Goal: Task Accomplishment & Management: Manage account settings

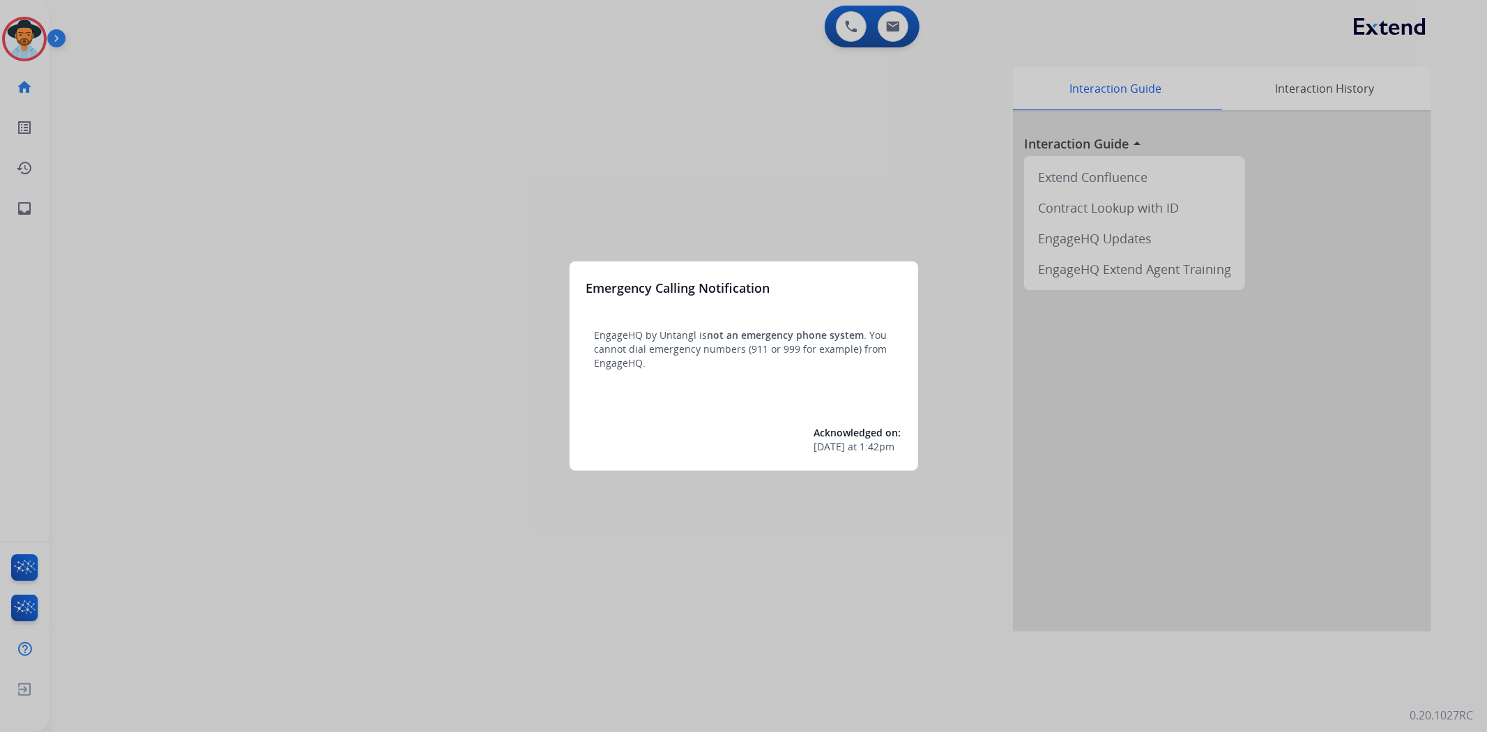
click at [30, 40] on div at bounding box center [743, 366] width 1487 height 732
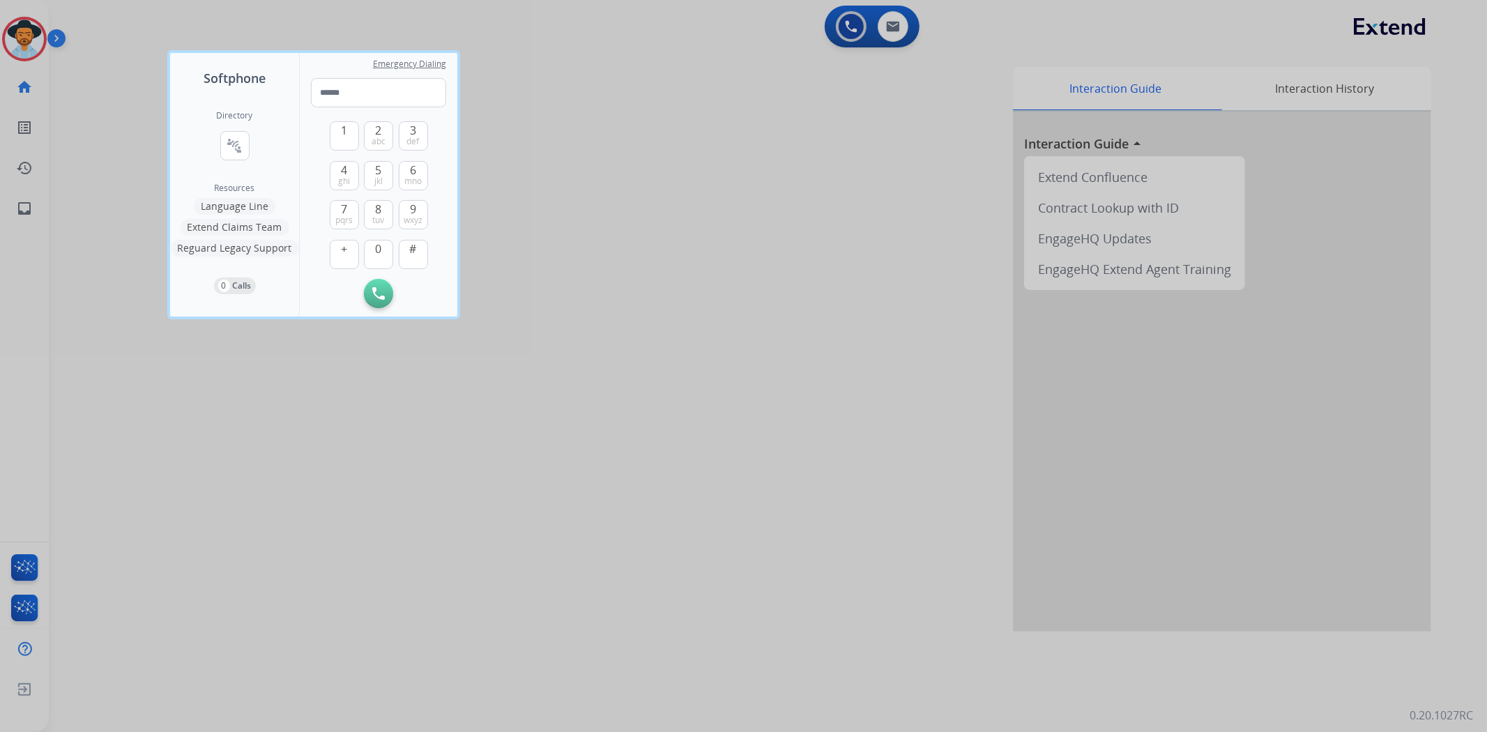
click at [26, 31] on div at bounding box center [743, 366] width 1487 height 732
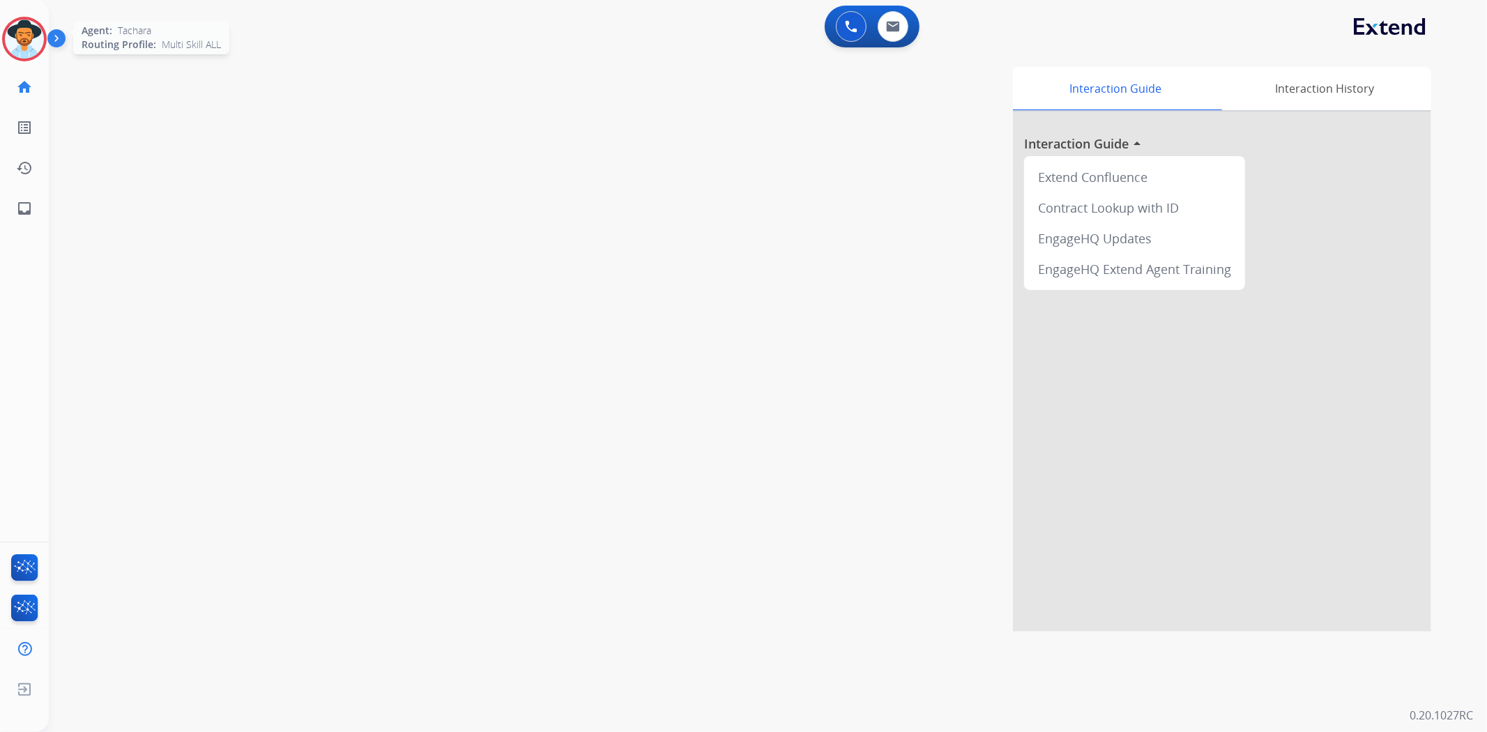
click at [11, 52] on img at bounding box center [24, 39] width 39 height 39
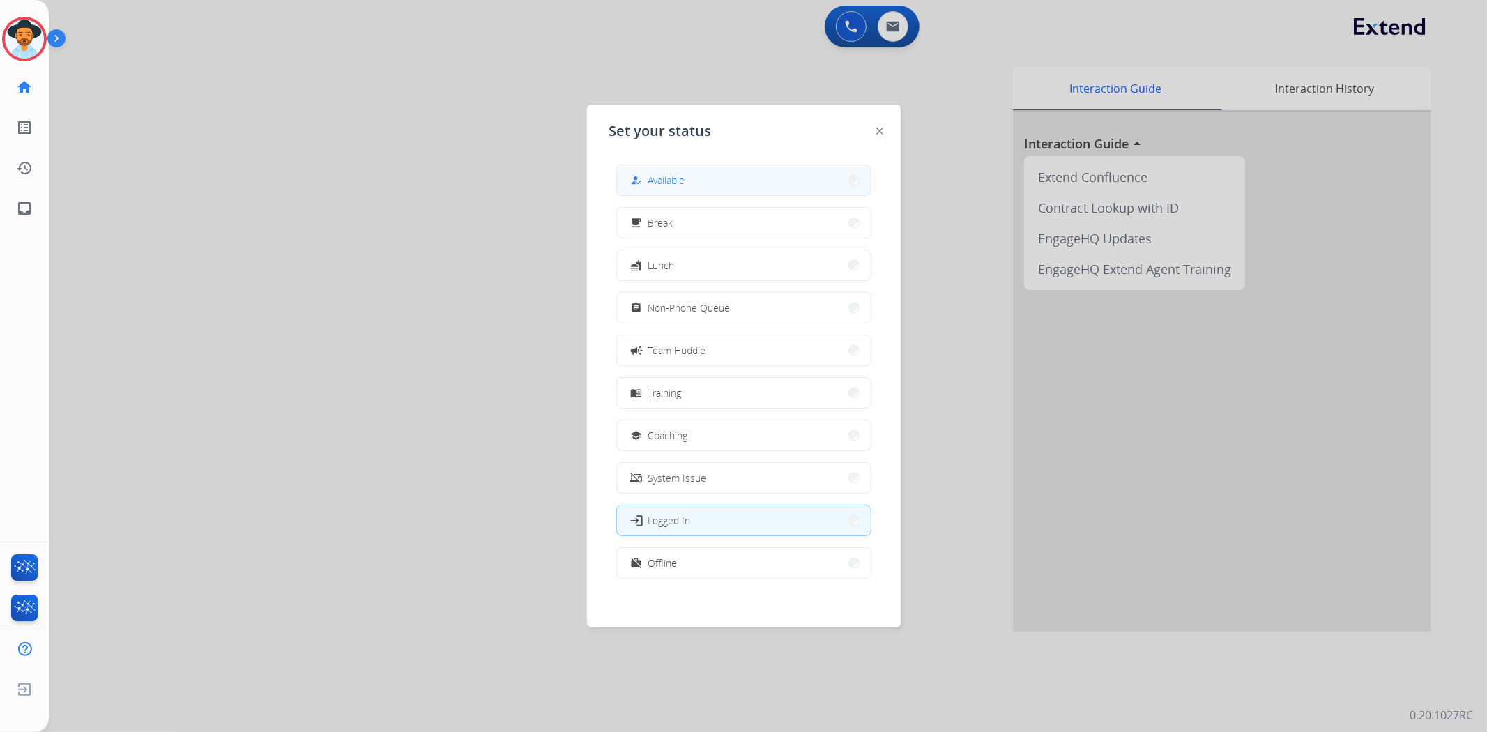
click at [685, 183] on span "Available" at bounding box center [666, 180] width 37 height 15
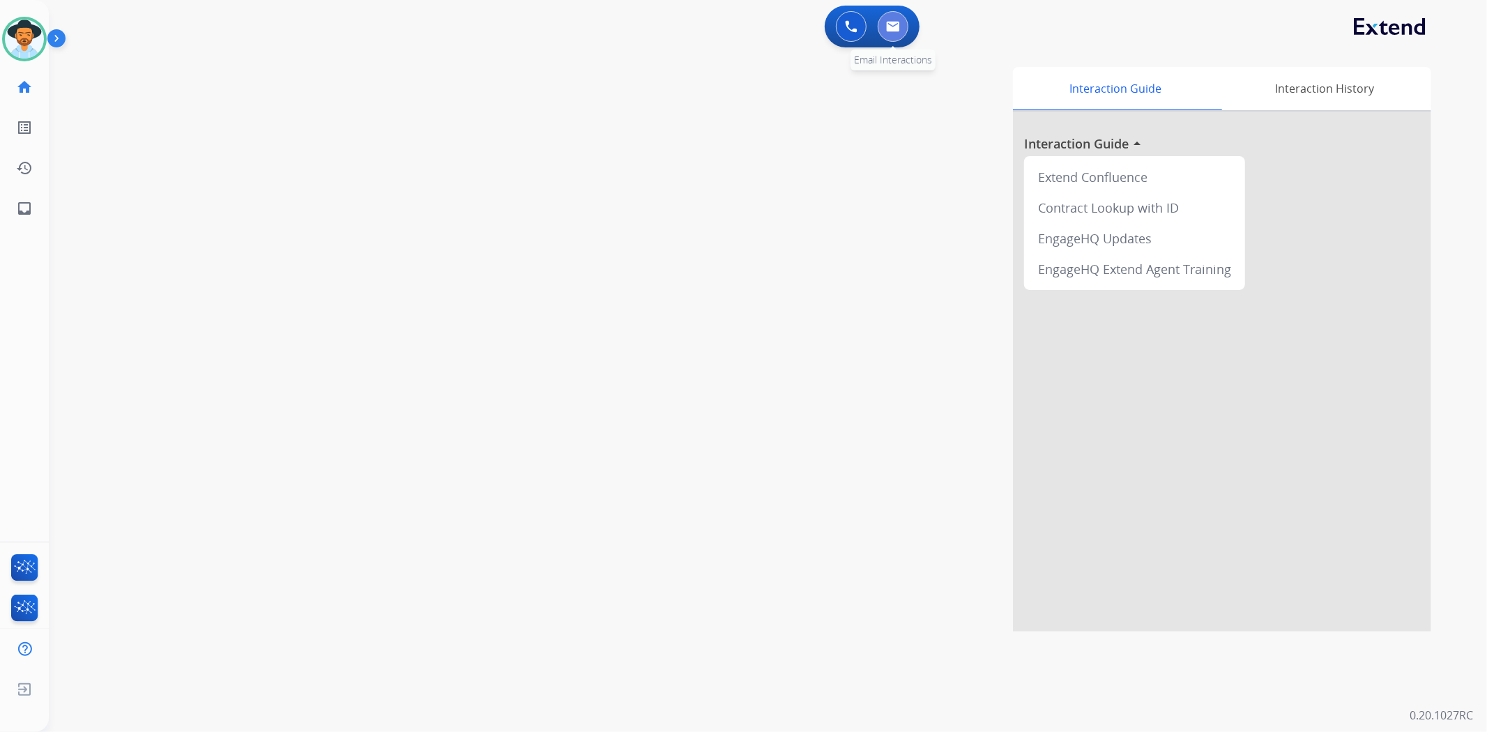
click at [902, 36] on button at bounding box center [893, 26] width 31 height 31
select select "**********"
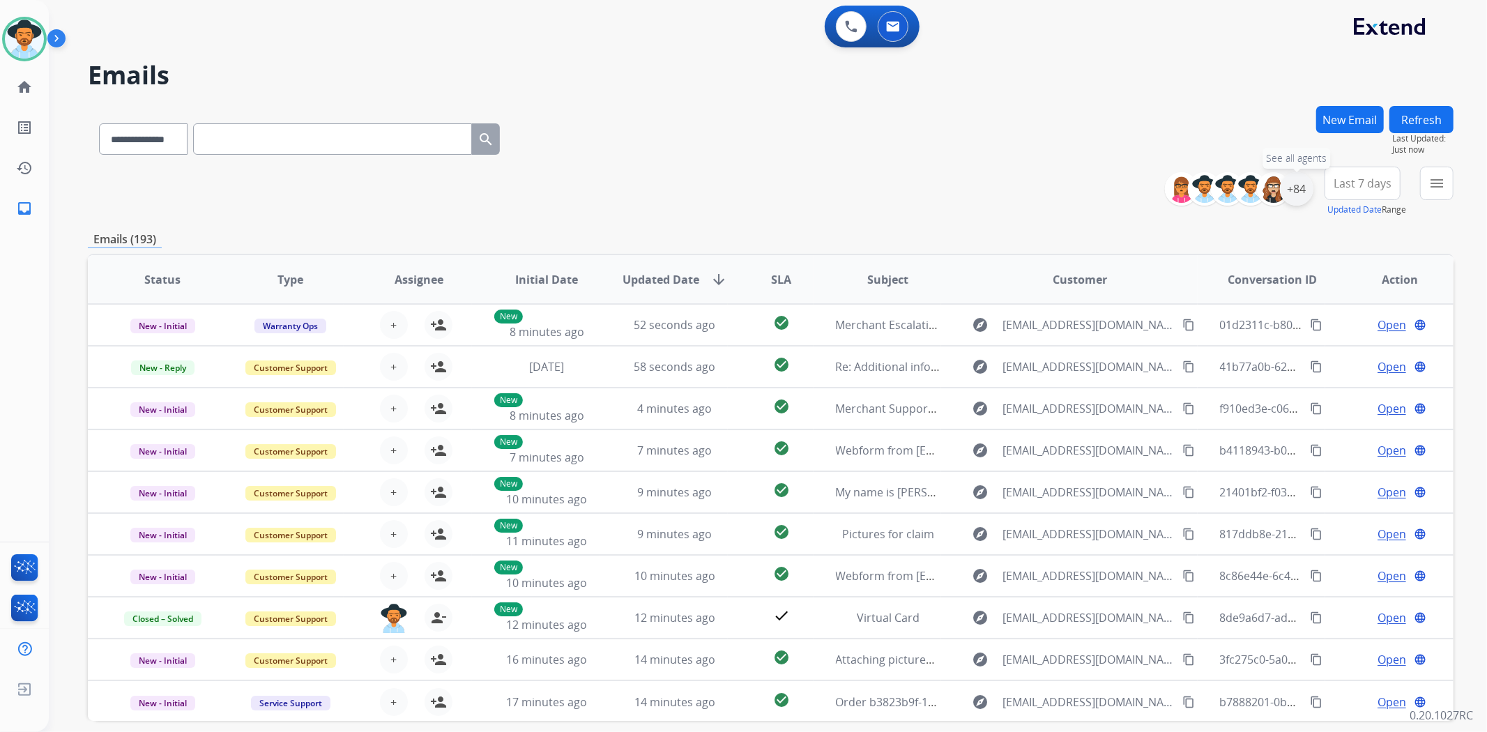
click at [1295, 185] on div "+84" at bounding box center [1296, 188] width 33 height 33
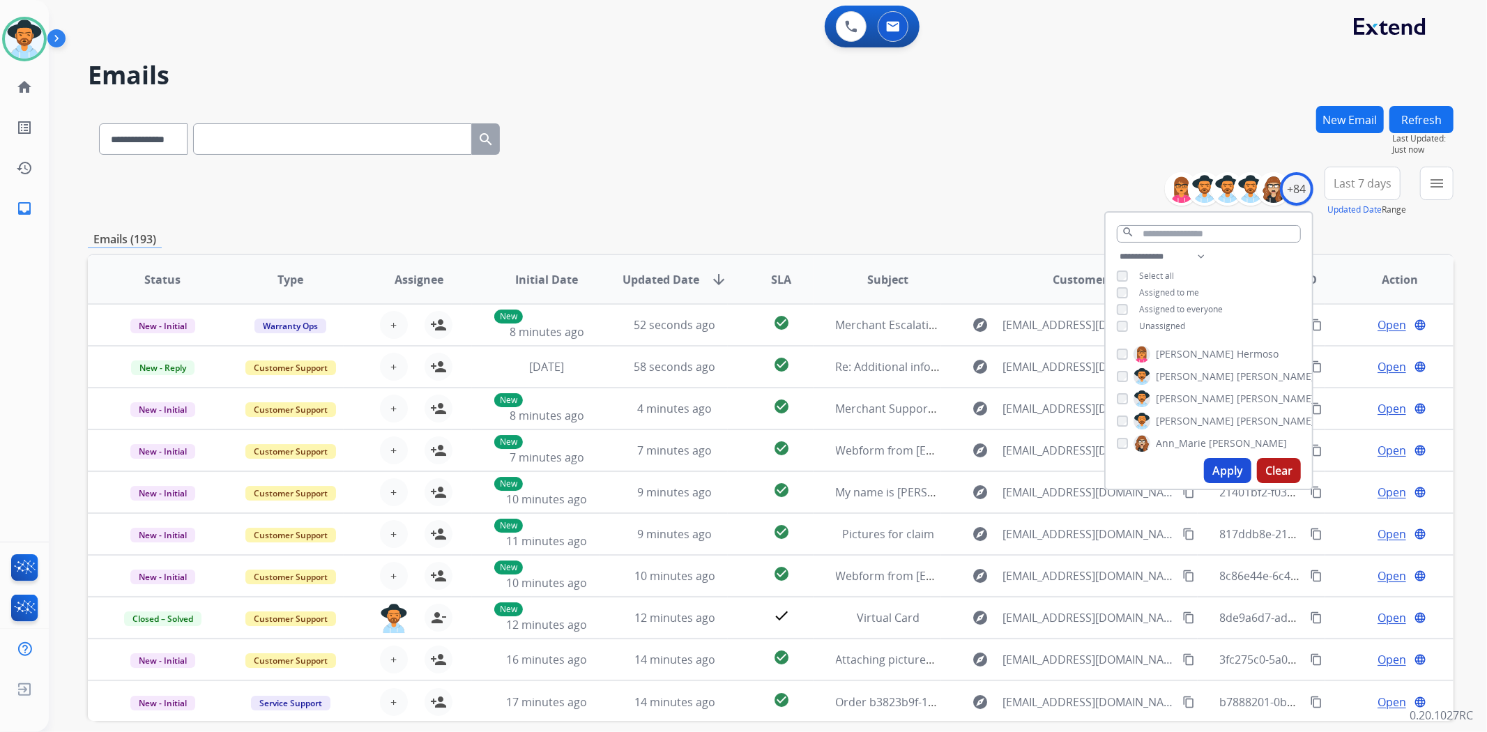
click at [1113, 328] on div "**********" at bounding box center [1209, 292] width 206 height 89
click at [1231, 469] on button "Apply" at bounding box center [1227, 470] width 47 height 25
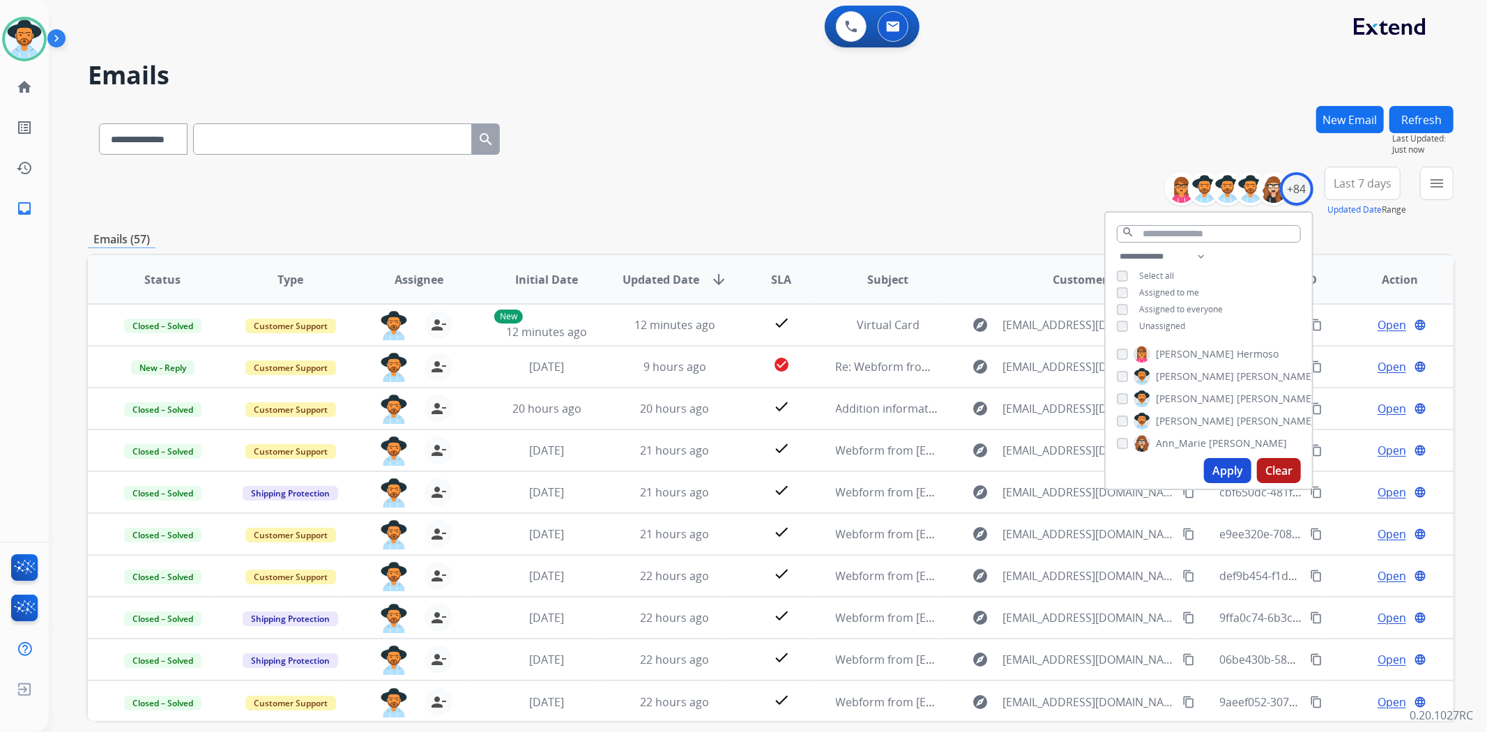
click at [835, 186] on div "**********" at bounding box center [771, 192] width 1366 height 50
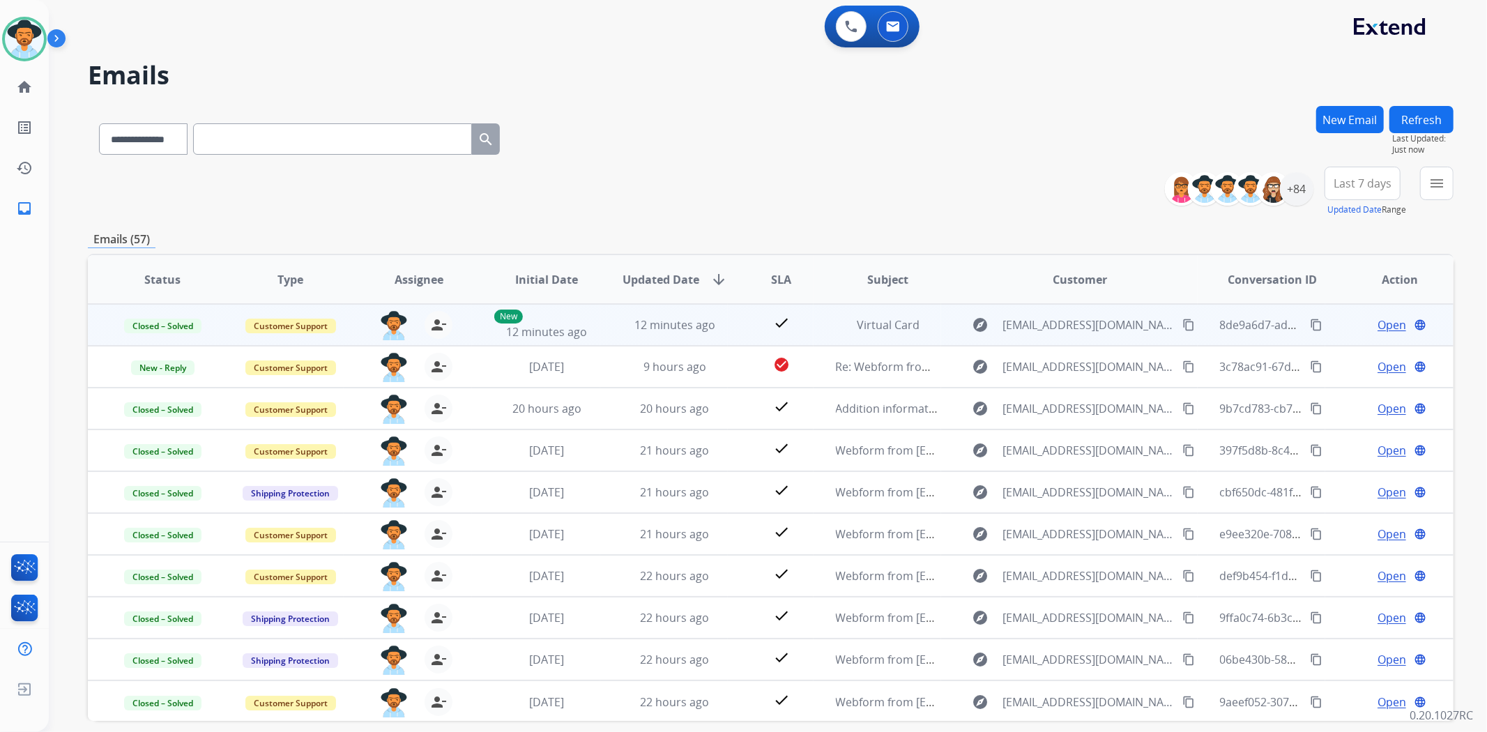
click at [1388, 324] on span "Open" at bounding box center [1392, 325] width 29 height 17
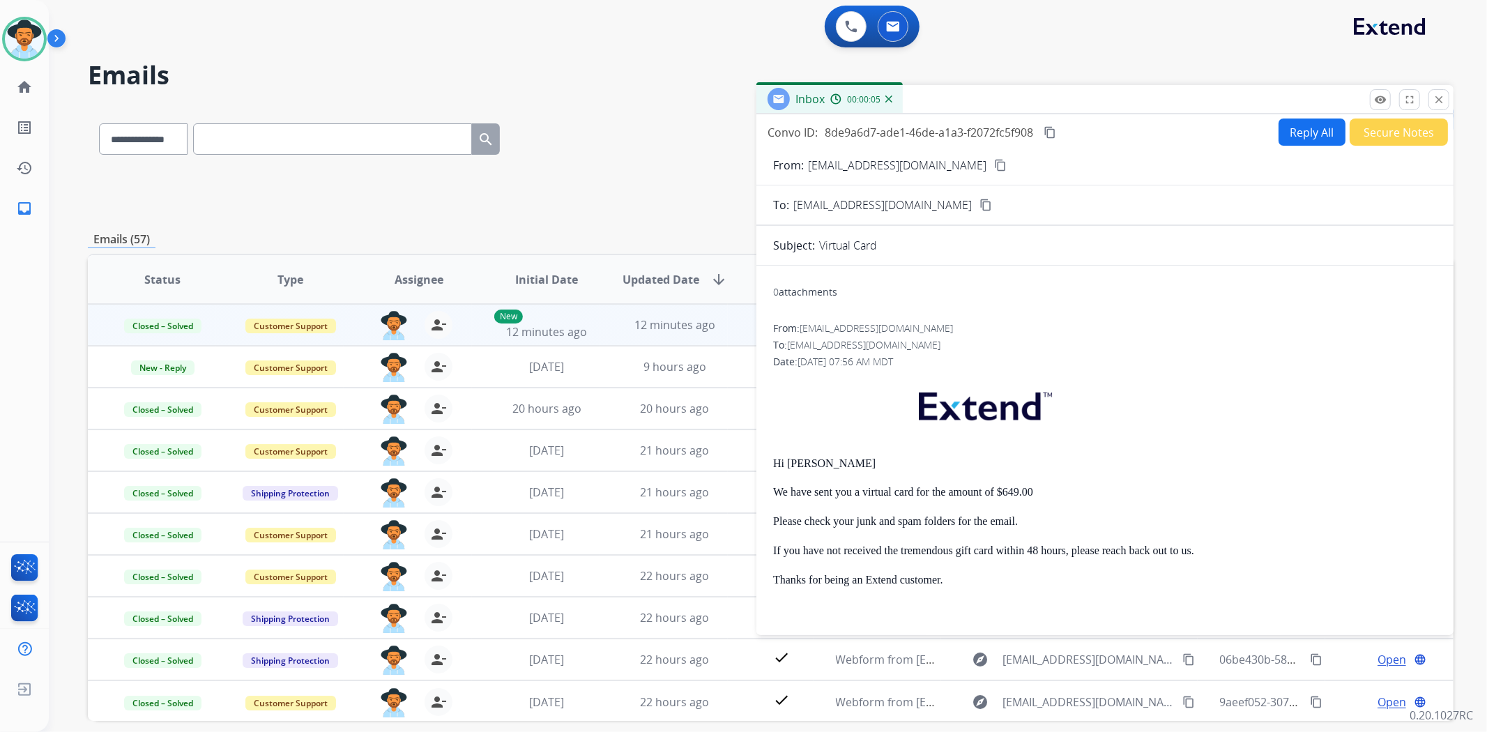
click at [1367, 94] on div "Inbox 00:00:05" at bounding box center [1105, 99] width 697 height 29
click at [1372, 96] on button "remove_red_eye Logs" at bounding box center [1380, 99] width 21 height 21
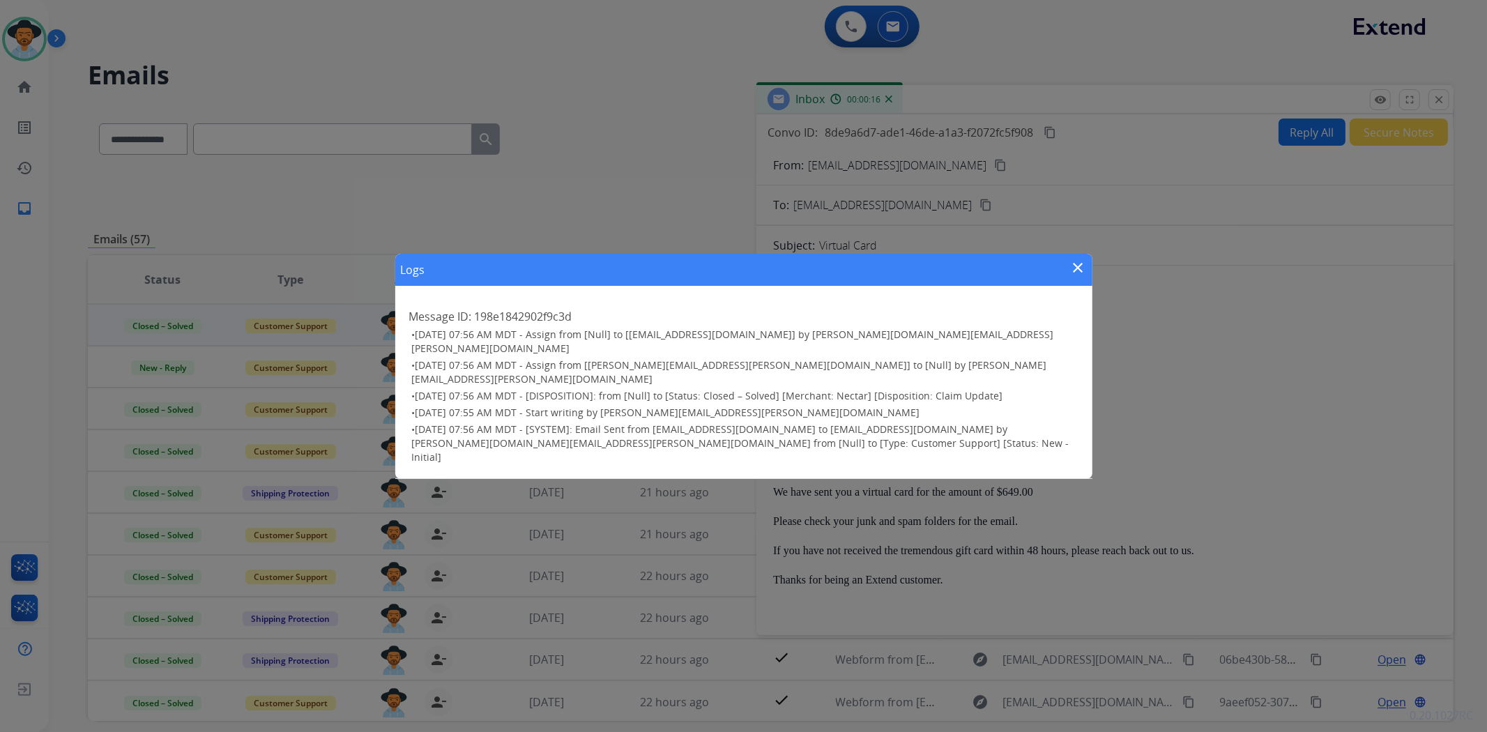
click at [1082, 276] on mat-icon "close" at bounding box center [1078, 267] width 17 height 17
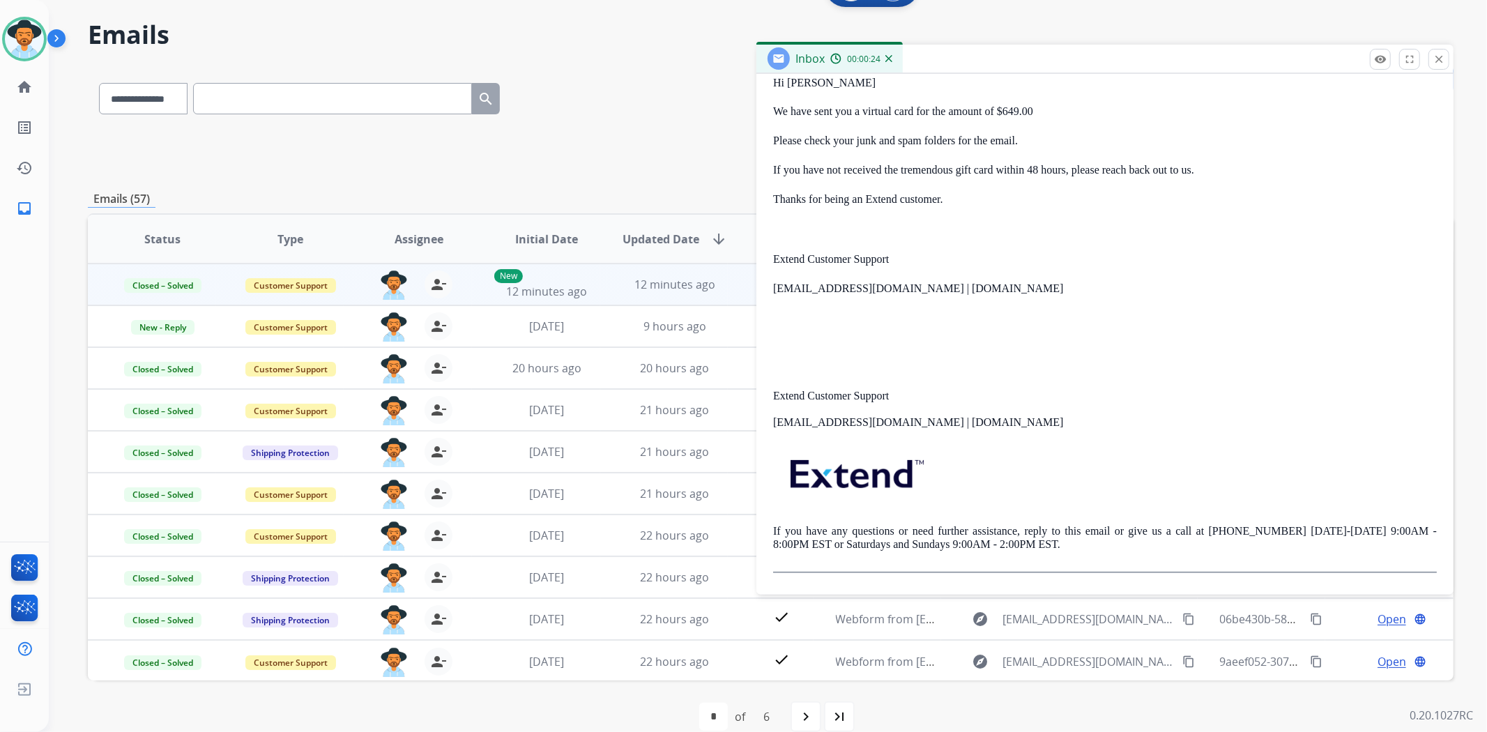
scroll to position [61, 0]
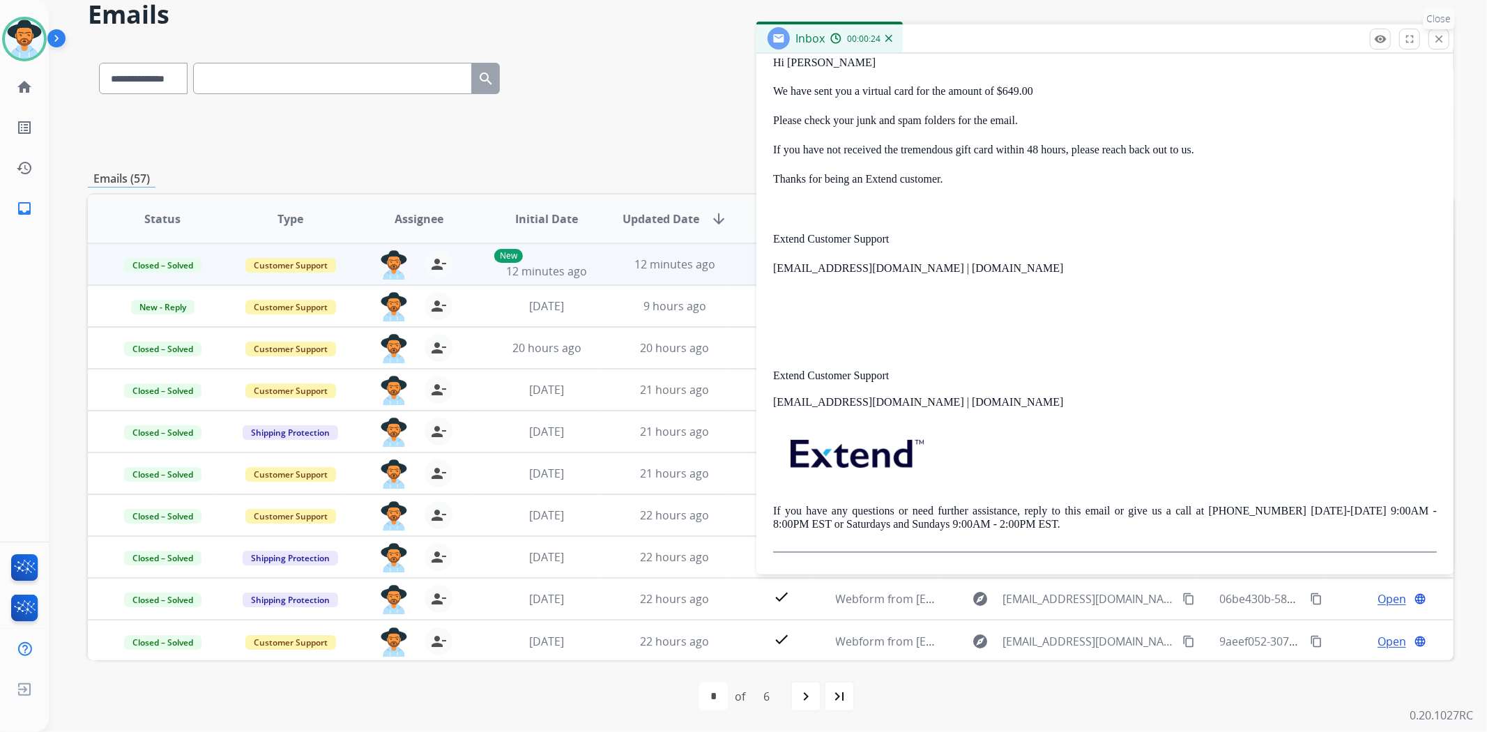
click at [1438, 43] on mat-icon "close" at bounding box center [1439, 39] width 13 height 13
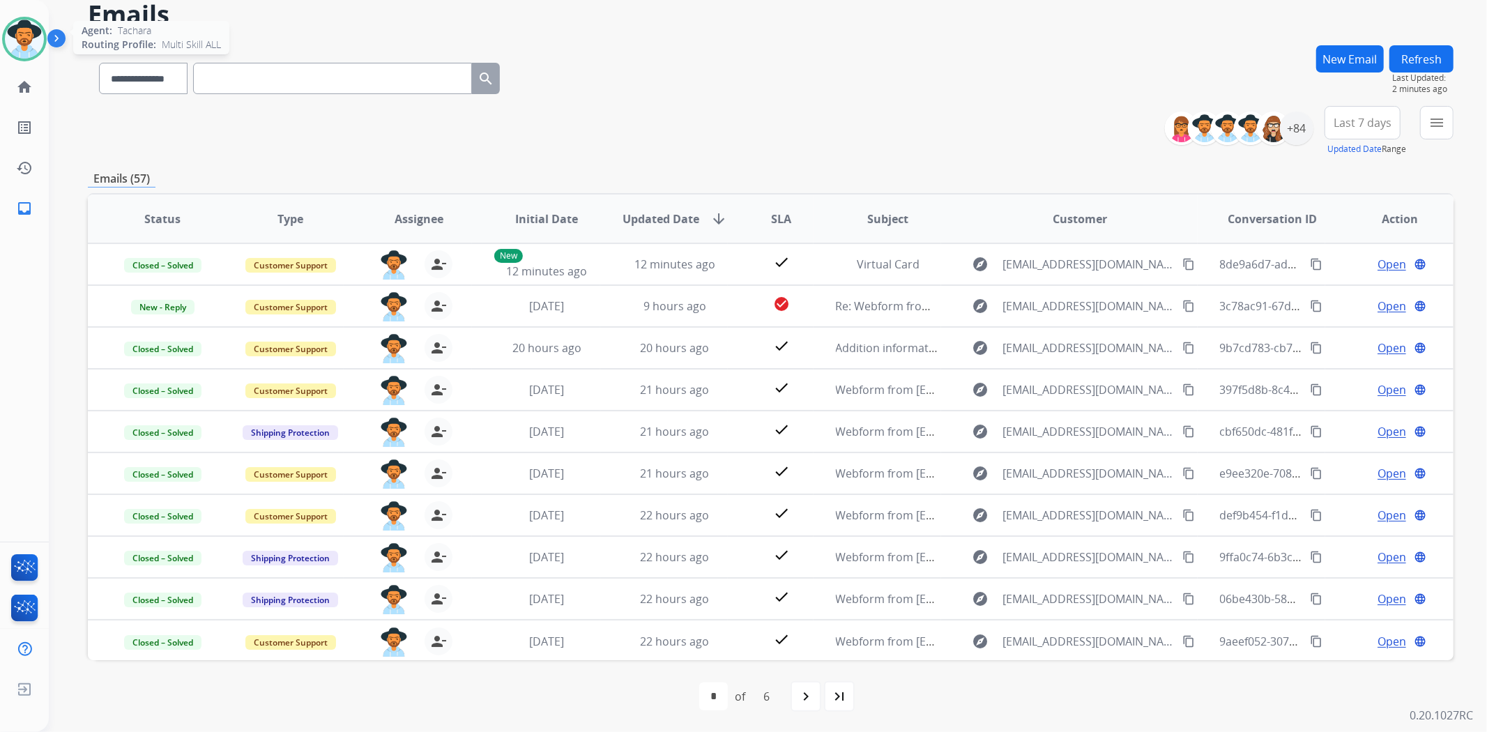
click at [23, 33] on img at bounding box center [24, 39] width 39 height 39
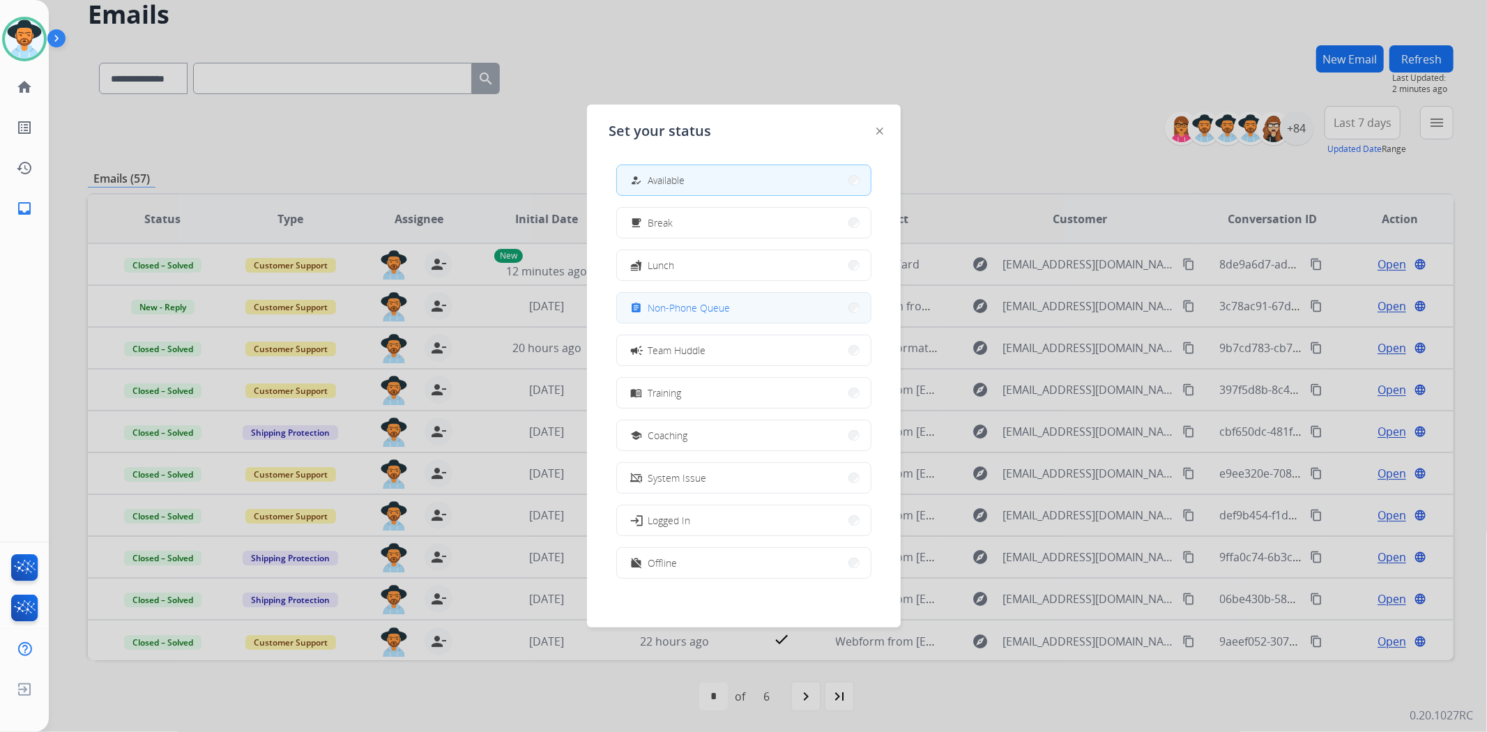
click at [780, 295] on button "assignment Non-Phone Queue" at bounding box center [744, 308] width 254 height 30
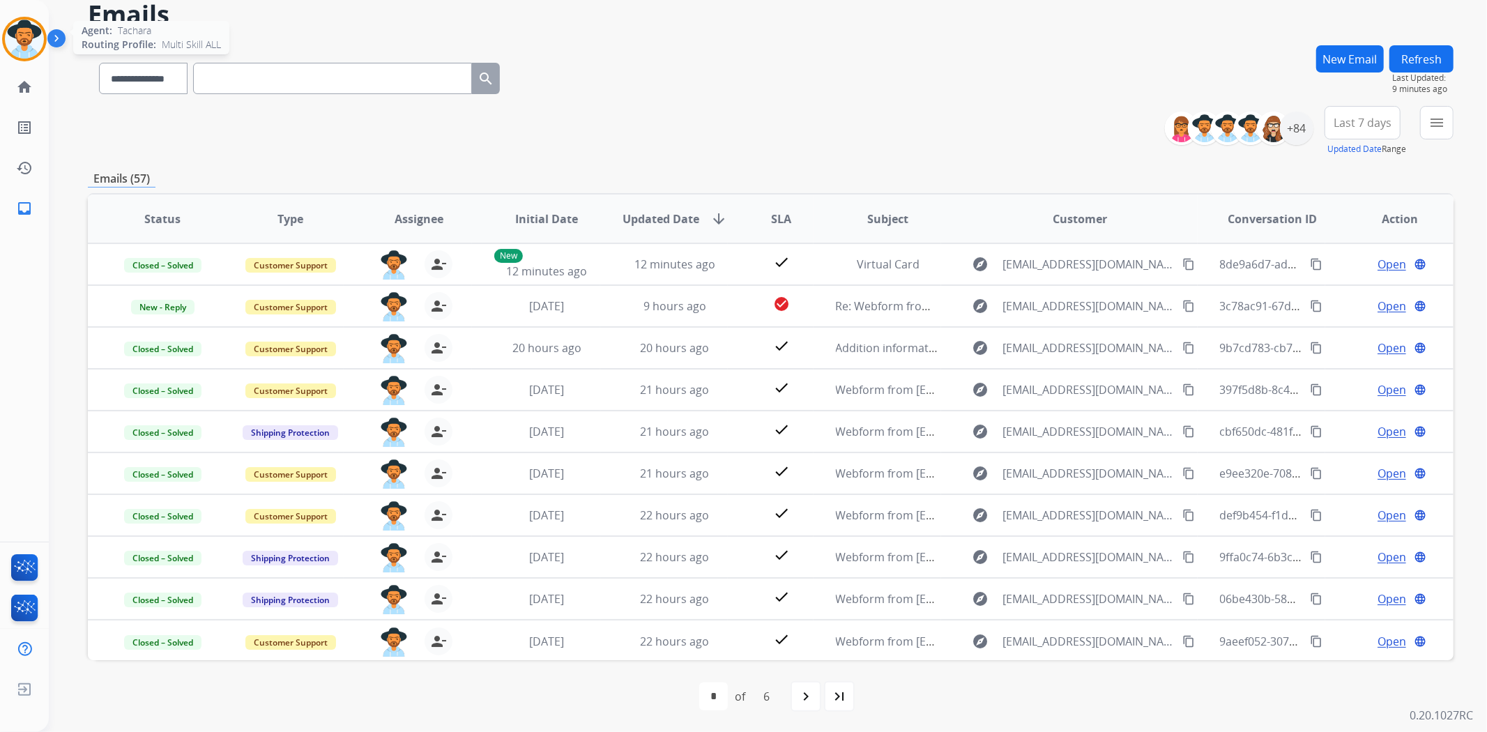
click at [13, 38] on img at bounding box center [24, 39] width 39 height 39
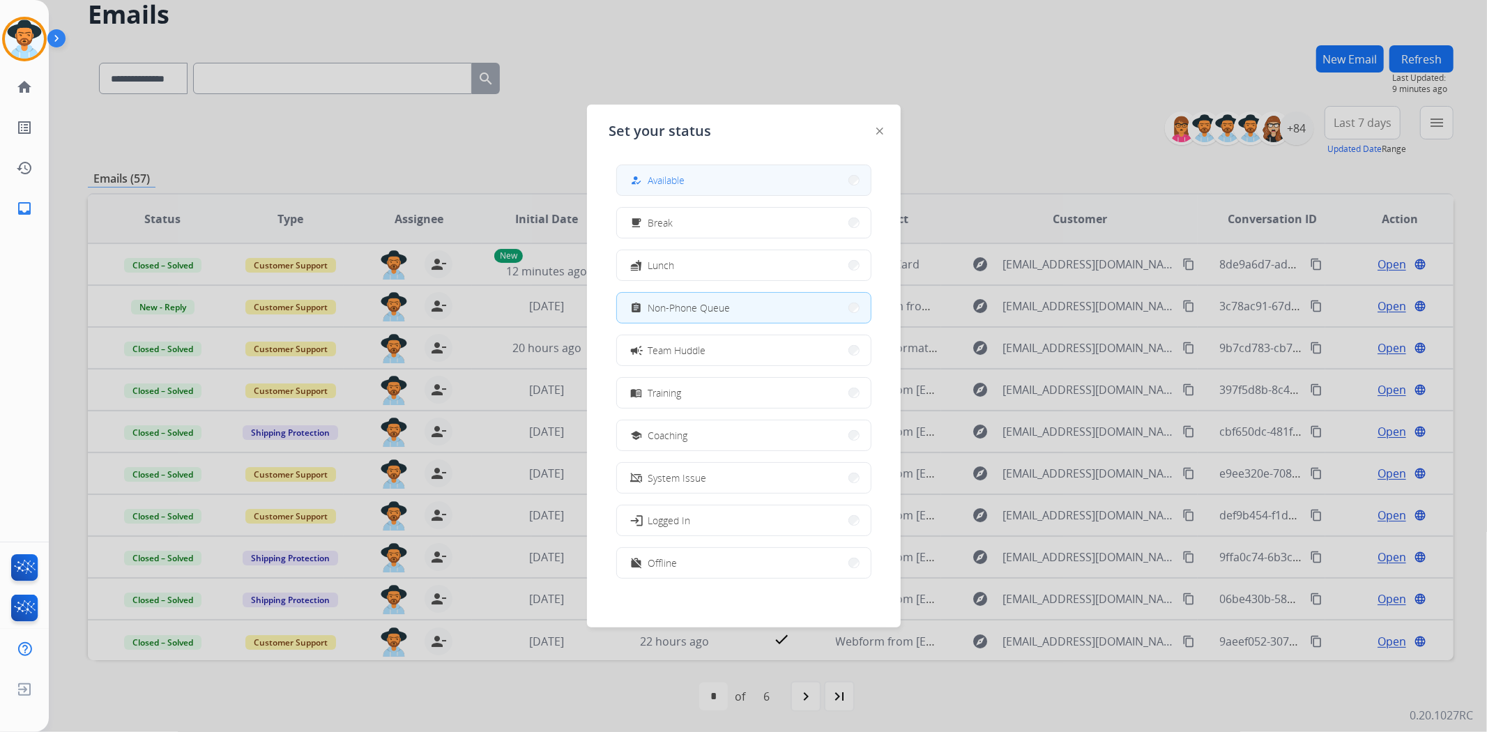
click at [640, 178] on mat-icon "how_to_reg" at bounding box center [636, 180] width 12 height 12
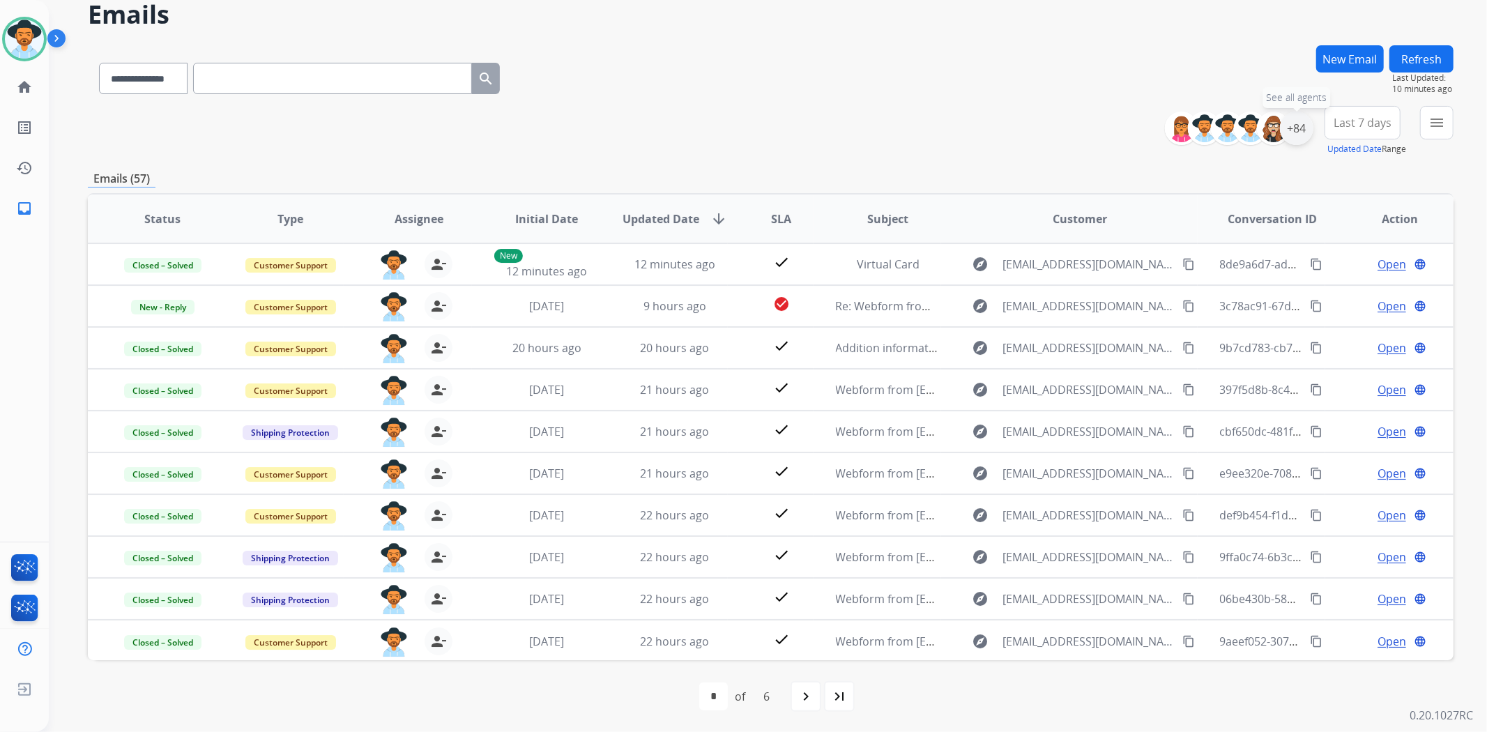
click at [1300, 128] on div "+84" at bounding box center [1296, 128] width 33 height 33
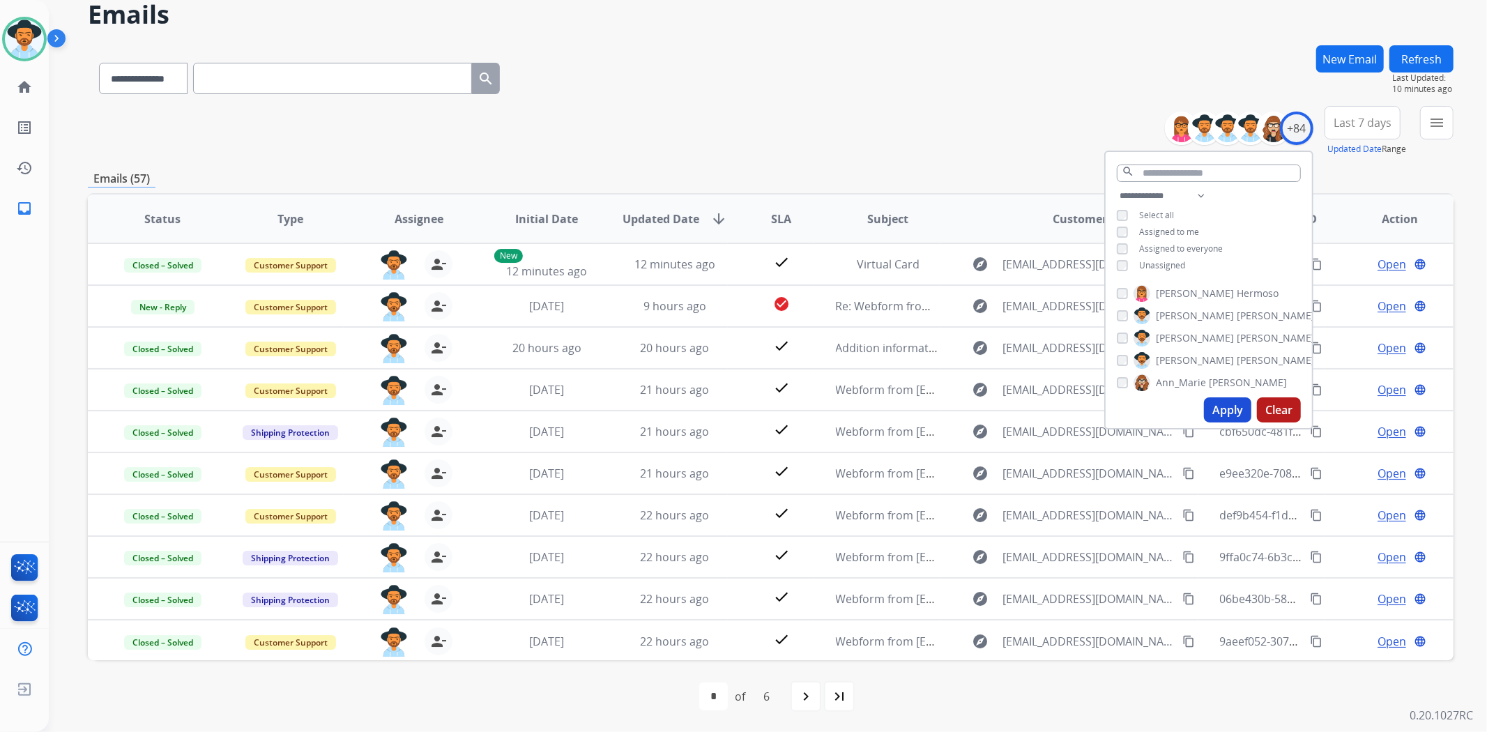
click at [1134, 46] on div "**********" at bounding box center [771, 75] width 1366 height 61
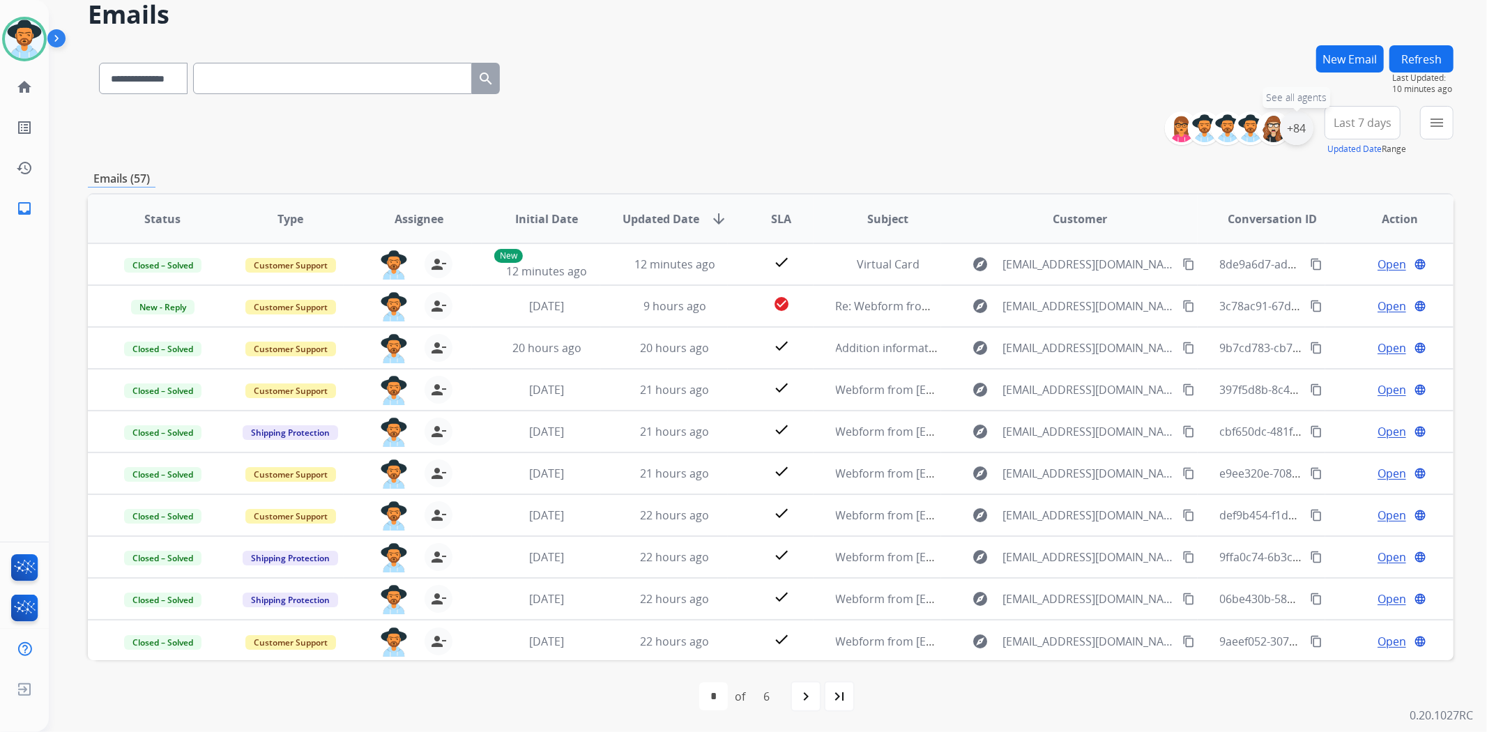
click at [1295, 128] on div "+84" at bounding box center [1296, 128] width 33 height 33
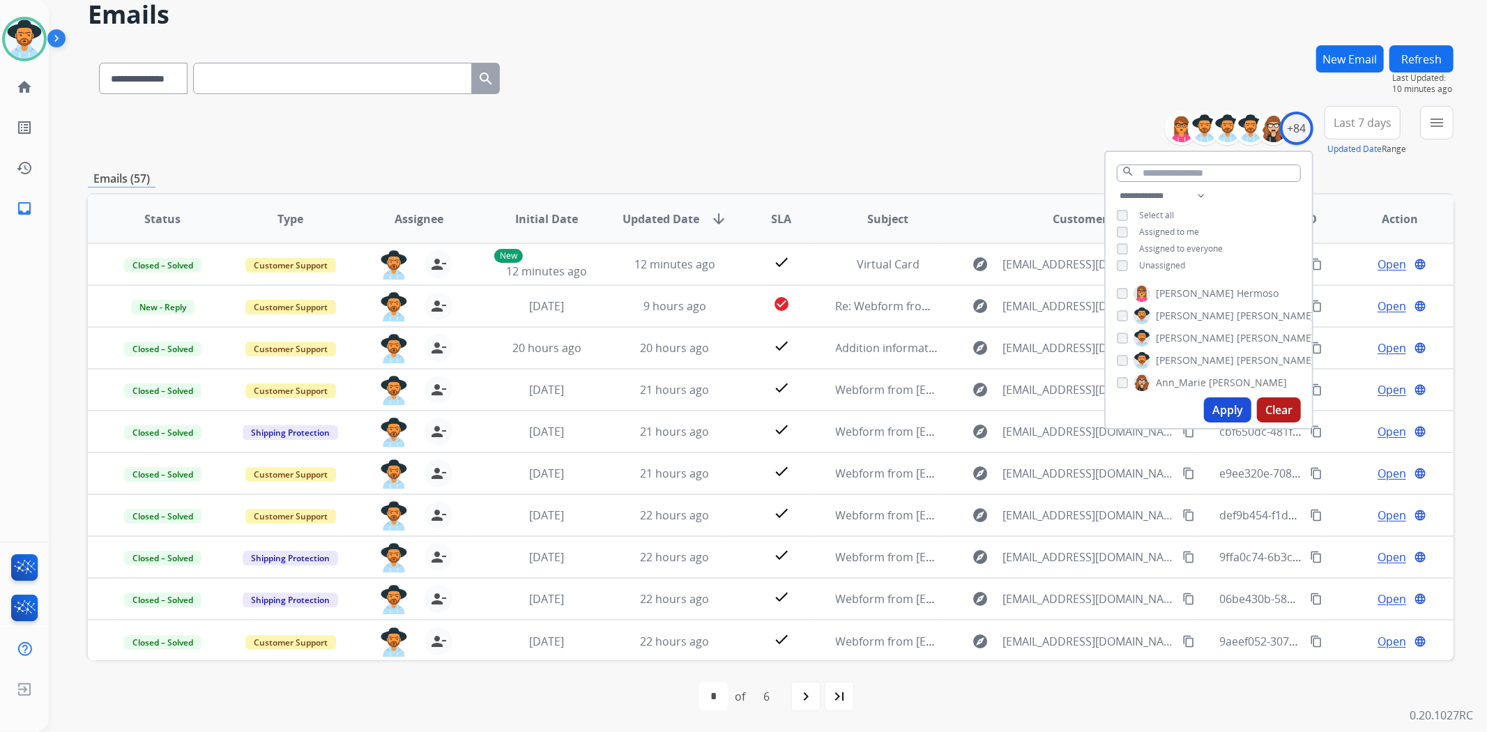
click at [1217, 410] on button "Apply" at bounding box center [1227, 409] width 47 height 25
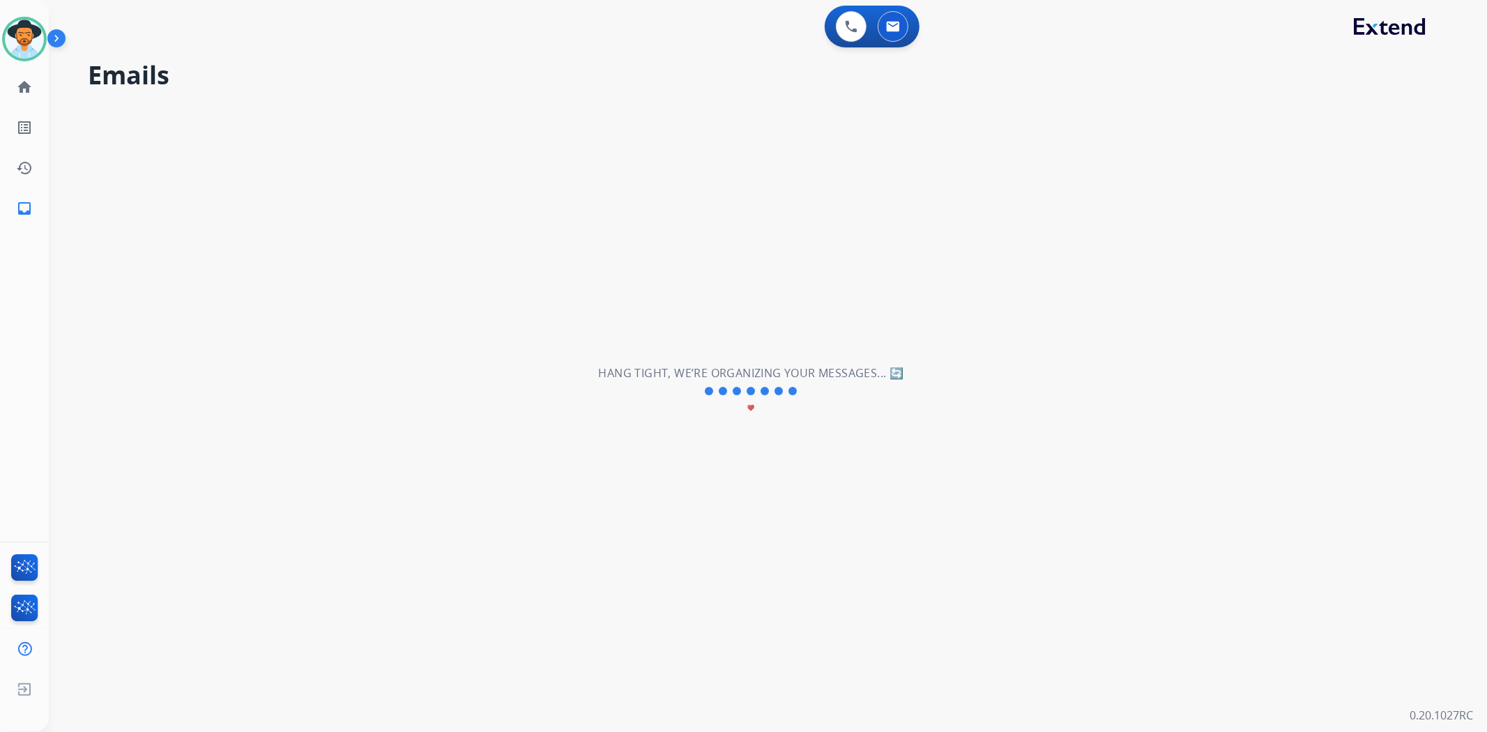
scroll to position [0, 0]
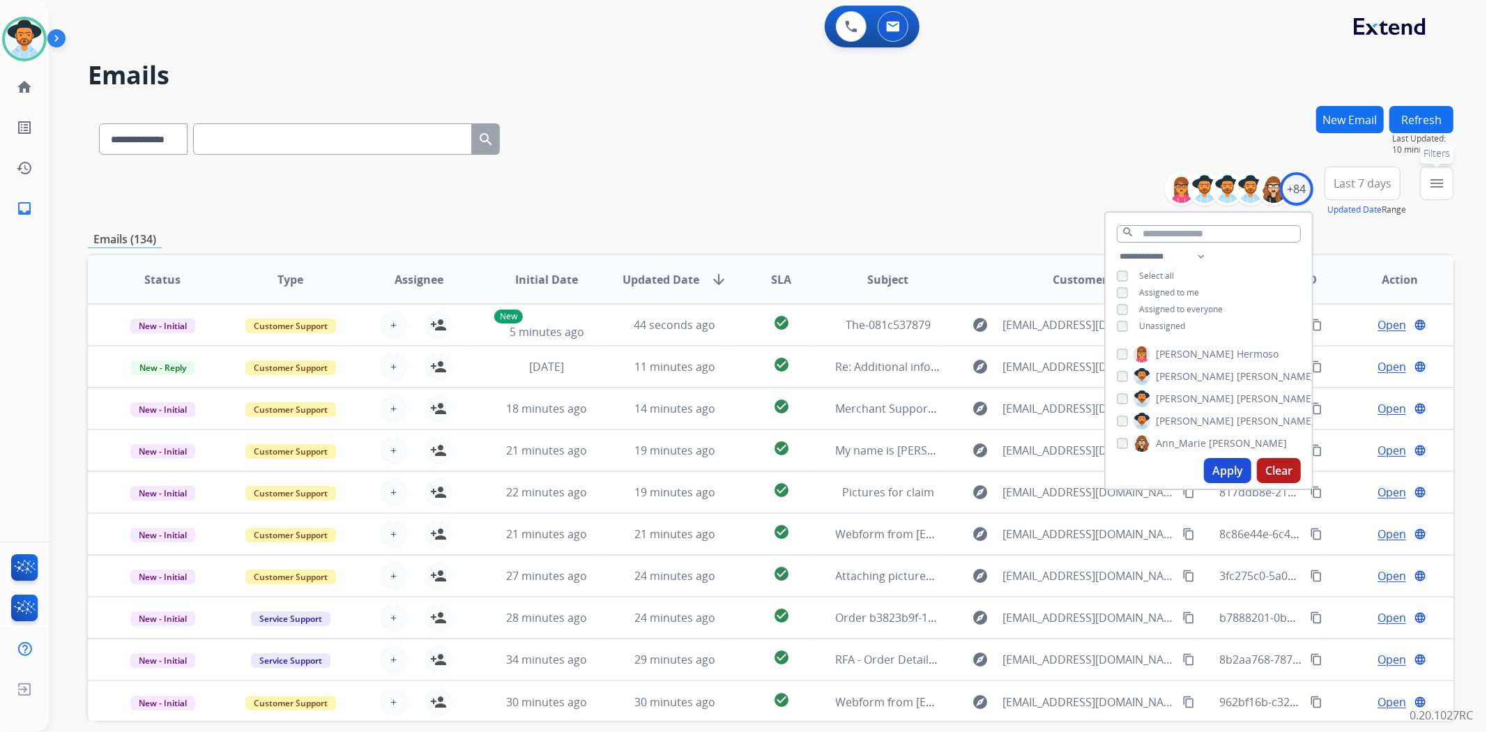
click at [1435, 177] on mat-icon "menu" at bounding box center [1437, 183] width 17 height 17
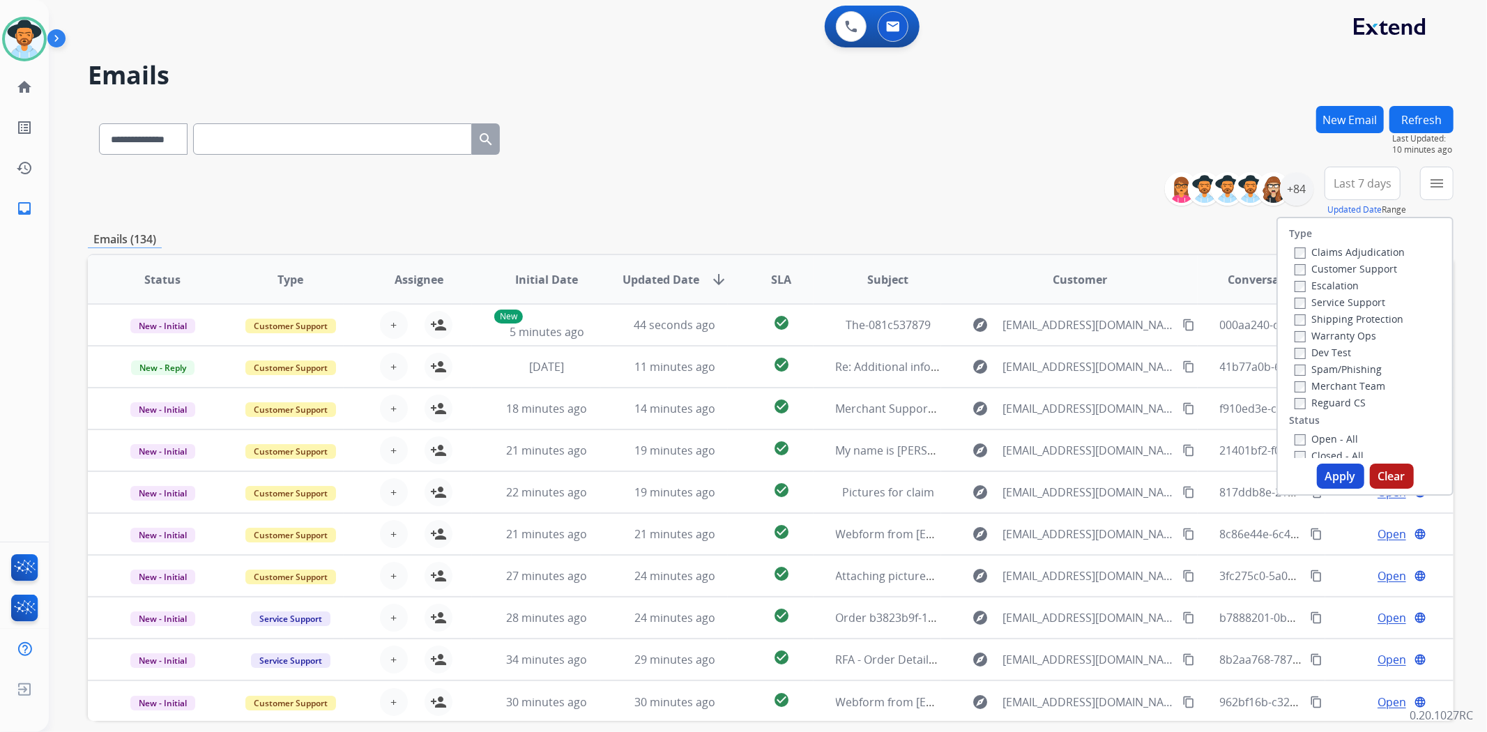
click at [1299, 270] on label "Customer Support" at bounding box center [1346, 268] width 102 height 13
click at [1295, 396] on label "Reguard CS" at bounding box center [1330, 402] width 71 height 13
click at [1323, 473] on button "Apply" at bounding box center [1340, 476] width 47 height 25
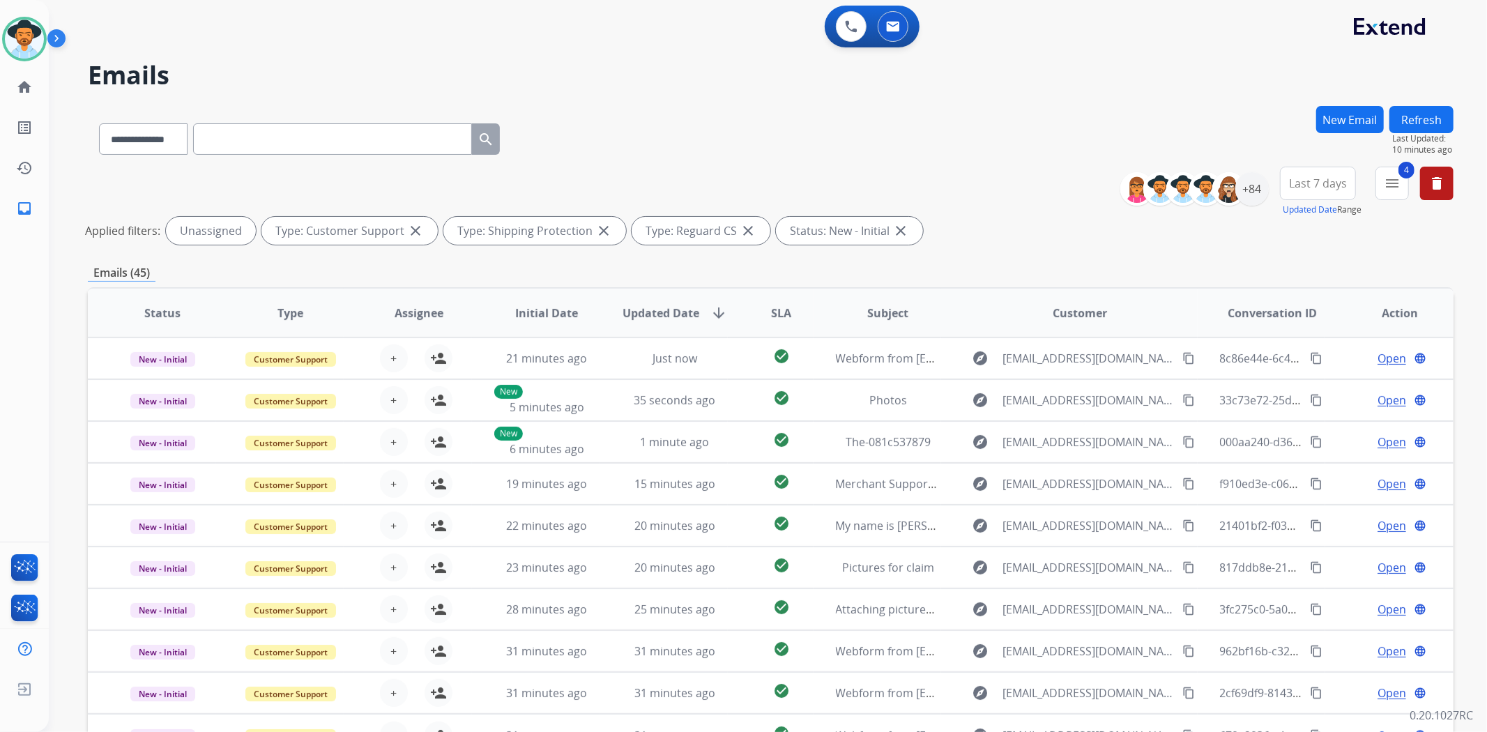
click at [1001, 191] on div "**********" at bounding box center [771, 209] width 1366 height 84
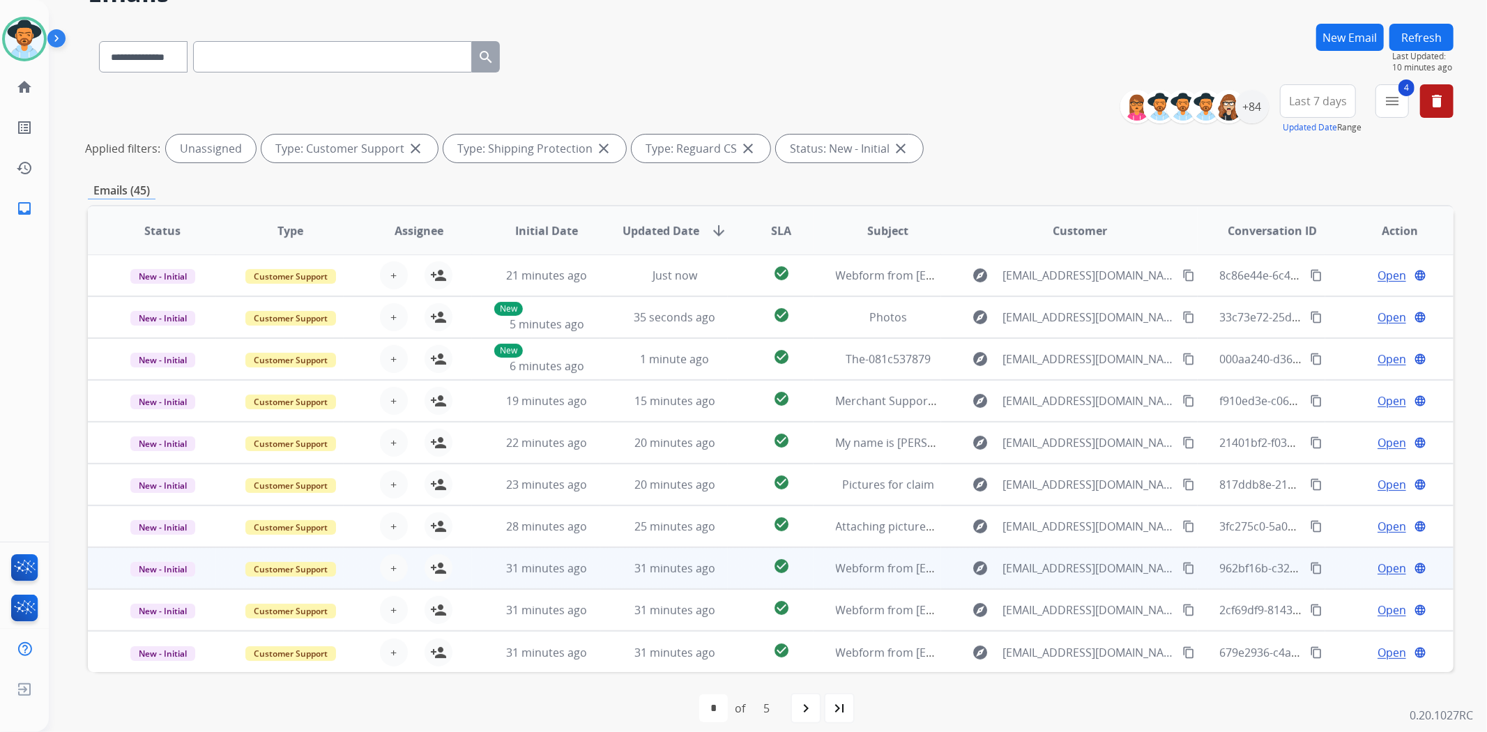
scroll to position [94, 0]
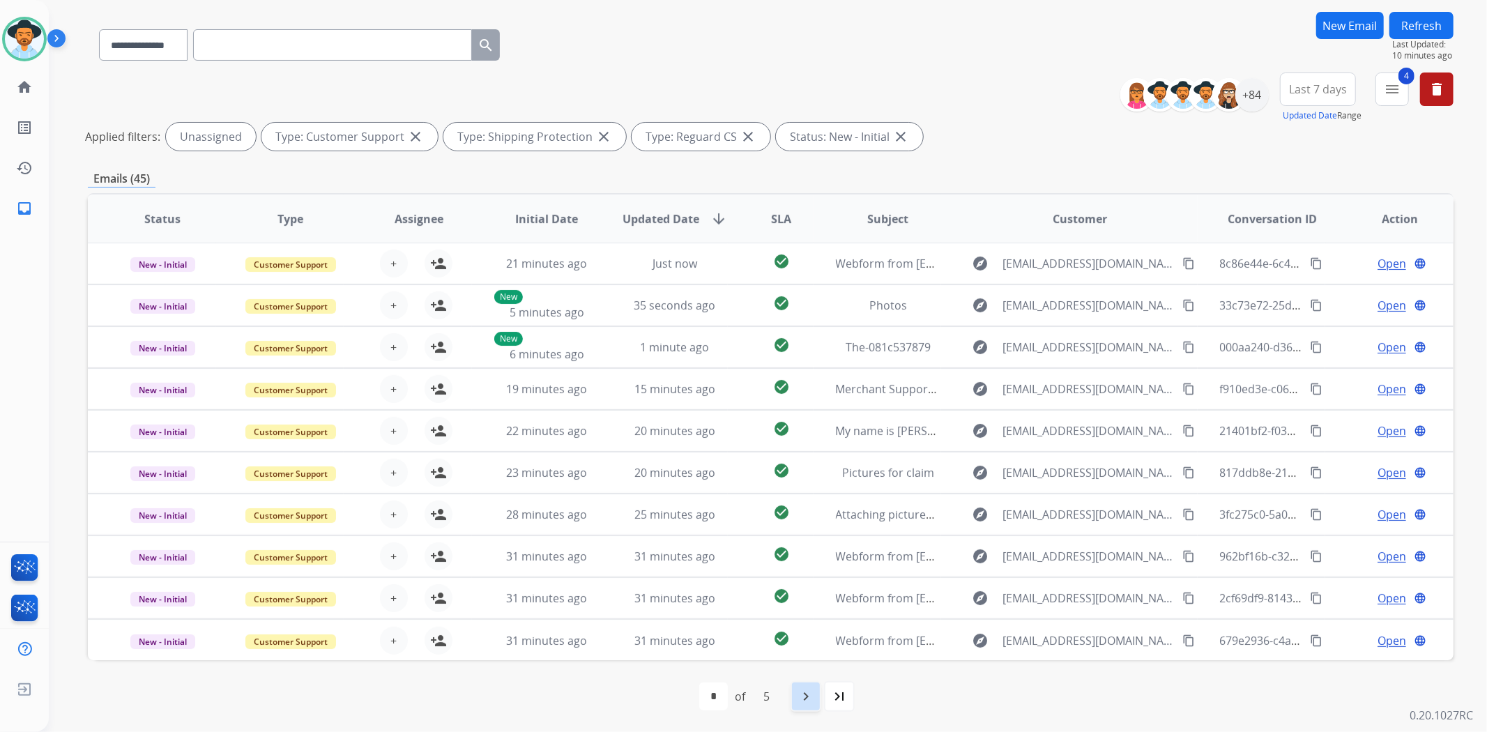
click at [795, 700] on div "navigate_next" at bounding box center [806, 696] width 31 height 31
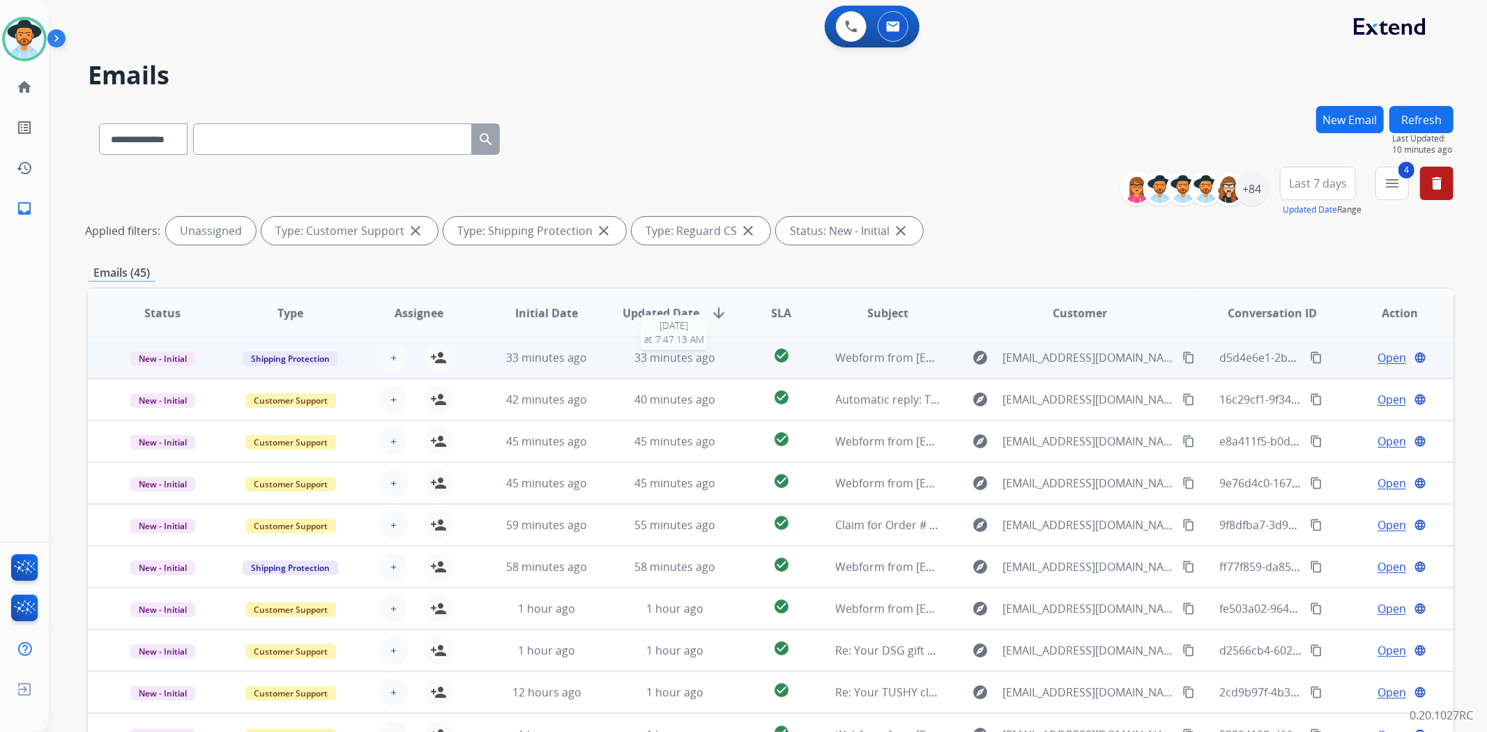
click at [718, 356] on div "33 minutes ago" at bounding box center [675, 357] width 105 height 17
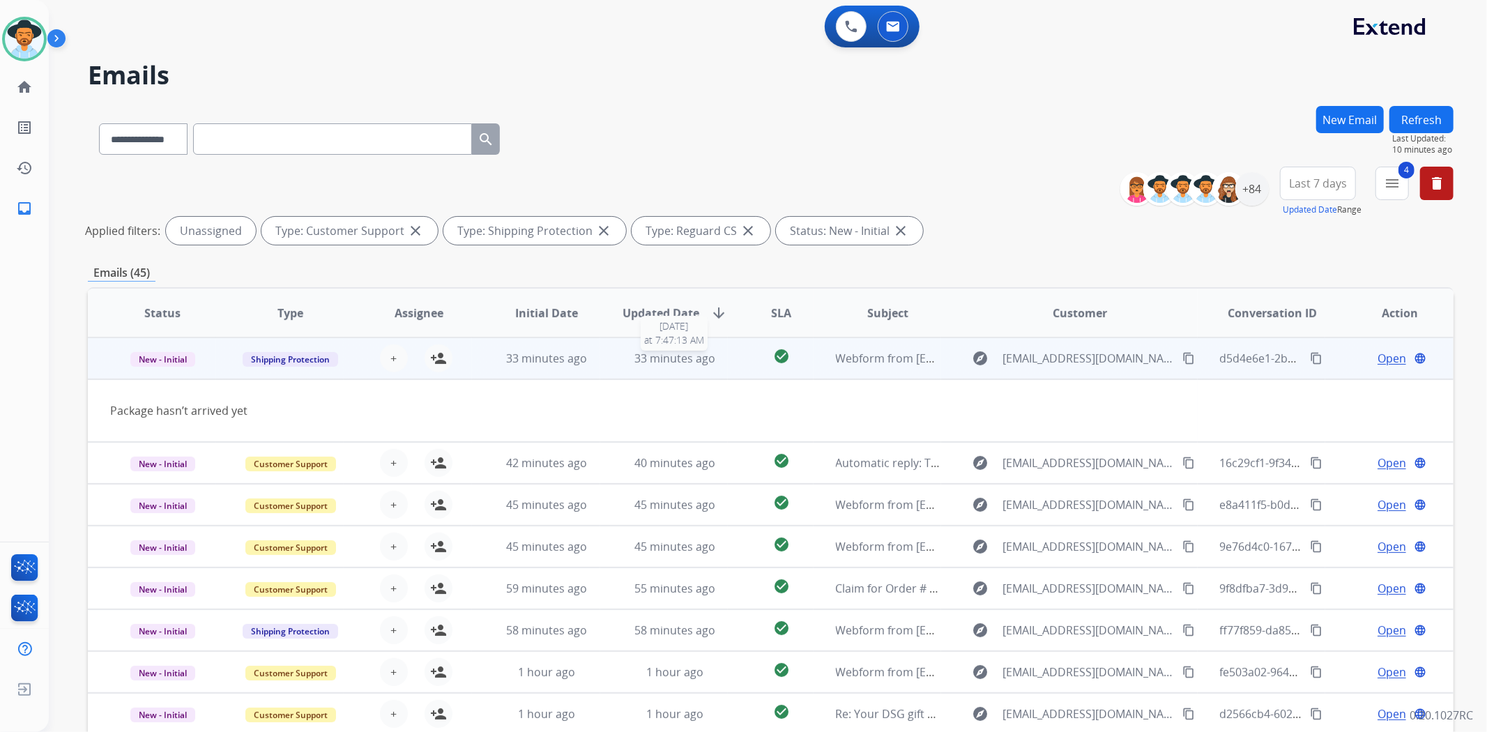
click at [717, 356] on div "33 minutes ago" at bounding box center [675, 358] width 105 height 17
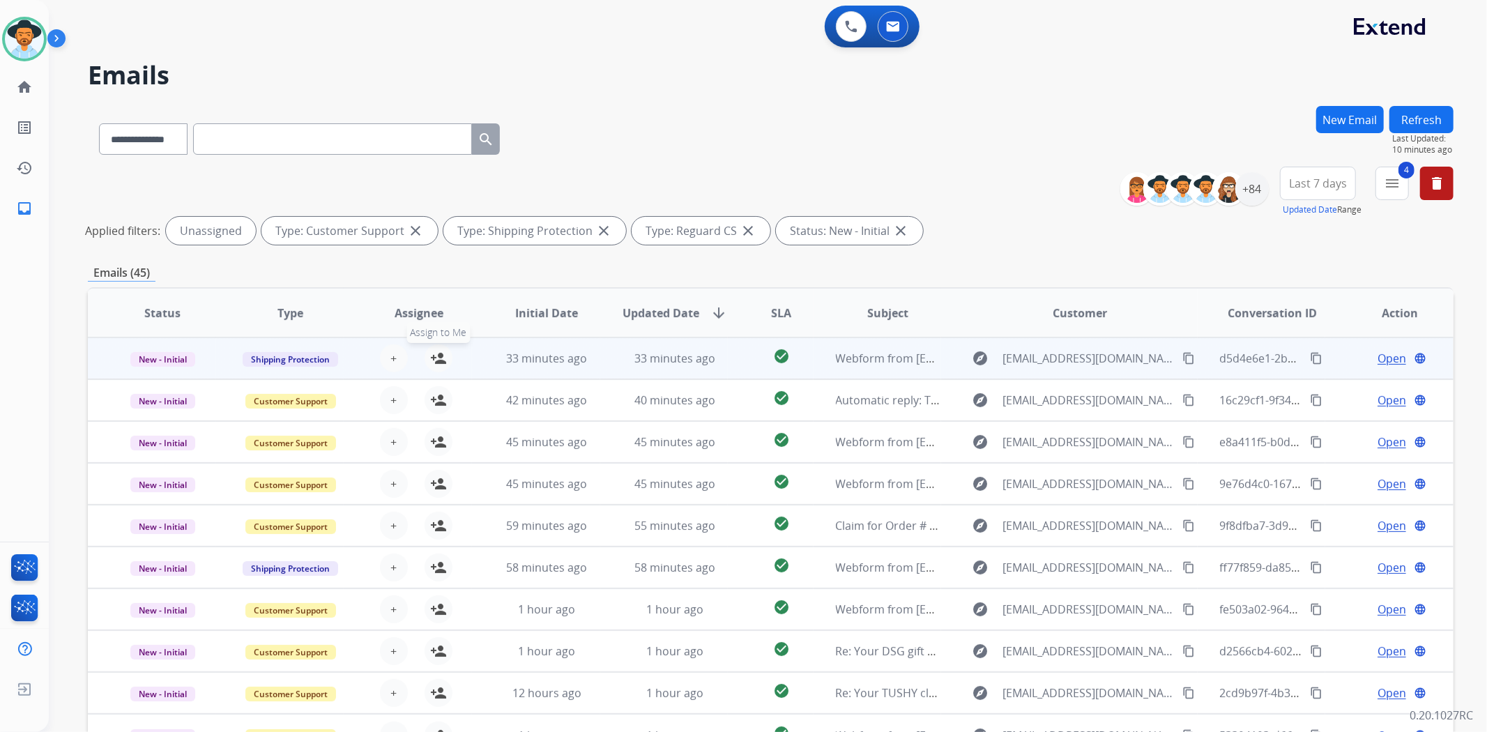
click at [432, 358] on mat-icon "person_add" at bounding box center [438, 358] width 17 height 17
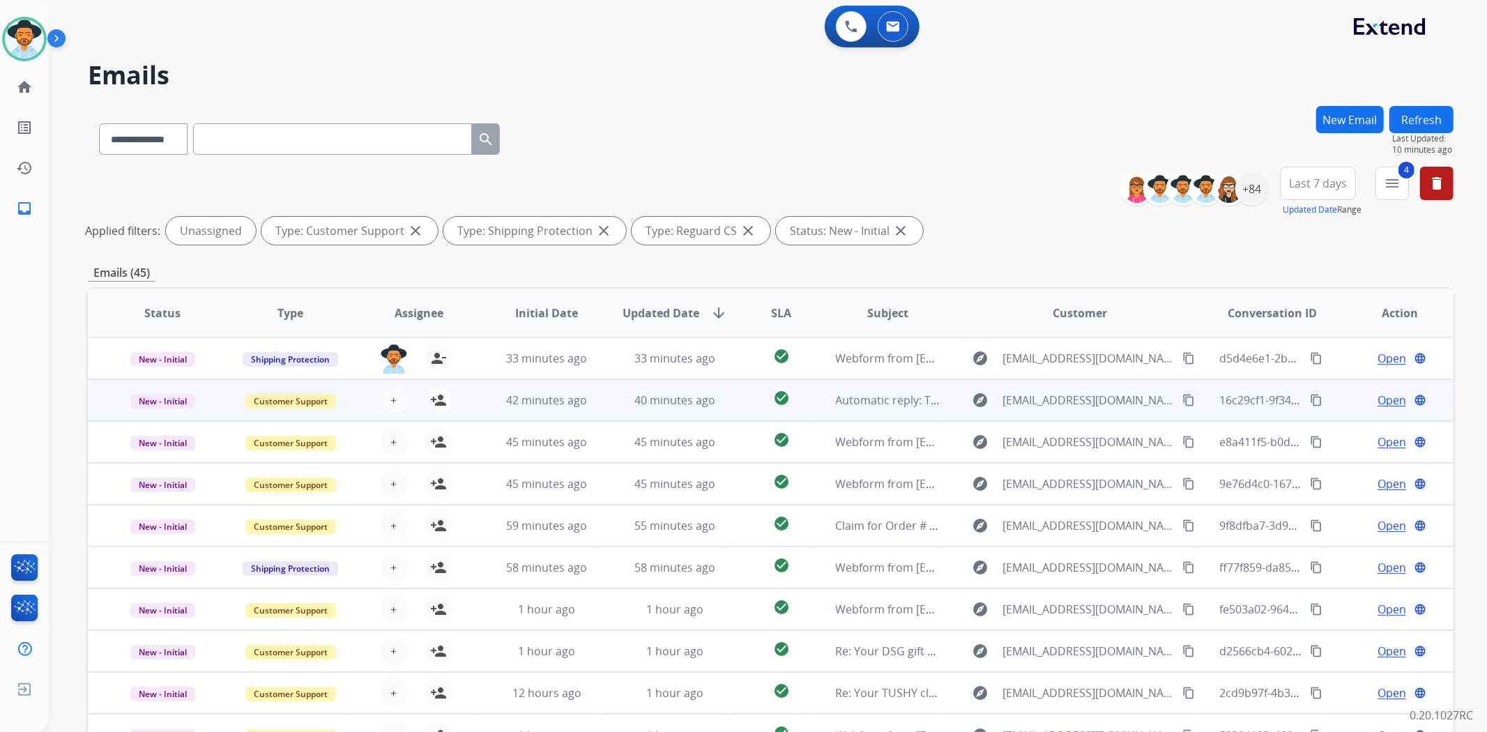
click at [729, 401] on td "check_circle" at bounding box center [770, 400] width 85 height 42
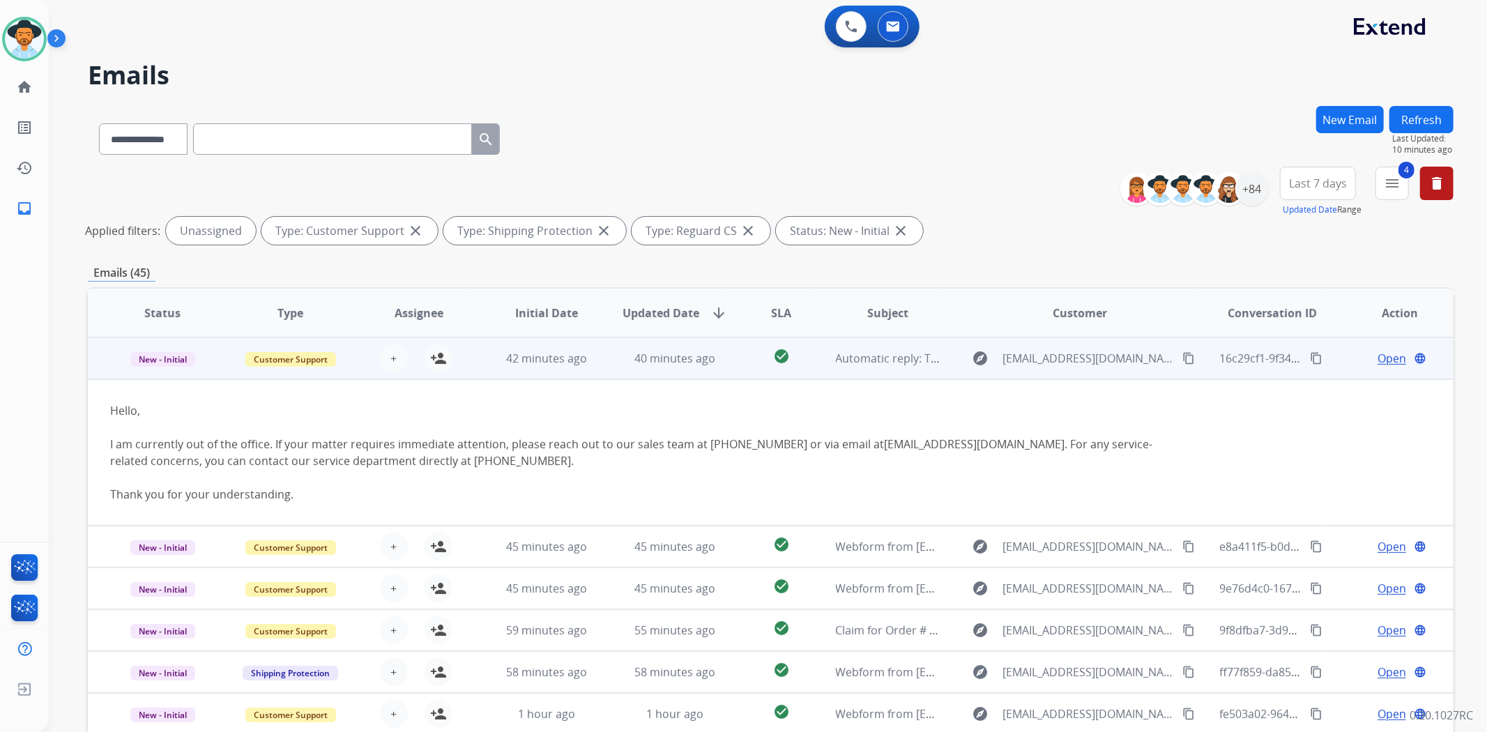
click at [736, 368] on td "check_circle" at bounding box center [770, 358] width 85 height 42
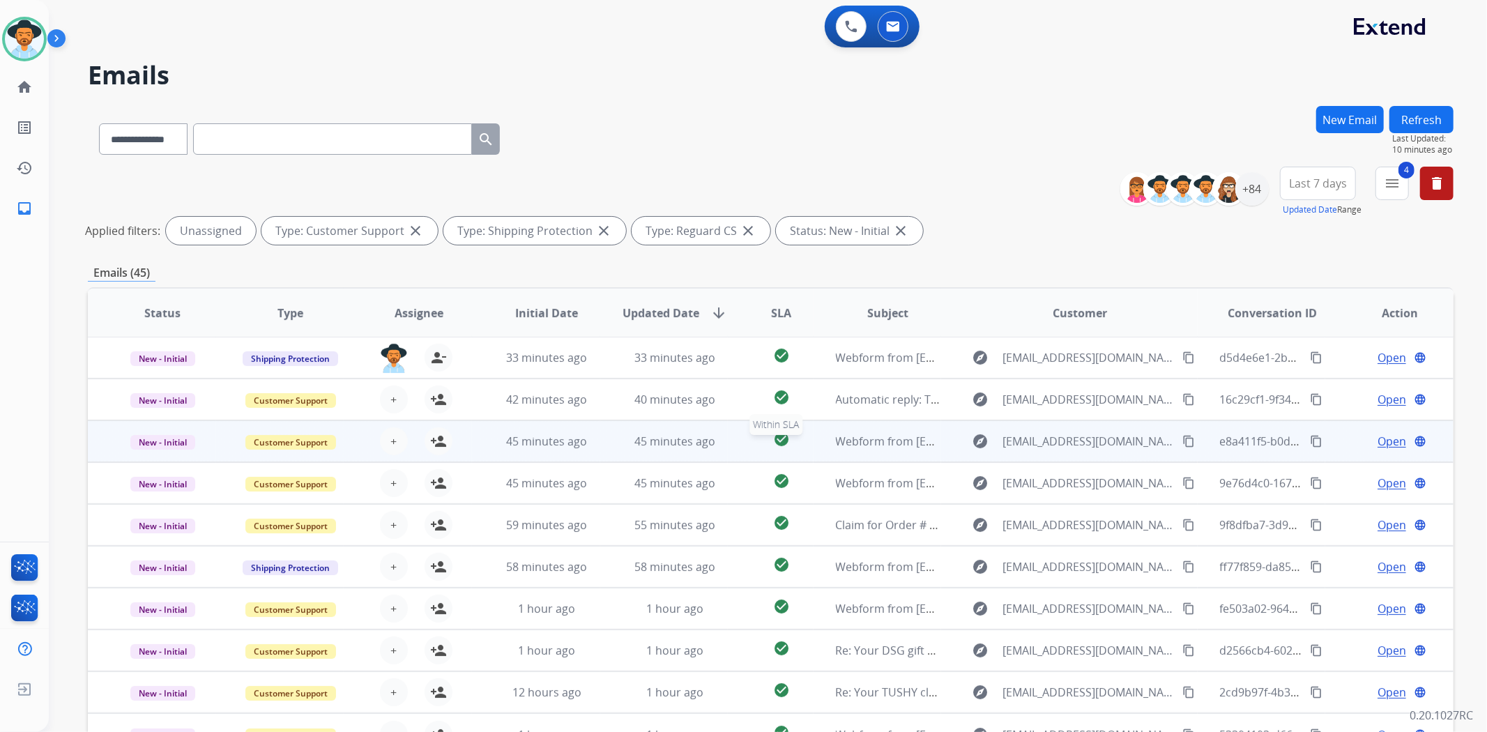
click at [790, 450] on div "check_circle" at bounding box center [781, 441] width 62 height 21
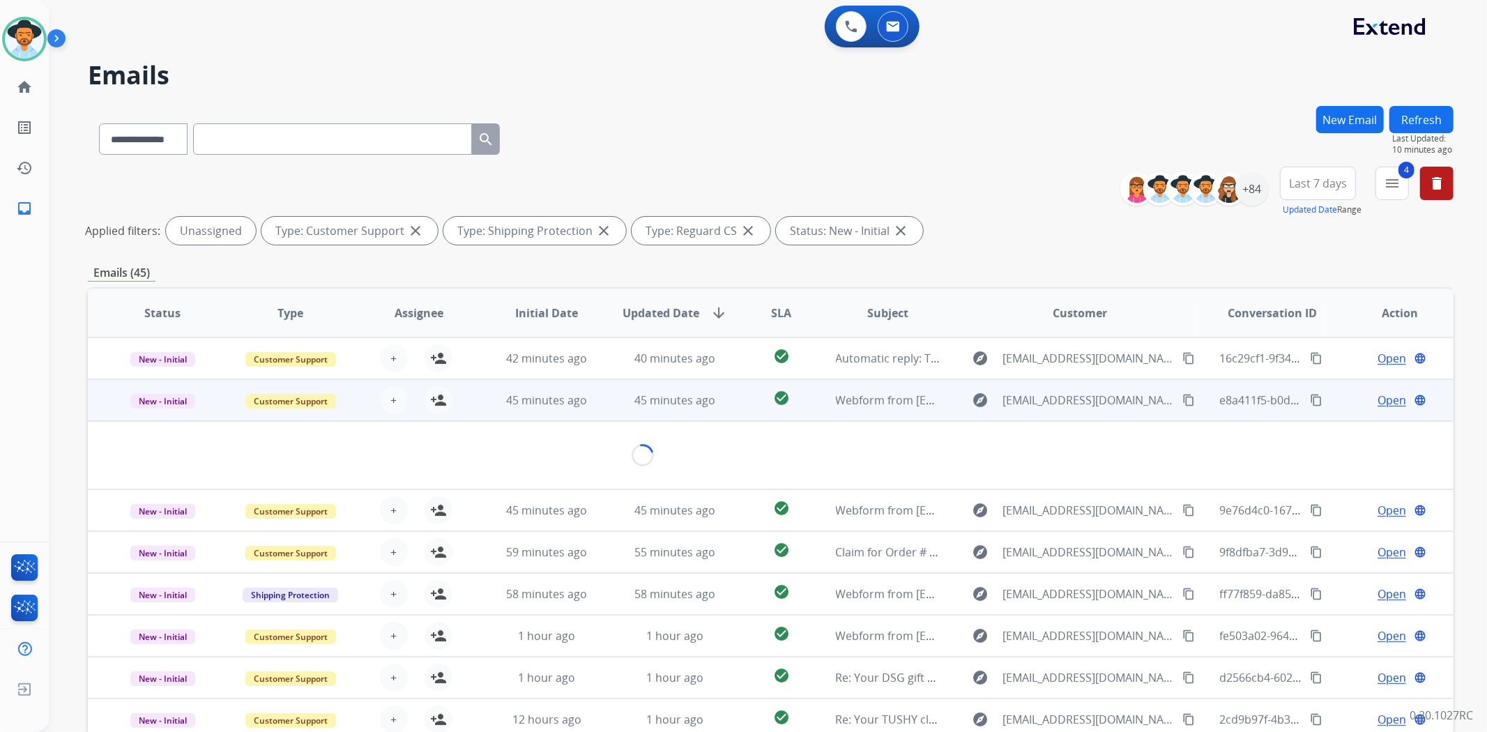
scroll to position [63, 0]
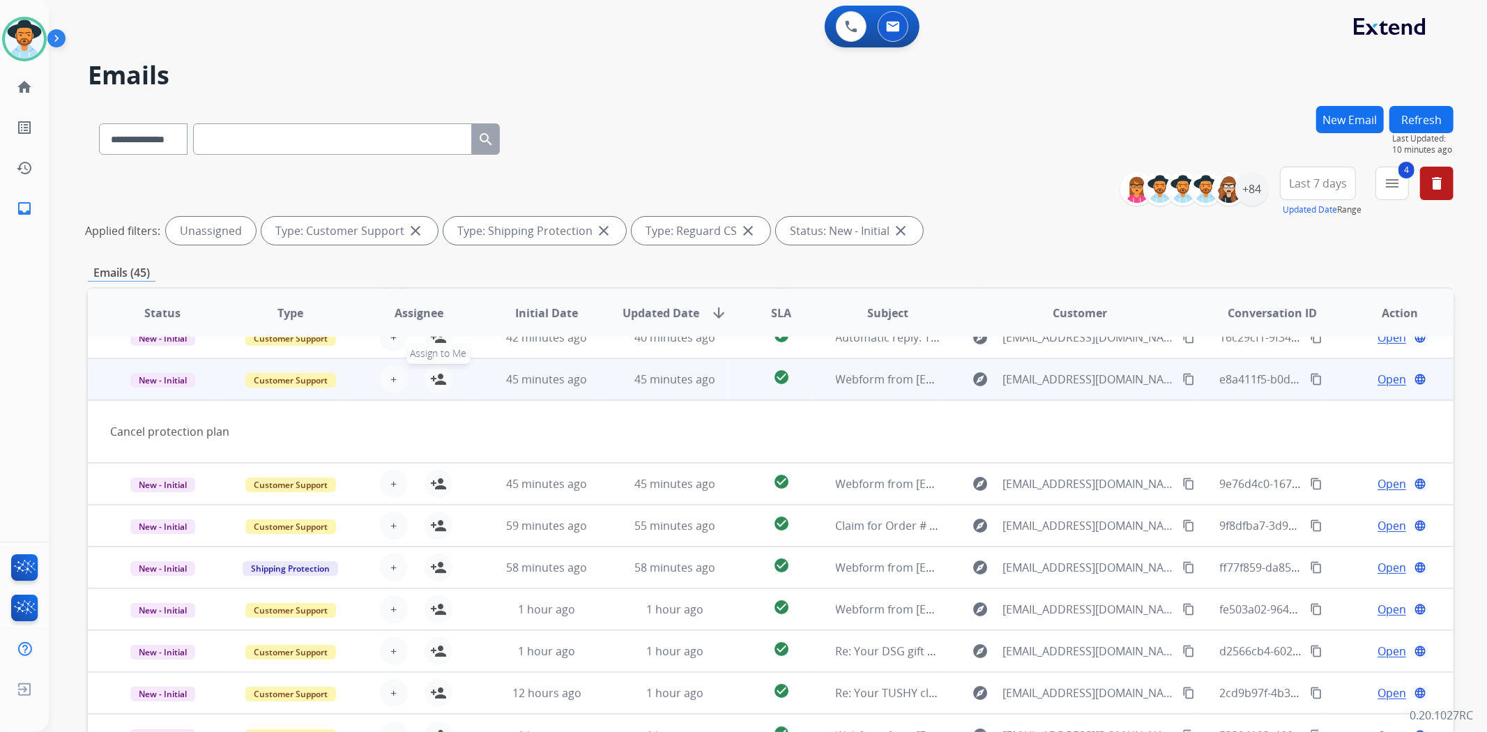
click at [438, 375] on mat-icon "person_add" at bounding box center [438, 379] width 17 height 17
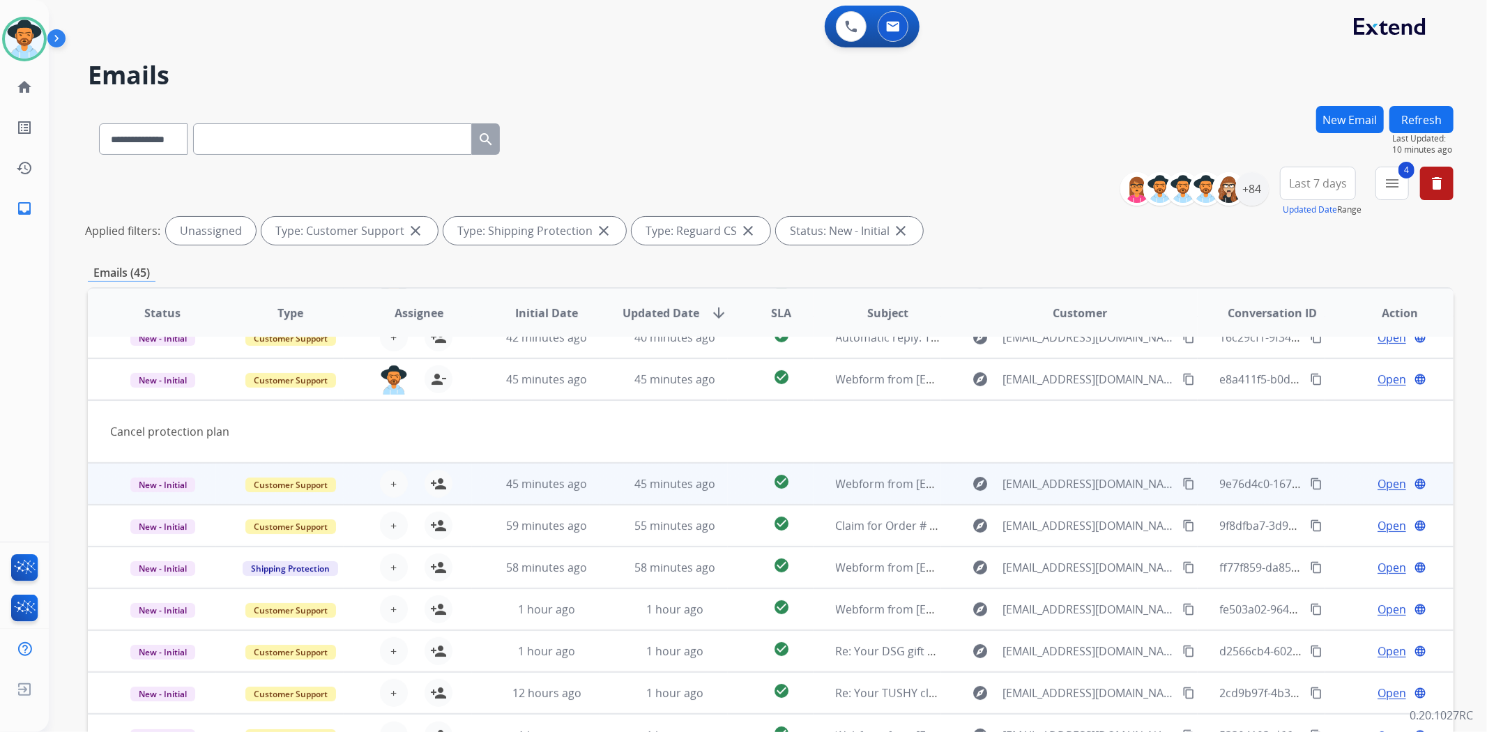
click at [730, 485] on td "check_circle" at bounding box center [770, 484] width 85 height 42
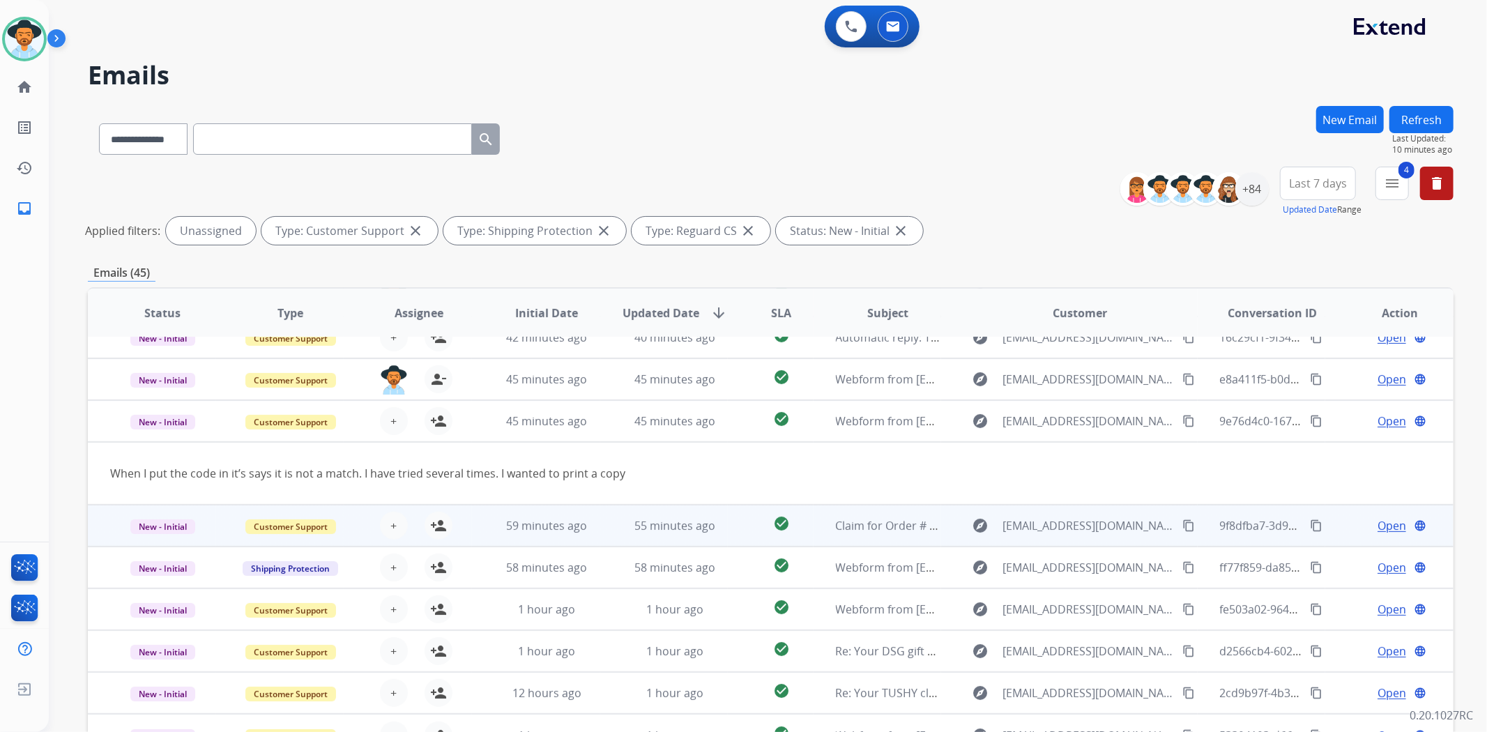
click at [729, 542] on td "check_circle" at bounding box center [770, 526] width 85 height 42
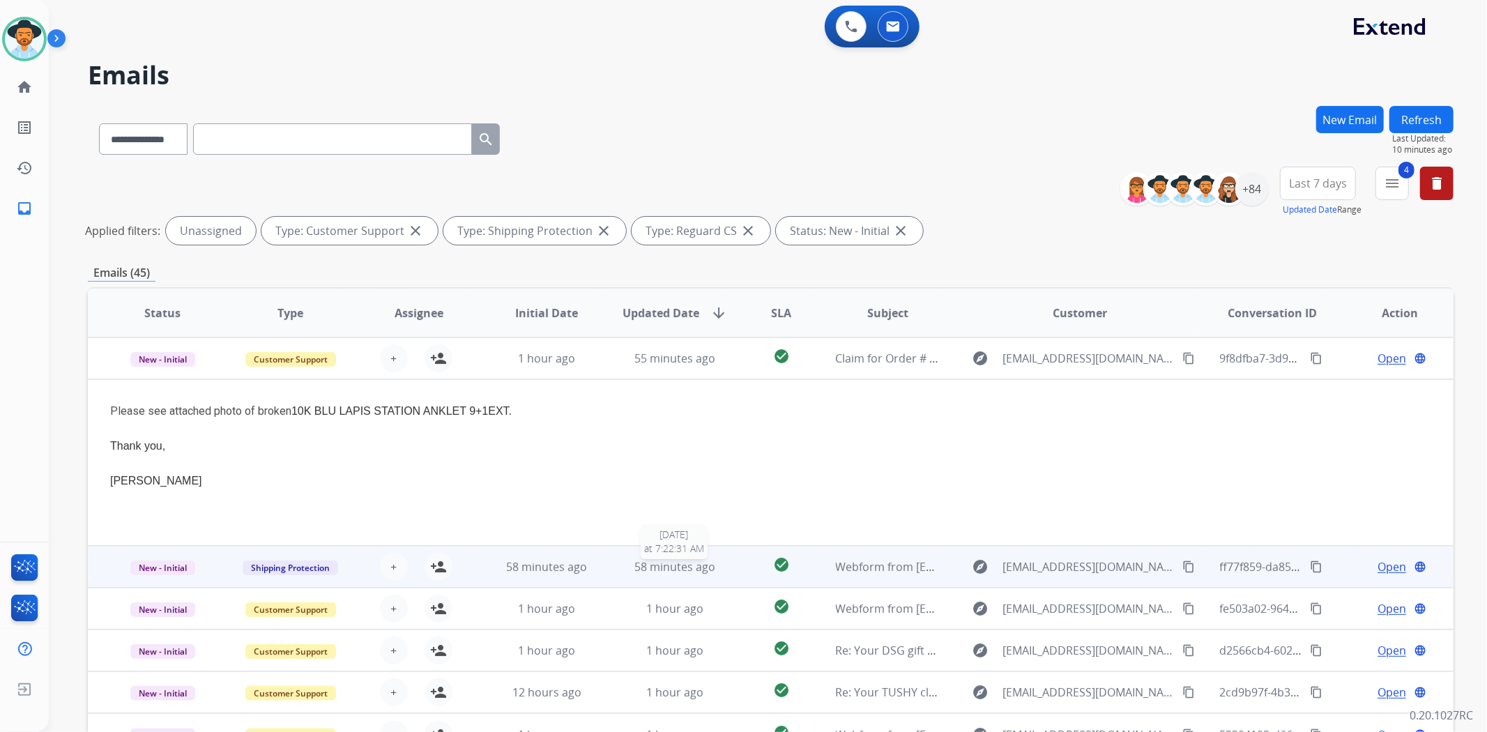
click at [720, 572] on div "58 minutes ago" at bounding box center [675, 566] width 105 height 17
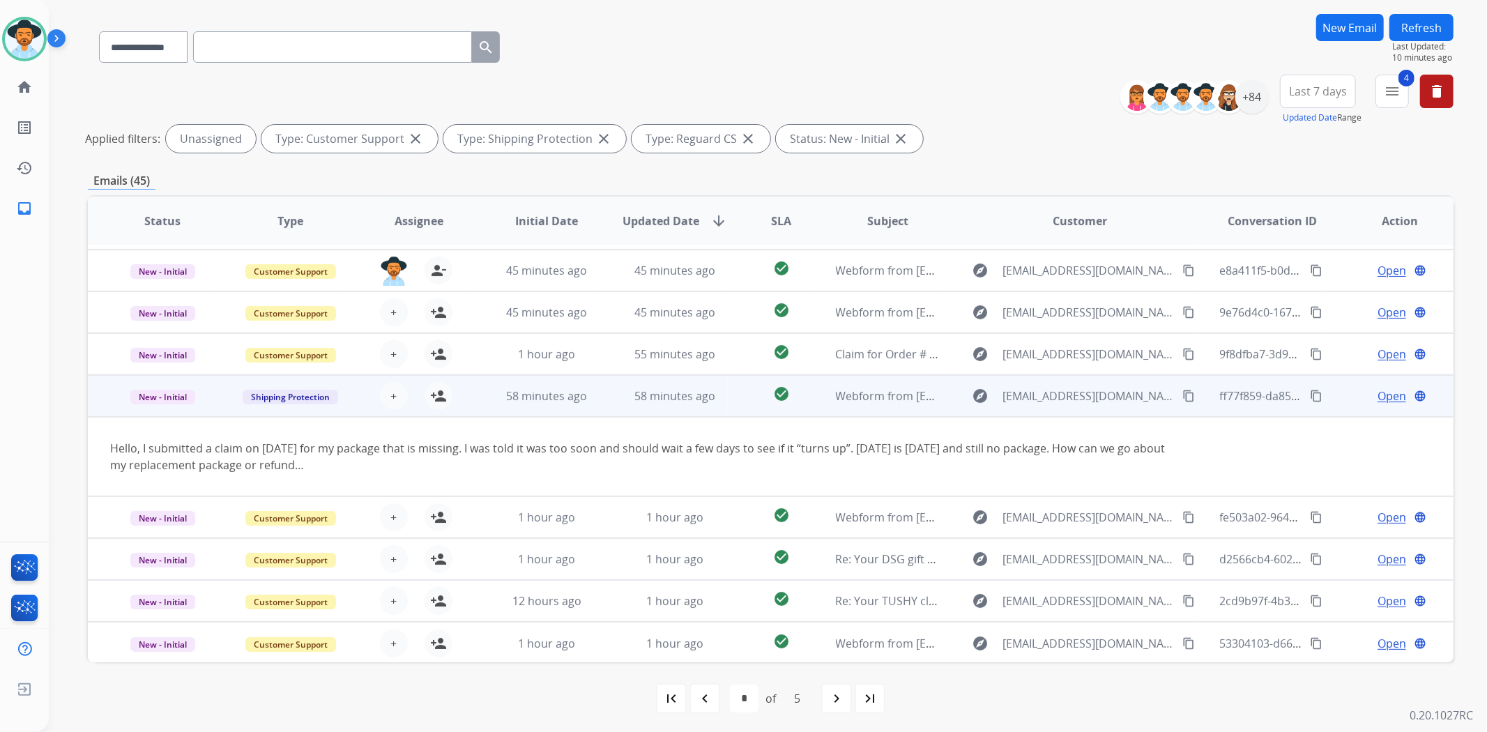
scroll to position [94, 0]
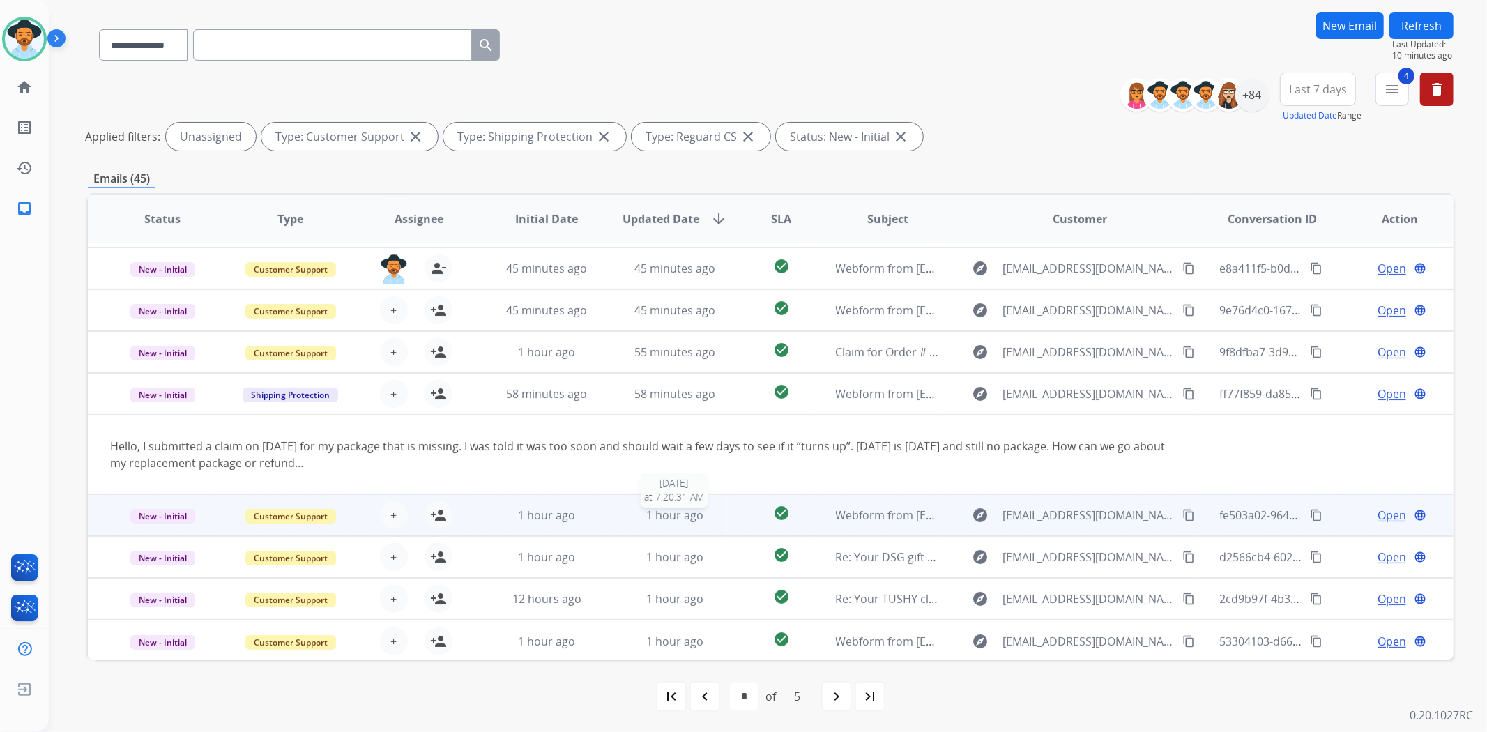
click at [721, 519] on div "1 hour ago" at bounding box center [675, 515] width 105 height 17
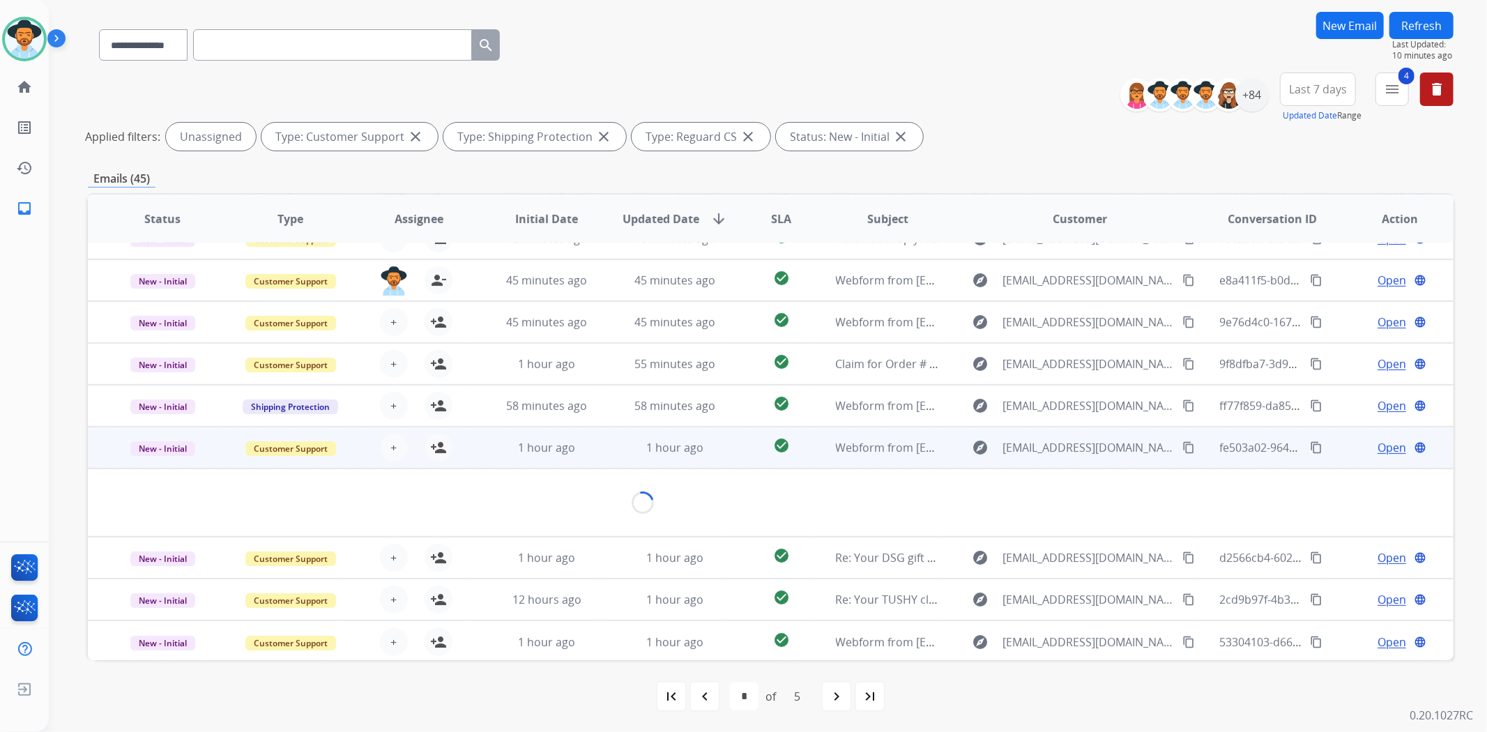
scroll to position [63, 0]
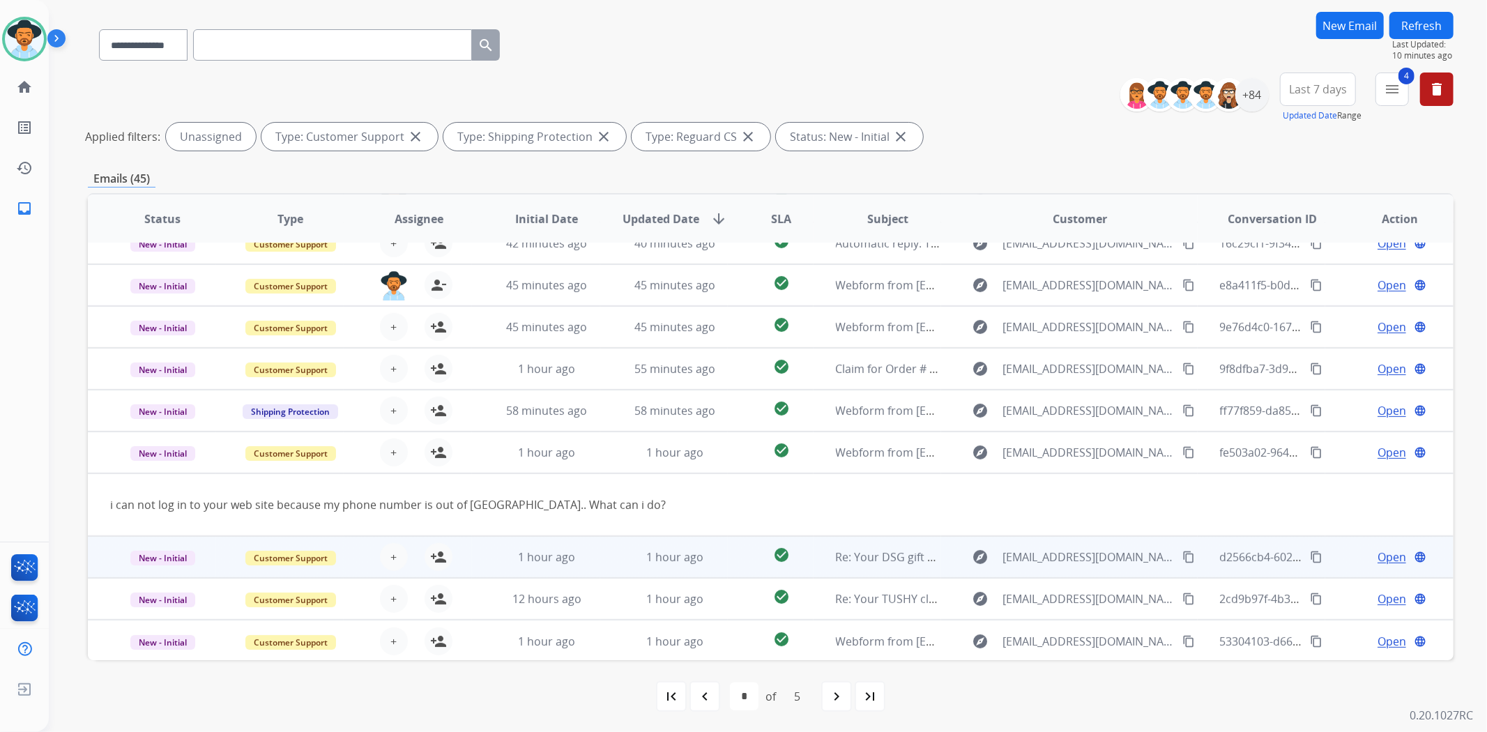
click at [728, 556] on td "check_circle" at bounding box center [770, 557] width 85 height 42
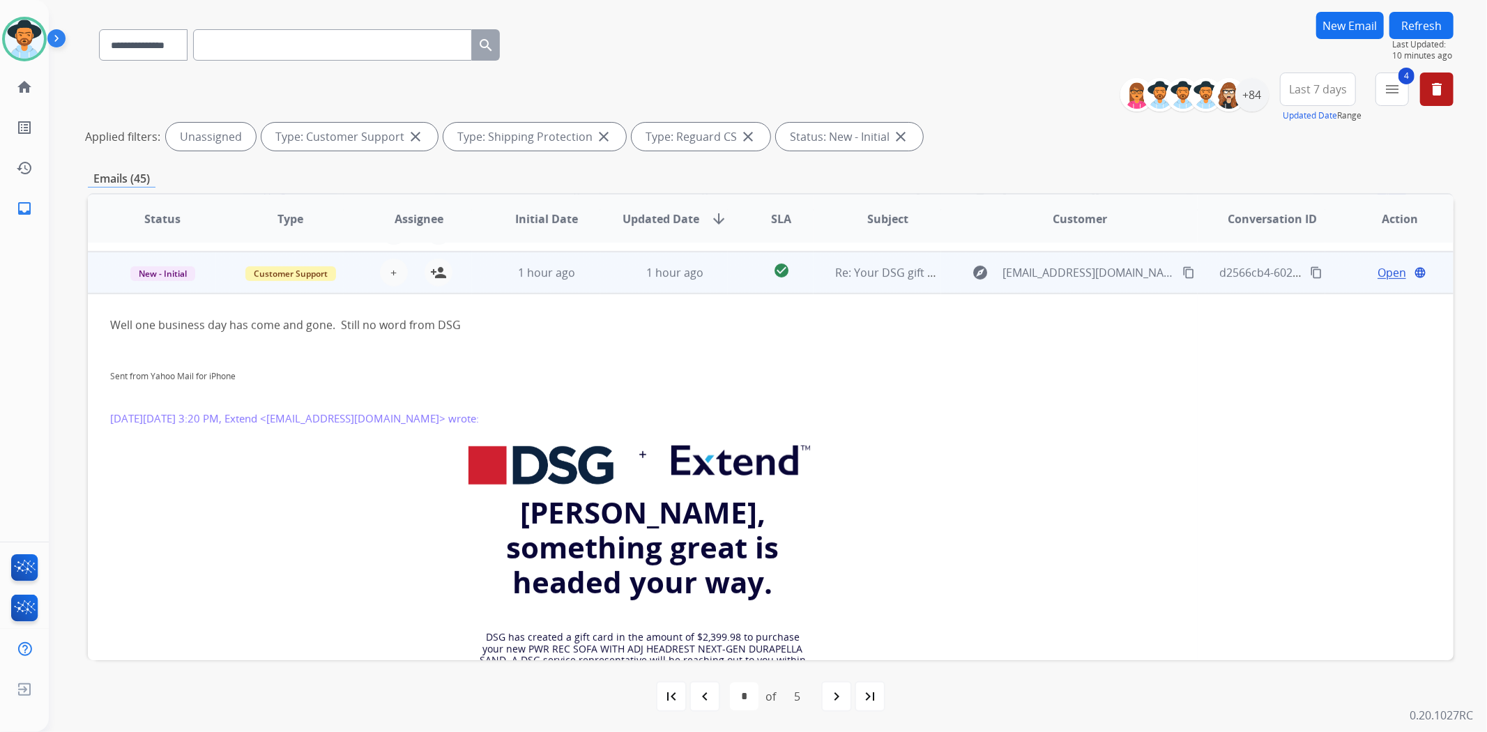
scroll to position [293, 0]
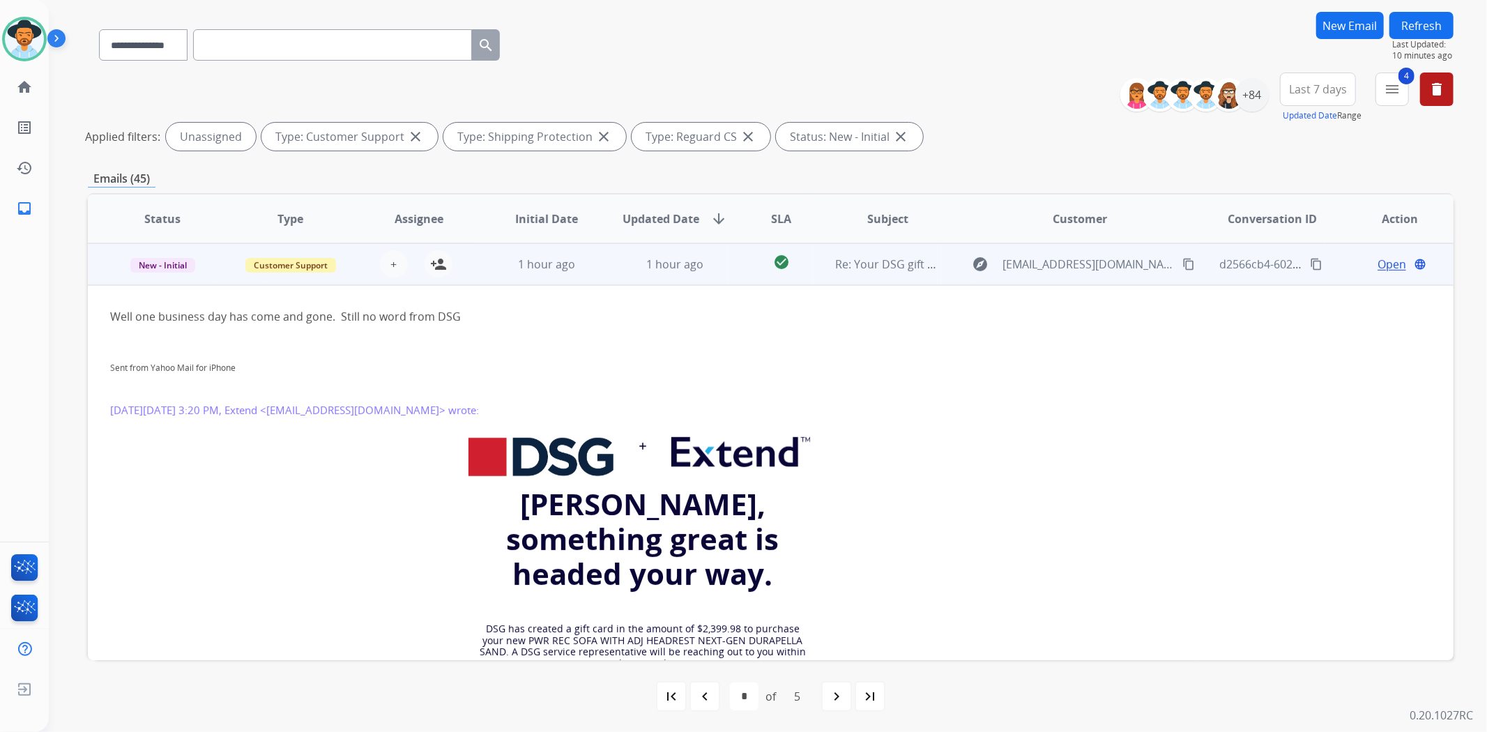
click at [728, 266] on td "check_circle" at bounding box center [770, 264] width 85 height 42
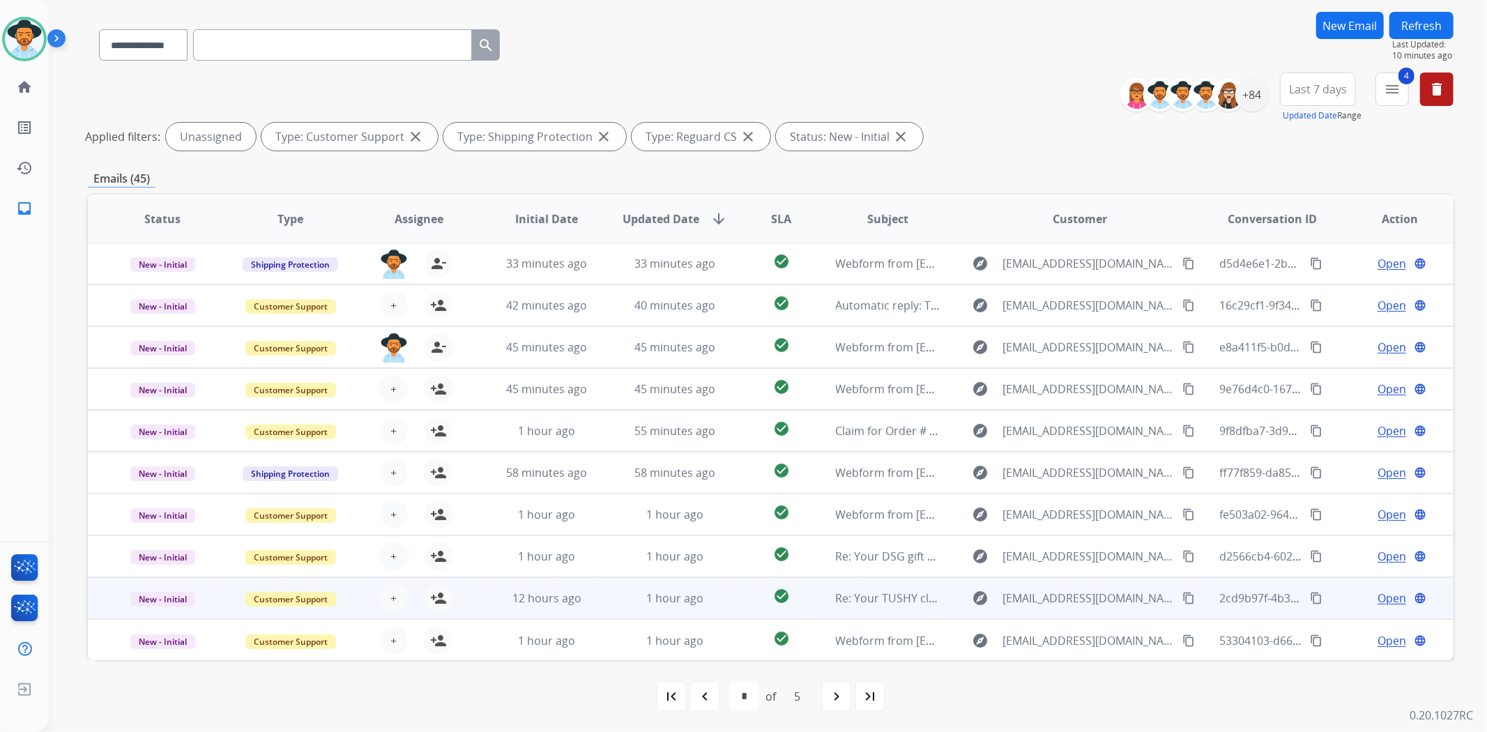
click at [737, 605] on td "check_circle" at bounding box center [770, 598] width 85 height 42
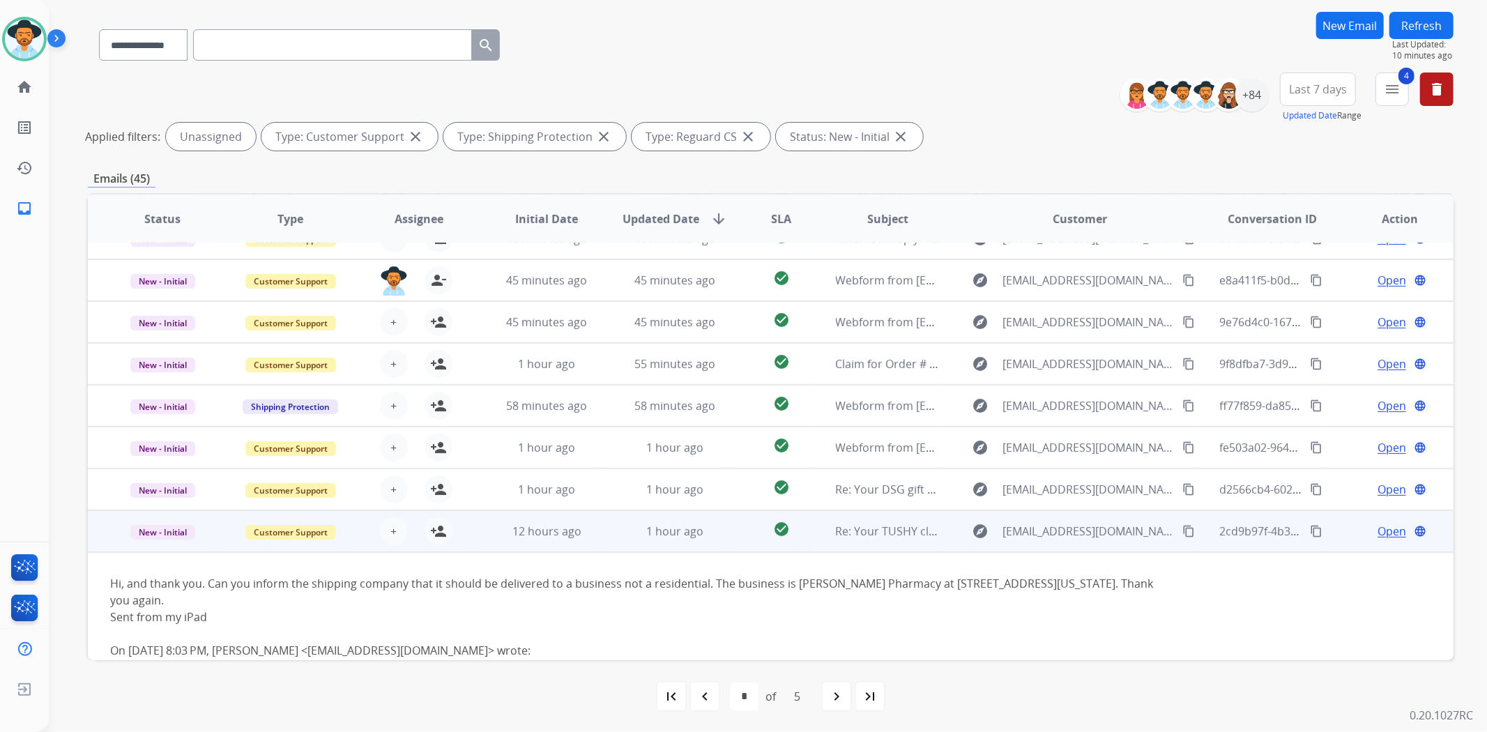
scroll to position [335, 0]
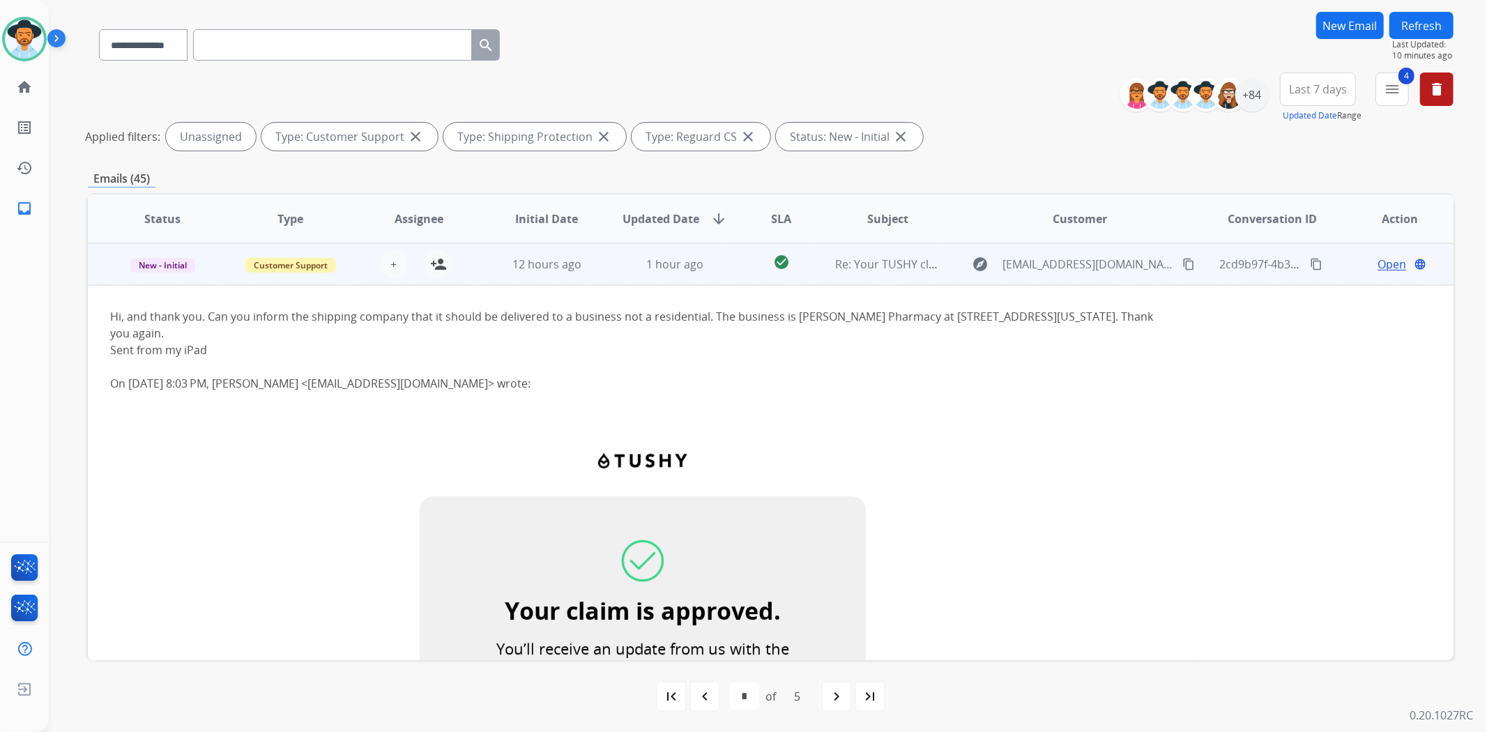
click at [728, 278] on td "check_circle" at bounding box center [770, 264] width 85 height 42
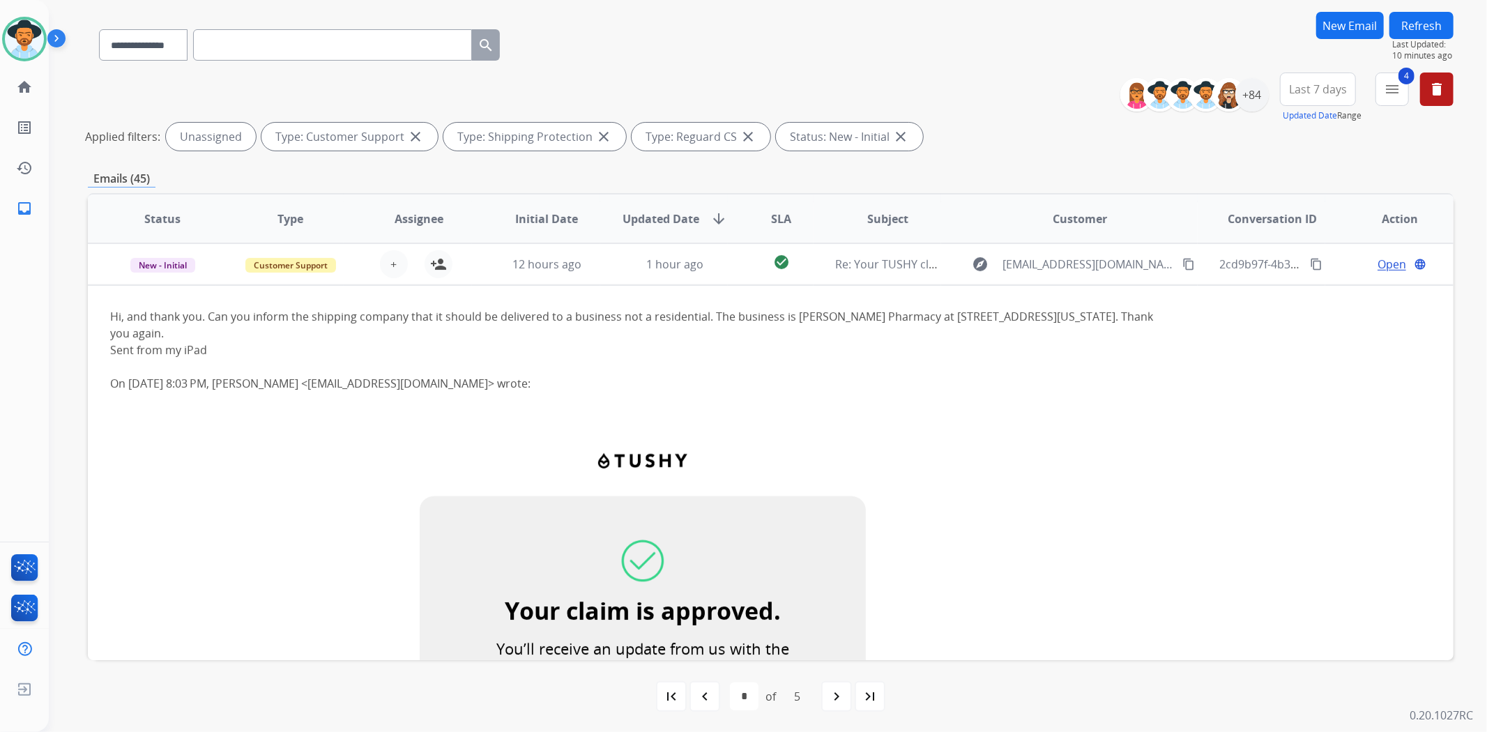
scroll to position [1, 0]
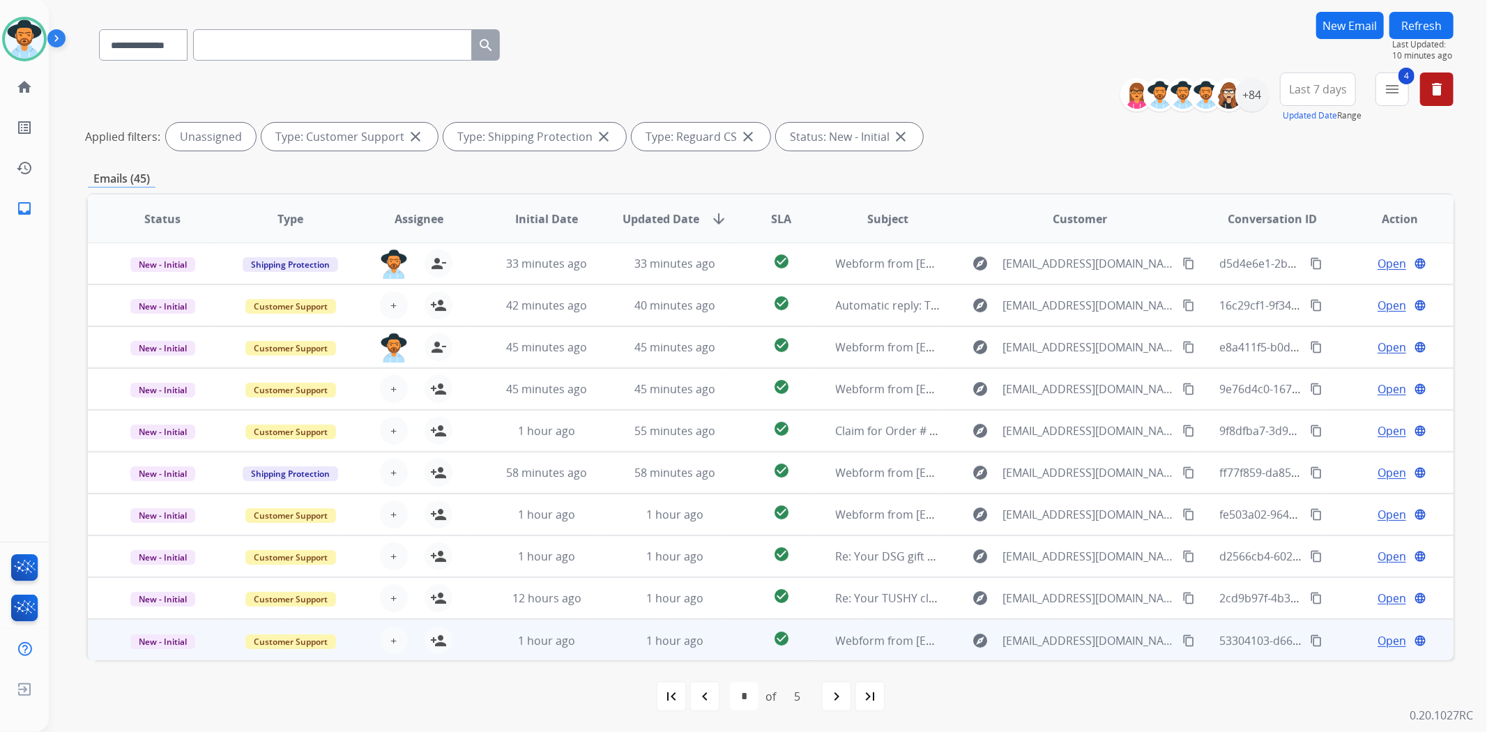
click at [729, 637] on td "check_circle" at bounding box center [770, 640] width 85 height 42
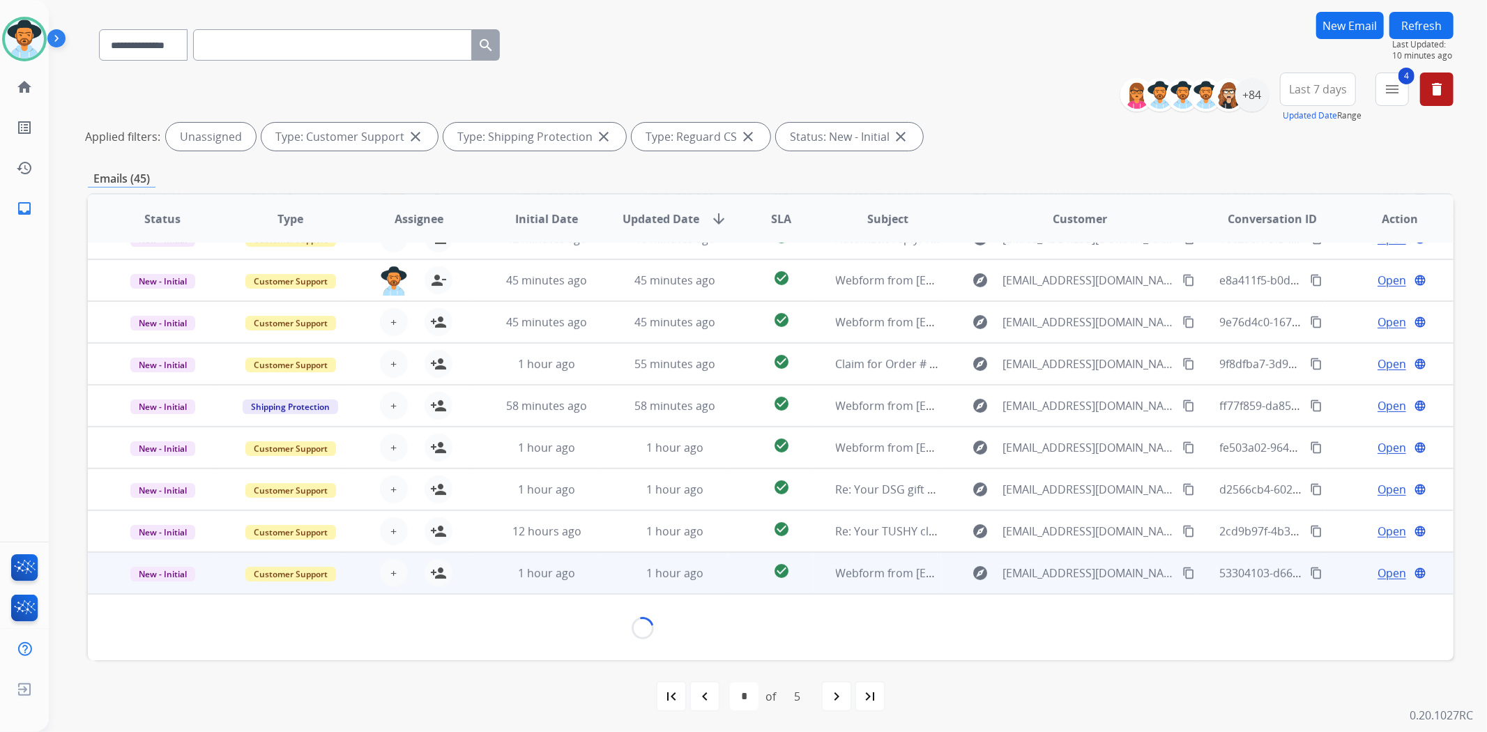
scroll to position [63, 0]
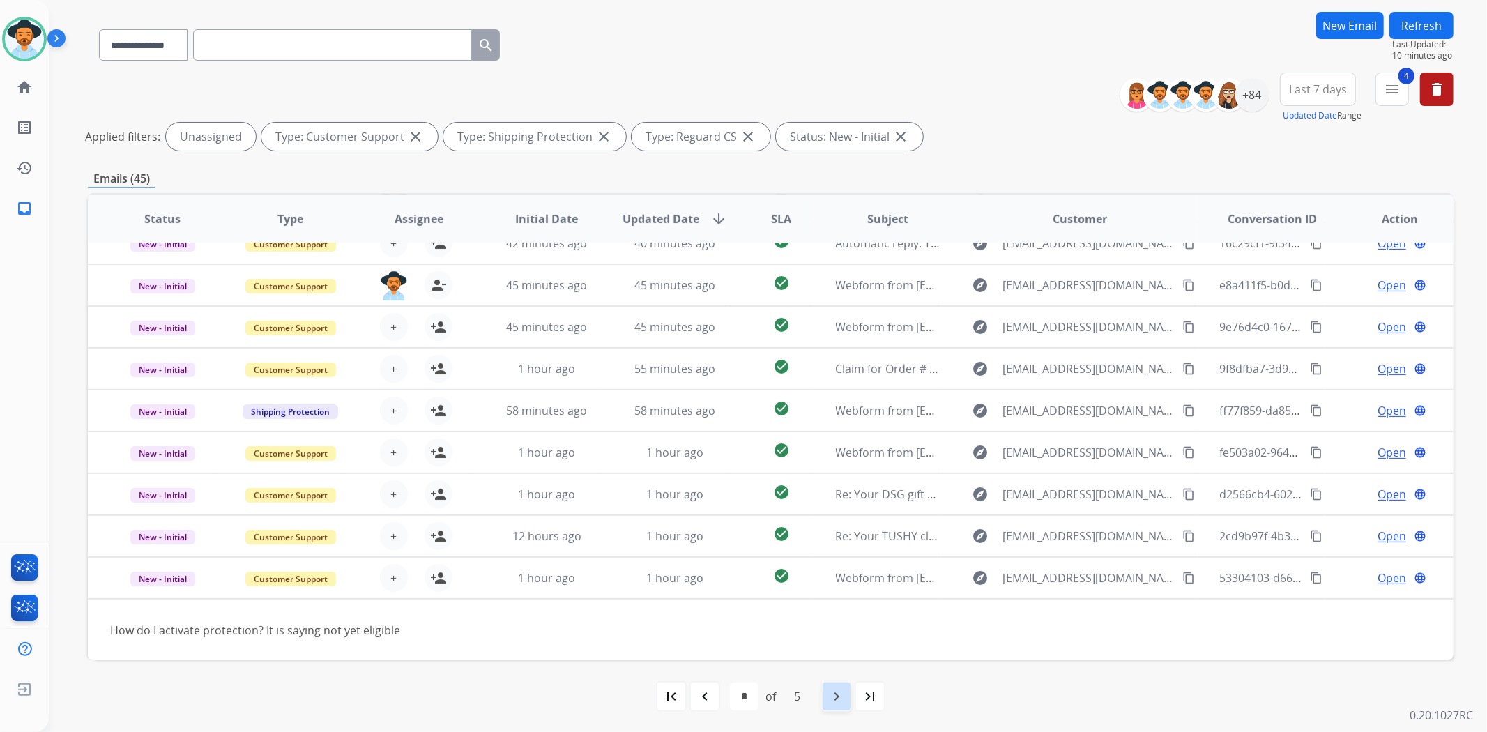
click at [830, 695] on mat-icon "navigate_next" at bounding box center [836, 696] width 17 height 17
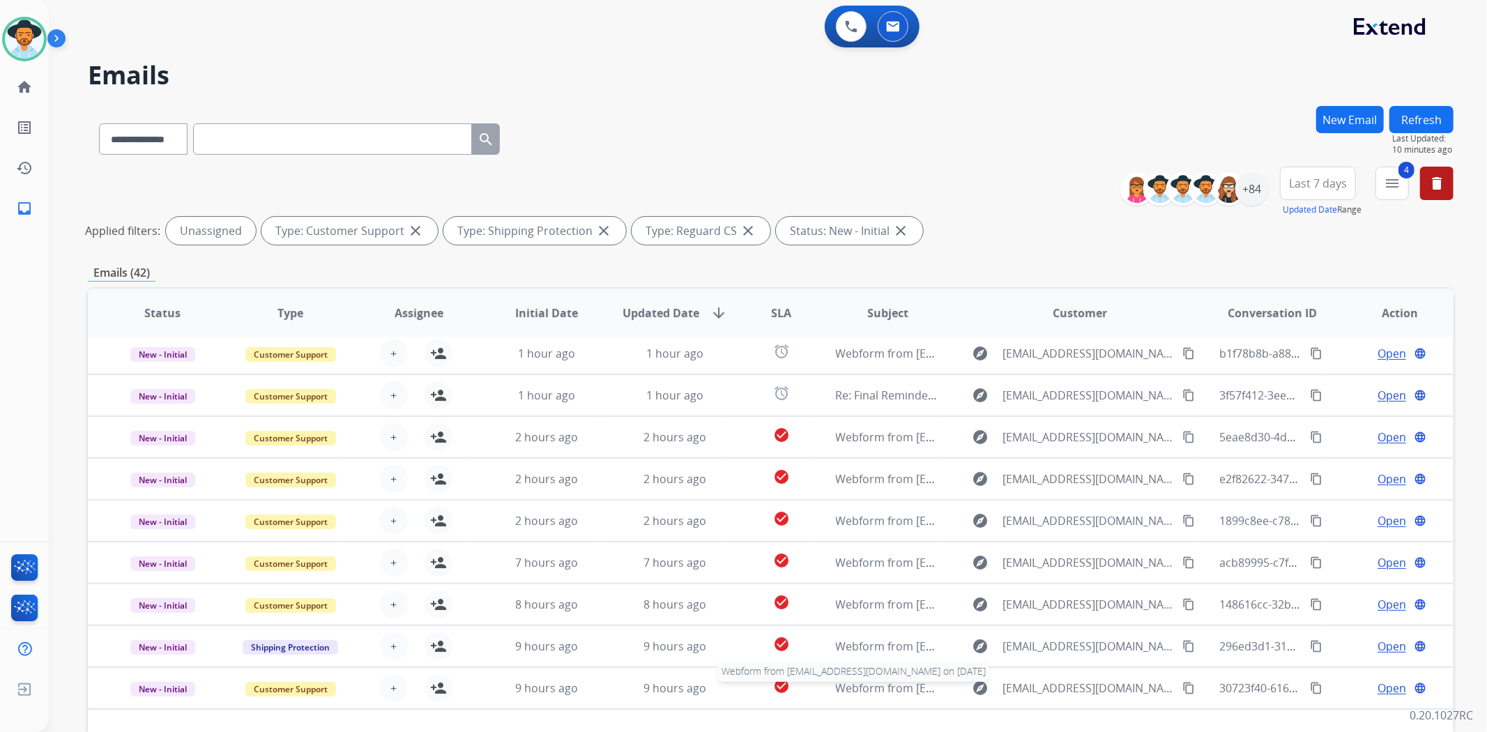
scroll to position [45, 0]
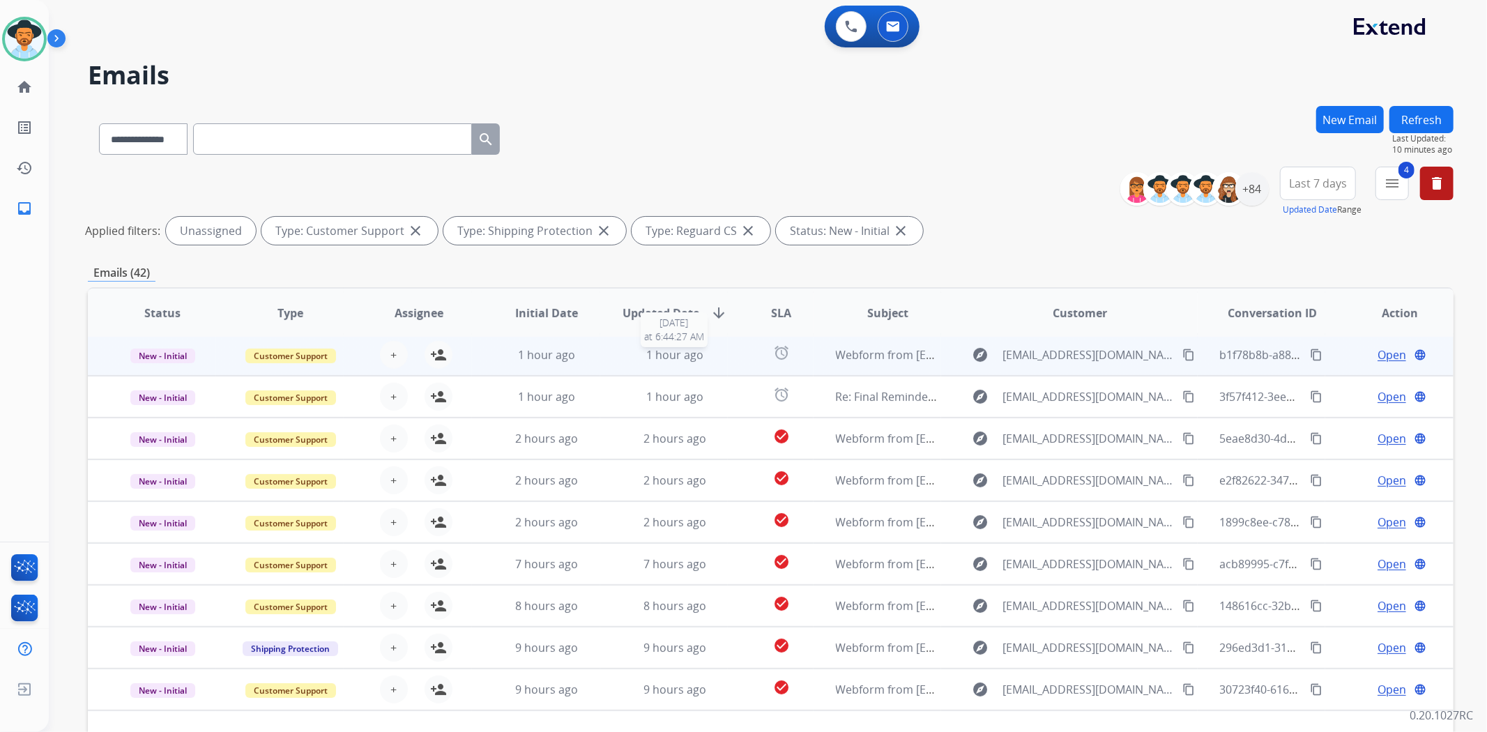
click at [722, 359] on div "1 hour ago" at bounding box center [675, 355] width 105 height 17
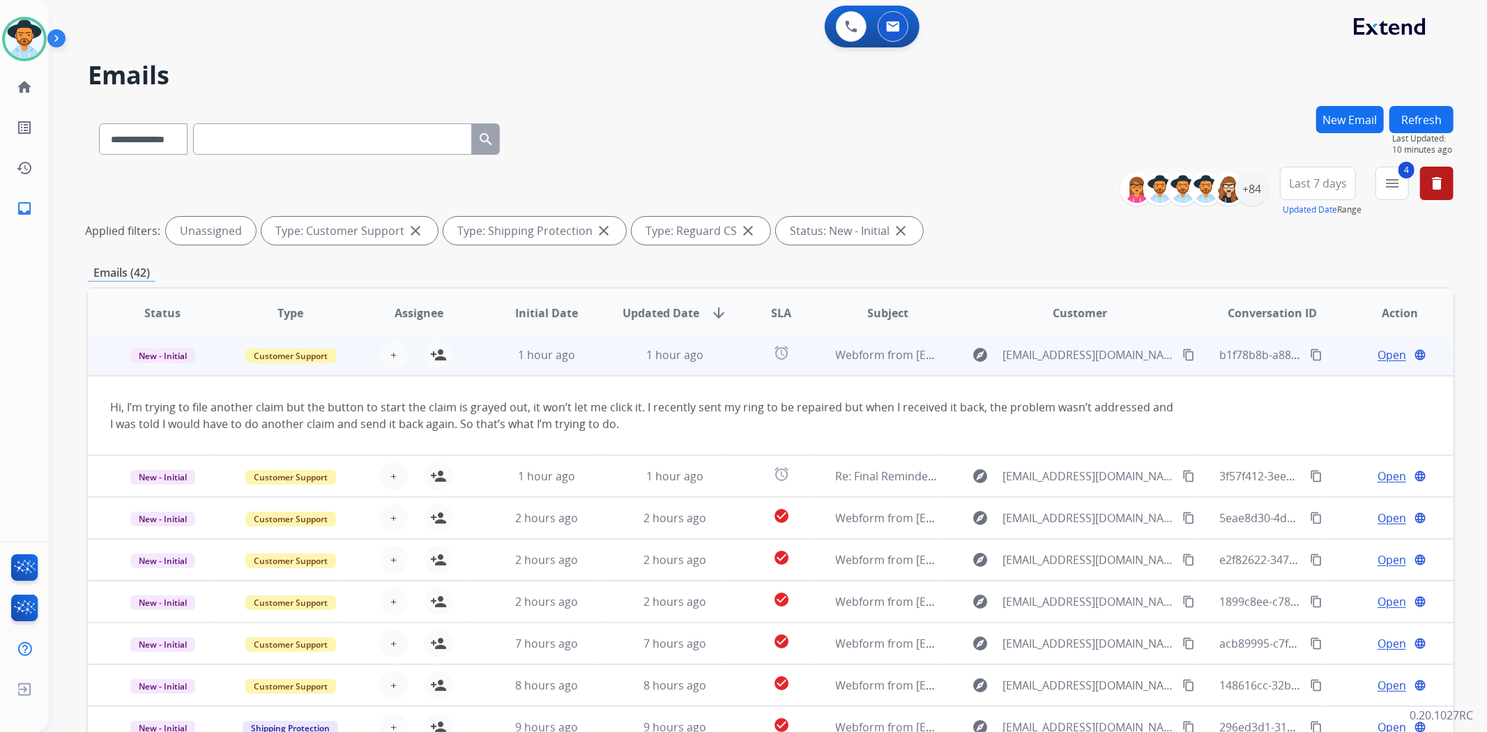
scroll to position [42, 0]
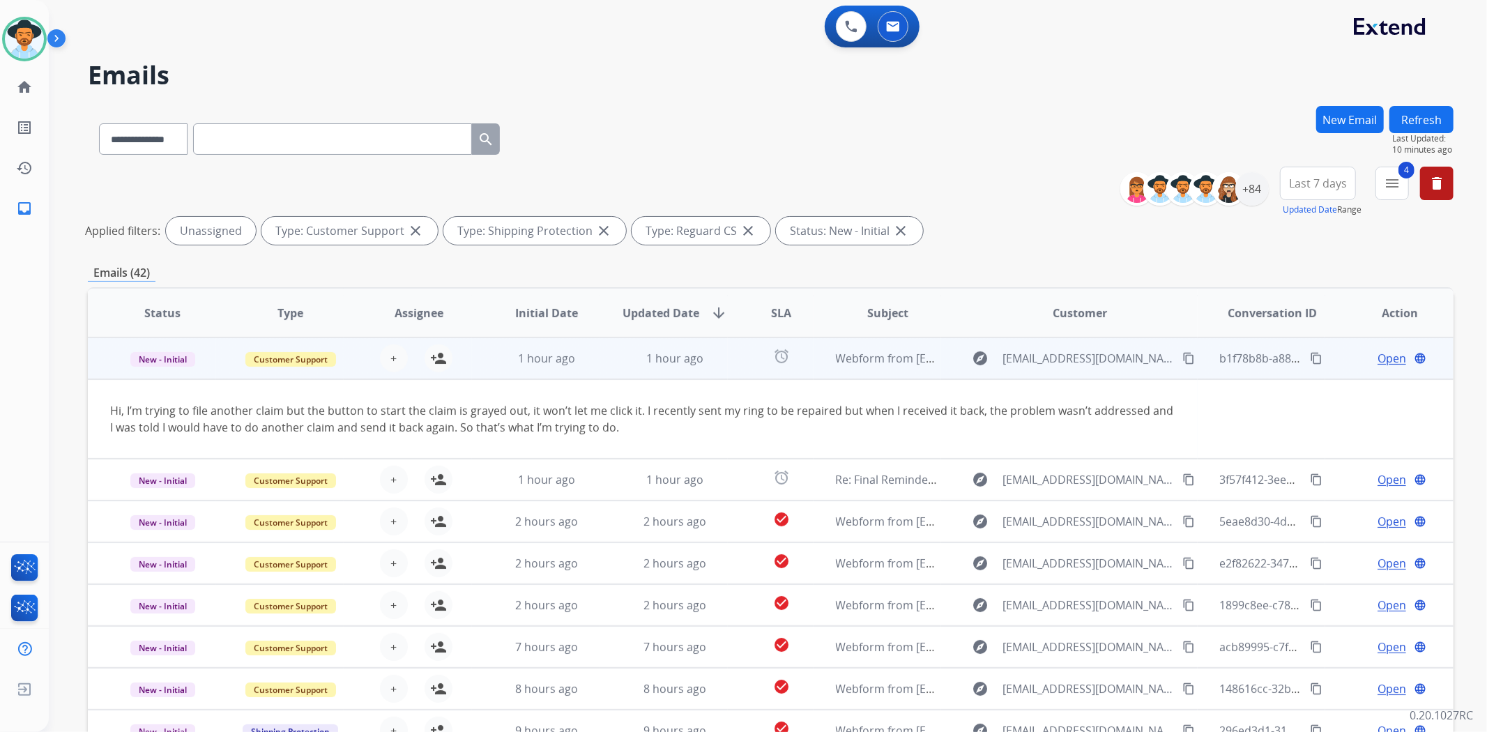
click at [729, 359] on td "alarm" at bounding box center [770, 358] width 85 height 42
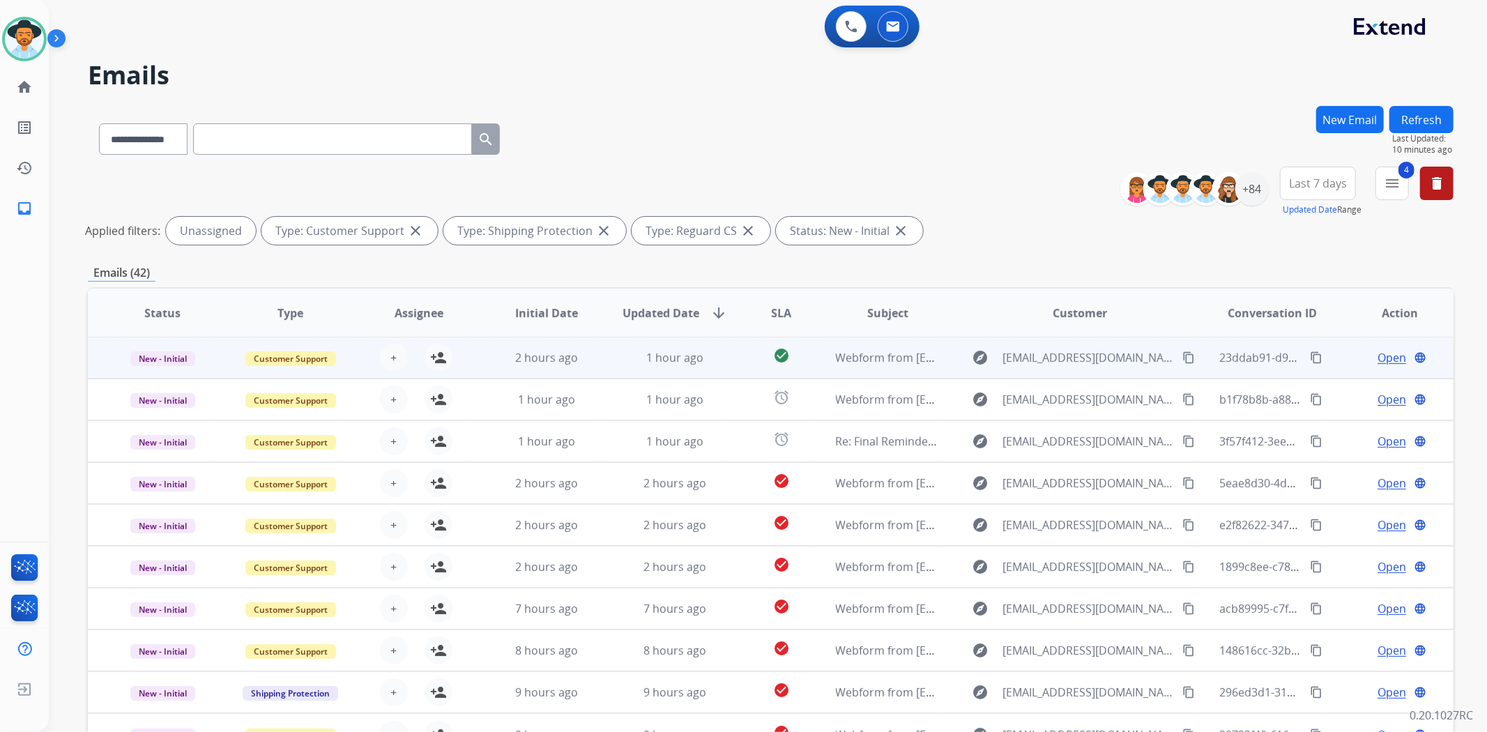
click at [729, 360] on td "check_circle" at bounding box center [770, 358] width 85 height 42
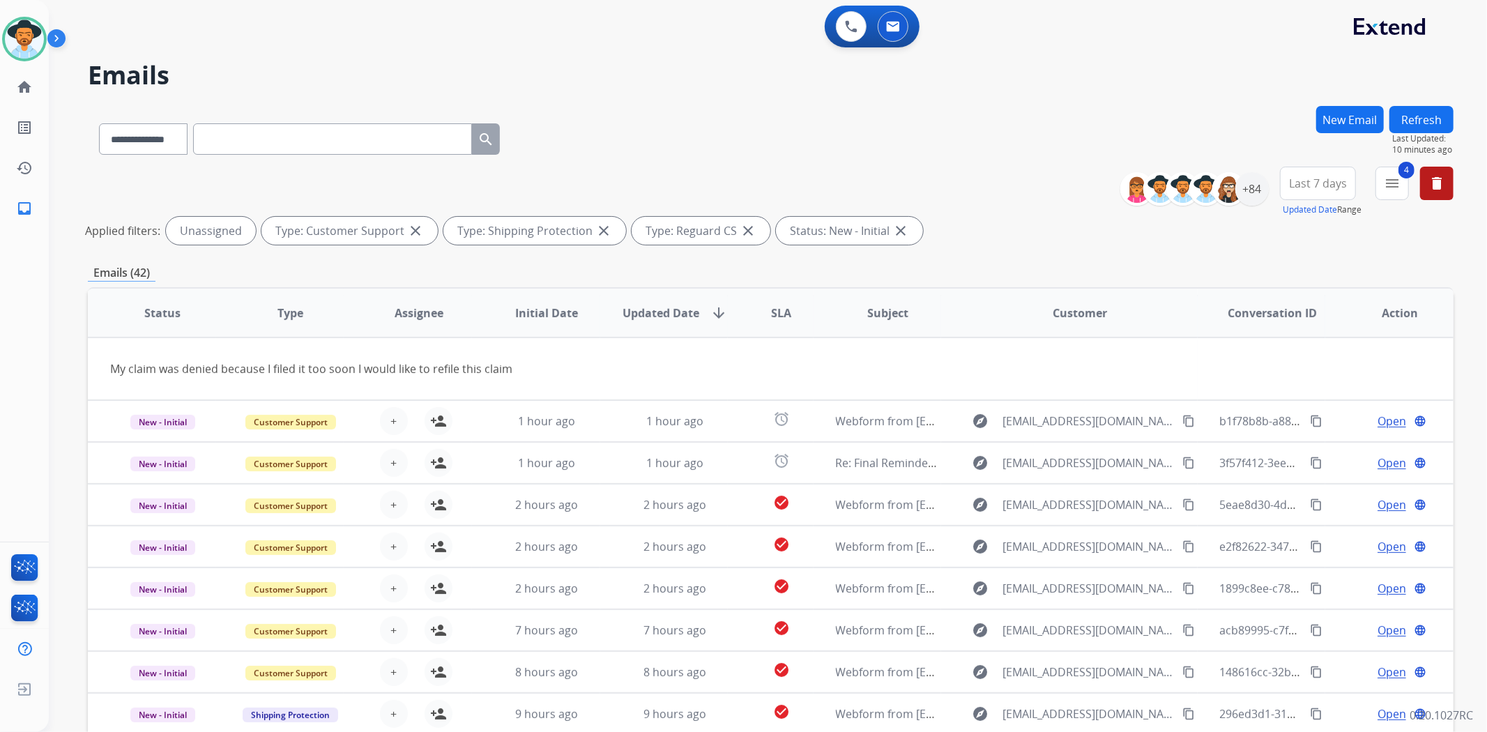
scroll to position [0, 0]
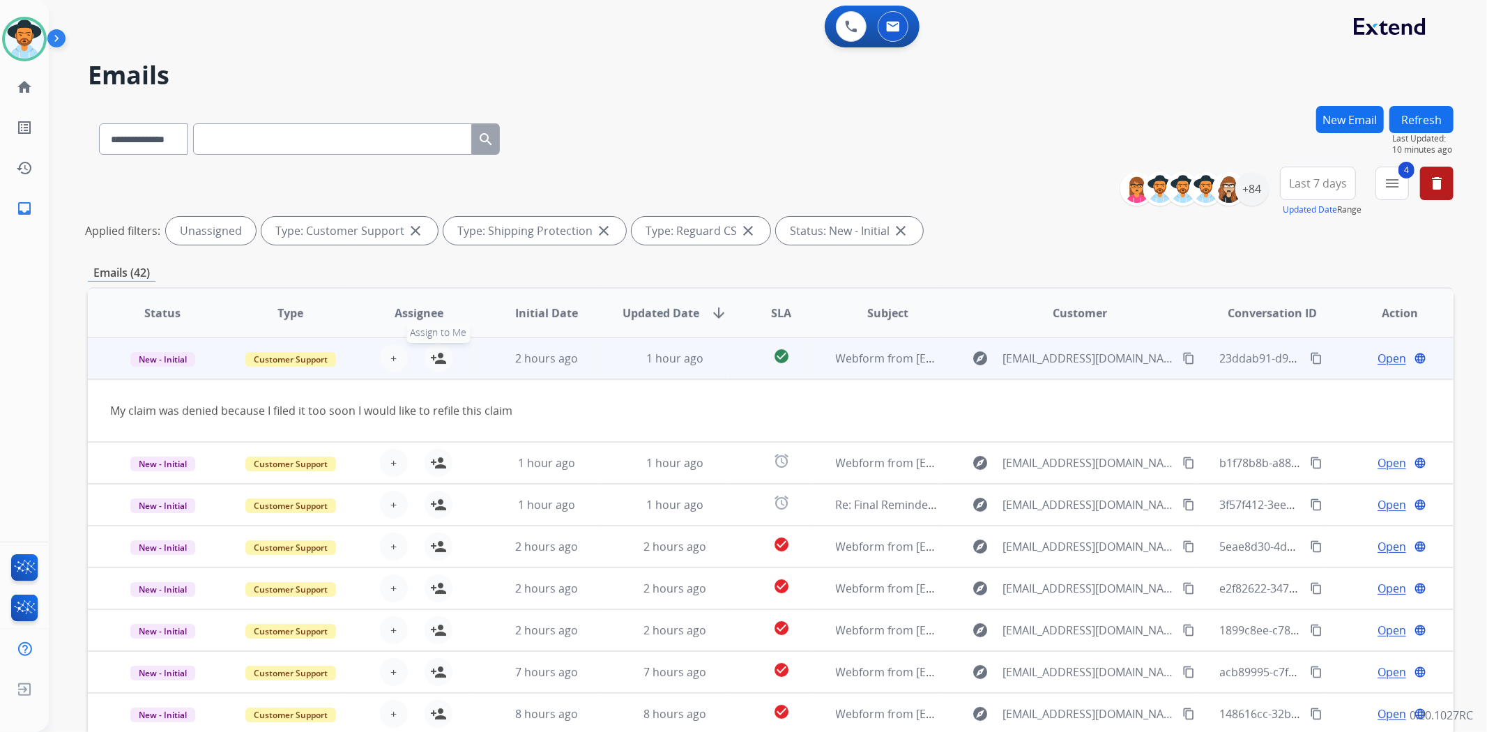
click at [436, 358] on mat-icon "person_add" at bounding box center [438, 358] width 17 height 17
click at [431, 359] on mat-icon "person_remove" at bounding box center [438, 358] width 17 height 17
click at [432, 359] on mat-icon "person_add" at bounding box center [438, 358] width 17 height 17
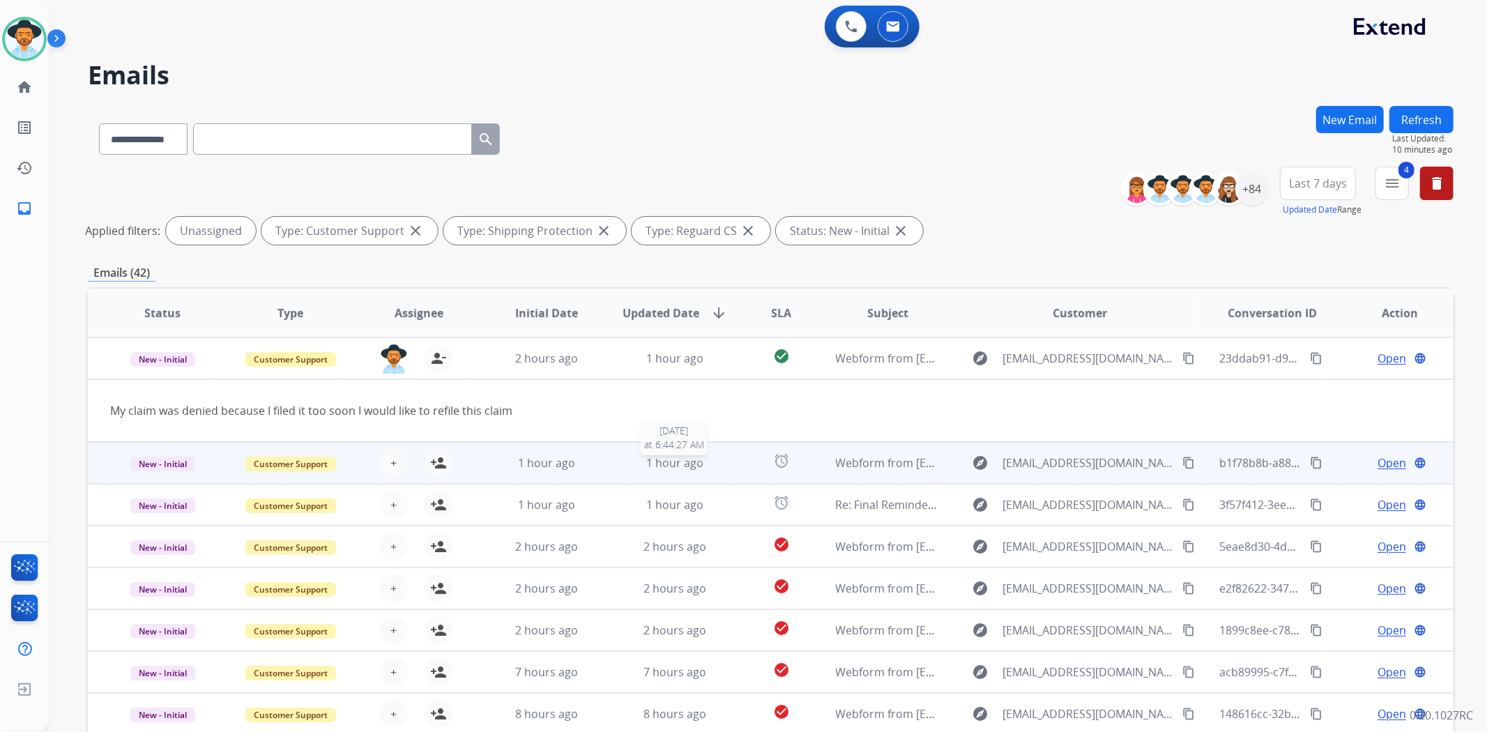
click at [706, 464] on div "1 hour ago" at bounding box center [675, 463] width 105 height 17
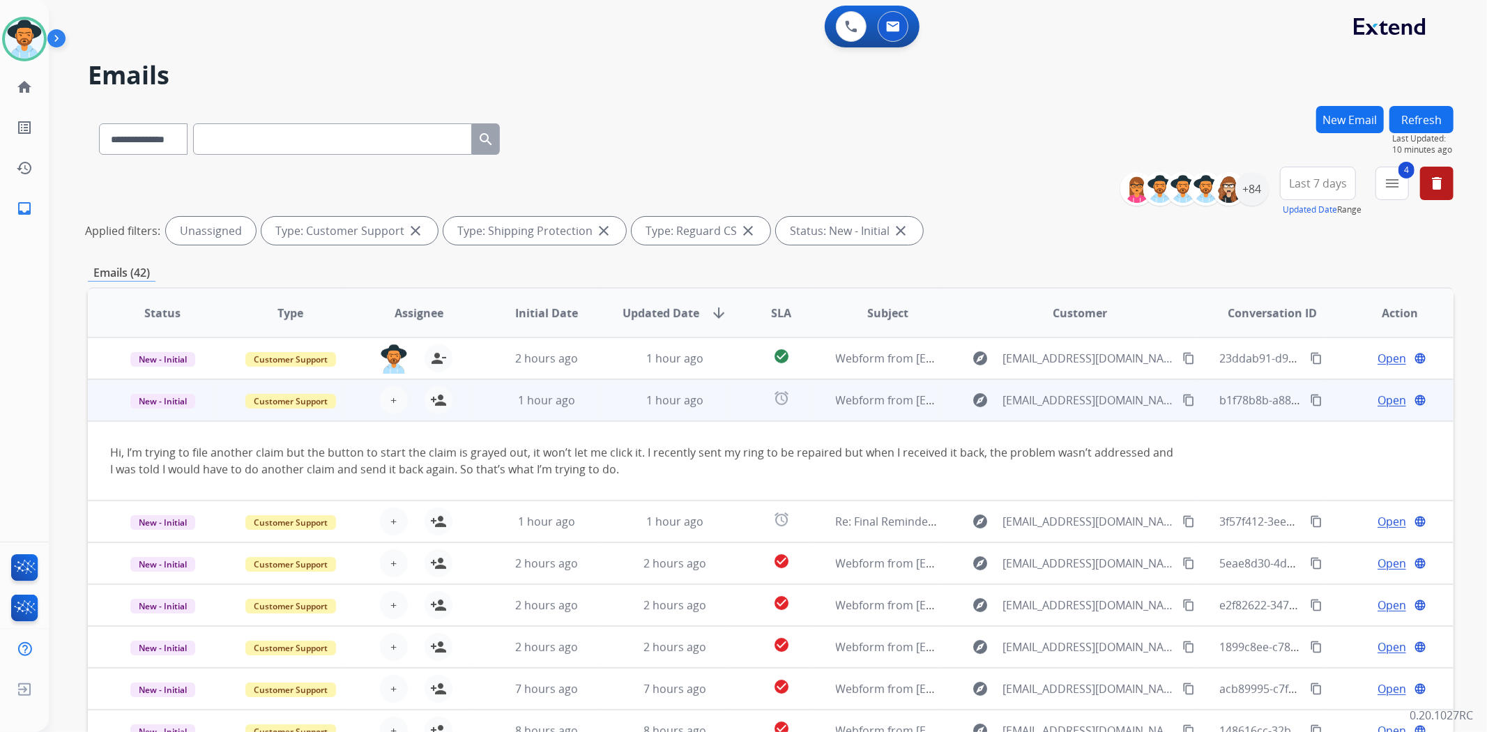
scroll to position [42, 0]
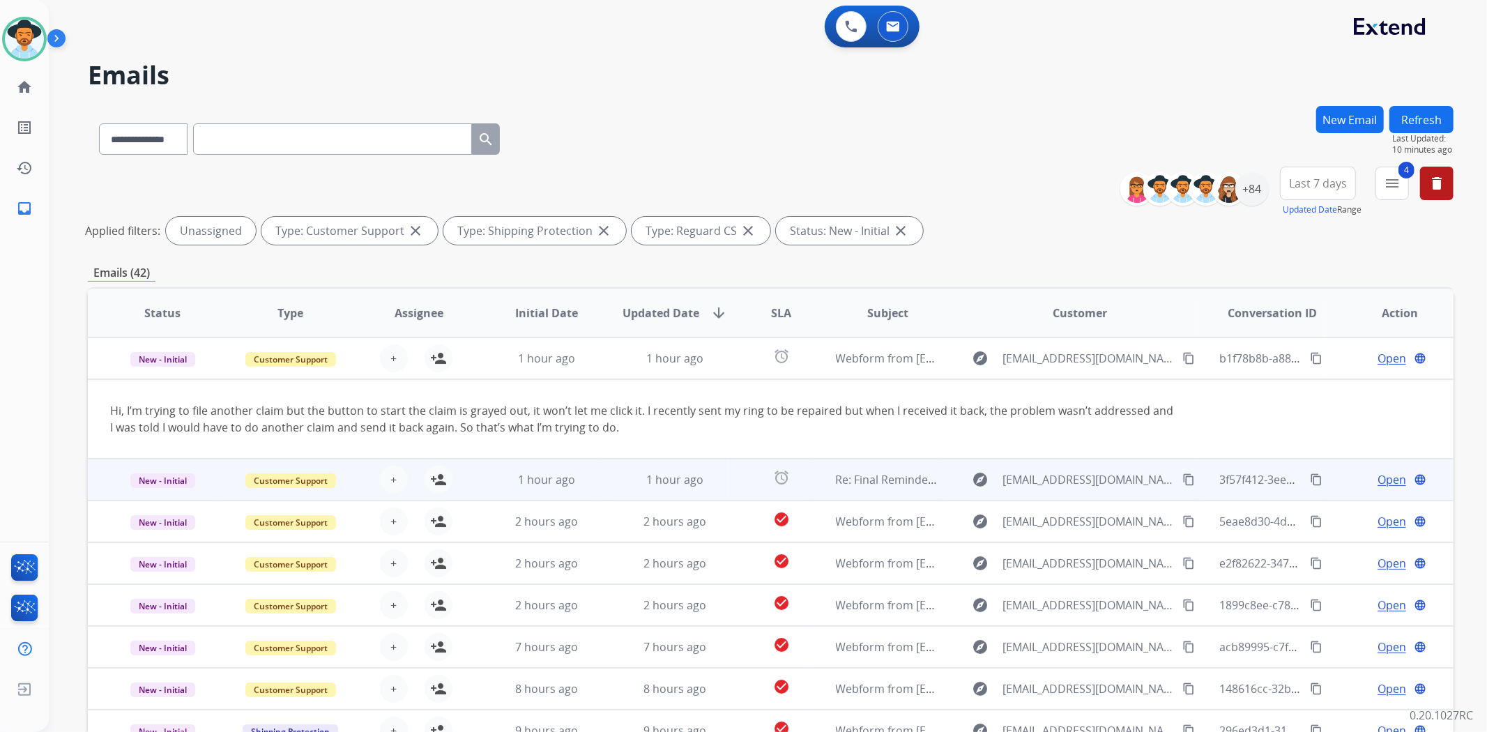
click at [611, 479] on td "1 hour ago" at bounding box center [664, 480] width 128 height 42
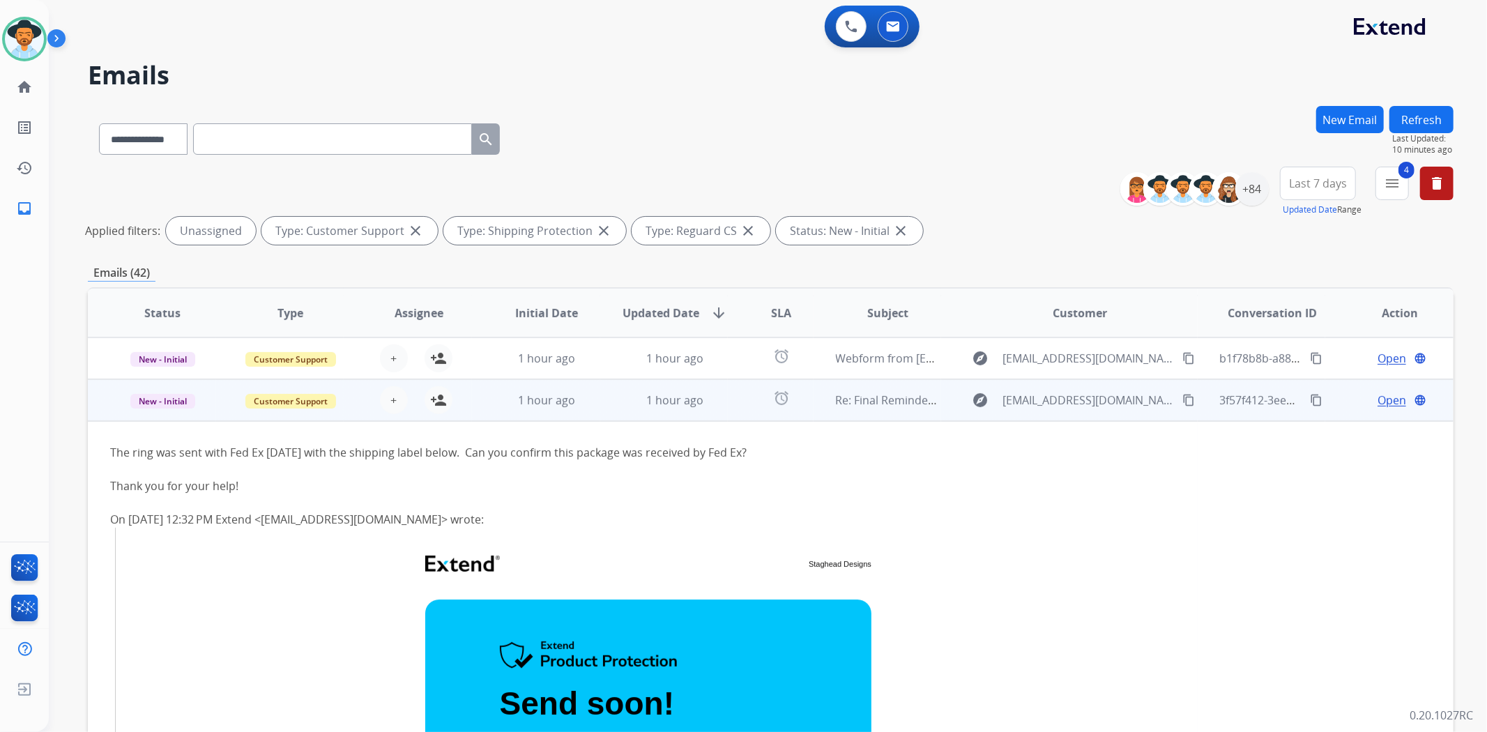
scroll to position [84, 0]
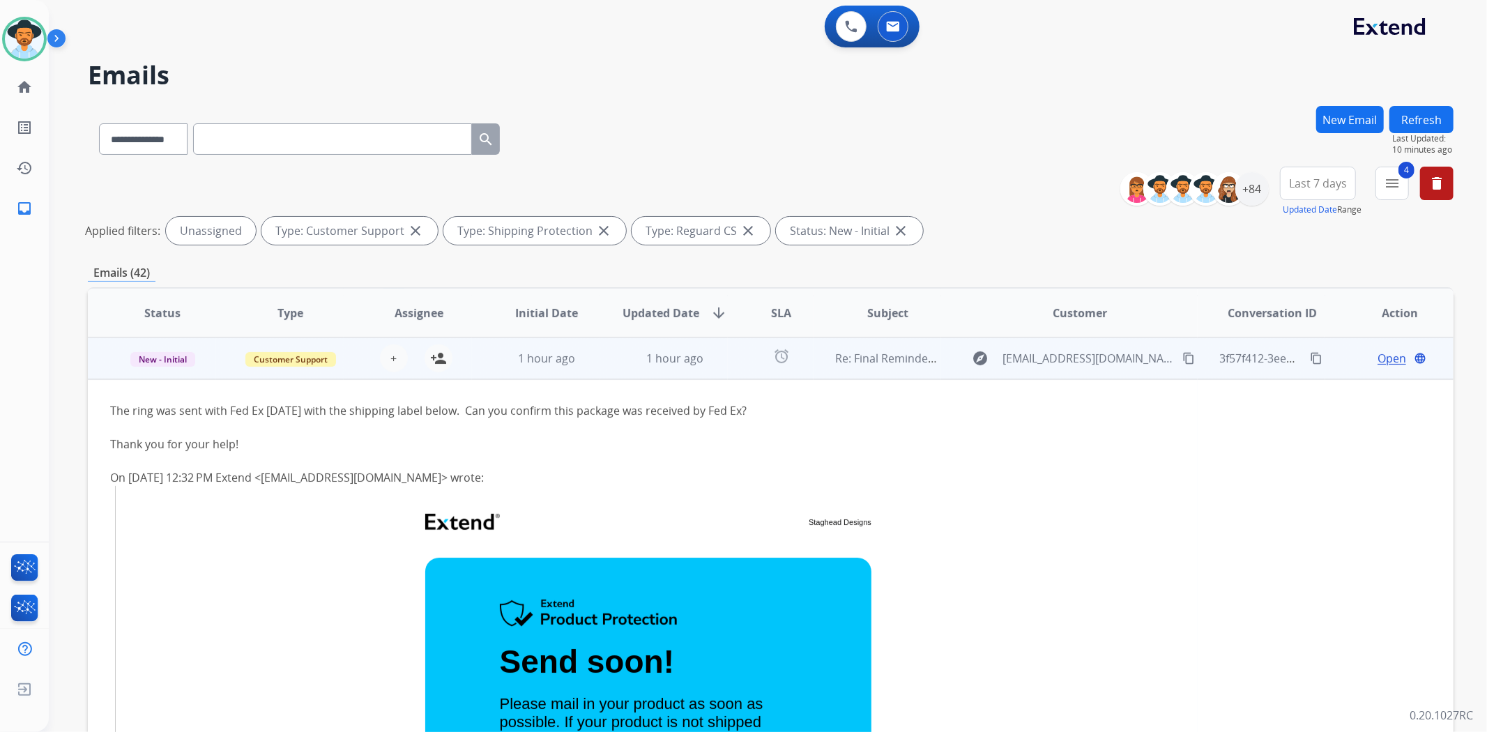
click at [600, 358] on td "1 hour ago" at bounding box center [664, 358] width 128 height 42
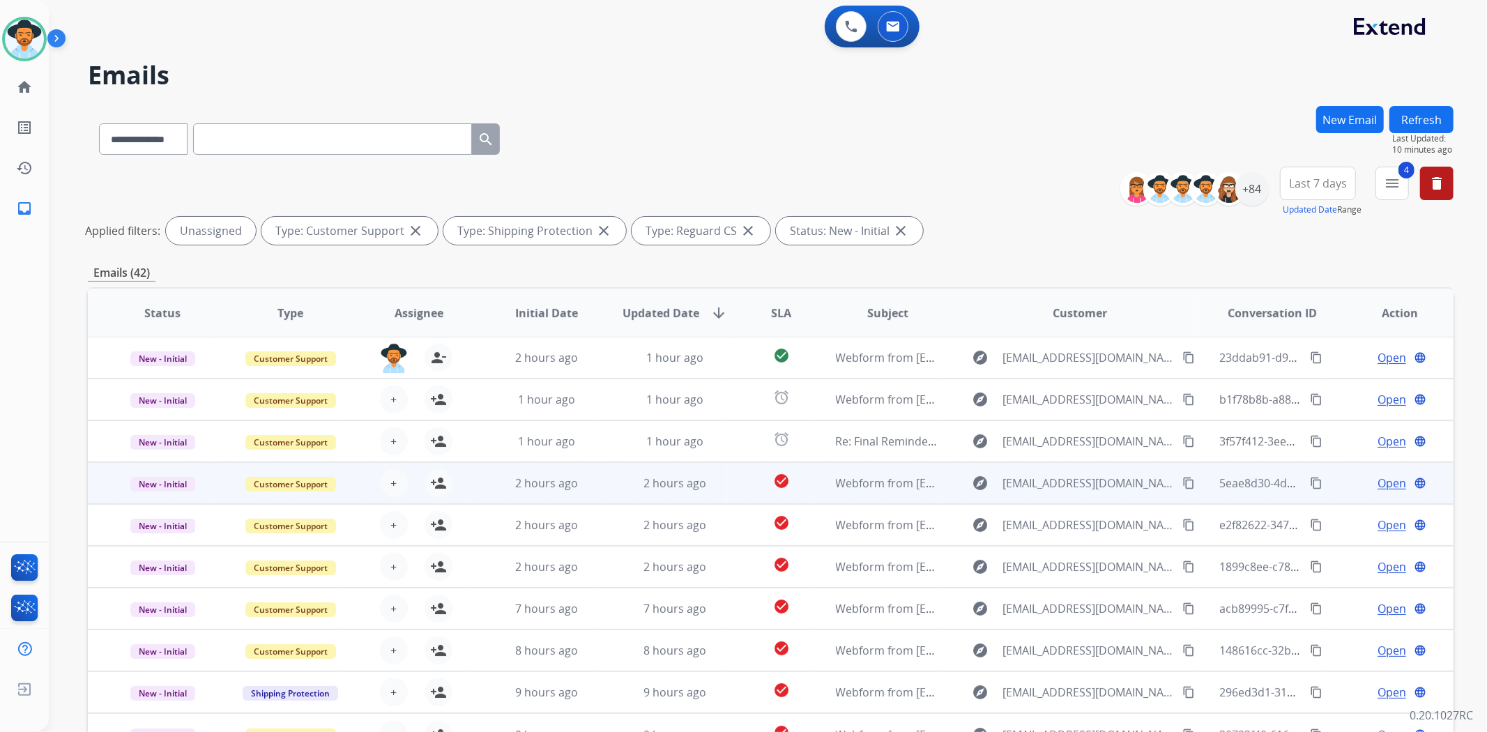
click at [605, 478] on td "2 hours ago" at bounding box center [664, 483] width 128 height 42
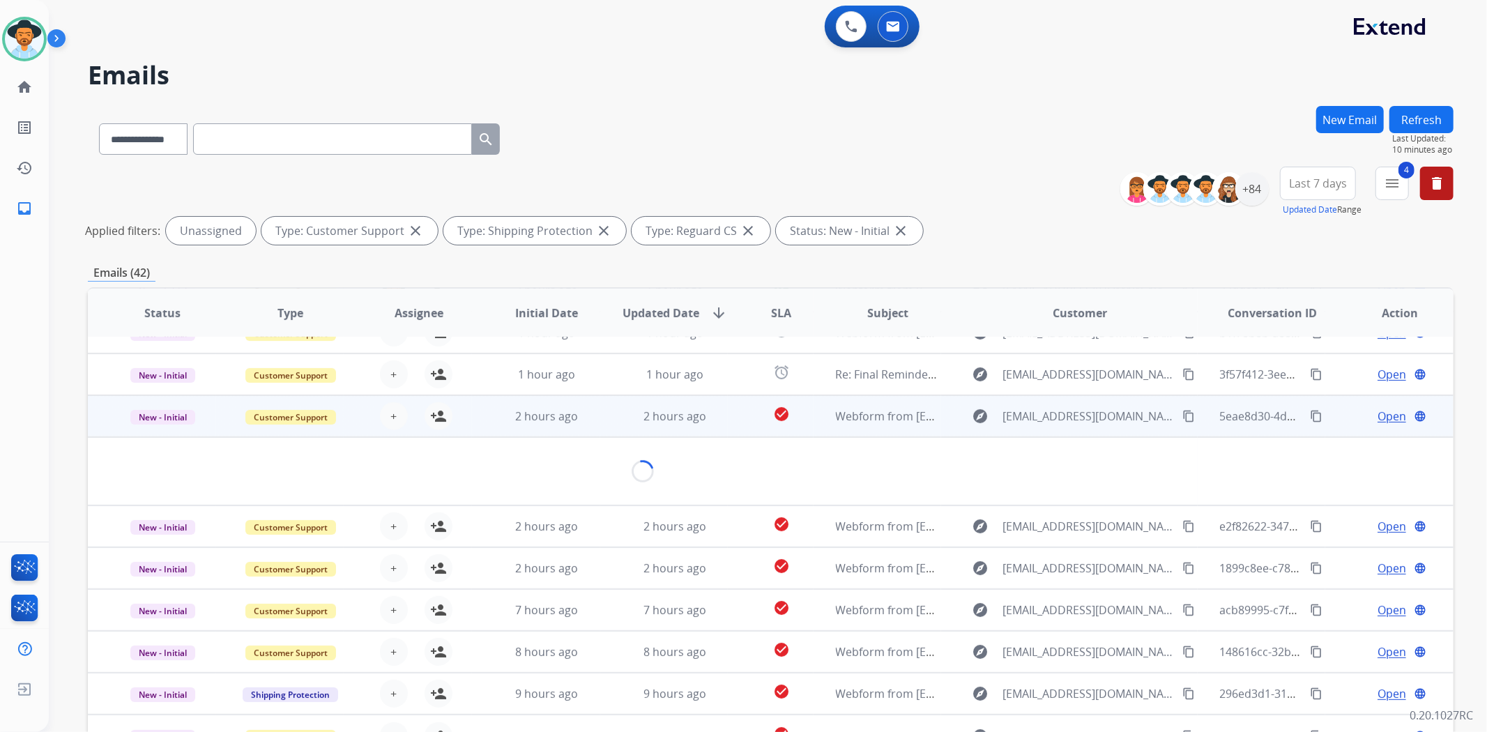
scroll to position [63, 0]
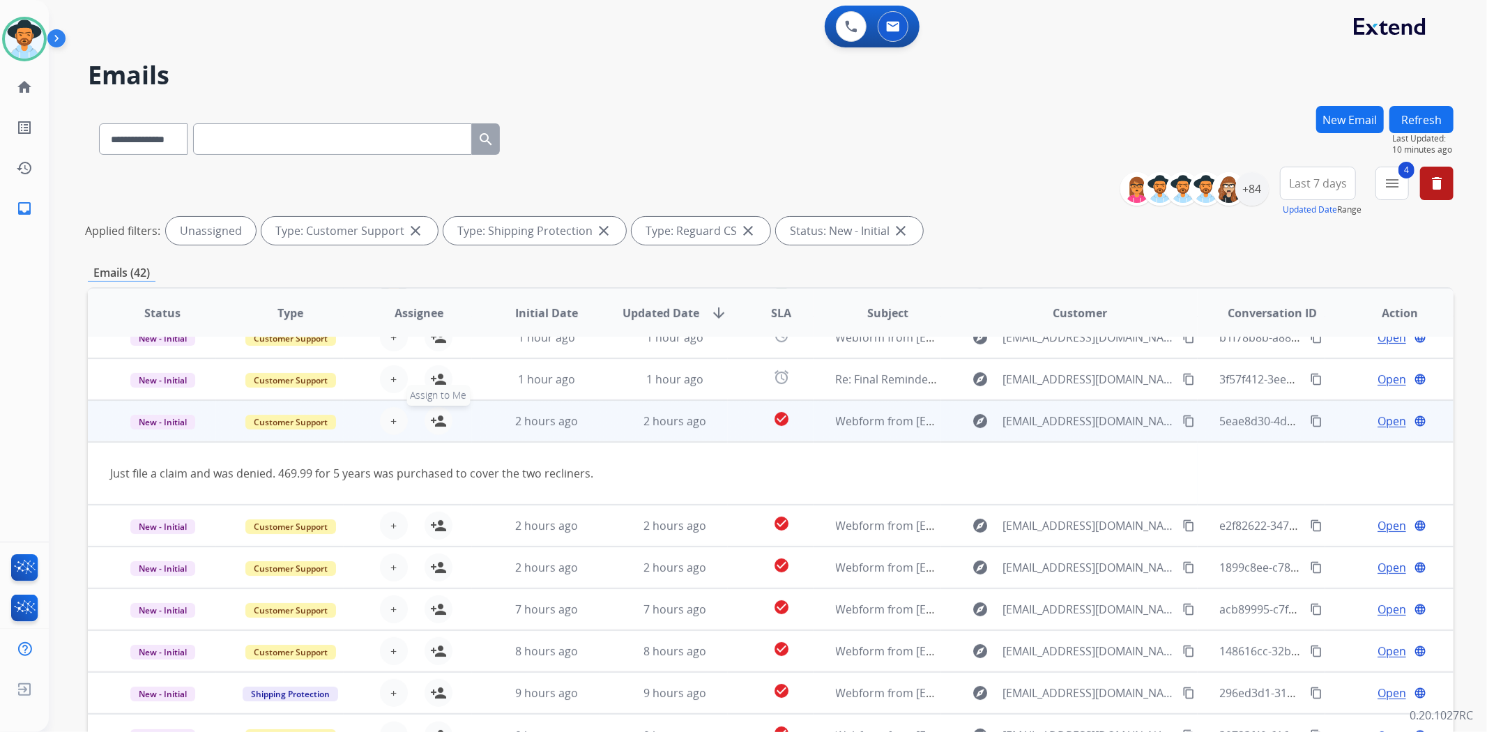
click at [425, 420] on button "person_add Assign to Me" at bounding box center [439, 421] width 28 height 28
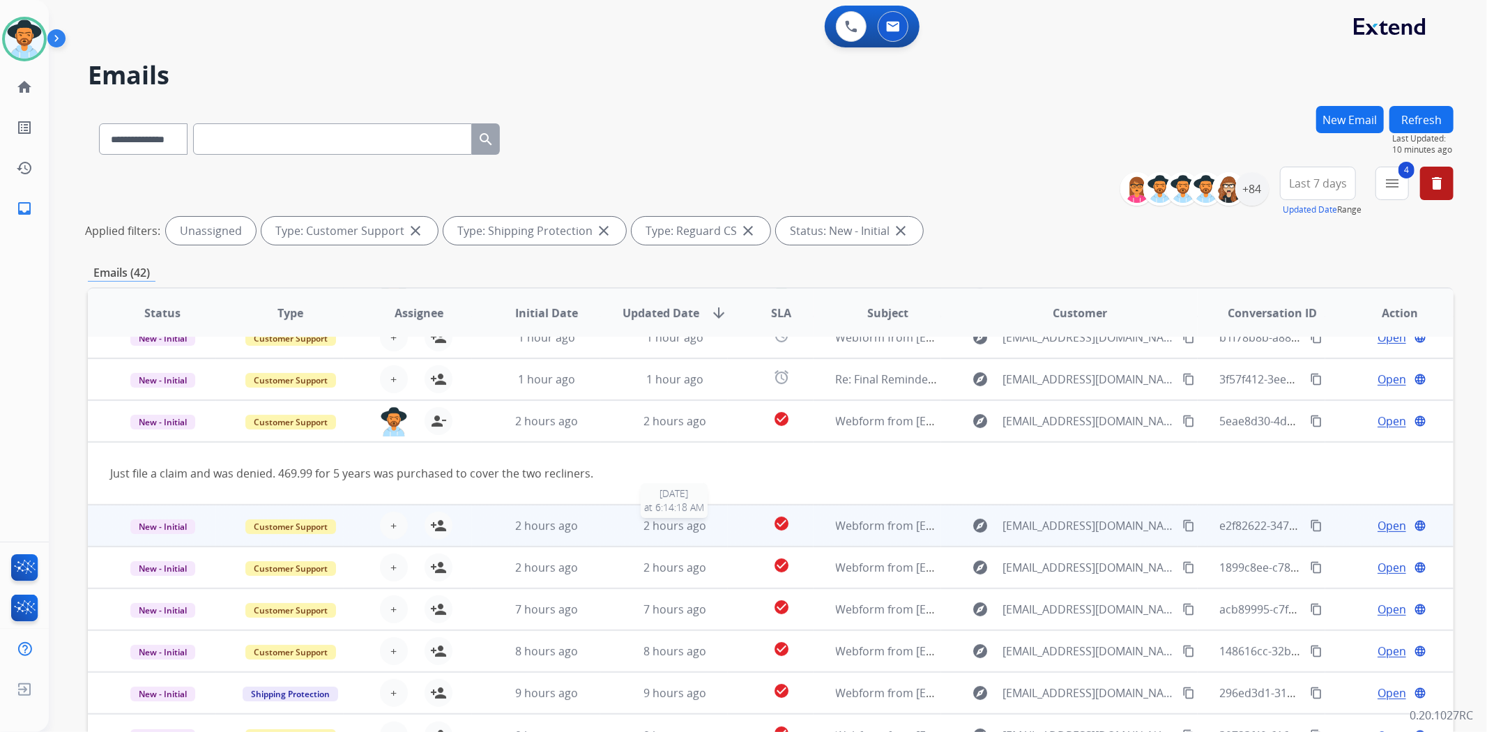
click at [701, 532] on div "2 hours ago" at bounding box center [675, 525] width 105 height 17
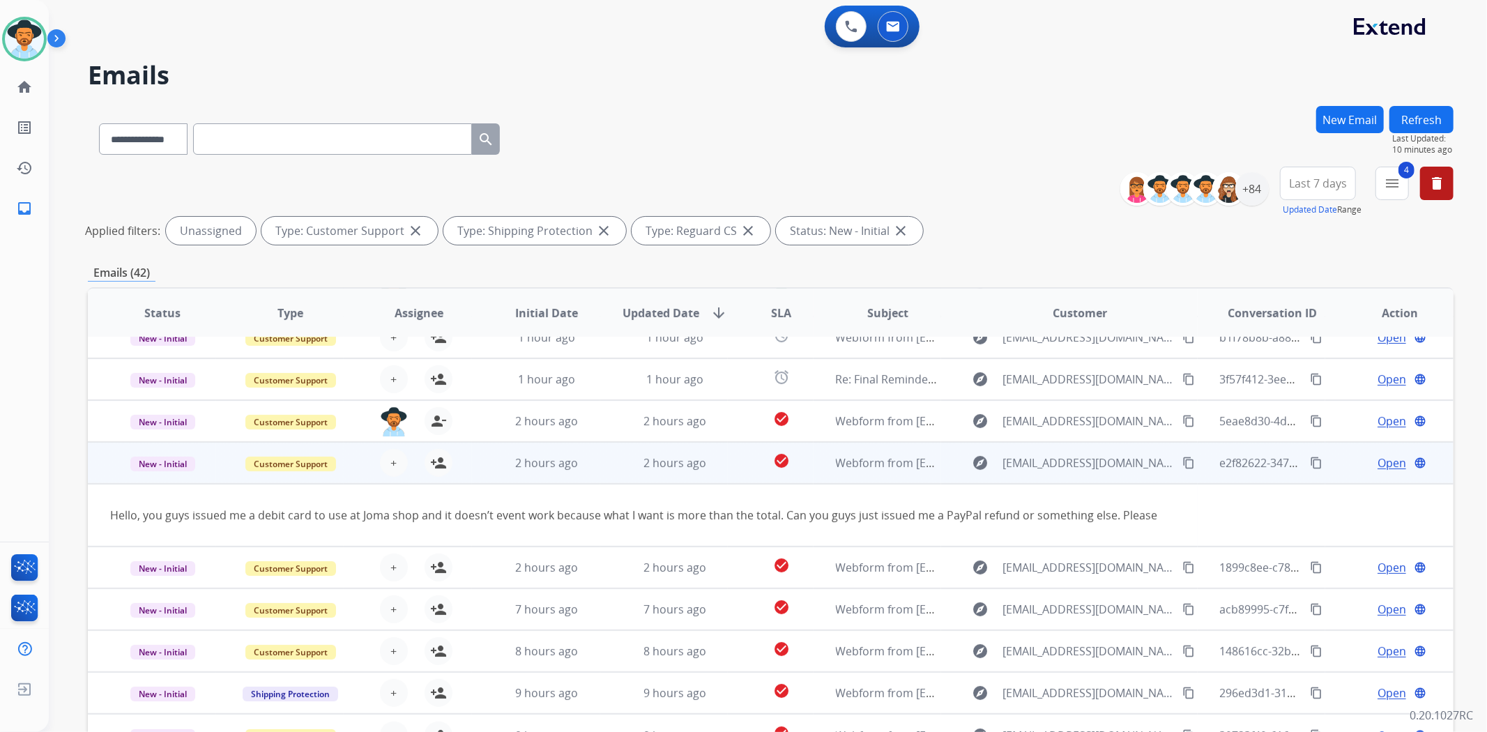
click at [730, 461] on td "check_circle" at bounding box center [770, 463] width 85 height 42
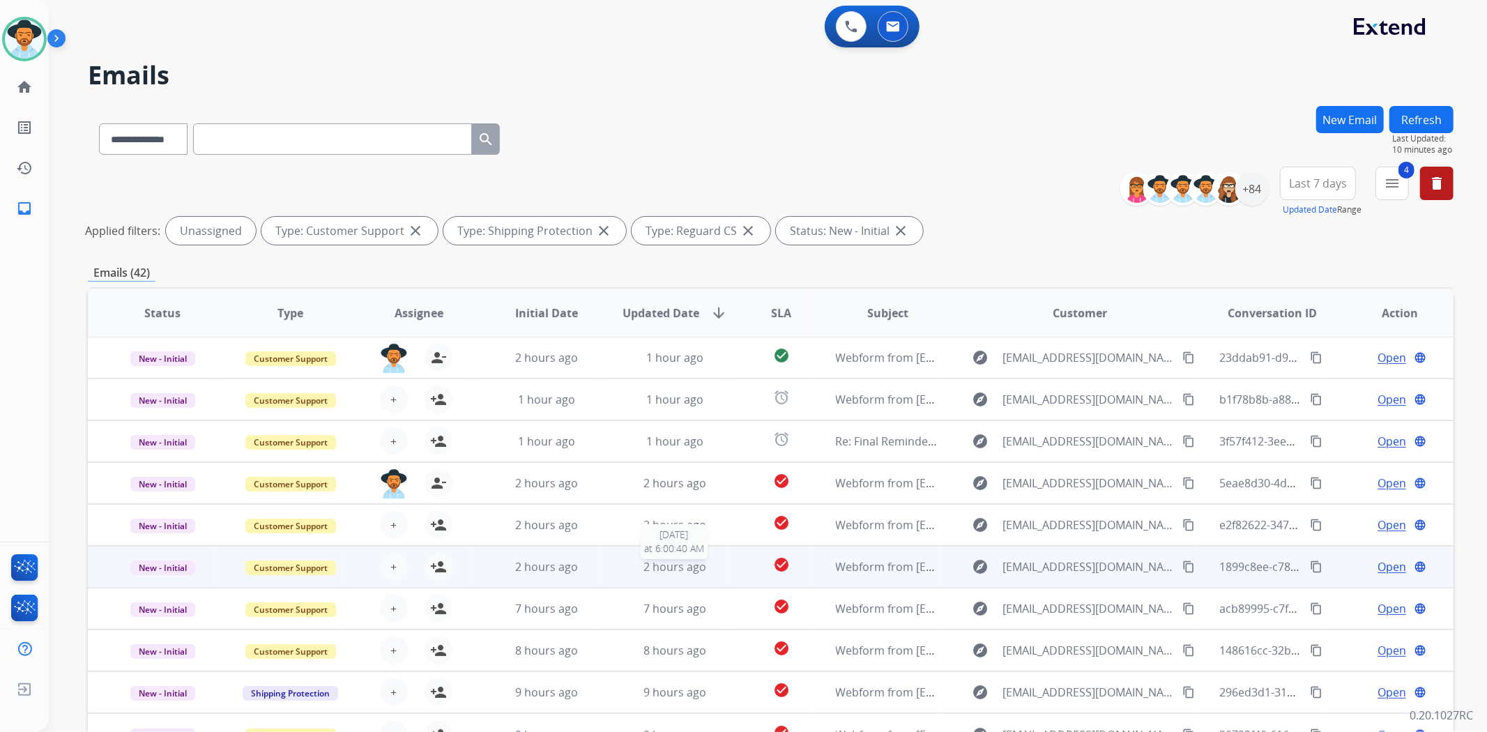
click at [706, 566] on div "2 hours ago" at bounding box center [675, 566] width 105 height 17
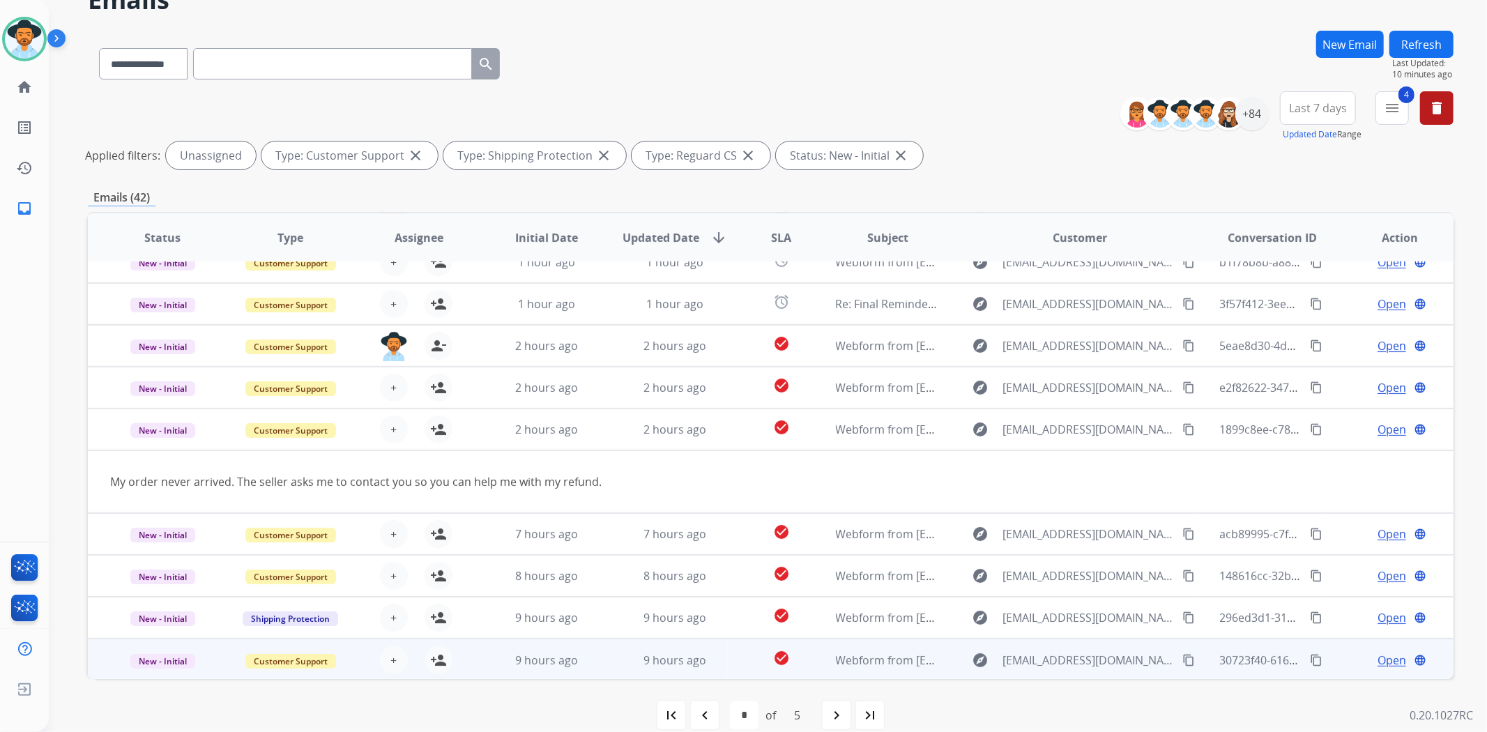
scroll to position [94, 0]
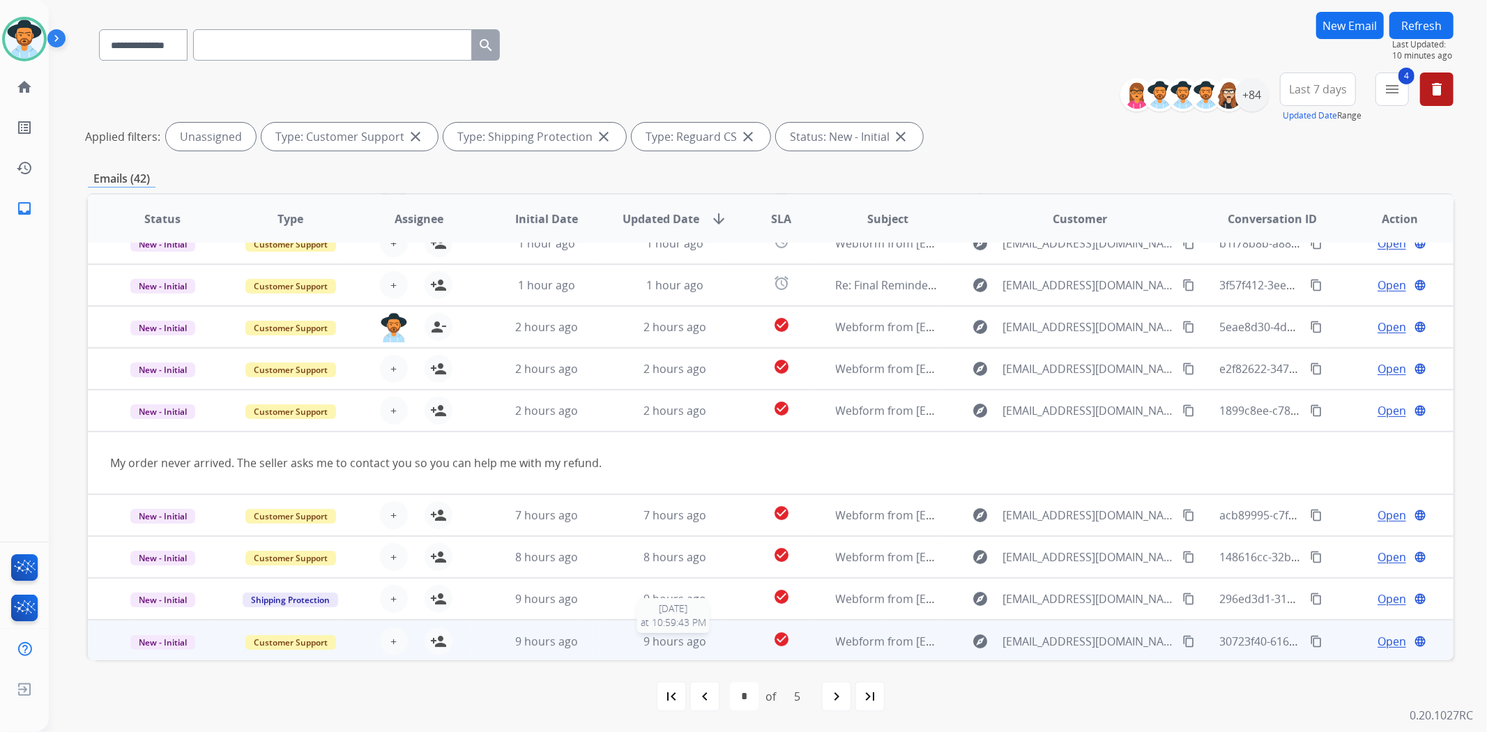
click at [720, 638] on div "9 hours ago" at bounding box center [675, 641] width 105 height 17
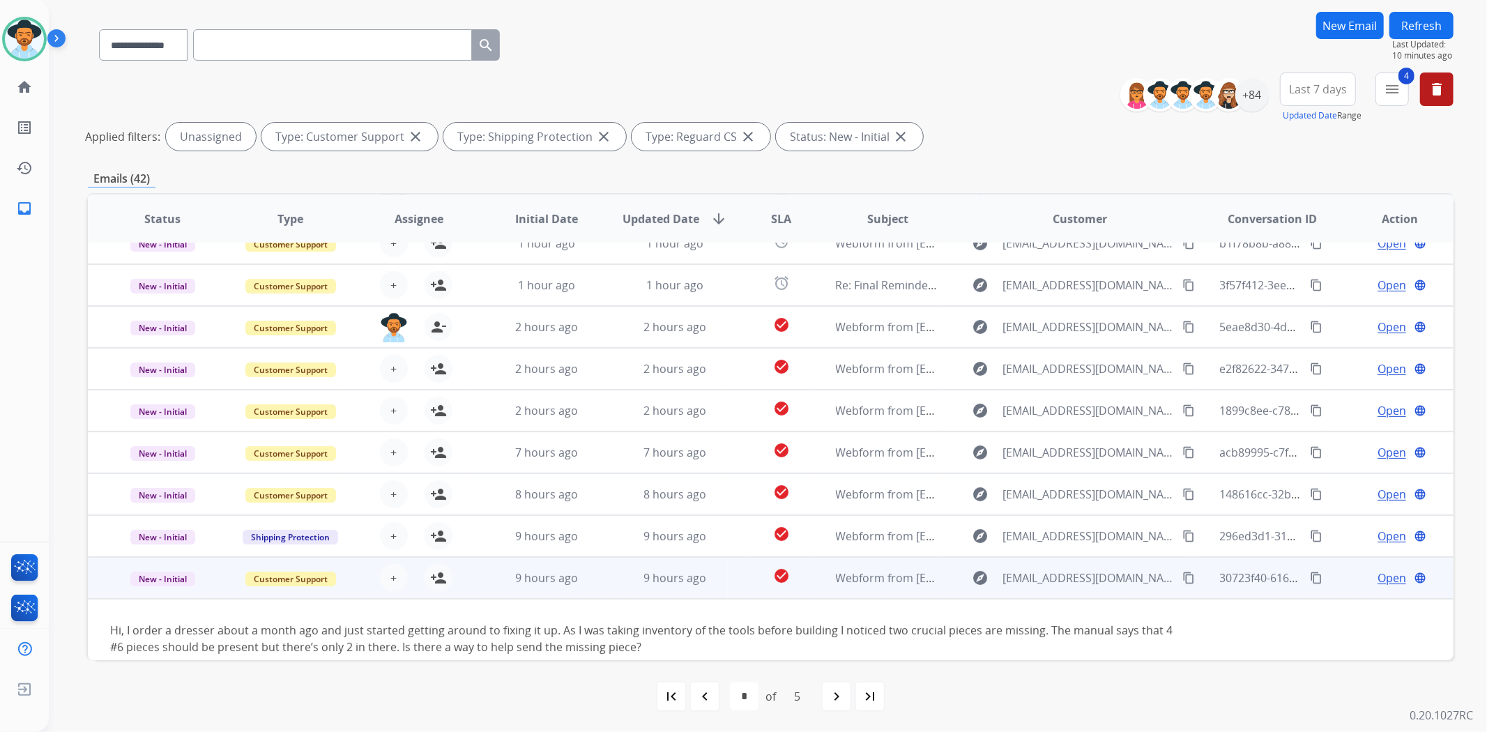
scroll to position [79, 0]
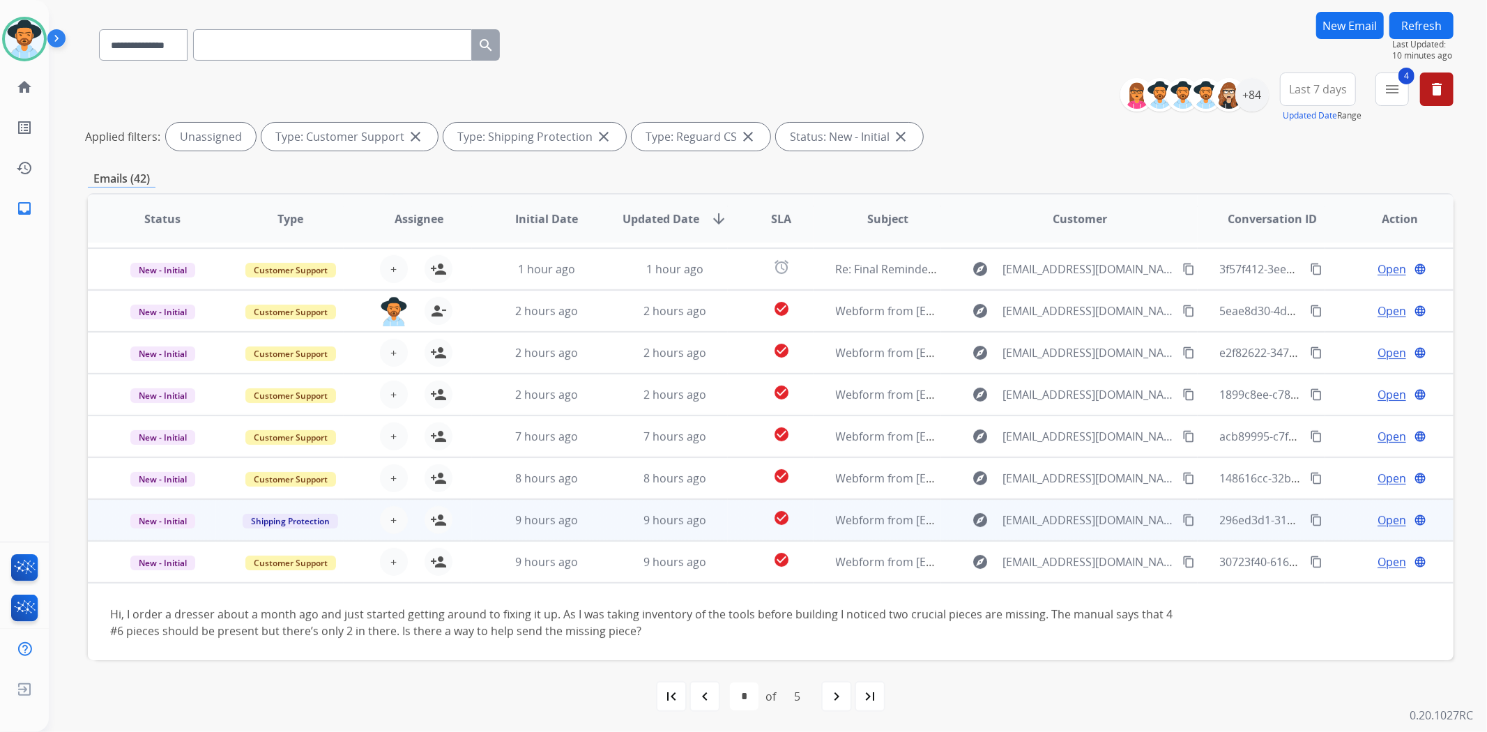
click at [728, 516] on td "check_circle" at bounding box center [770, 520] width 85 height 42
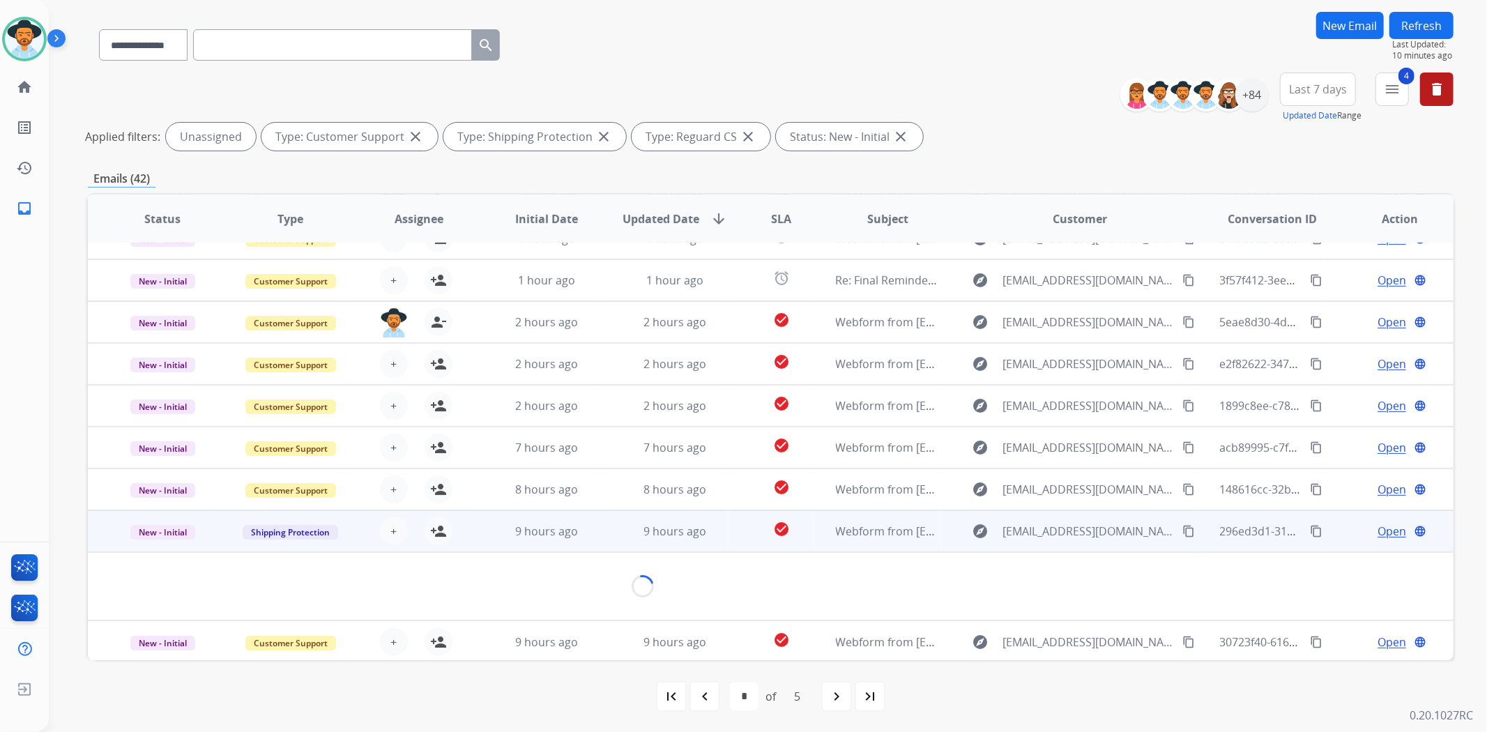
scroll to position [63, 0]
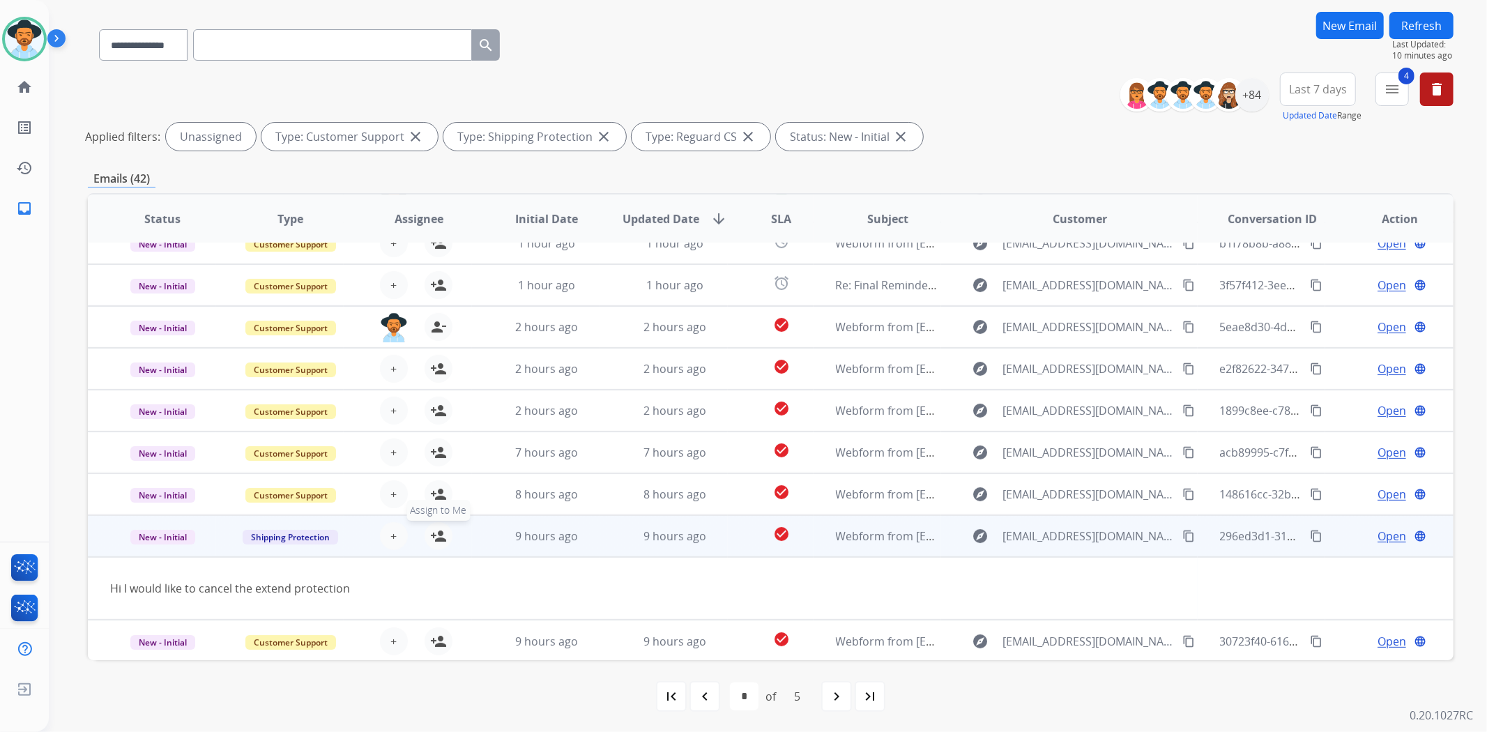
click at [443, 535] on mat-icon "person_add" at bounding box center [438, 536] width 17 height 17
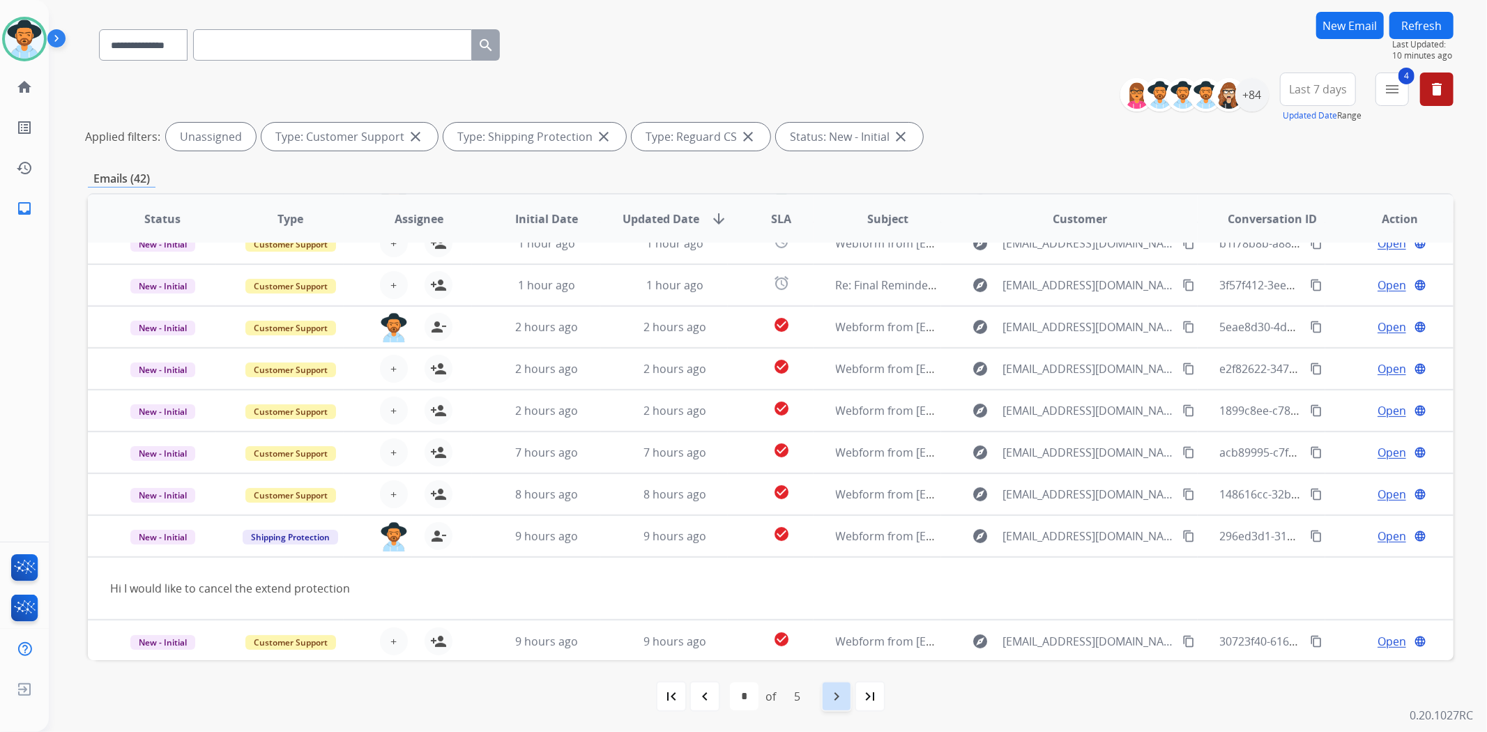
click at [837, 694] on mat-icon "navigate_next" at bounding box center [836, 696] width 17 height 17
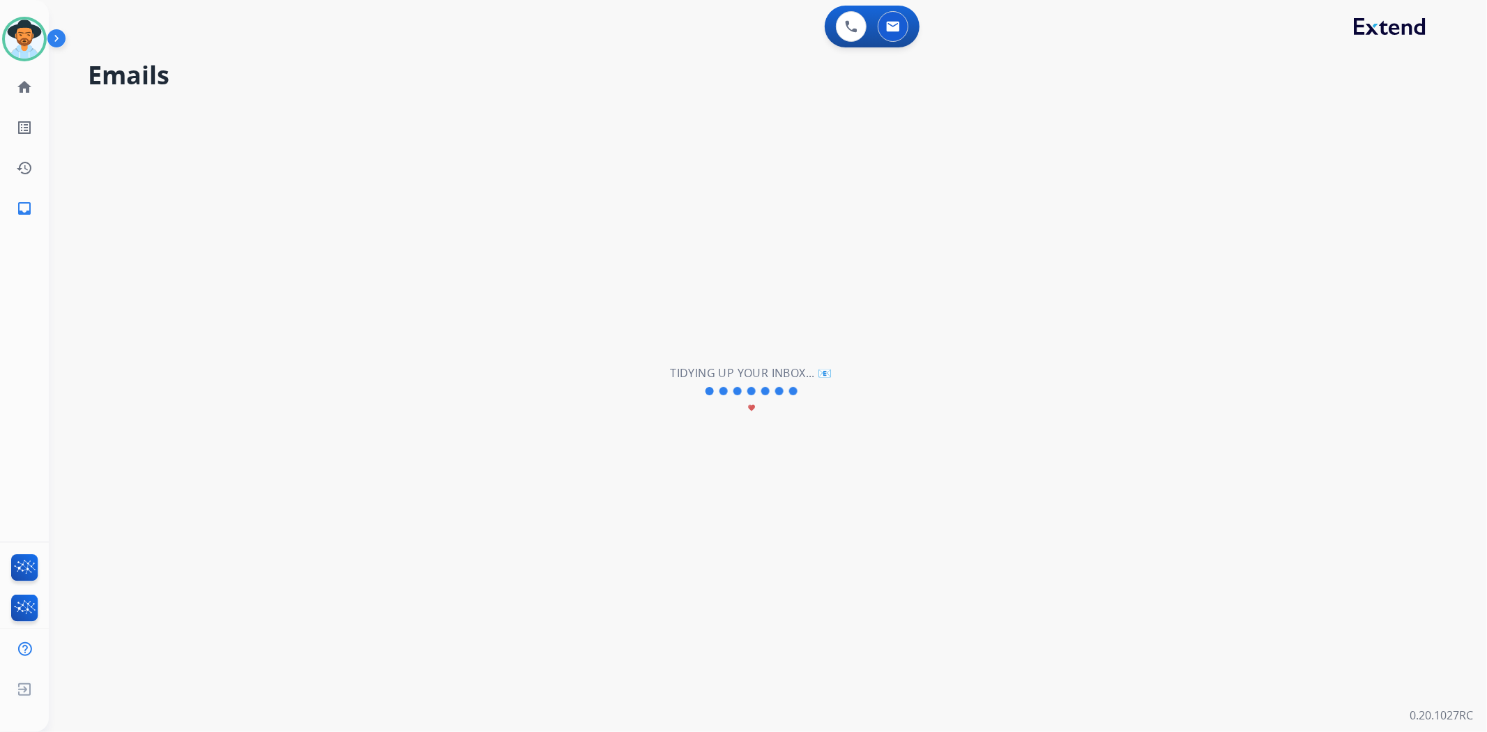
scroll to position [0, 0]
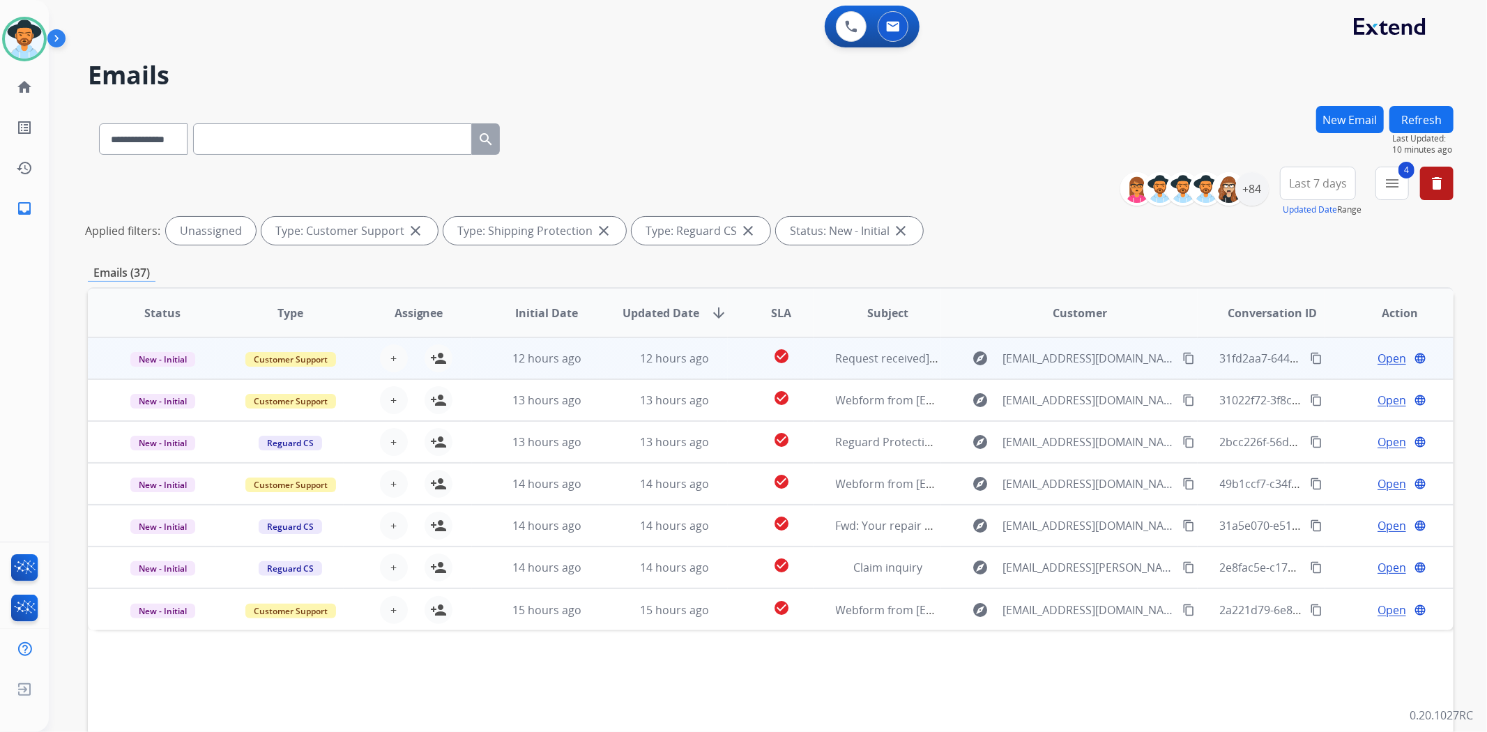
click at [735, 365] on td "check_circle" at bounding box center [770, 358] width 85 height 42
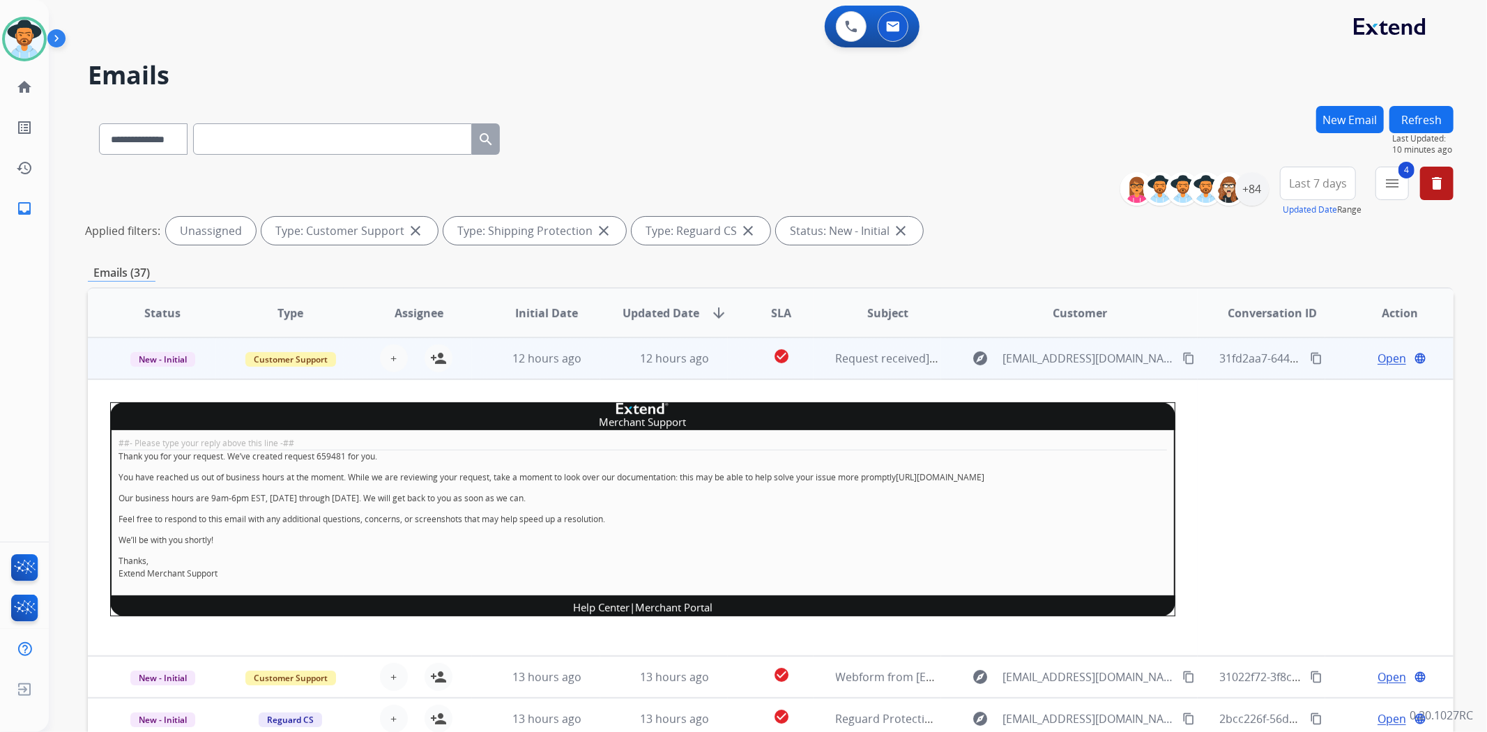
click at [735, 365] on td "check_circle" at bounding box center [770, 358] width 85 height 42
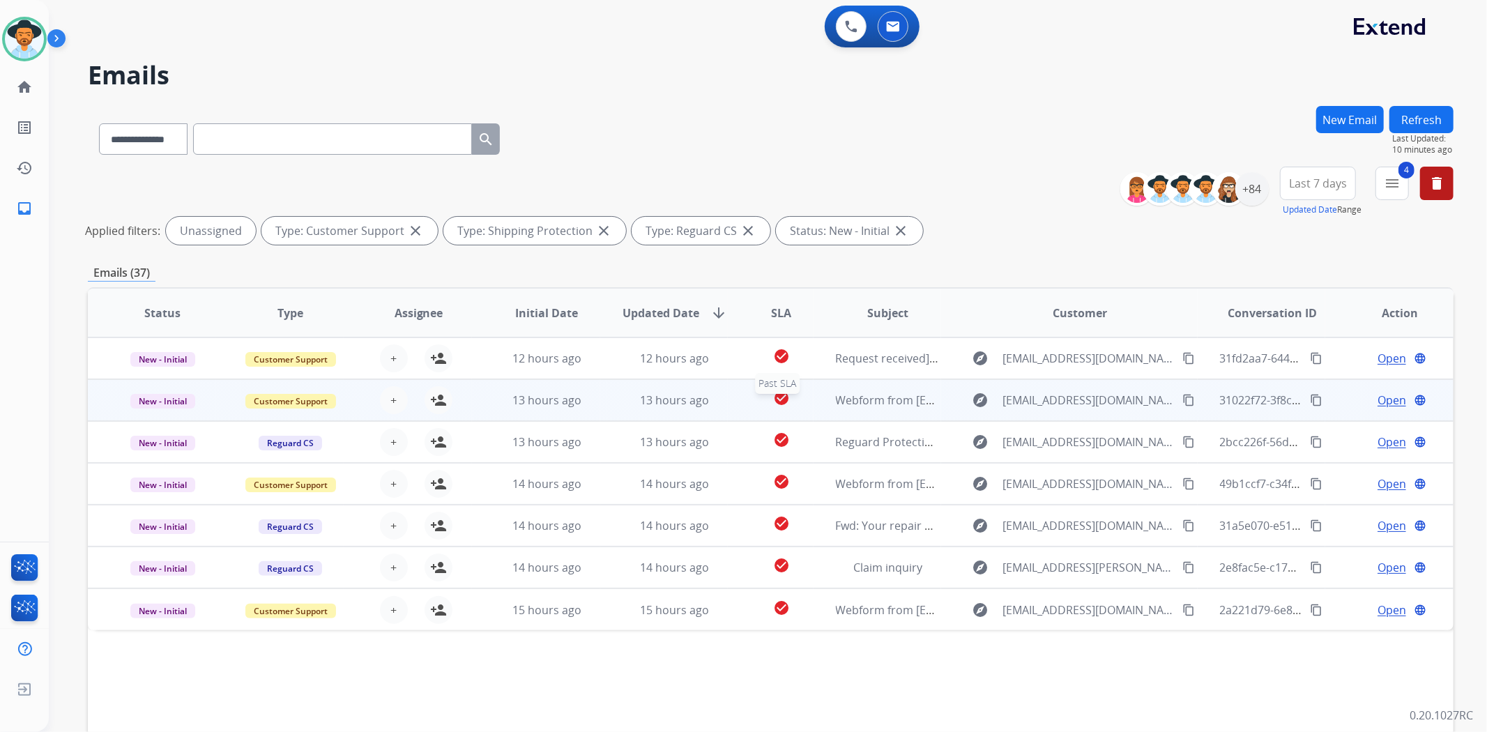
click at [744, 407] on td "check_circle Past SLA" at bounding box center [770, 400] width 85 height 42
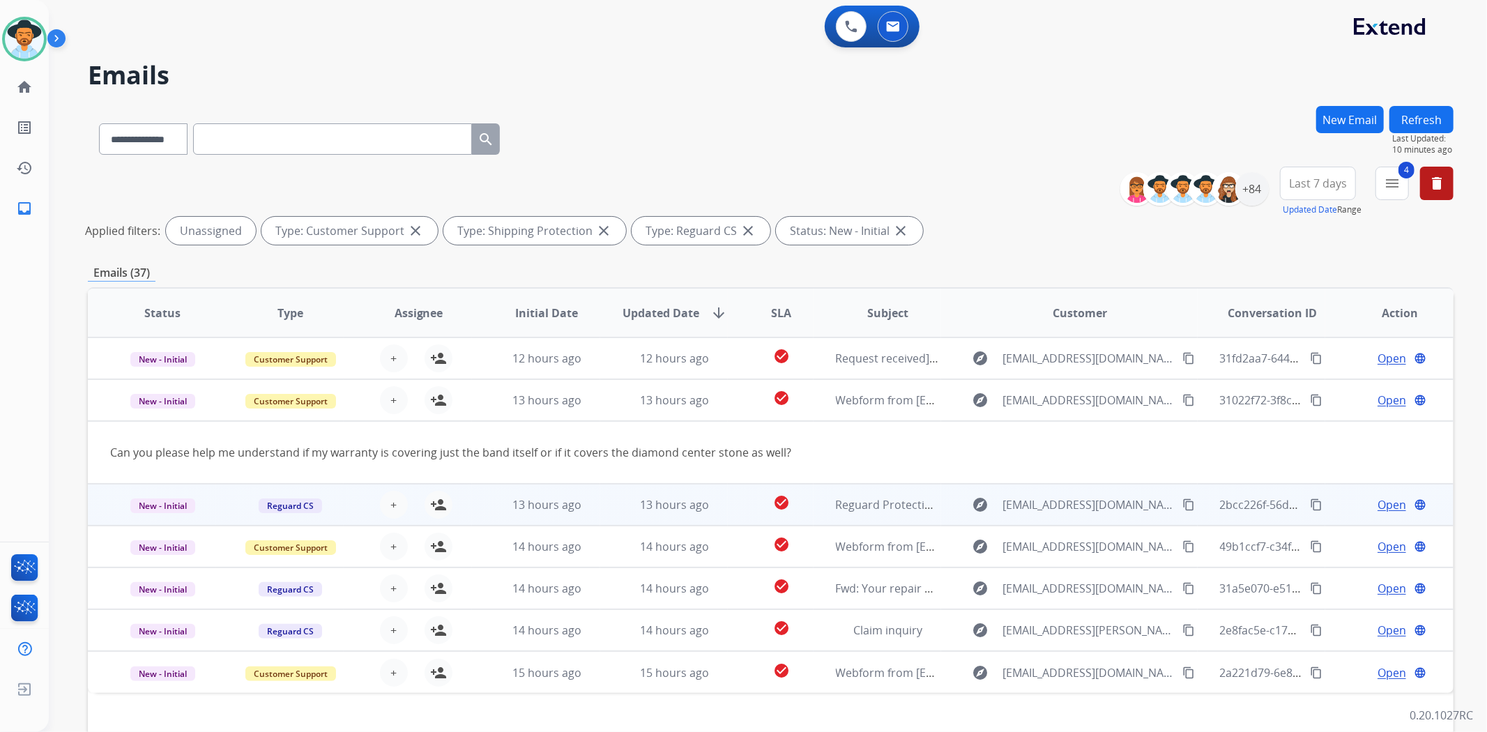
click at [736, 517] on td "check_circle" at bounding box center [770, 505] width 85 height 42
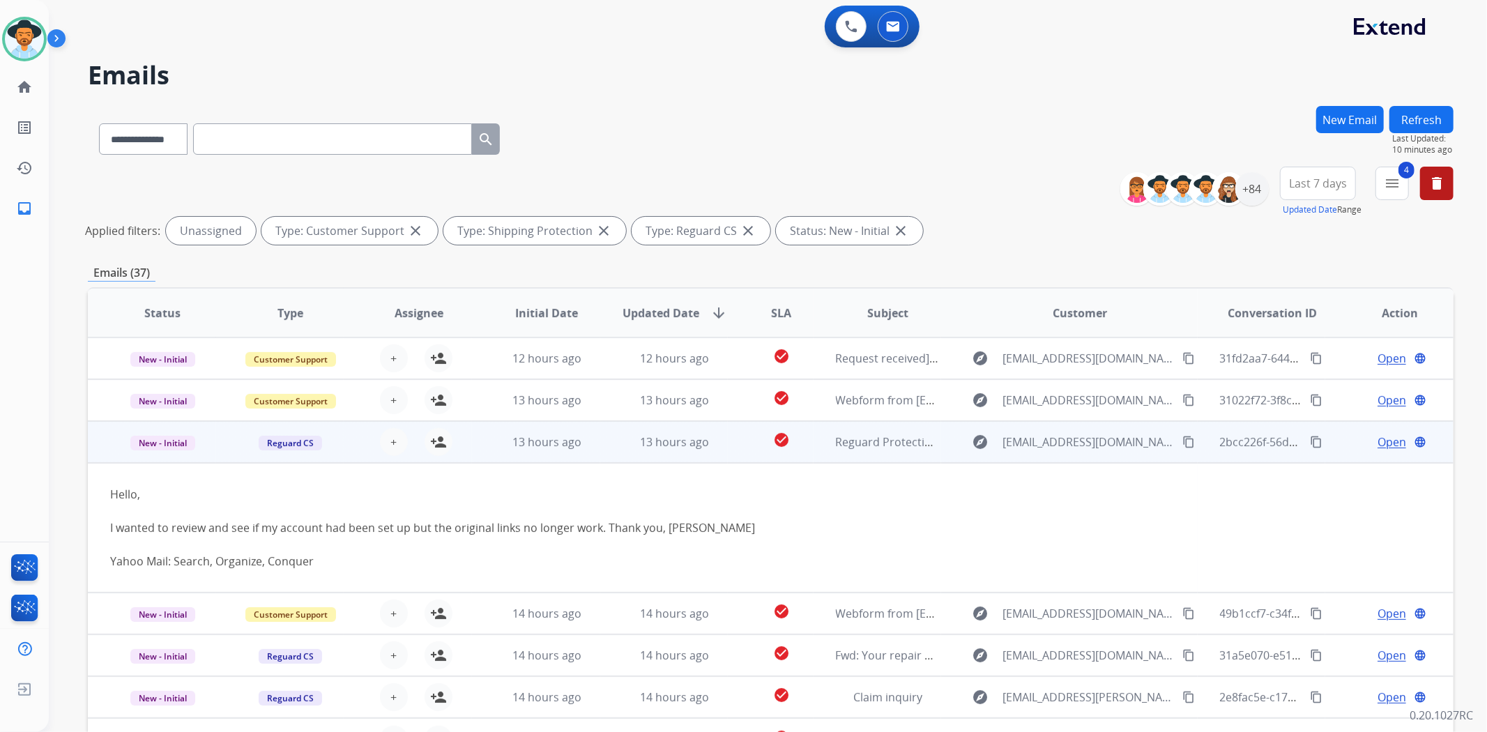
scroll to position [3, 0]
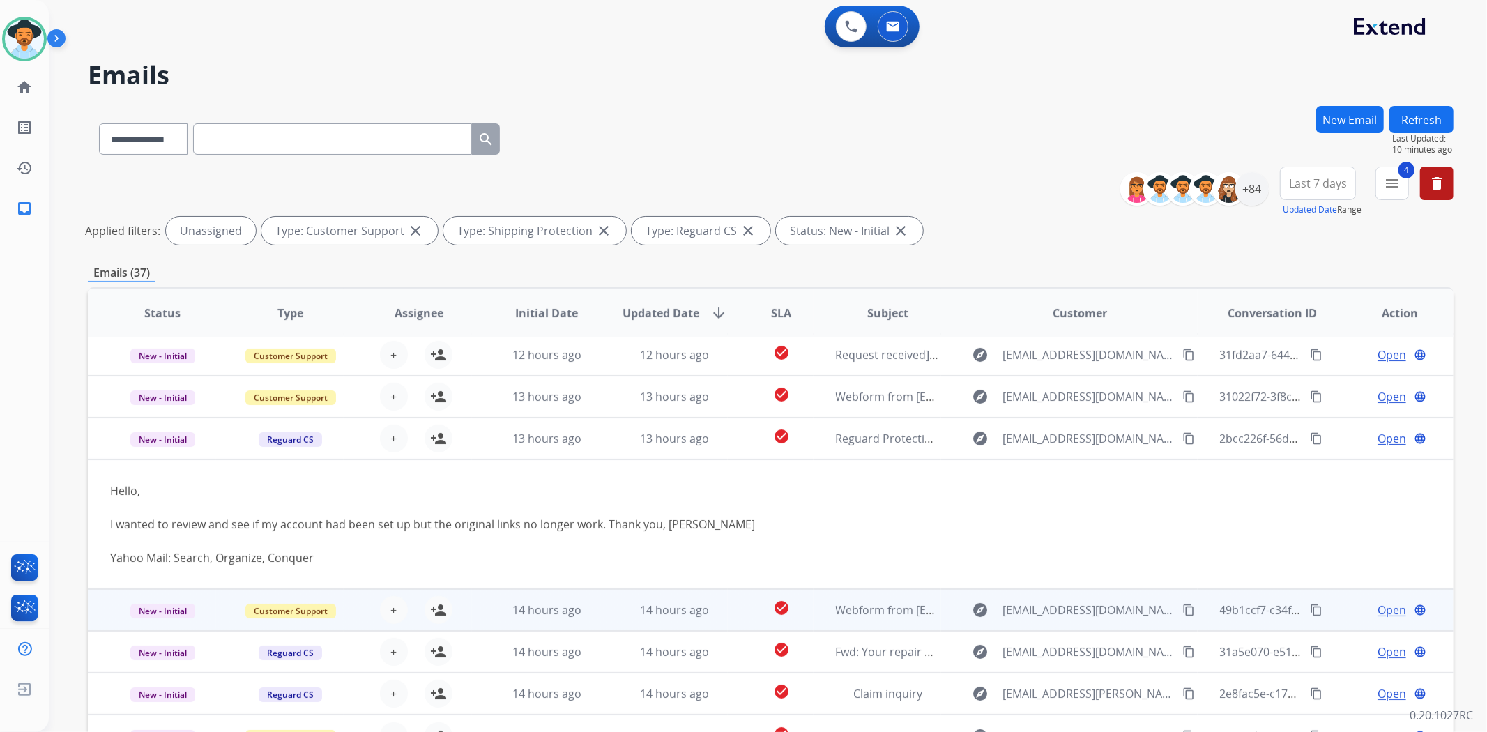
click at [720, 628] on td "14 hours ago" at bounding box center [664, 610] width 128 height 42
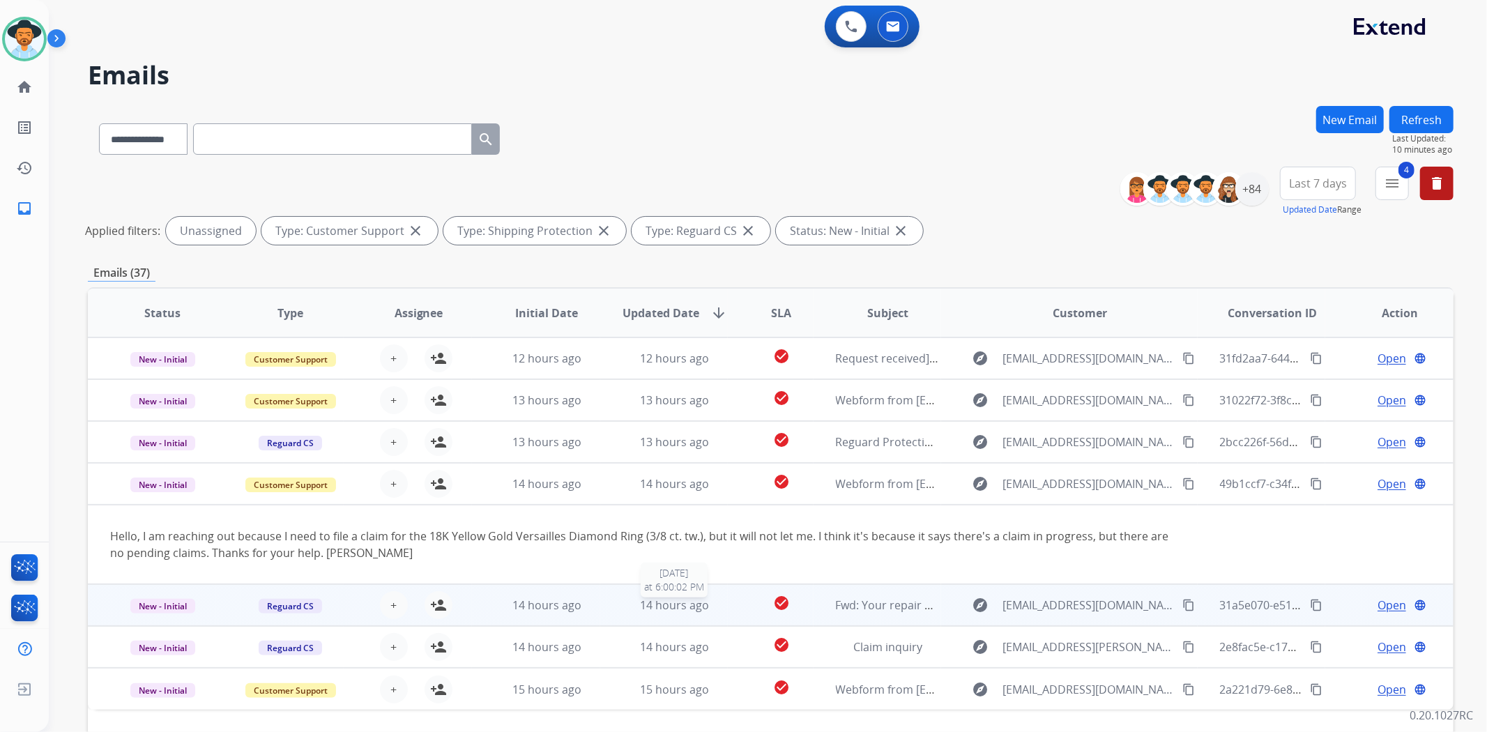
click at [719, 602] on div "14 hours ago" at bounding box center [675, 605] width 105 height 17
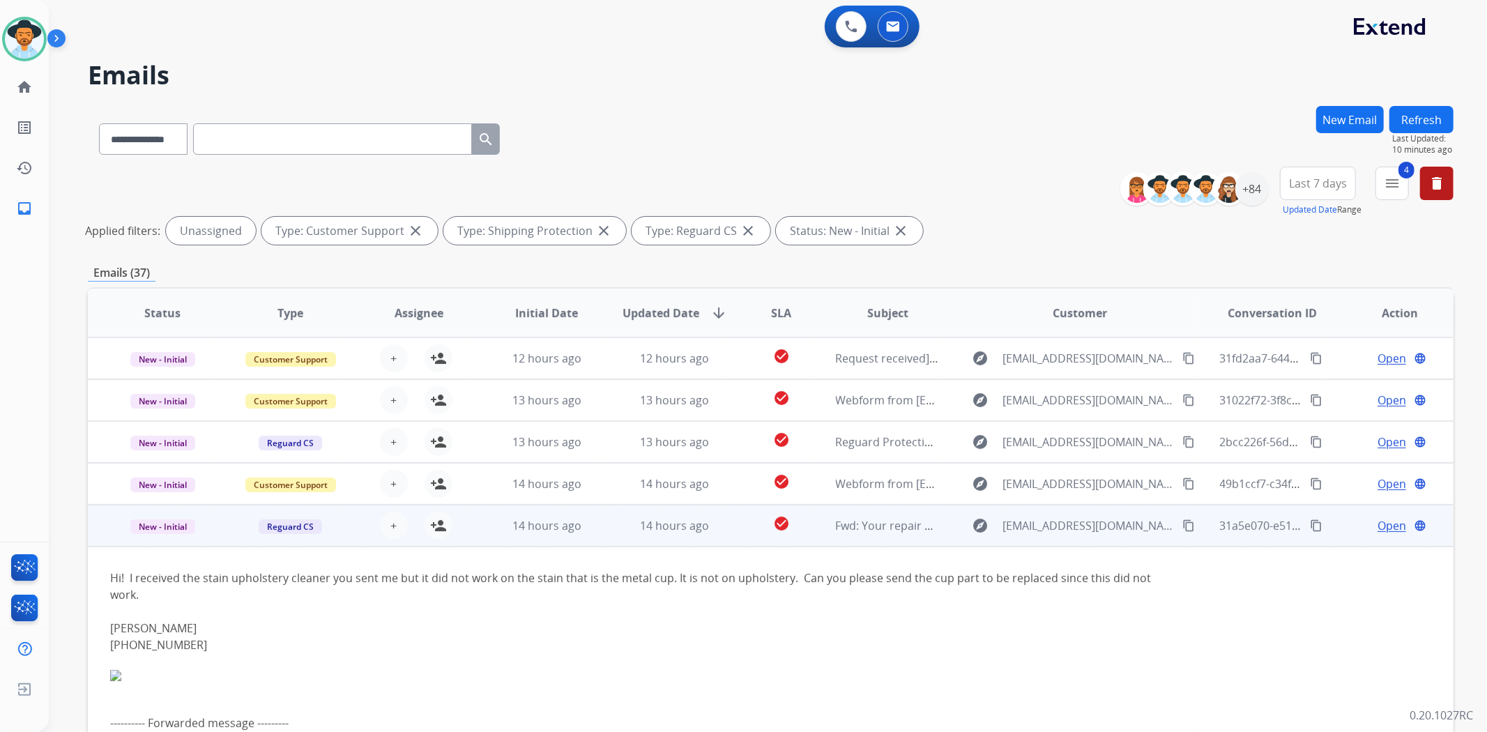
scroll to position [167, 0]
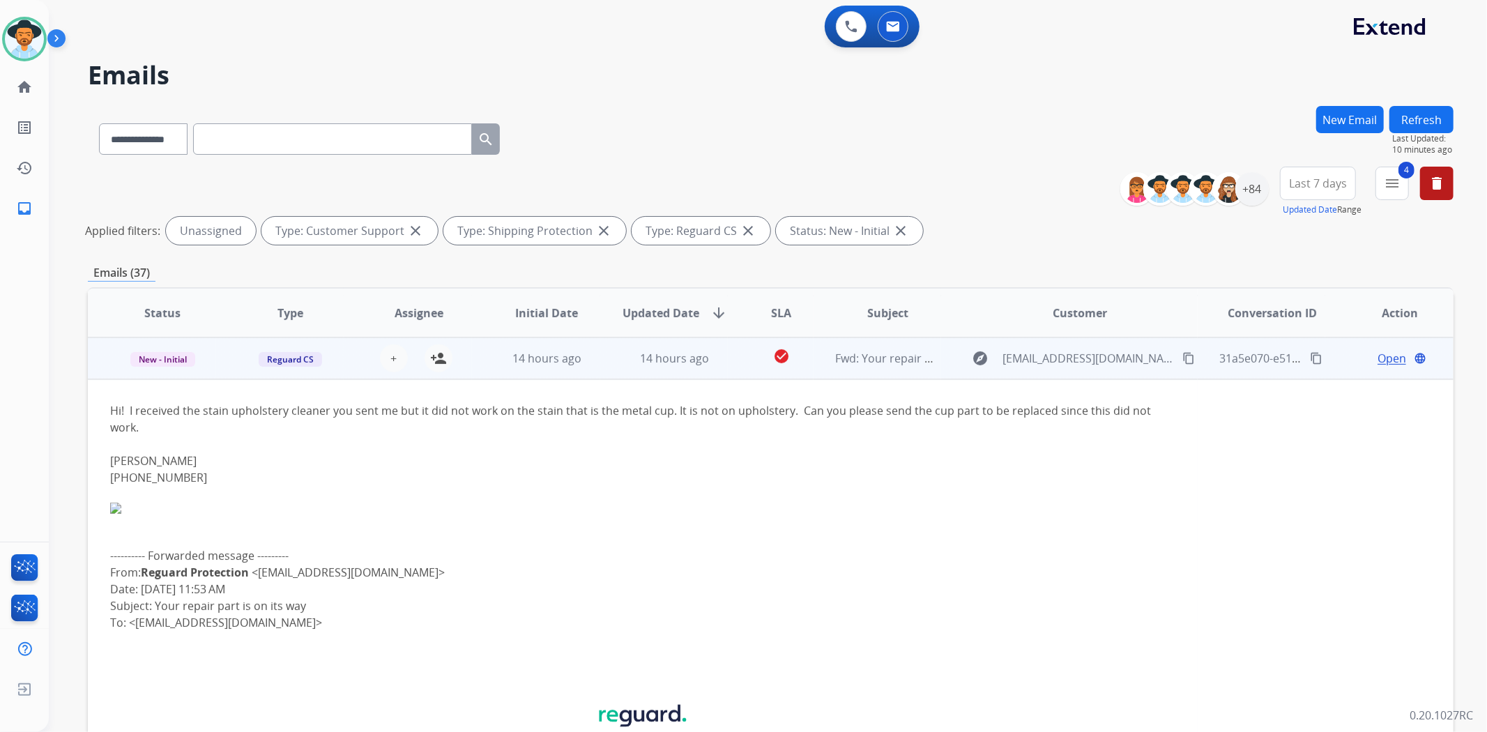
click at [731, 360] on td "check_circle" at bounding box center [770, 358] width 85 height 42
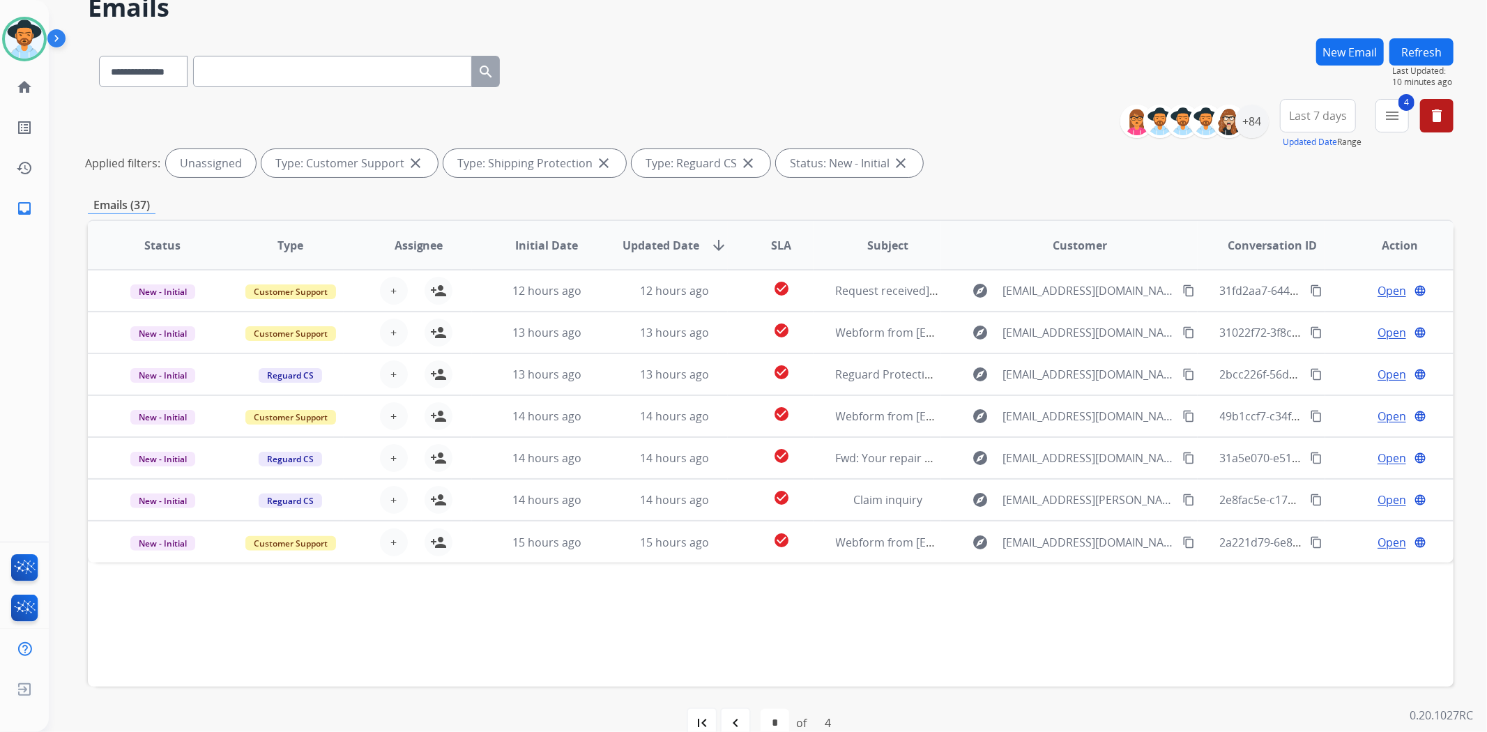
scroll to position [77, 0]
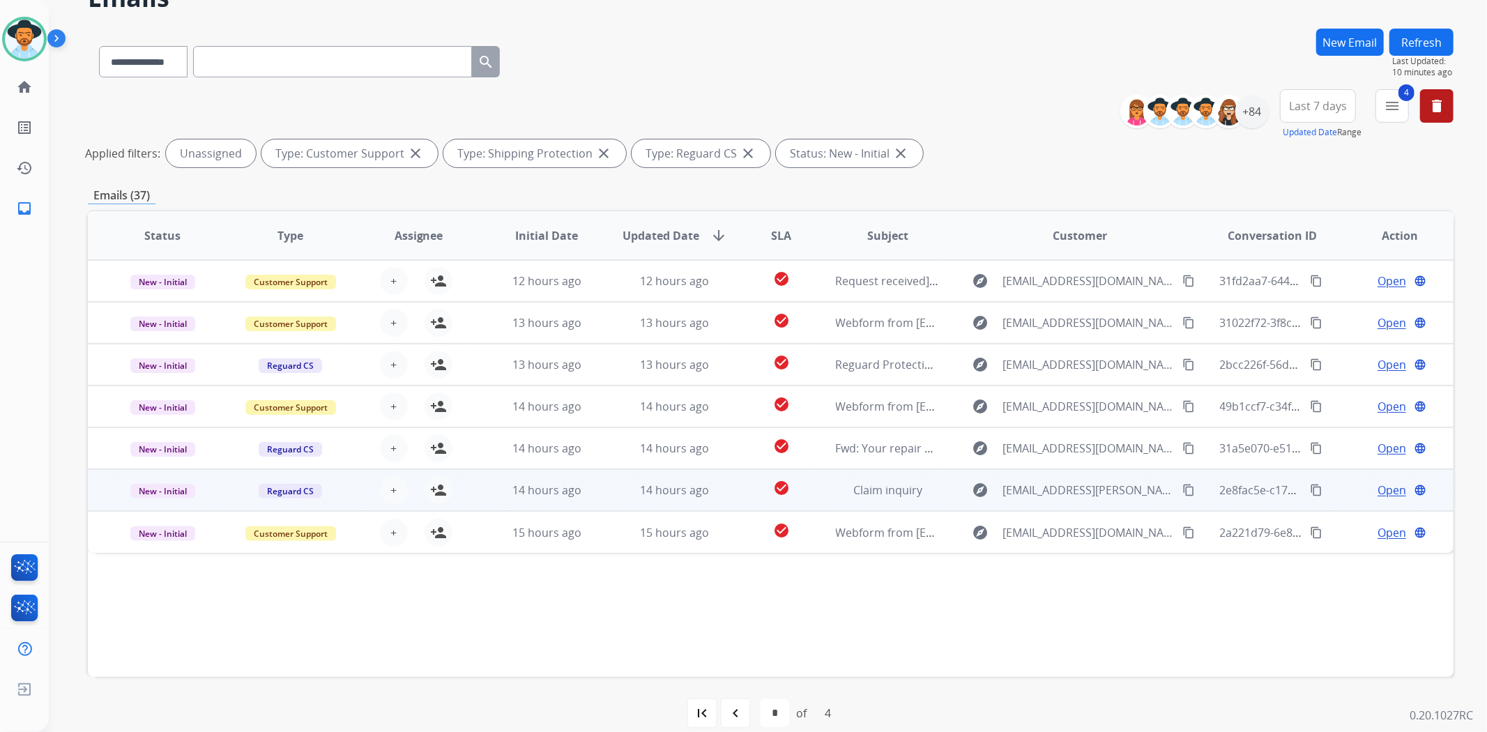
click at [728, 499] on td "check_circle" at bounding box center [770, 490] width 85 height 42
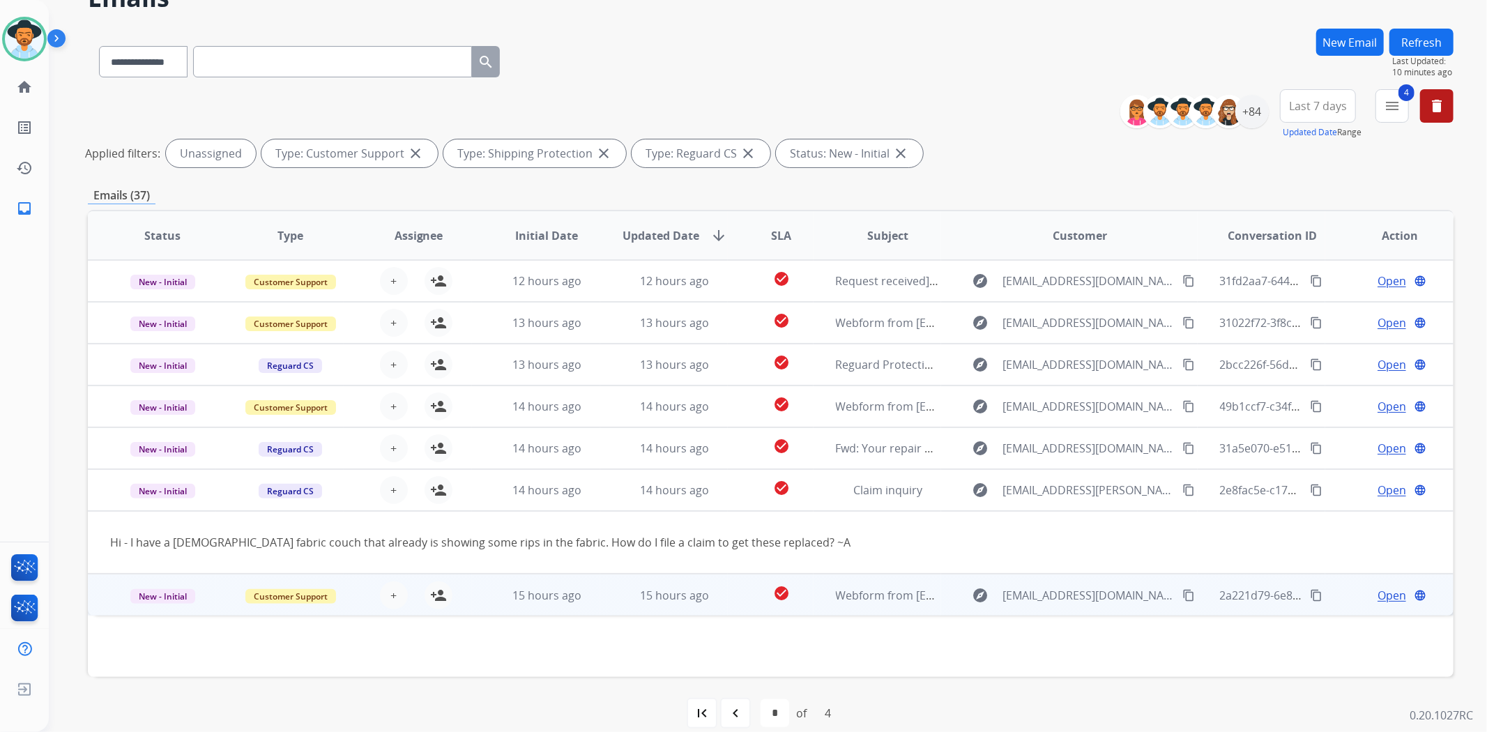
click at [740, 591] on td "check_circle" at bounding box center [770, 595] width 85 height 42
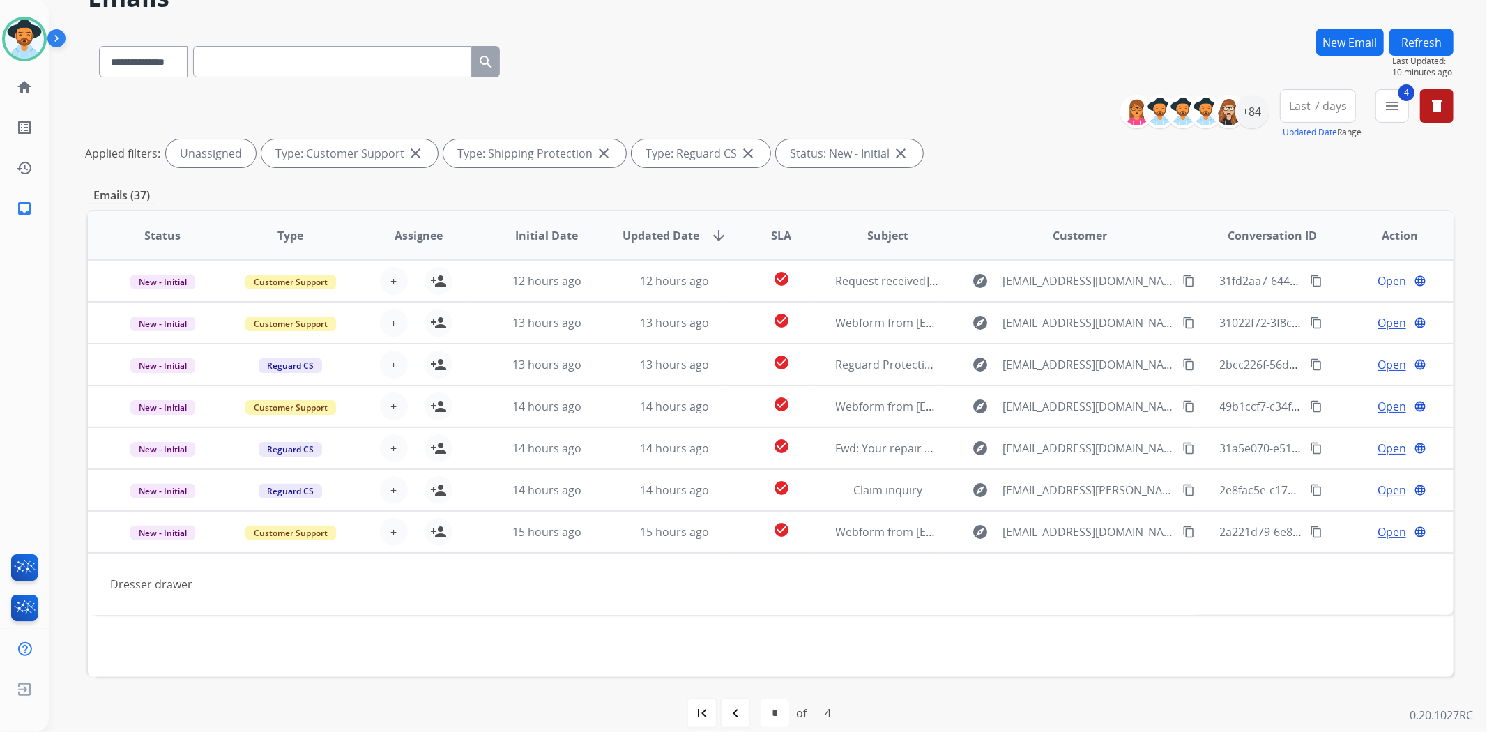
click at [709, 714] on mat-icon "first_page" at bounding box center [702, 713] width 17 height 17
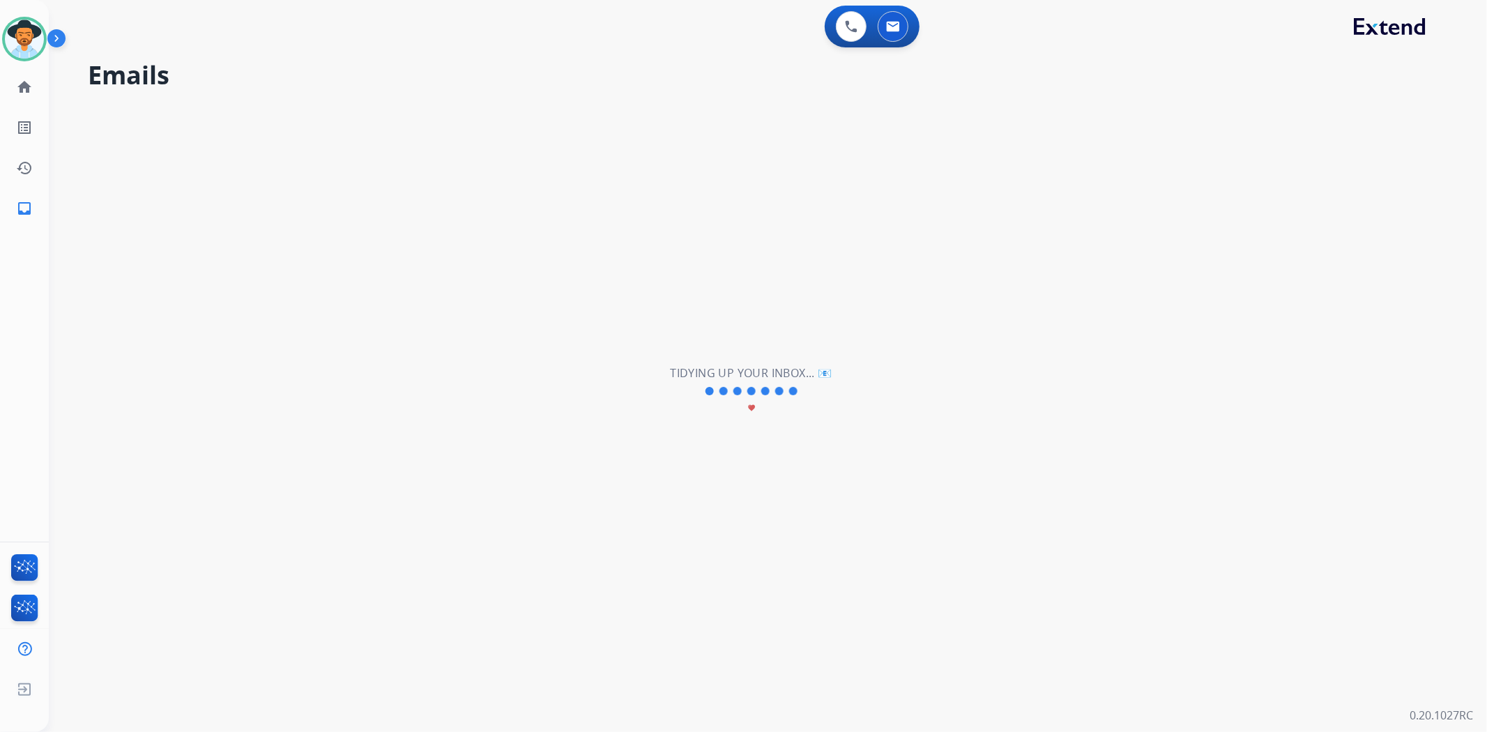
scroll to position [0, 0]
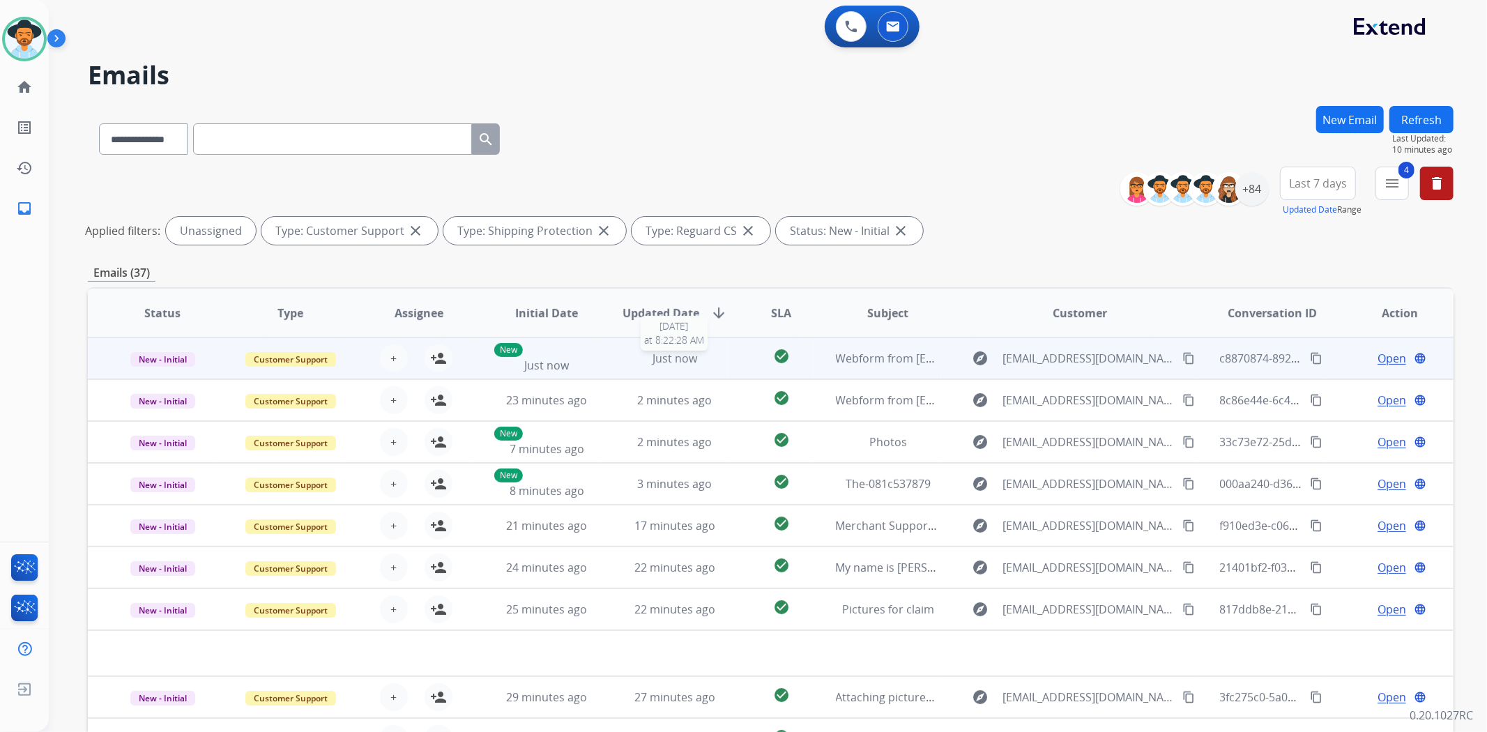
click at [709, 360] on div "Just now" at bounding box center [675, 358] width 105 height 17
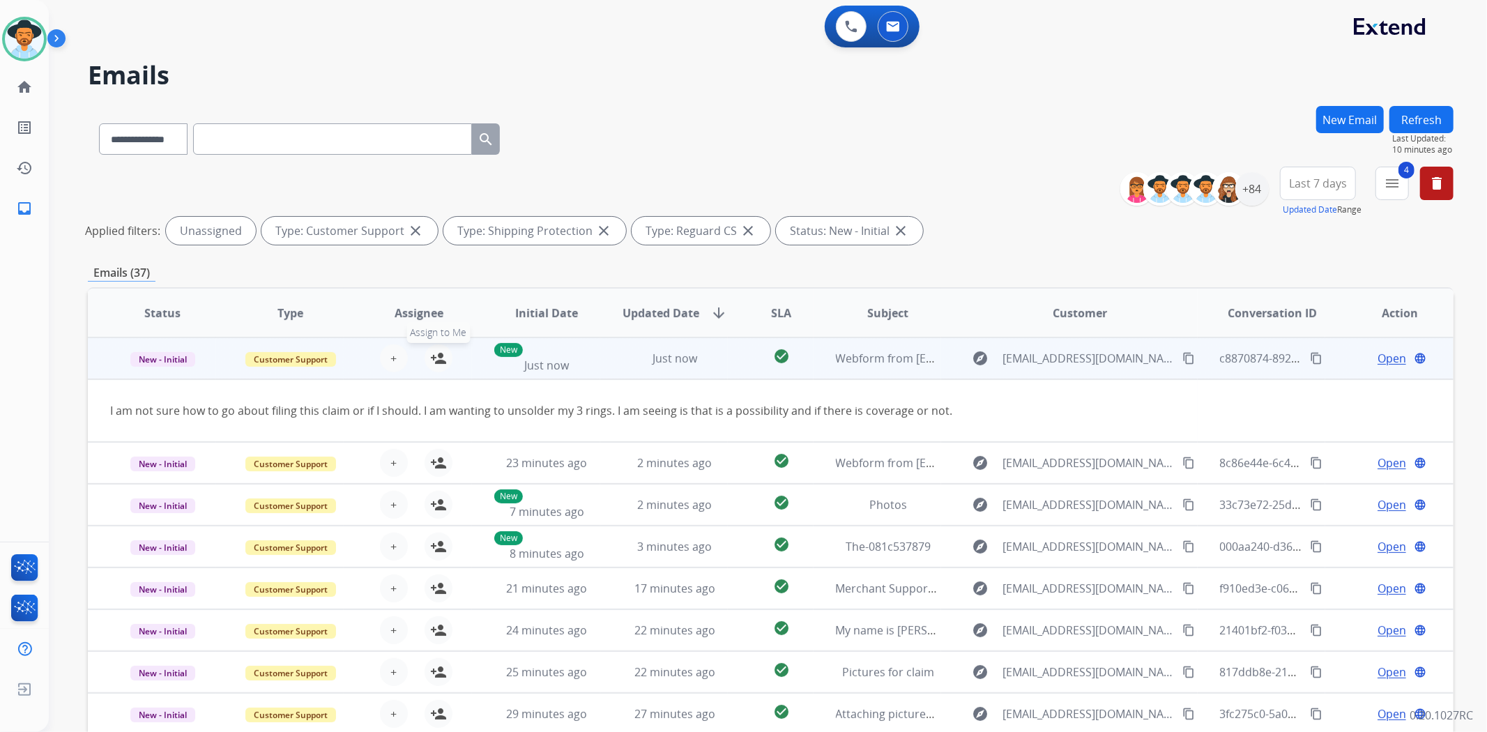
click at [436, 363] on mat-icon "person_add" at bounding box center [438, 358] width 17 height 17
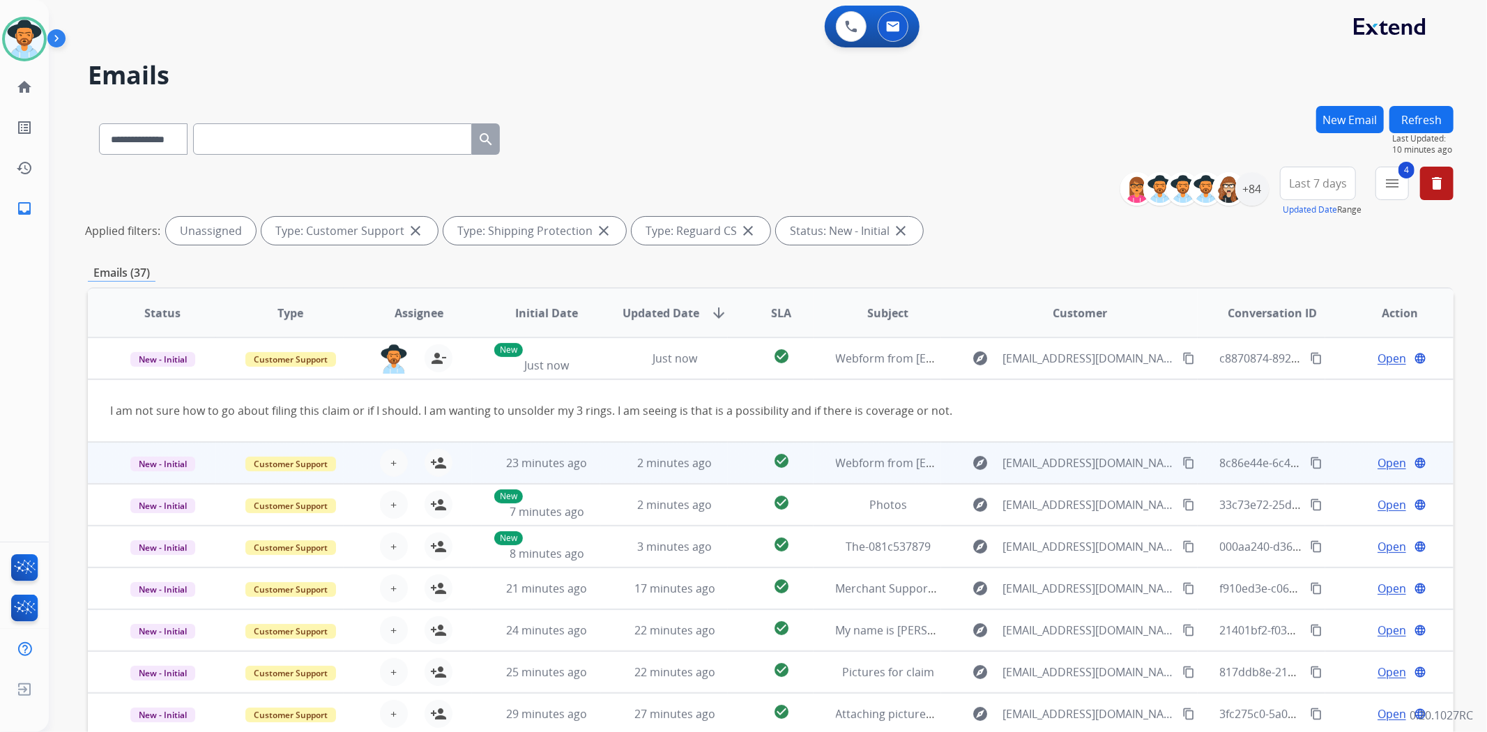
click at [740, 463] on td "check_circle" at bounding box center [770, 463] width 85 height 42
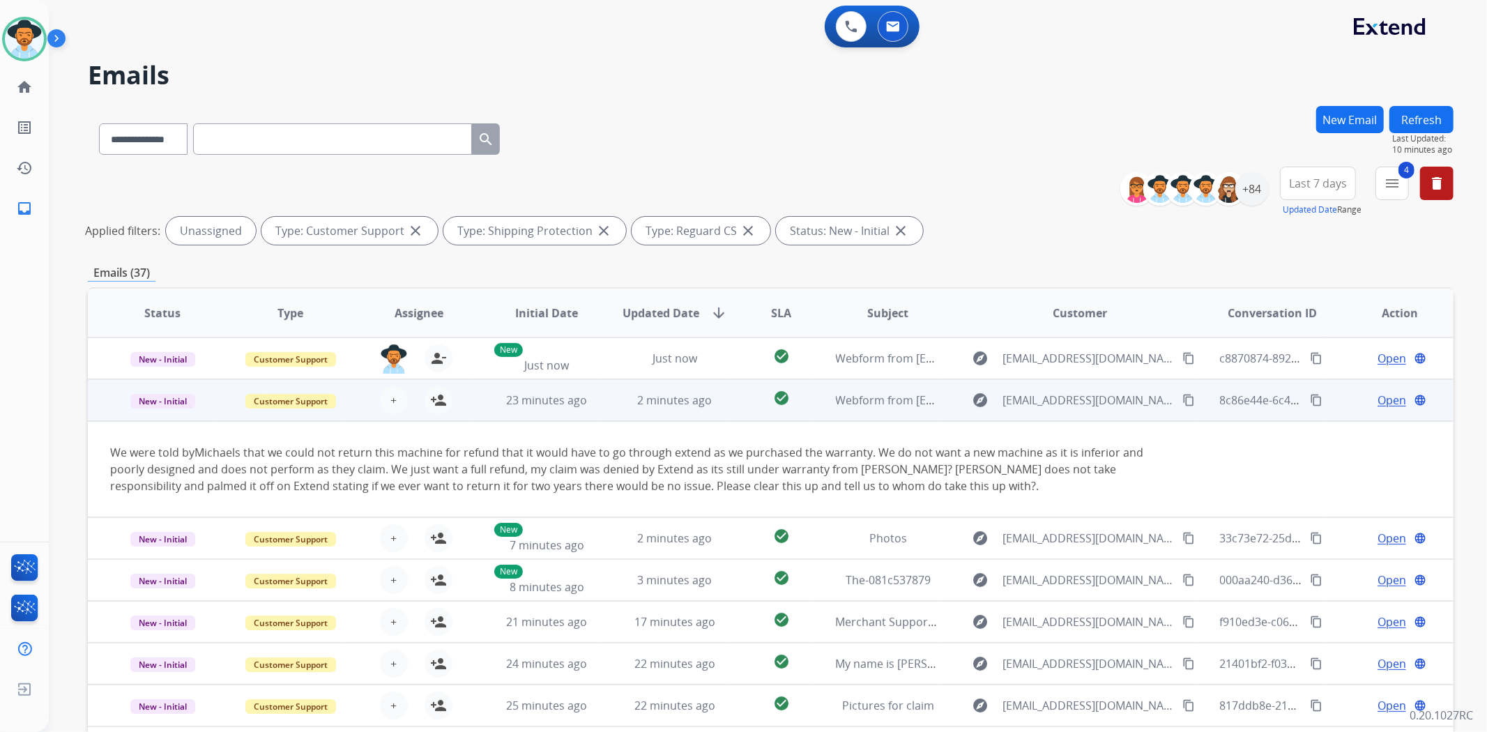
scroll to position [42, 0]
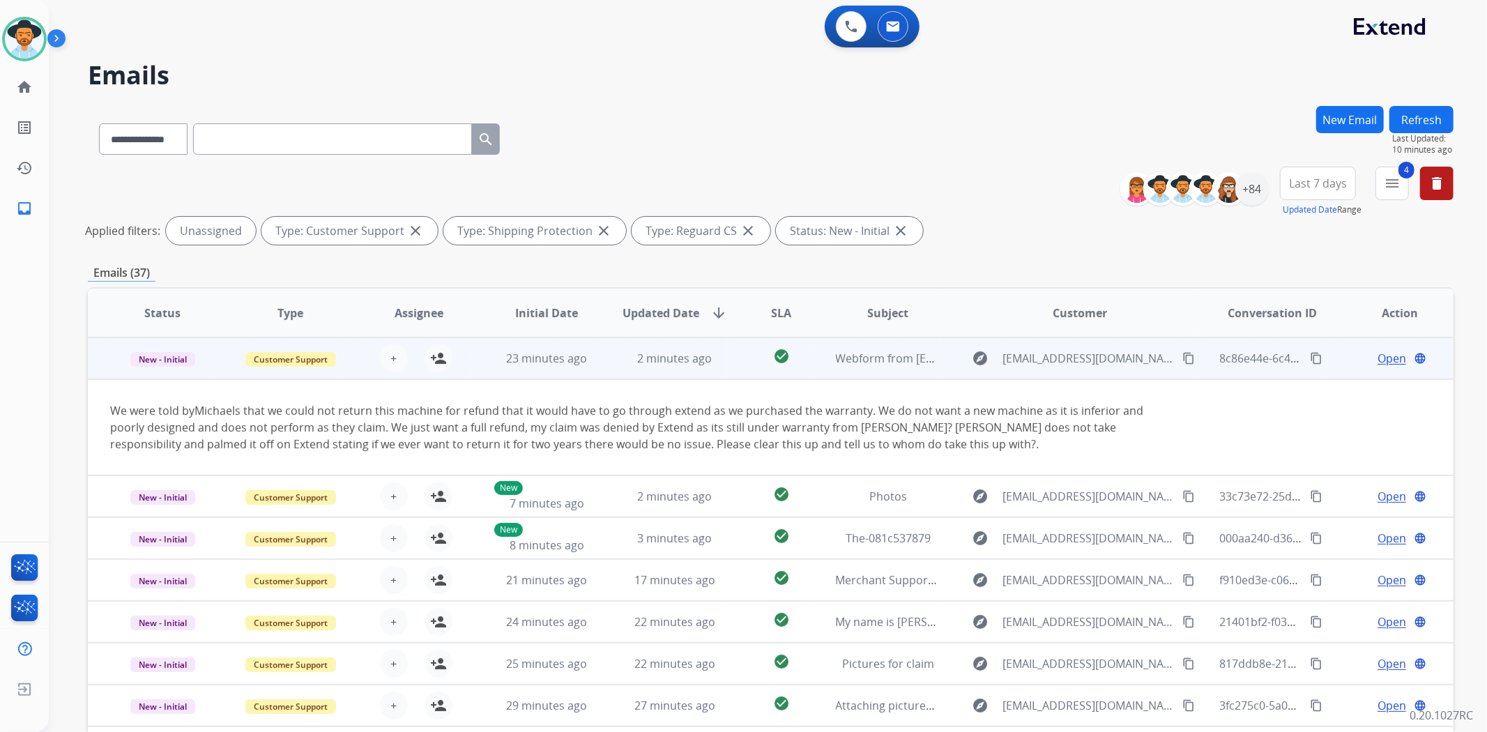
click at [728, 359] on td "check_circle" at bounding box center [770, 358] width 85 height 42
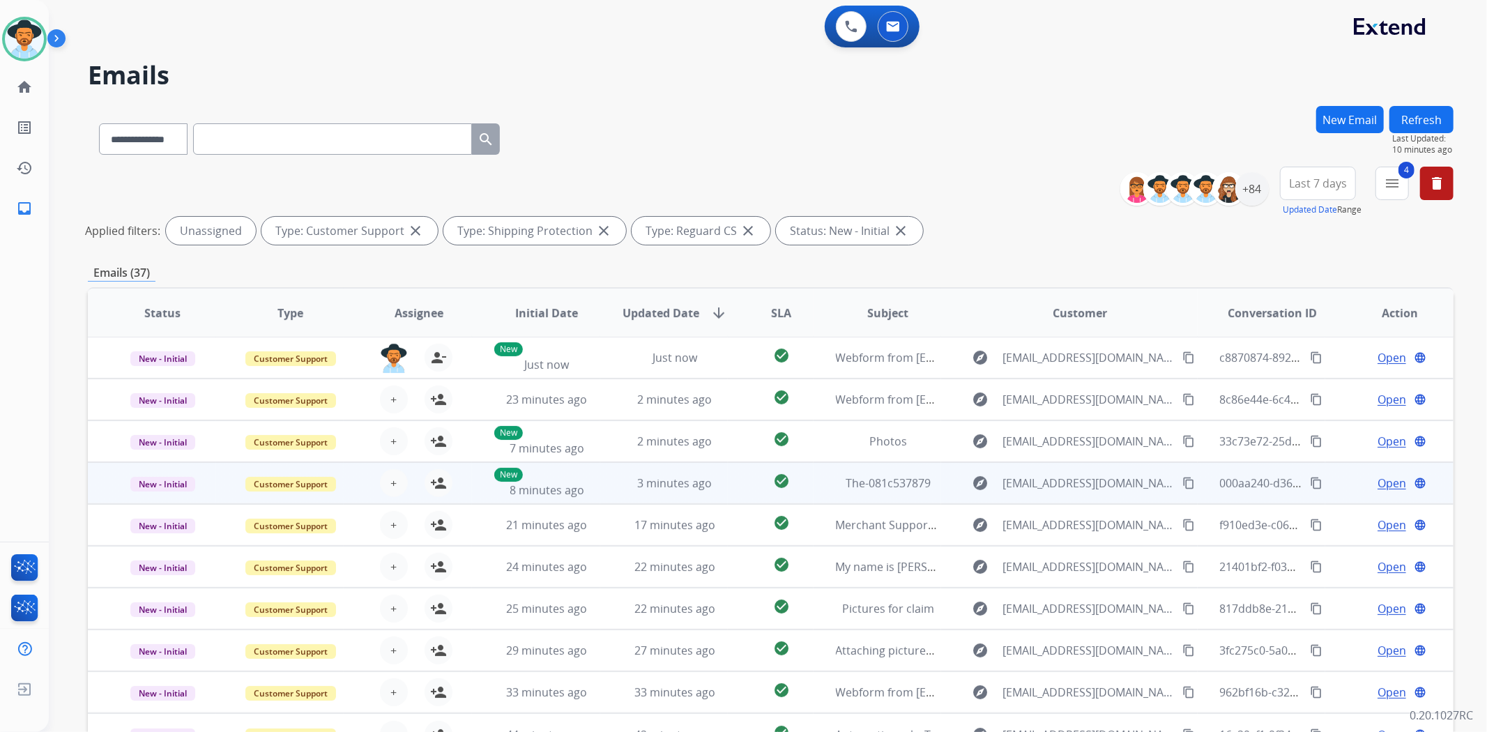
click at [745, 494] on td "check_circle" at bounding box center [770, 483] width 85 height 42
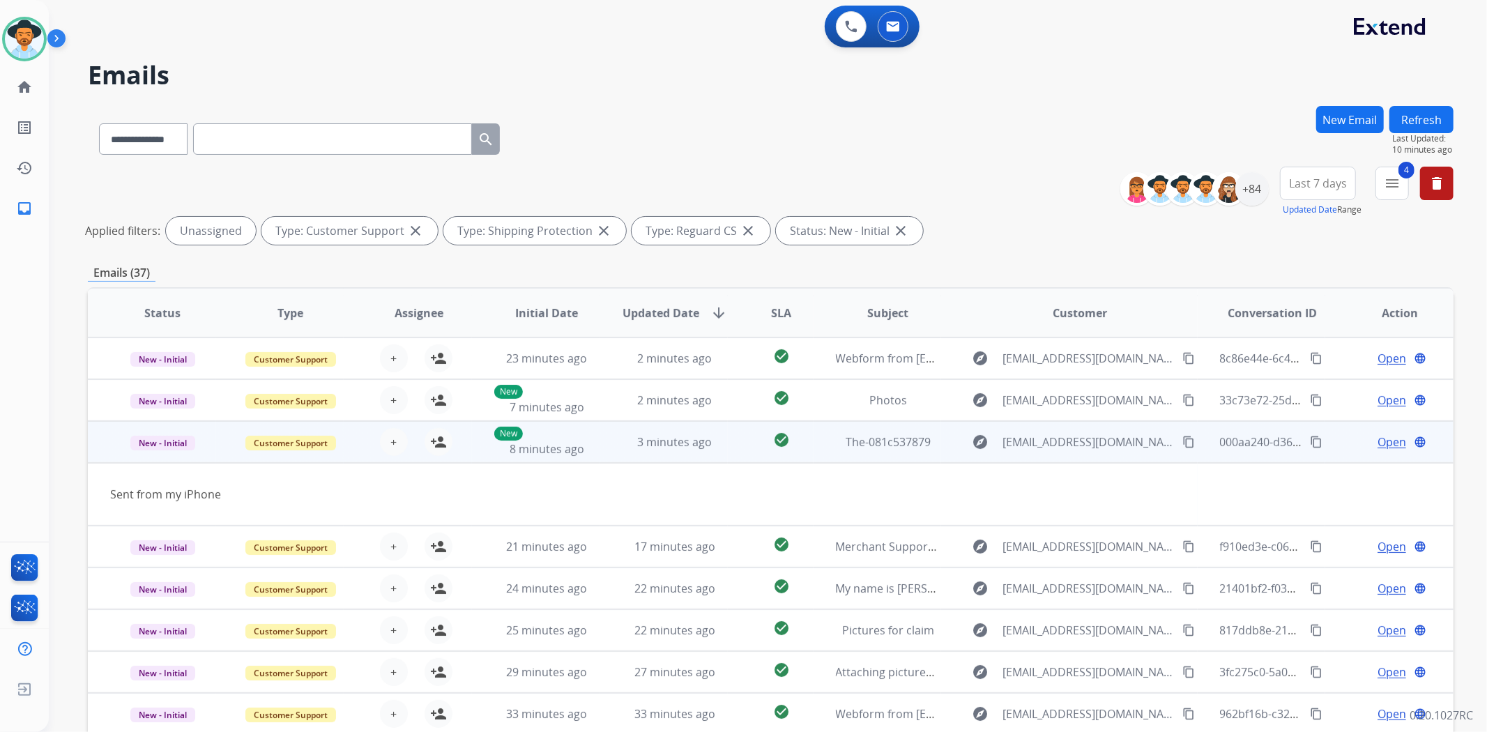
scroll to position [63, 0]
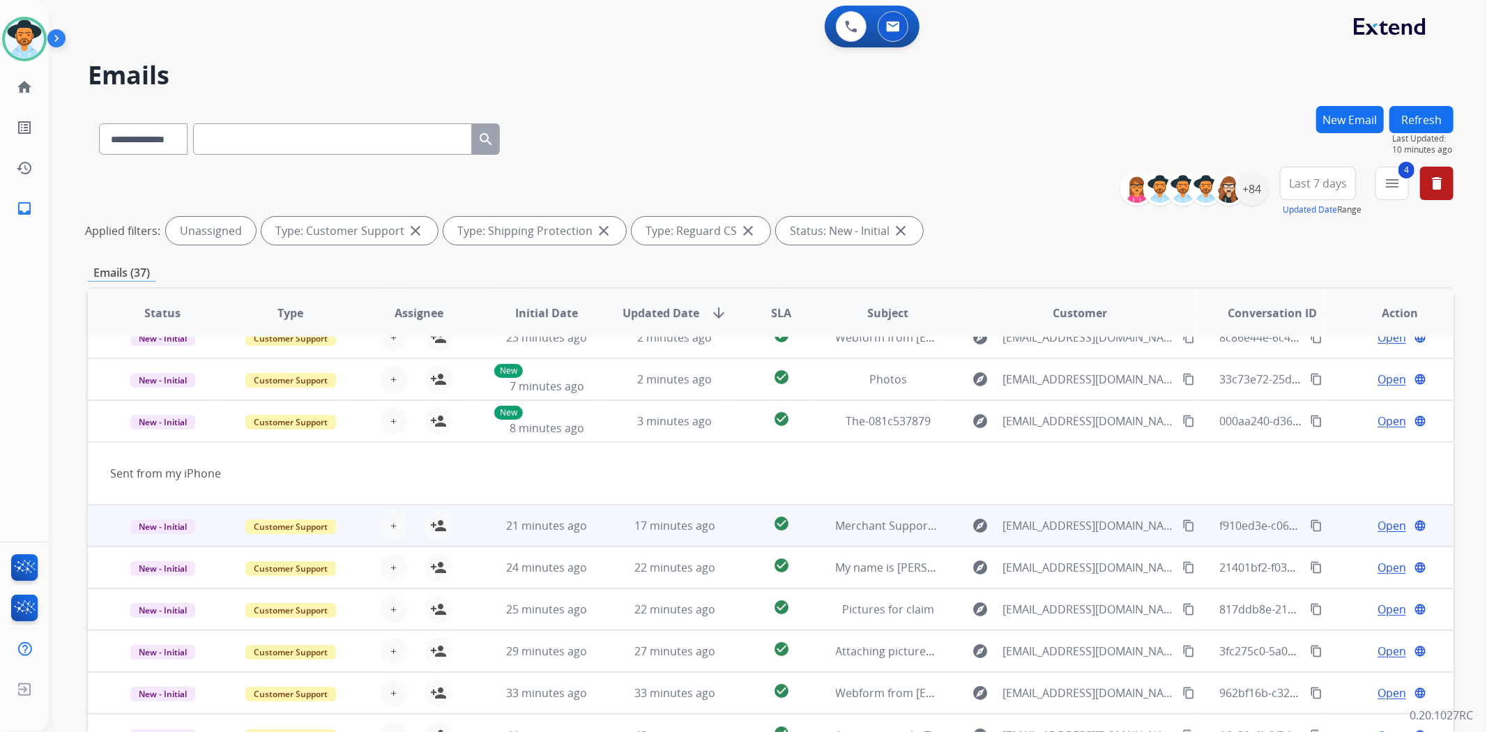
click at [745, 538] on td "check_circle" at bounding box center [770, 526] width 85 height 42
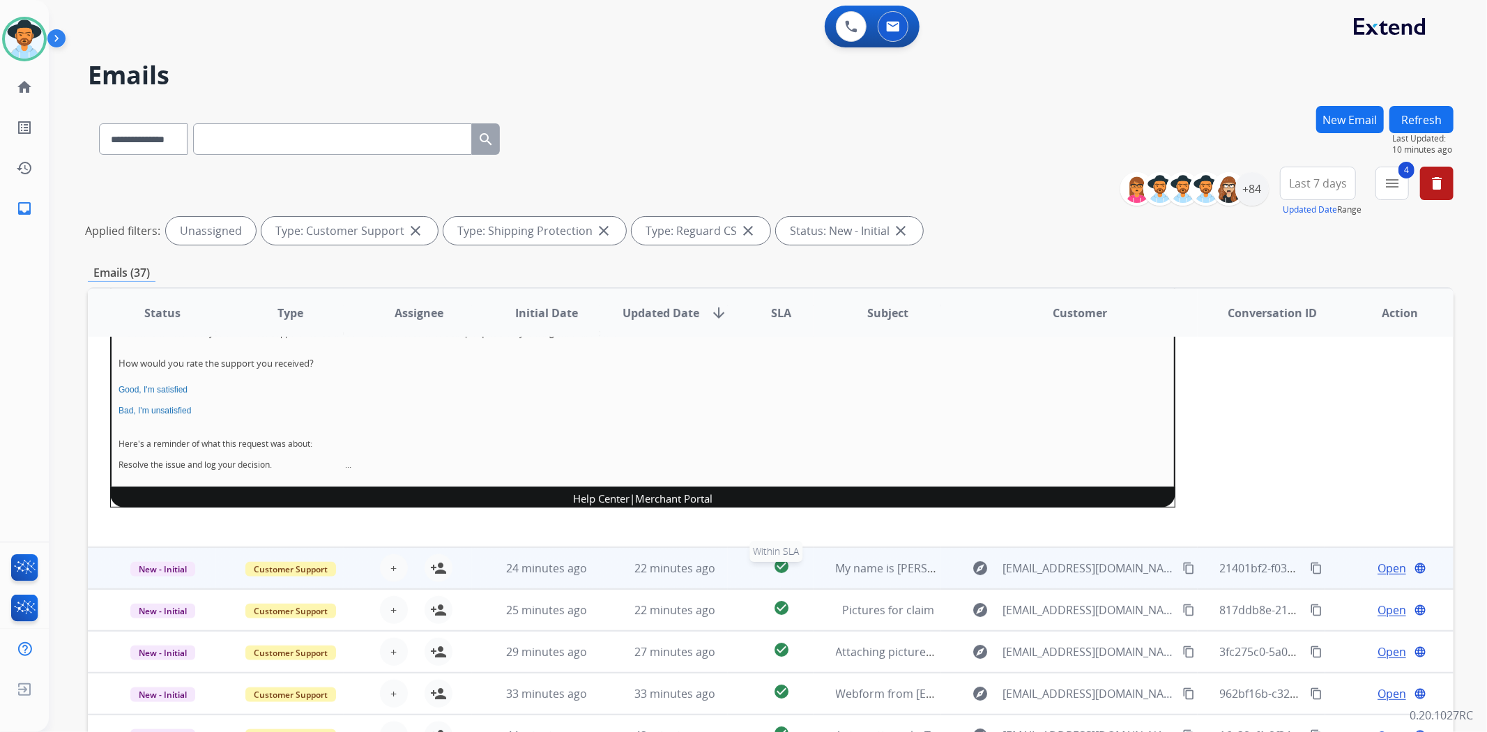
click at [750, 576] on div "check_circle" at bounding box center [781, 568] width 62 height 21
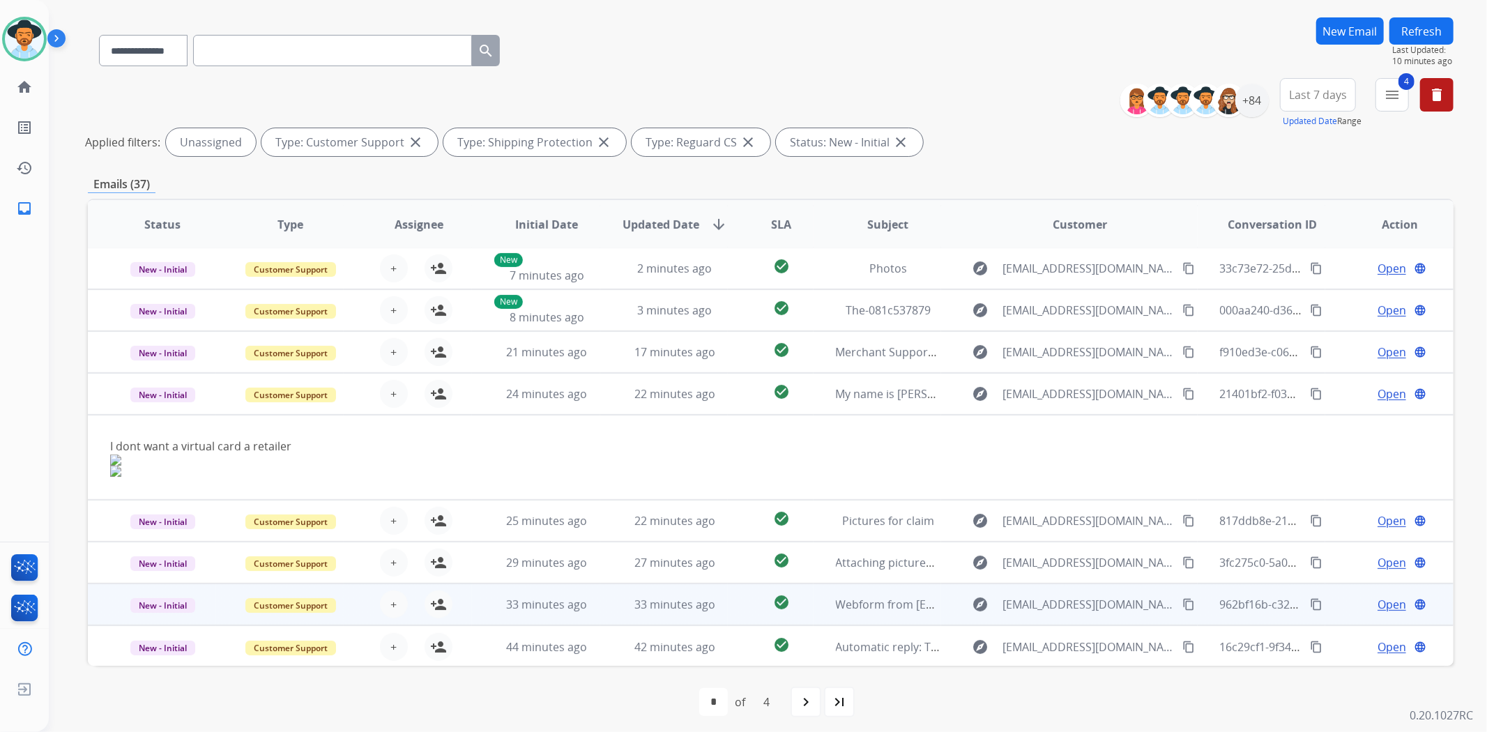
scroll to position [94, 0]
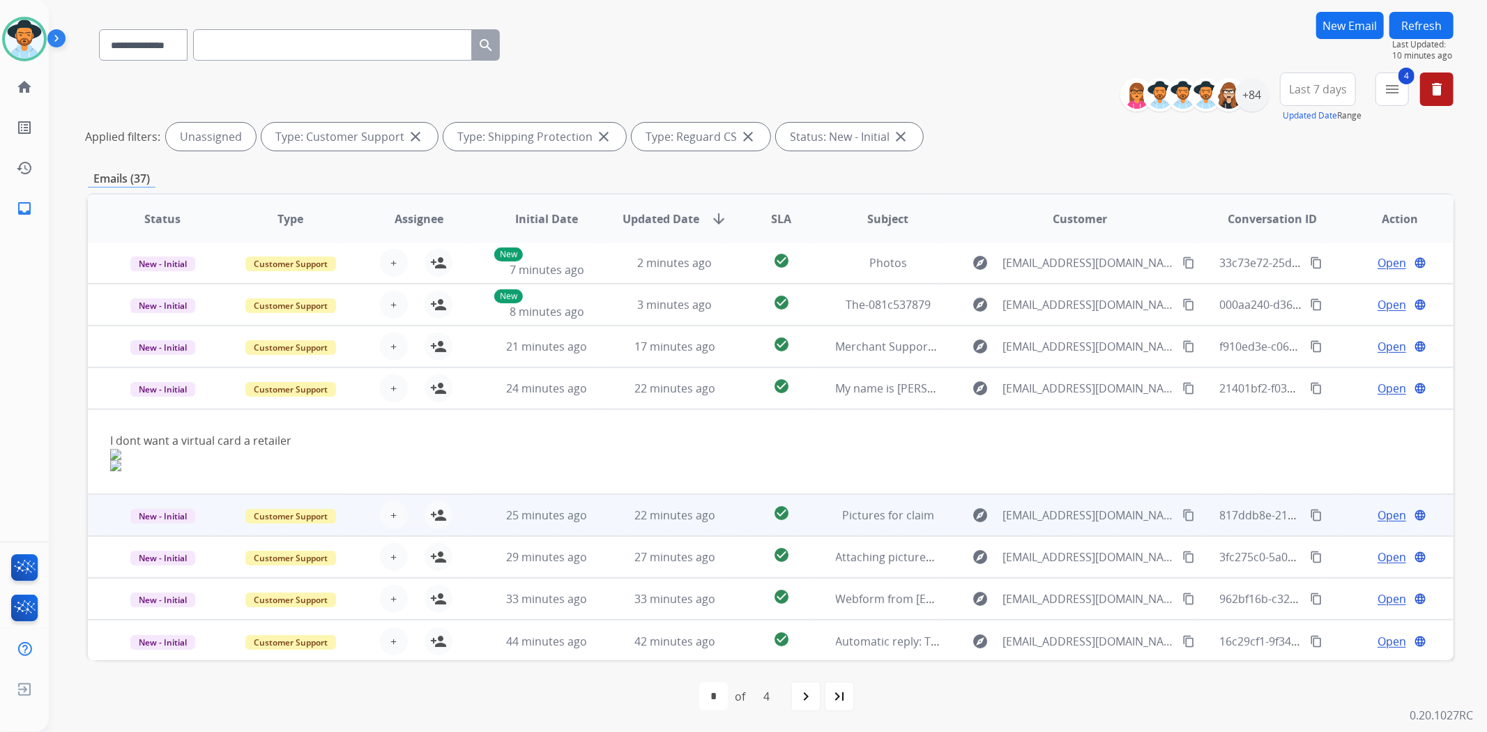
click at [743, 509] on td "check_circle" at bounding box center [770, 515] width 85 height 42
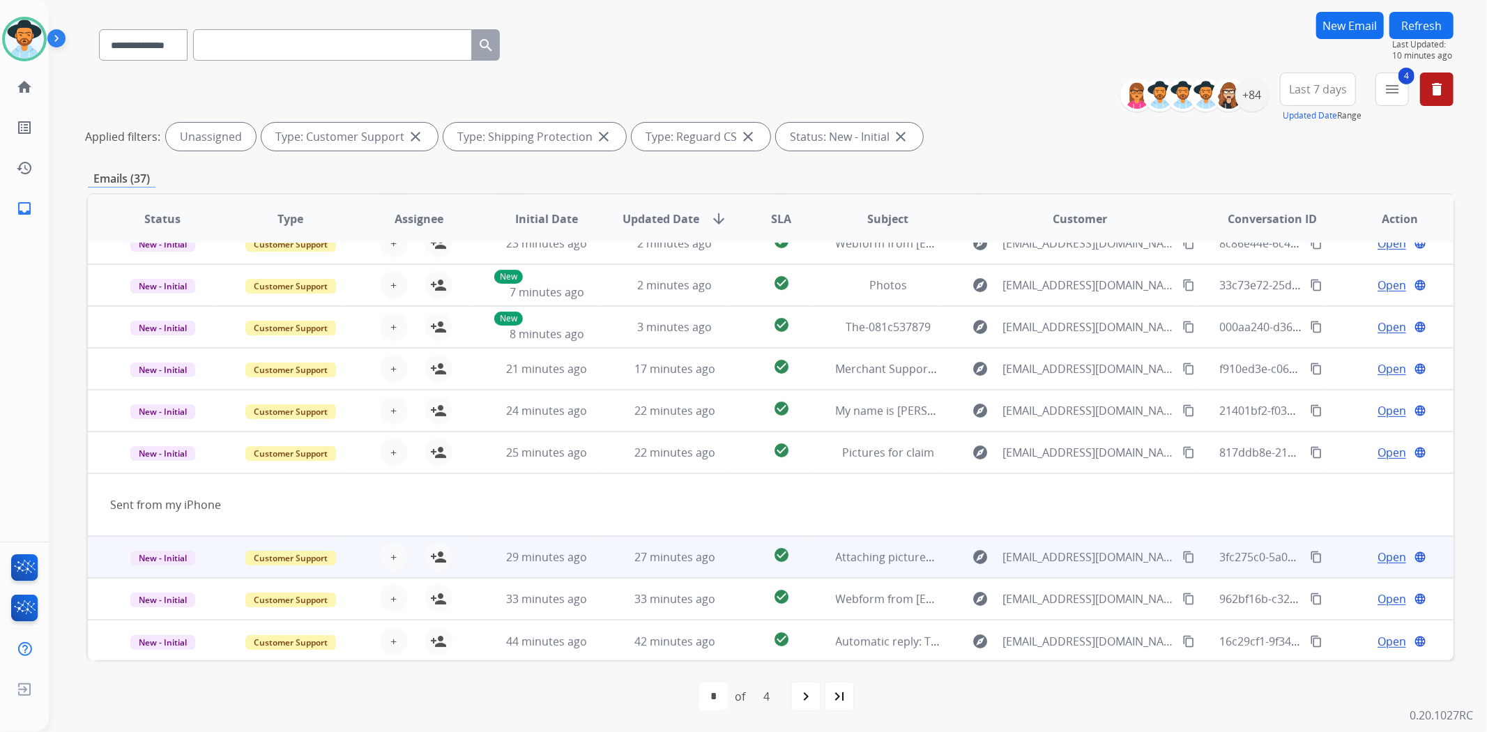
click at [735, 558] on td "check_circle" at bounding box center [770, 557] width 85 height 42
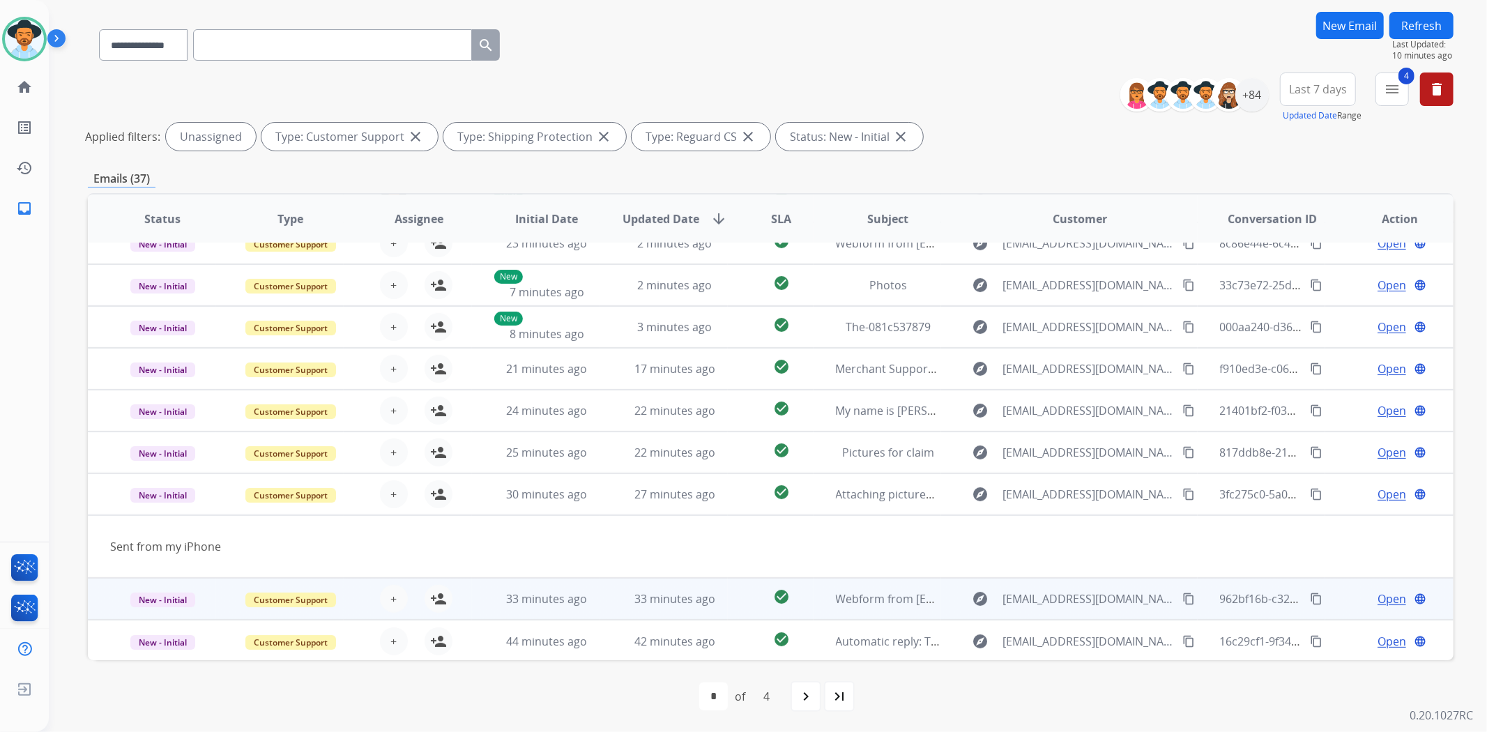
click at [747, 609] on td "check_circle" at bounding box center [770, 599] width 85 height 42
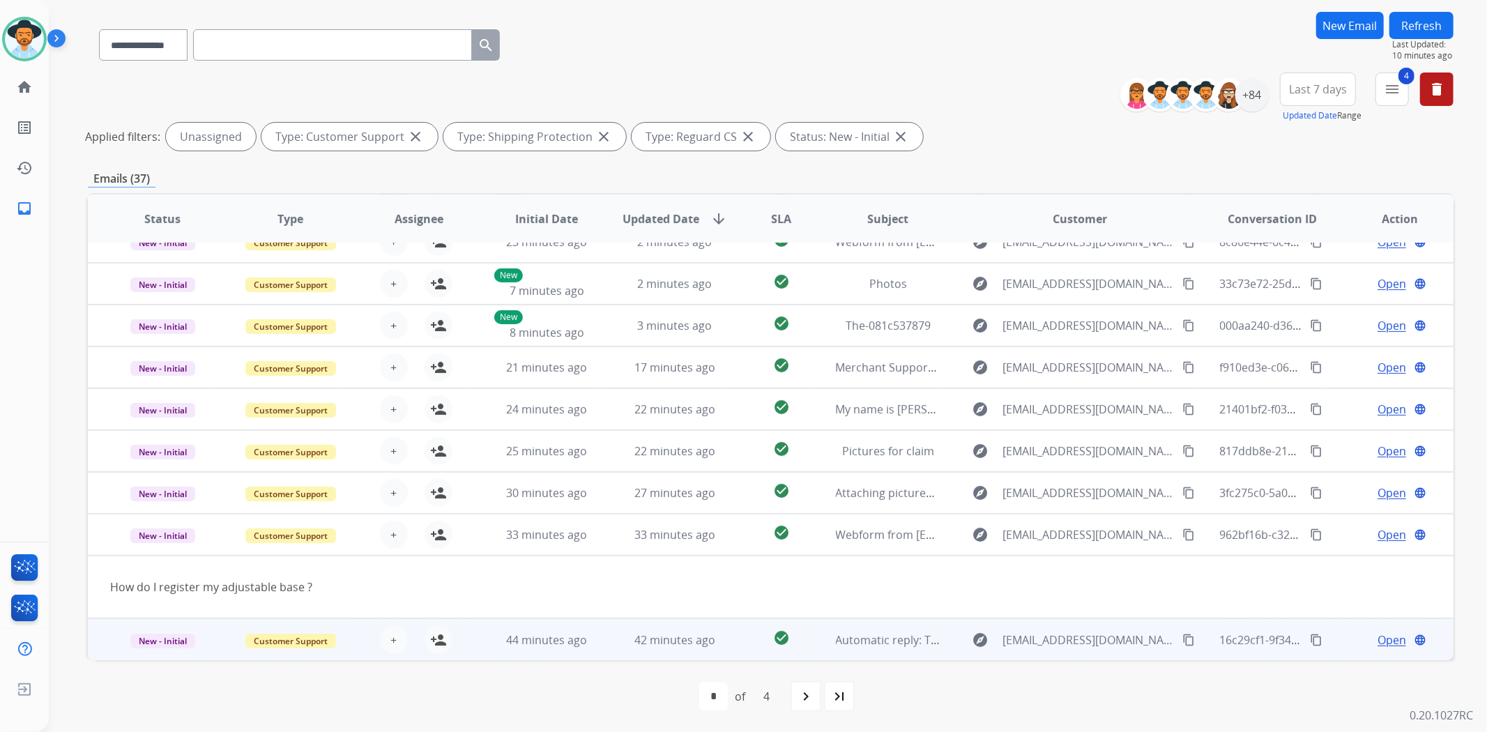
scroll to position [63, 0]
click at [736, 640] on td "check_circle" at bounding box center [770, 641] width 85 height 42
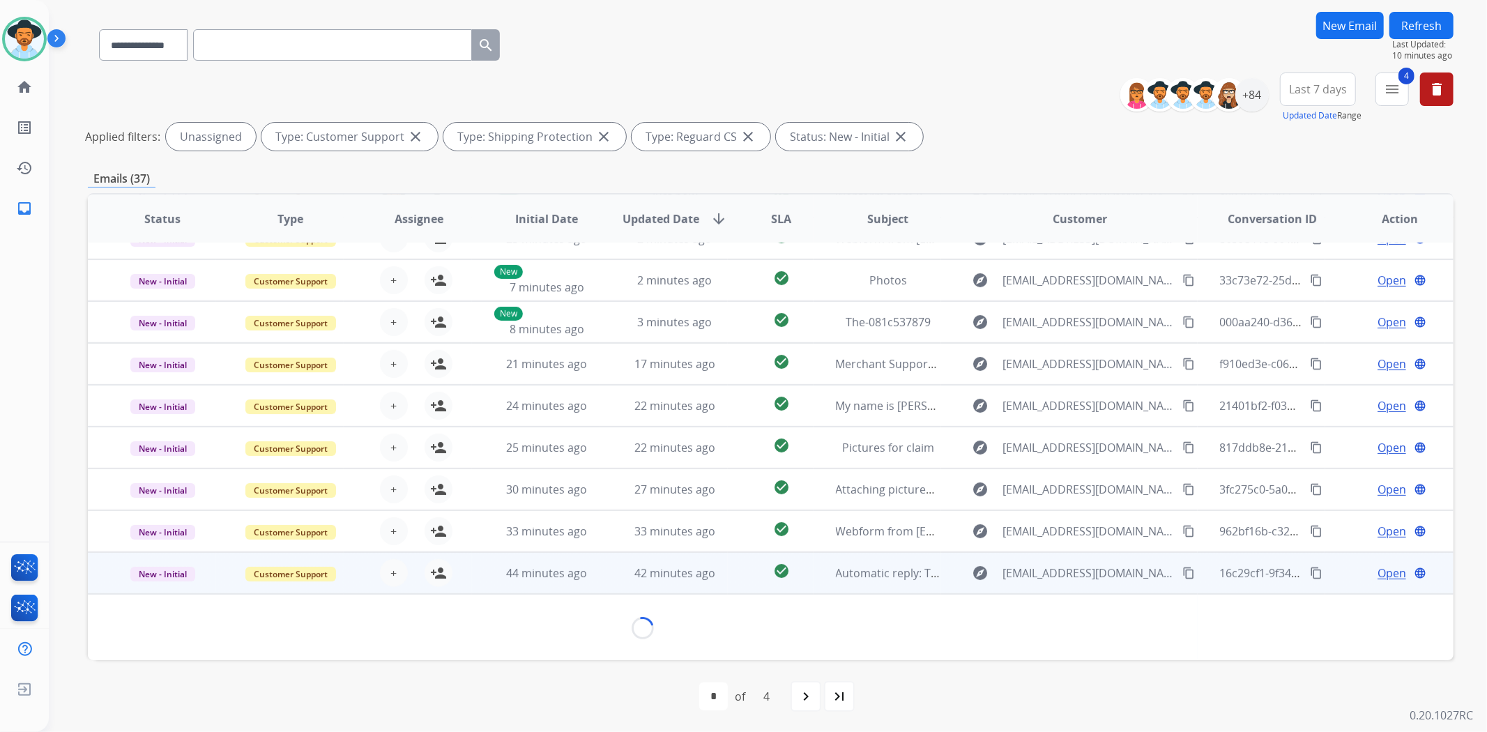
scroll to position [146, 0]
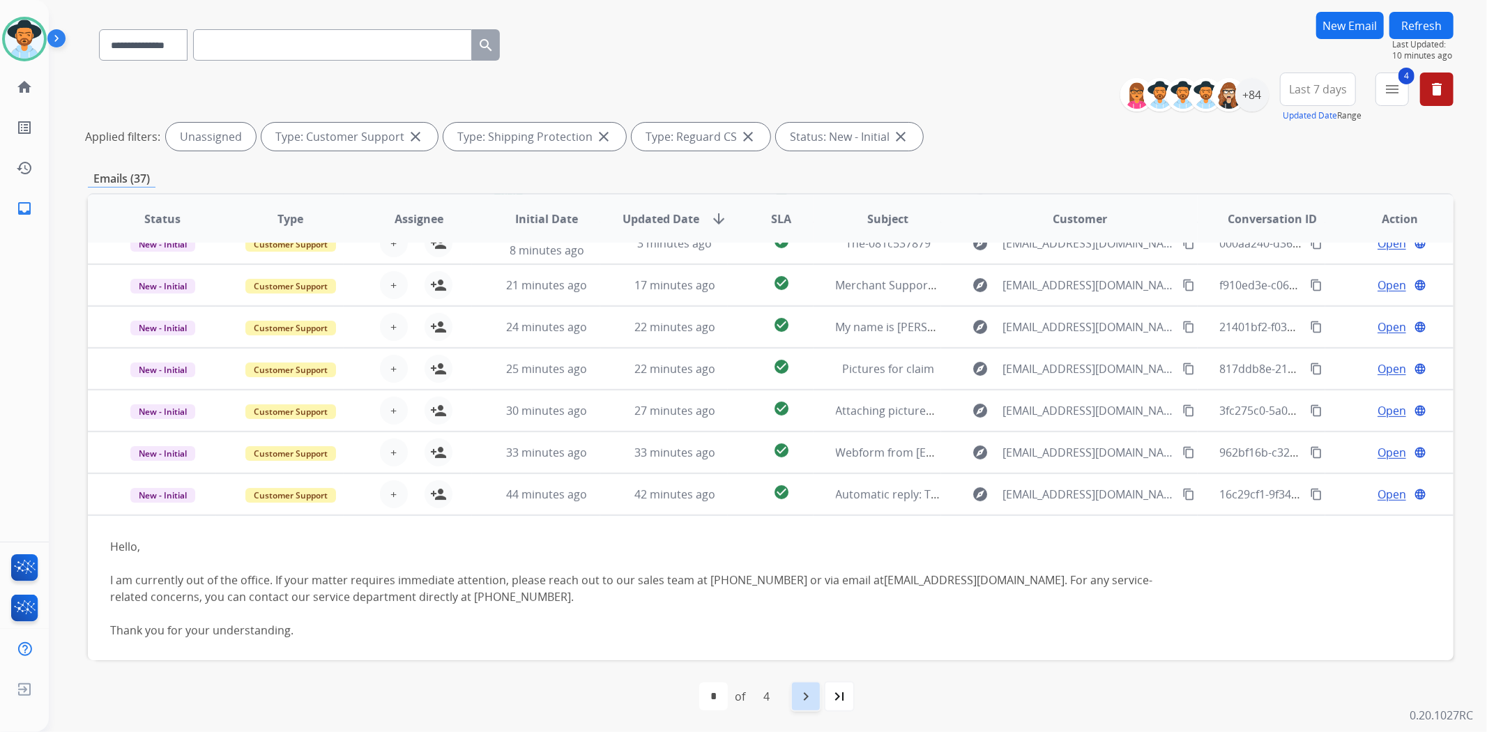
click at [800, 689] on mat-icon "navigate_next" at bounding box center [806, 696] width 17 height 17
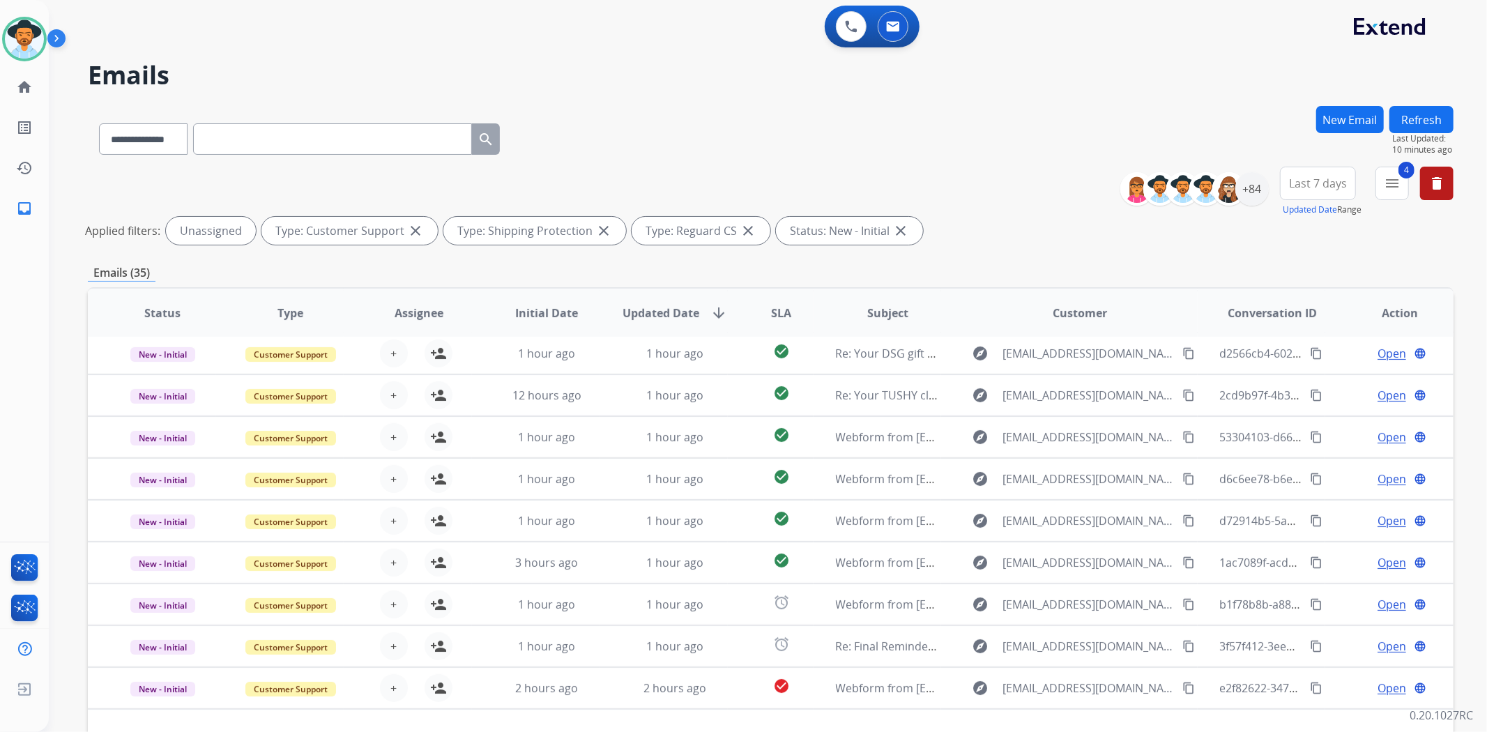
scroll to position [45, 0]
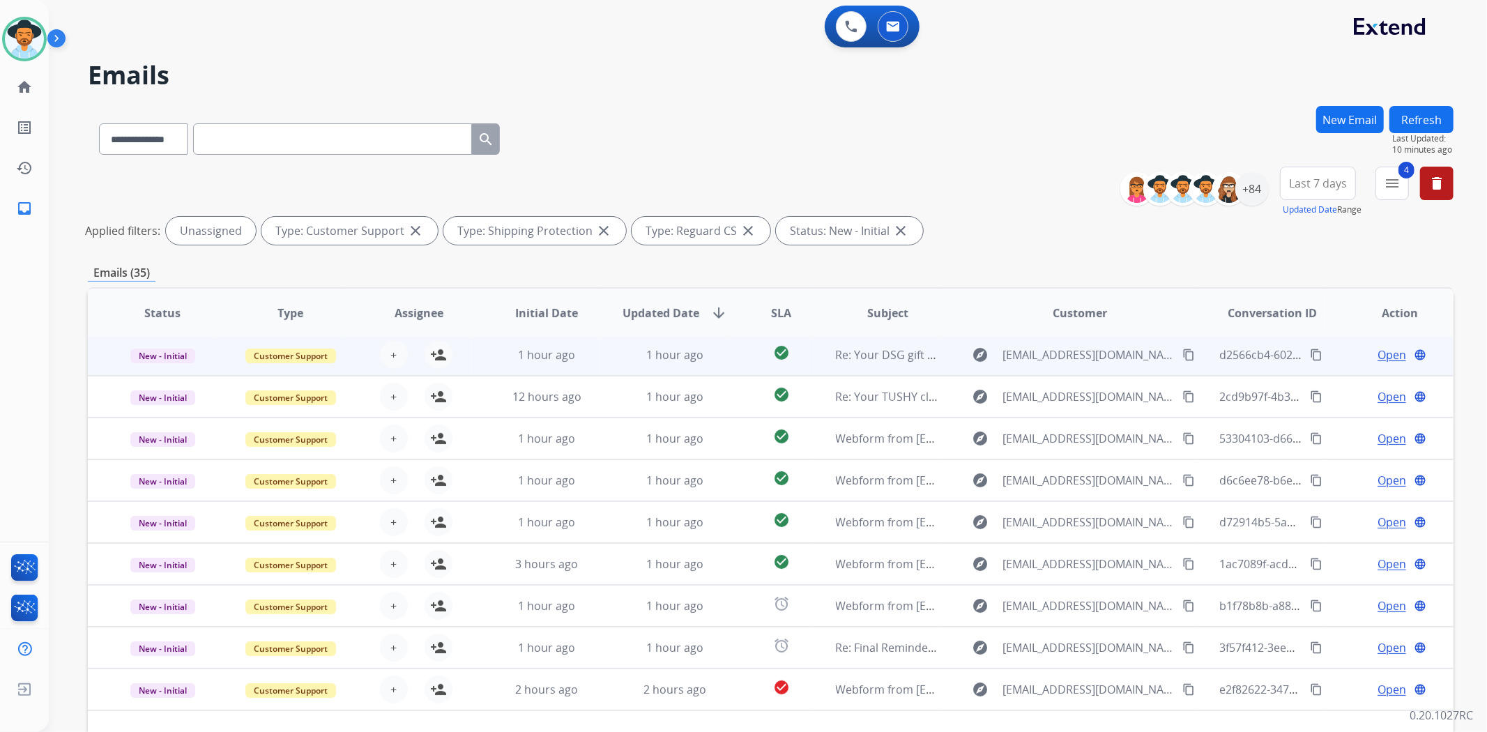
click at [728, 358] on td "check_circle" at bounding box center [770, 355] width 85 height 42
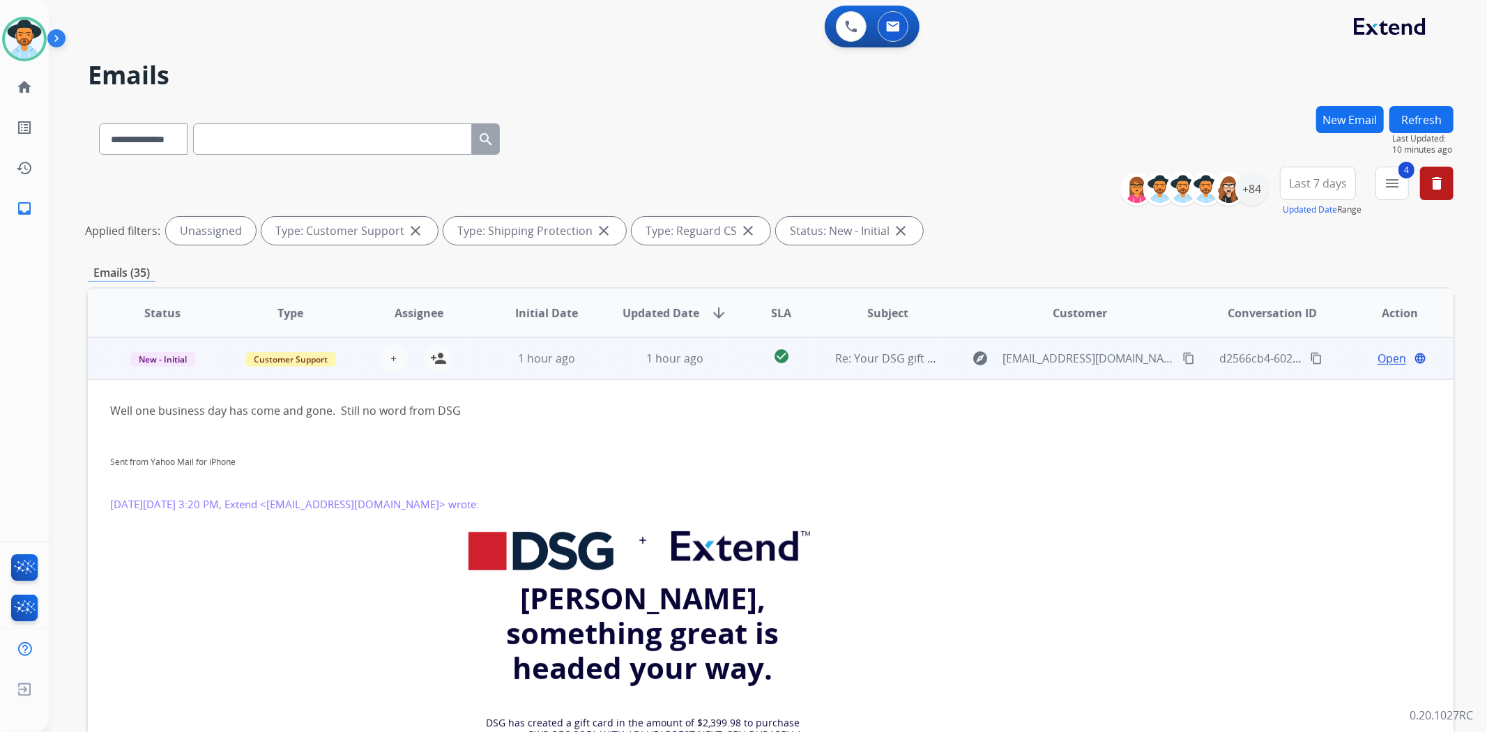
click at [728, 358] on td "check_circle" at bounding box center [770, 358] width 85 height 42
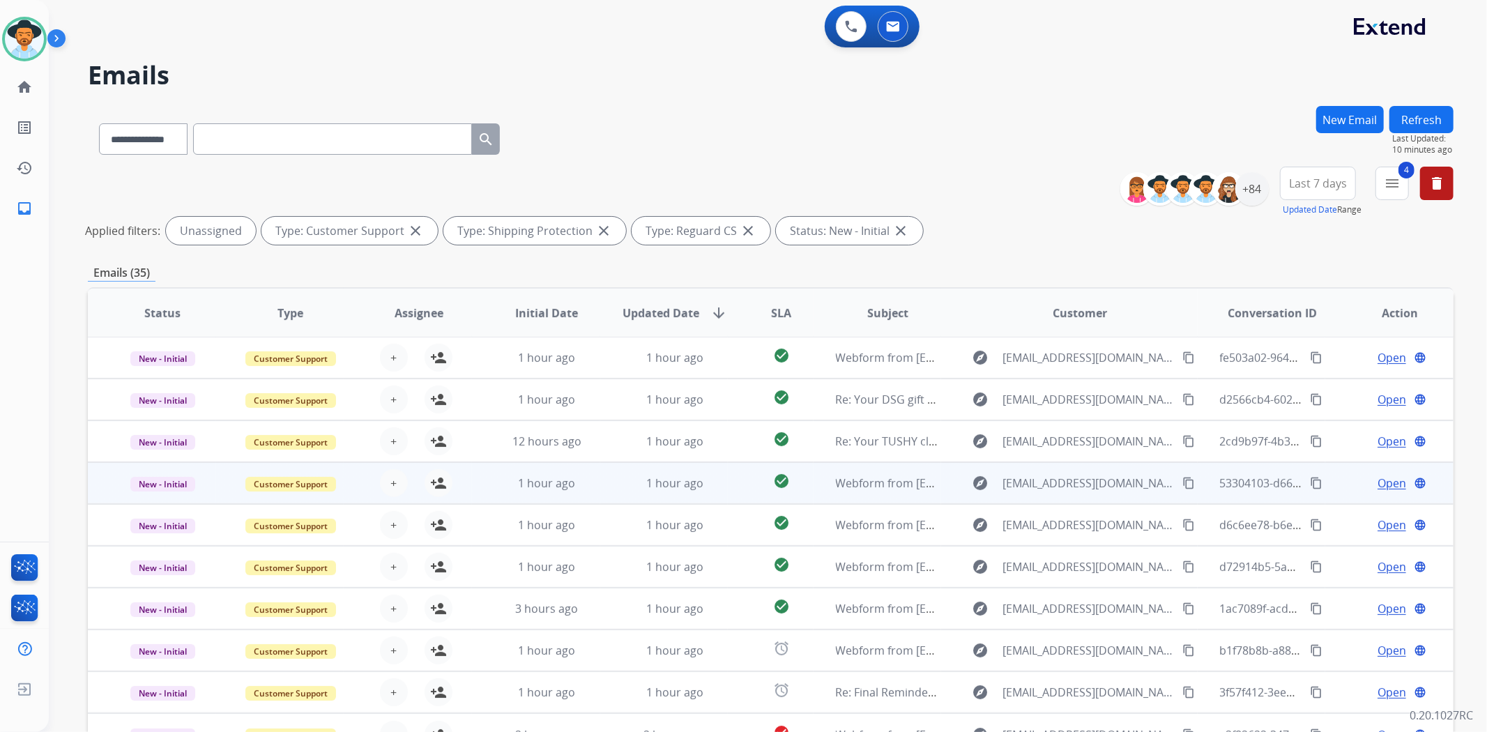
click at [736, 485] on td "check_circle" at bounding box center [770, 483] width 85 height 42
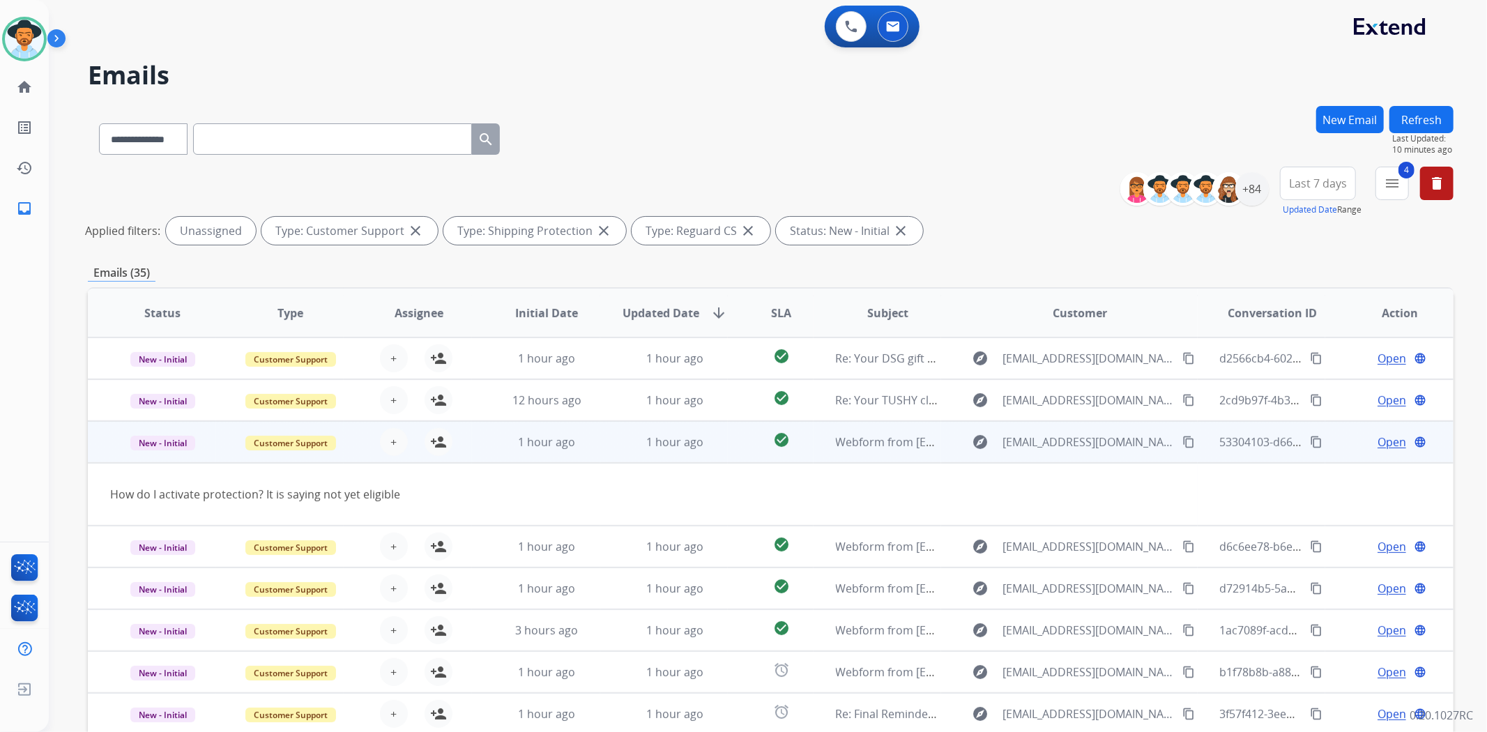
scroll to position [63, 0]
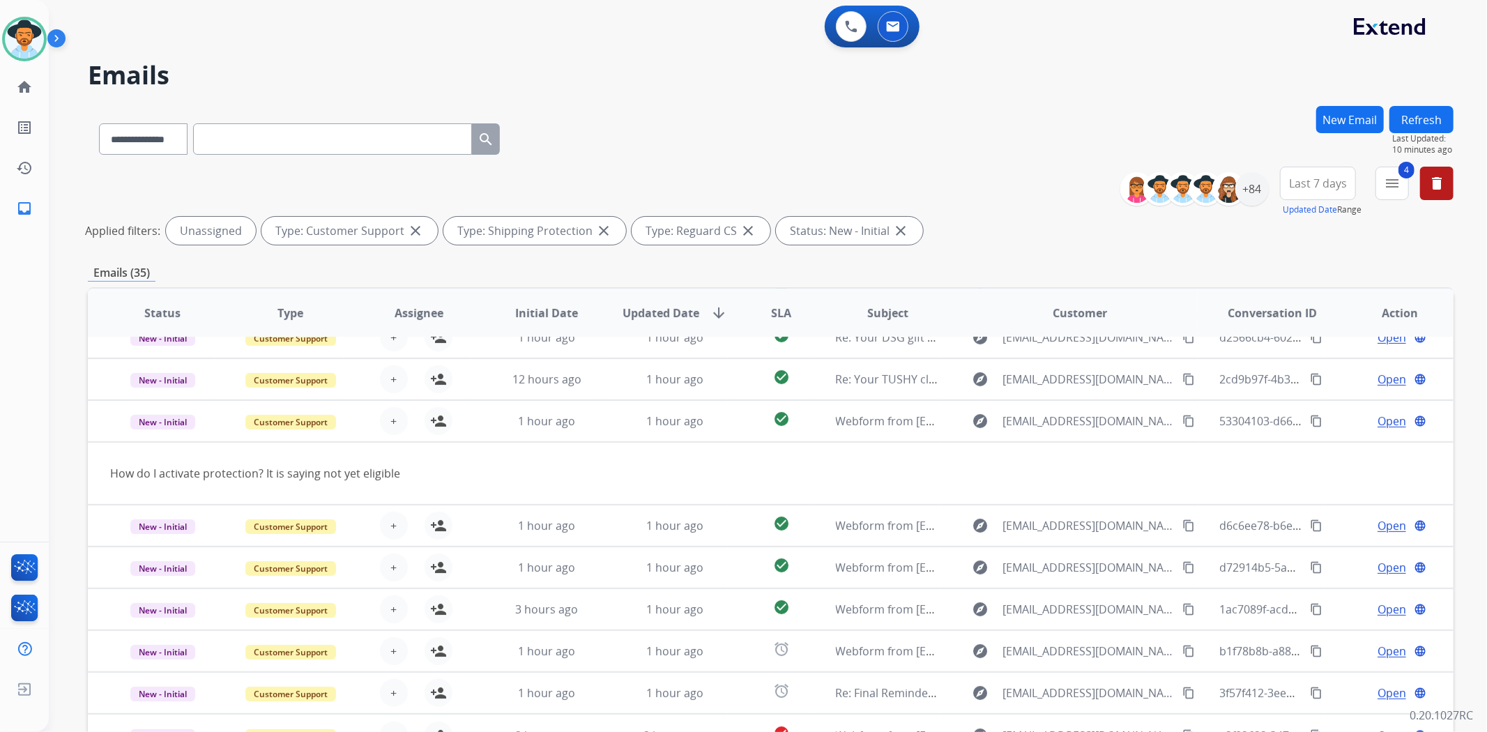
click at [1422, 112] on button "Refresh" at bounding box center [1422, 119] width 64 height 27
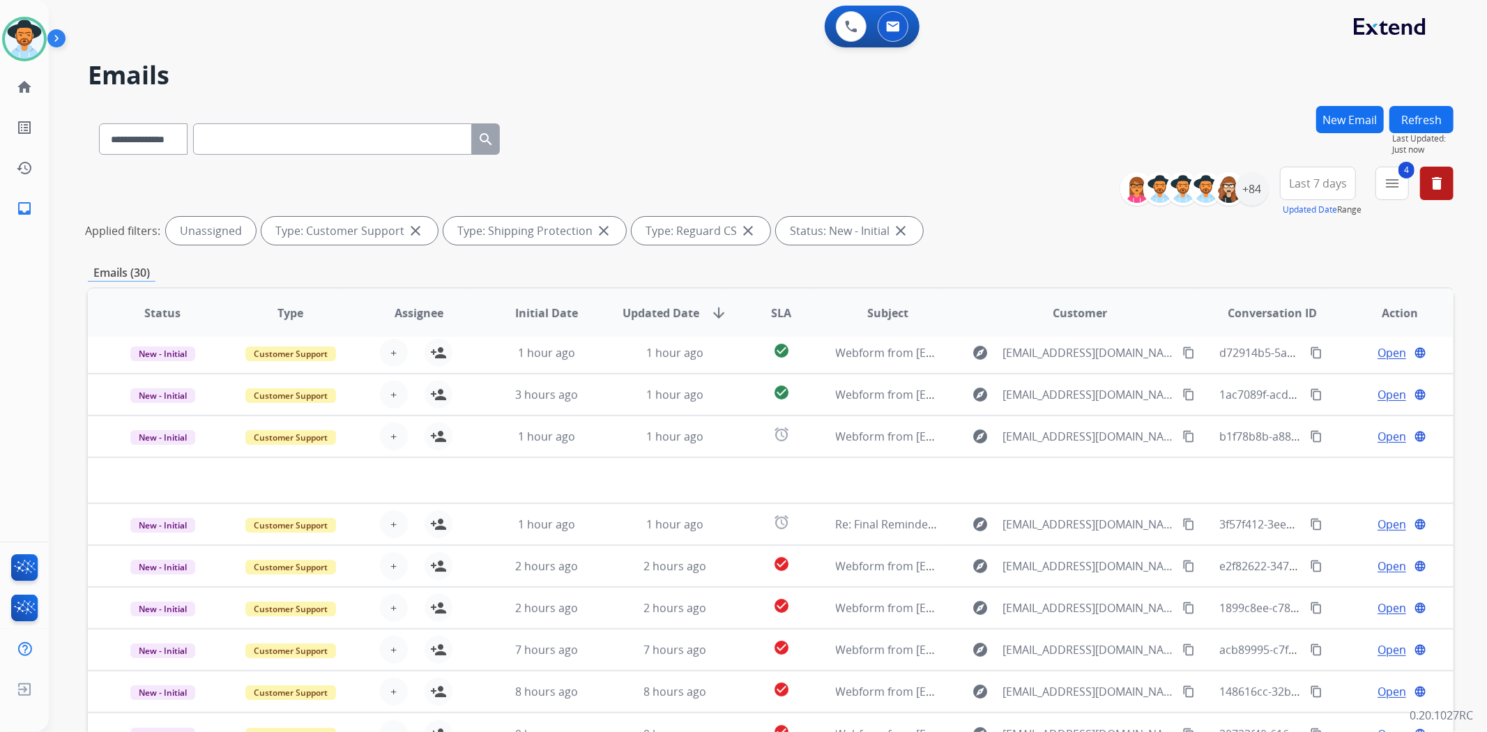
scroll to position [46, 0]
click at [1259, 189] on div "+84" at bounding box center [1252, 188] width 33 height 33
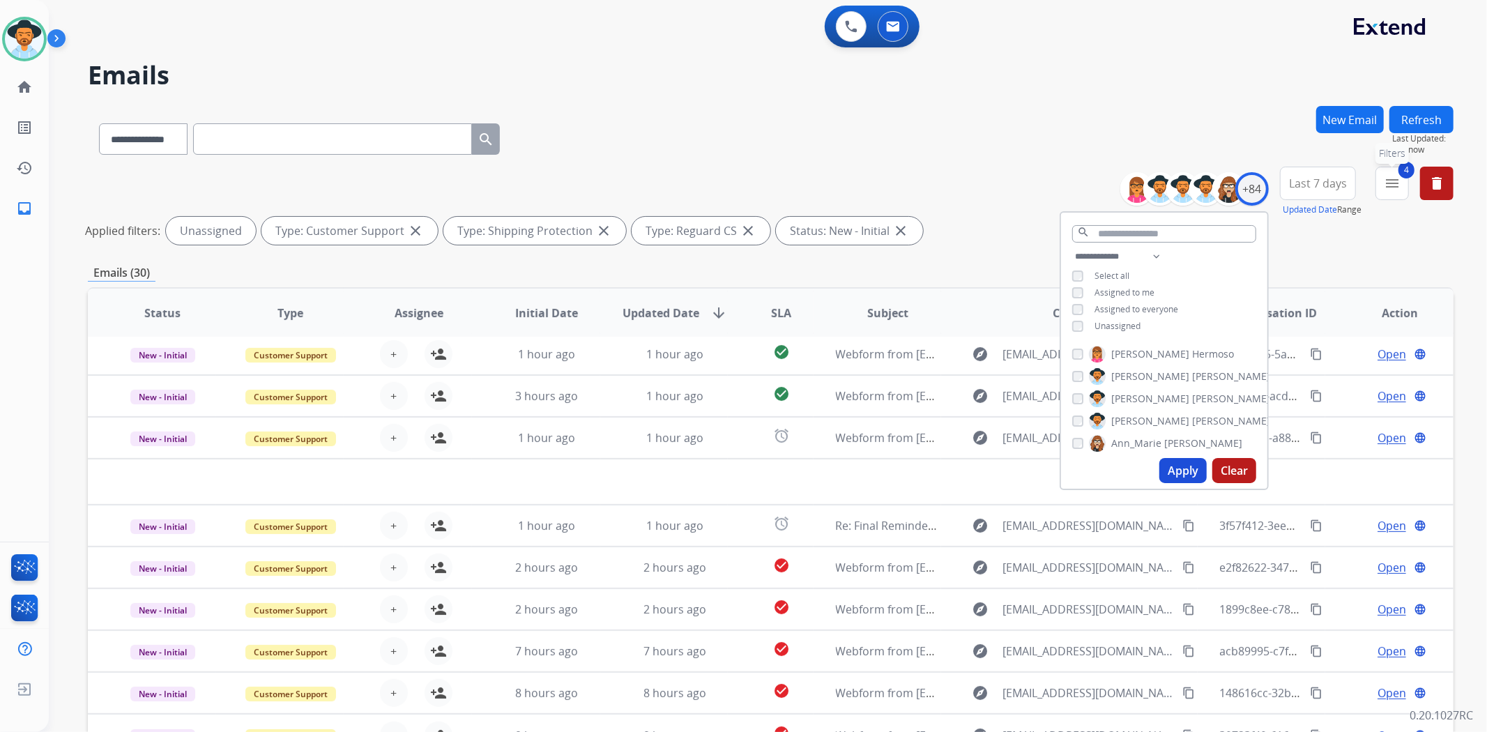
click at [1383, 177] on button "4 menu Filters" at bounding box center [1392, 183] width 33 height 33
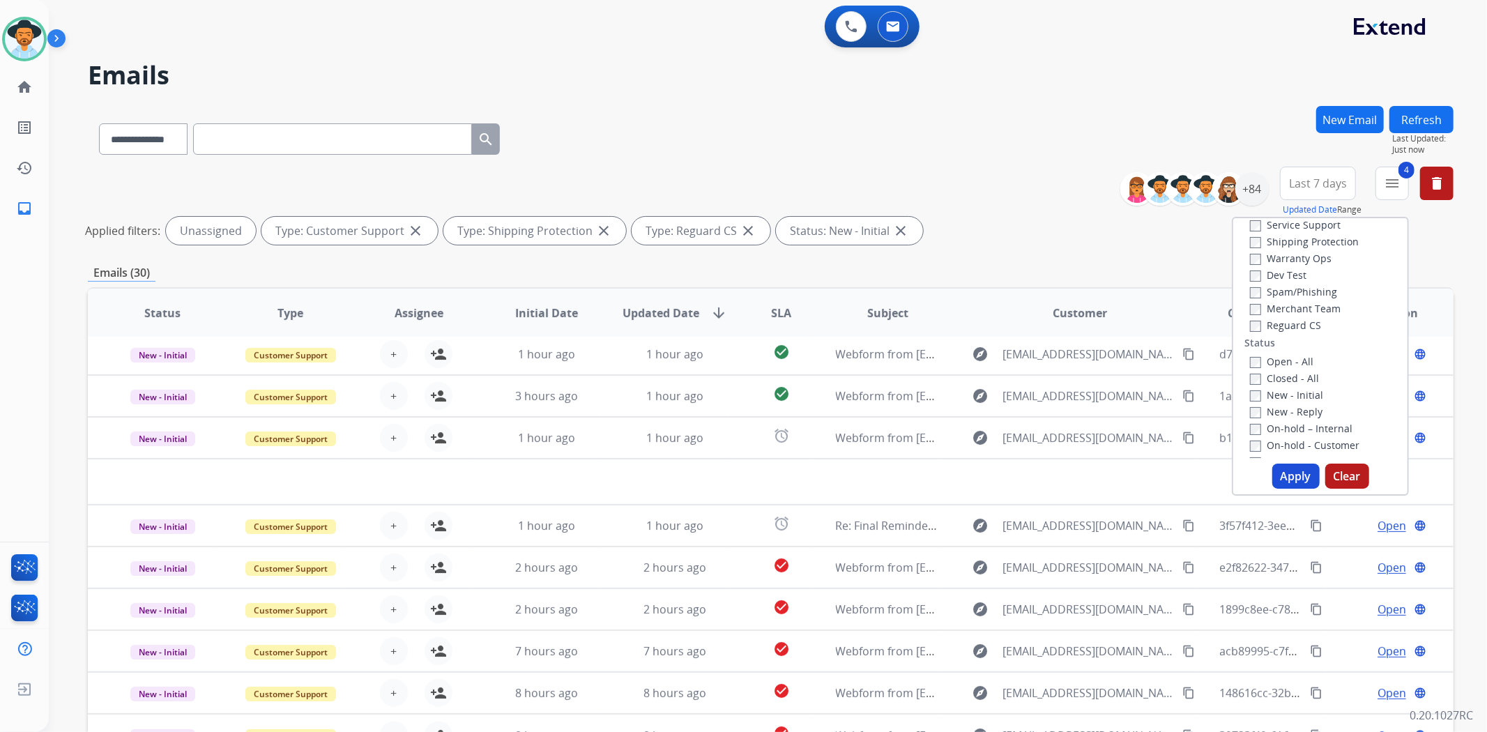
click at [1327, 476] on button "Clear" at bounding box center [1347, 476] width 44 height 25
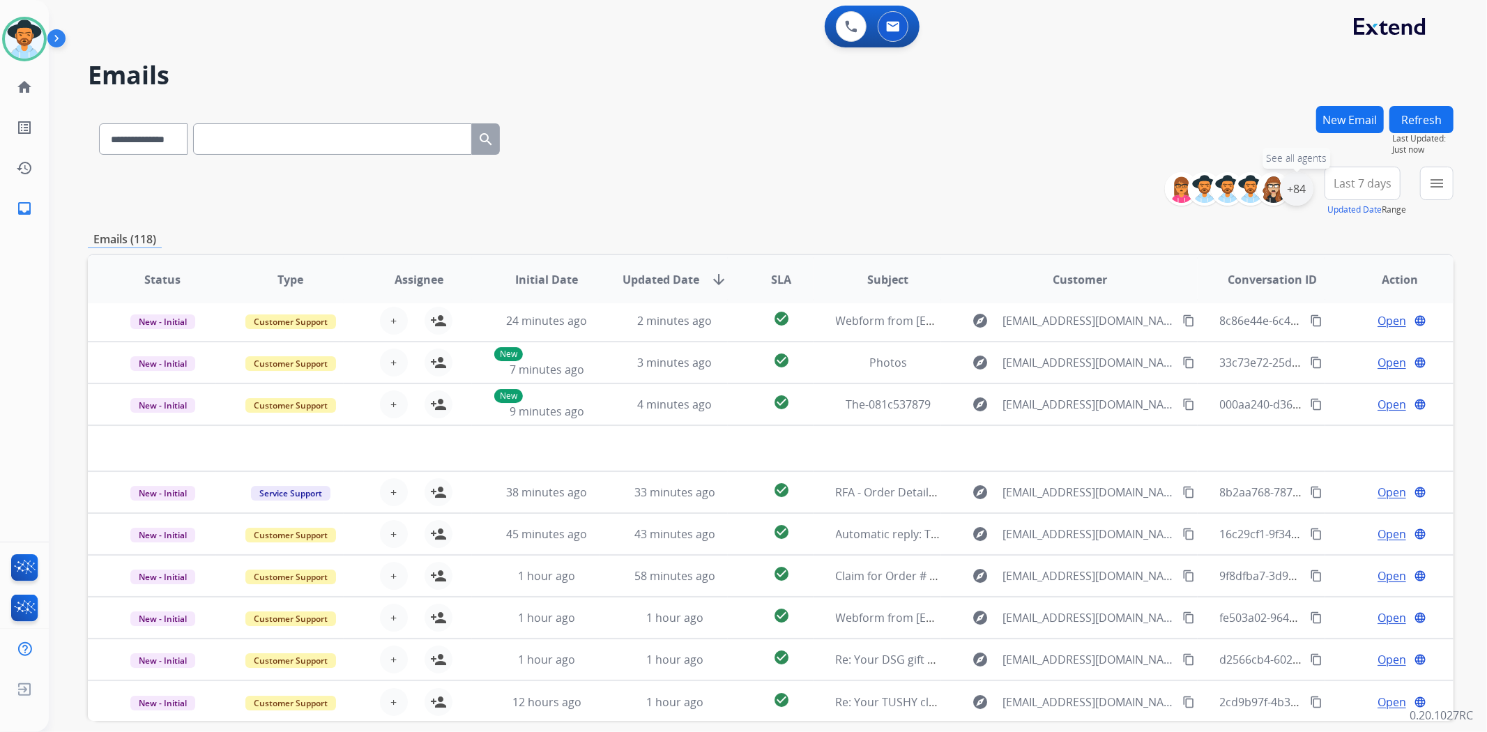
click at [1300, 192] on div "+84" at bounding box center [1296, 188] width 33 height 33
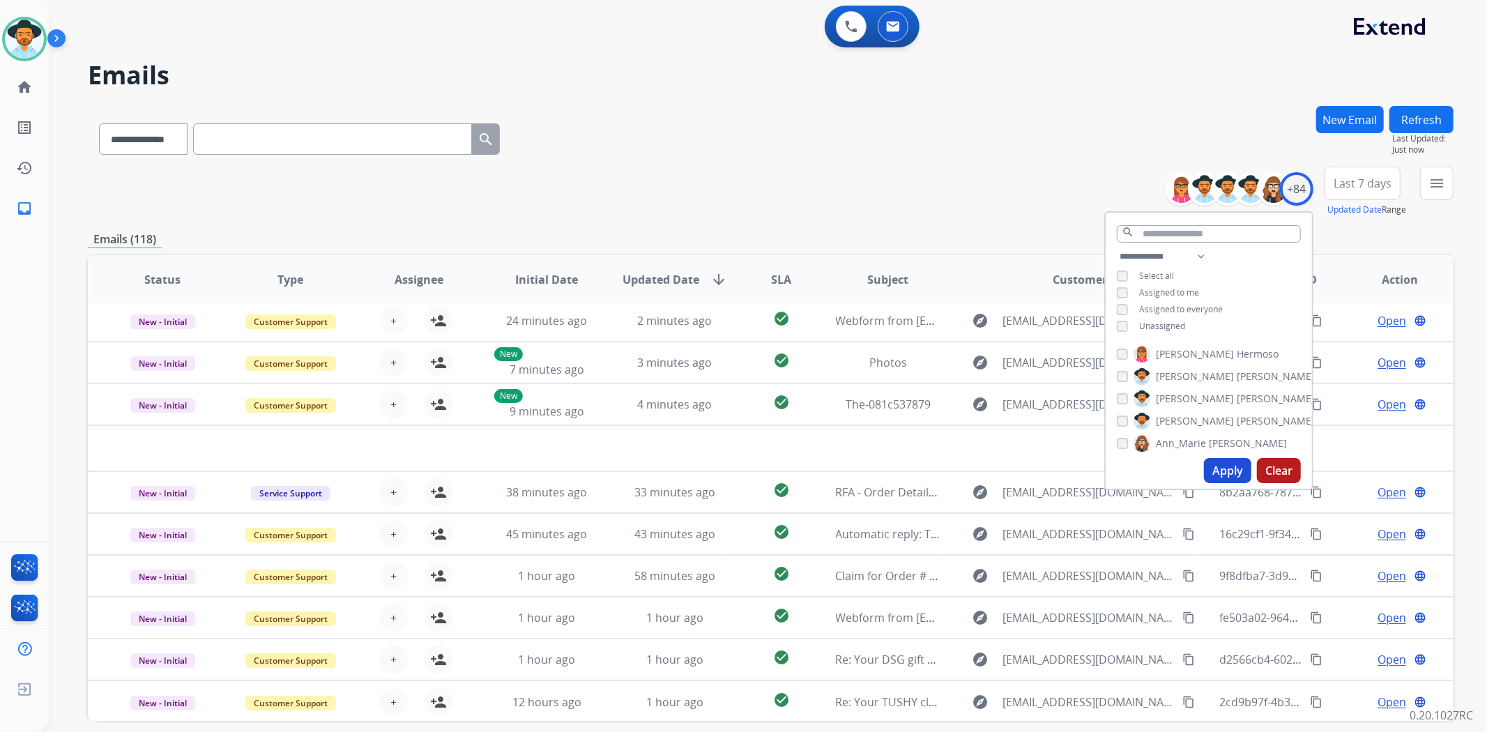
click at [1220, 469] on button "Apply" at bounding box center [1227, 470] width 47 height 25
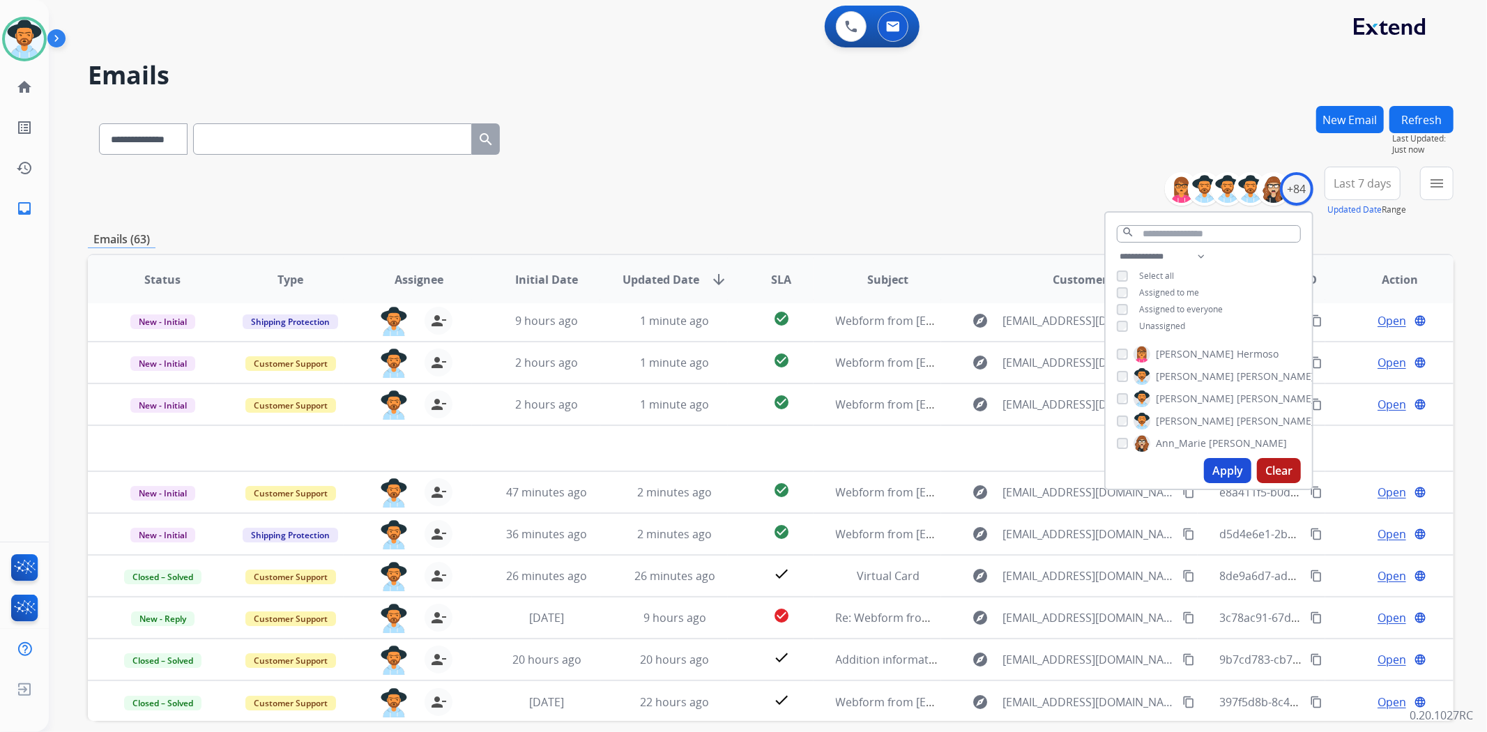
click at [807, 136] on div "**********" at bounding box center [771, 136] width 1366 height 61
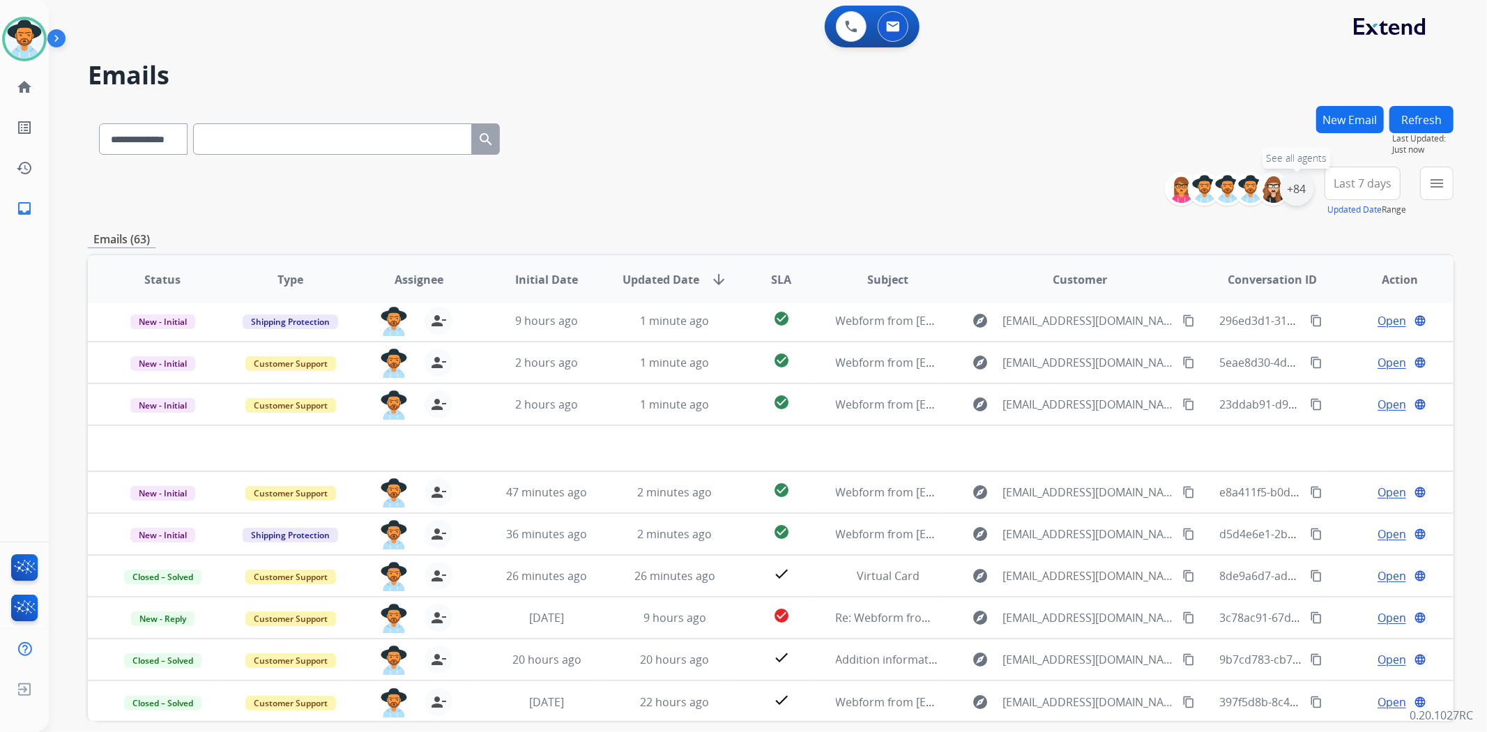
click at [1297, 186] on div "+84" at bounding box center [1296, 188] width 33 height 33
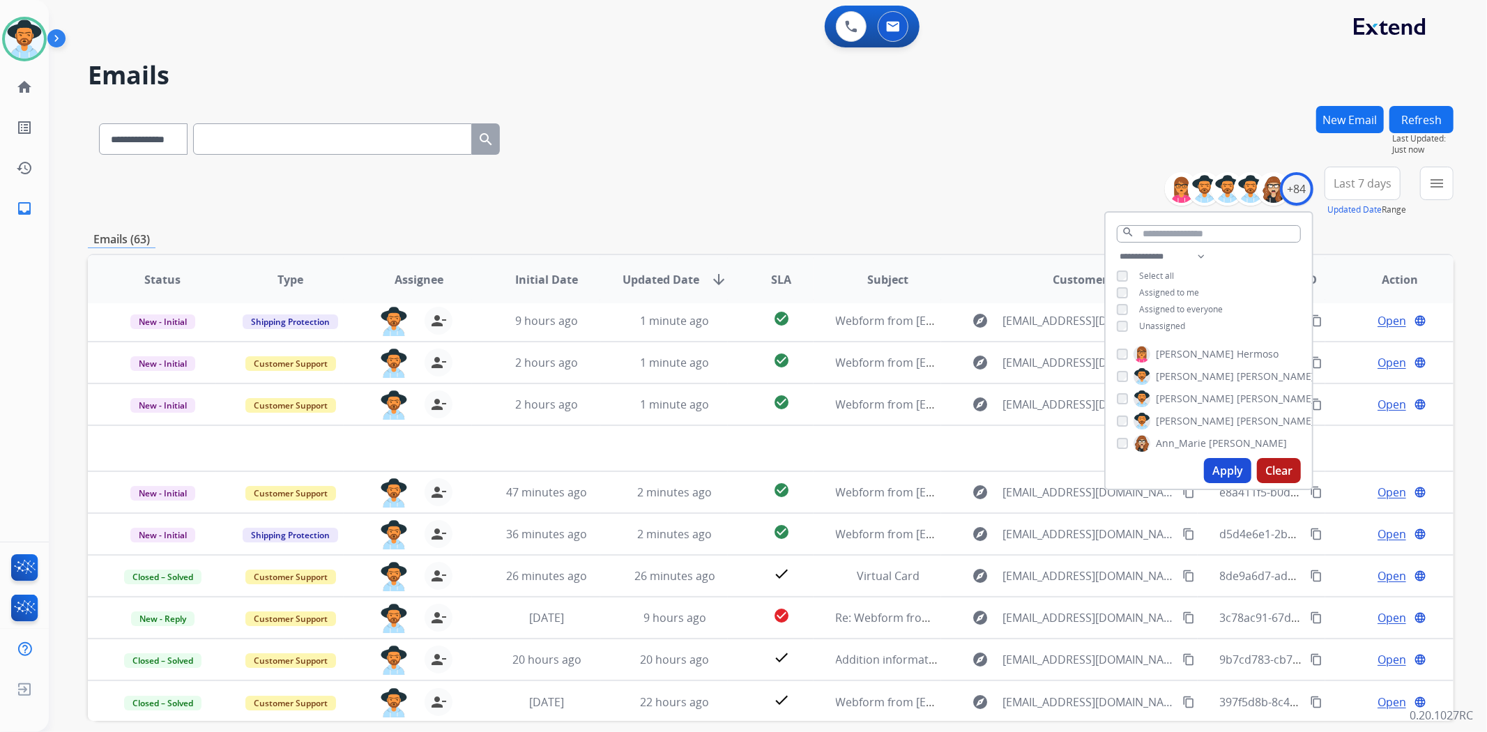
click at [1113, 287] on div "**********" at bounding box center [1209, 292] width 206 height 89
click at [1210, 464] on button "Apply" at bounding box center [1227, 470] width 47 height 25
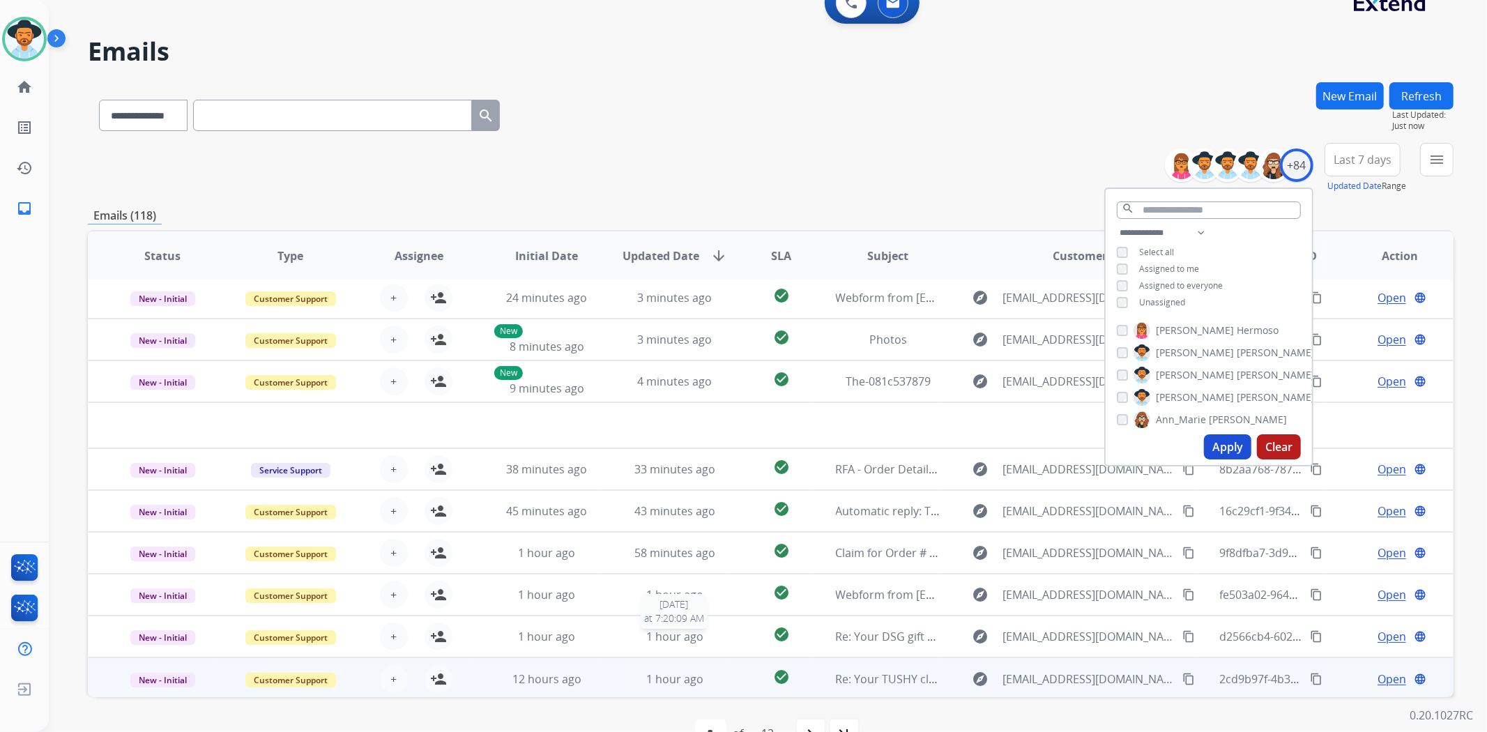
scroll to position [61, 0]
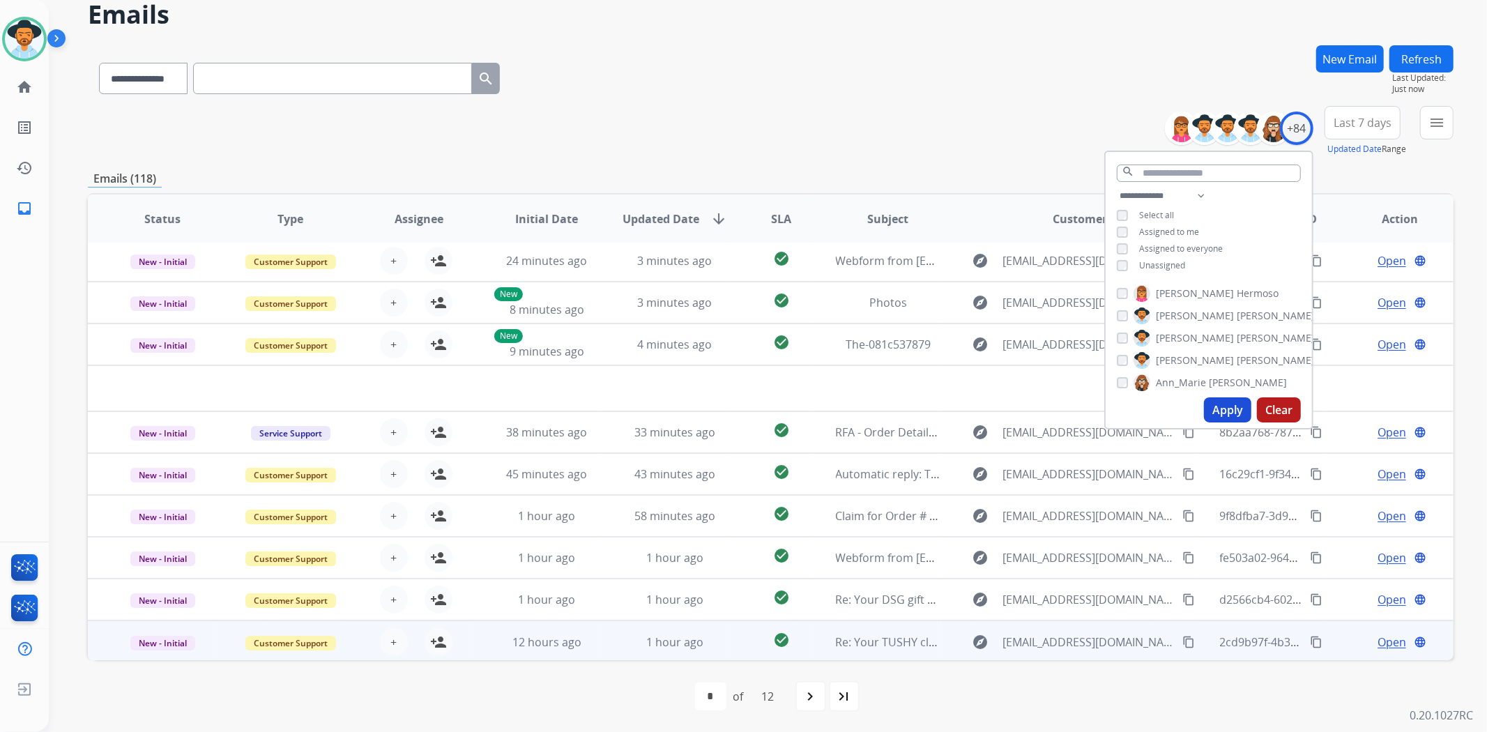
click at [609, 640] on td "1 hour ago" at bounding box center [664, 642] width 128 height 42
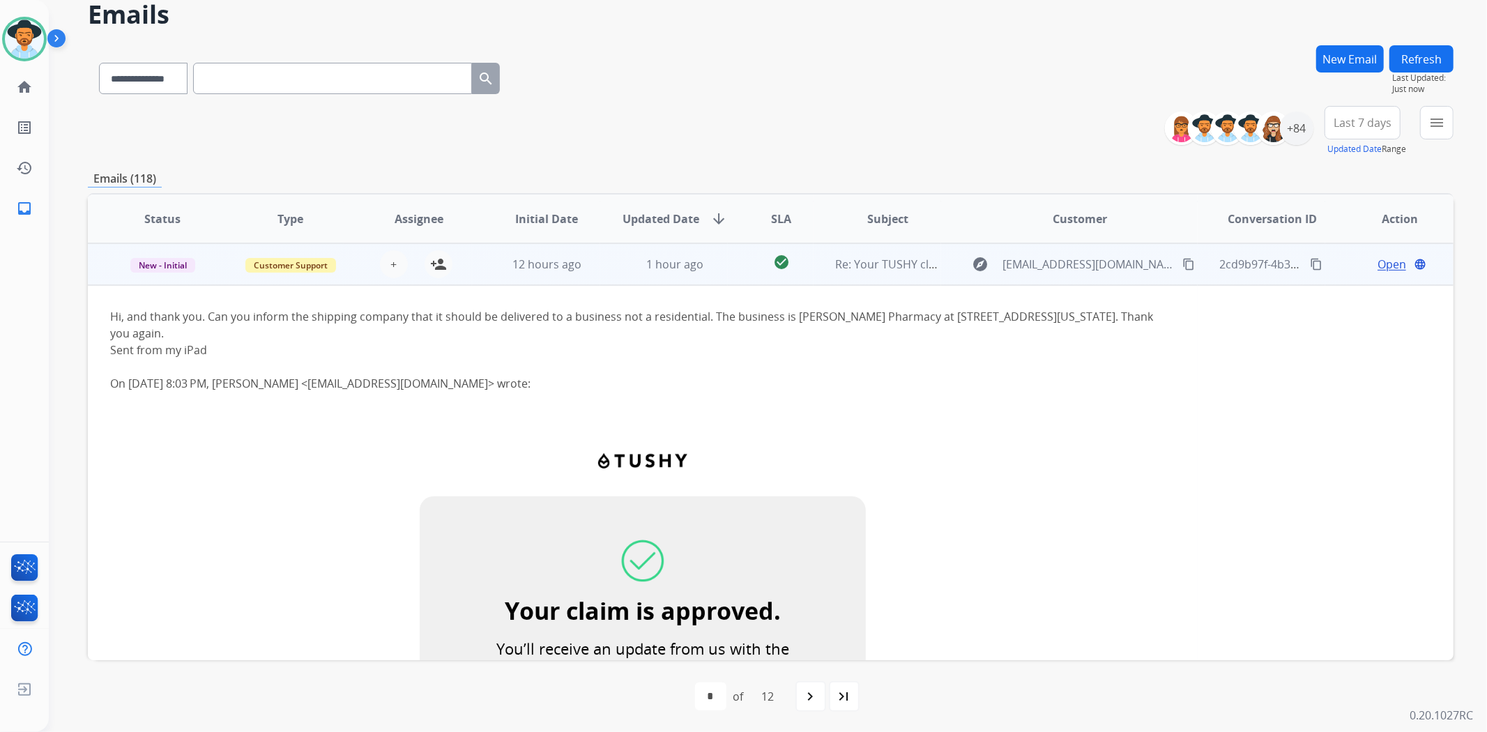
click at [605, 277] on td "1 hour ago" at bounding box center [664, 264] width 128 height 42
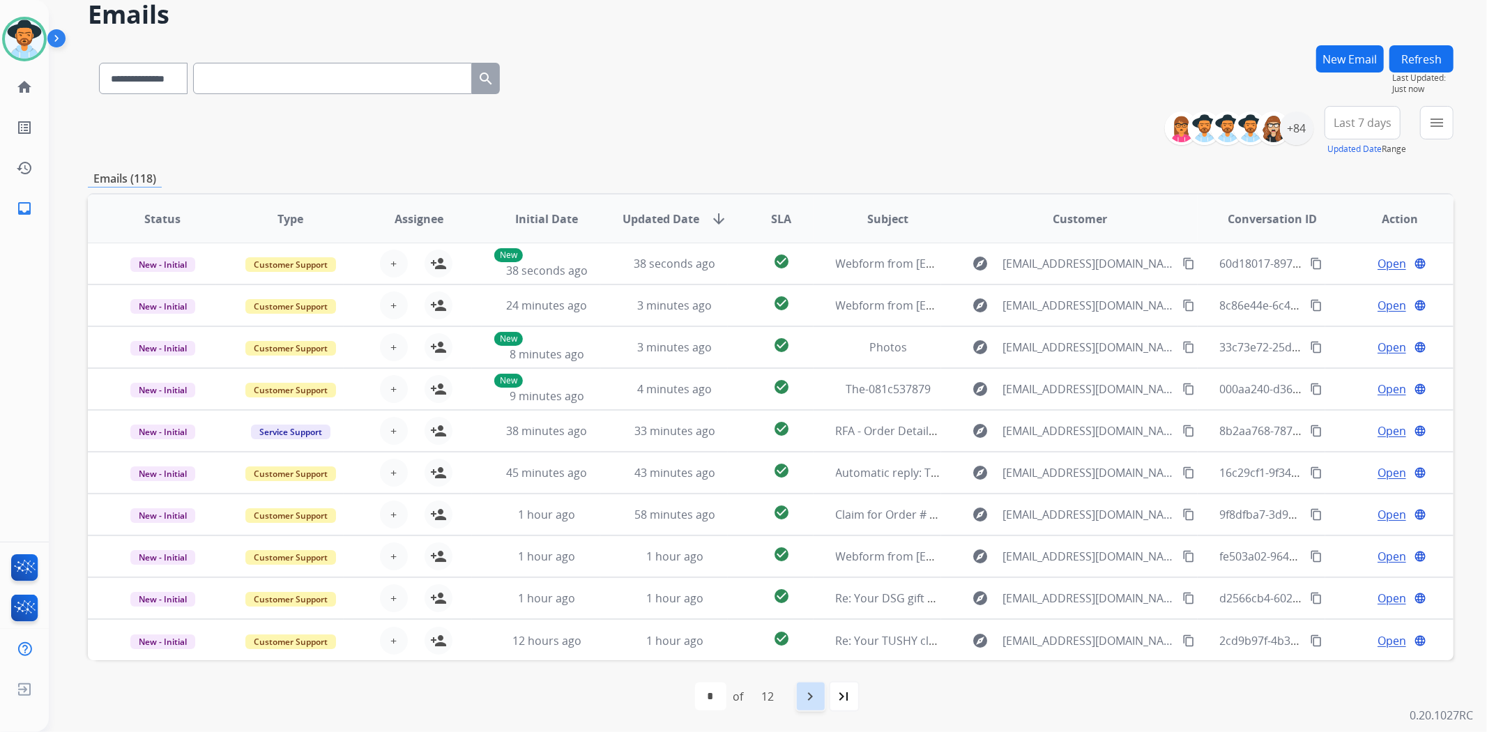
click at [819, 692] on mat-icon "navigate_next" at bounding box center [811, 696] width 17 height 17
select select "*"
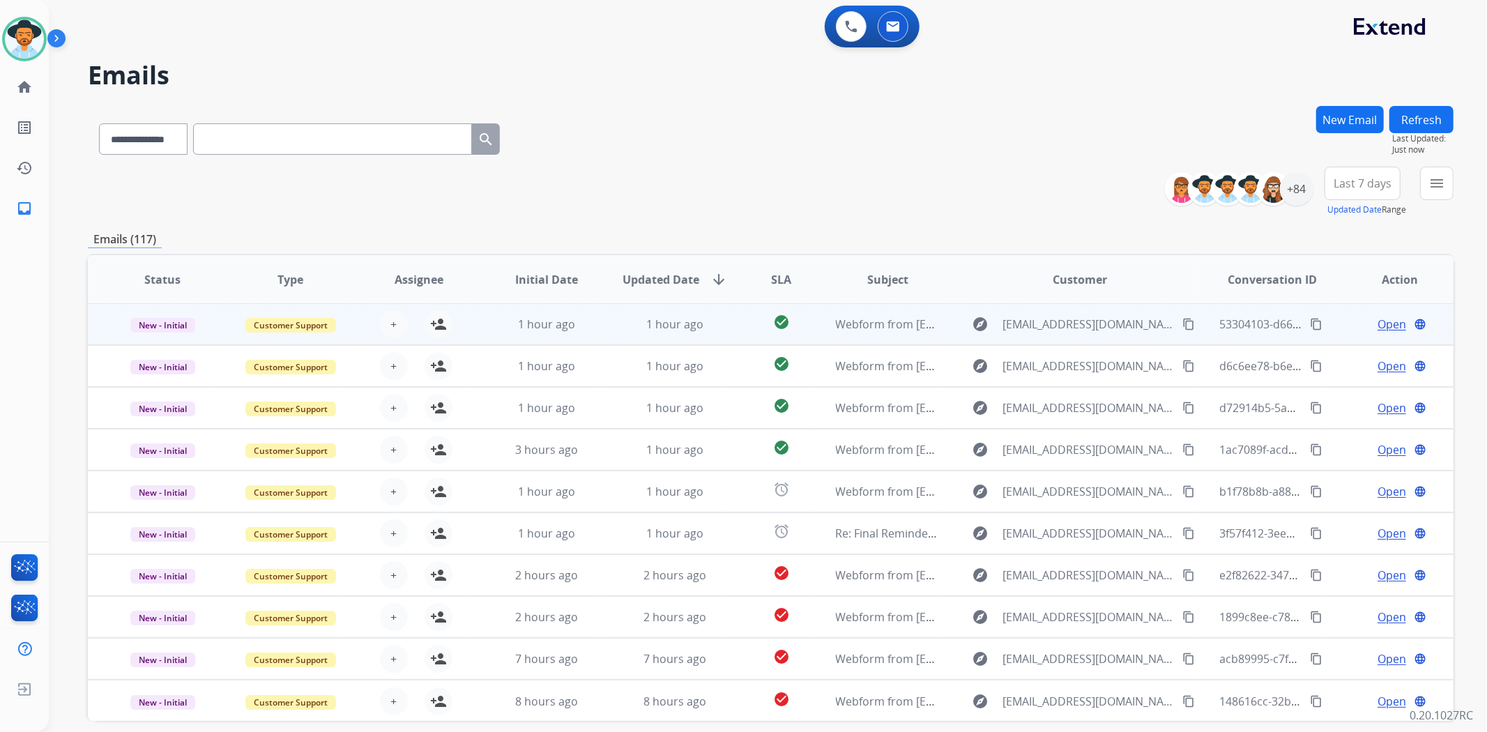
click at [609, 324] on td "1 hour ago" at bounding box center [664, 324] width 128 height 42
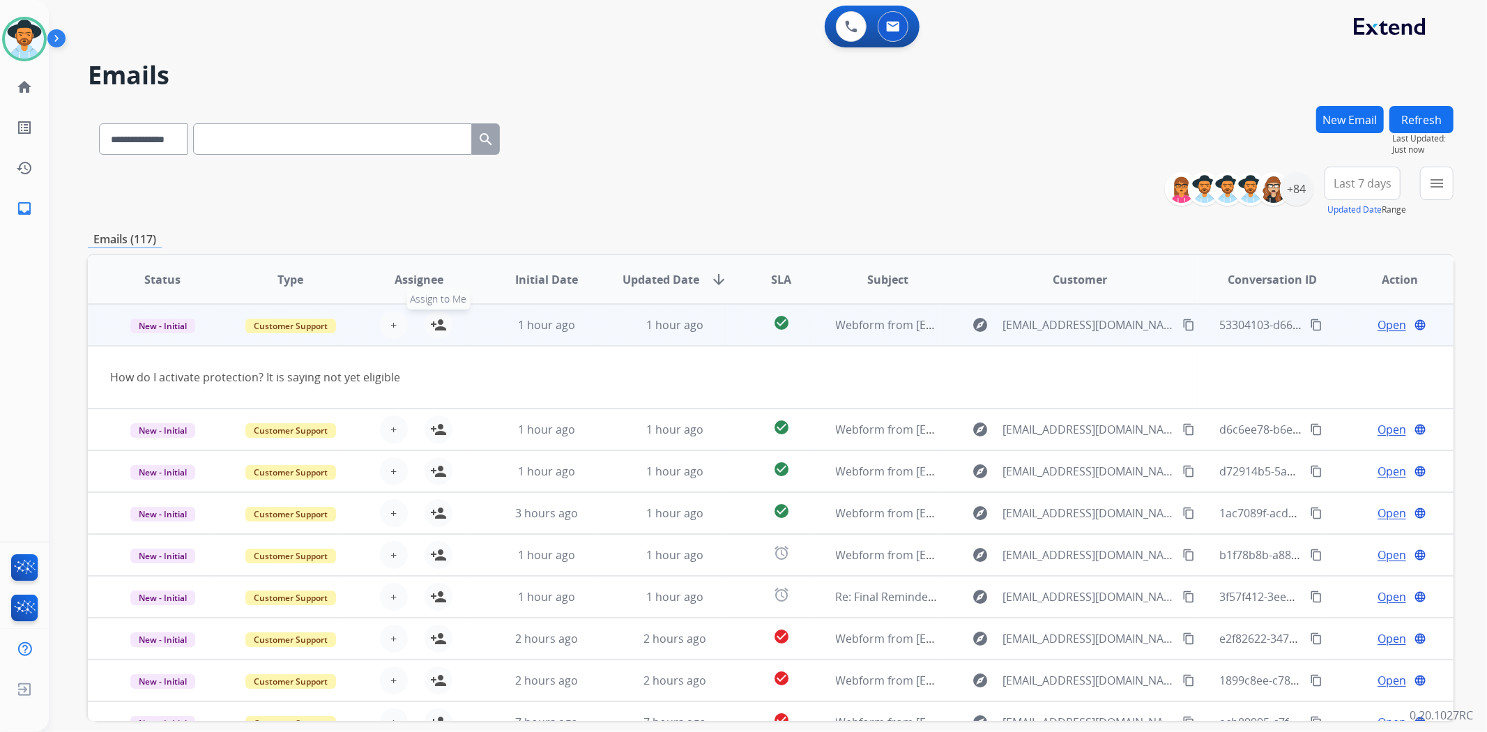
click at [432, 323] on mat-icon "person_add" at bounding box center [438, 325] width 17 height 17
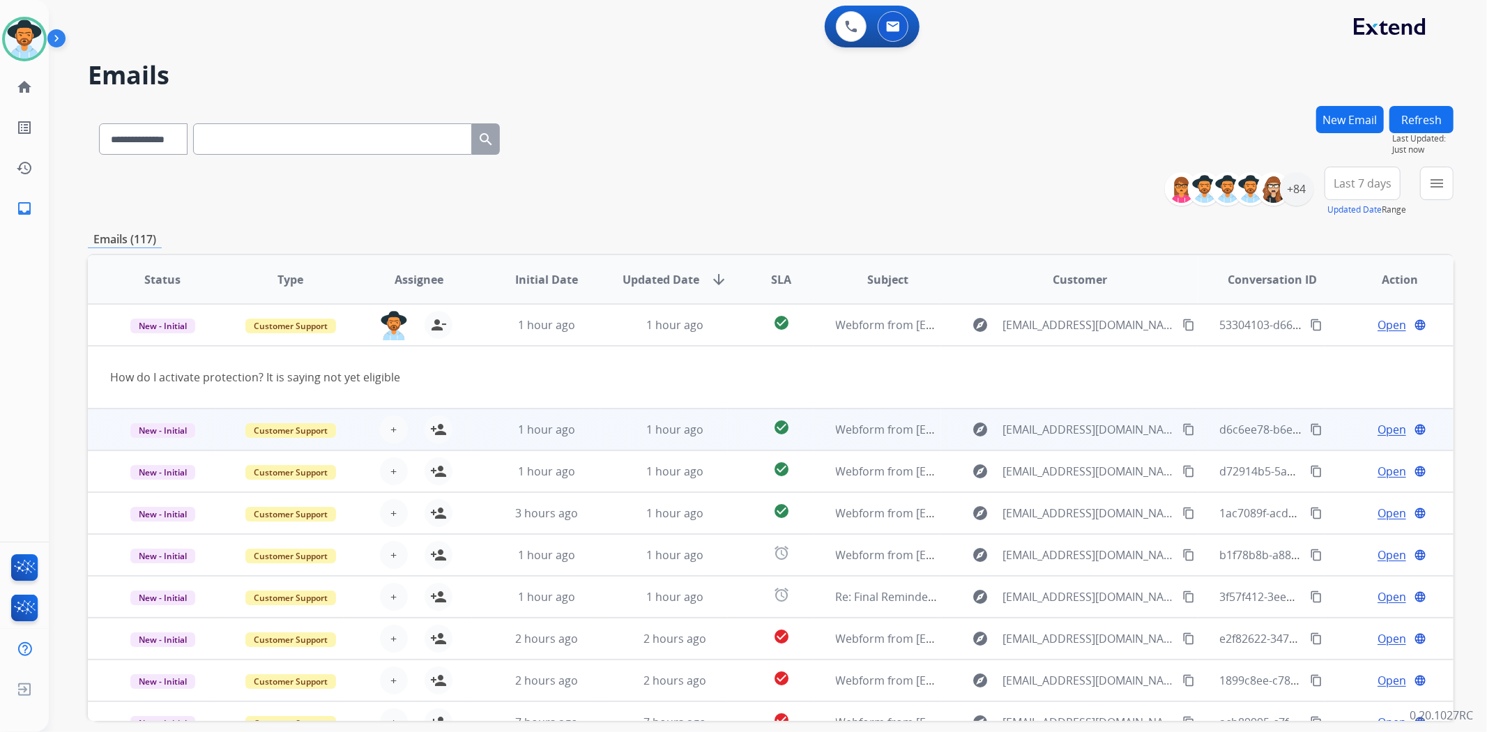
click at [600, 432] on td "1 hour ago" at bounding box center [664, 430] width 128 height 42
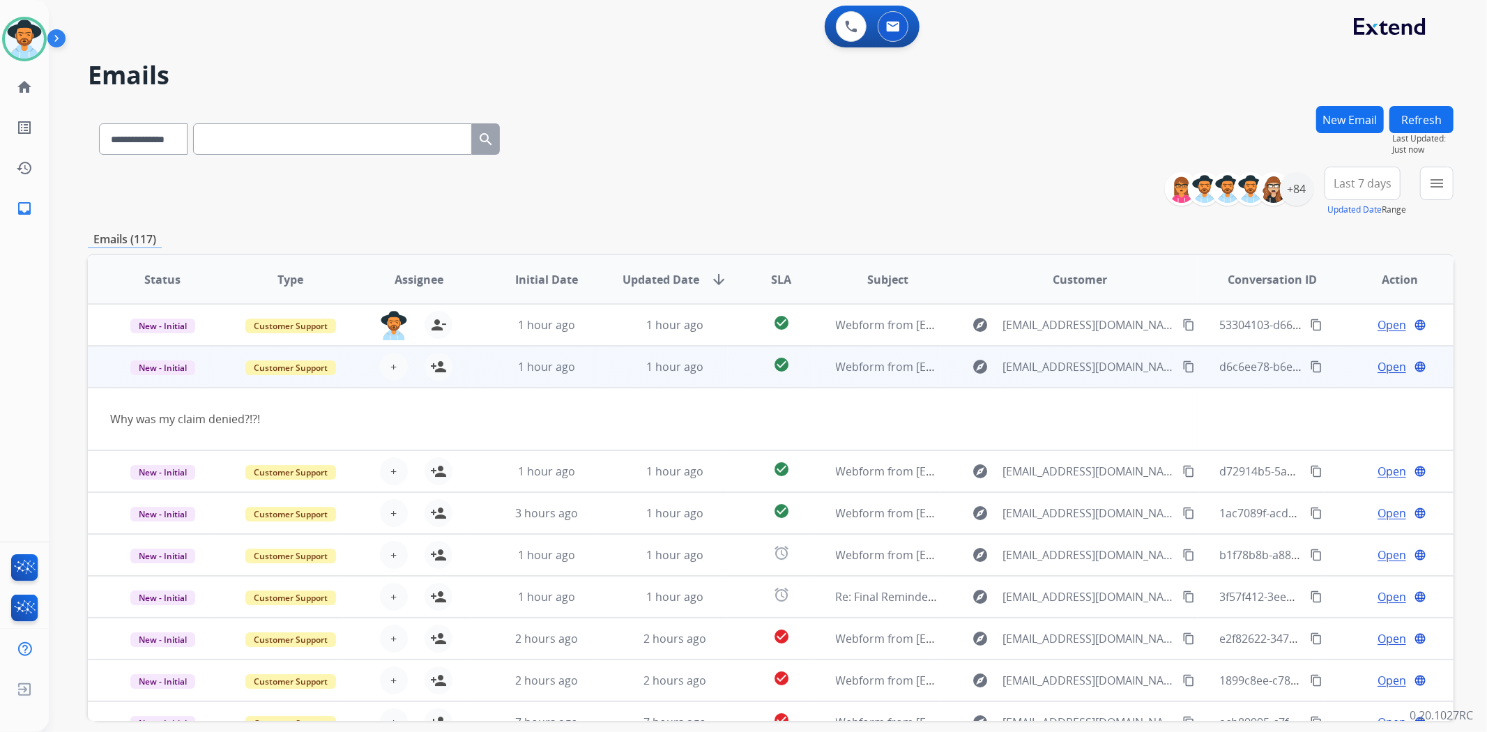
scroll to position [42, 0]
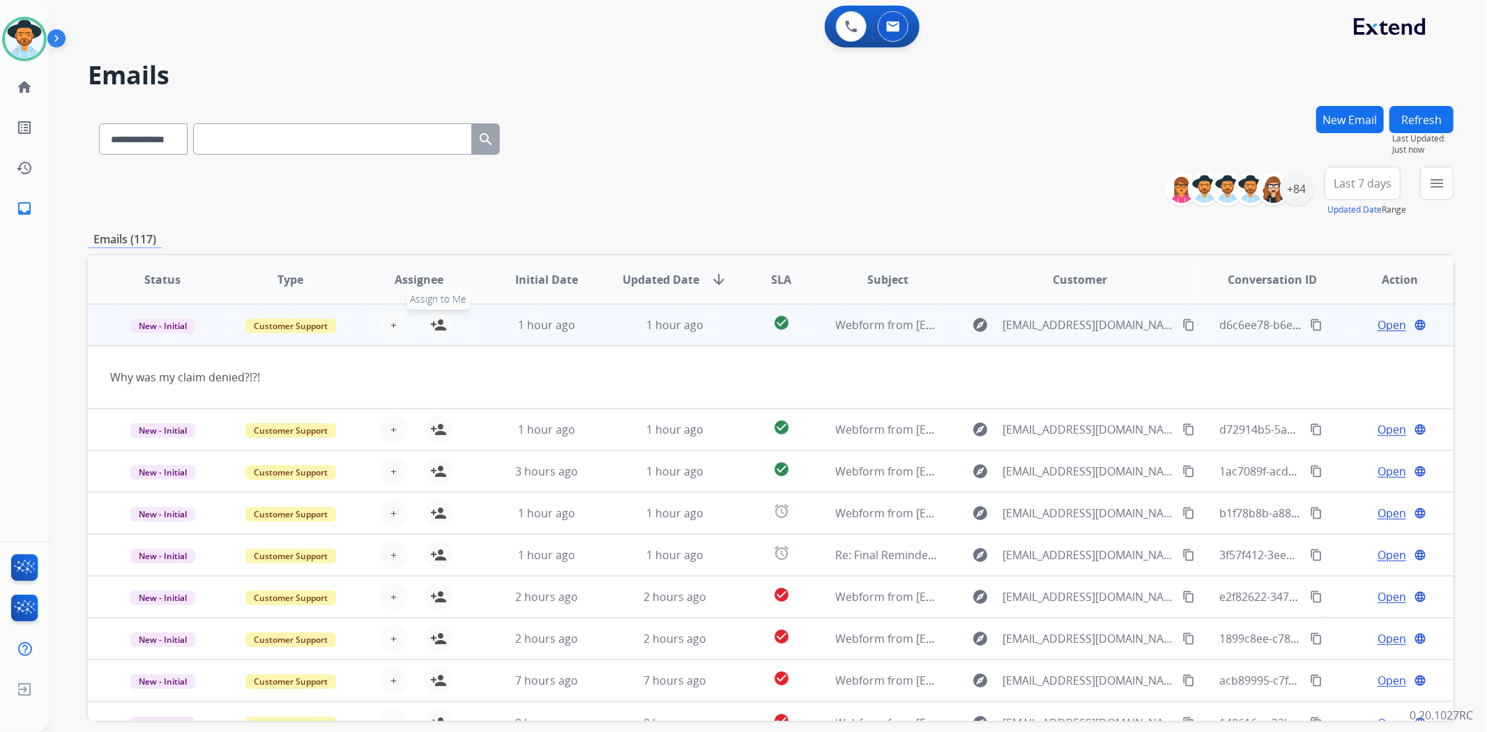
click at [432, 326] on mat-icon "person_add" at bounding box center [438, 325] width 17 height 17
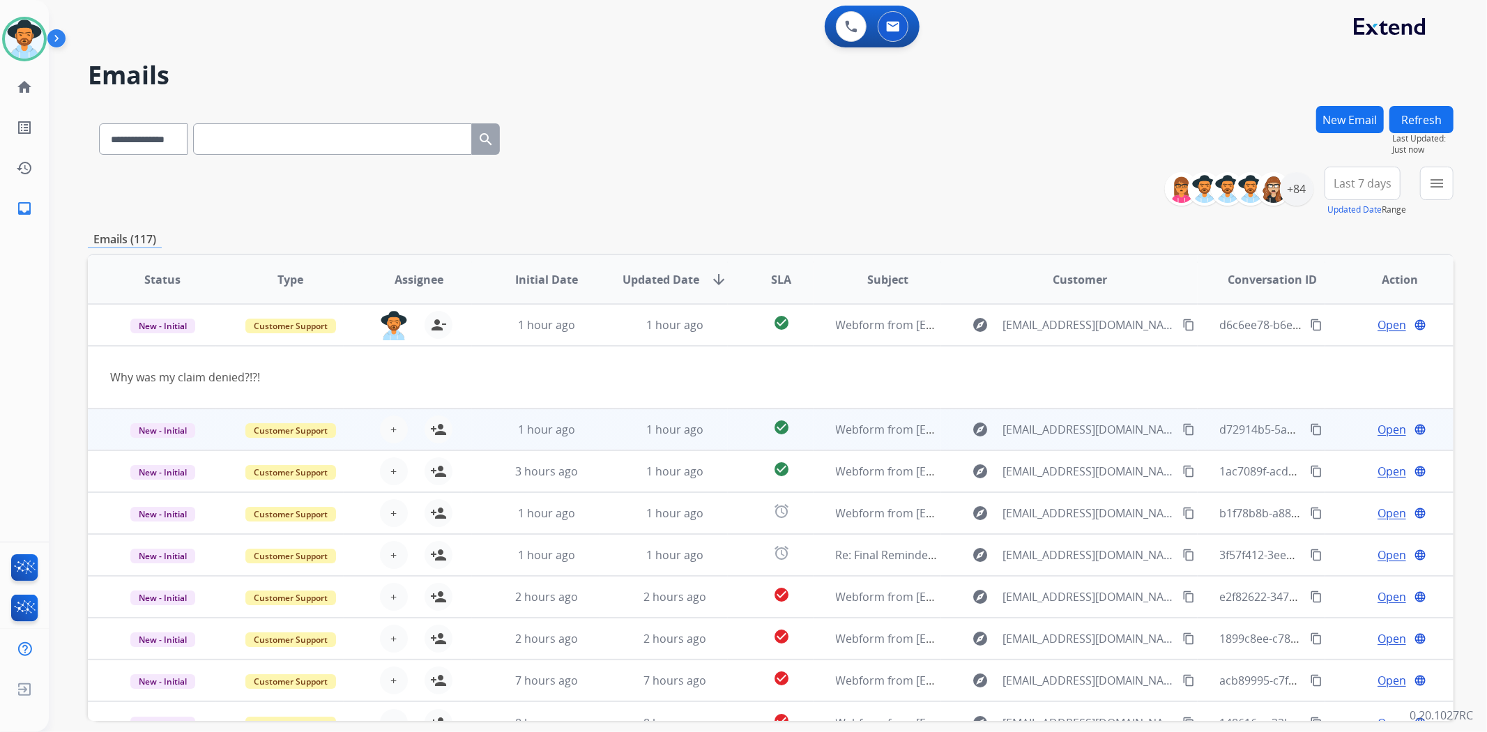
click at [610, 432] on td "1 hour ago" at bounding box center [664, 430] width 128 height 42
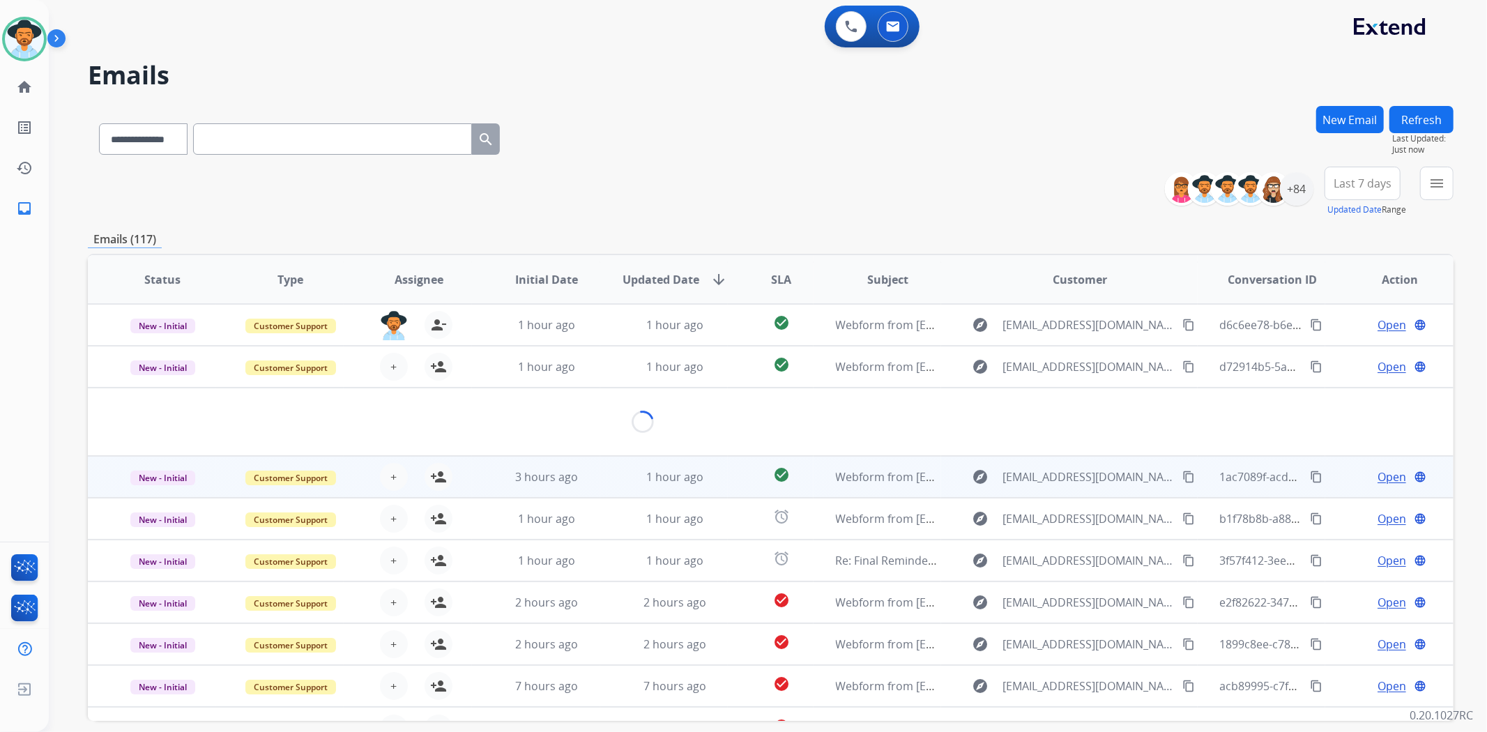
scroll to position [63, 0]
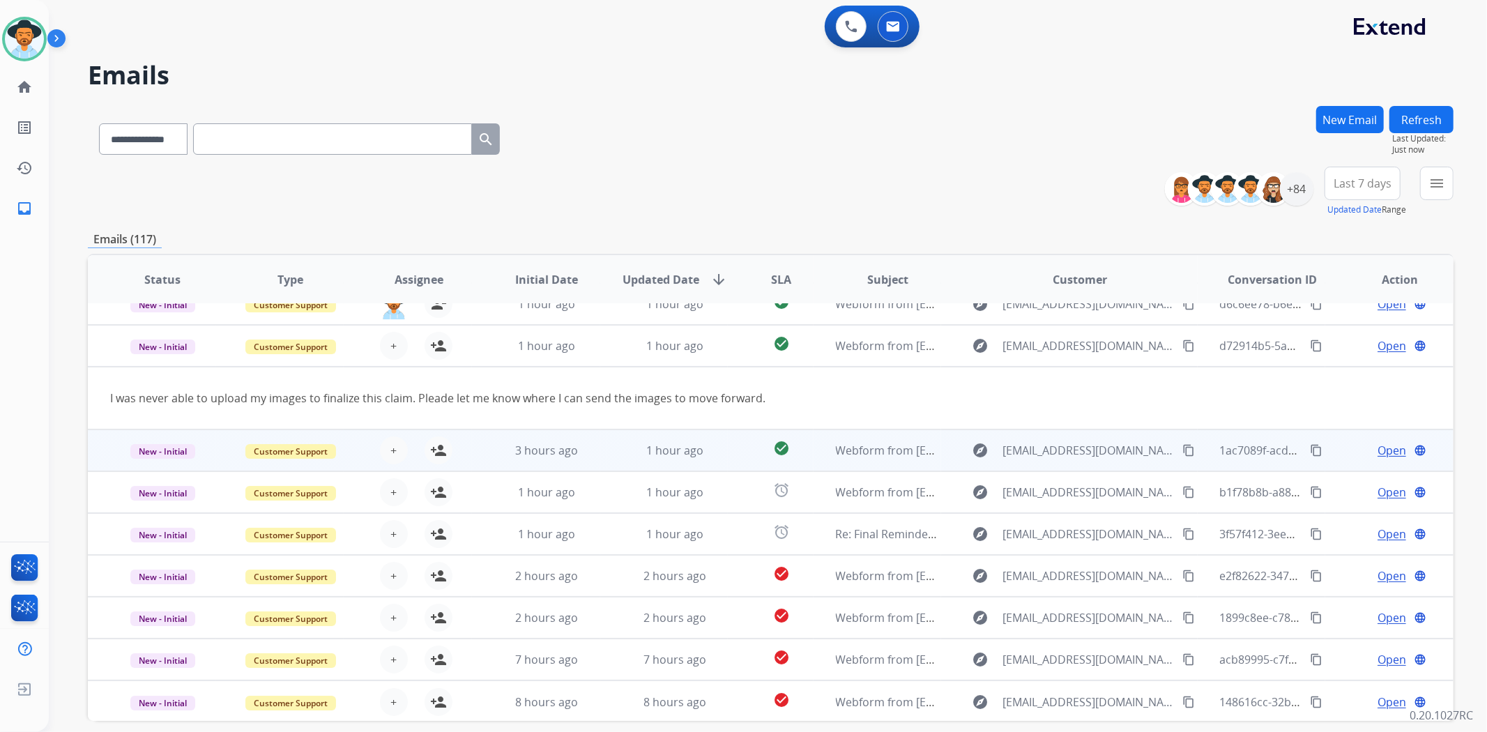
click at [589, 464] on td "3 hours ago" at bounding box center [536, 451] width 128 height 42
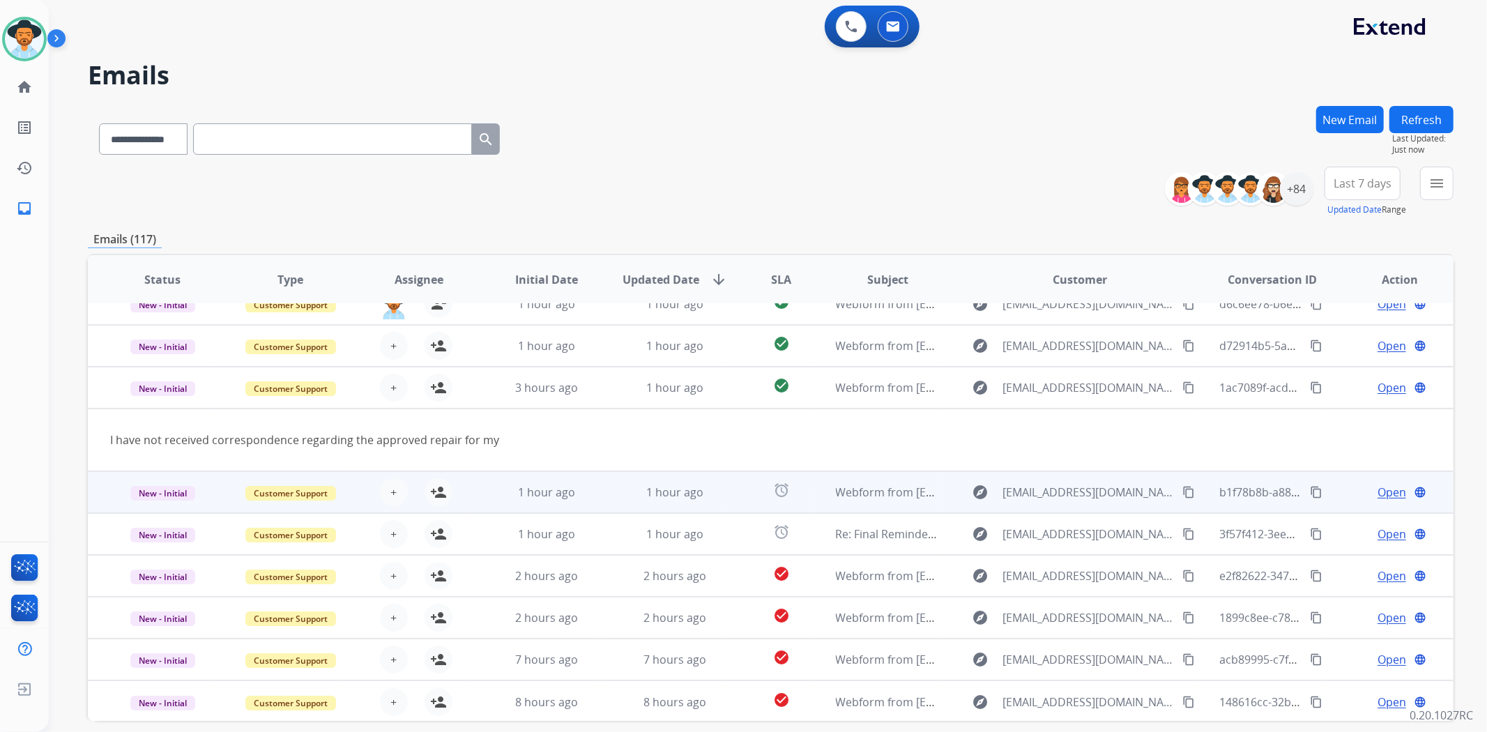
click at [607, 496] on td "1 hour ago" at bounding box center [664, 492] width 128 height 42
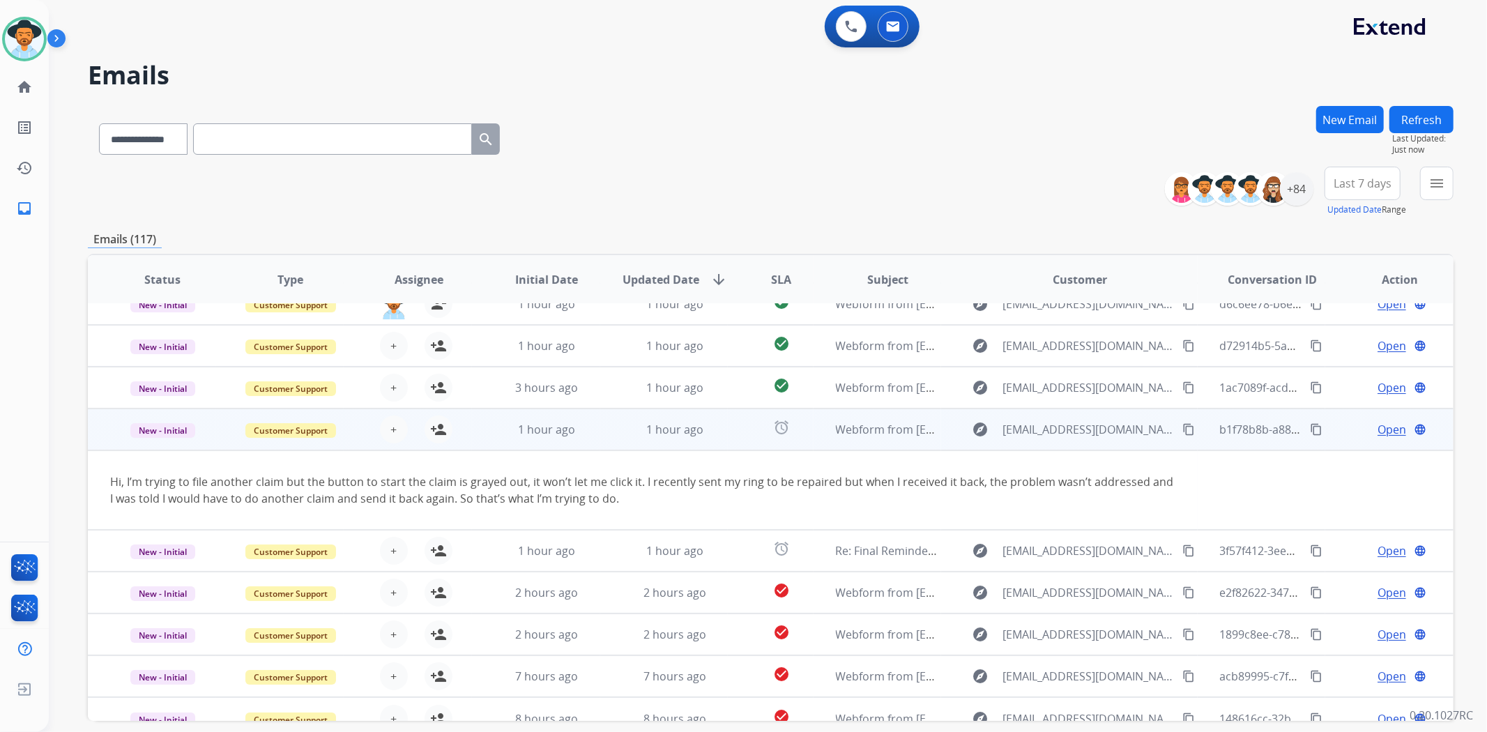
scroll to position [79, 0]
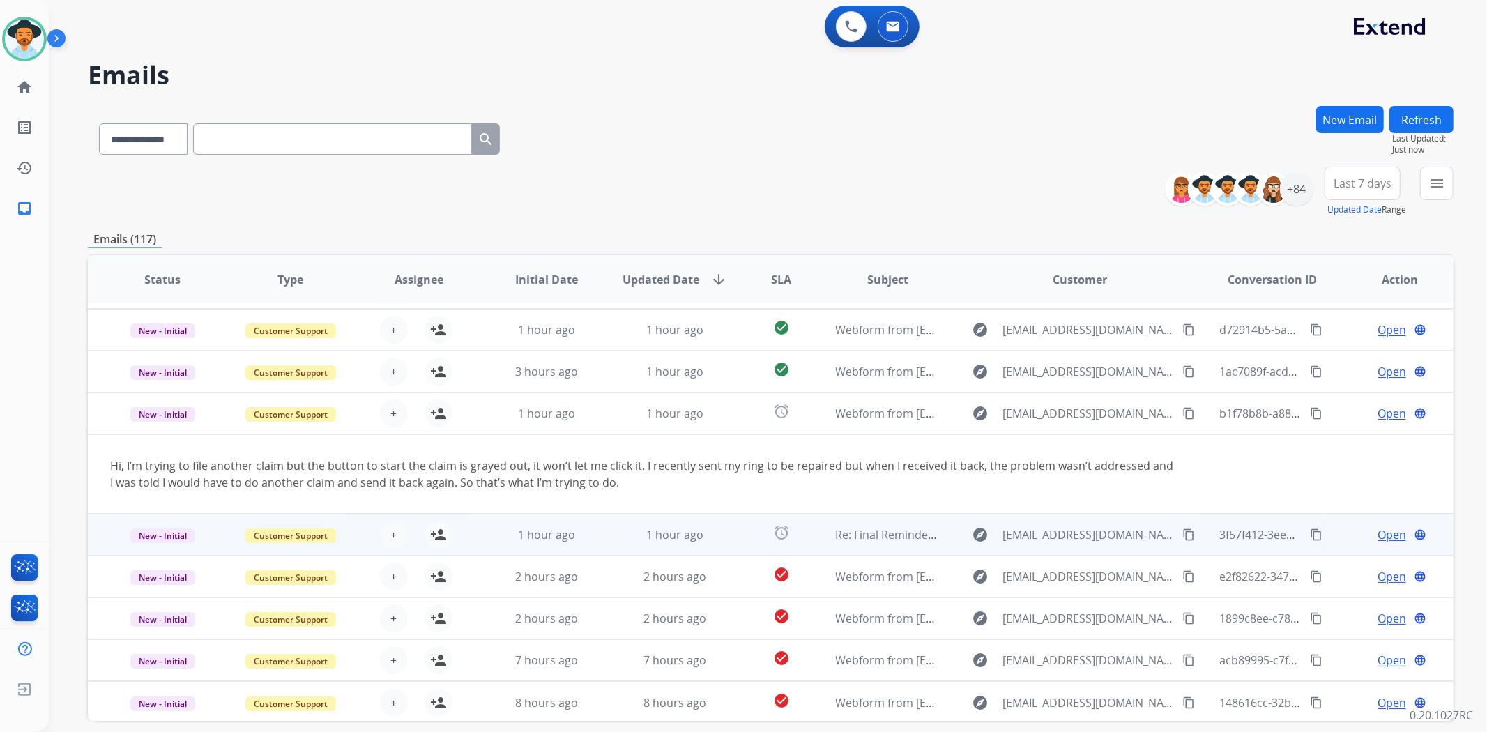
click at [614, 533] on td "1 hour ago" at bounding box center [664, 535] width 128 height 42
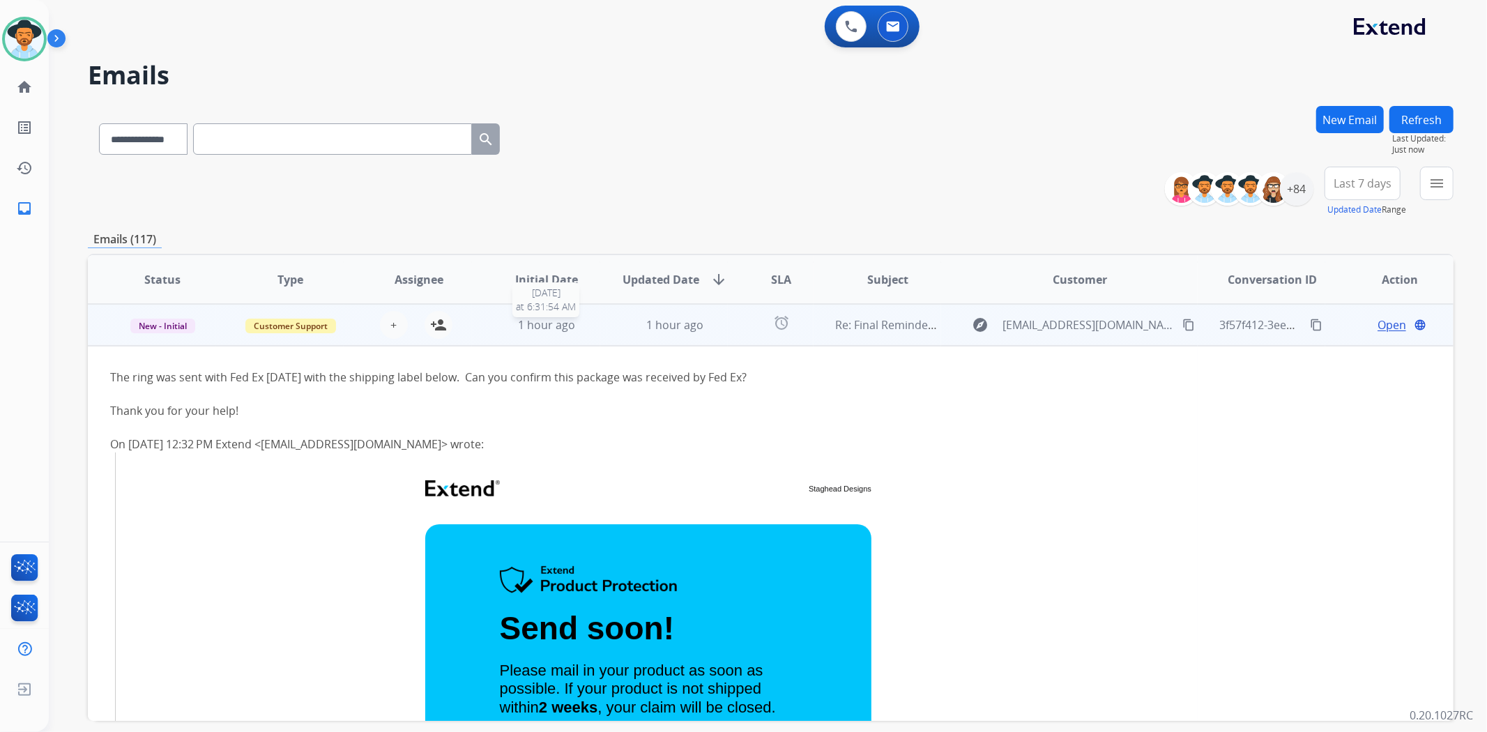
click at [588, 328] on div "1 hour ago" at bounding box center [546, 325] width 105 height 17
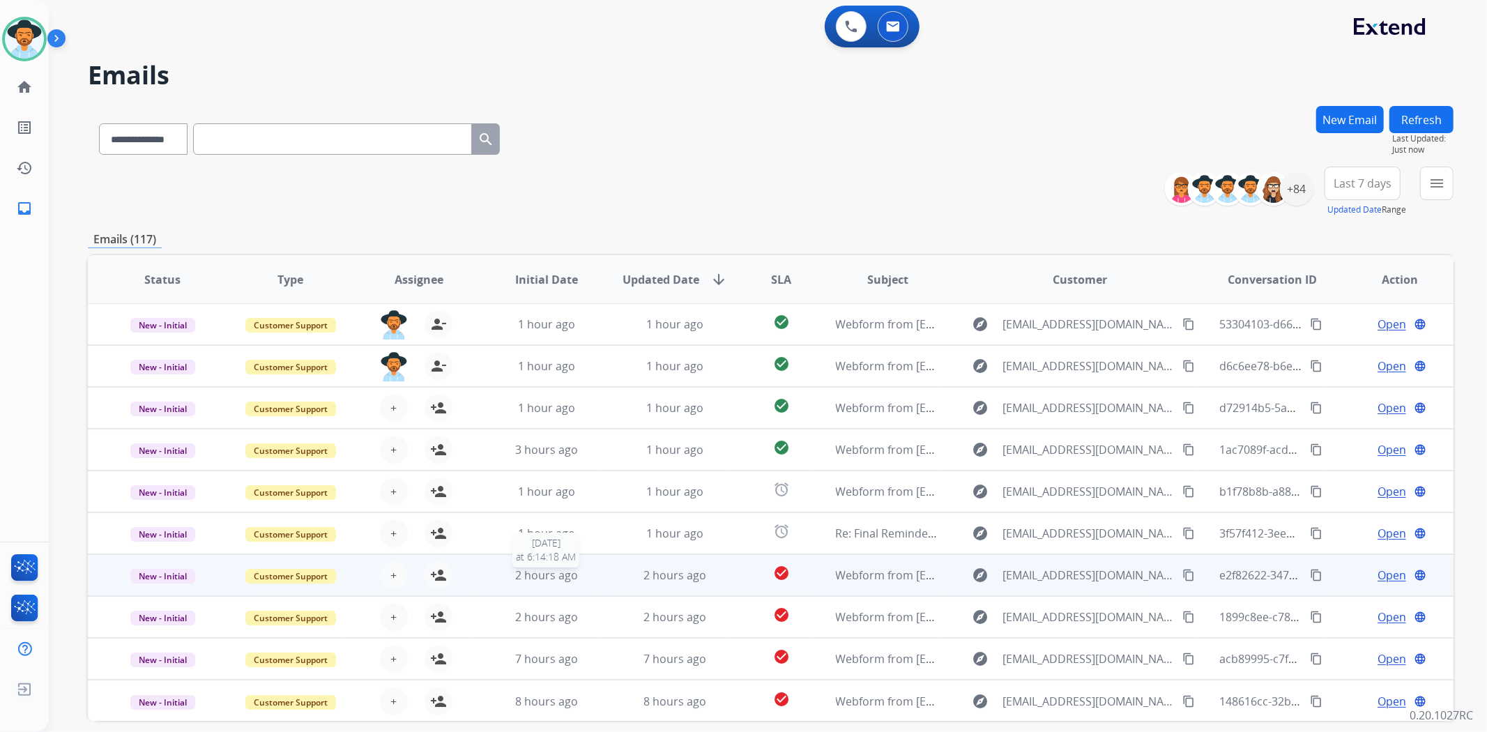
scroll to position [61, 0]
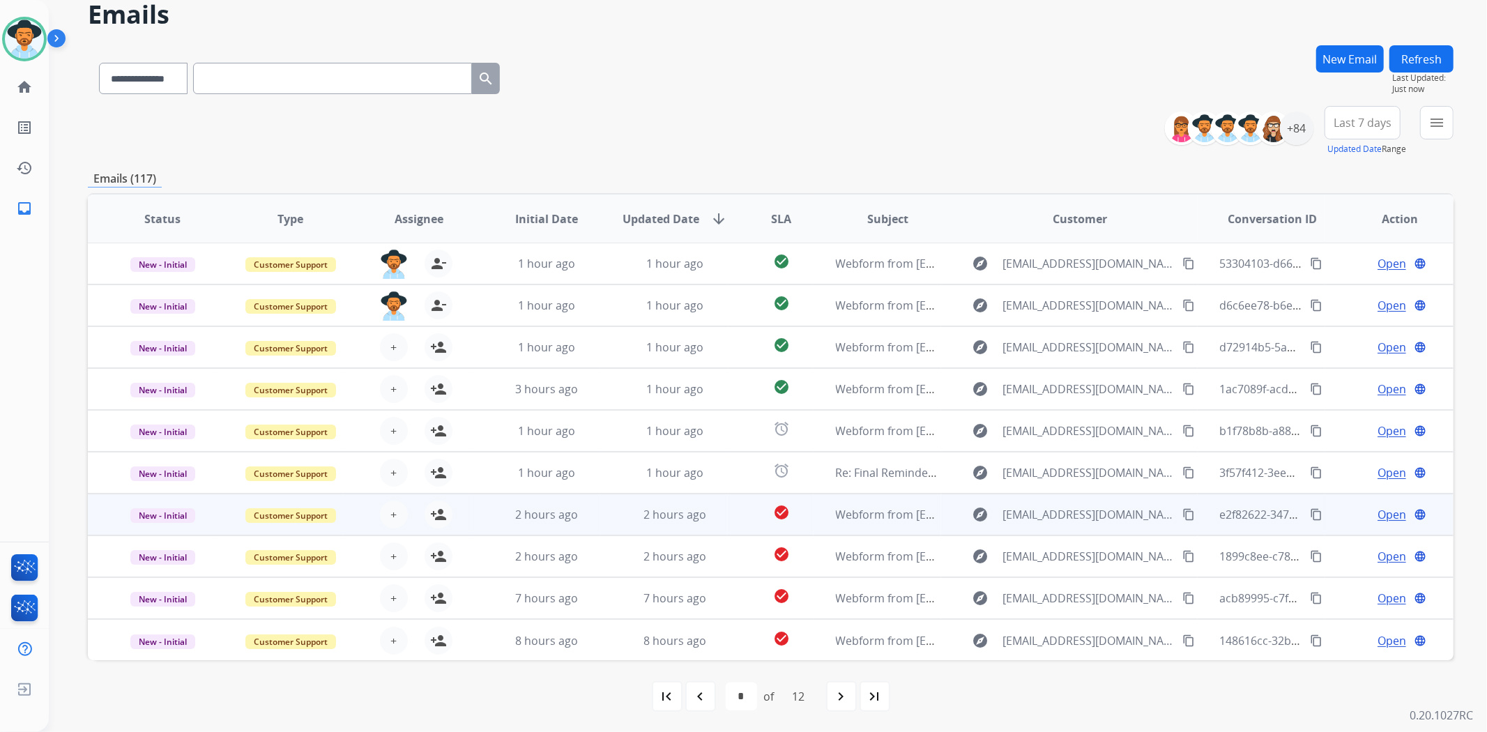
click at [600, 515] on td "2 hours ago" at bounding box center [664, 515] width 128 height 42
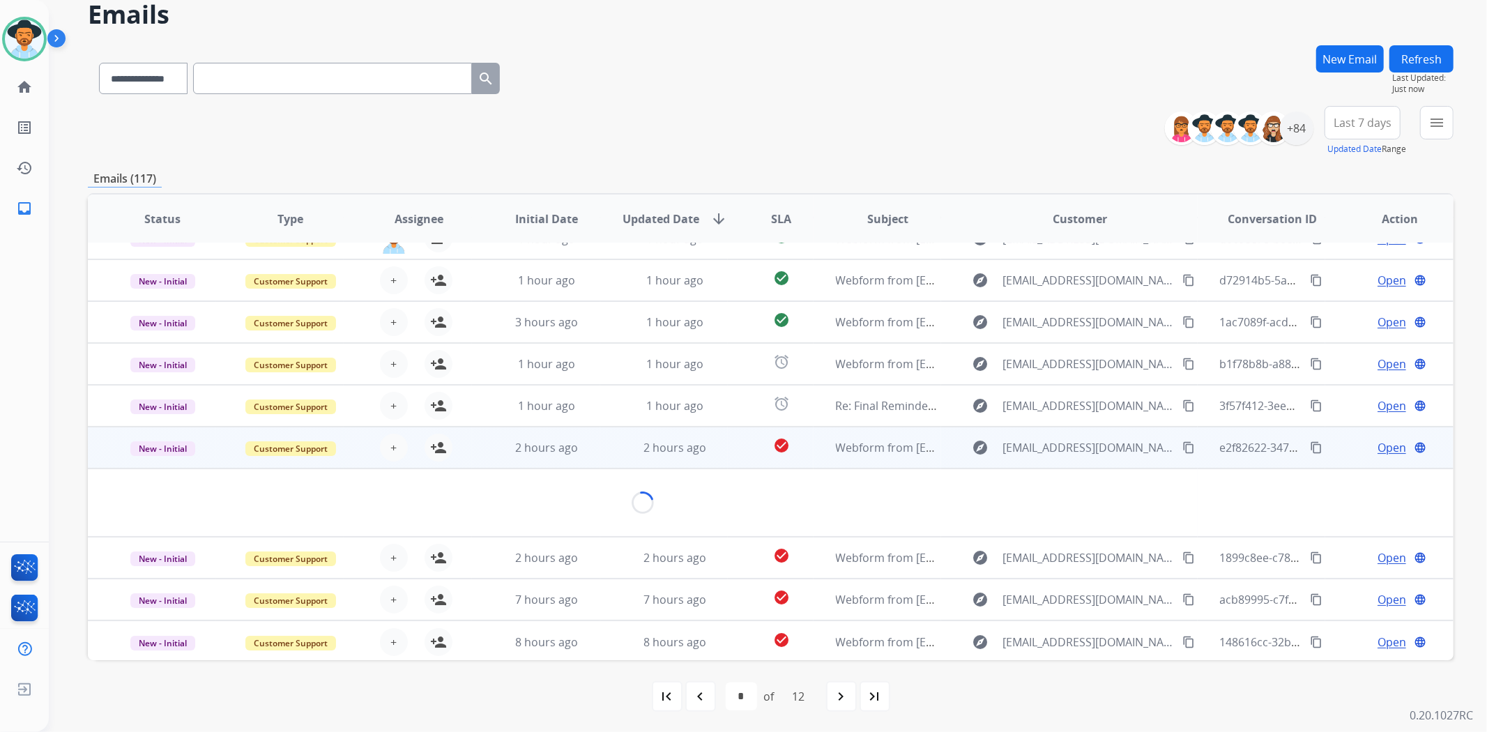
scroll to position [63, 0]
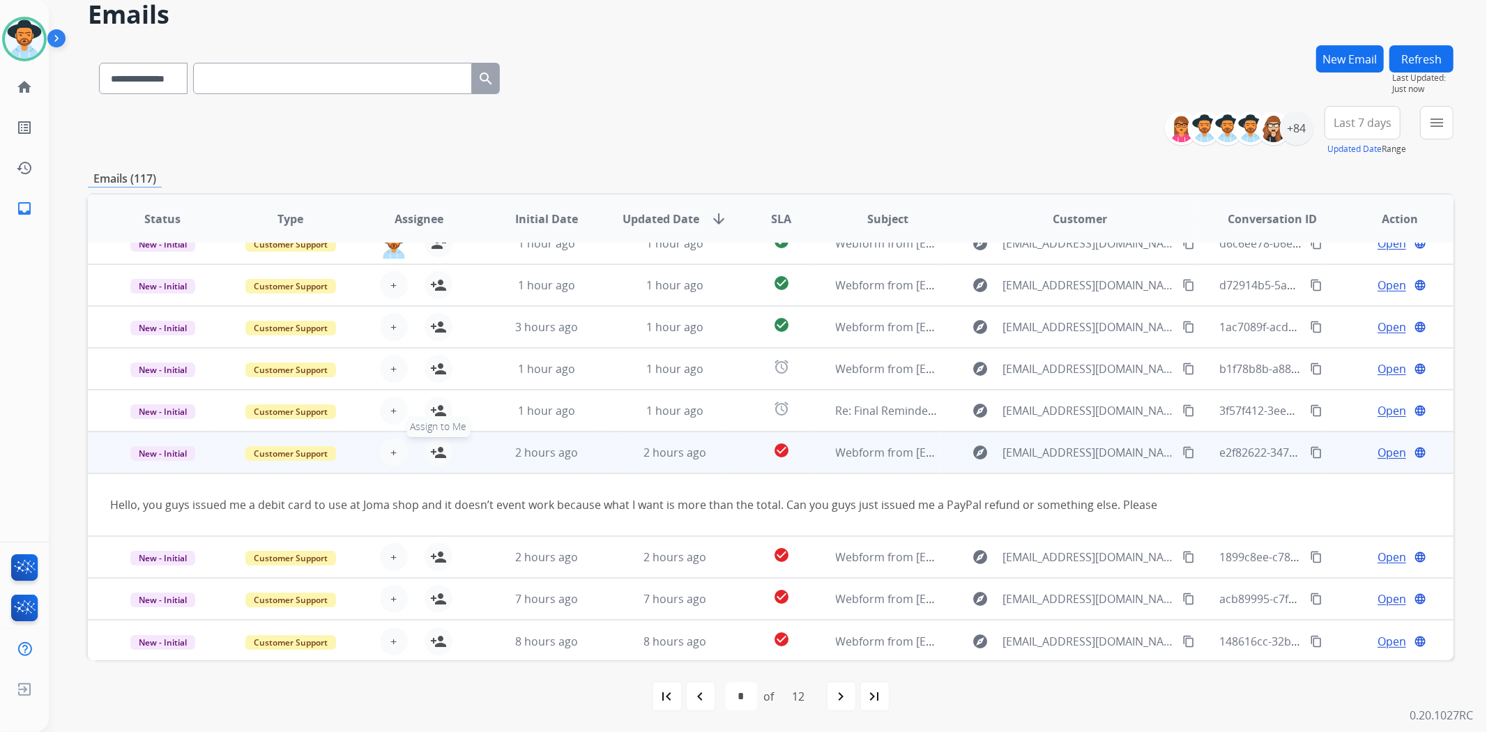
click at [431, 448] on mat-icon "person_add" at bounding box center [438, 452] width 17 height 17
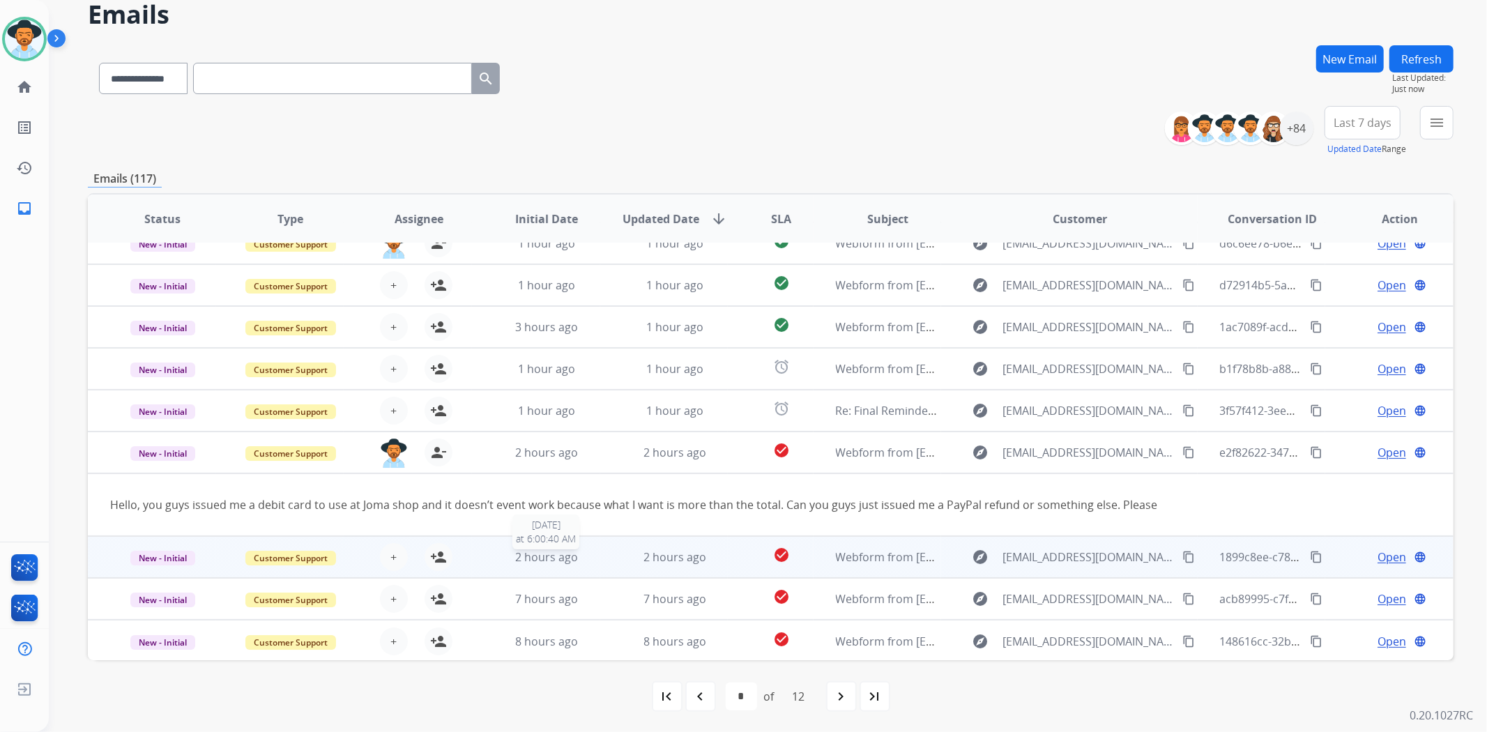
click at [595, 556] on div "2 hours ago" at bounding box center [546, 557] width 105 height 17
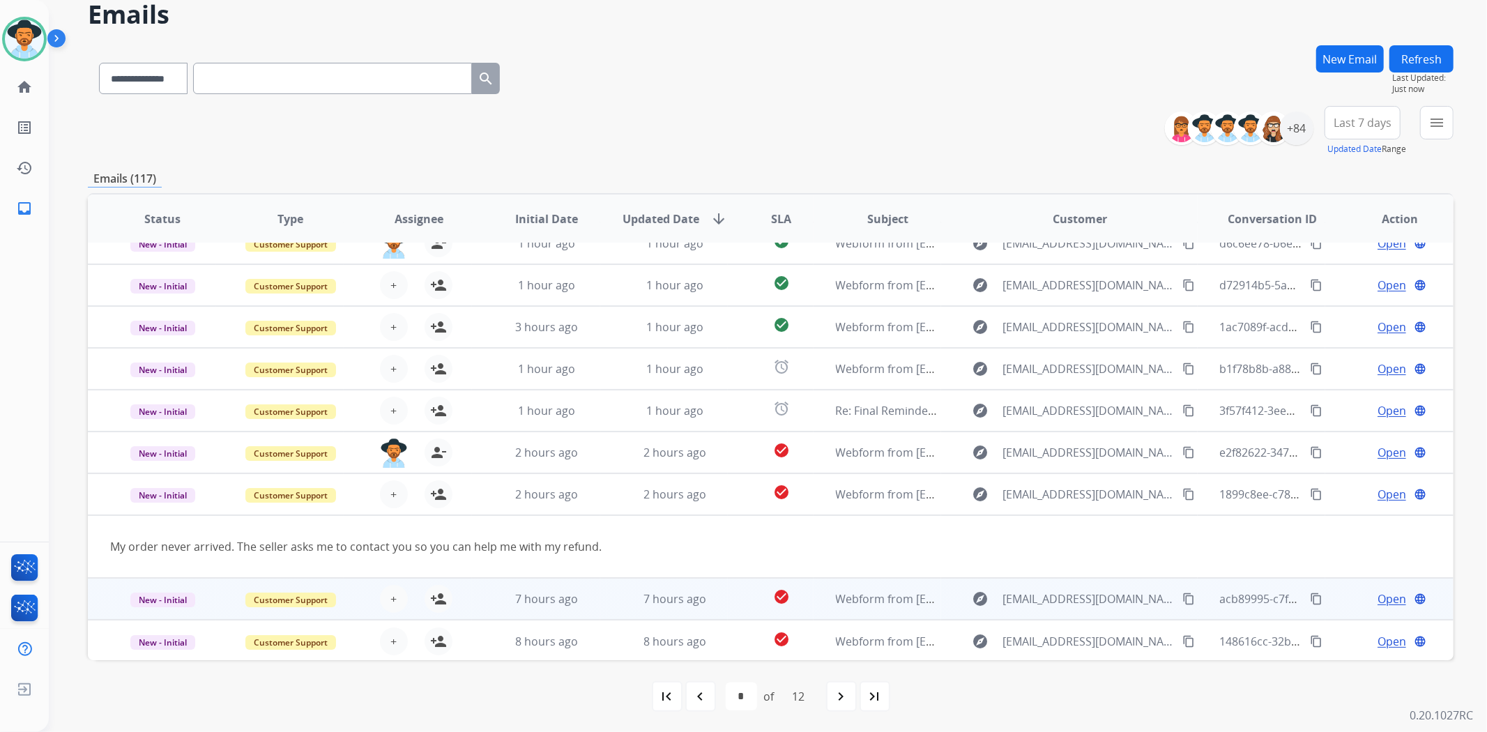
click at [600, 600] on td "7 hours ago" at bounding box center [664, 599] width 128 height 42
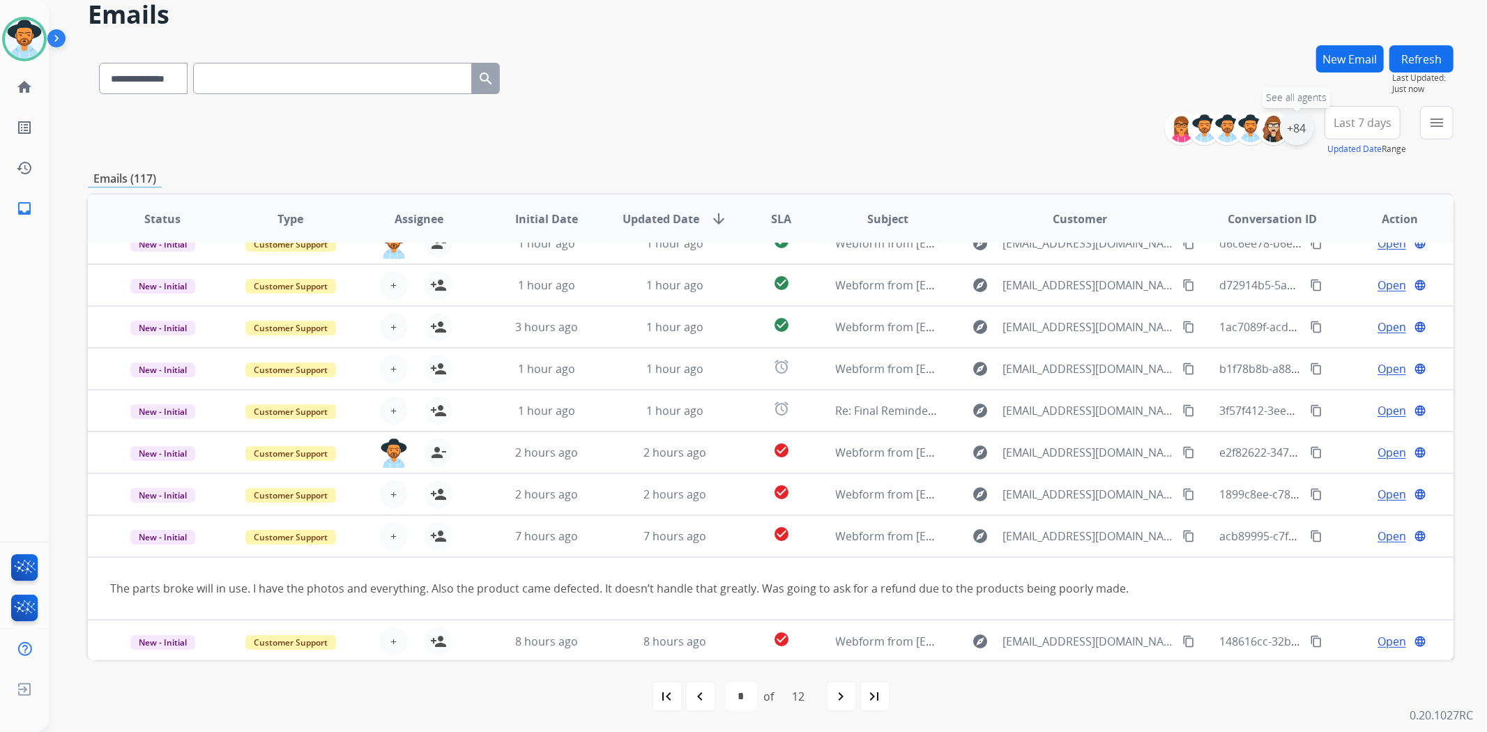
click at [1295, 115] on div "+84" at bounding box center [1296, 128] width 33 height 33
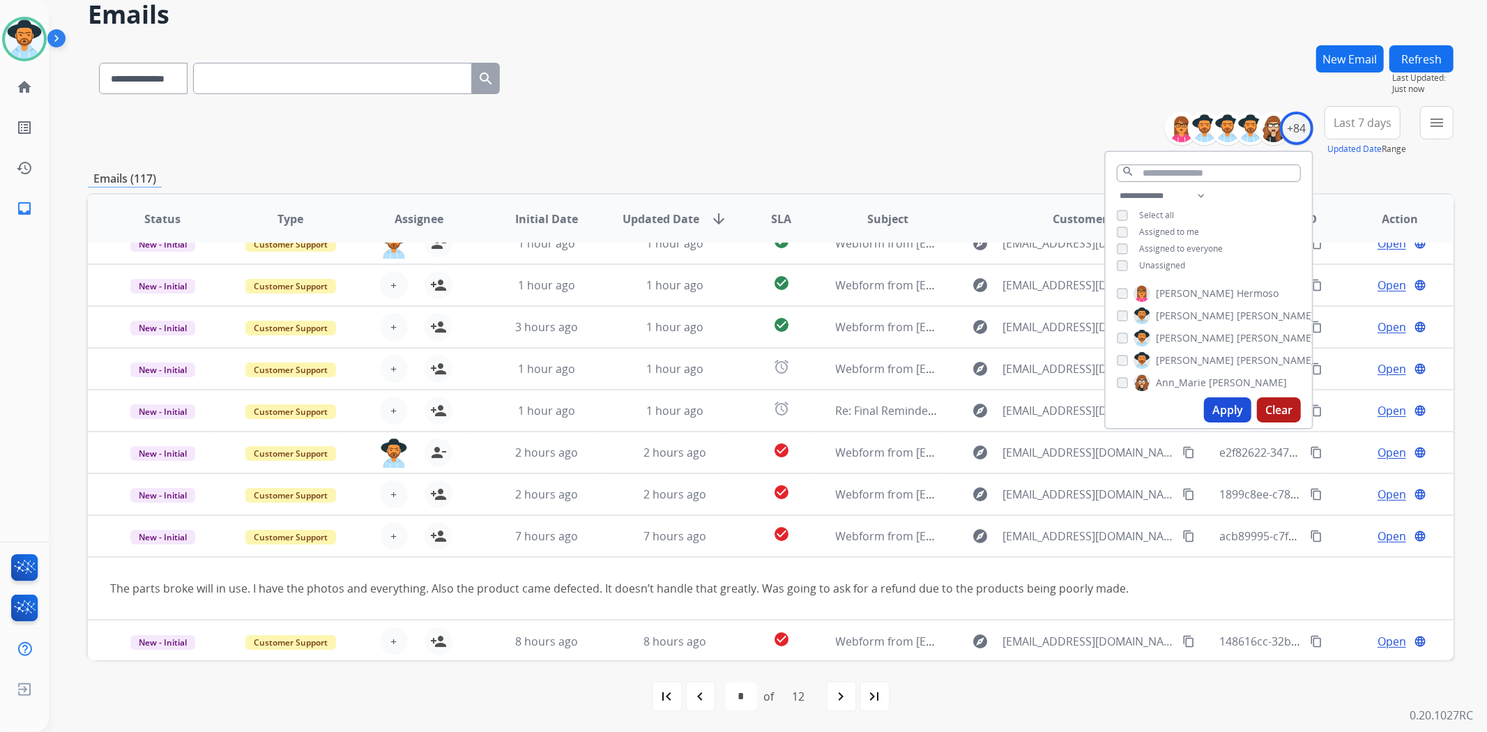
click at [1208, 404] on button "Apply" at bounding box center [1227, 409] width 47 height 25
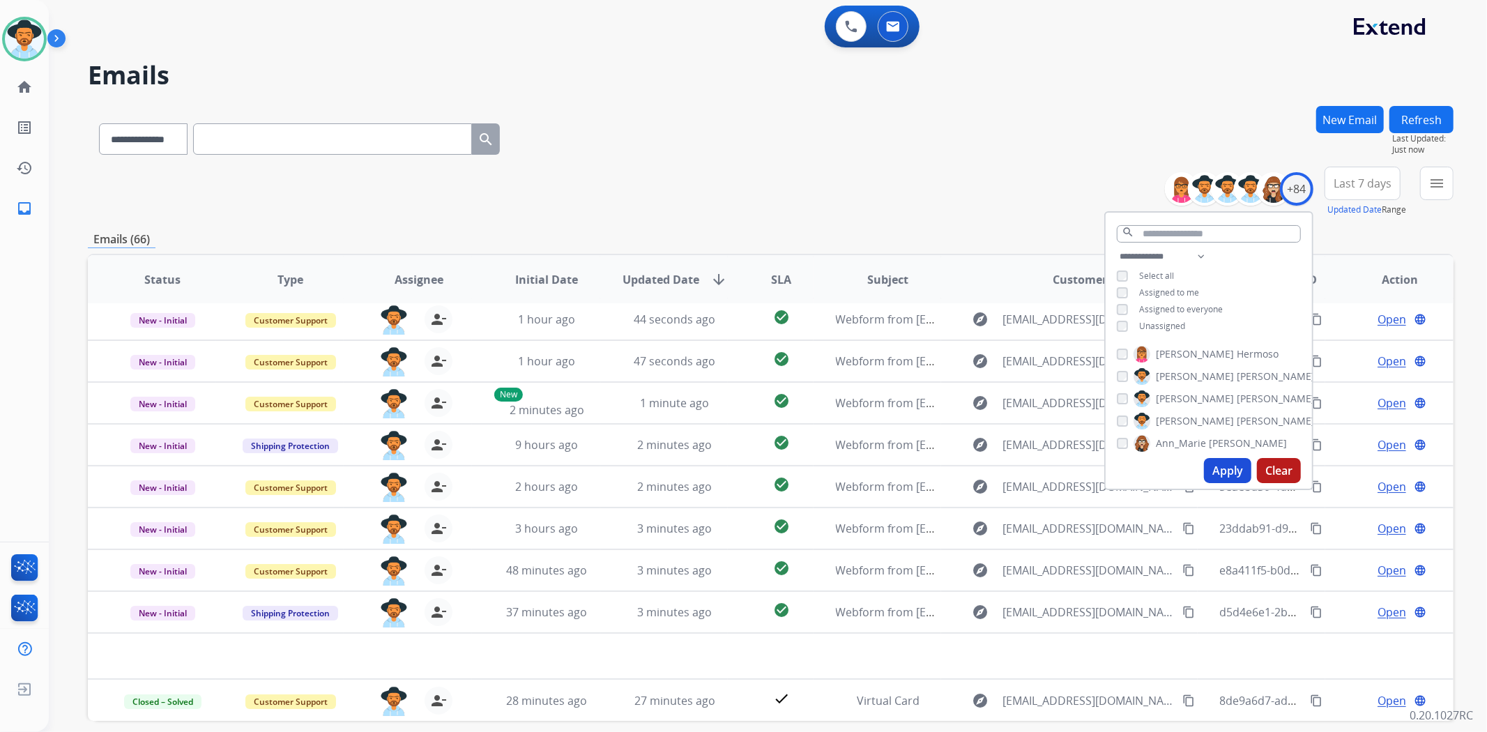
scroll to position [46, 0]
click at [862, 23] on button at bounding box center [851, 26] width 31 height 31
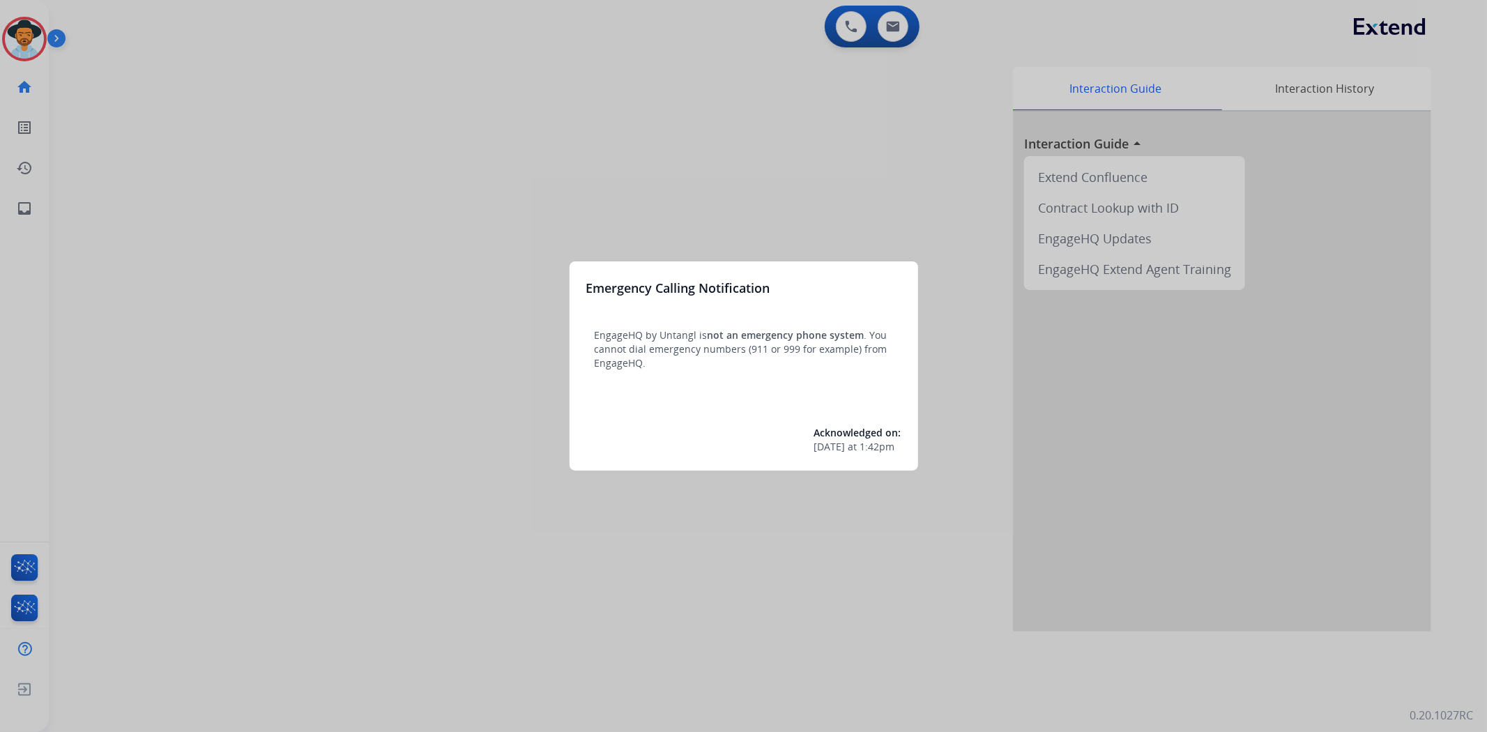
click at [8, 29] on div at bounding box center [743, 366] width 1487 height 732
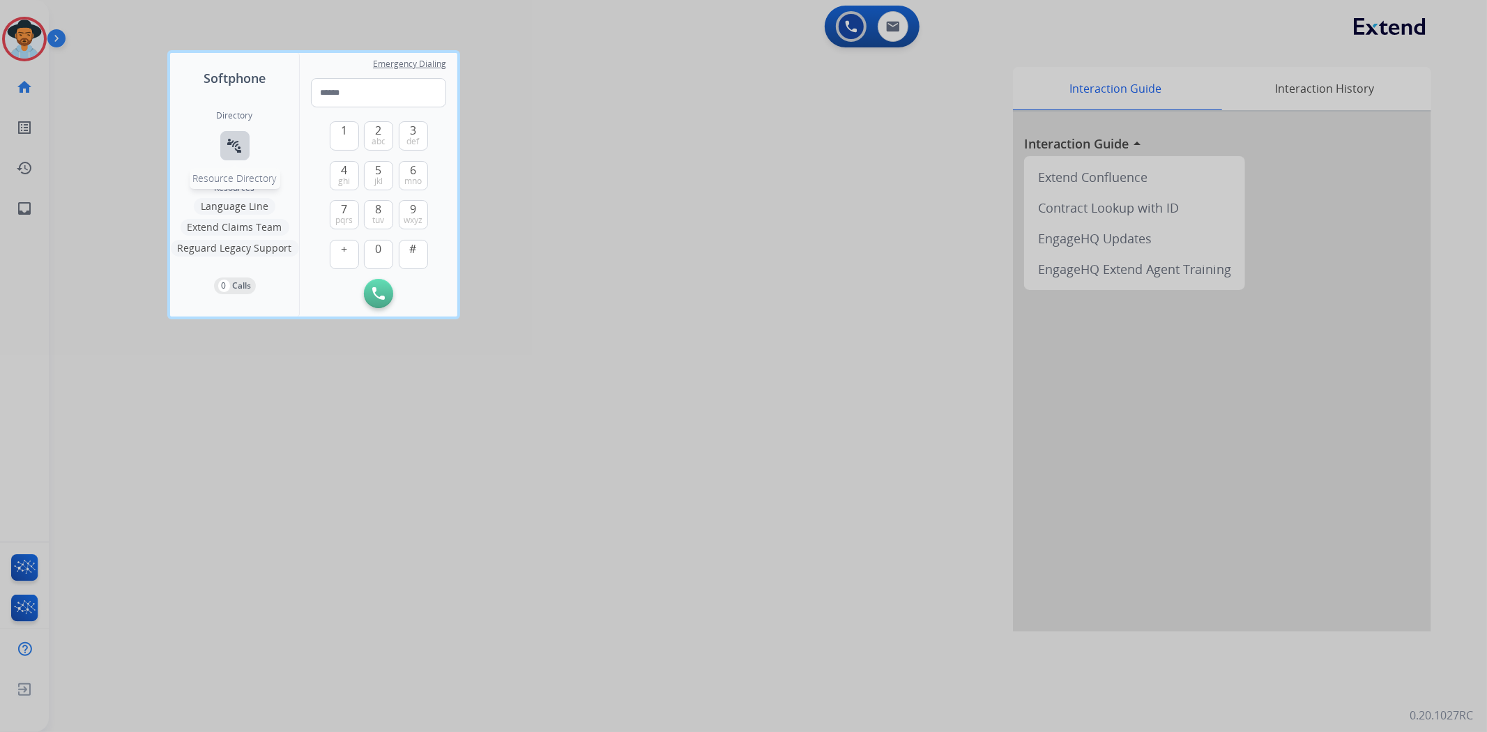
click at [230, 144] on mat-icon "connect_without_contact" at bounding box center [235, 145] width 17 height 17
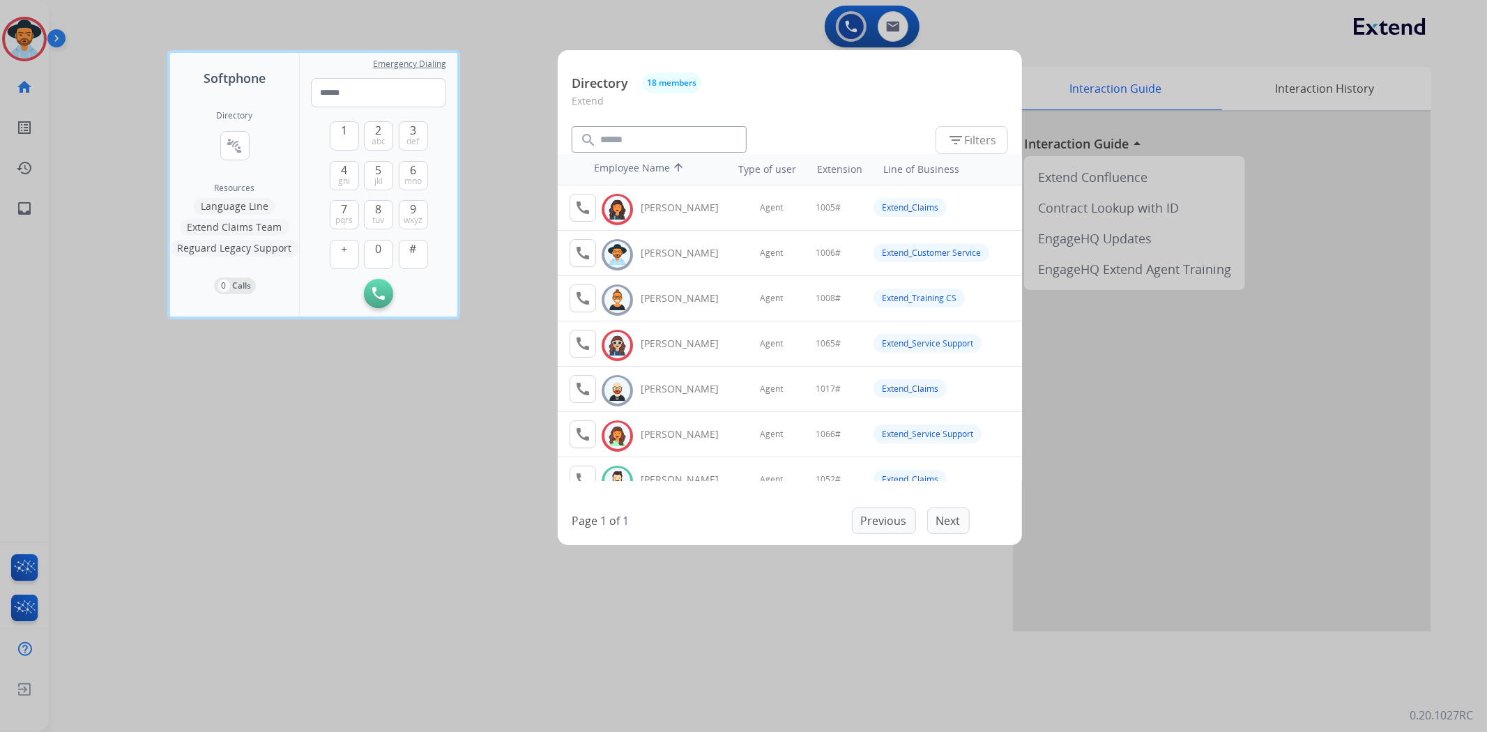
click at [609, 3] on div at bounding box center [743, 366] width 1487 height 732
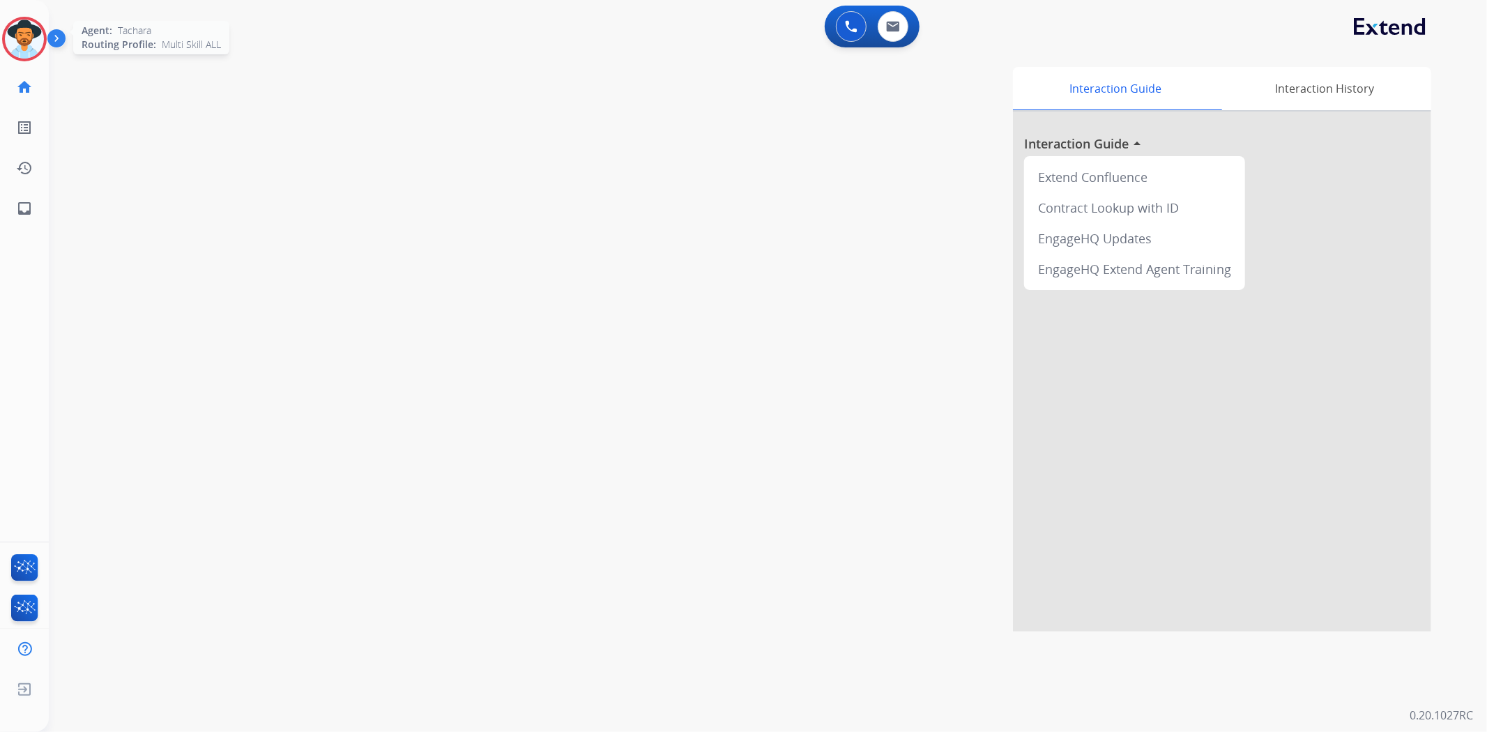
click at [33, 33] on img at bounding box center [24, 39] width 39 height 39
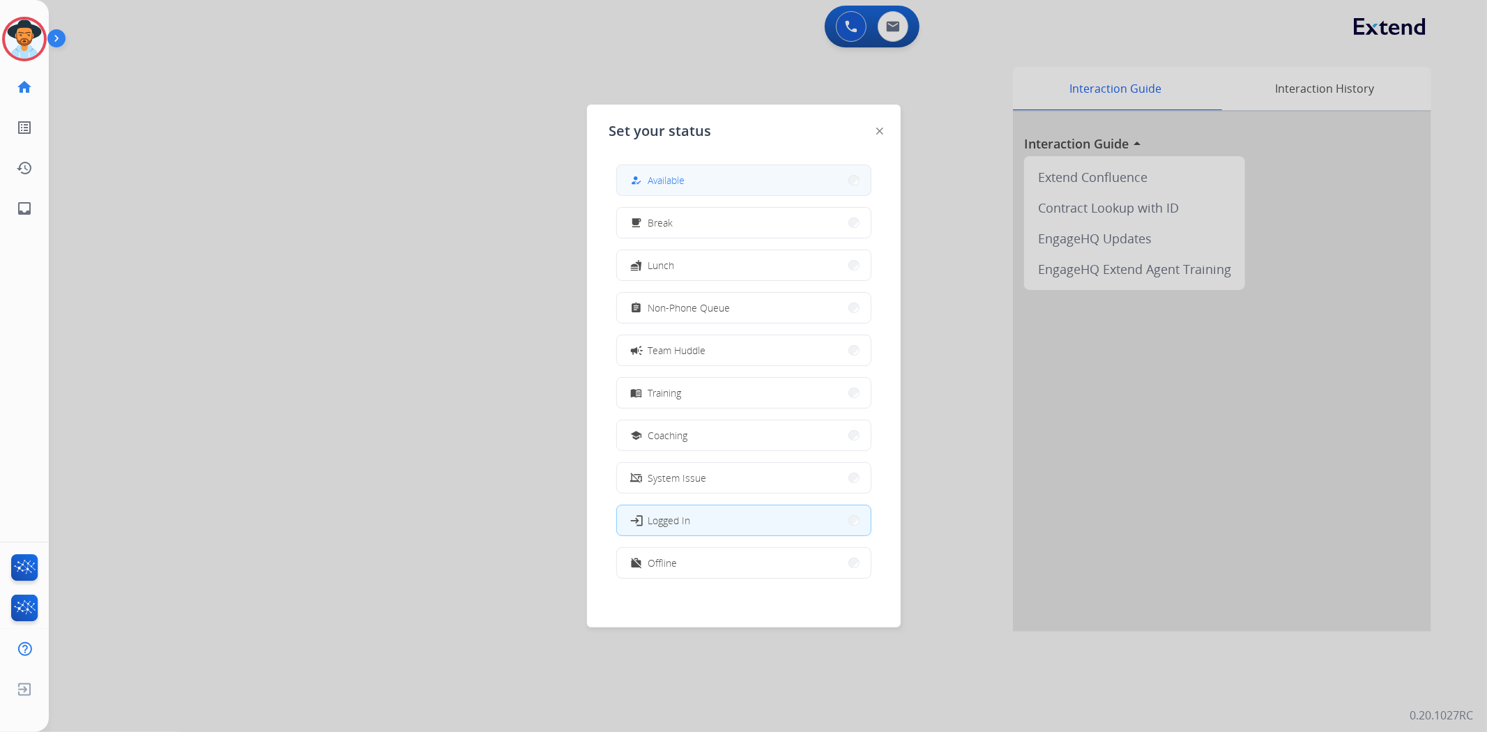
click at [753, 192] on button "how_to_reg Available" at bounding box center [744, 180] width 254 height 30
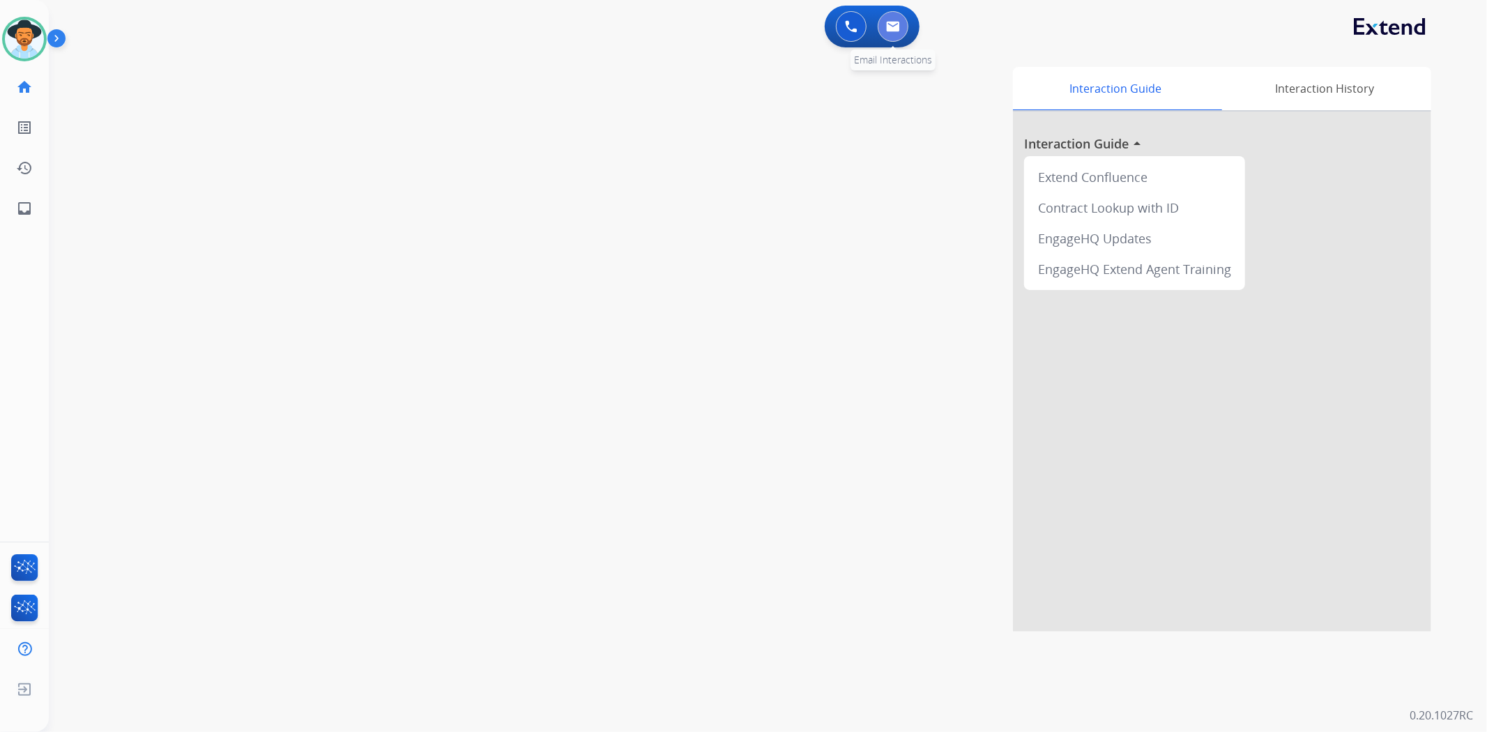
click at [892, 26] on img at bounding box center [893, 26] width 14 height 11
select select "**********"
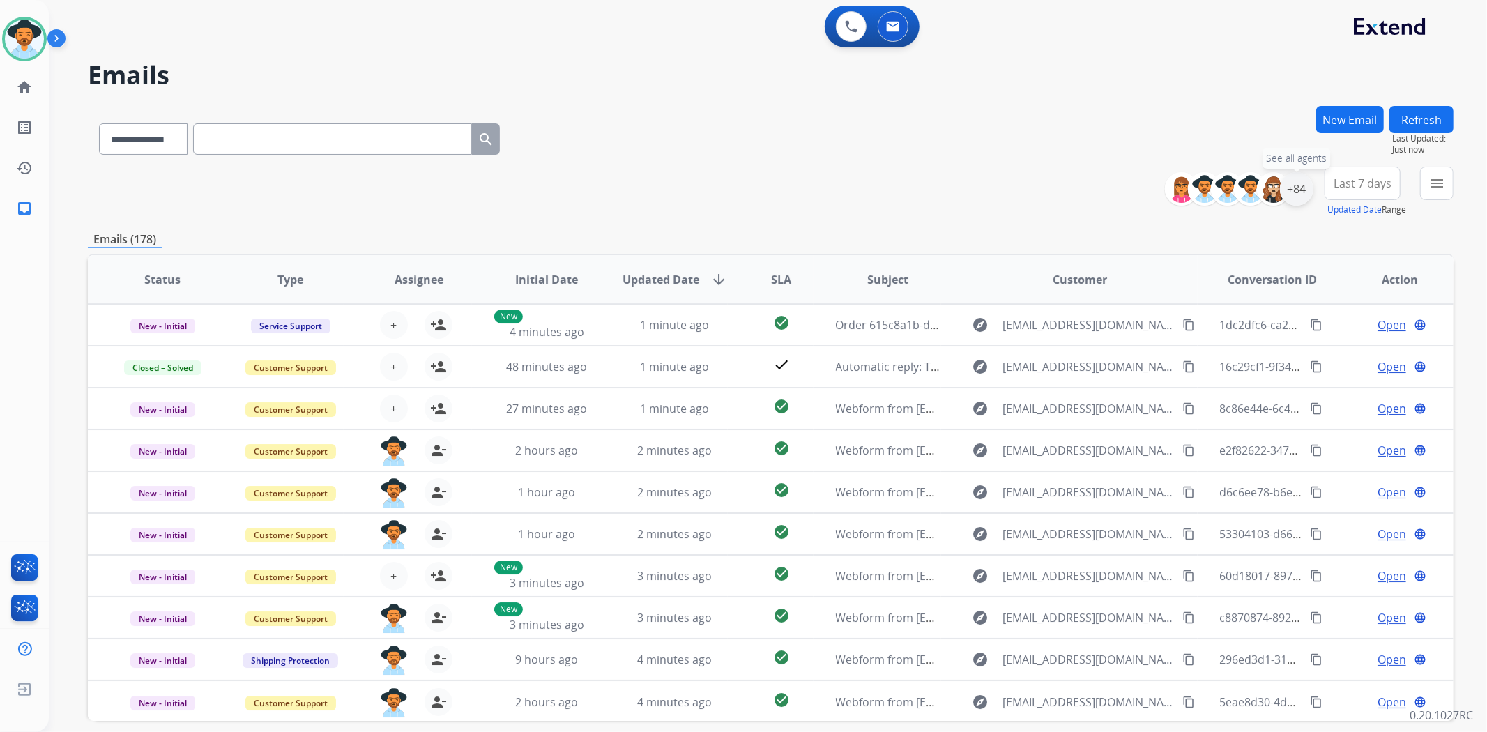
click at [1293, 192] on div "+84" at bounding box center [1296, 188] width 33 height 33
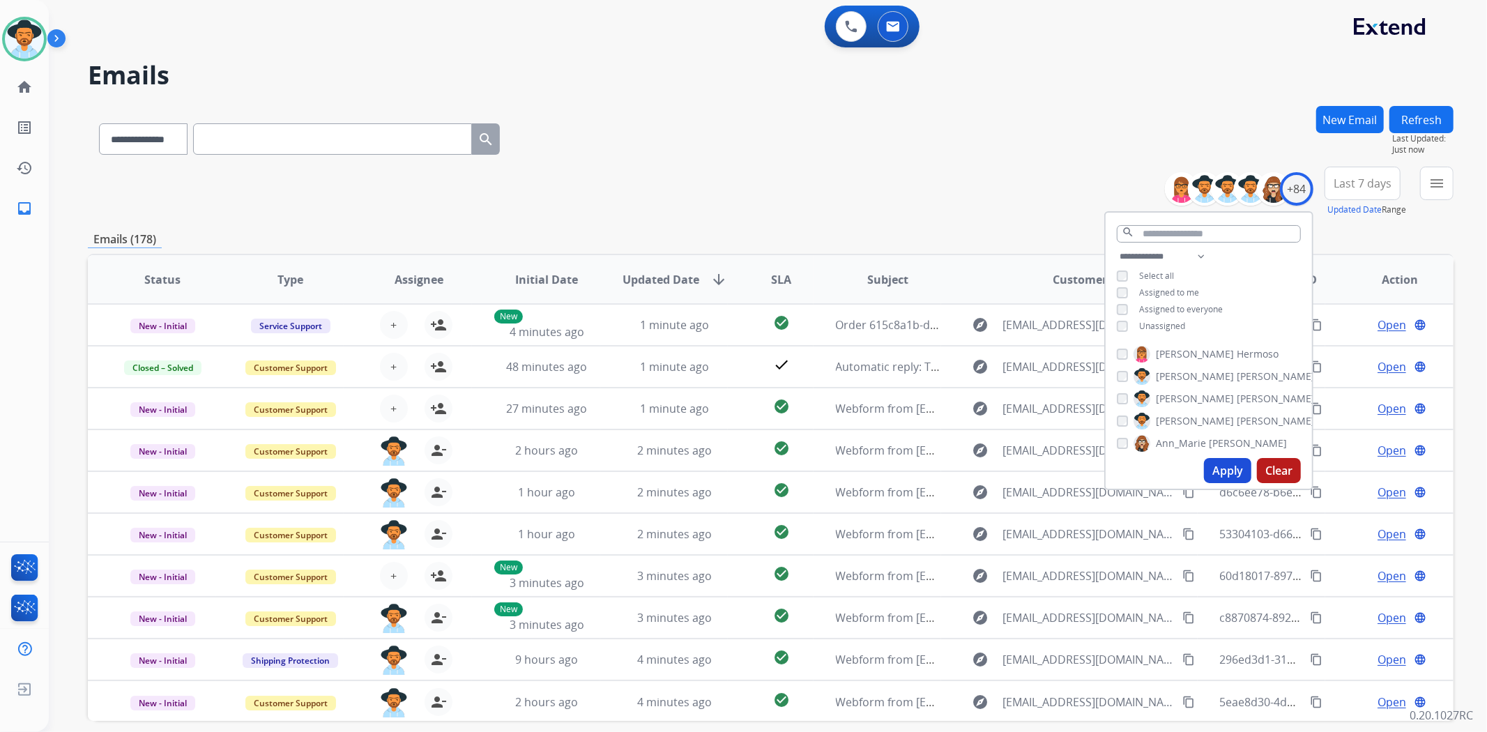
click at [1117, 321] on div "Unassigned" at bounding box center [1151, 326] width 68 height 11
click at [1232, 461] on button "Apply" at bounding box center [1227, 470] width 47 height 25
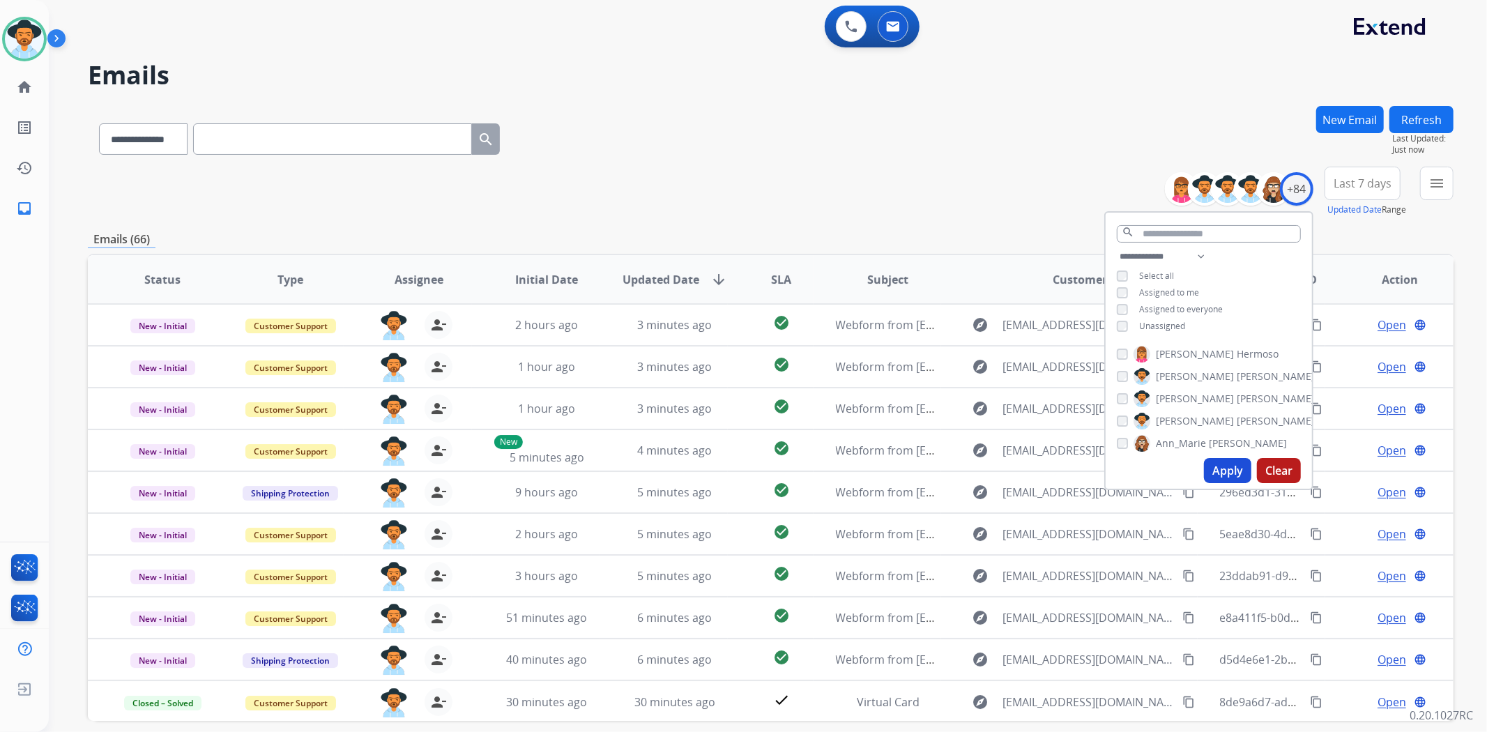
click at [777, 173] on div "**********" at bounding box center [771, 192] width 1366 height 50
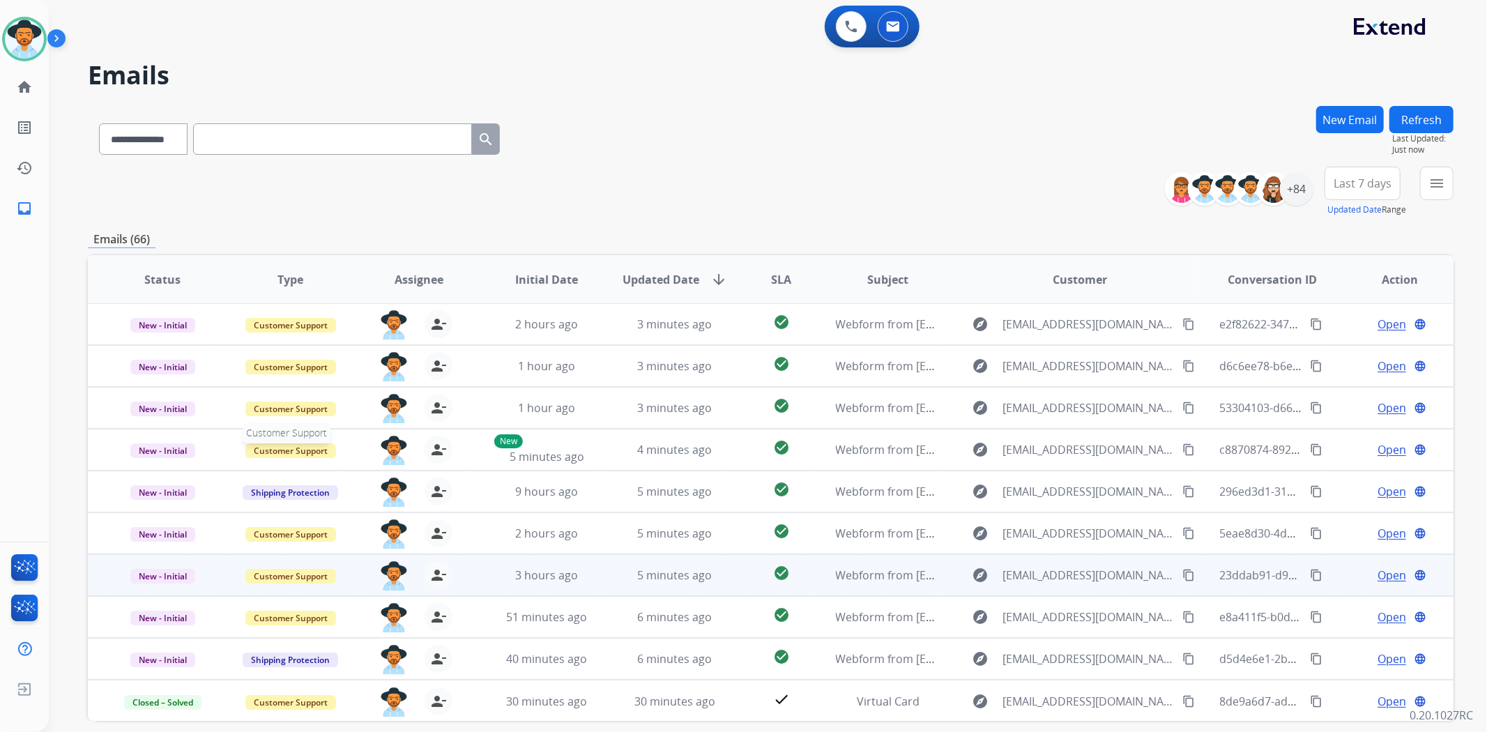
scroll to position [61, 0]
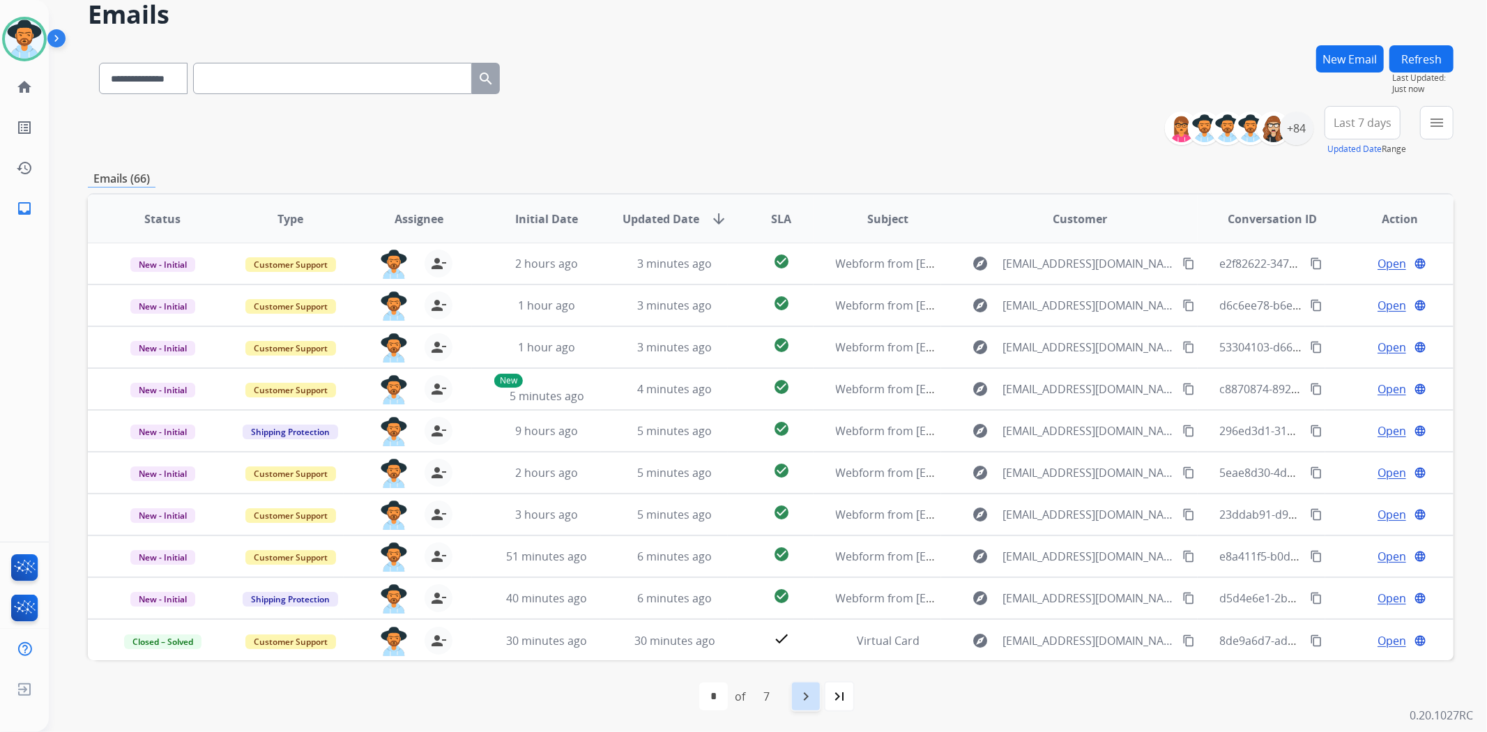
click at [819, 699] on div "navigate_next" at bounding box center [806, 696] width 31 height 31
select select "*"
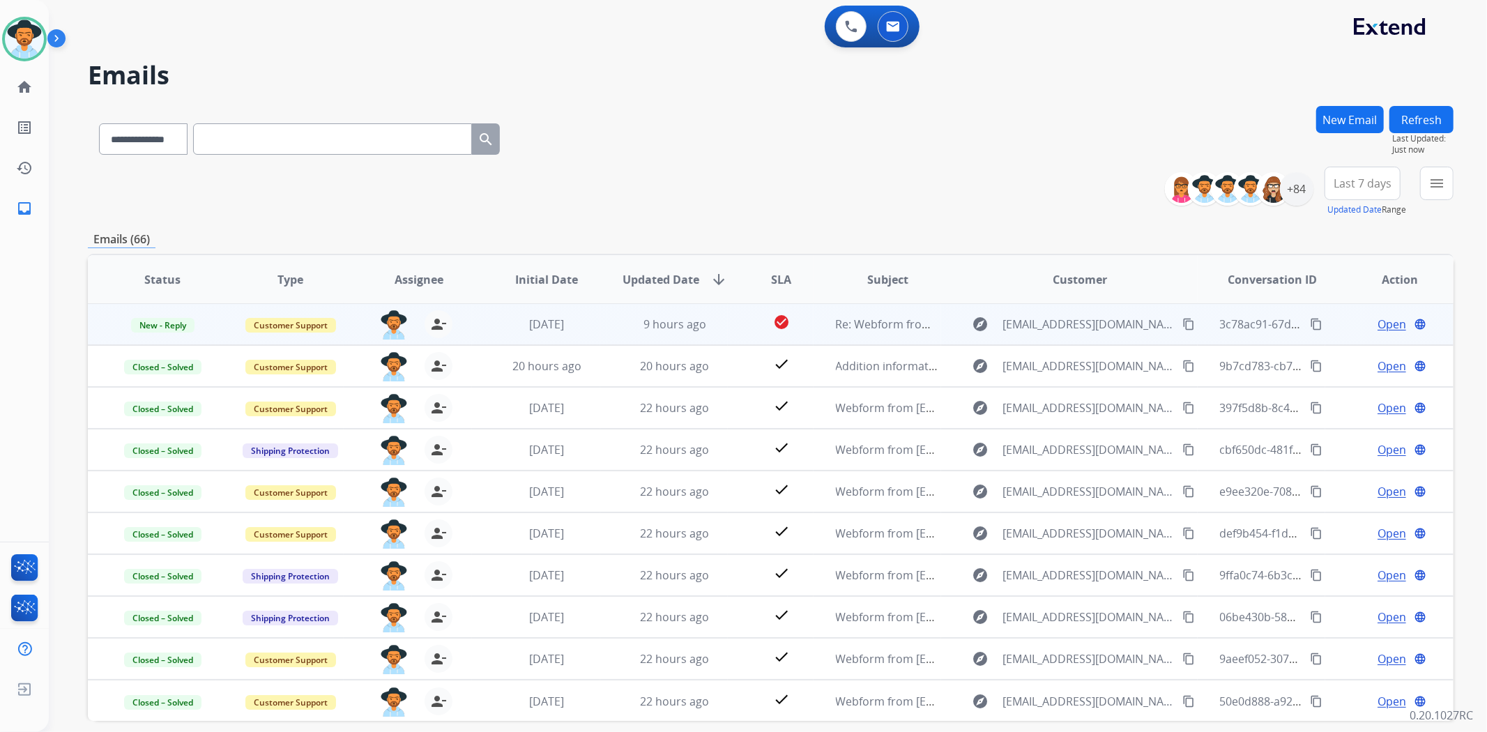
click at [1378, 324] on span "Open" at bounding box center [1392, 324] width 29 height 17
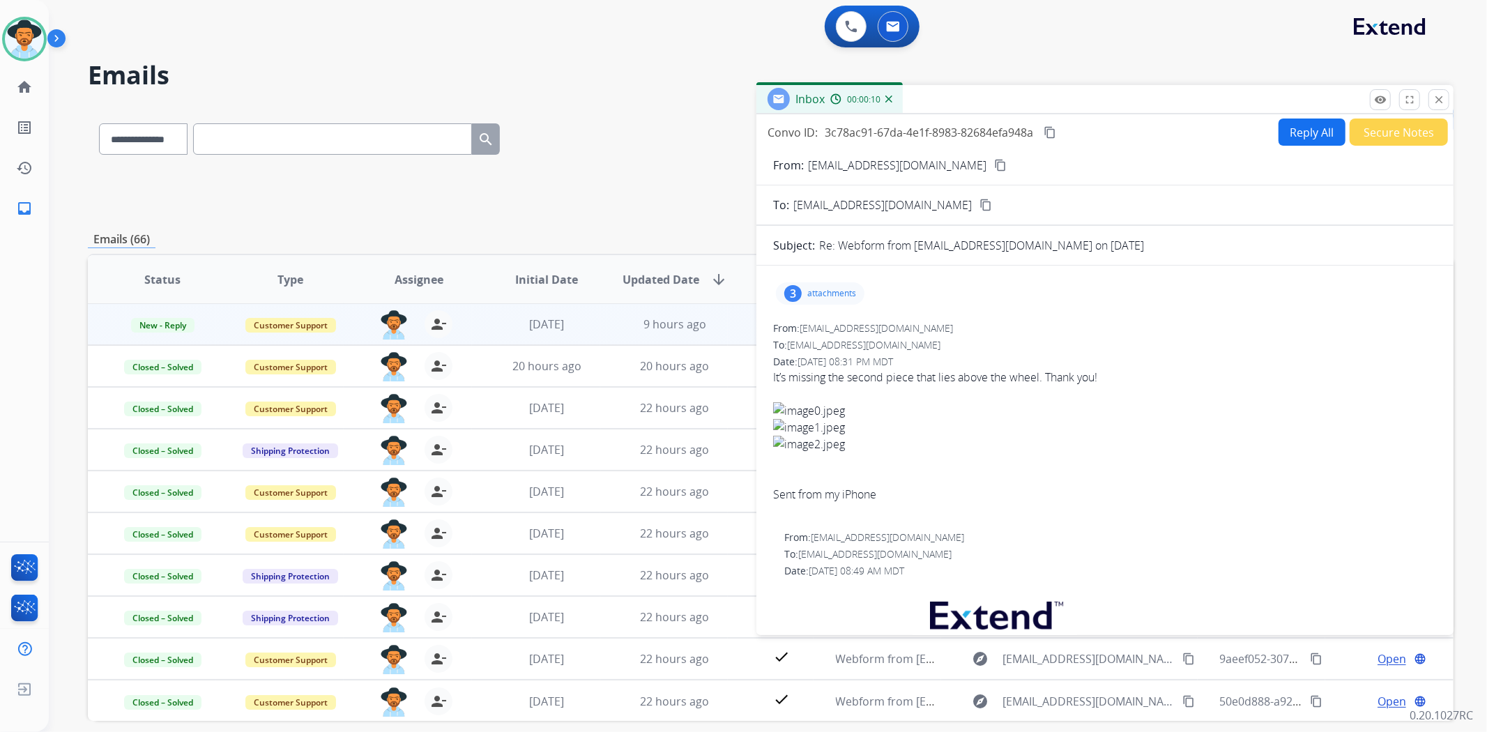
click at [992, 157] on button "content_copy" at bounding box center [1000, 165] width 17 height 17
click at [816, 295] on p "attachments" at bounding box center [831, 293] width 49 height 11
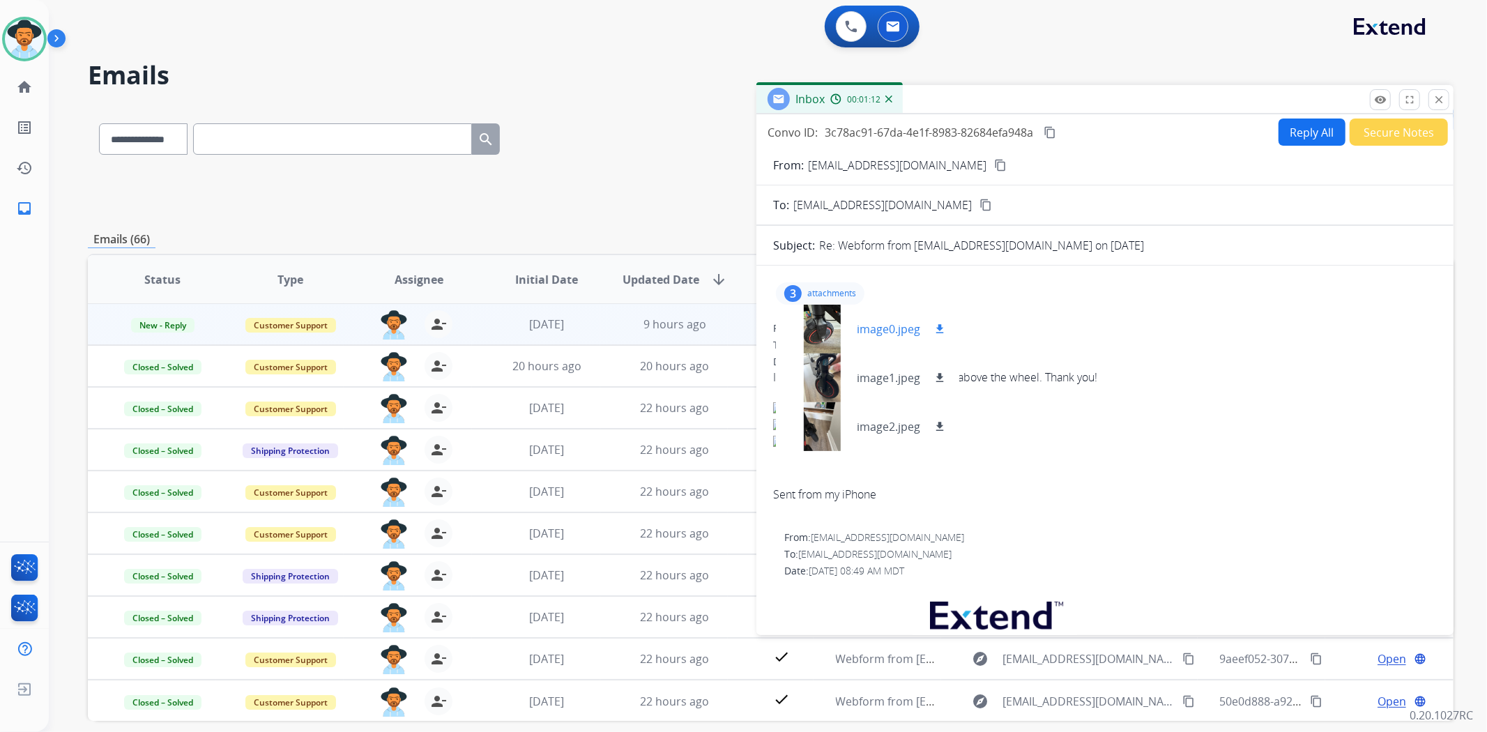
click at [831, 337] on div at bounding box center [822, 329] width 70 height 49
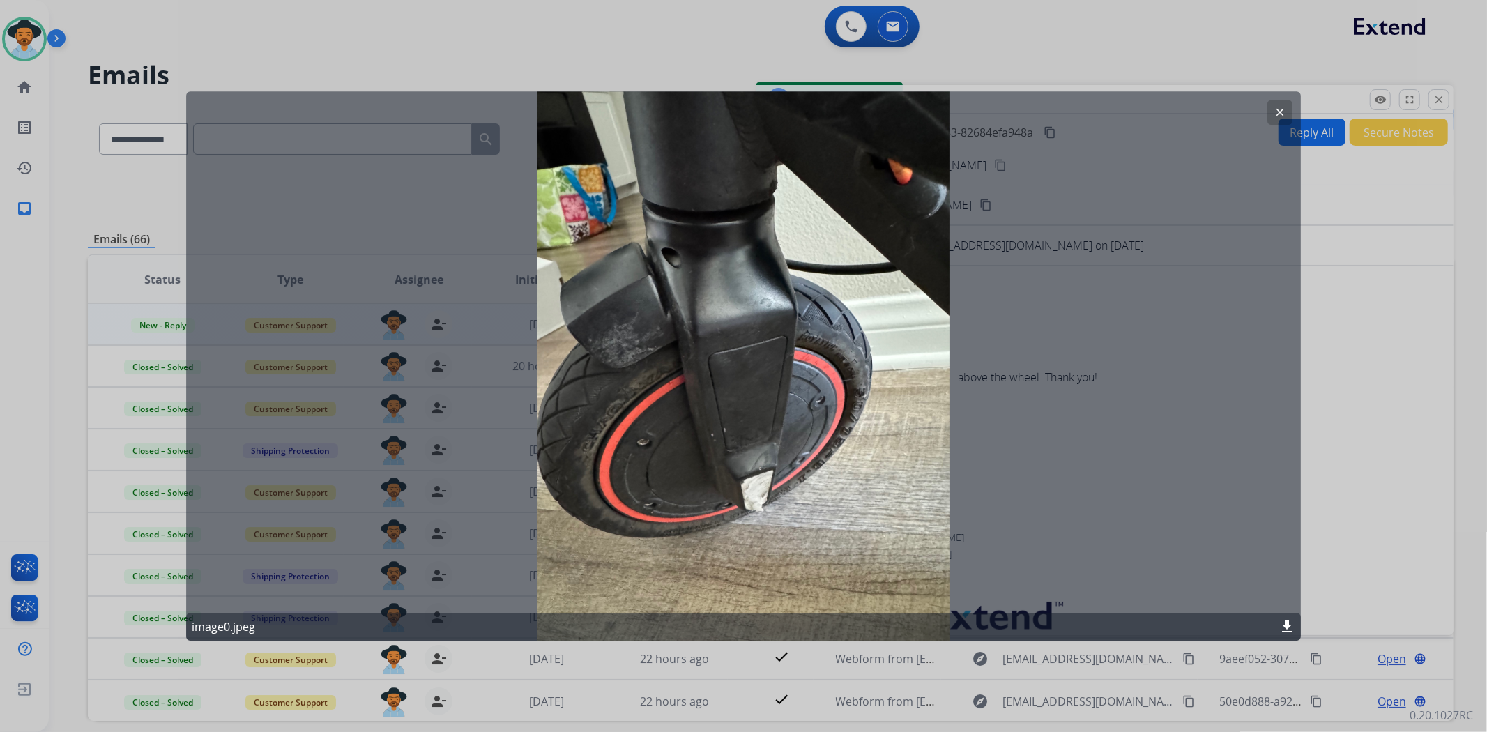
click at [1289, 115] on button "clear" at bounding box center [1280, 112] width 25 height 25
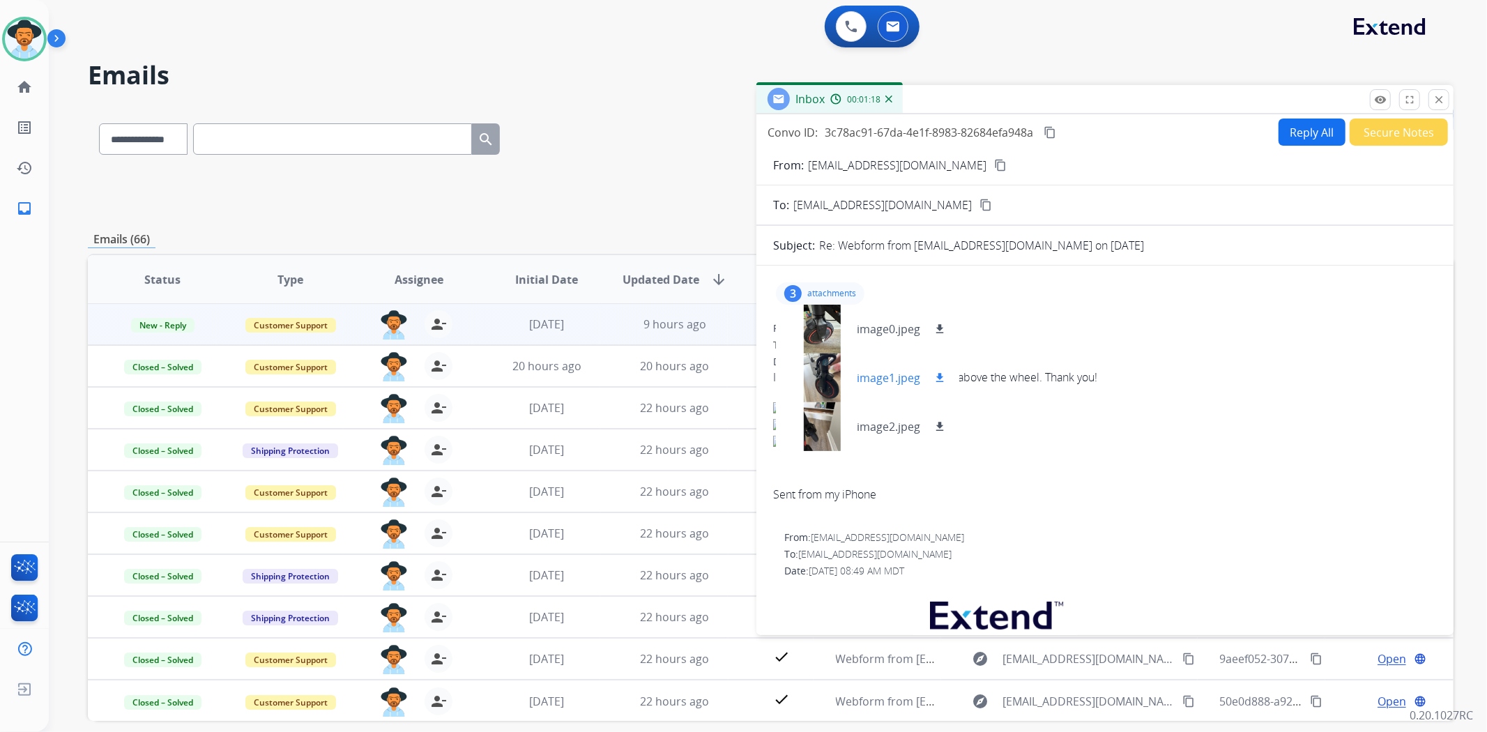
click at [835, 367] on div at bounding box center [822, 378] width 70 height 49
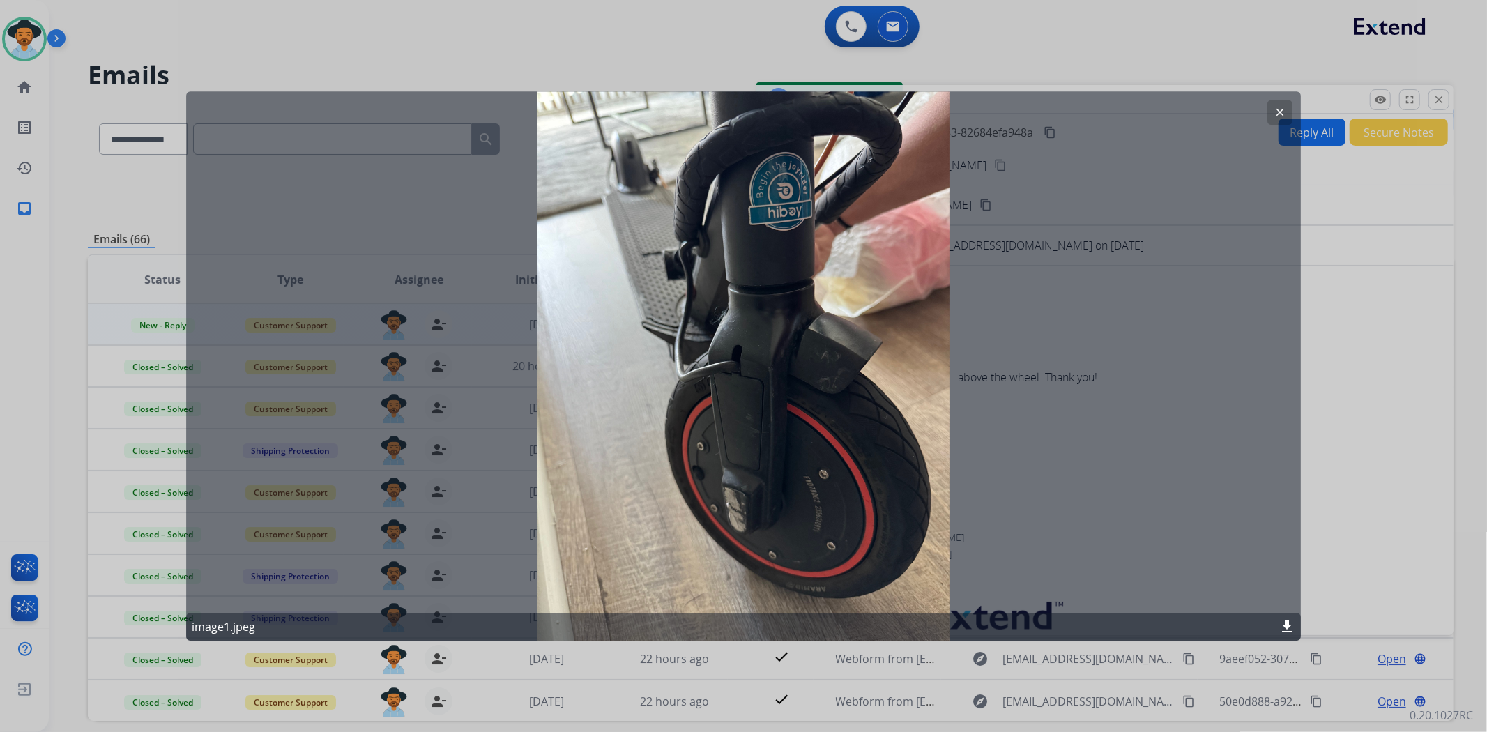
click at [1273, 116] on button "clear" at bounding box center [1280, 112] width 25 height 25
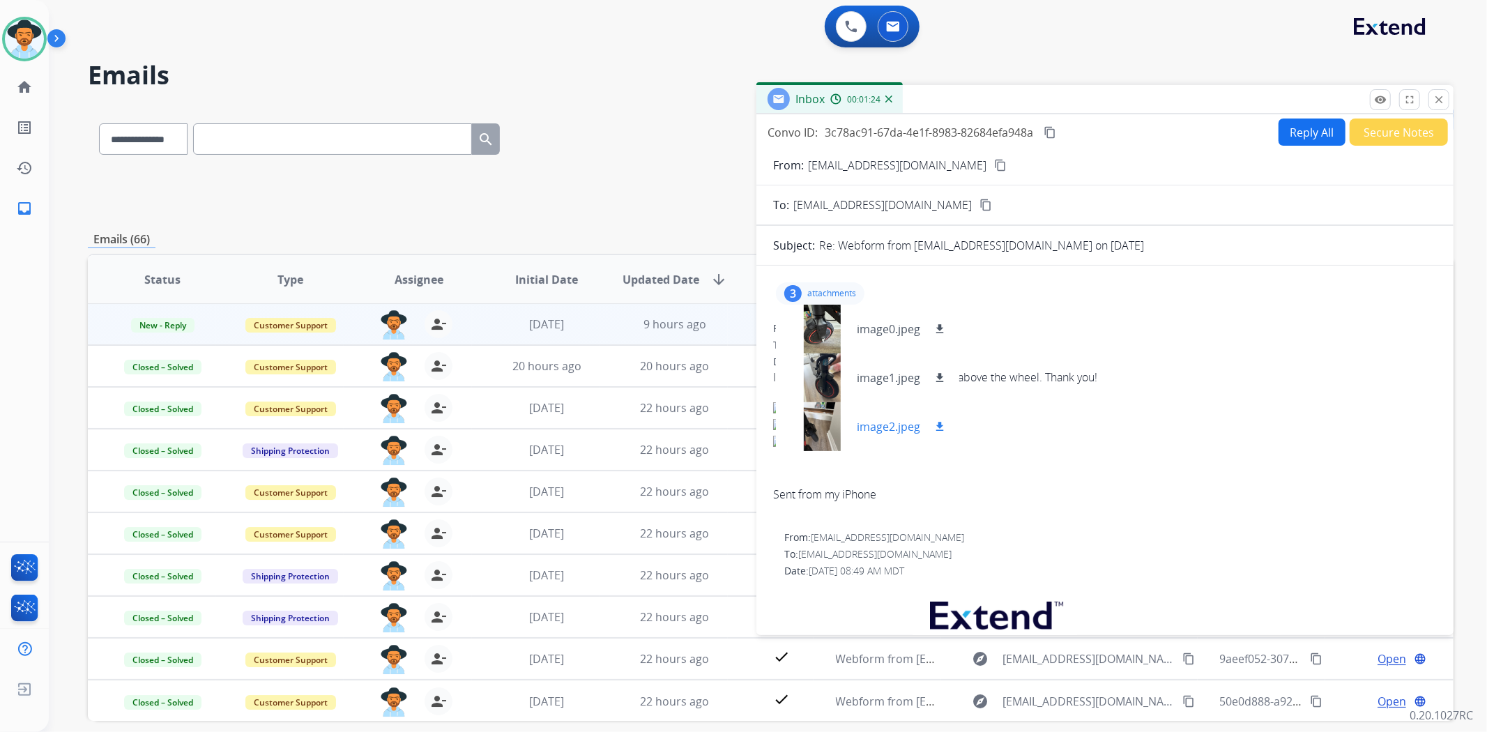
click at [828, 427] on div at bounding box center [822, 426] width 70 height 49
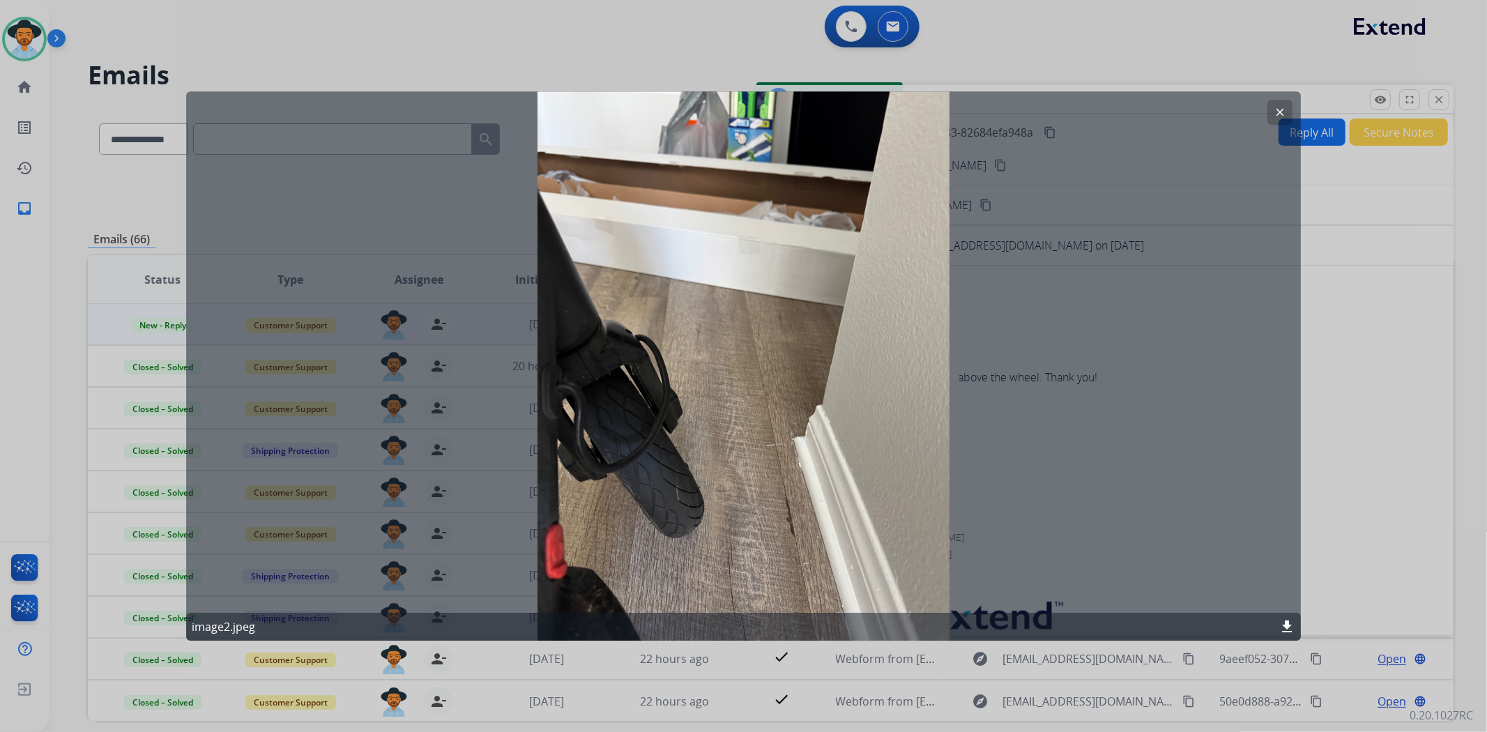
click at [1279, 108] on mat-icon "clear" at bounding box center [1280, 112] width 13 height 13
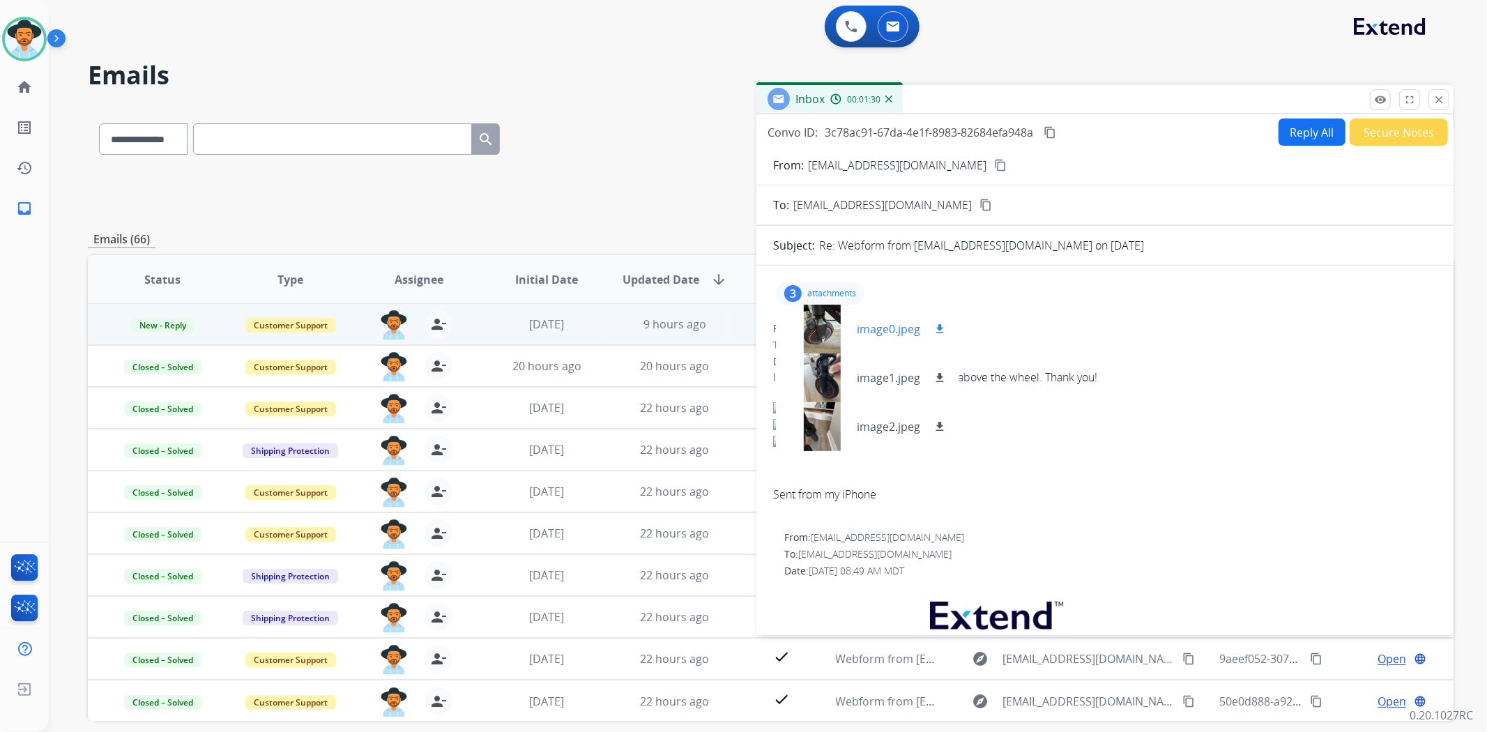
click at [828, 305] on div at bounding box center [822, 329] width 70 height 49
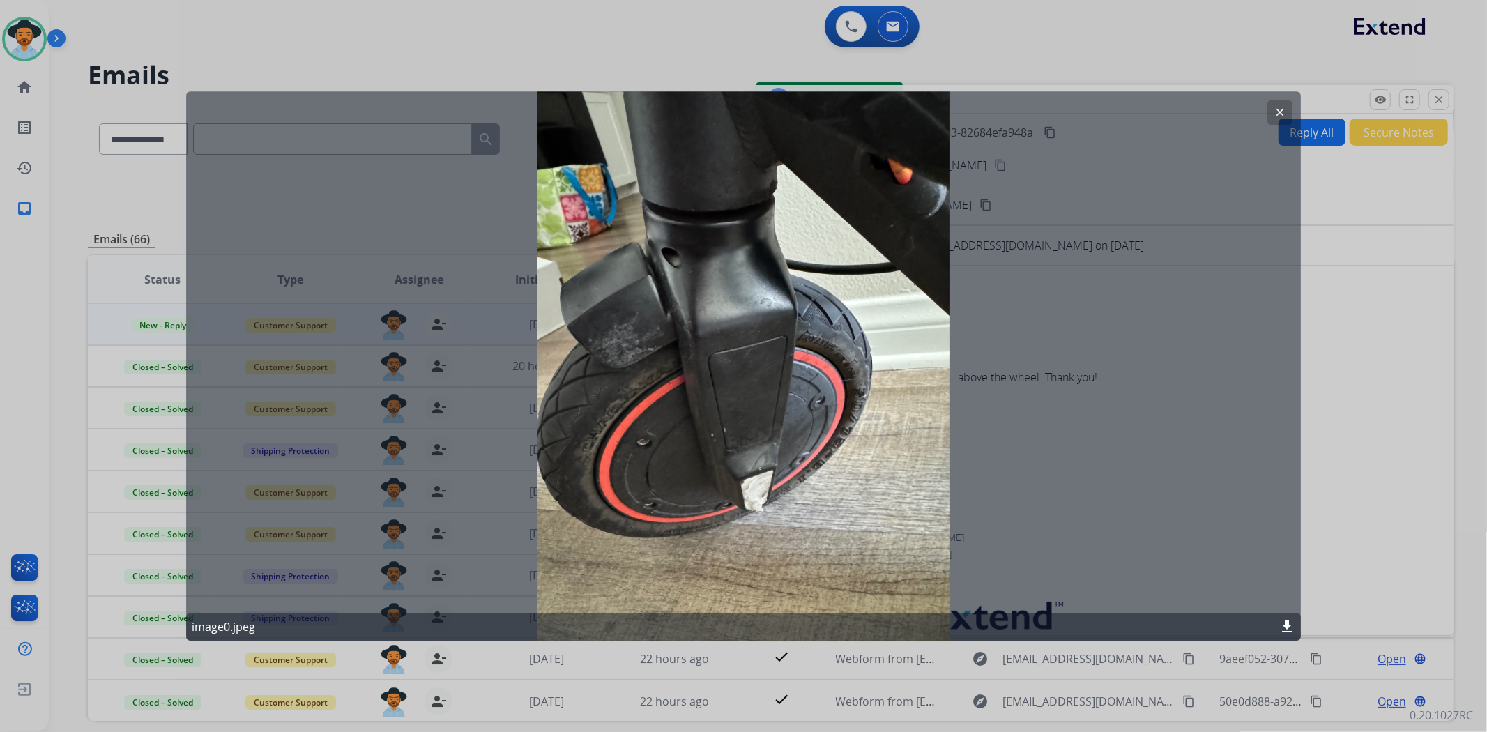
click at [1281, 108] on mat-icon "clear" at bounding box center [1280, 112] width 13 height 13
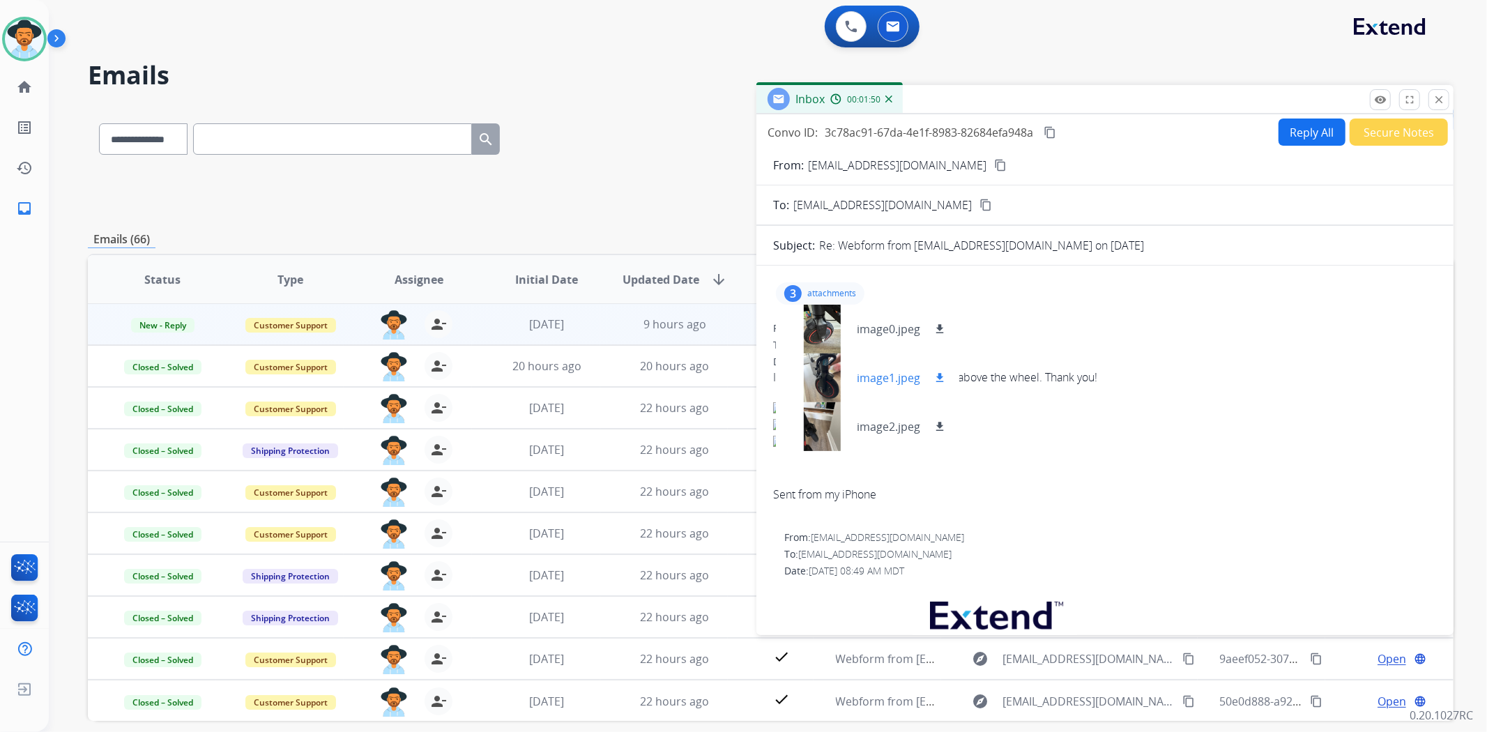
click at [810, 385] on div at bounding box center [822, 378] width 70 height 49
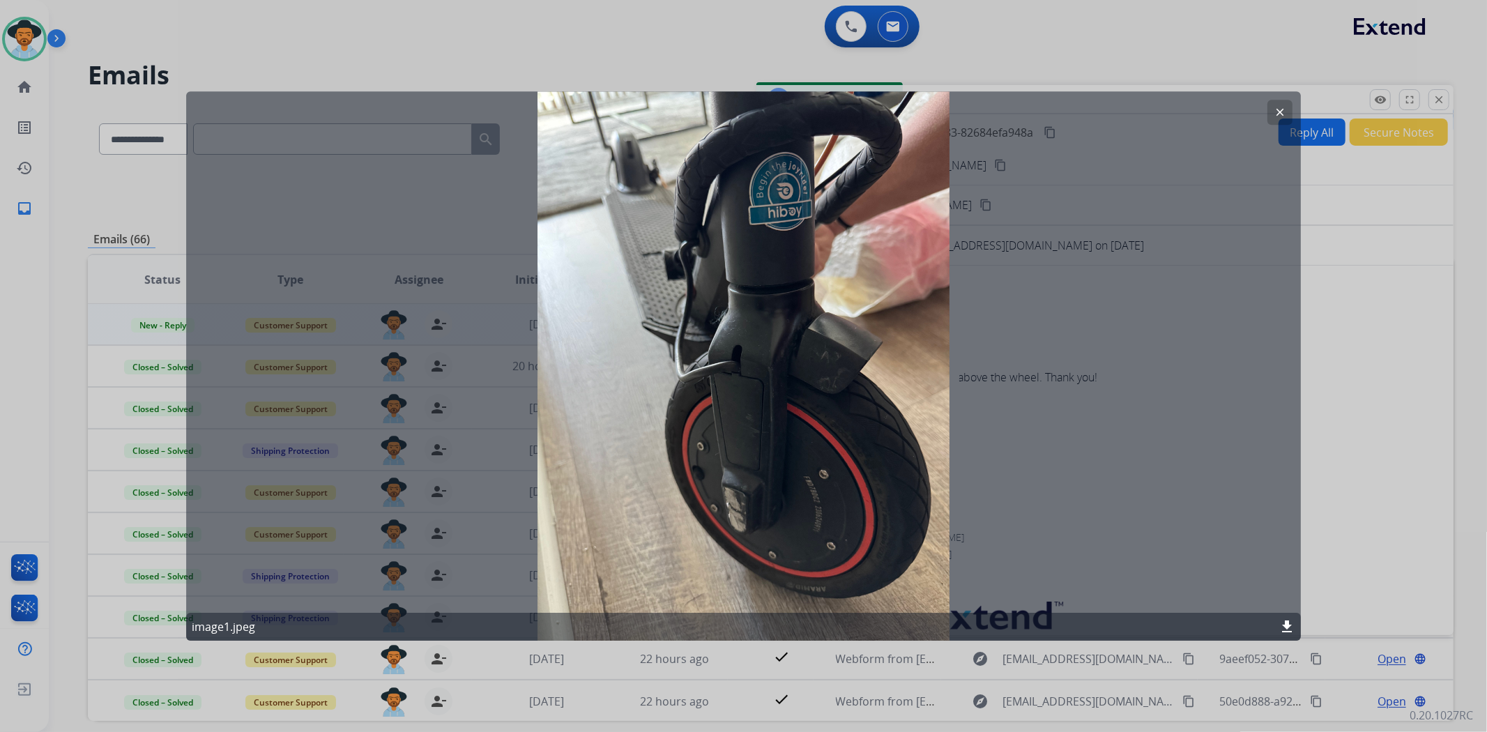
click at [1271, 95] on div "clear image1.jpeg download" at bounding box center [744, 365] width 1116 height 549
click at [1285, 106] on mat-icon "clear" at bounding box center [1280, 112] width 13 height 13
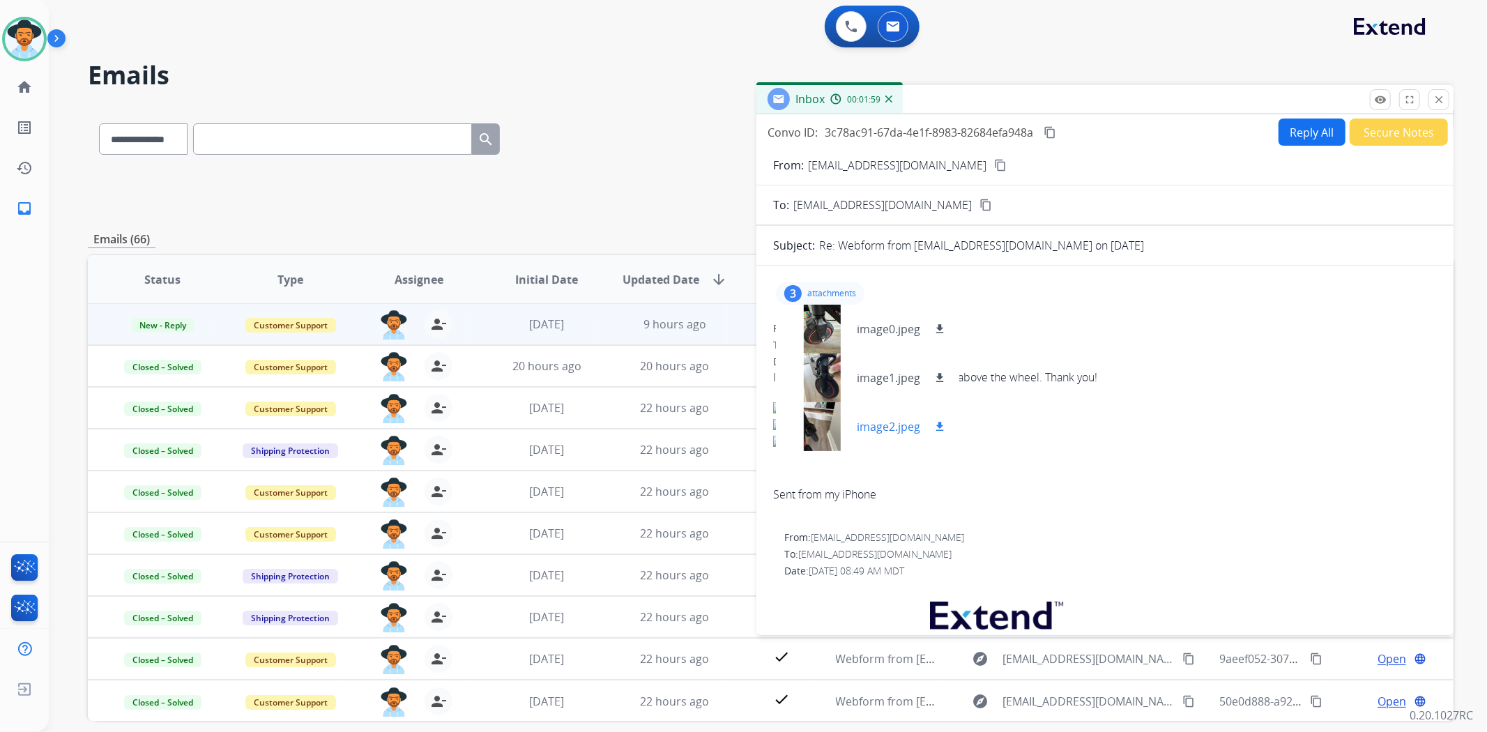
click at [828, 433] on div at bounding box center [822, 426] width 70 height 49
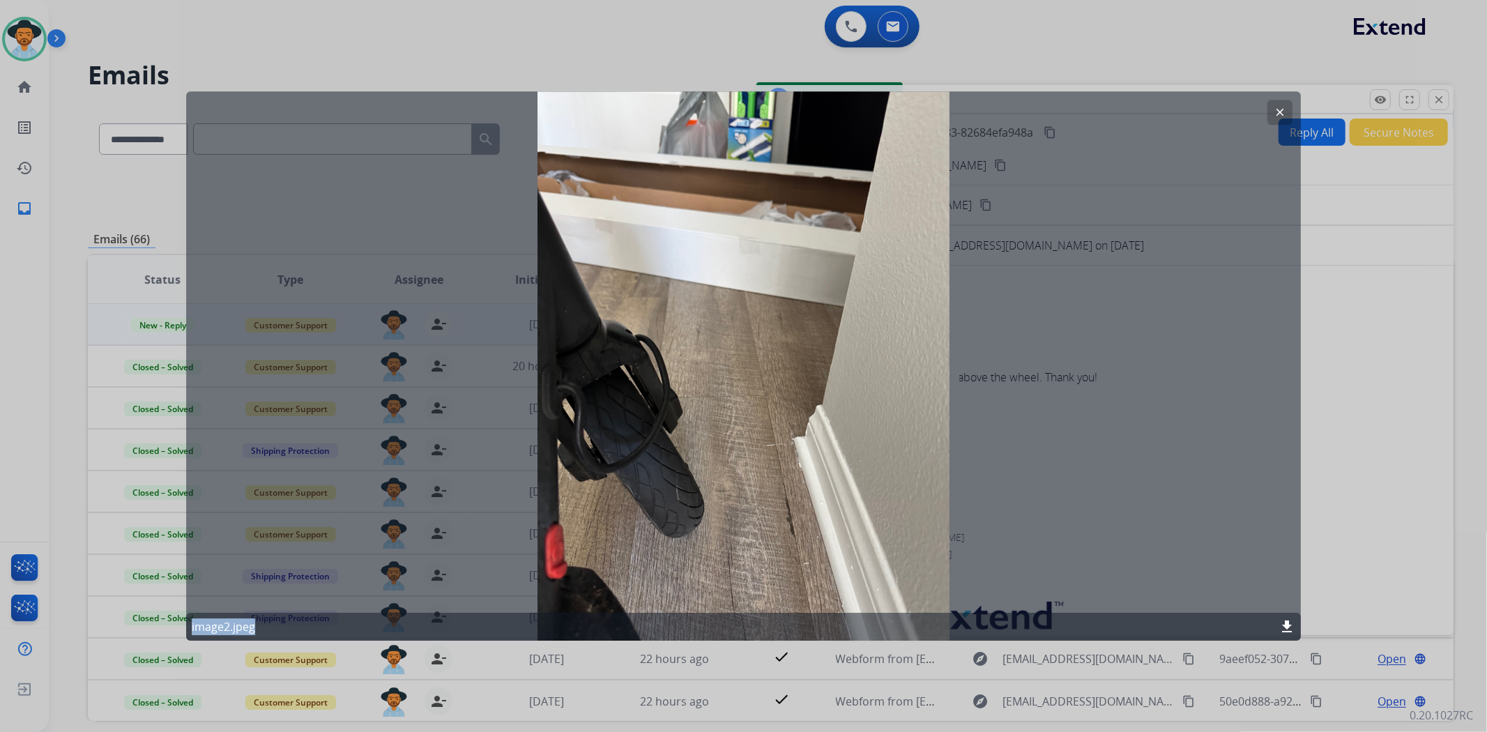
drag, startPoint x: 545, startPoint y: 89, endPoint x: 546, endPoint y: 268, distance: 179.2
click at [546, 268] on div "clear image2.jpeg download" at bounding box center [743, 366] width 1487 height 732
click at [1279, 102] on button "clear" at bounding box center [1280, 112] width 25 height 25
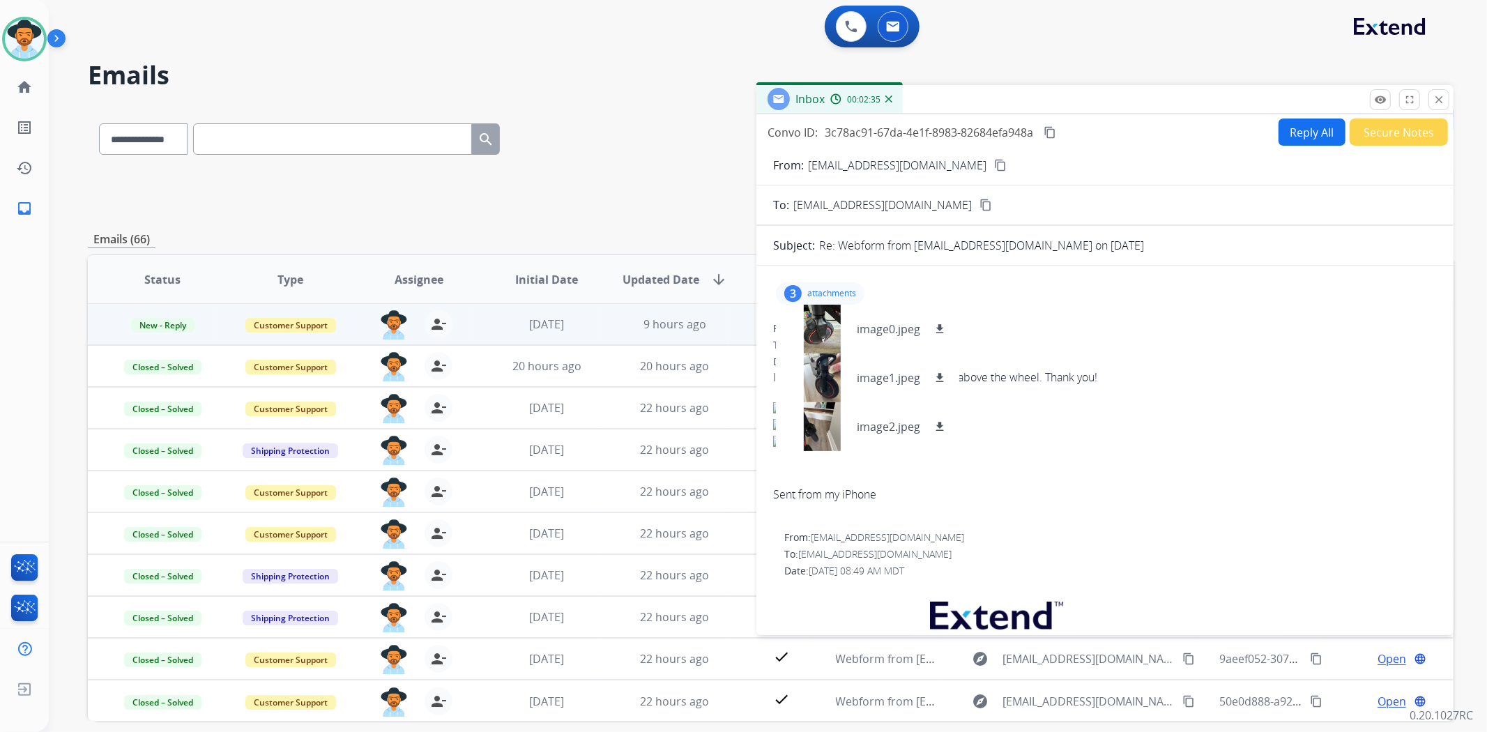
click at [1385, 133] on button "Secure Notes" at bounding box center [1399, 132] width 98 height 27
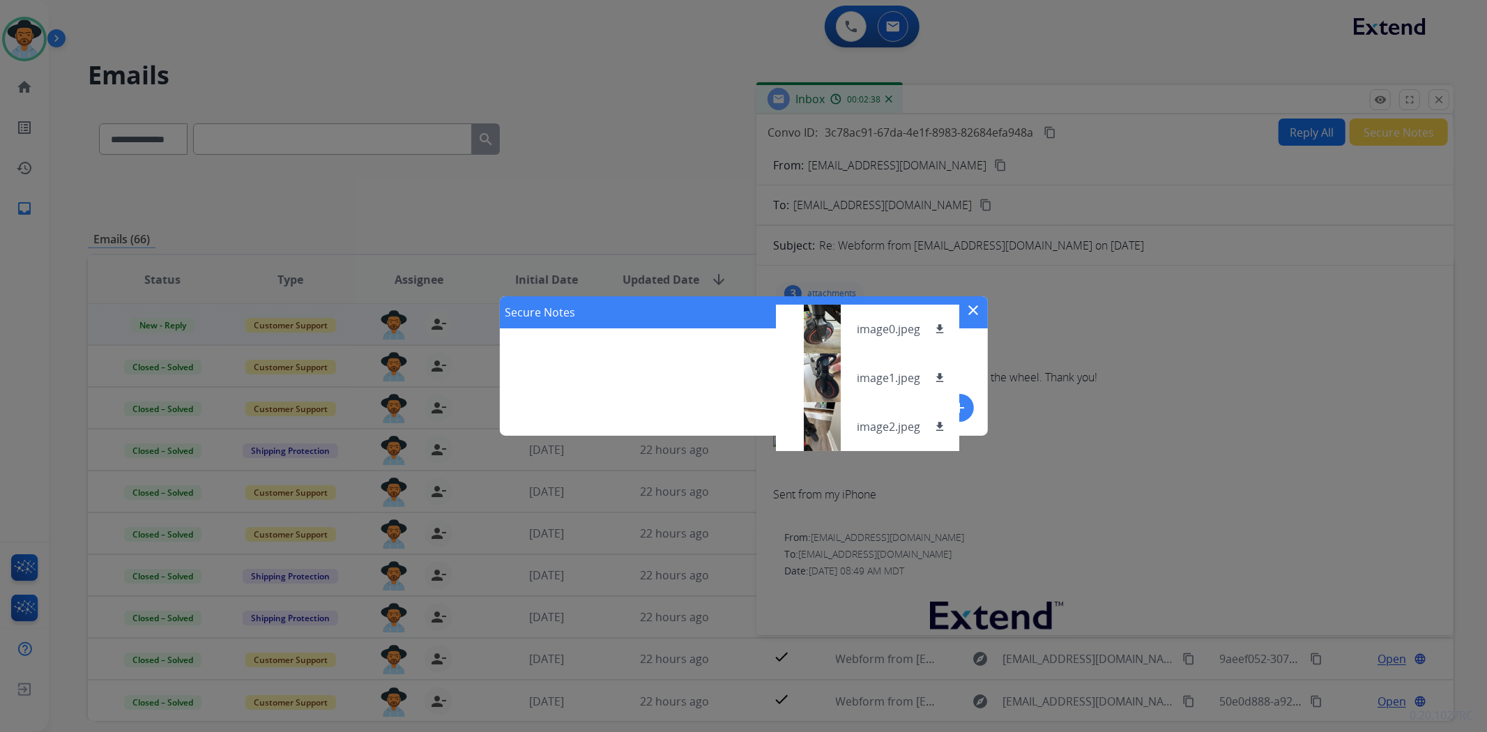
click at [976, 309] on mat-icon "close" at bounding box center [974, 310] width 17 height 17
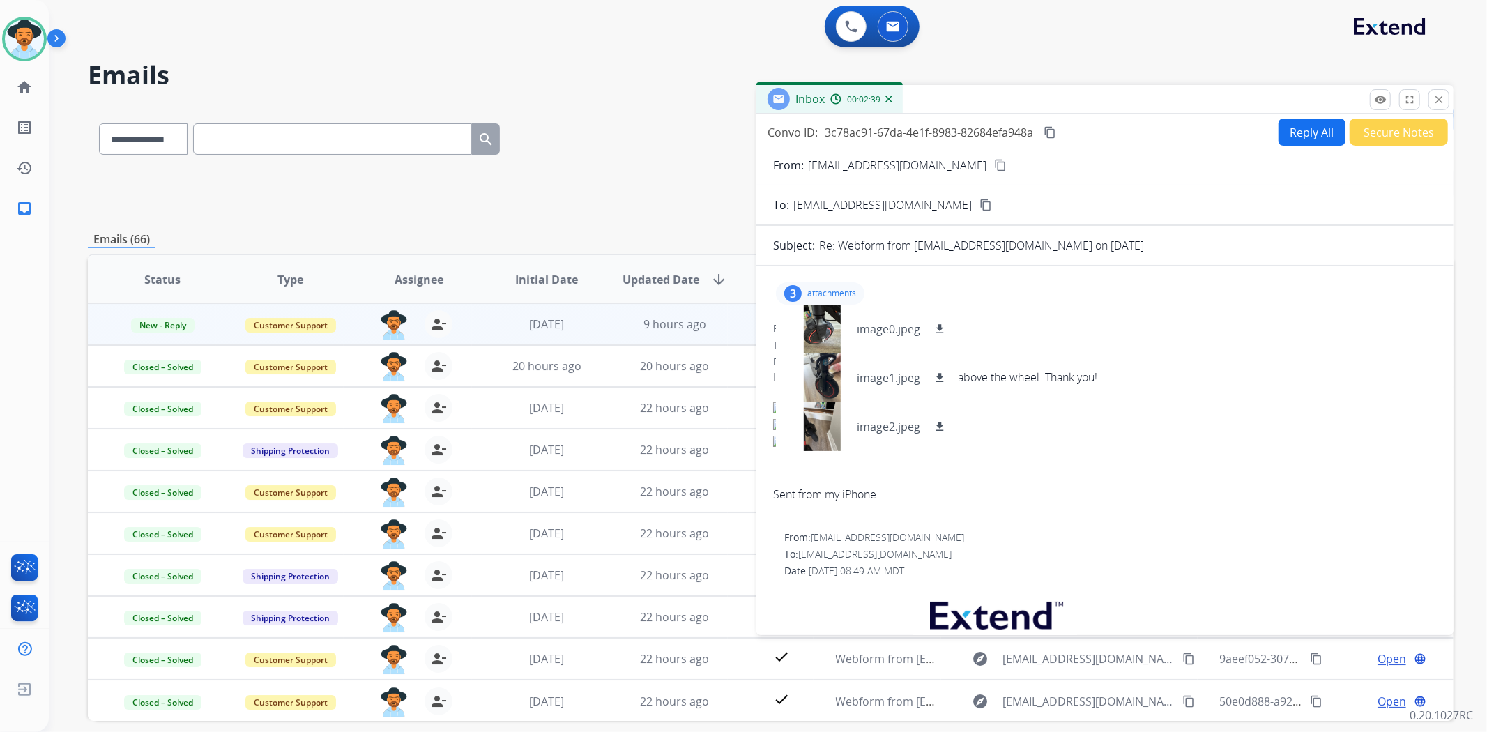
click at [826, 286] on div "3 attachments image0.jpeg download image1.jpeg download image2.jpeg download" at bounding box center [820, 293] width 89 height 22
click at [1376, 137] on button "Secure Notes" at bounding box center [1399, 132] width 98 height 27
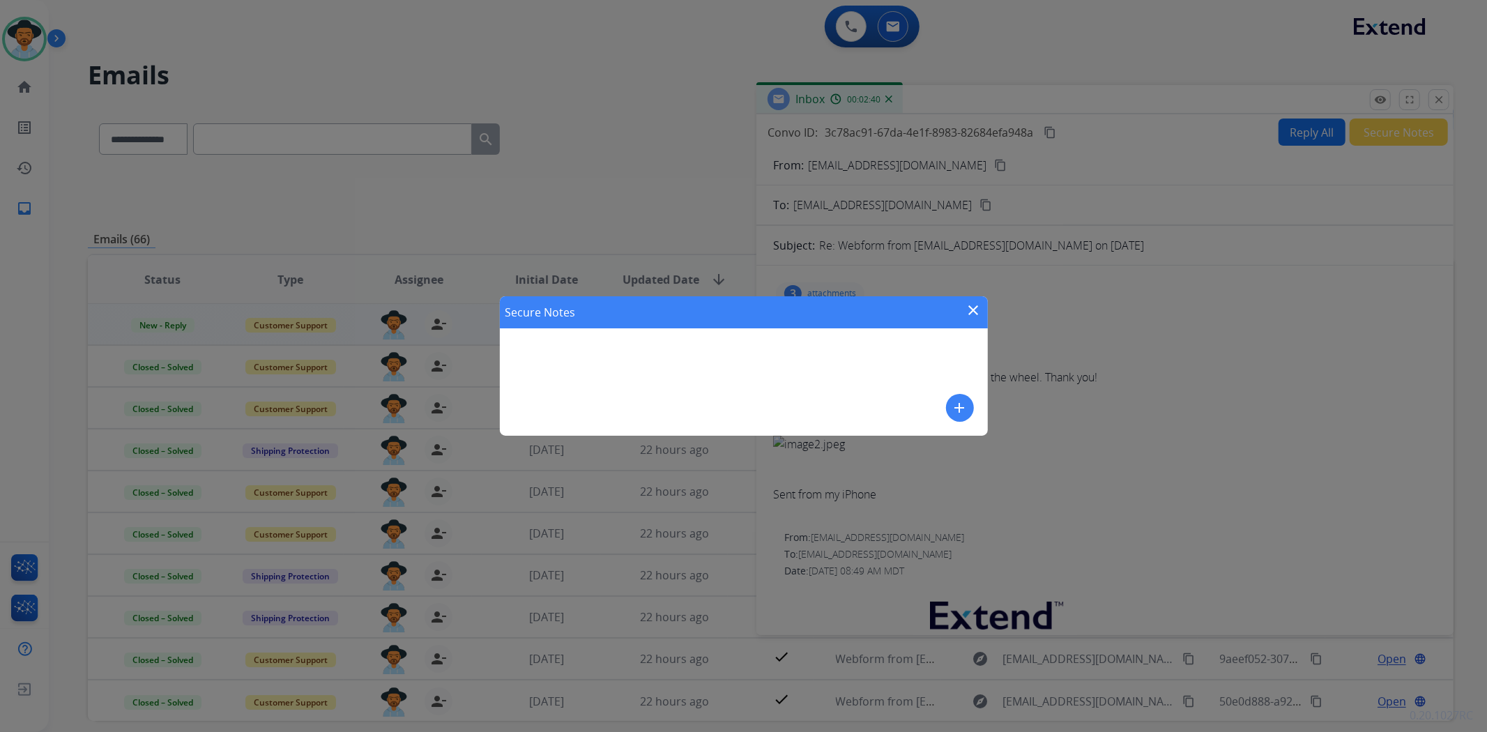
click at [856, 407] on div "Secure Notes close add" at bounding box center [744, 365] width 488 height 139
click at [961, 400] on mat-icon "add" at bounding box center [960, 408] width 17 height 17
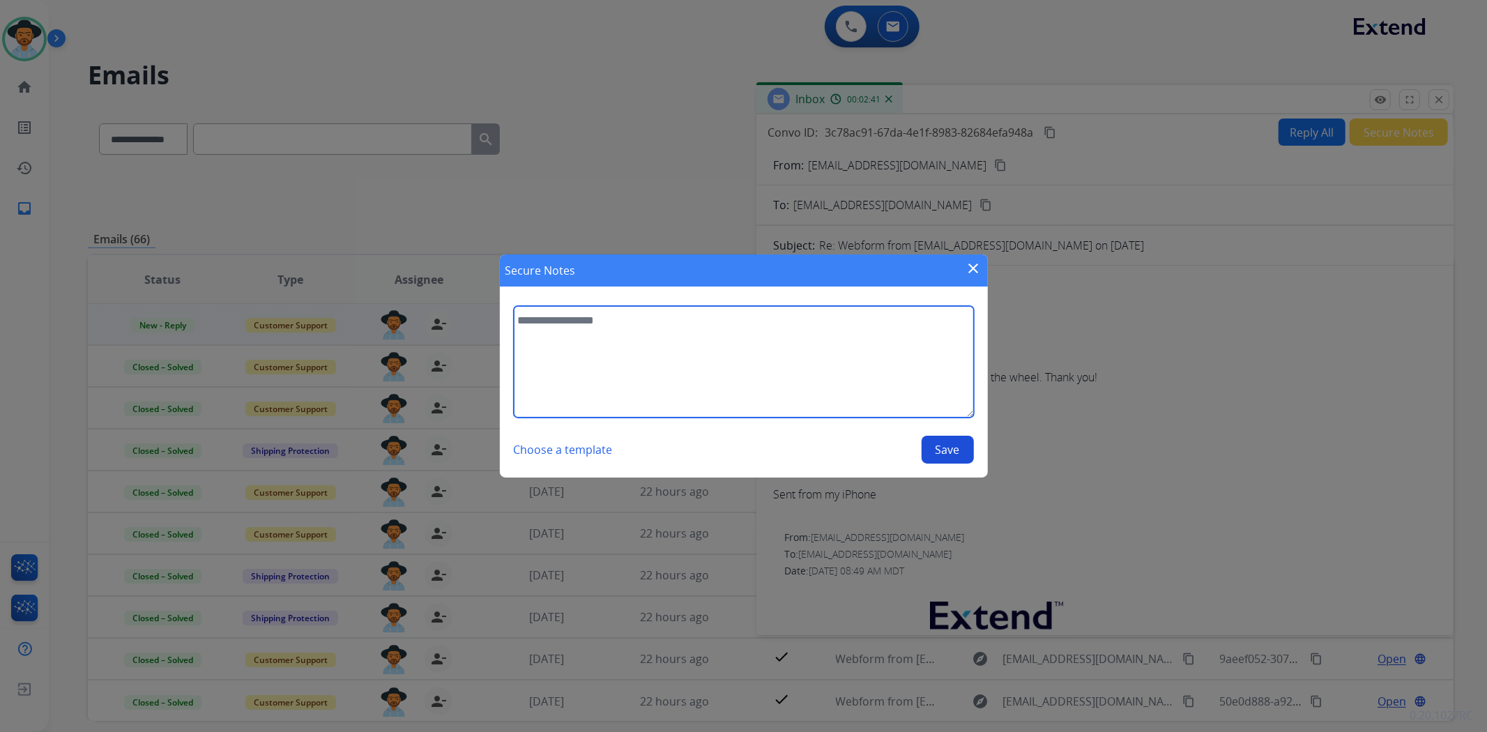
click at [869, 392] on textarea at bounding box center [744, 362] width 460 height 112
click at [677, 318] on textarea "**********" at bounding box center [744, 362] width 460 height 112
click at [678, 322] on textarea "**********" at bounding box center [744, 362] width 460 height 112
click at [809, 335] on textarea "**********" at bounding box center [744, 362] width 460 height 112
type textarea "**********"
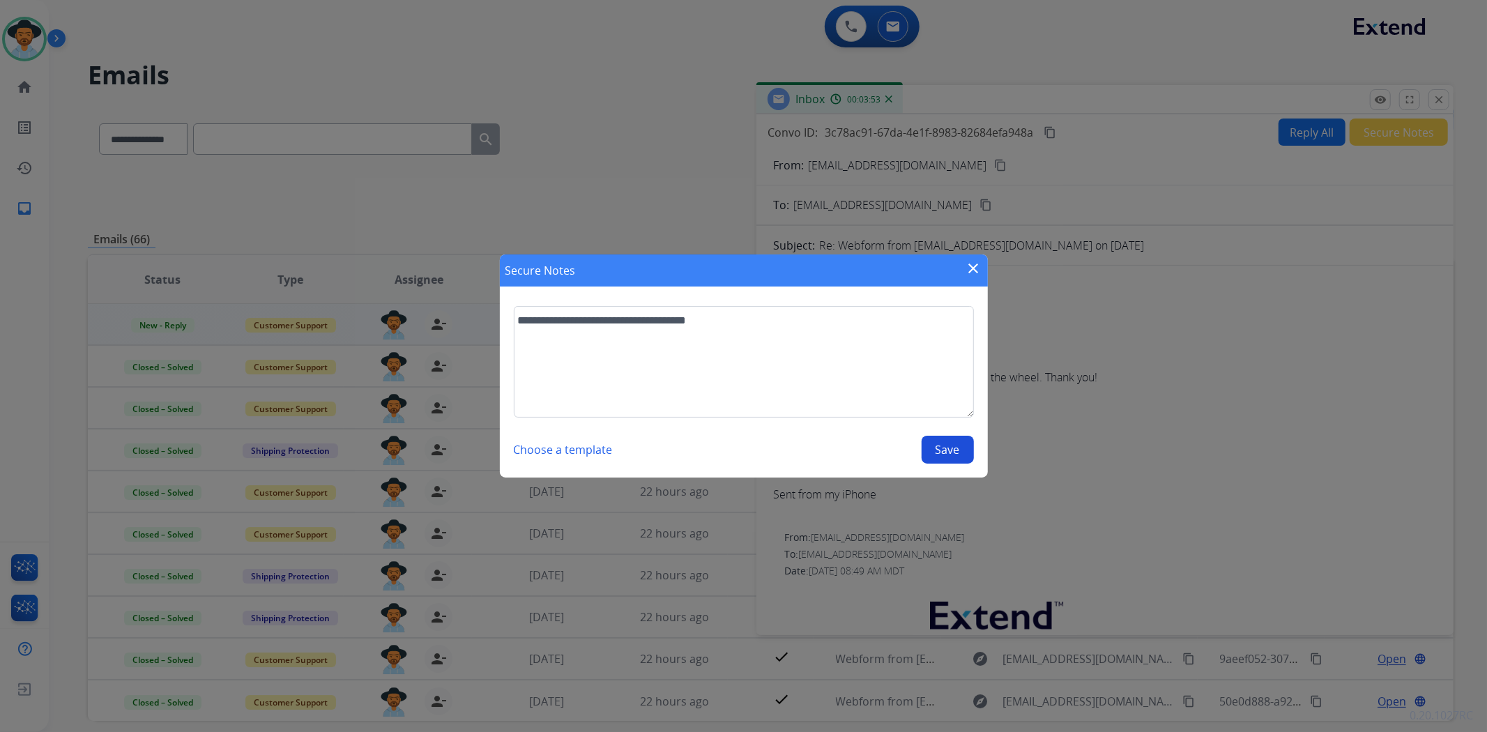
click at [949, 448] on button "Save" at bounding box center [948, 450] width 52 height 28
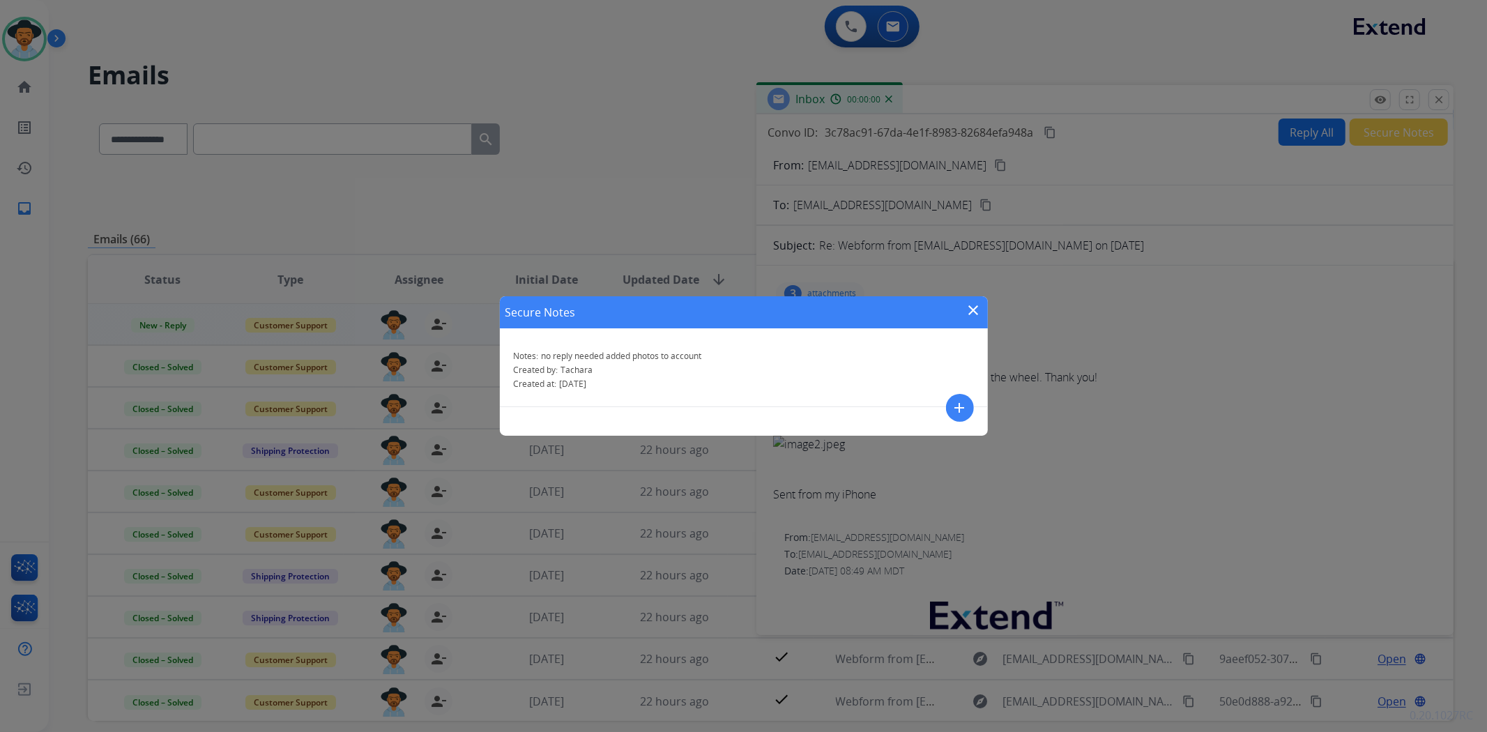
click at [976, 314] on mat-icon "close" at bounding box center [974, 310] width 17 height 17
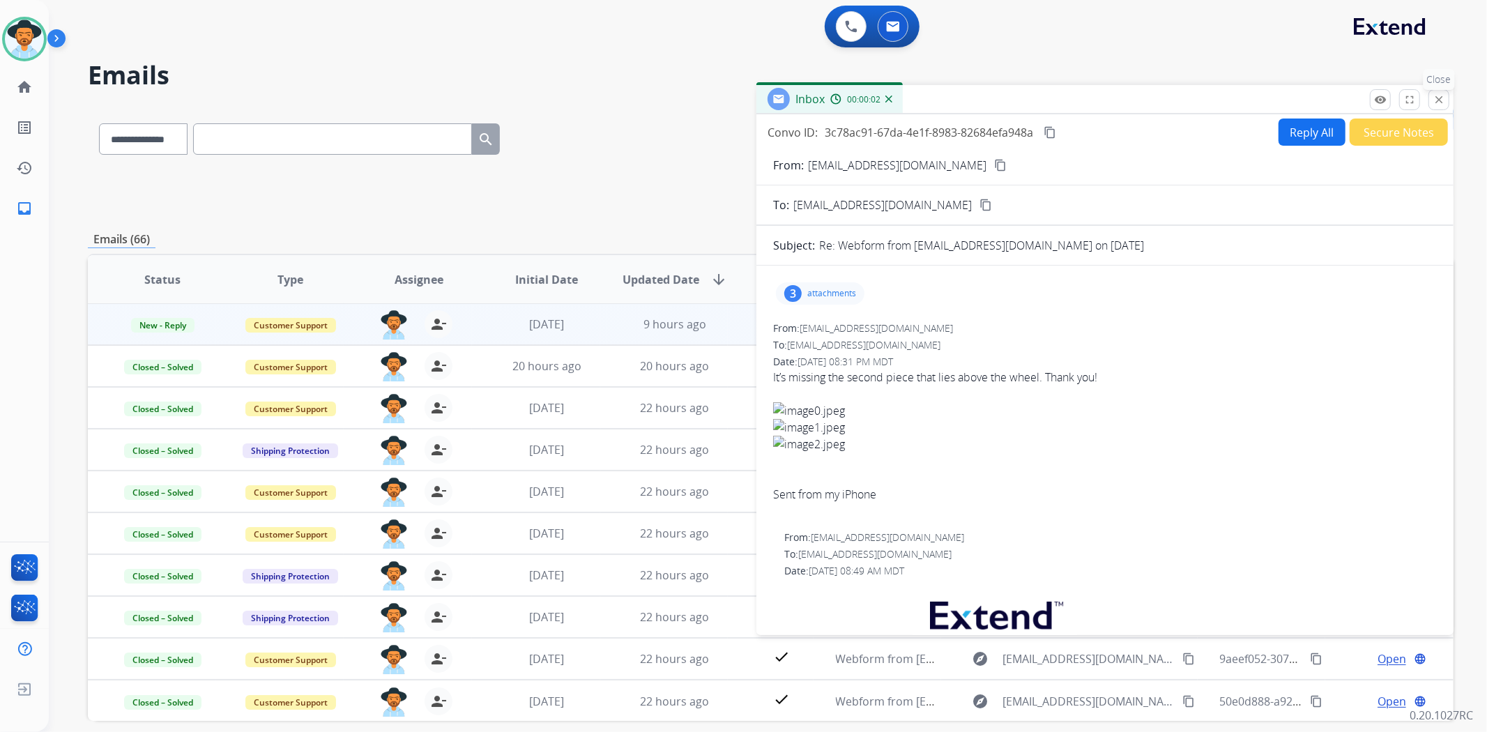
click at [1441, 101] on mat-icon "close" at bounding box center [1439, 99] width 13 height 13
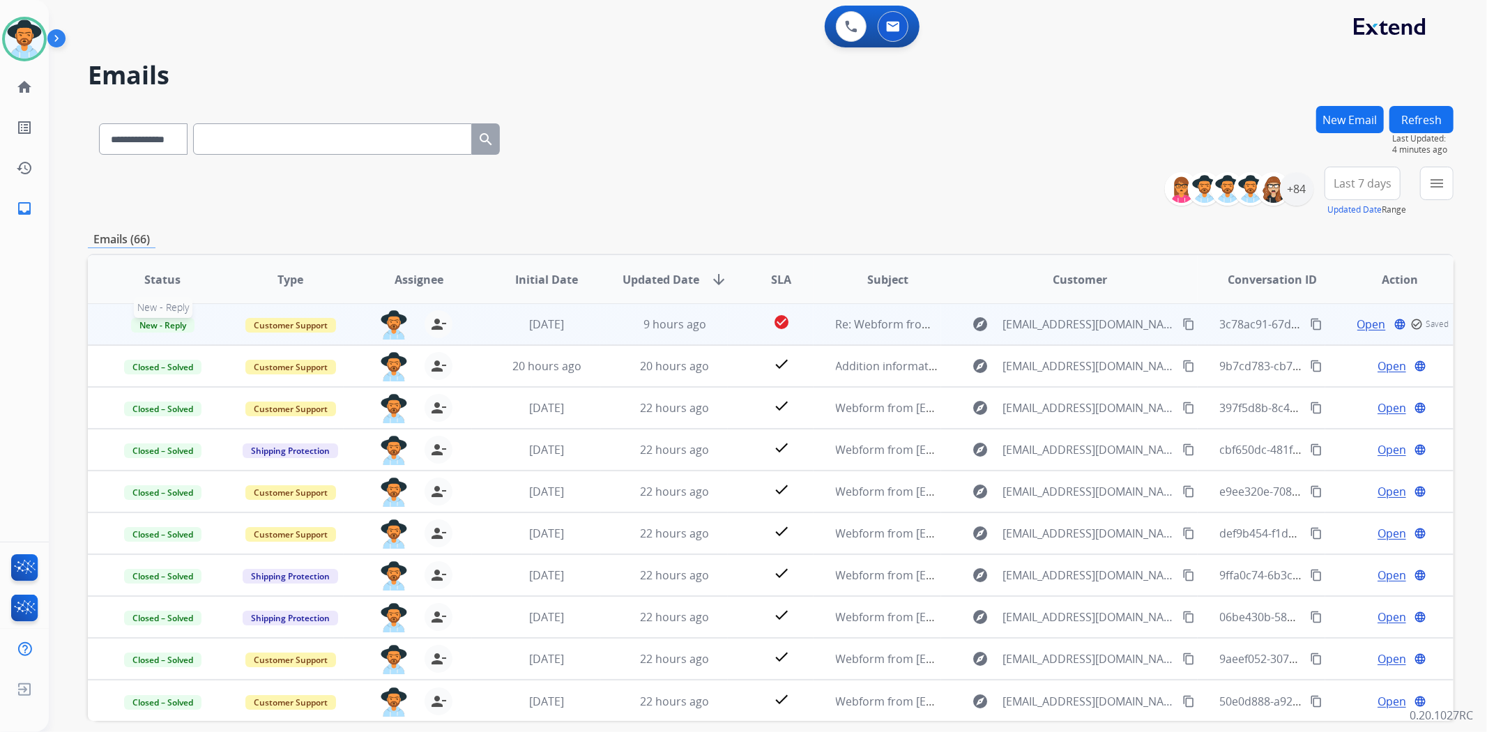
click at [178, 324] on span "New - Reply" at bounding box center [162, 325] width 63 height 15
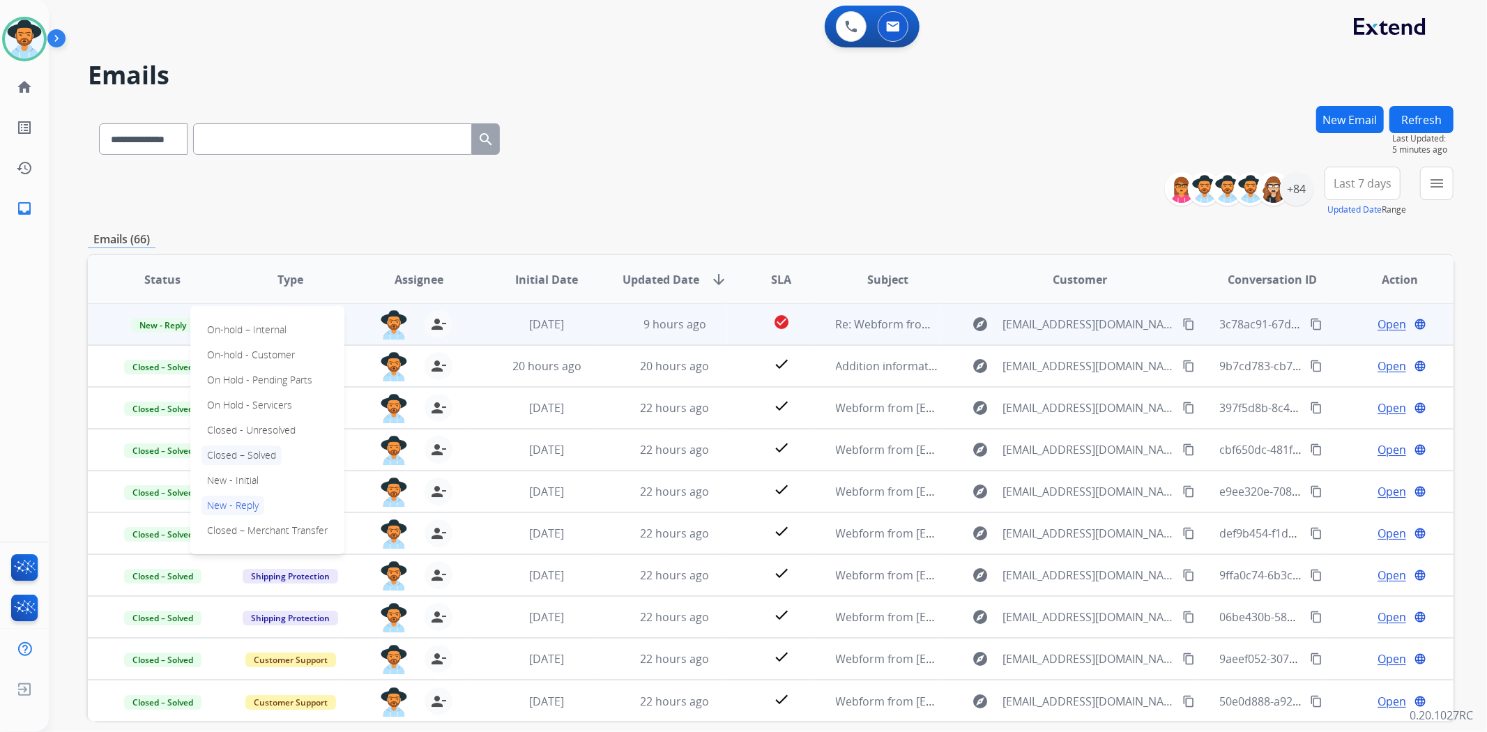
click at [264, 459] on p "Closed – Solved" at bounding box center [242, 456] width 80 height 20
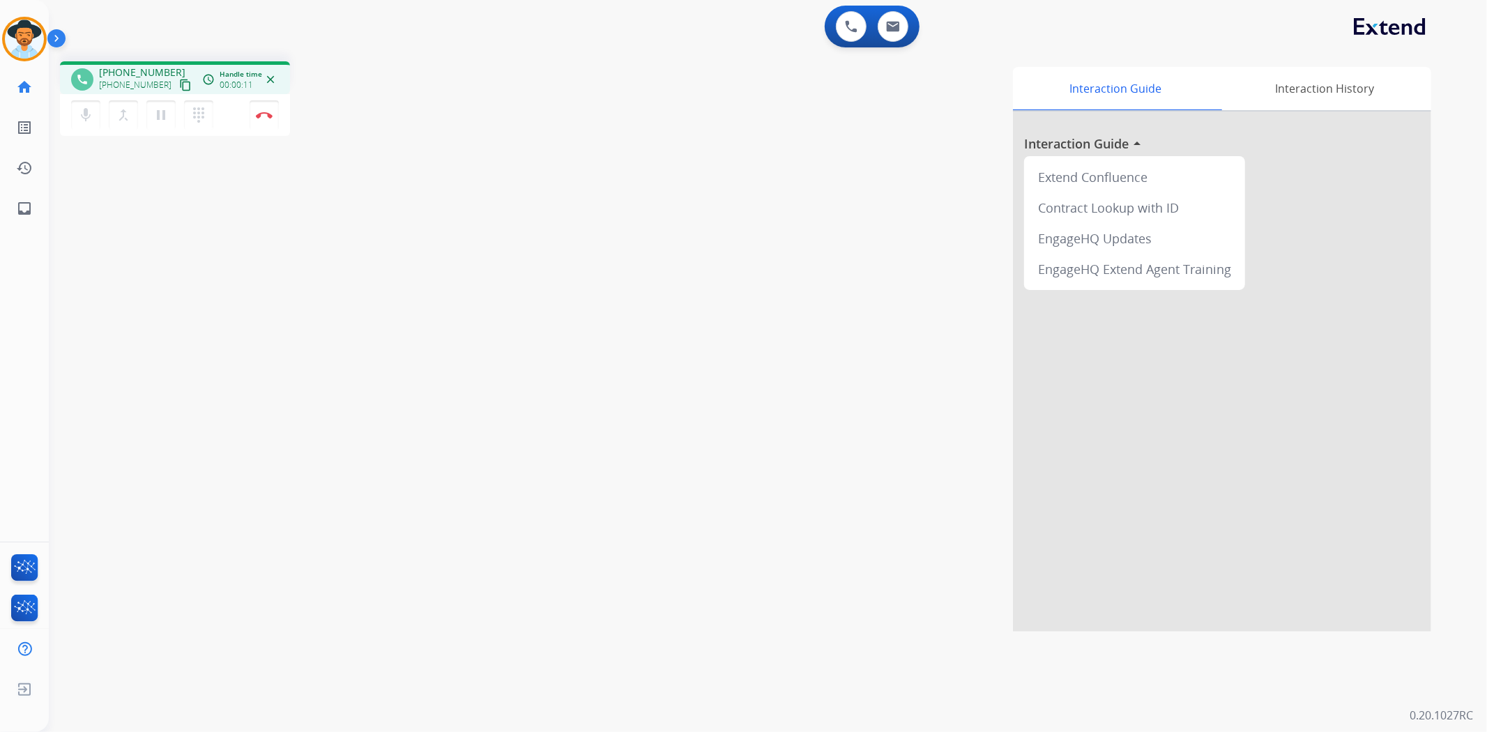
click at [179, 86] on mat-icon "content_copy" at bounding box center [185, 85] width 13 height 13
click at [179, 85] on mat-icon "content_copy" at bounding box center [185, 85] width 13 height 13
click at [900, 31] on button at bounding box center [893, 26] width 31 height 31
select select "**********"
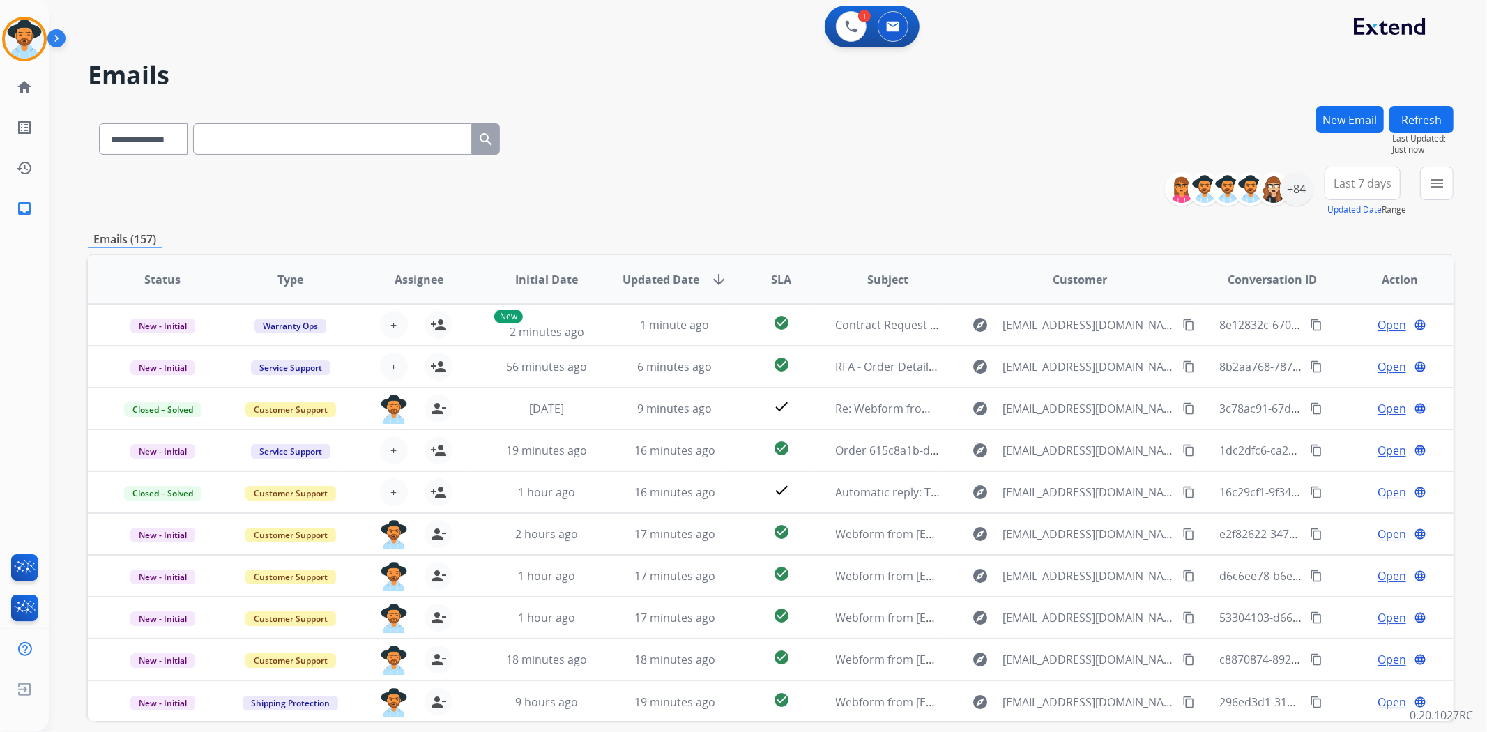
click at [1348, 114] on button "New Email" at bounding box center [1350, 119] width 68 height 27
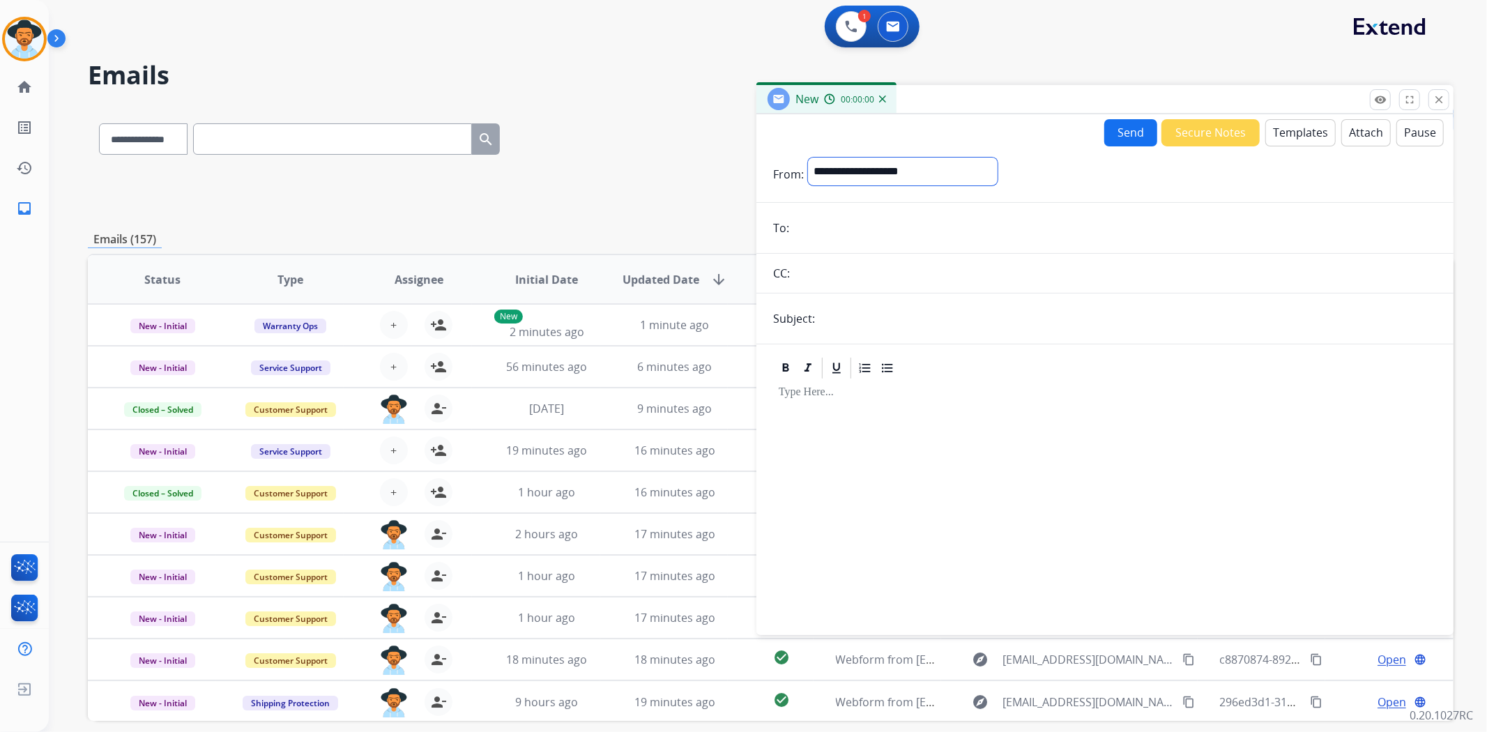
click at [893, 162] on select "**********" at bounding box center [903, 172] width 190 height 28
select select "**********"
click at [808, 158] on select "**********" at bounding box center [903, 172] width 190 height 28
click at [1438, 98] on mat-icon "close" at bounding box center [1439, 99] width 13 height 13
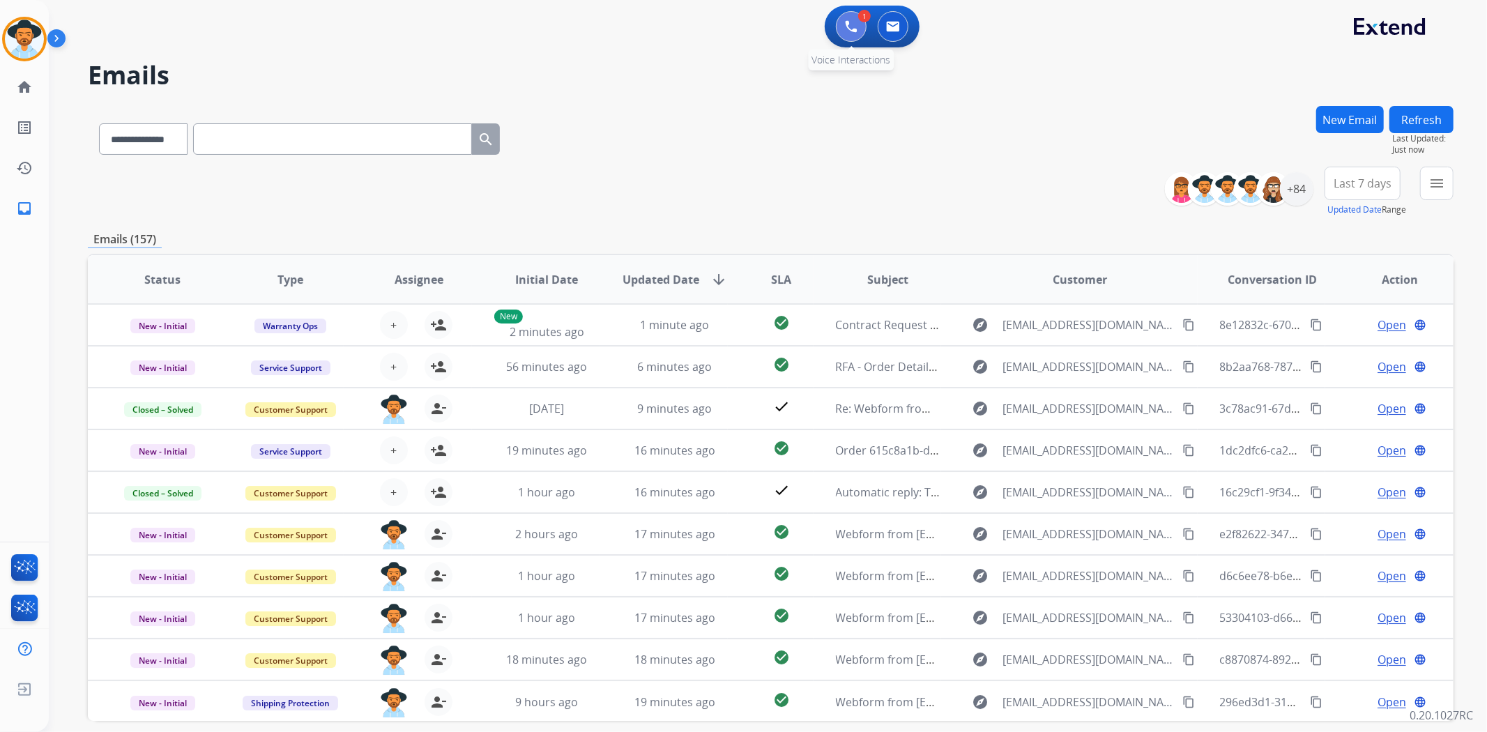
click at [852, 24] on img at bounding box center [851, 26] width 13 height 13
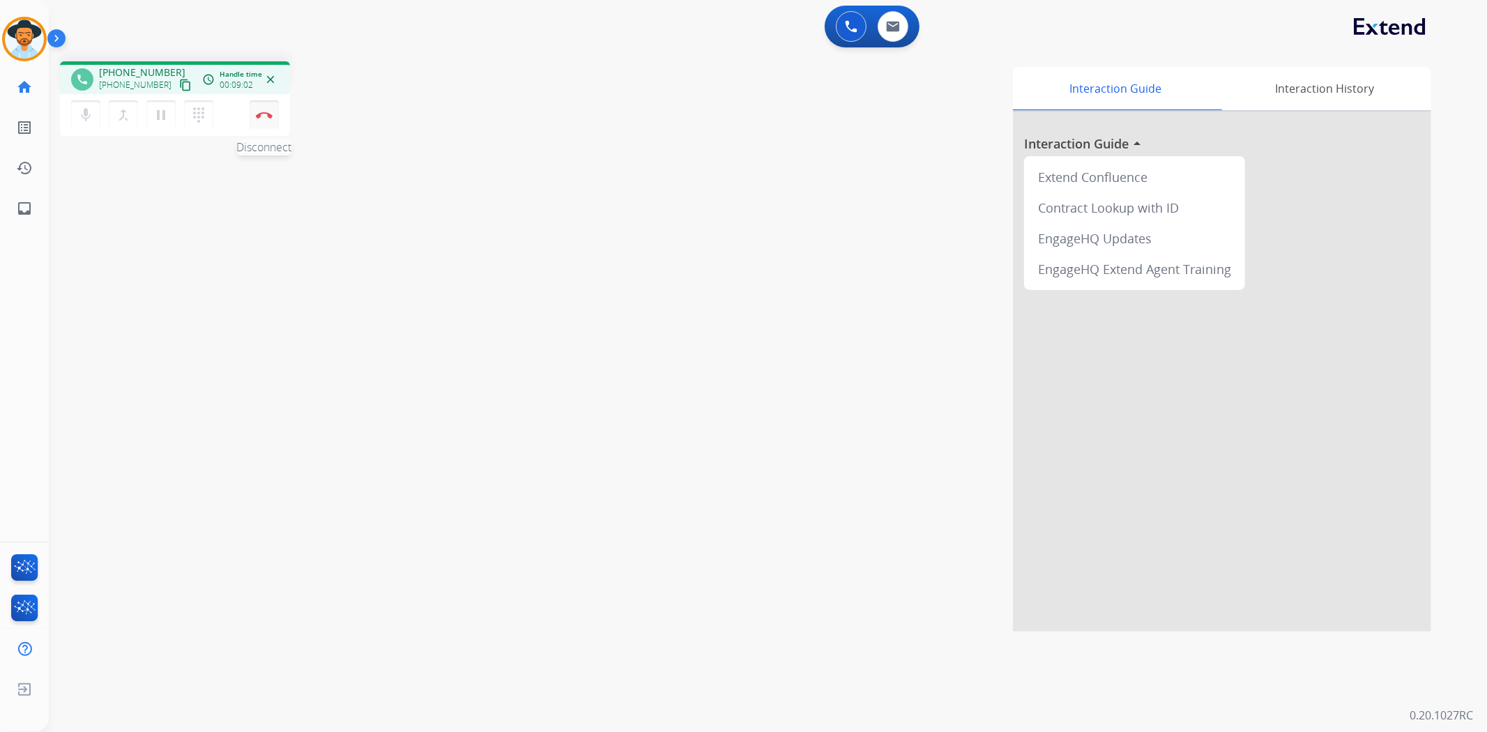
click at [269, 114] on img at bounding box center [264, 115] width 17 height 7
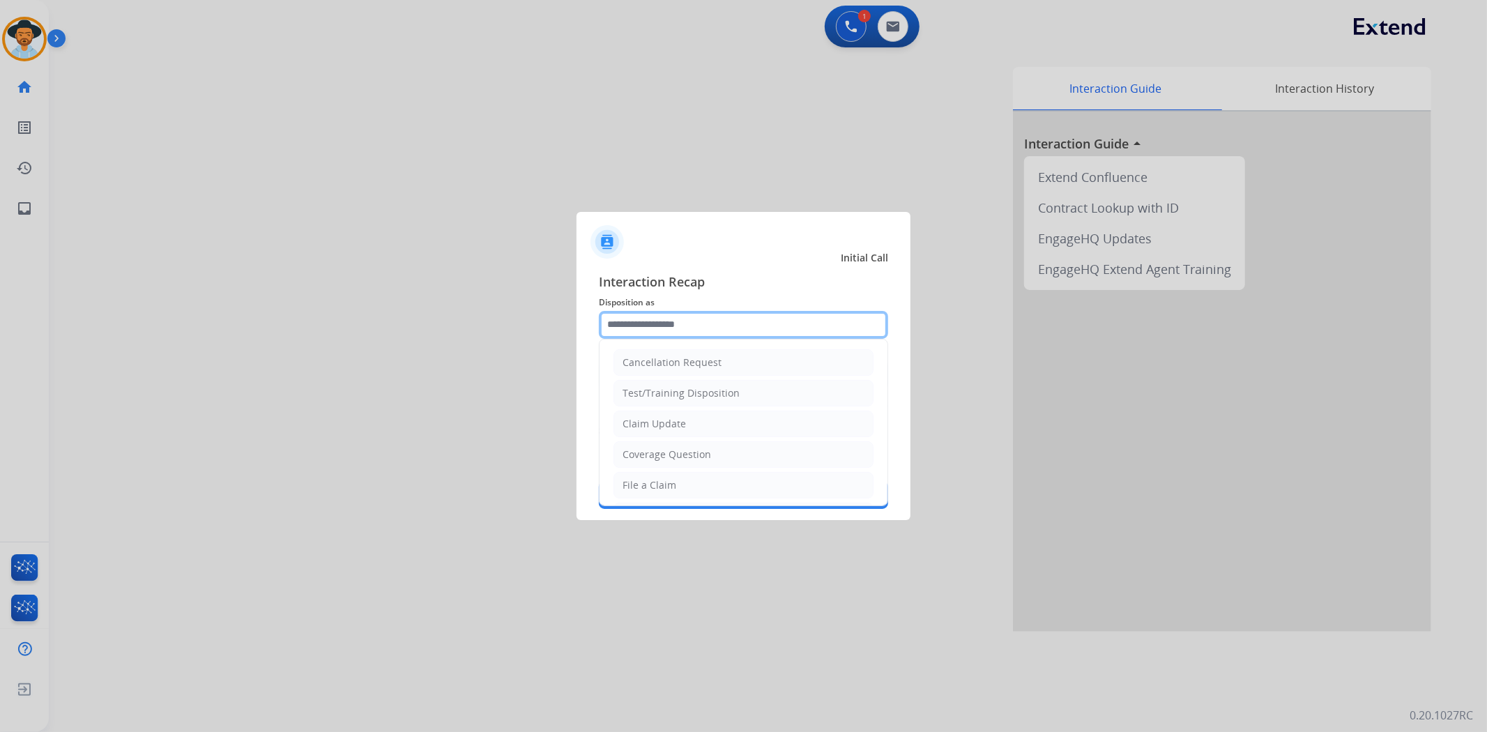
click at [601, 332] on input "text" at bounding box center [743, 325] width 289 height 28
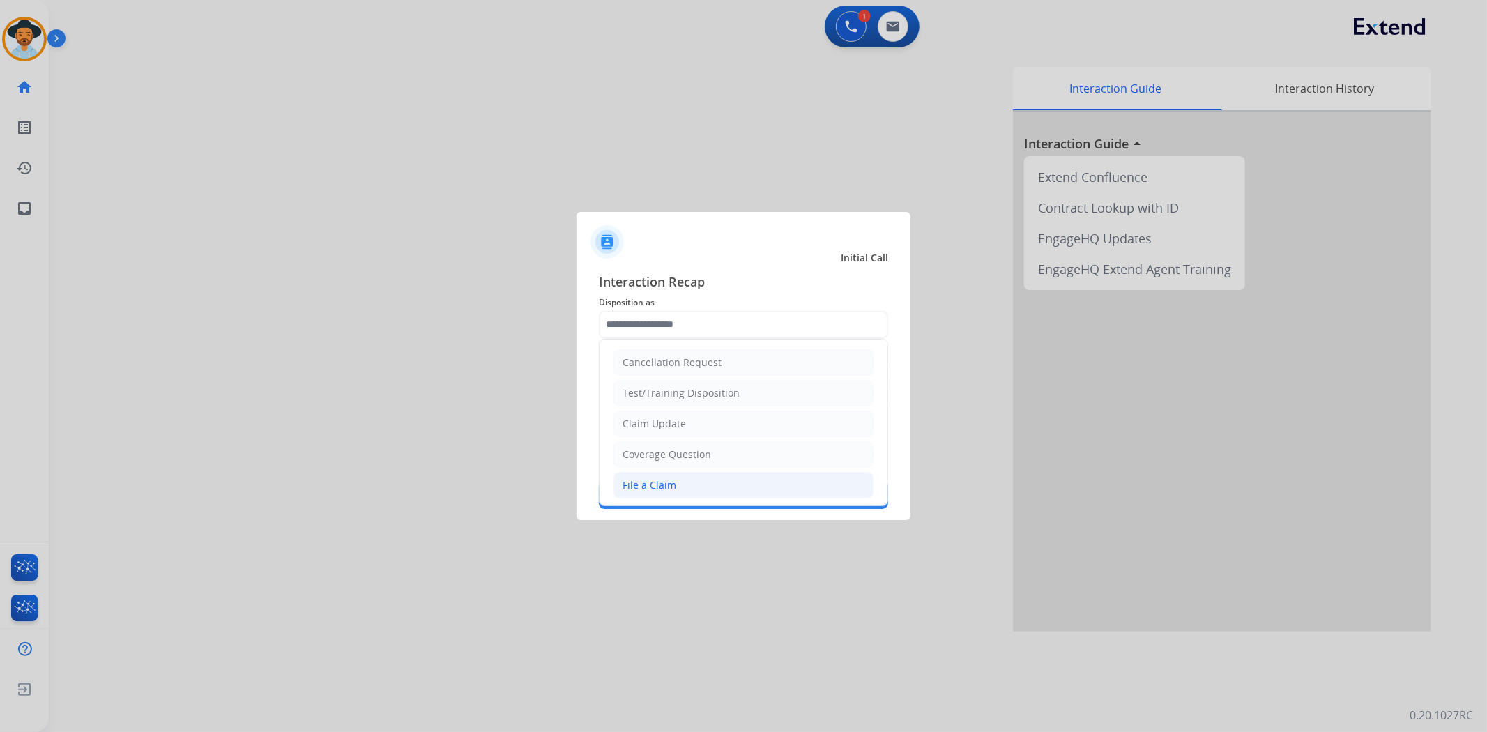
click at [691, 484] on li "File a Claim" at bounding box center [744, 485] width 260 height 26
type input "**********"
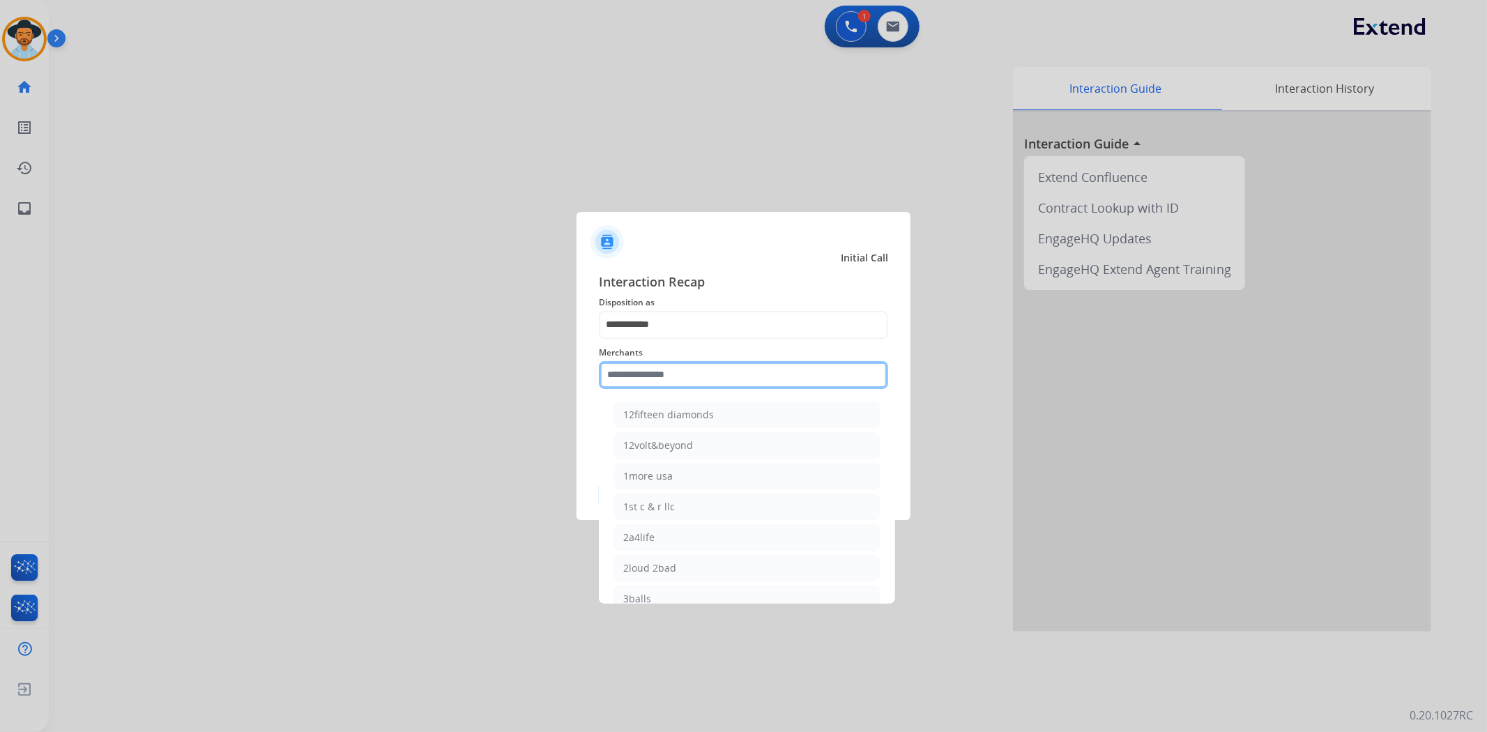
click at [681, 378] on input "text" at bounding box center [743, 375] width 289 height 28
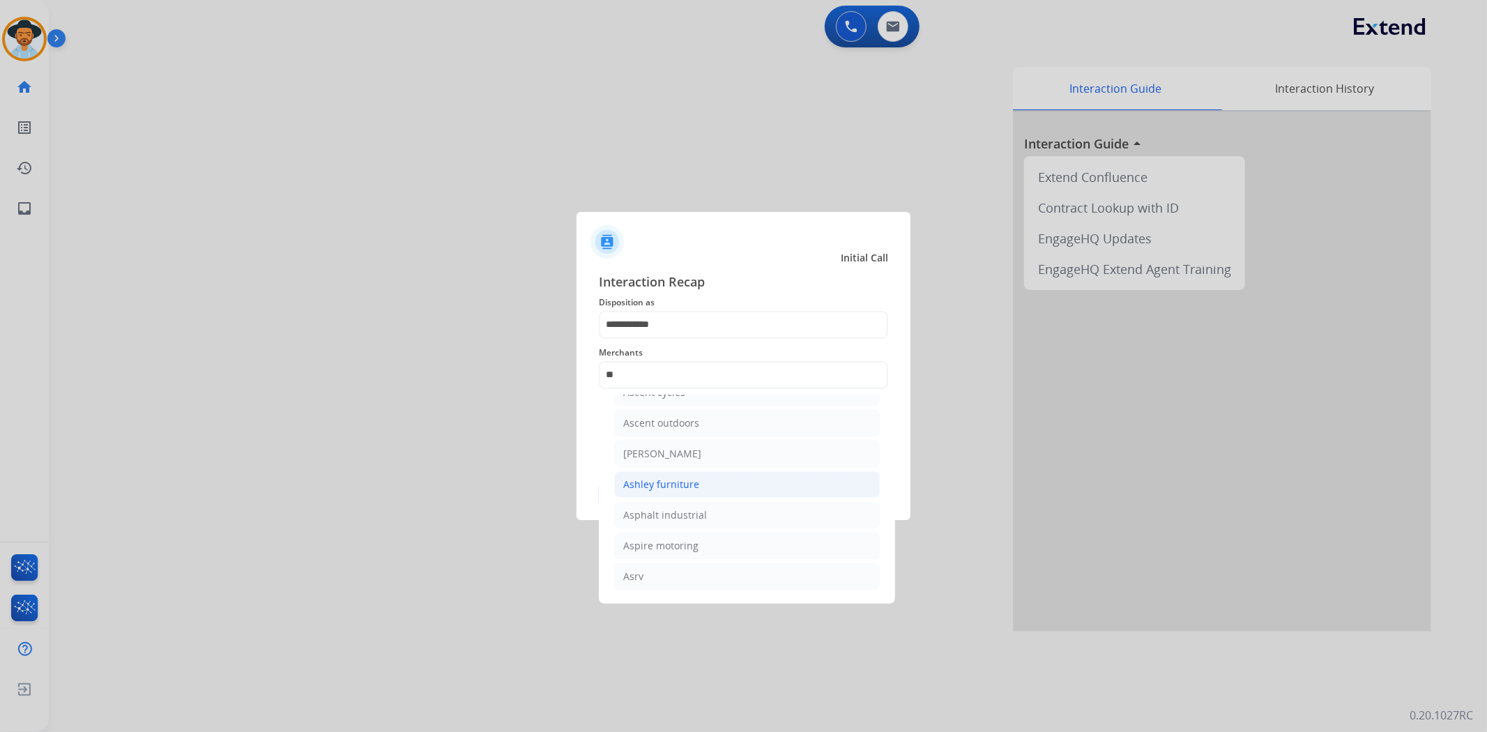
click at [664, 488] on div "Ashley furniture" at bounding box center [661, 485] width 76 height 14
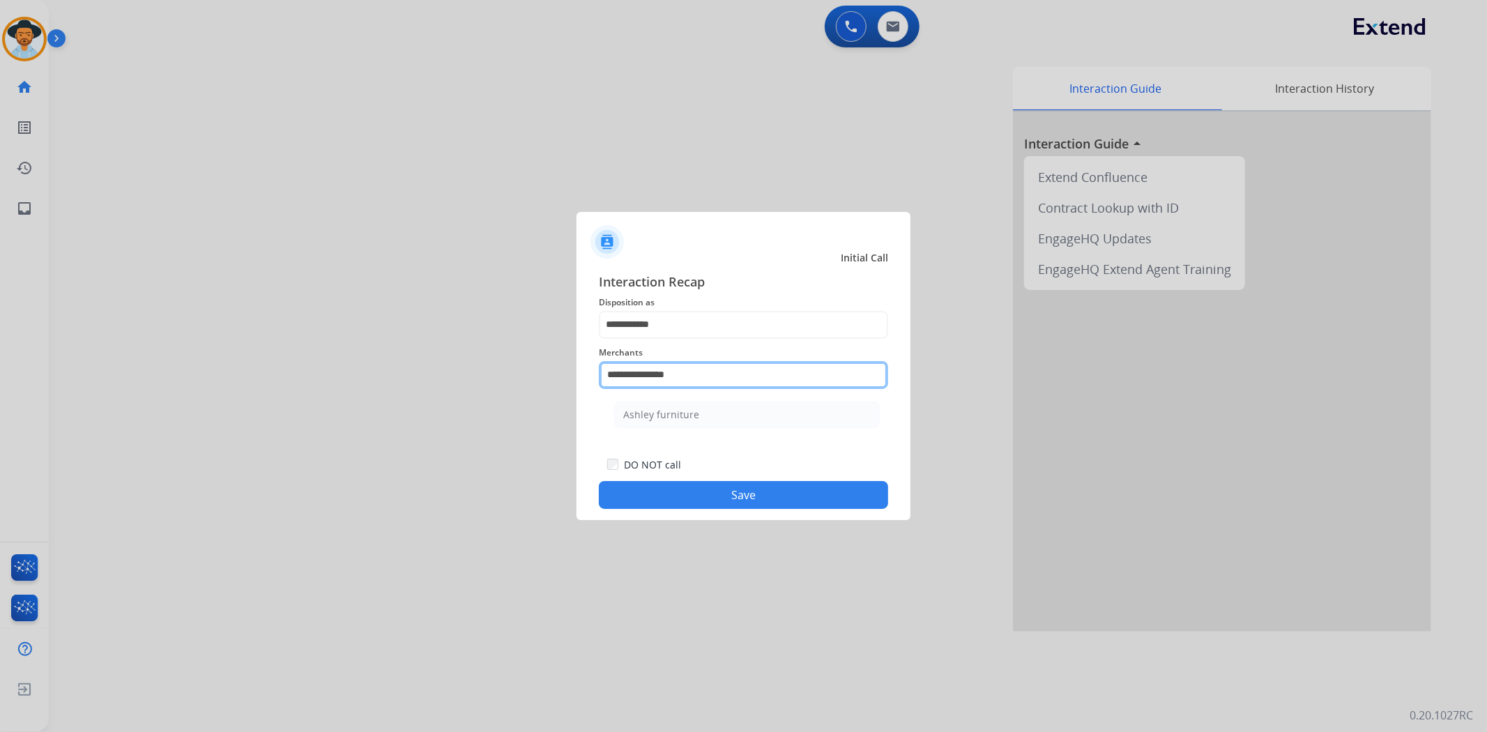
drag, startPoint x: 720, startPoint y: 366, endPoint x: 650, endPoint y: 361, distance: 70.6
click at [650, 361] on input "**********" at bounding box center [743, 375] width 289 height 28
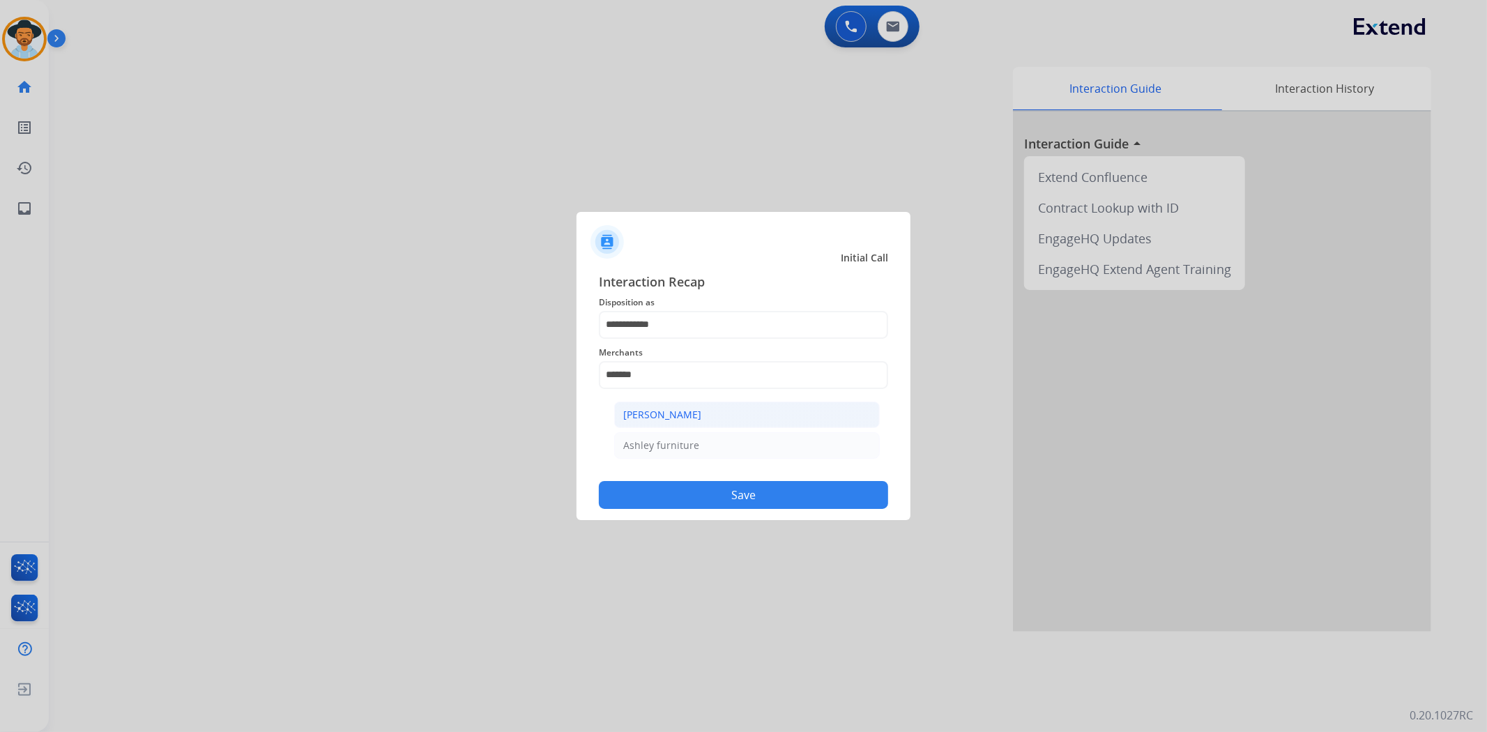
click at [673, 425] on li "[PERSON_NAME]" at bounding box center [747, 415] width 266 height 26
type input "**********"
click at [747, 502] on button "Save" at bounding box center [743, 495] width 289 height 28
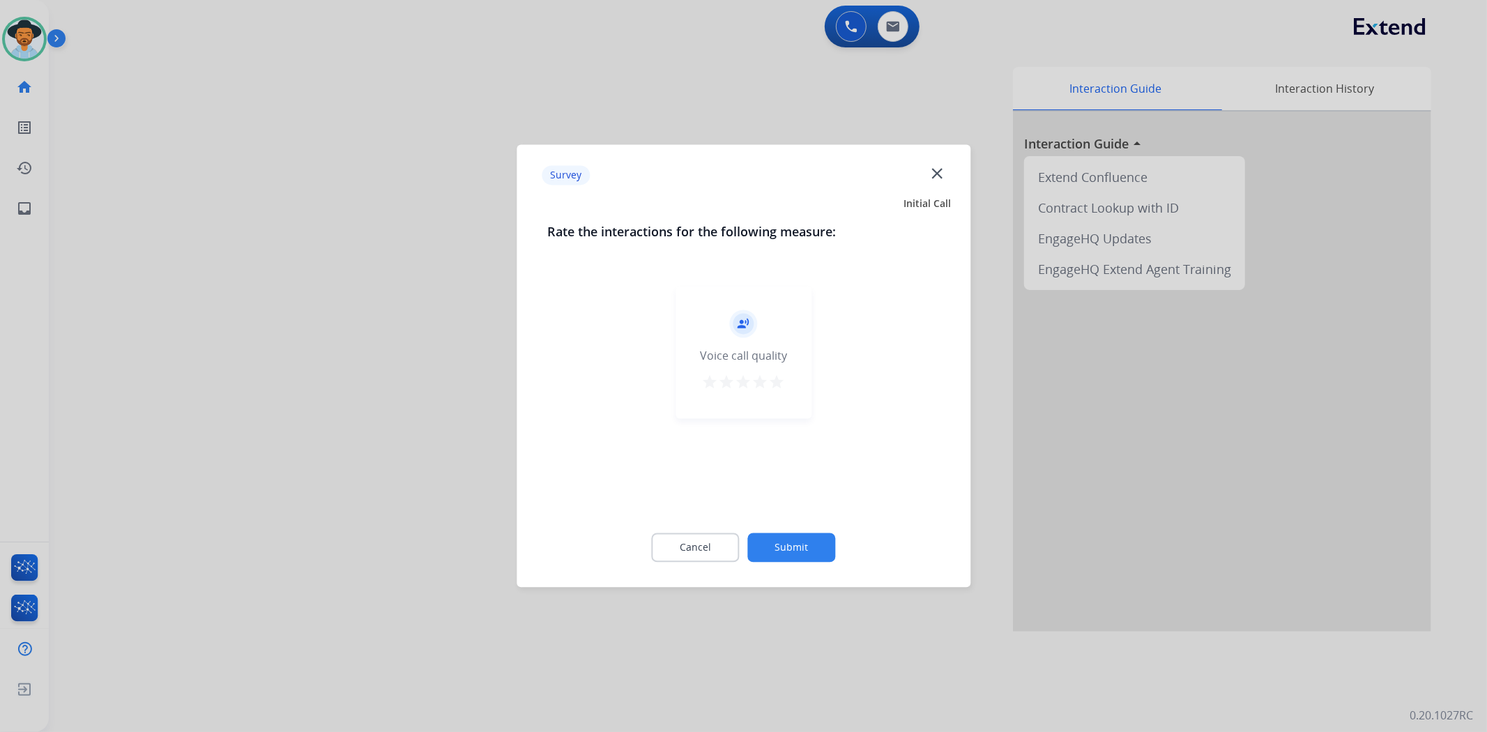
click at [771, 387] on mat-icon "star" at bounding box center [777, 382] width 17 height 17
click at [777, 545] on button "Submit" at bounding box center [792, 547] width 88 height 29
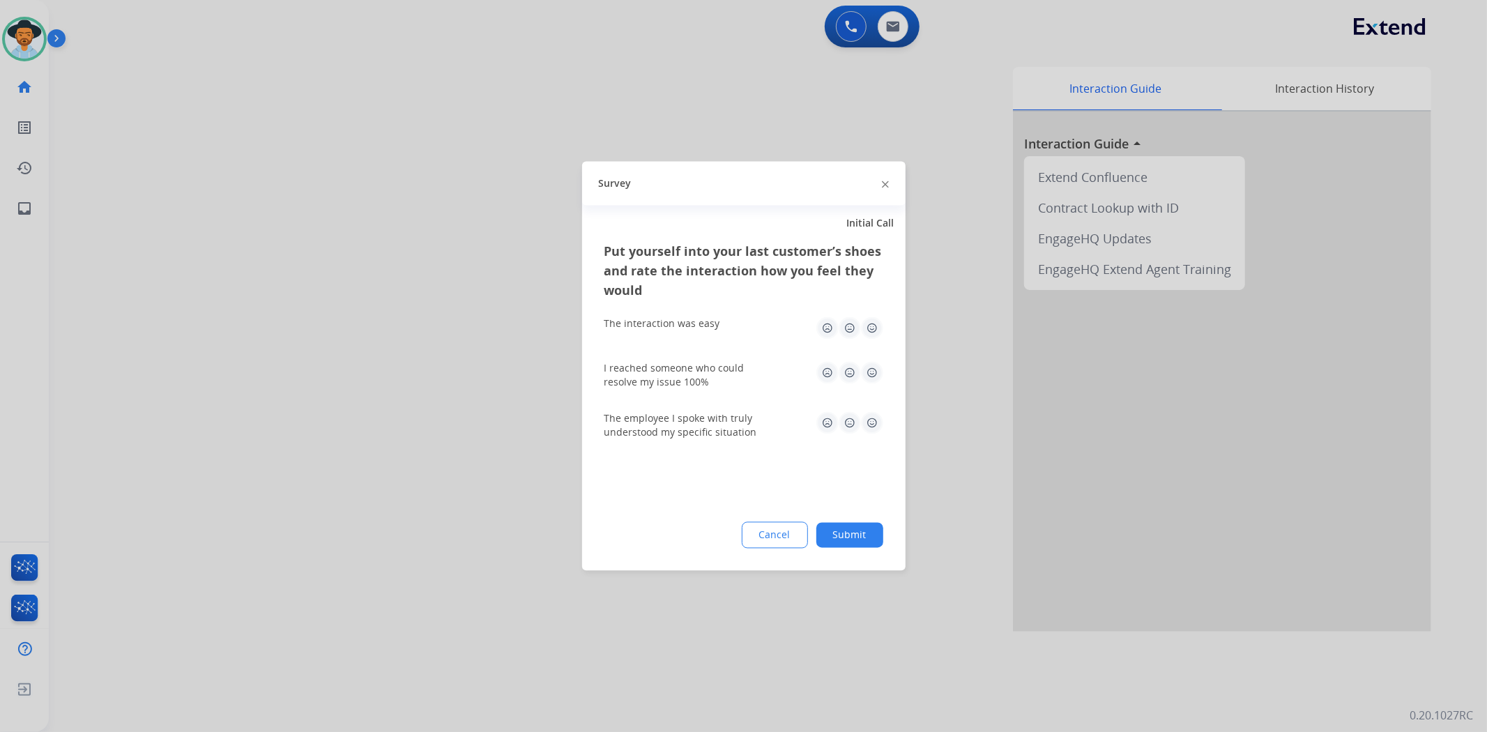
click at [851, 532] on button "Submit" at bounding box center [849, 535] width 67 height 25
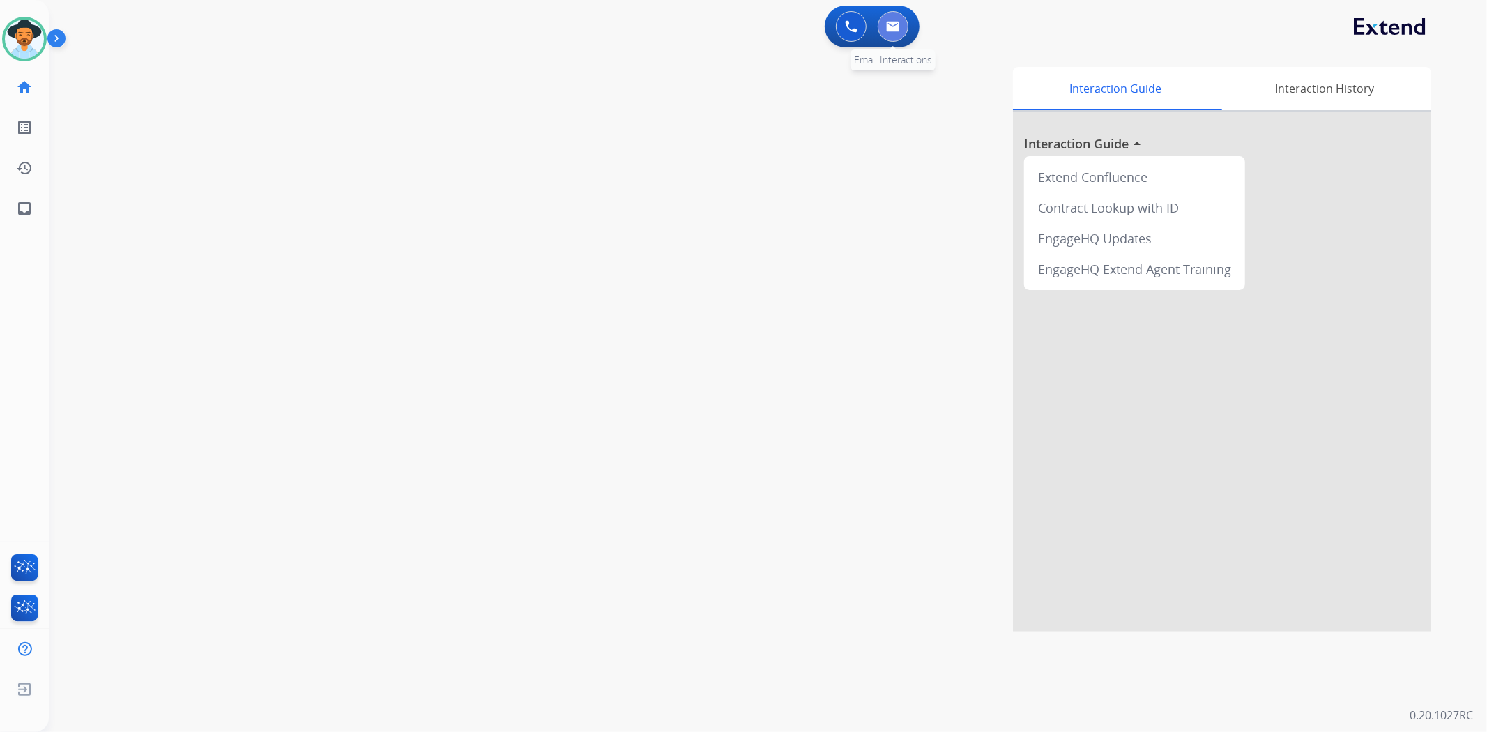
click at [905, 19] on button at bounding box center [893, 26] width 31 height 31
select select "**********"
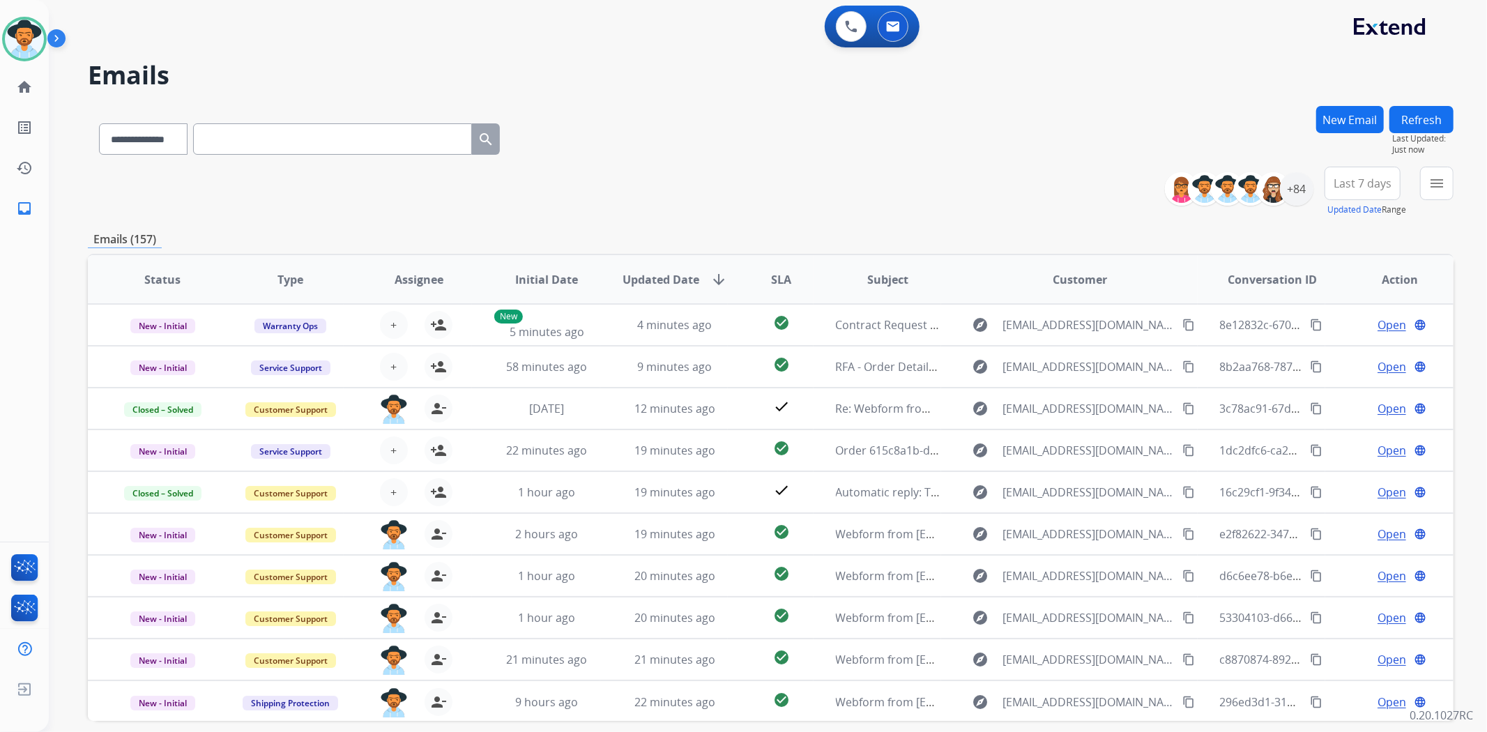
click at [1327, 116] on button "New Email" at bounding box center [1350, 119] width 68 height 27
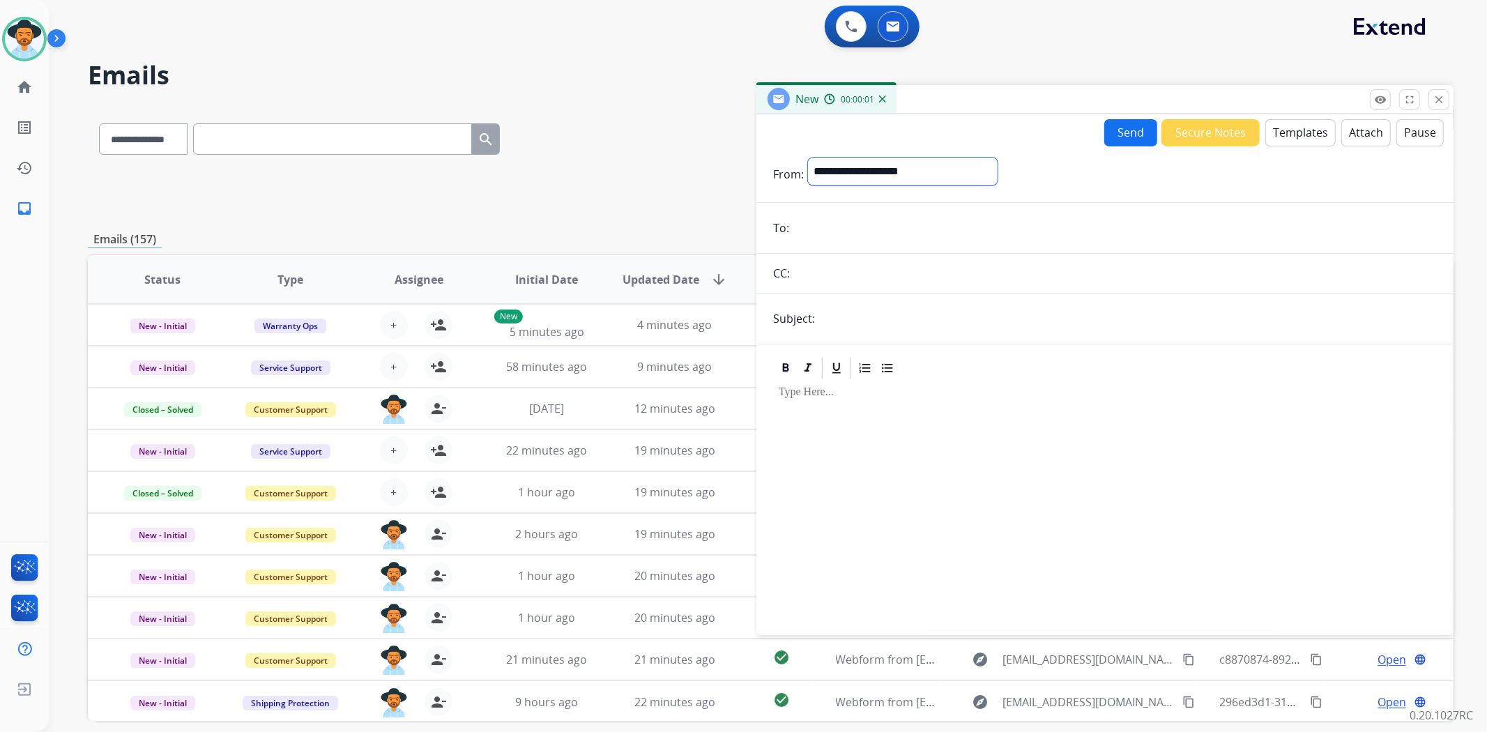
click at [929, 168] on select "**********" at bounding box center [903, 172] width 190 height 28
select select "**********"
click at [808, 158] on select "**********" at bounding box center [903, 172] width 190 height 28
click at [916, 215] on input "email" at bounding box center [1115, 229] width 644 height 28
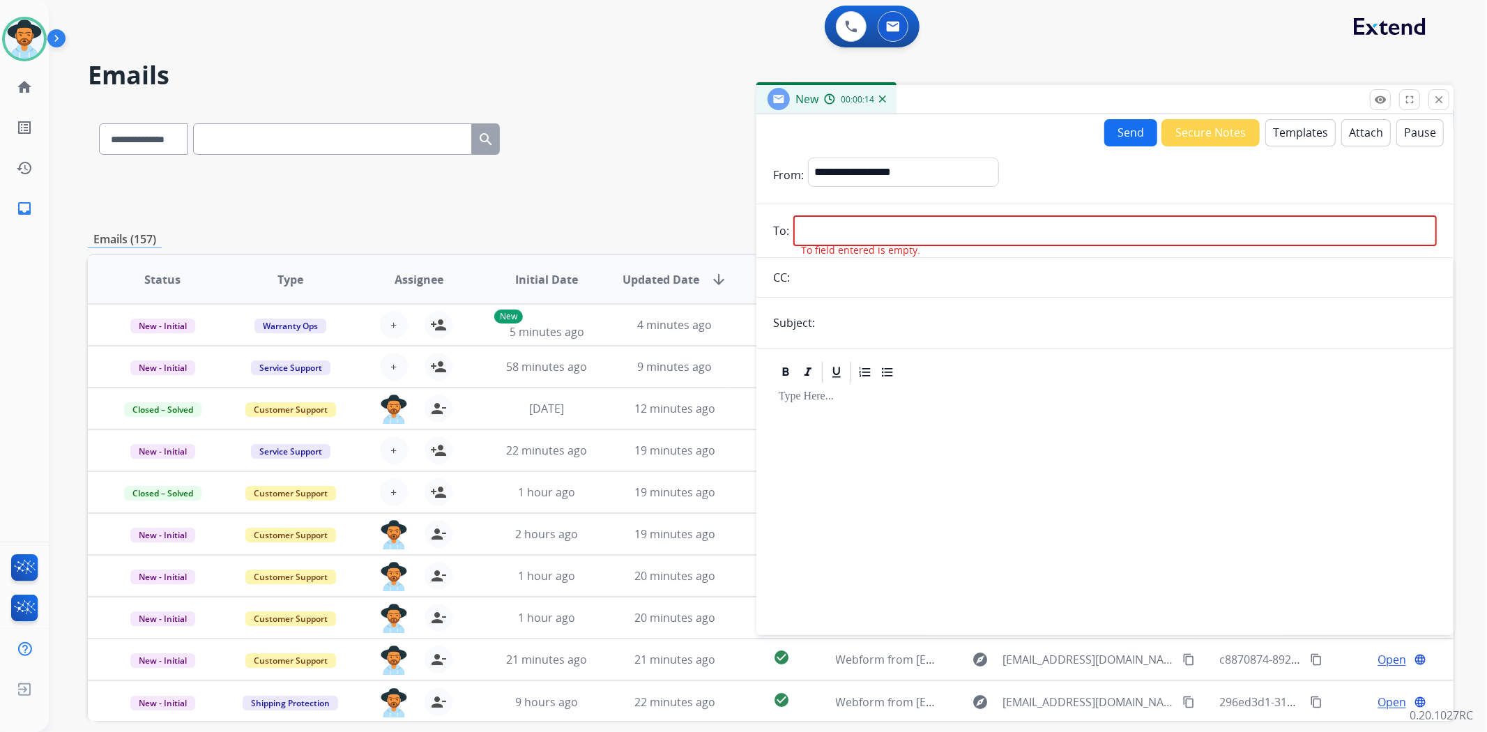
click at [856, 227] on input "email" at bounding box center [1115, 230] width 644 height 31
paste input "**********"
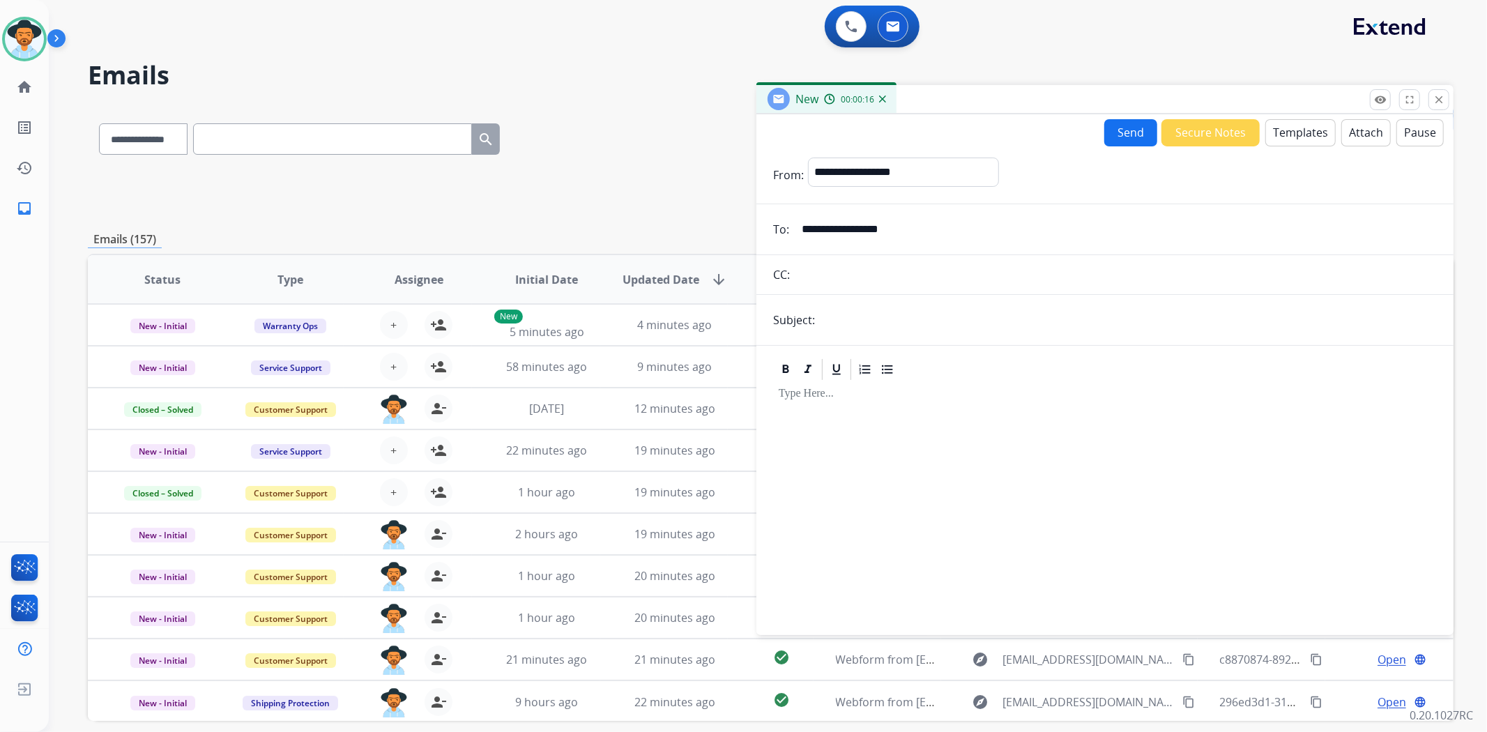
type input "**********"
click at [837, 311] on input "text" at bounding box center [1128, 320] width 618 height 28
type input "**********"
click at [1284, 126] on button "Templates" at bounding box center [1301, 132] width 70 height 27
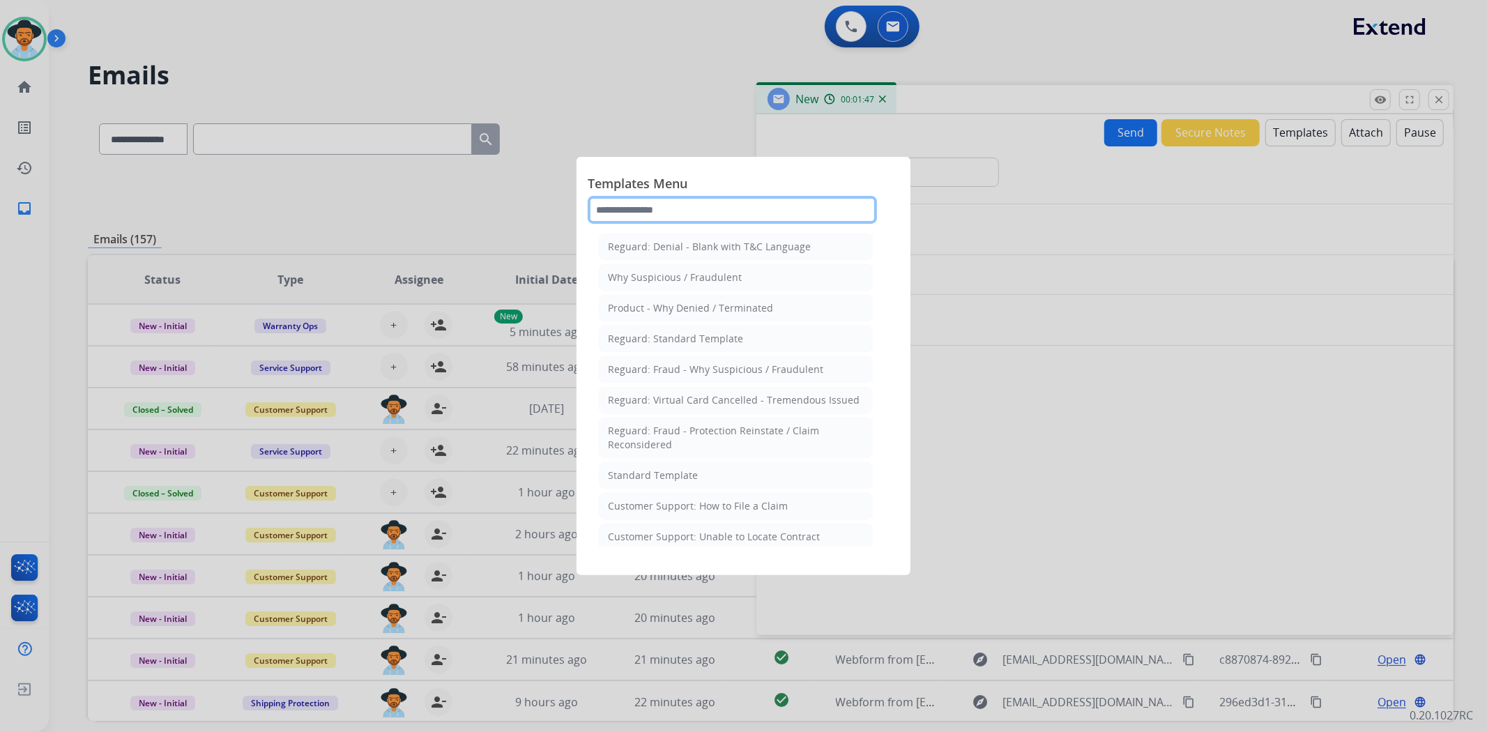
click at [706, 204] on input "text" at bounding box center [732, 210] width 289 height 28
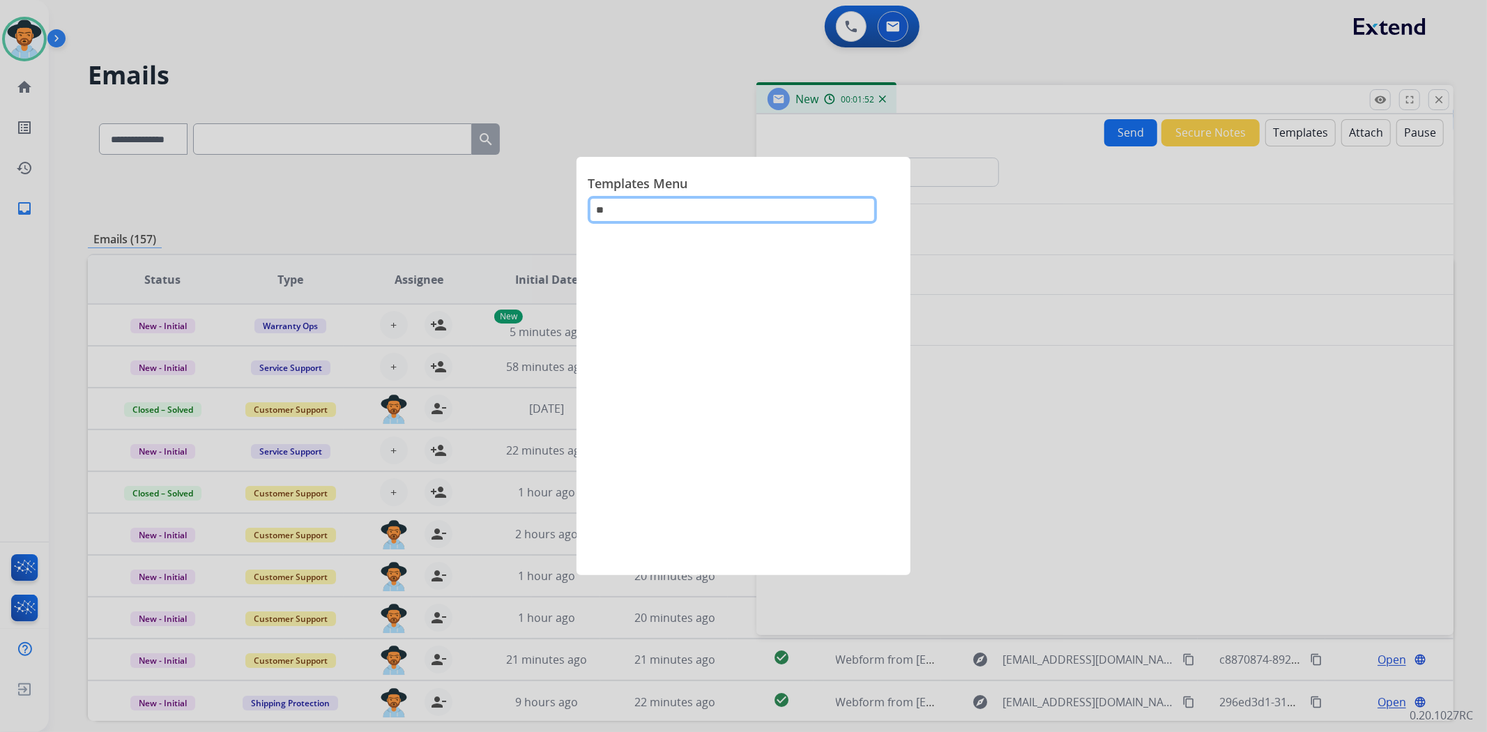
type input "*"
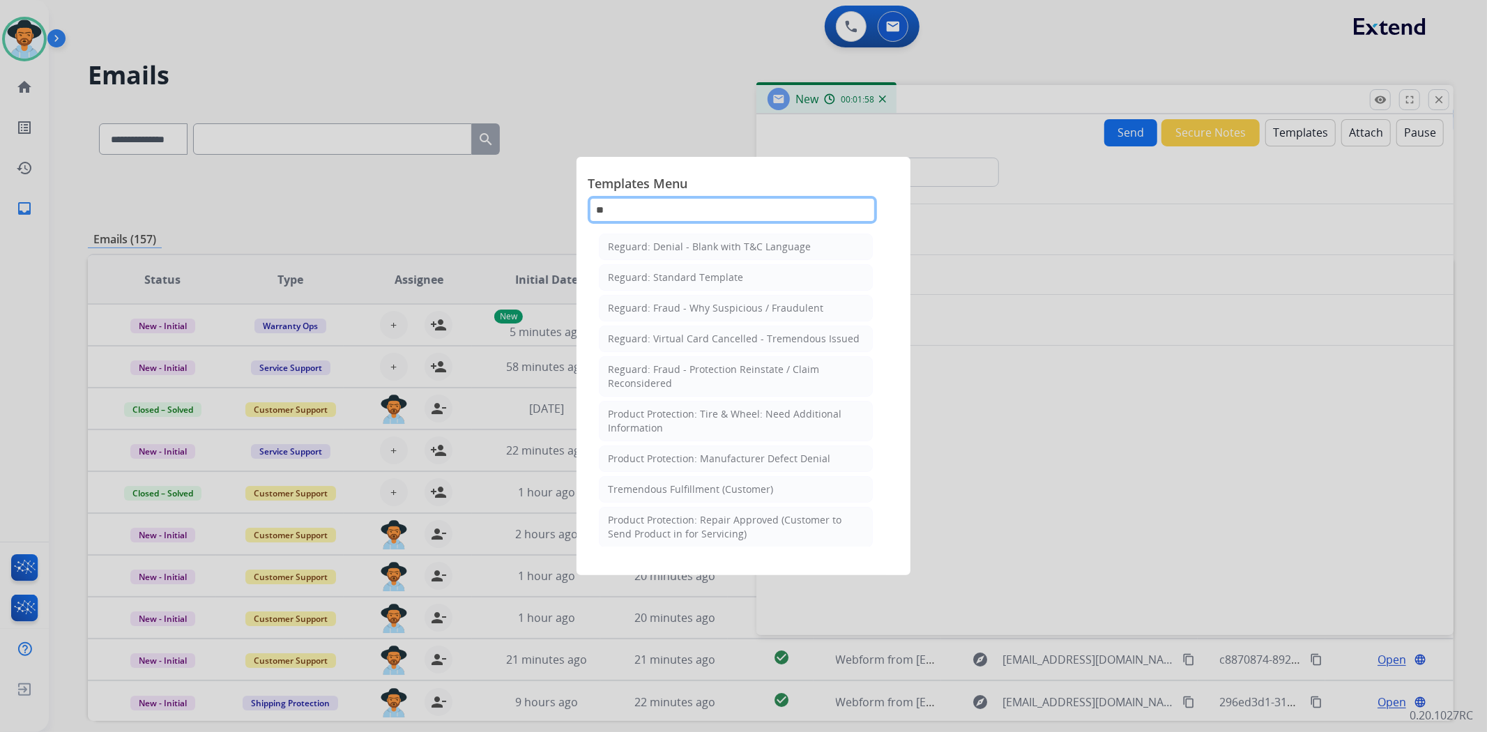
type input "*"
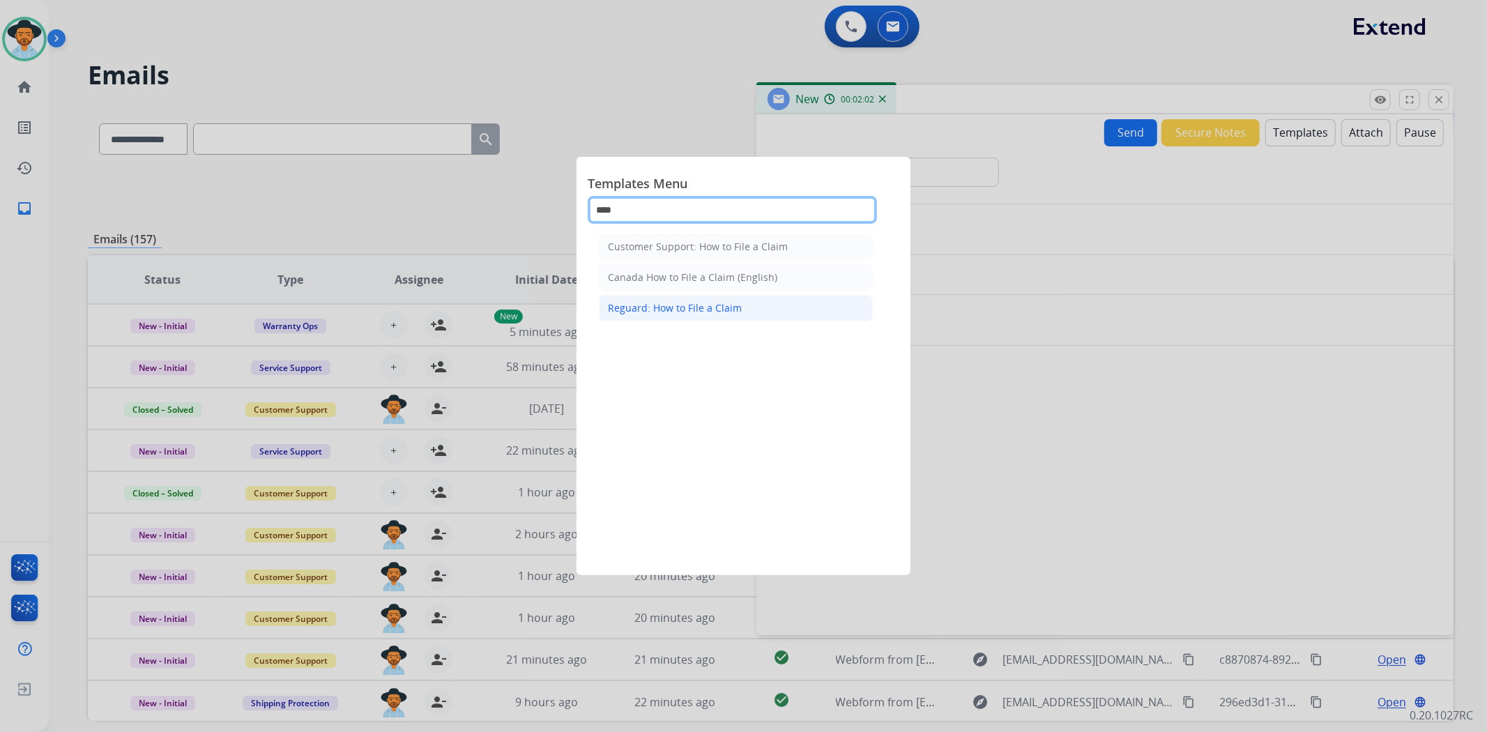
type input "***"
click at [668, 300] on li "Reguard: How to File a Claim" at bounding box center [736, 308] width 274 height 26
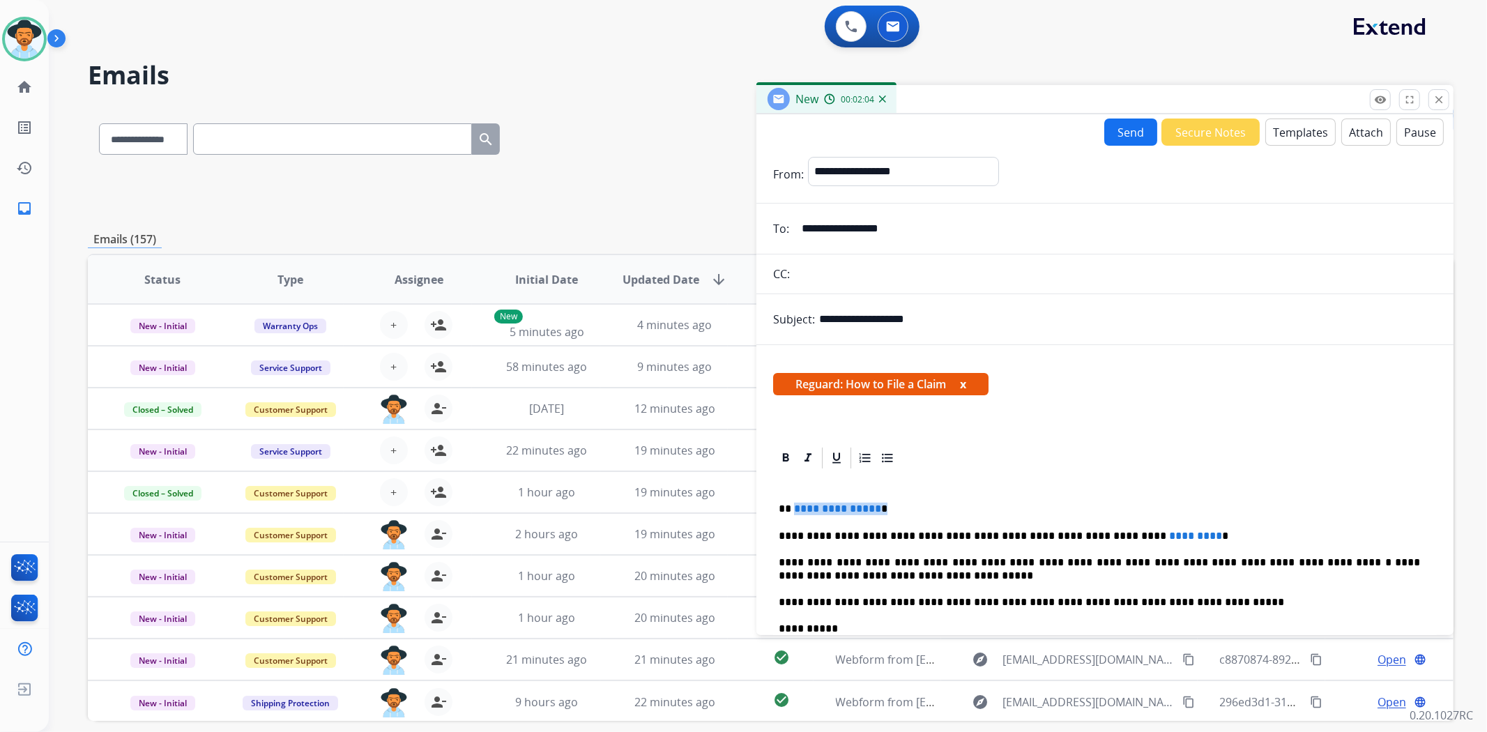
drag, startPoint x: 920, startPoint y: 509, endPoint x: 793, endPoint y: 497, distance: 127.5
click at [793, 497] on div "**********" at bounding box center [1105, 628] width 664 height 315
drag, startPoint x: 1191, startPoint y: 533, endPoint x: 1058, endPoint y: 534, distance: 132.5
click at [1058, 534] on p "**********" at bounding box center [1099, 536] width 641 height 13
click at [1140, 127] on button "Send" at bounding box center [1130, 132] width 53 height 27
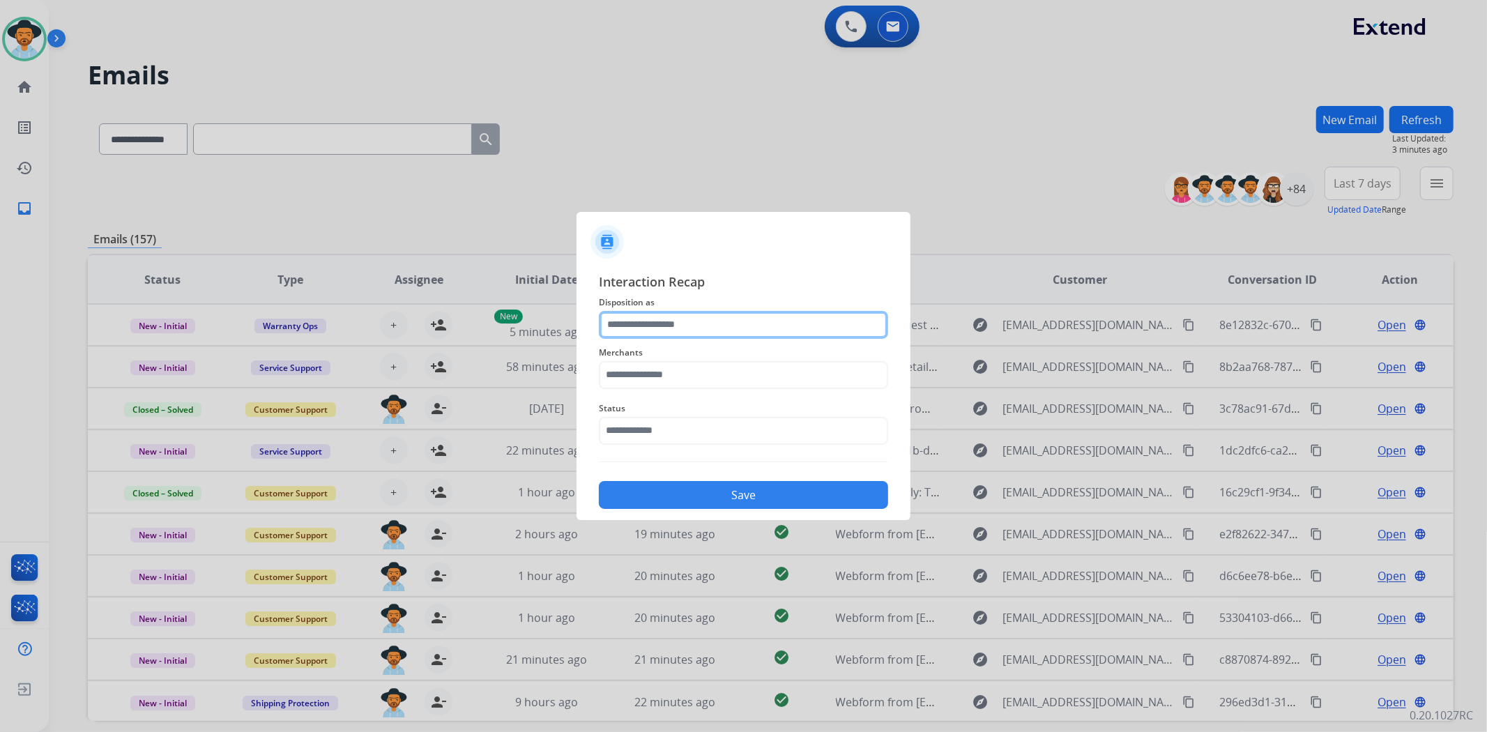
click at [647, 331] on input "text" at bounding box center [743, 325] width 289 height 28
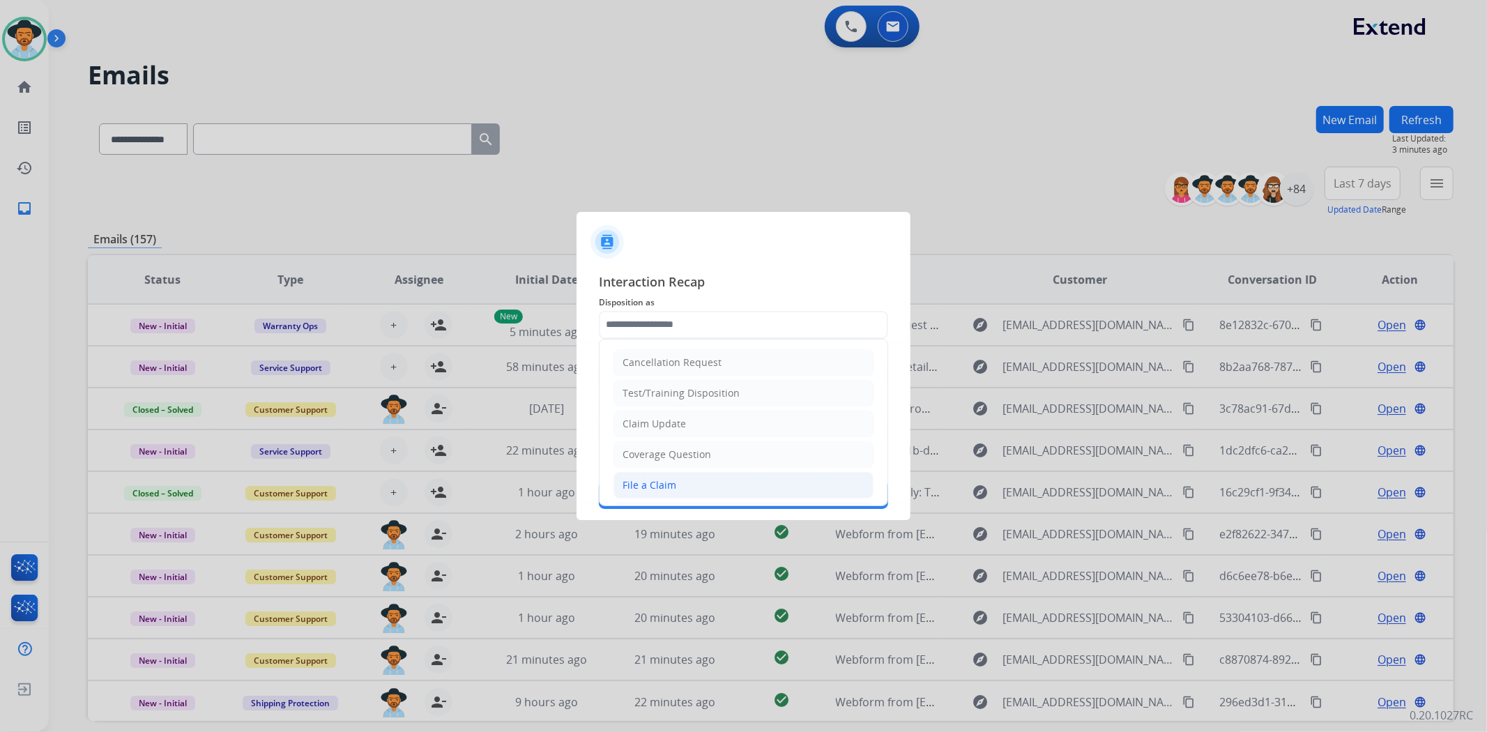
click at [653, 491] on div "File a Claim" at bounding box center [650, 485] width 54 height 14
type input "**********"
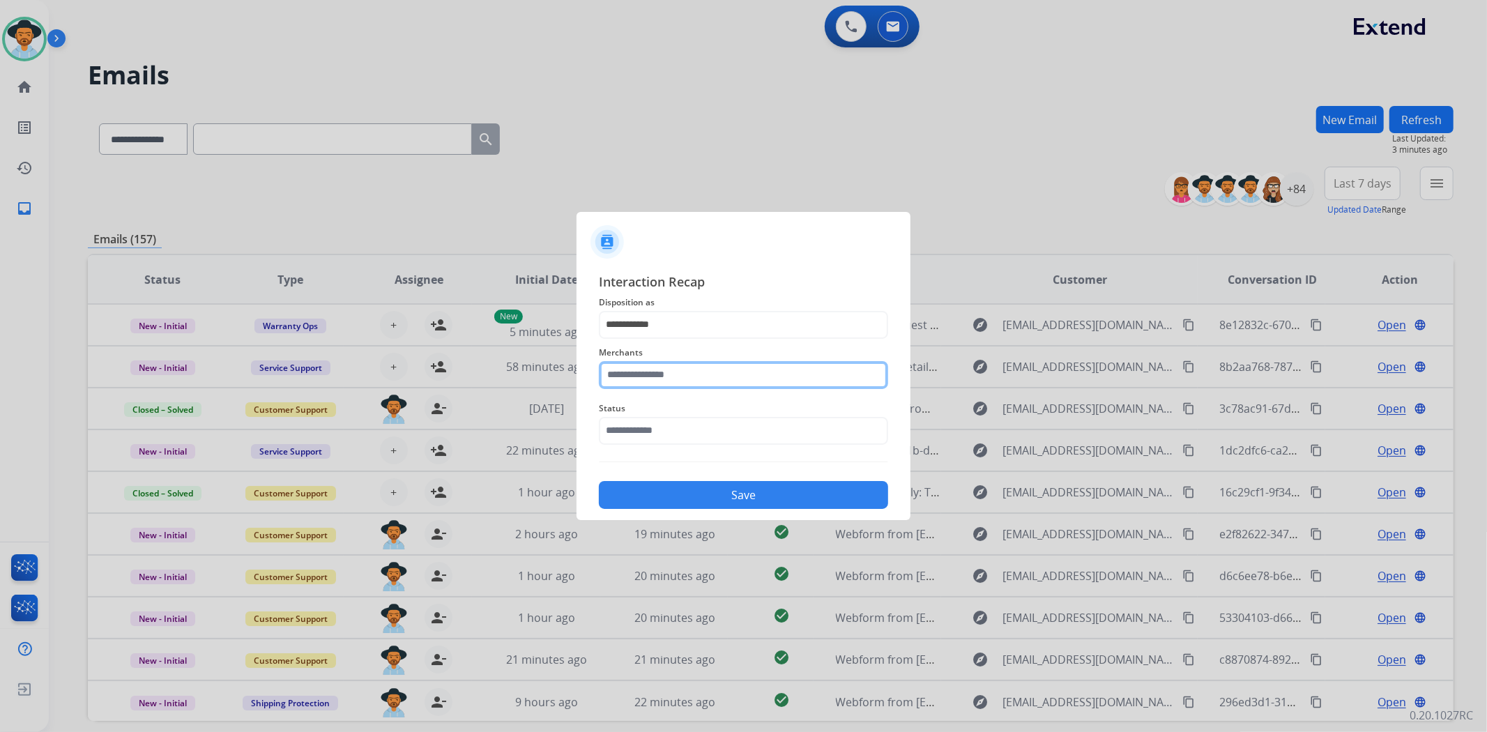
click at [673, 372] on input "text" at bounding box center [743, 375] width 289 height 28
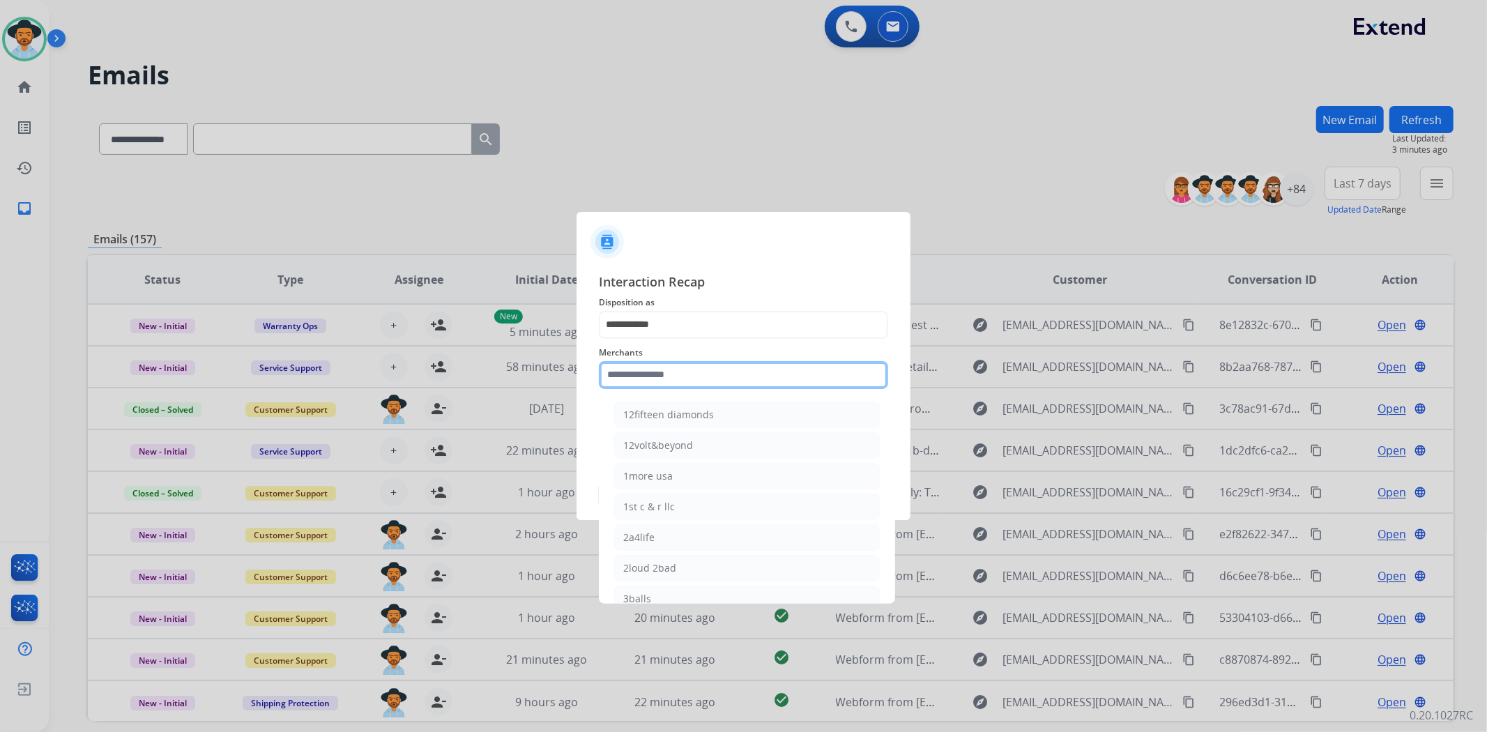
click at [648, 370] on input "text" at bounding box center [743, 375] width 289 height 28
type input "*"
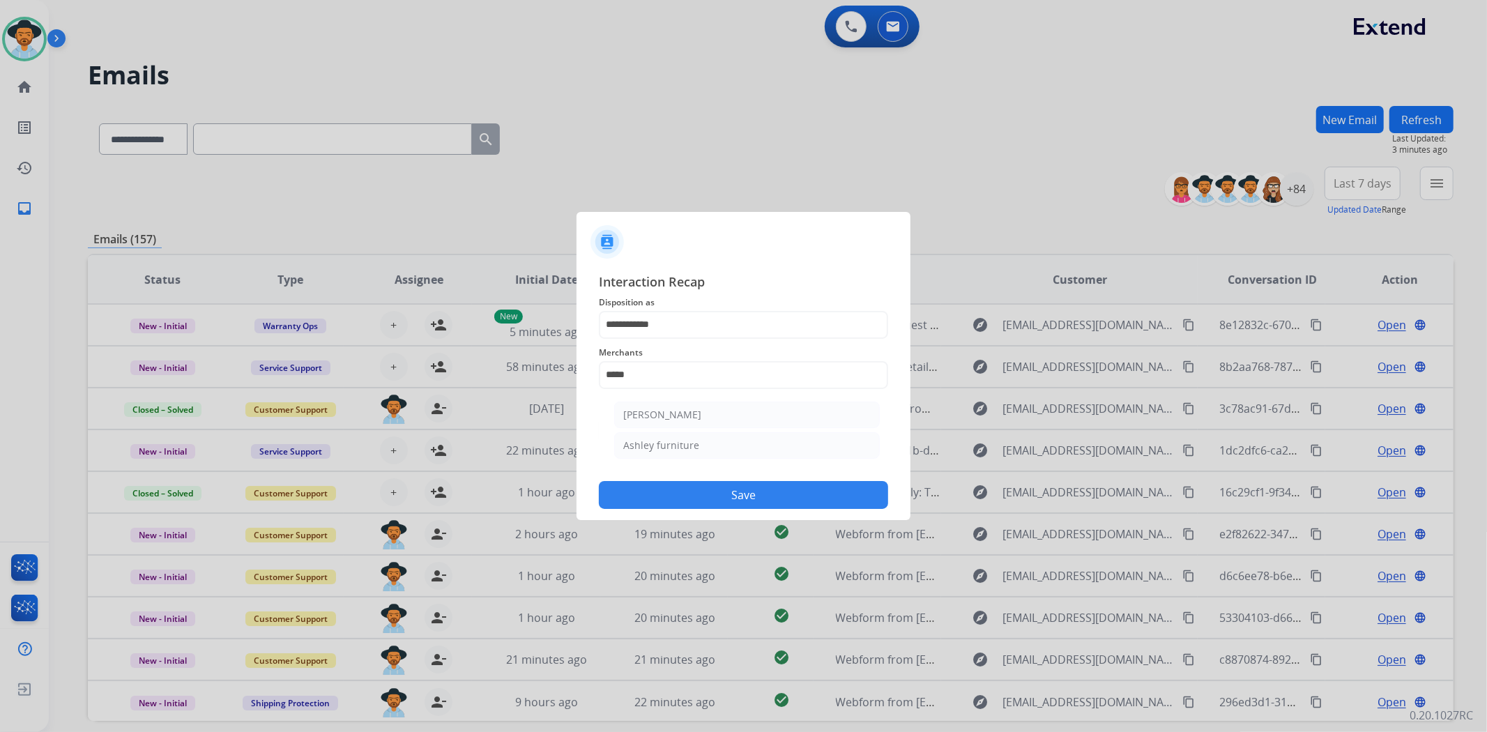
click at [706, 423] on li "[PERSON_NAME]" at bounding box center [747, 415] width 266 height 26
type input "**********"
click at [706, 499] on button "Save" at bounding box center [743, 495] width 289 height 28
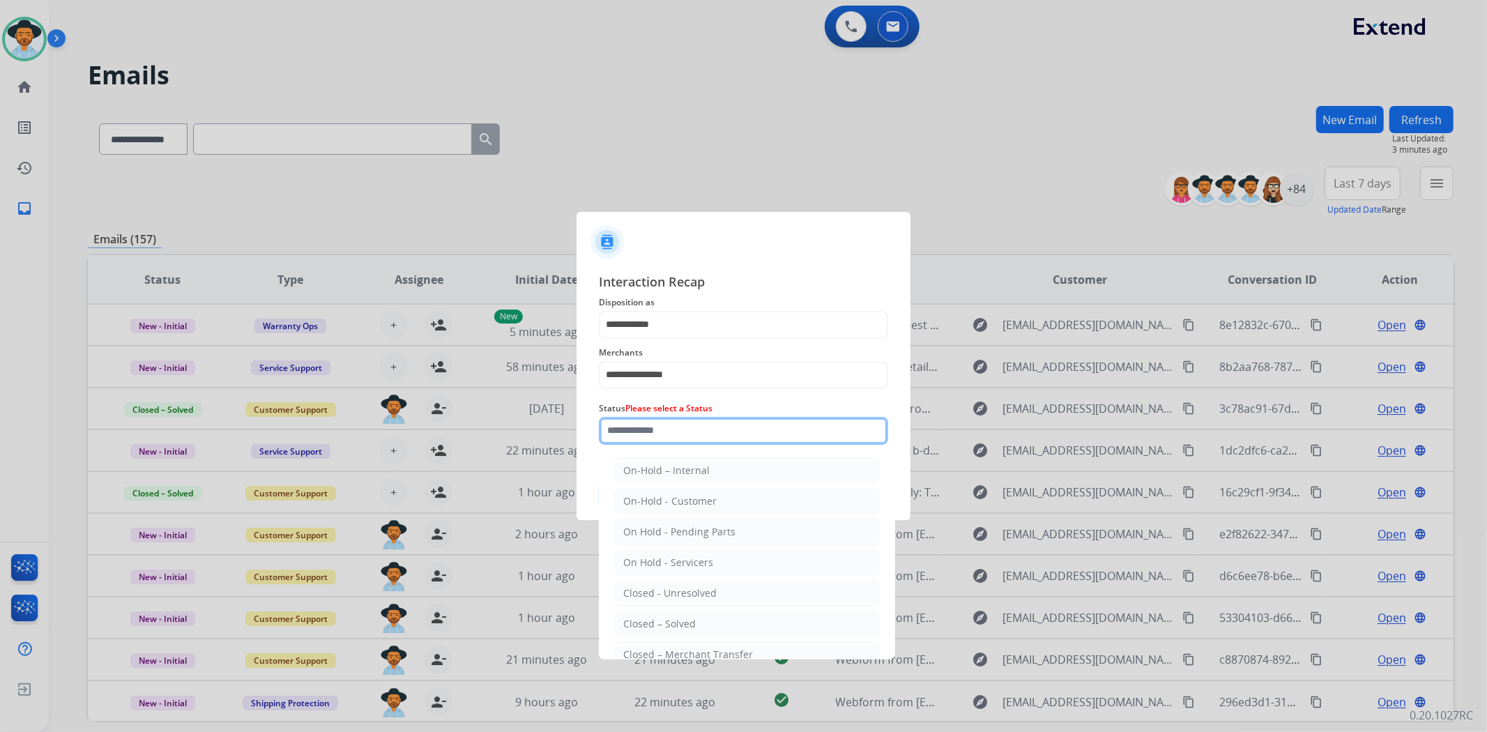
click at [655, 422] on input "text" at bounding box center [743, 431] width 289 height 28
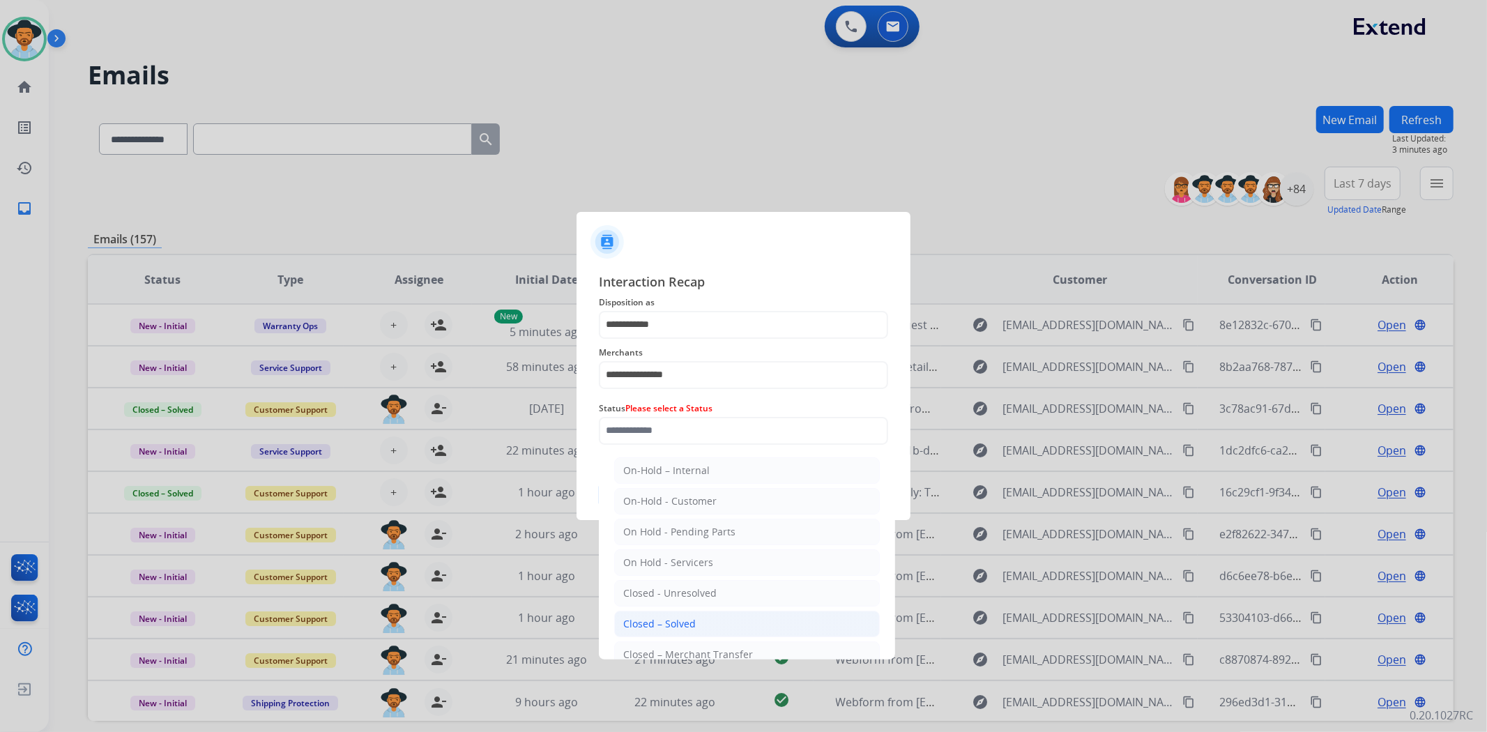
click at [703, 616] on li "Closed – Solved" at bounding box center [747, 624] width 266 height 26
type input "**********"
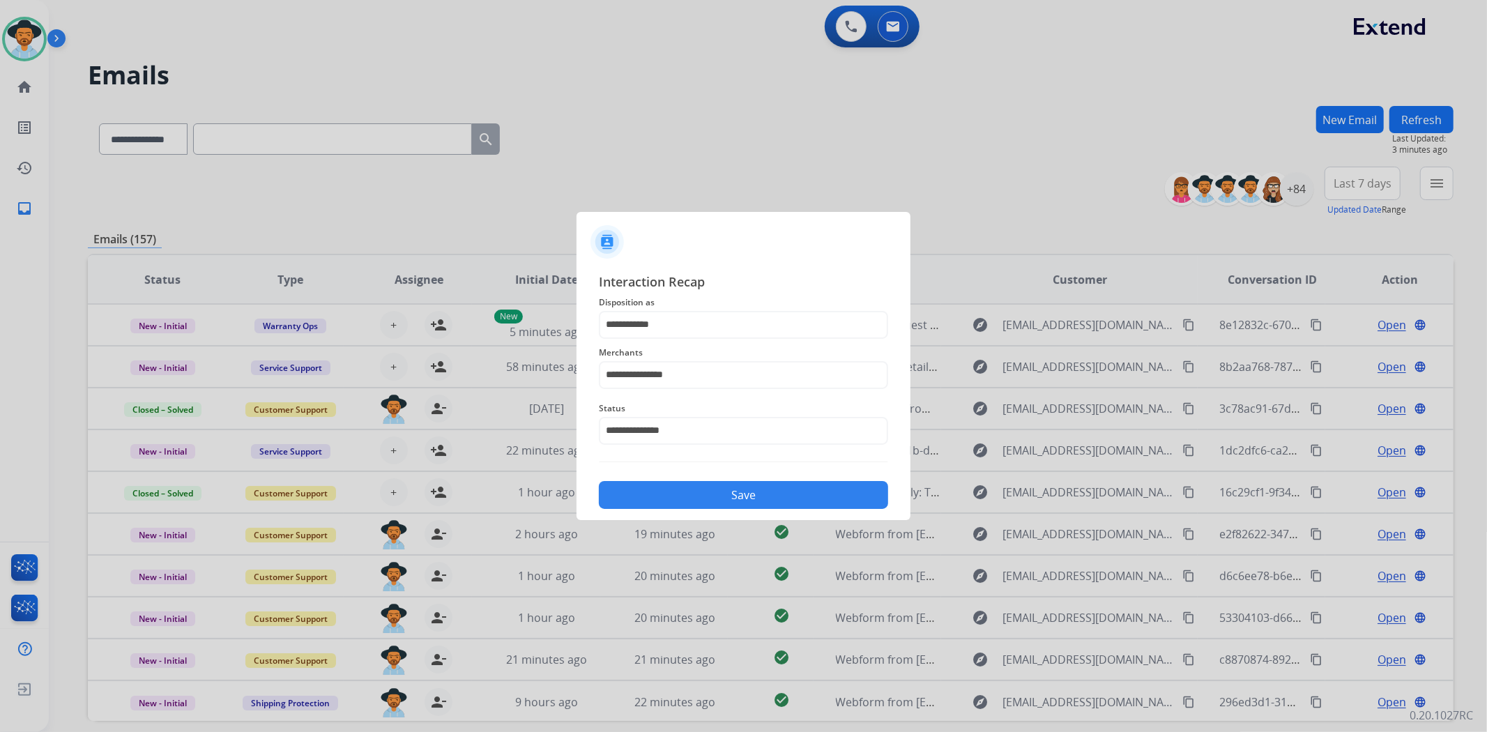
click at [689, 489] on button "Save" at bounding box center [743, 495] width 289 height 28
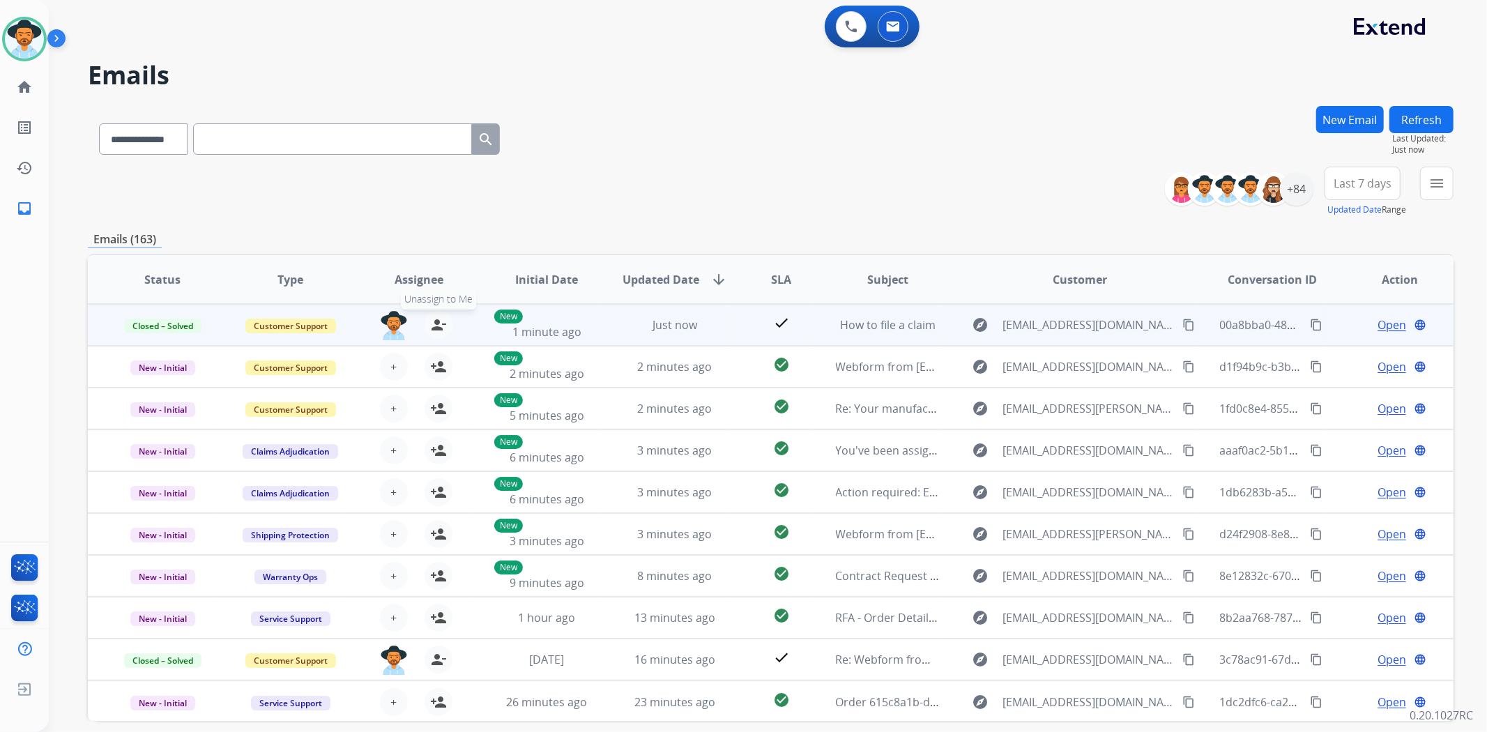
click at [441, 326] on mat-icon "person_remove" at bounding box center [438, 325] width 17 height 17
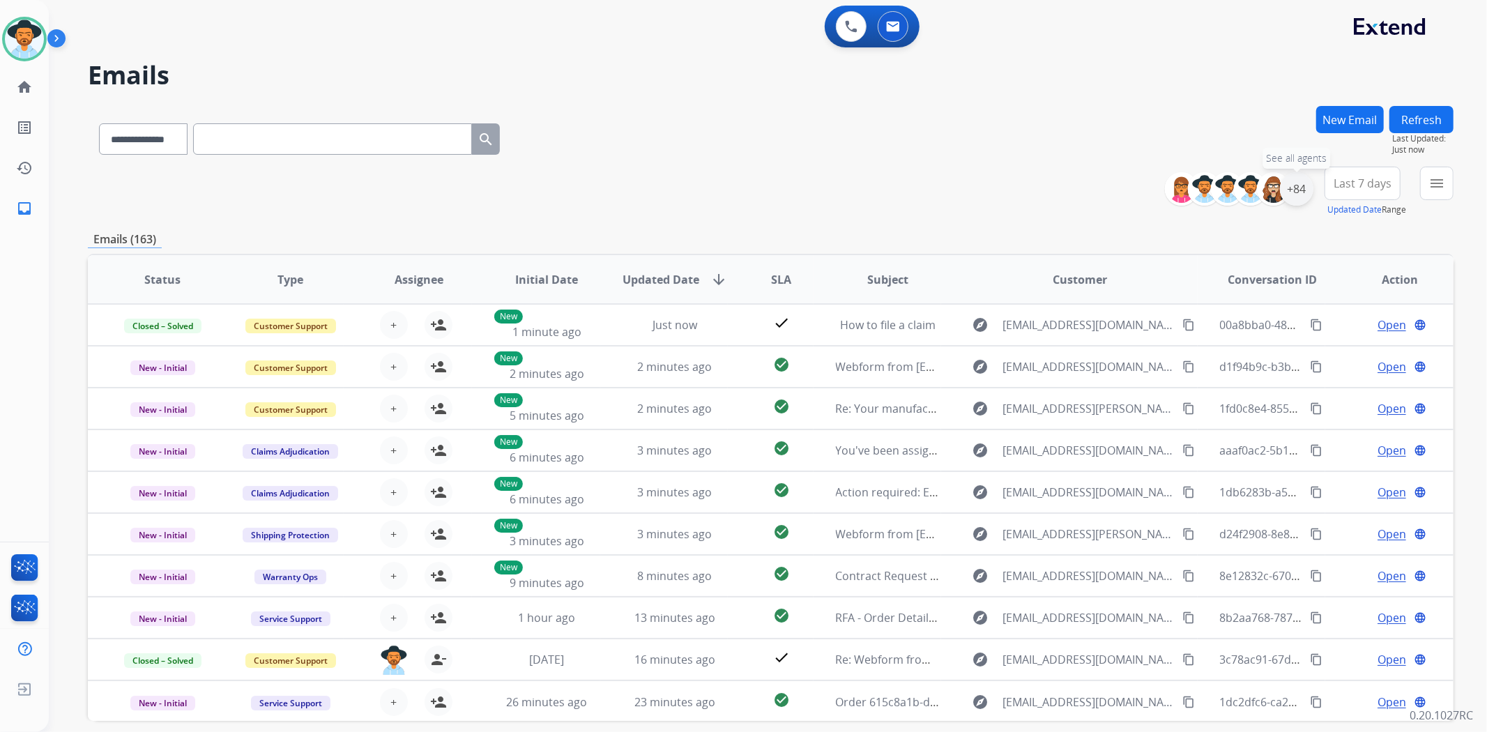
click at [1295, 194] on div "+84" at bounding box center [1296, 188] width 33 height 33
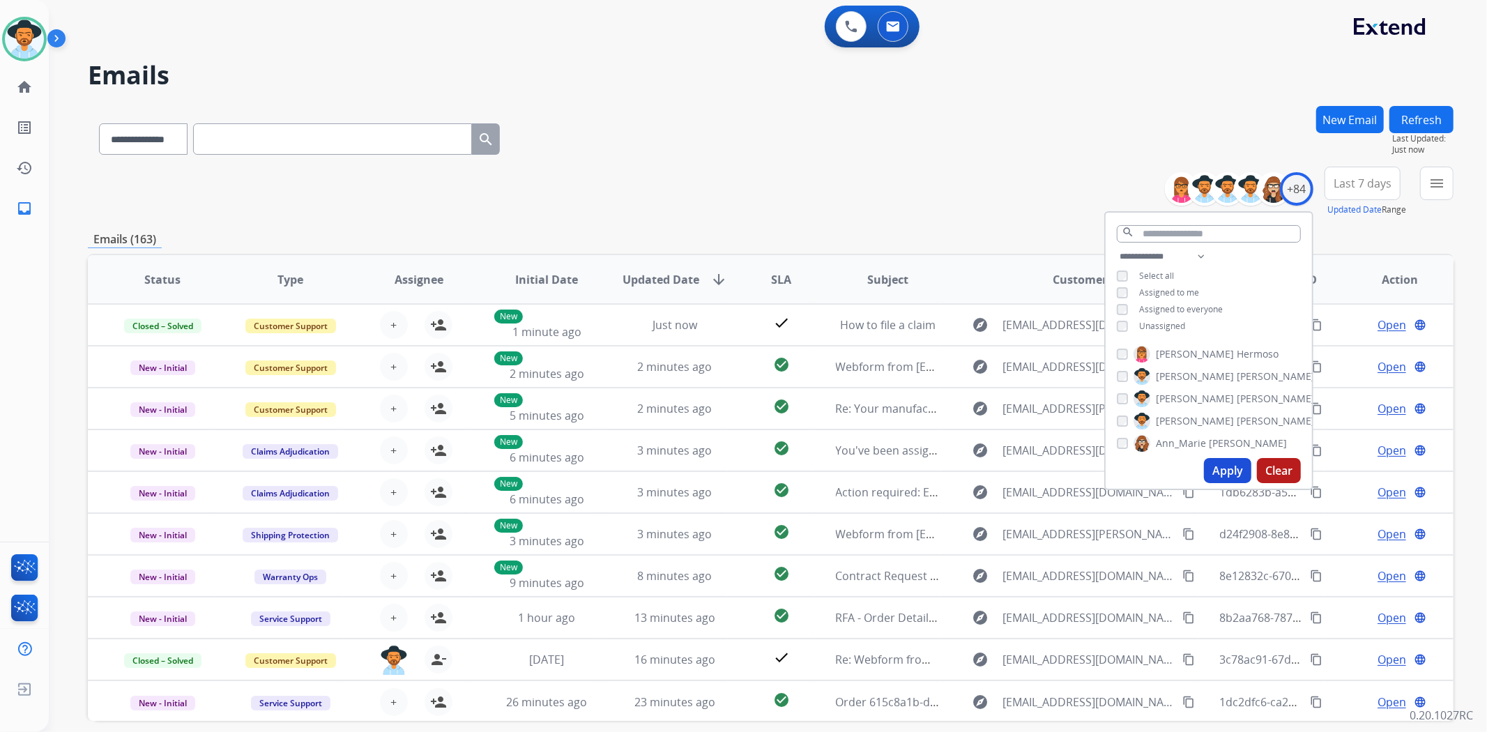
click at [1216, 469] on button "Apply" at bounding box center [1227, 470] width 47 height 25
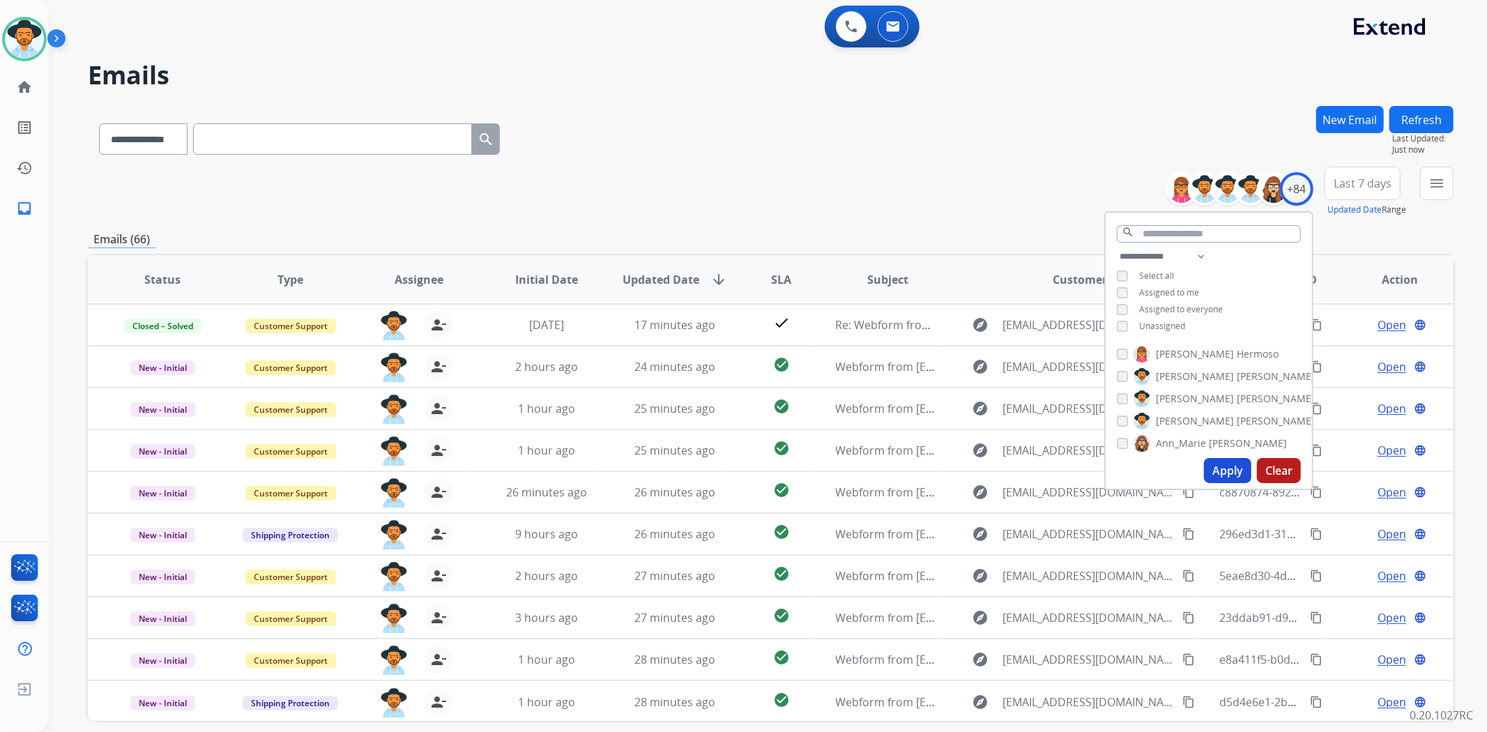
click at [696, 198] on div "**********" at bounding box center [771, 192] width 1366 height 50
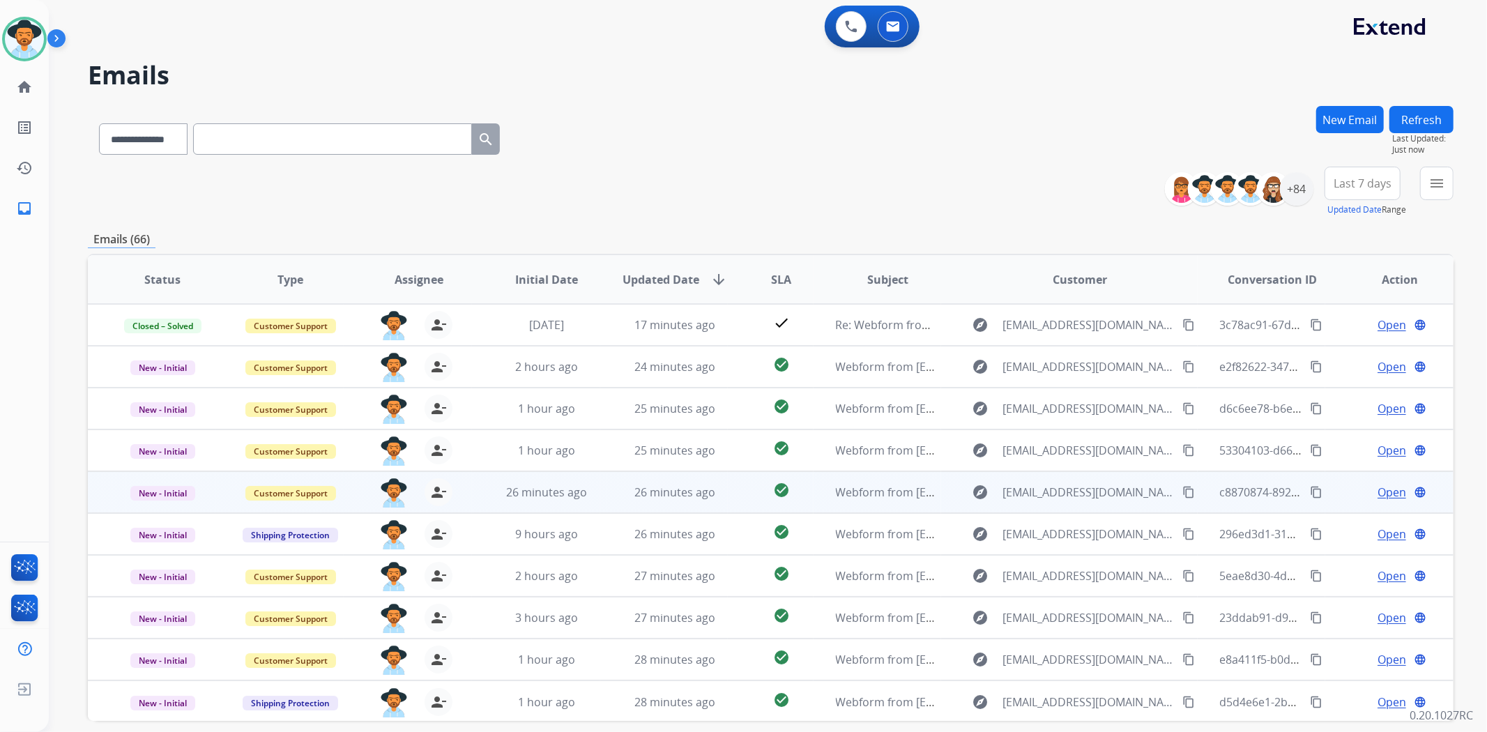
scroll to position [1, 0]
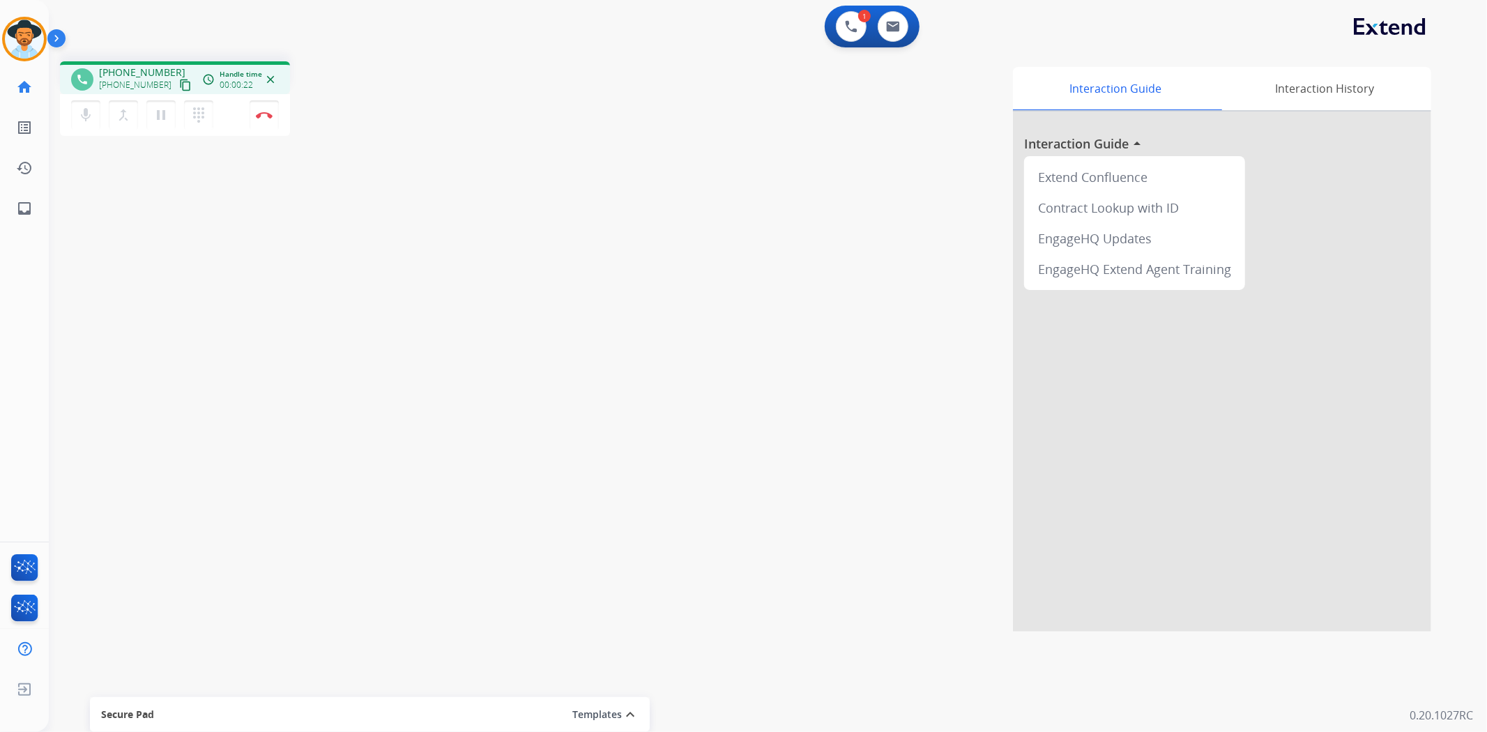
click at [179, 79] on mat-icon "content_copy" at bounding box center [185, 85] width 13 height 13
click at [179, 84] on mat-icon "content_copy" at bounding box center [185, 85] width 13 height 13
click at [151, 122] on button "pause Hold" at bounding box center [160, 114] width 29 height 29
click at [166, 109] on mat-icon "play_arrow" at bounding box center [161, 115] width 17 height 17
click at [265, 126] on button "Disconnect" at bounding box center [264, 114] width 29 height 29
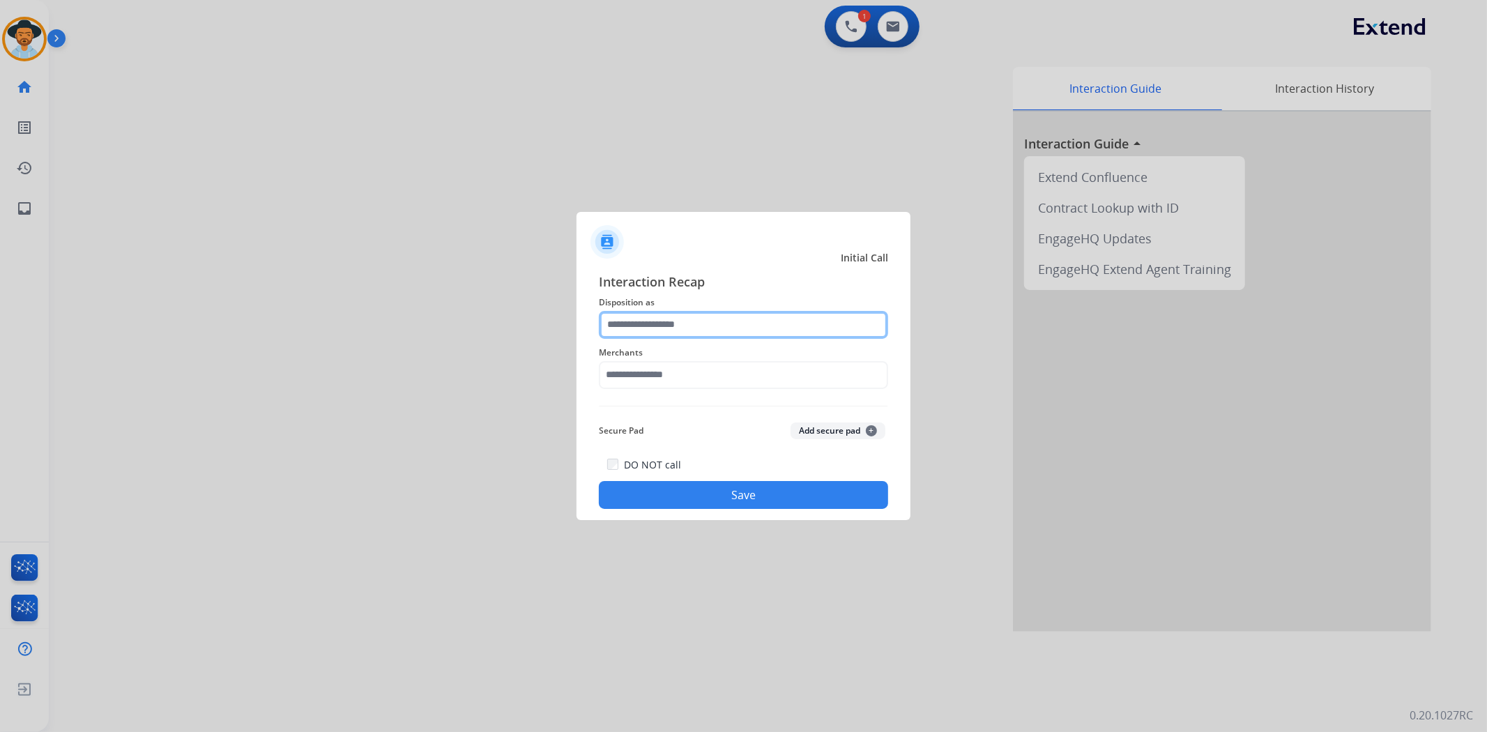
click at [704, 318] on input "text" at bounding box center [743, 325] width 289 height 28
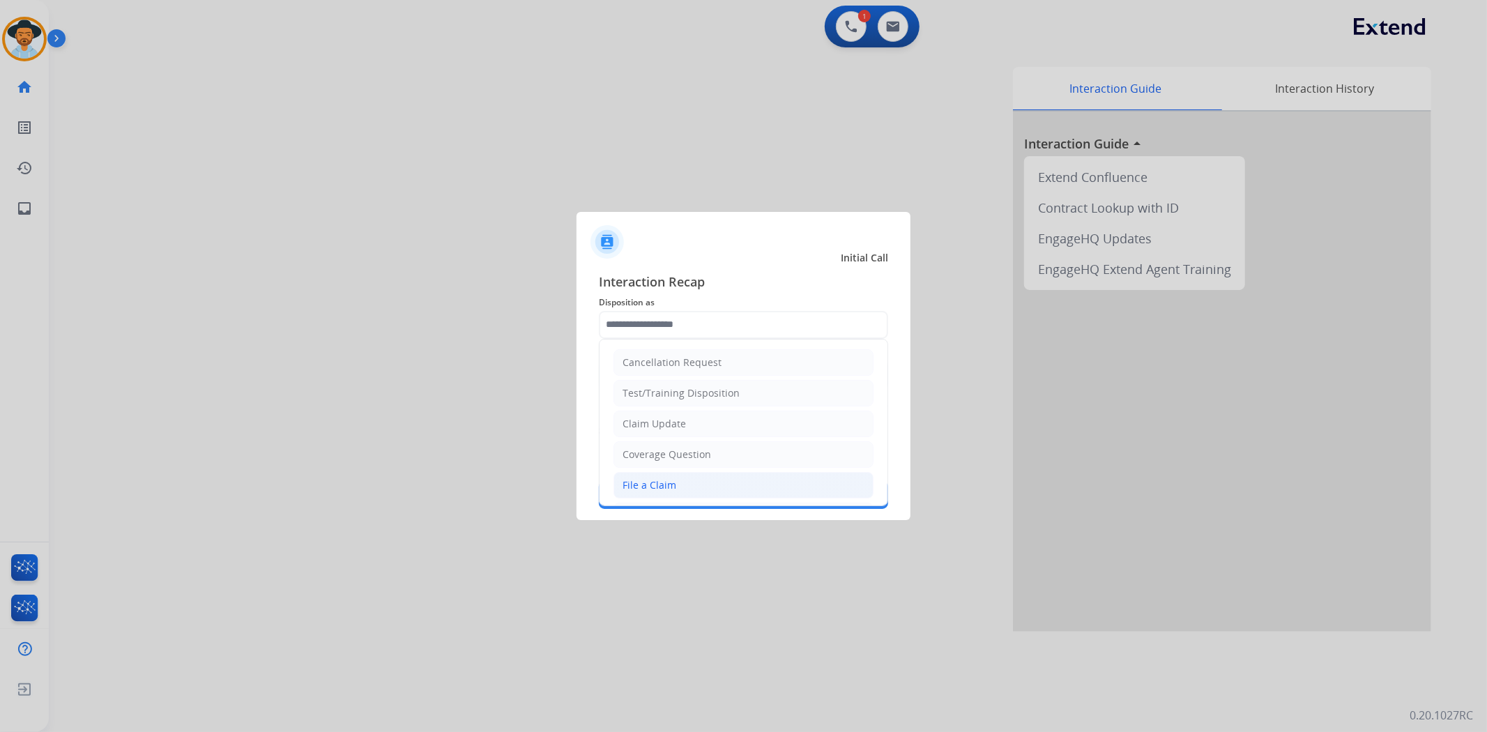
click at [662, 493] on li "File a Claim" at bounding box center [744, 485] width 260 height 26
type input "**********"
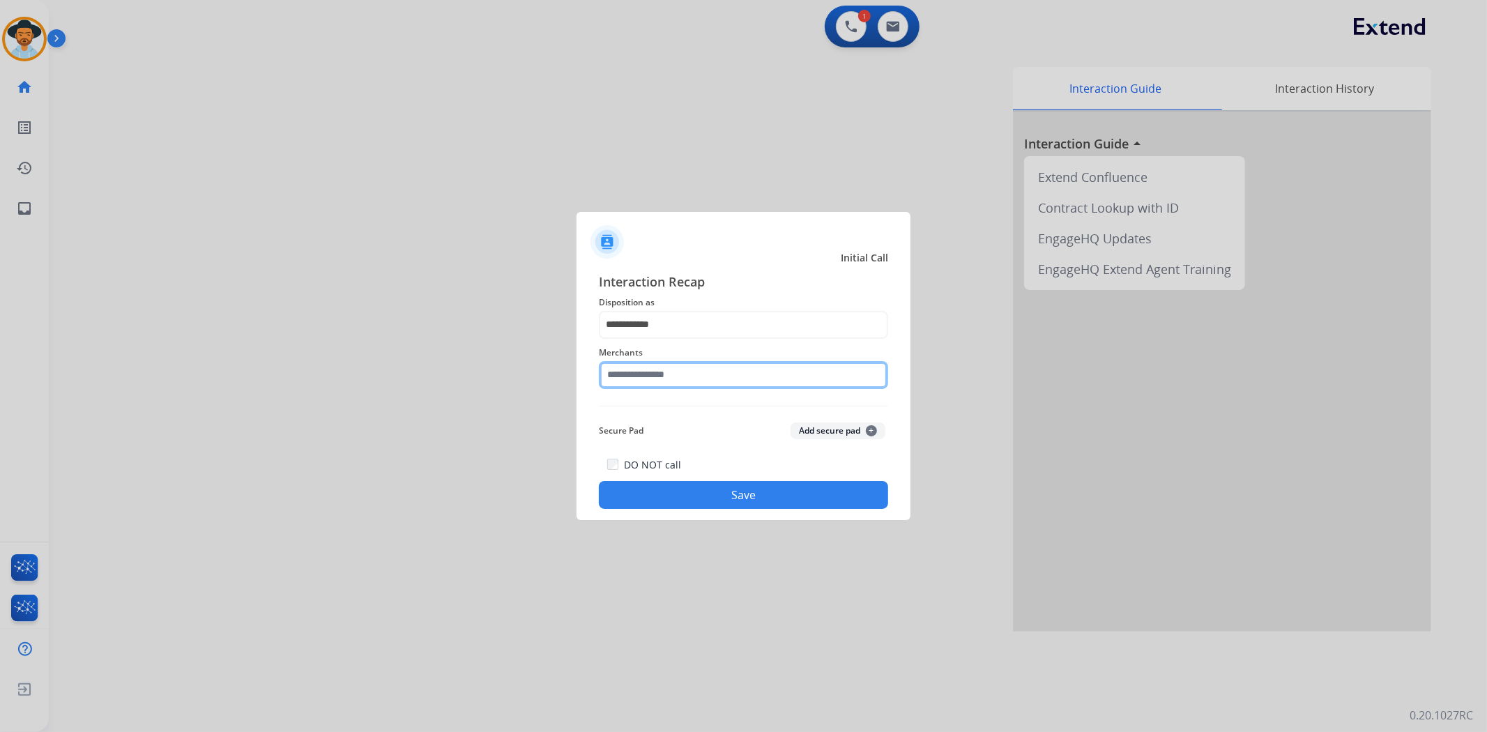
click at [654, 363] on input "text" at bounding box center [743, 375] width 289 height 28
click at [658, 406] on li "Jomashop" at bounding box center [747, 415] width 266 height 26
type input "********"
click at [671, 485] on button "Save" at bounding box center [743, 495] width 289 height 28
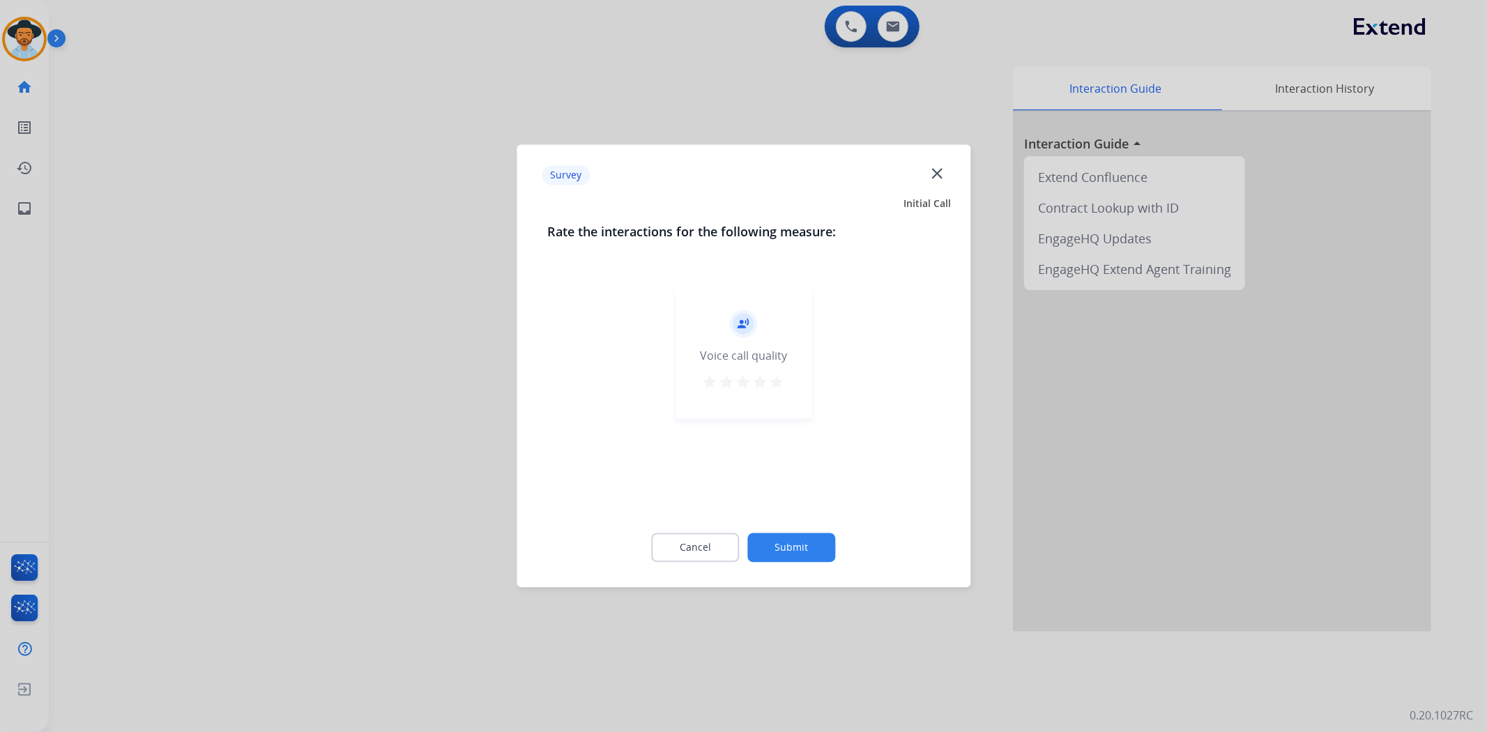
click at [774, 372] on div "record_voice_over Voice call quality star star star star star" at bounding box center [744, 353] width 136 height 132
click at [777, 384] on mat-icon "star" at bounding box center [777, 382] width 17 height 17
click at [826, 548] on button "Submit" at bounding box center [792, 547] width 88 height 29
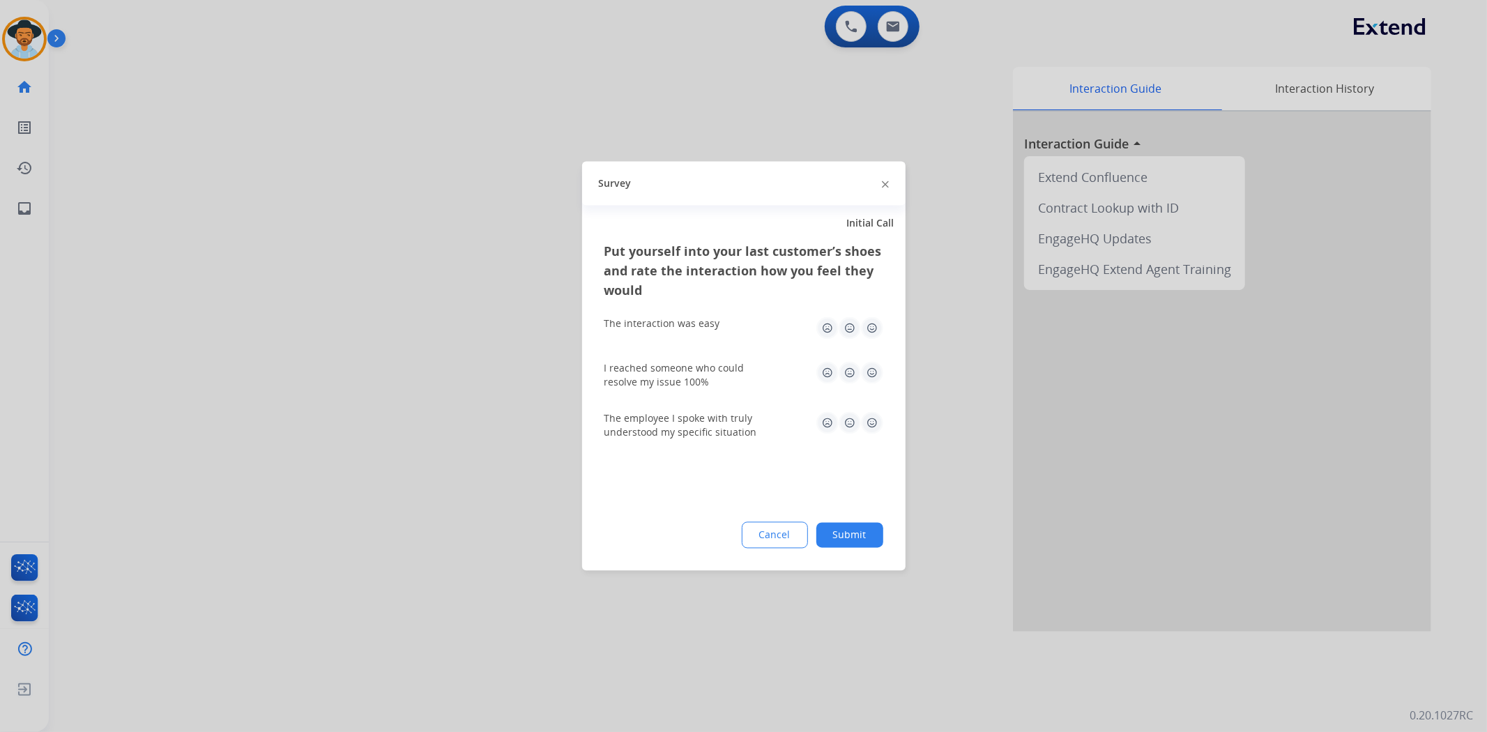
click at [846, 537] on button "Submit" at bounding box center [849, 535] width 67 height 25
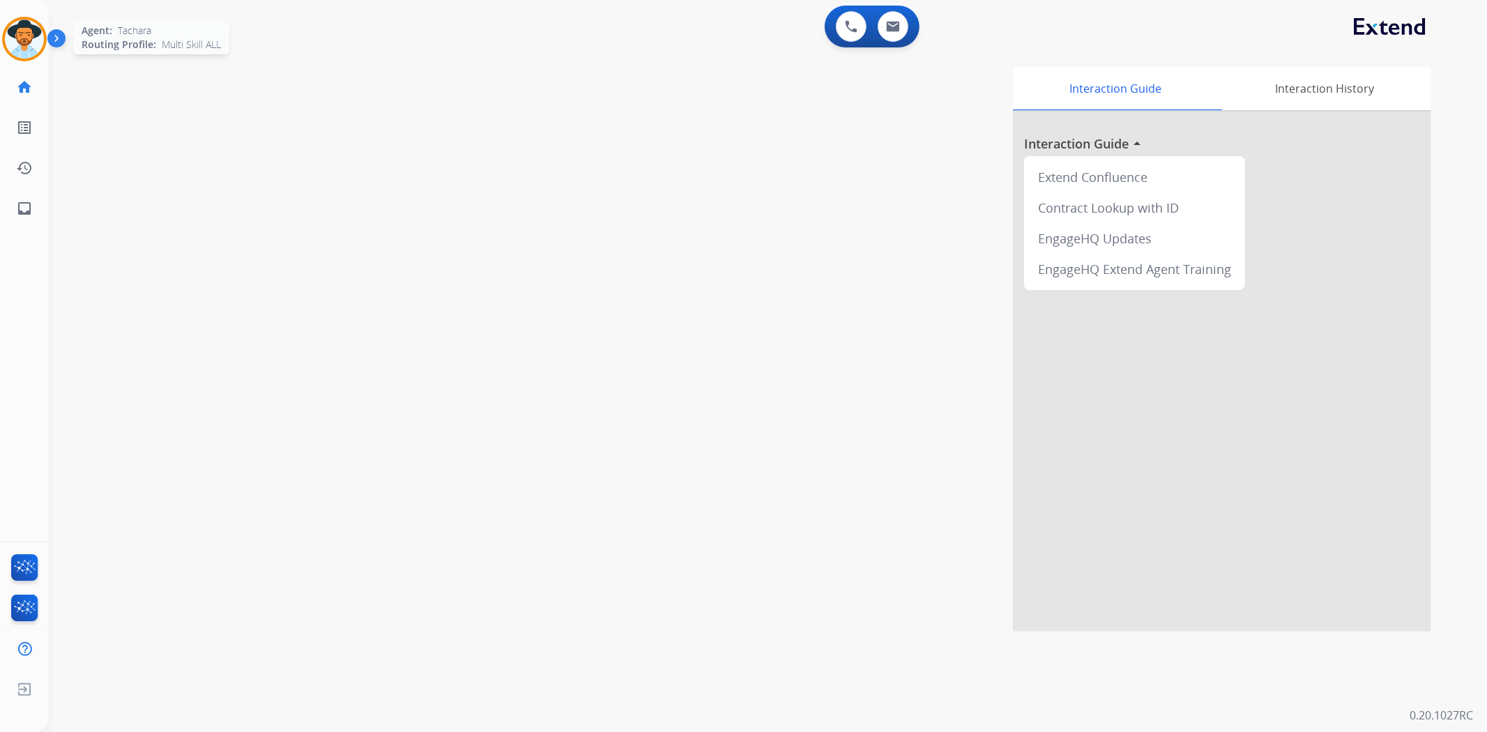
click at [31, 35] on img at bounding box center [24, 39] width 39 height 39
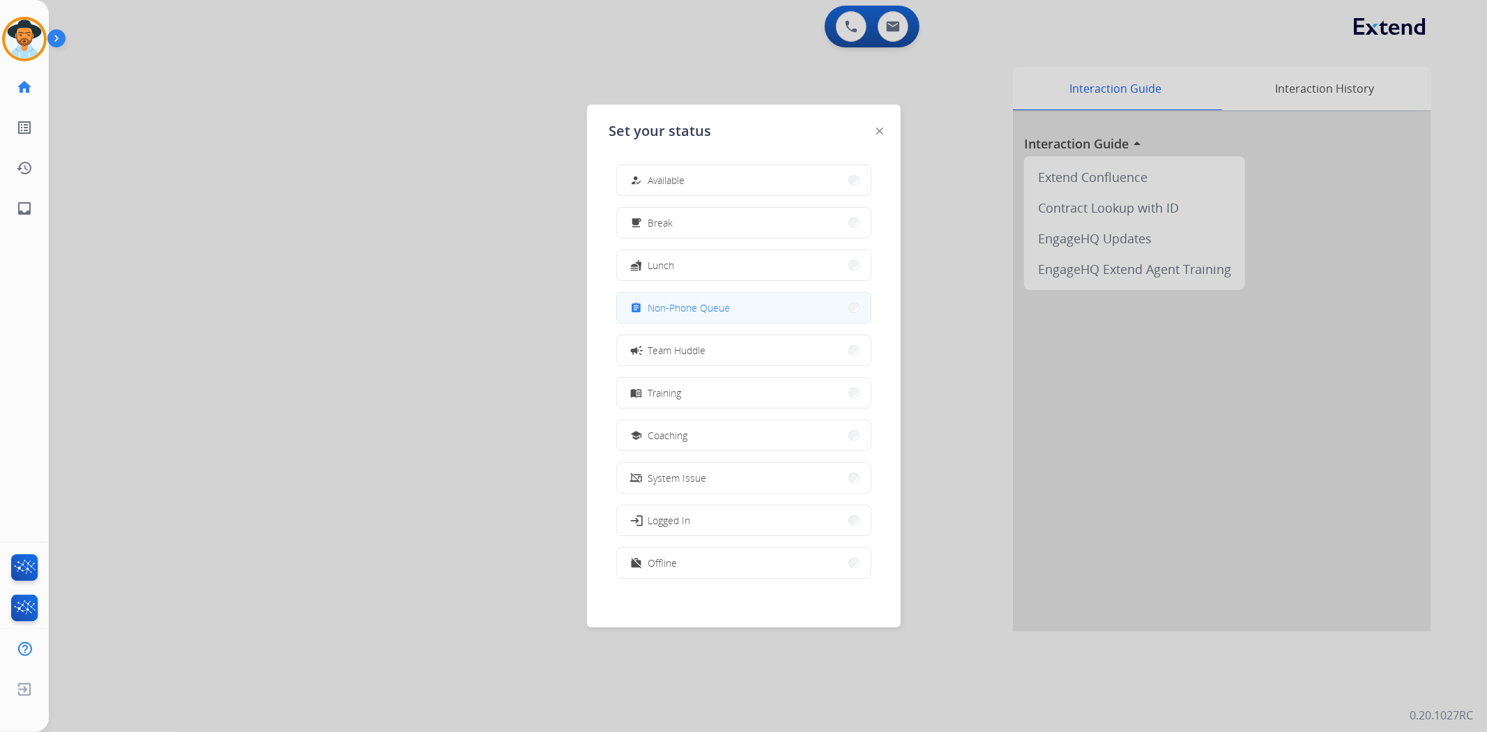
click at [713, 308] on span "Non-Phone Queue" at bounding box center [689, 308] width 82 height 15
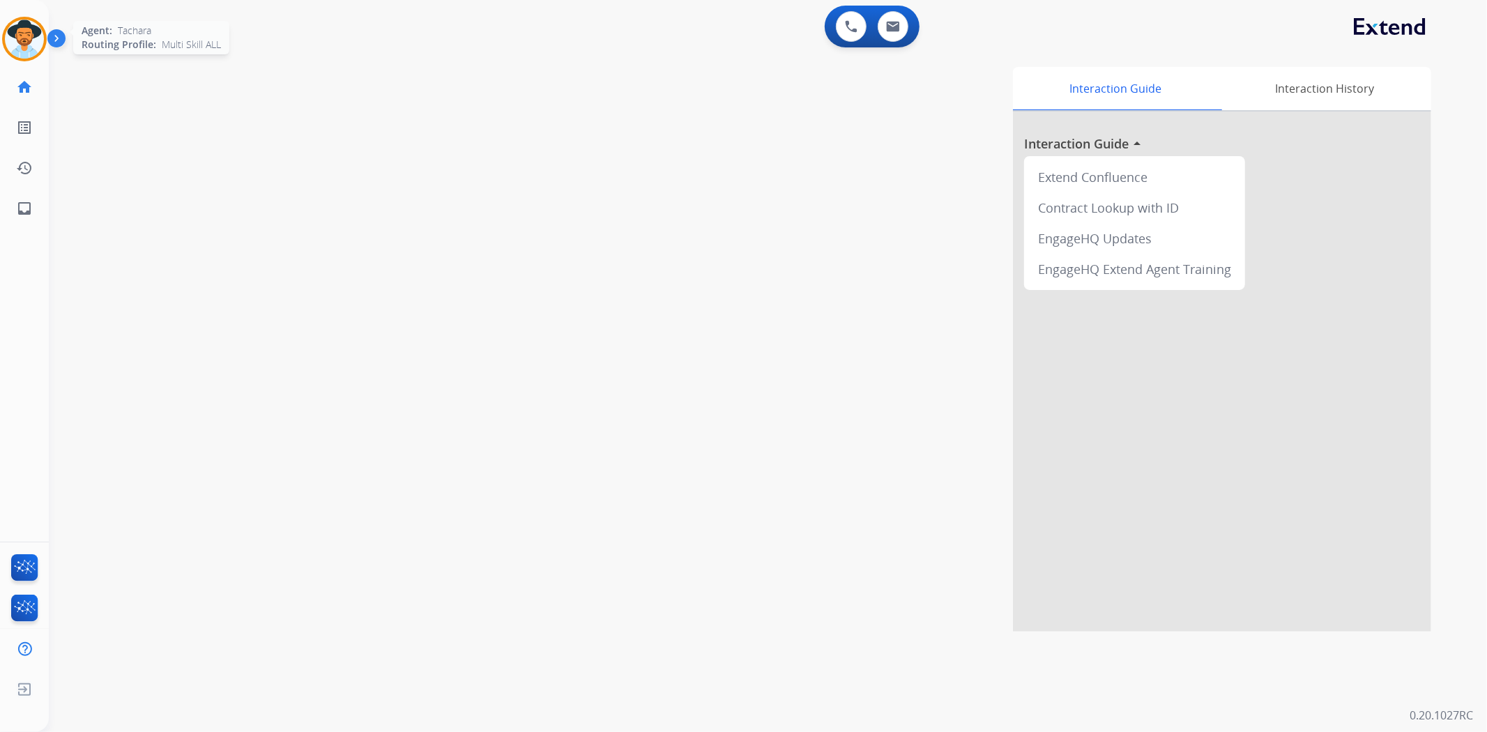
click at [28, 38] on img at bounding box center [24, 39] width 39 height 39
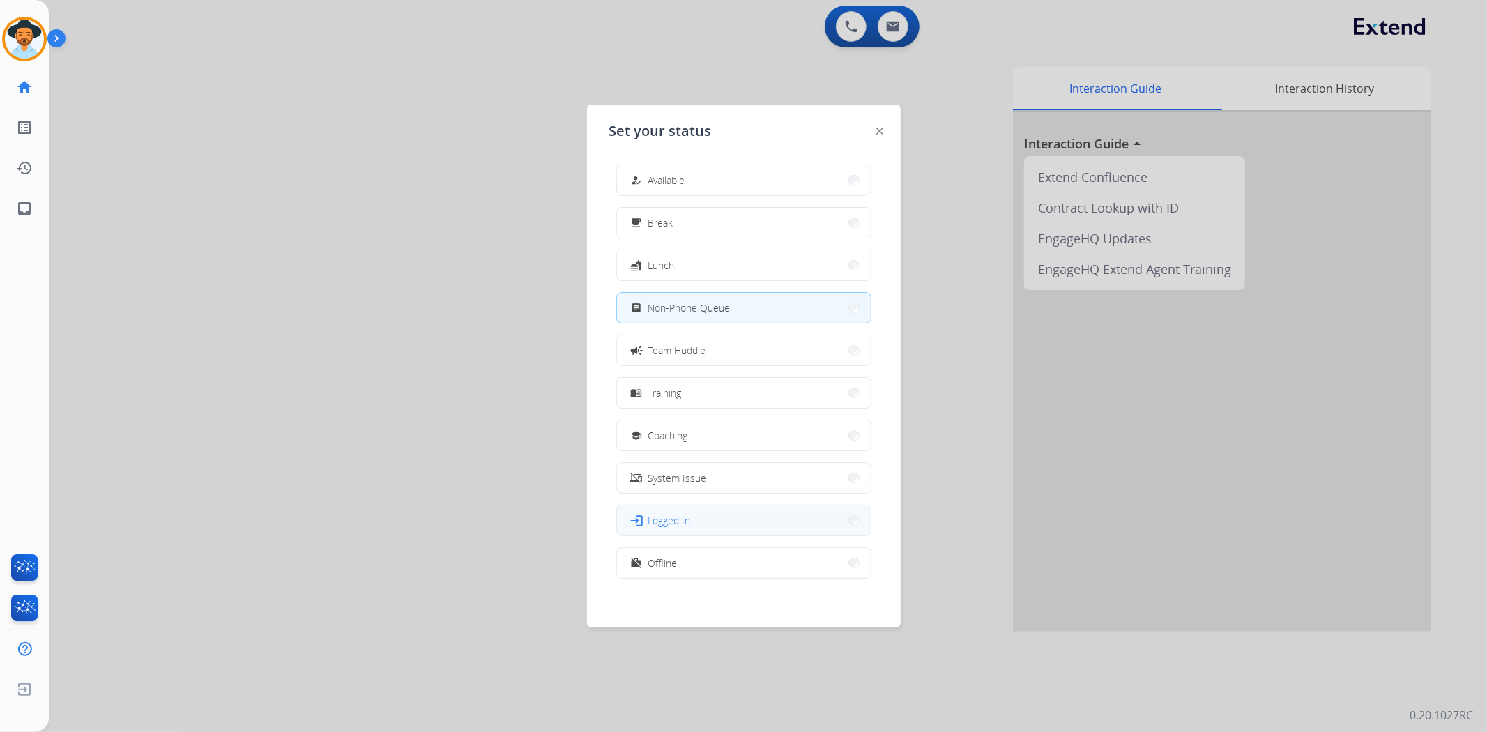
scroll to position [3, 0]
click at [716, 220] on button "free_breakfast Break" at bounding box center [744, 219] width 254 height 30
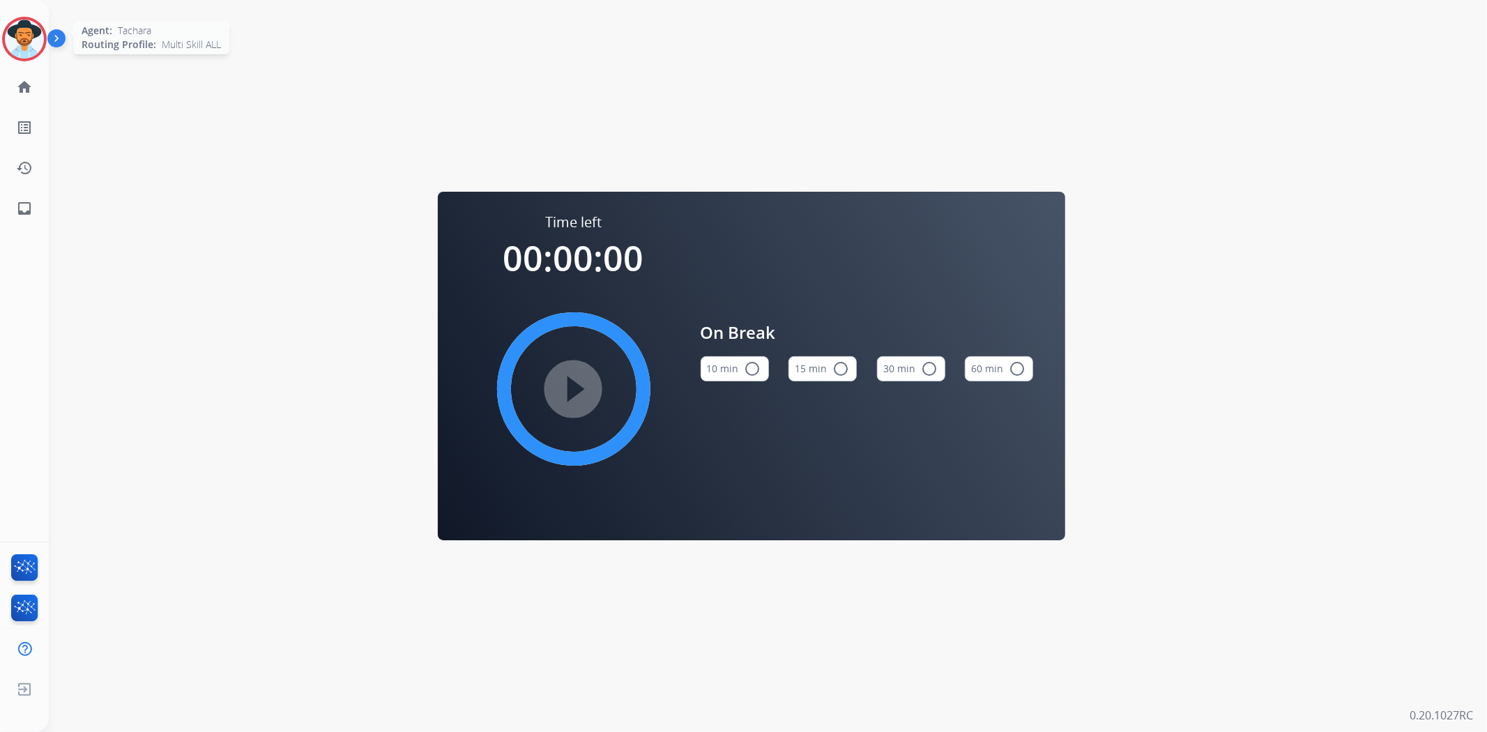
click at [29, 52] on img at bounding box center [24, 39] width 39 height 39
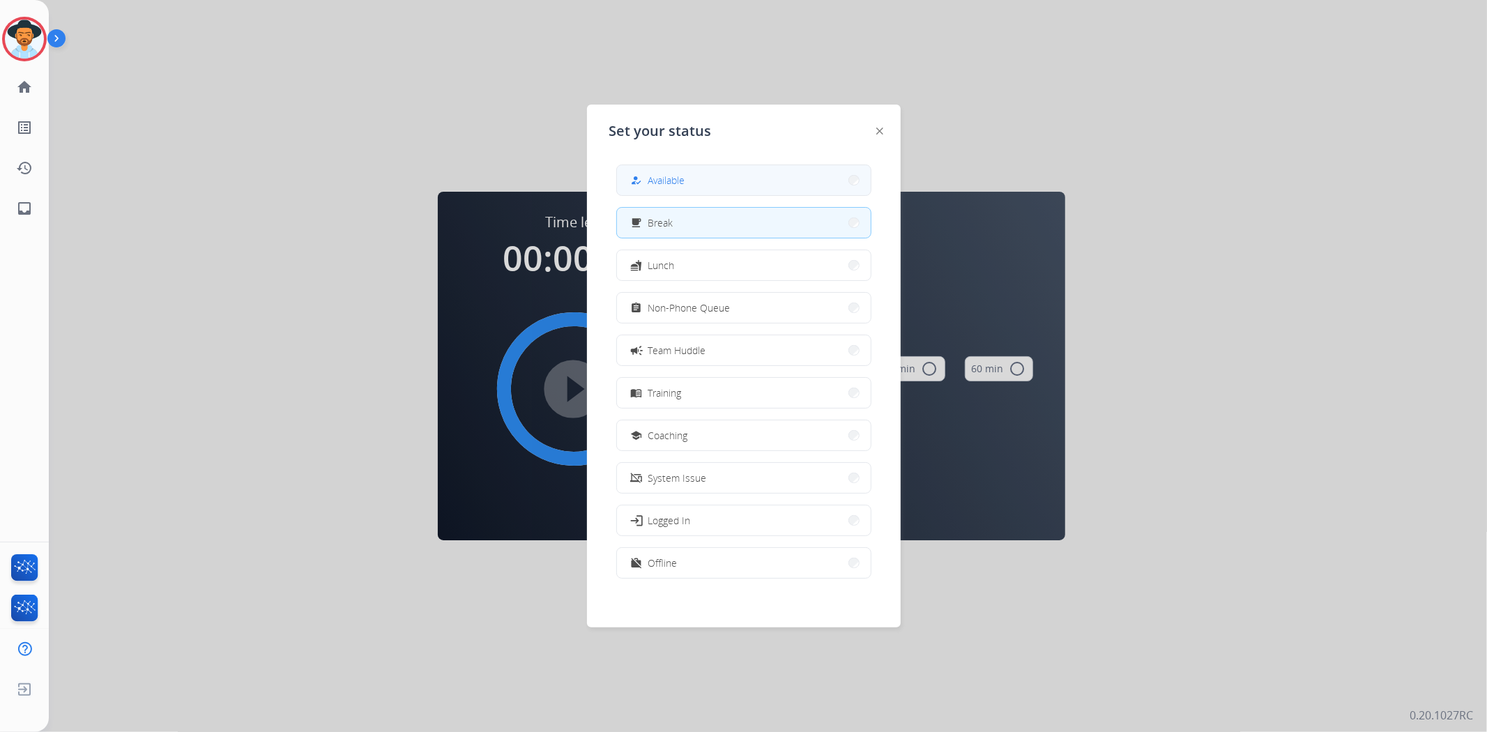
click at [819, 178] on button "how_to_reg Available" at bounding box center [744, 180] width 254 height 30
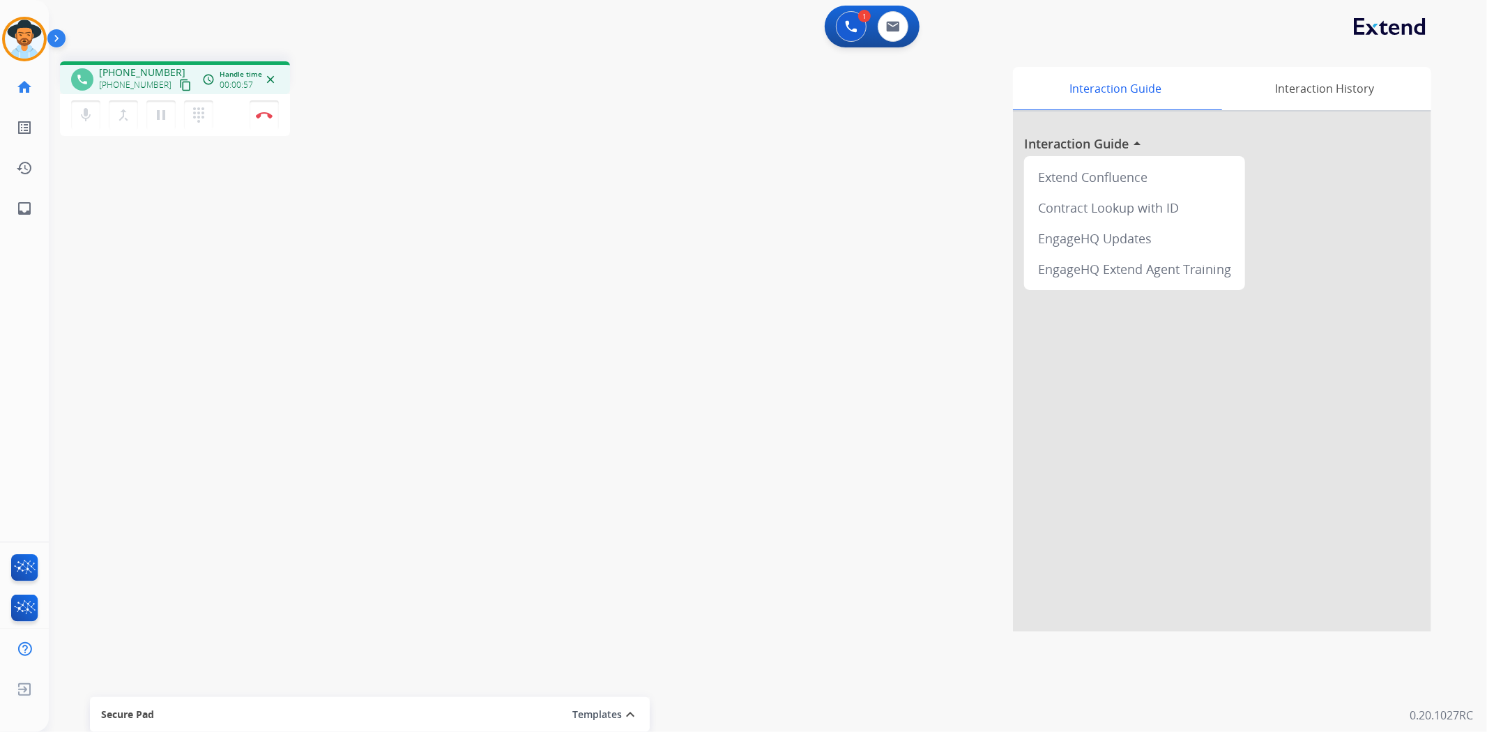
click at [179, 79] on mat-icon "content_copy" at bounding box center [185, 85] width 13 height 13
click at [904, 28] on button at bounding box center [893, 26] width 31 height 31
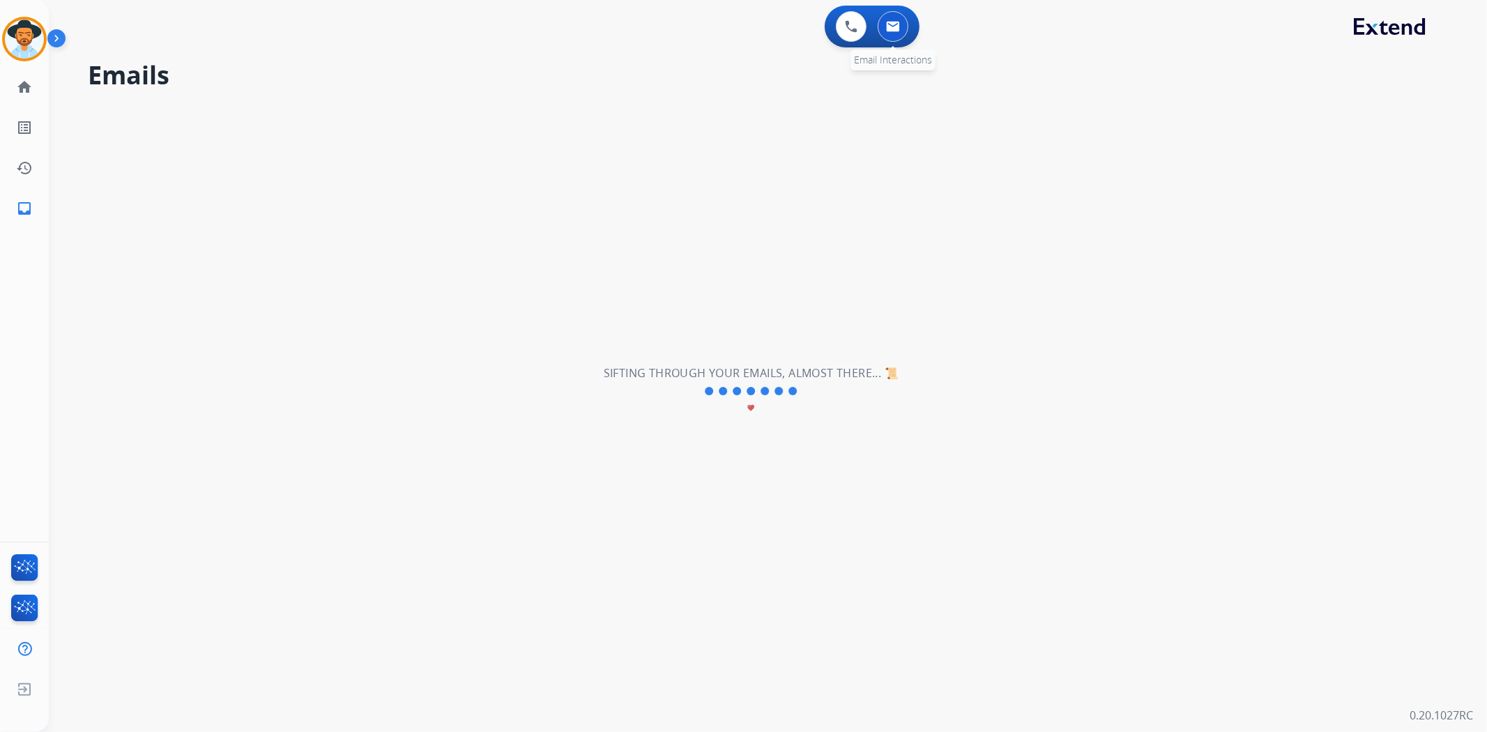
click at [895, 23] on img at bounding box center [893, 26] width 14 height 11
click at [849, 31] on img at bounding box center [851, 26] width 13 height 13
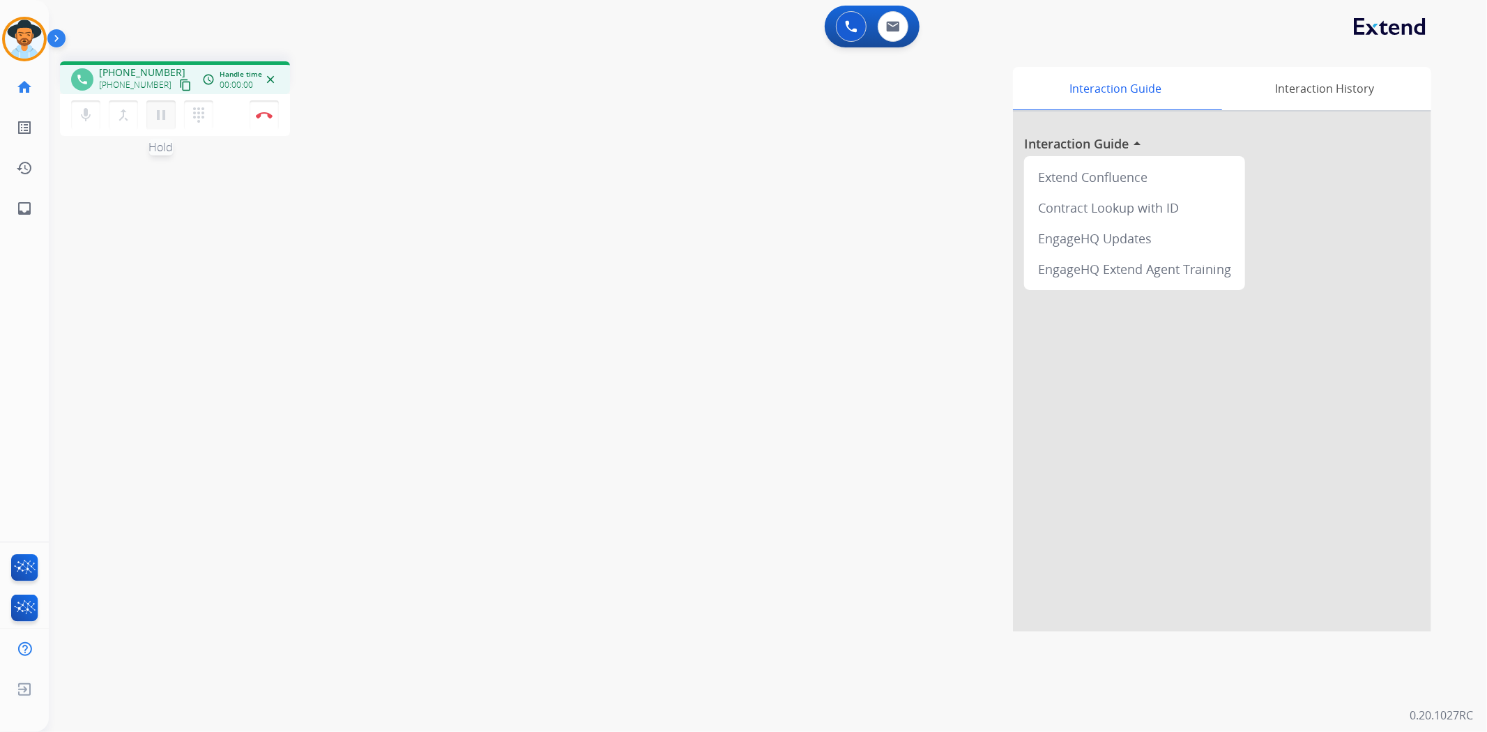
click at [158, 114] on mat-icon "pause" at bounding box center [161, 115] width 17 height 17
click at [205, 112] on mat-icon "dialpad" at bounding box center [198, 115] width 17 height 17
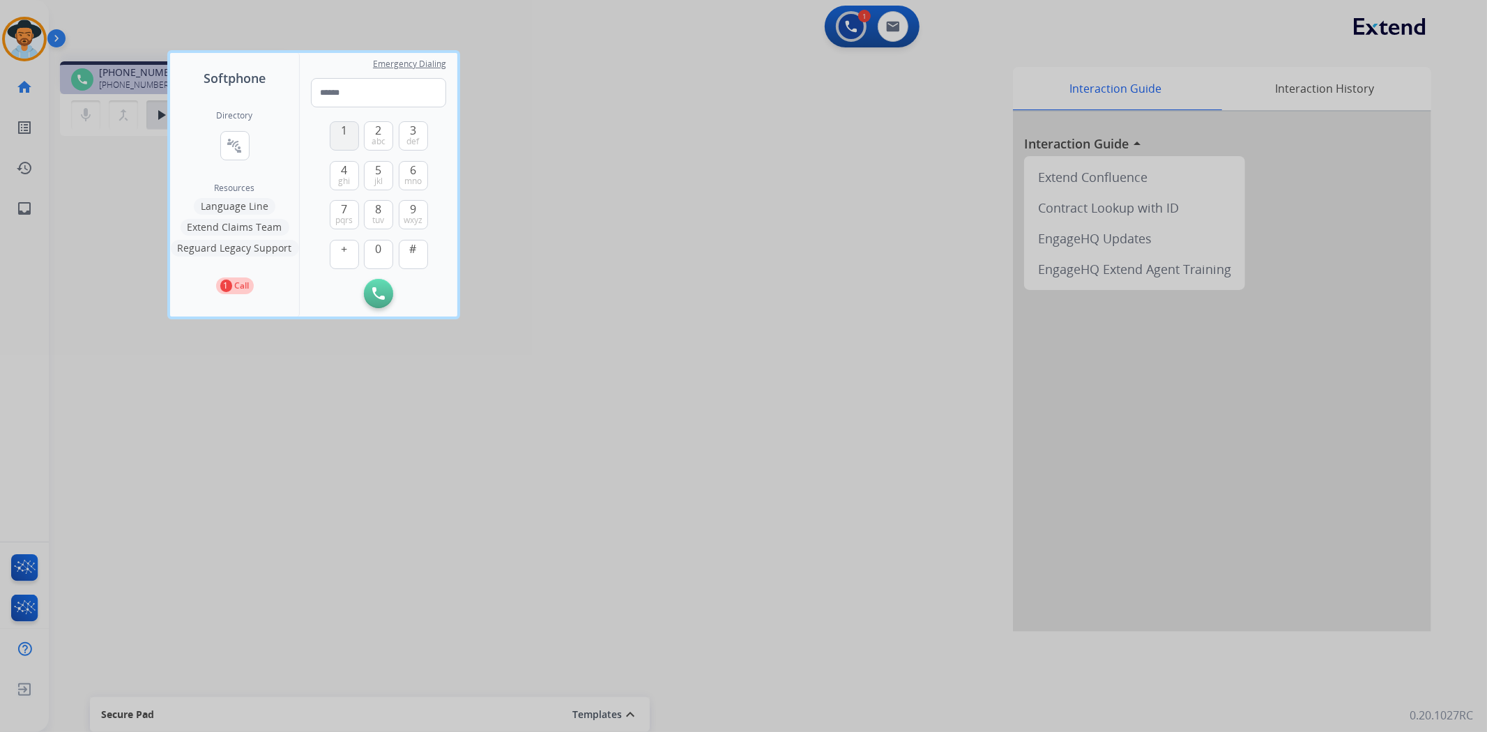
click at [339, 127] on button "1" at bounding box center [344, 135] width 29 height 29
click at [380, 211] on span "8" at bounding box center [379, 209] width 6 height 17
click at [416, 176] on span "mno" at bounding box center [412, 181] width 17 height 11
click at [336, 203] on button "7 pqrs" at bounding box center [344, 214] width 29 height 29
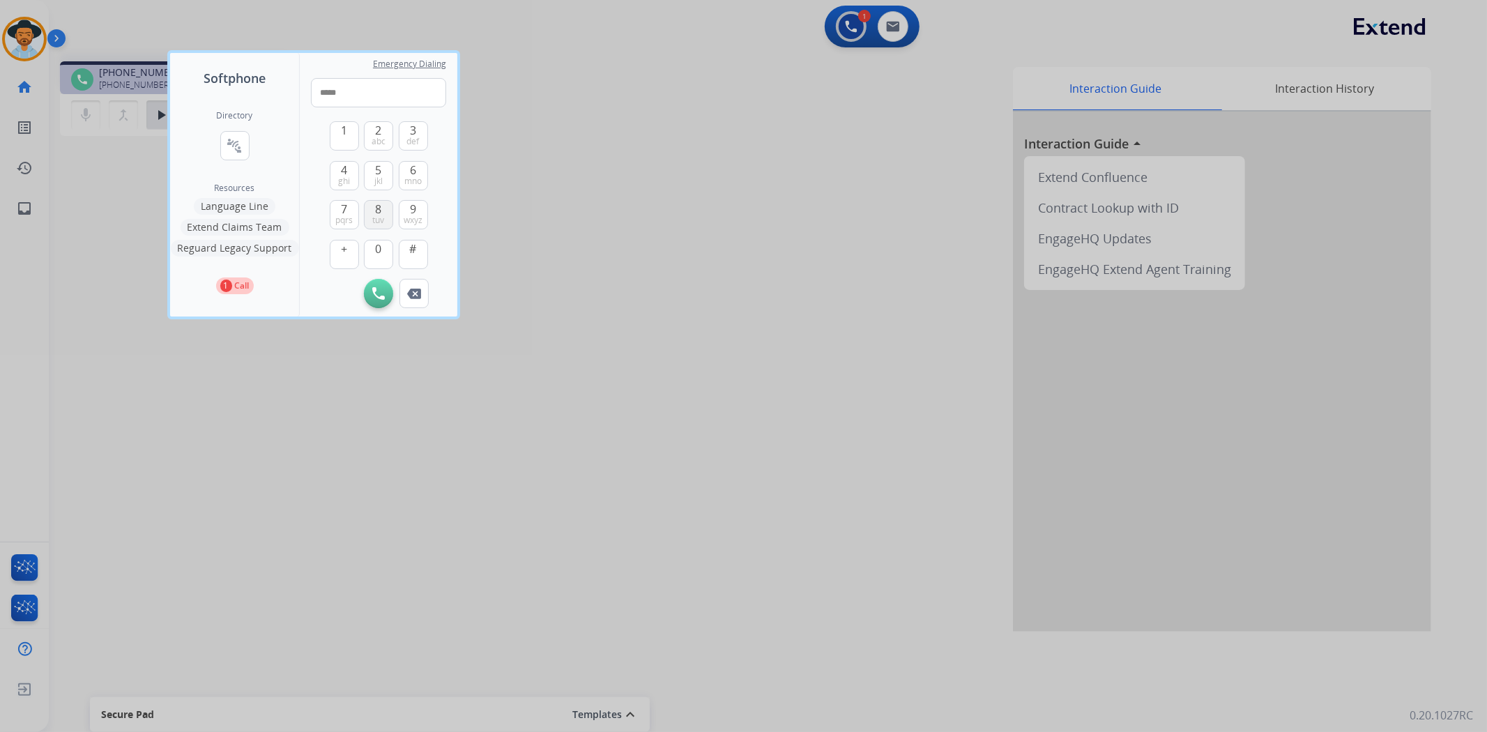
click at [377, 210] on span "8" at bounding box center [379, 209] width 6 height 17
click at [347, 212] on button "7 pqrs" at bounding box center [344, 214] width 29 height 29
click at [423, 214] on button "9 wxyz" at bounding box center [413, 214] width 29 height 29
click at [410, 131] on span "3" at bounding box center [413, 130] width 6 height 17
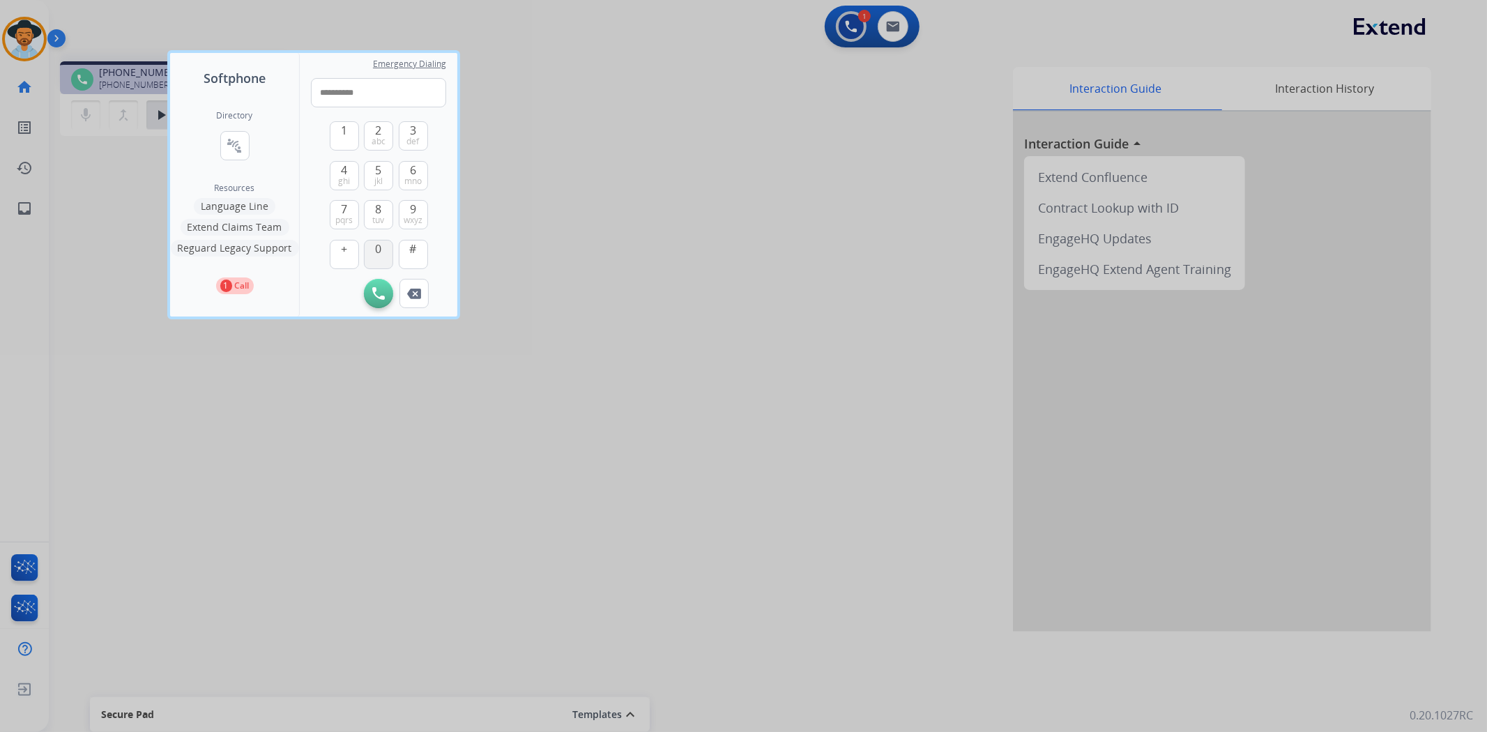
click at [376, 248] on span "0" at bounding box center [379, 249] width 6 height 17
type input "**********"
click at [378, 291] on img at bounding box center [378, 293] width 13 height 13
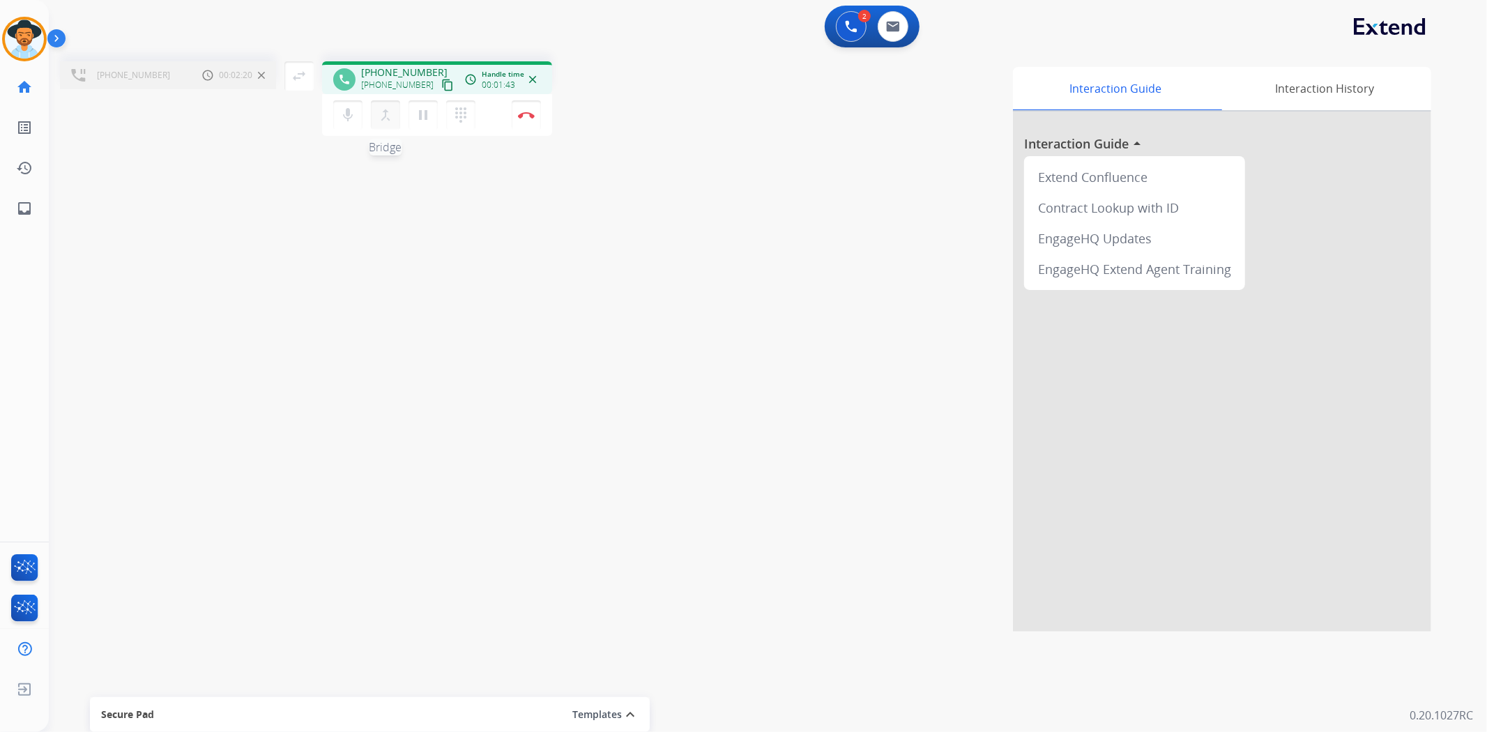
click at [386, 112] on mat-icon "merge_type" at bounding box center [385, 115] width 17 height 17
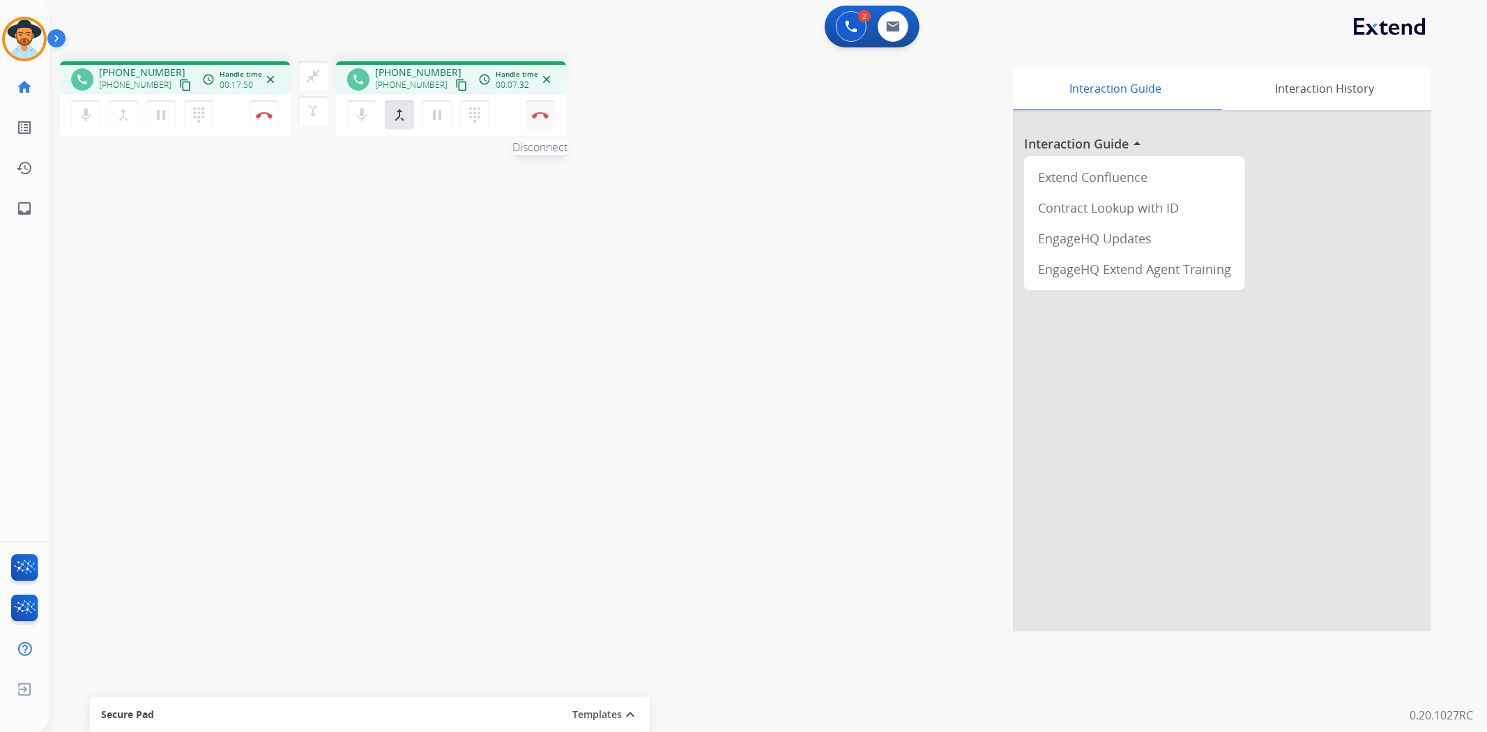
click at [279, 122] on button "Disconnect" at bounding box center [264, 114] width 29 height 29
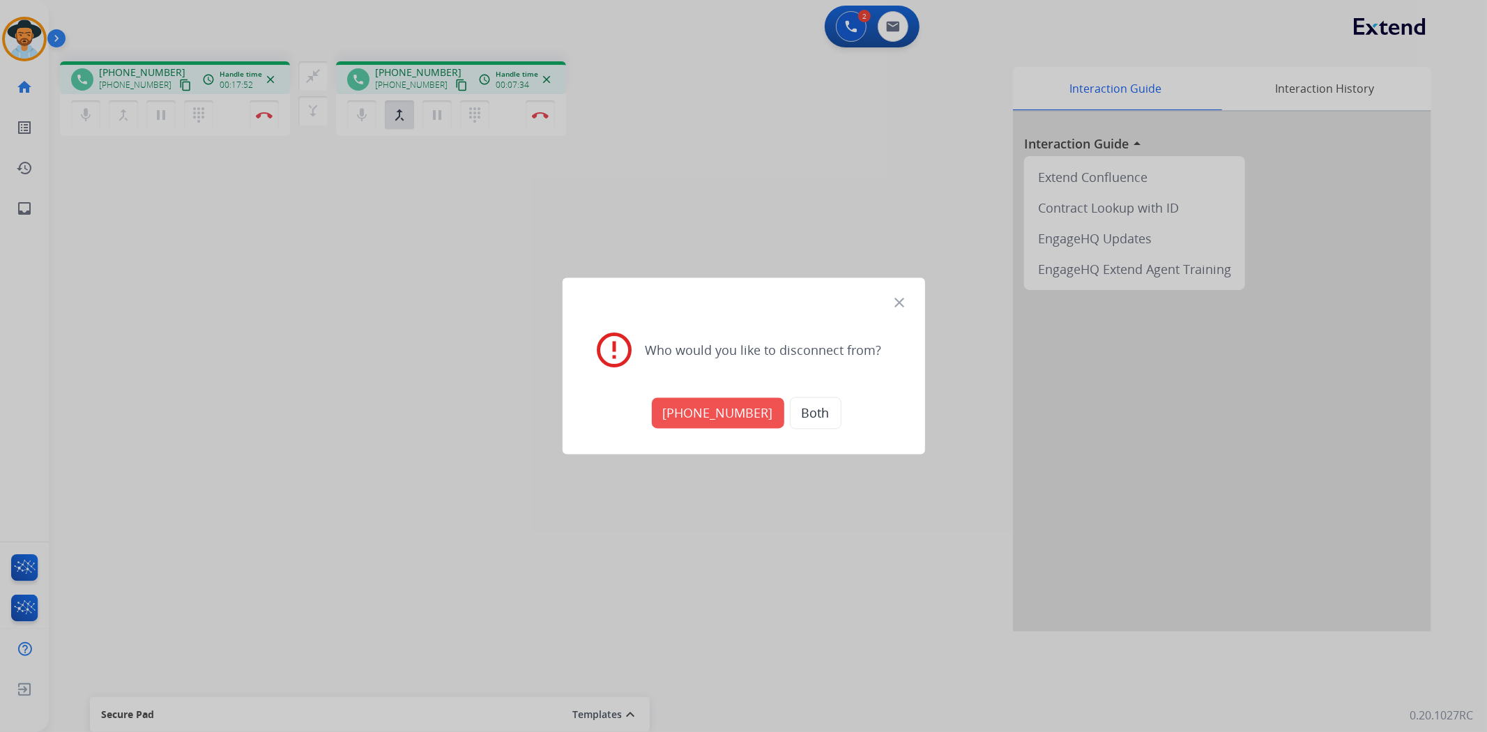
click at [700, 422] on button "[PHONE_NUMBER]" at bounding box center [718, 413] width 132 height 31
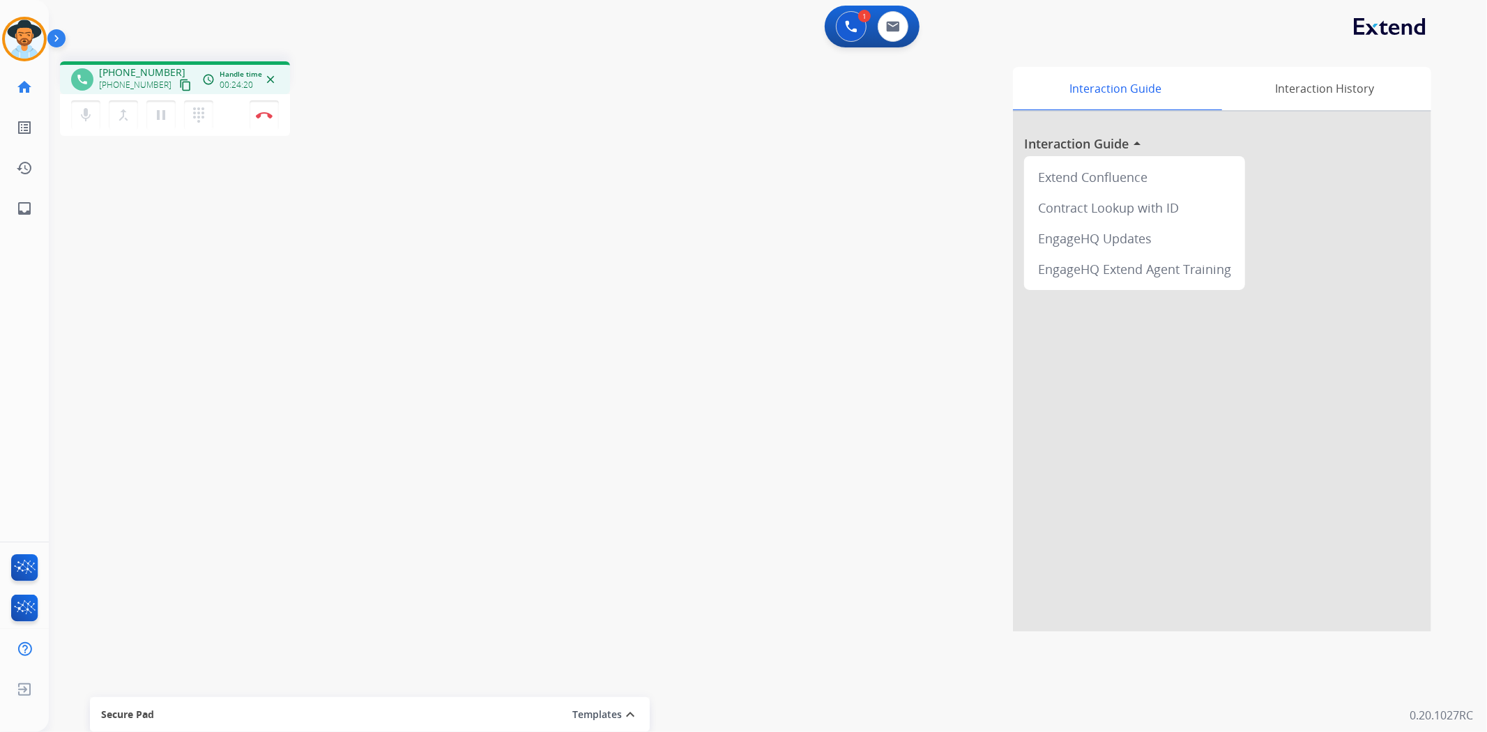
click at [179, 84] on mat-icon "content_copy" at bounding box center [185, 85] width 13 height 13
click at [179, 79] on mat-icon "content_copy" at bounding box center [185, 85] width 13 height 13
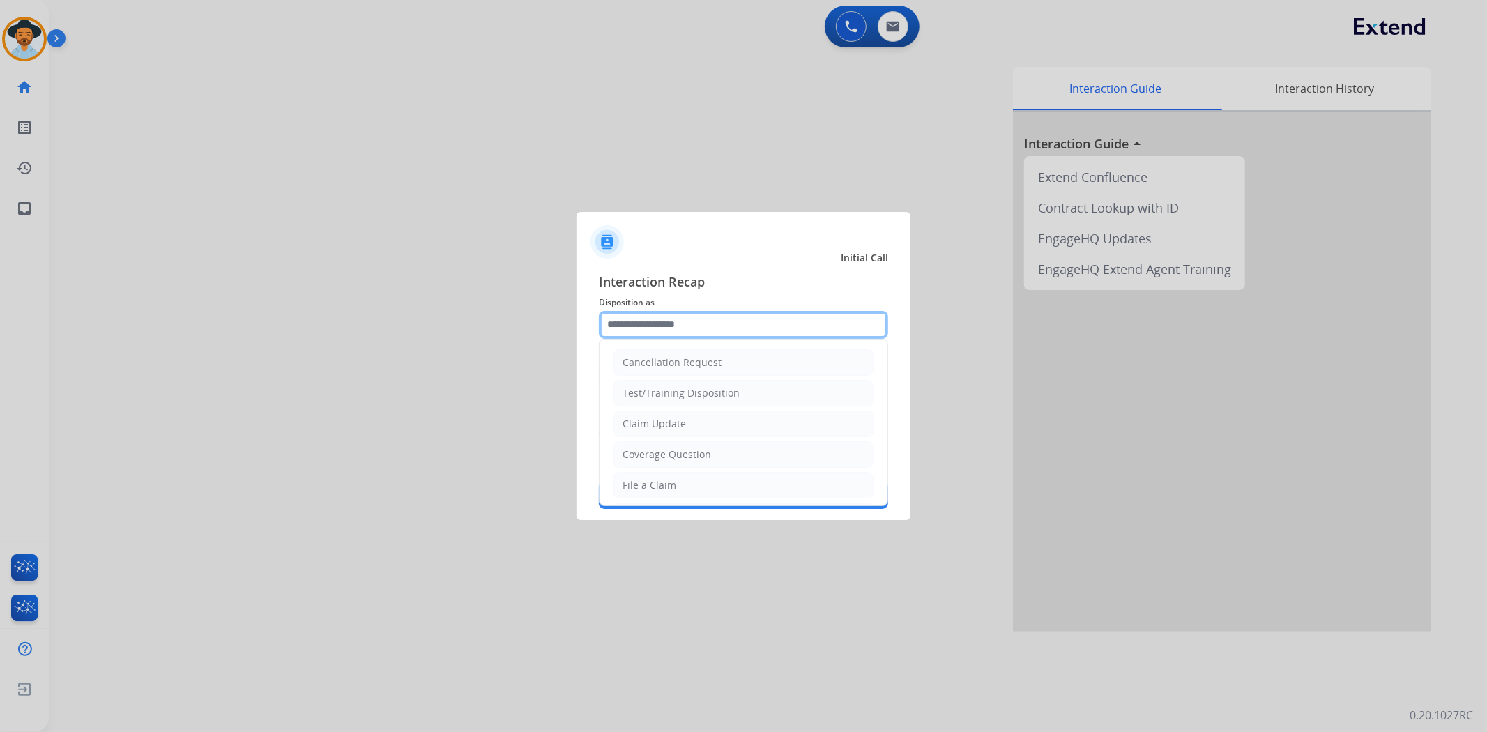
click at [683, 319] on input "text" at bounding box center [743, 325] width 289 height 28
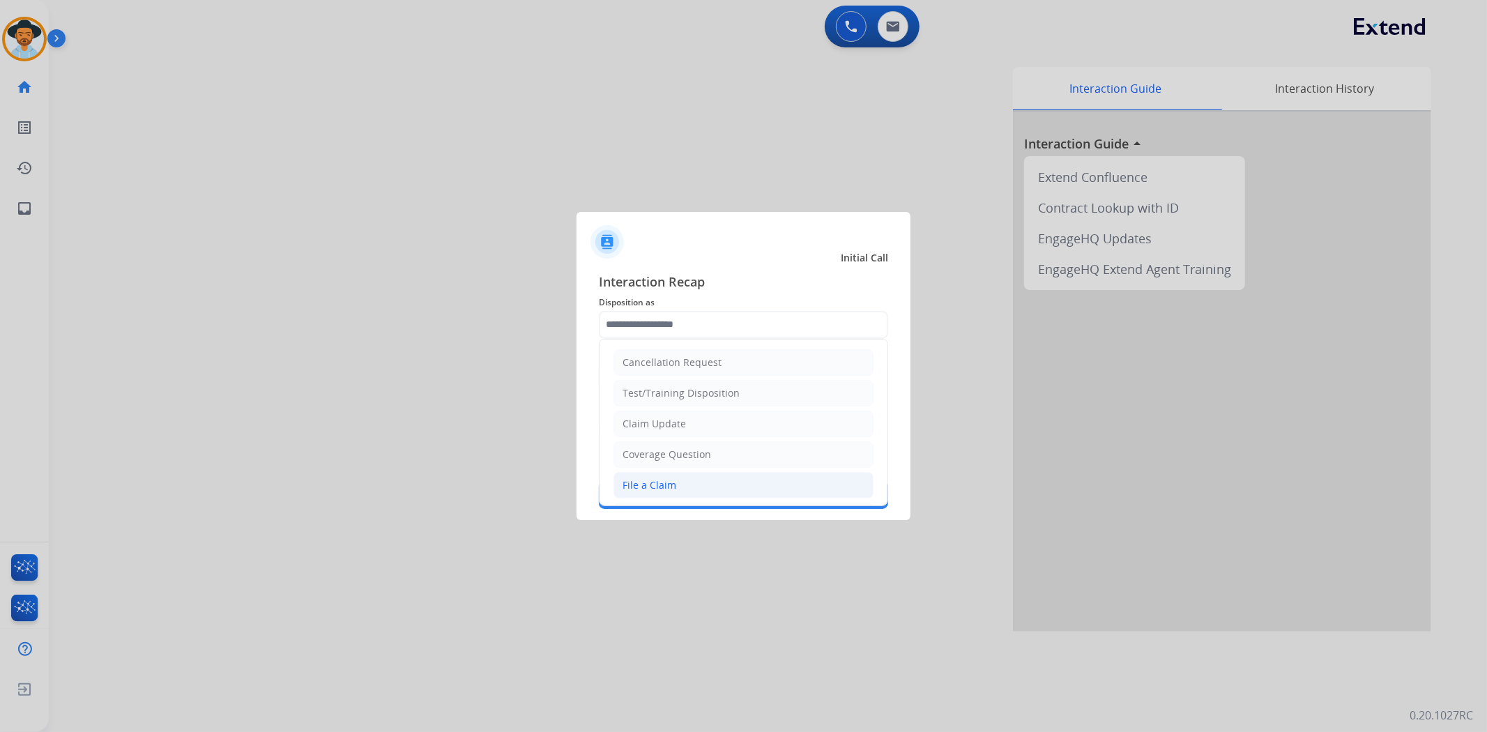
click at [675, 484] on li "File a Claim" at bounding box center [744, 485] width 260 height 26
type input "**********"
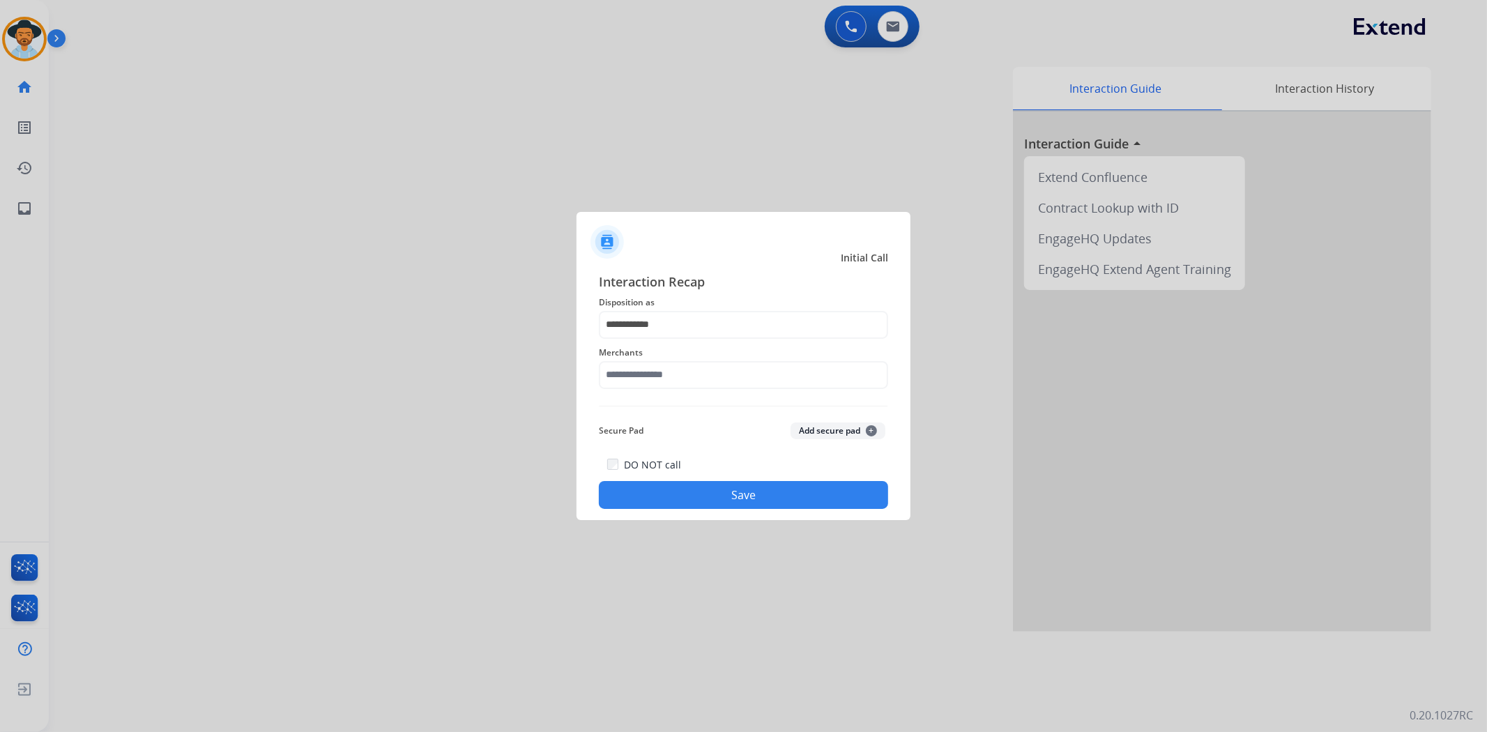
click at [654, 349] on span "Merchants" at bounding box center [743, 352] width 289 height 17
click at [662, 374] on input "text" at bounding box center [743, 375] width 289 height 28
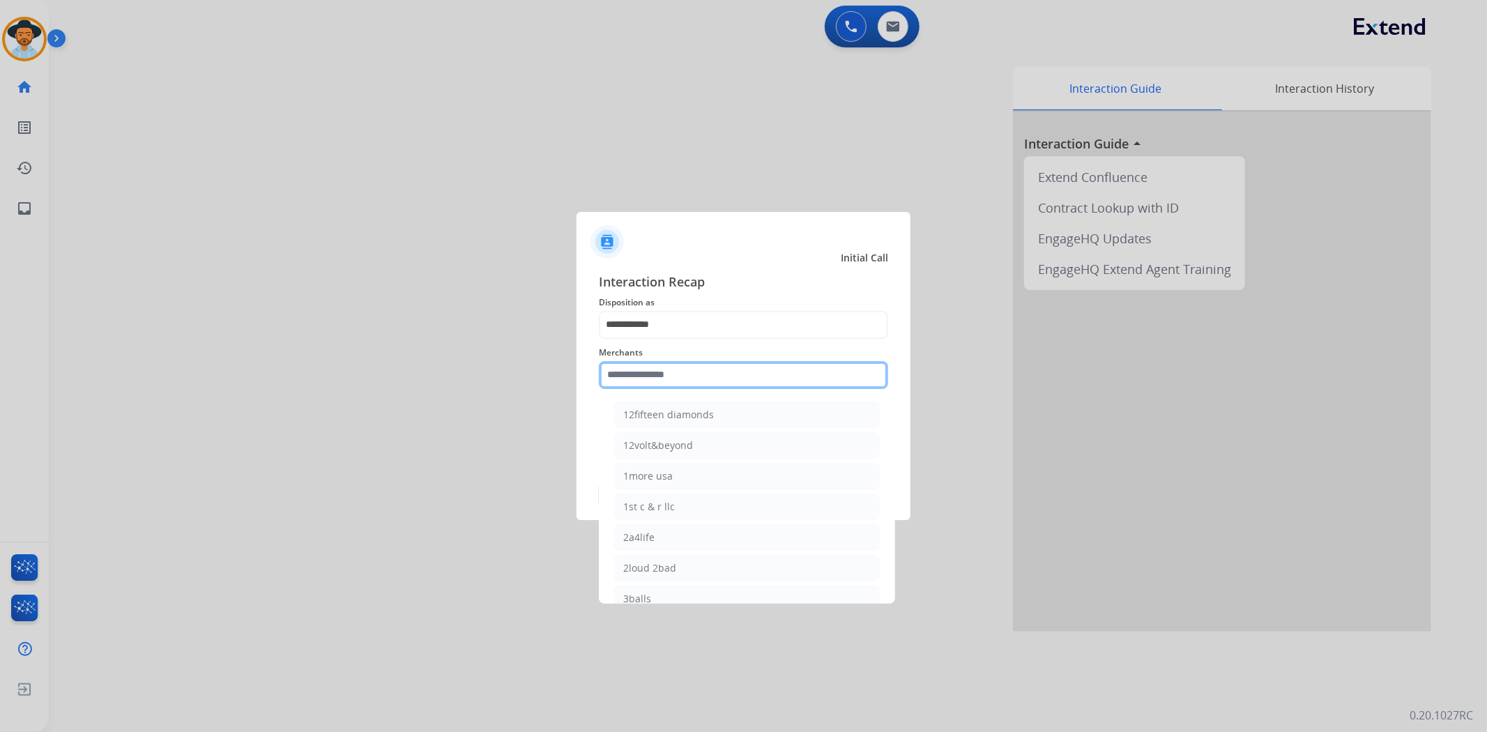
click at [659, 377] on input "text" at bounding box center [743, 375] width 289 height 28
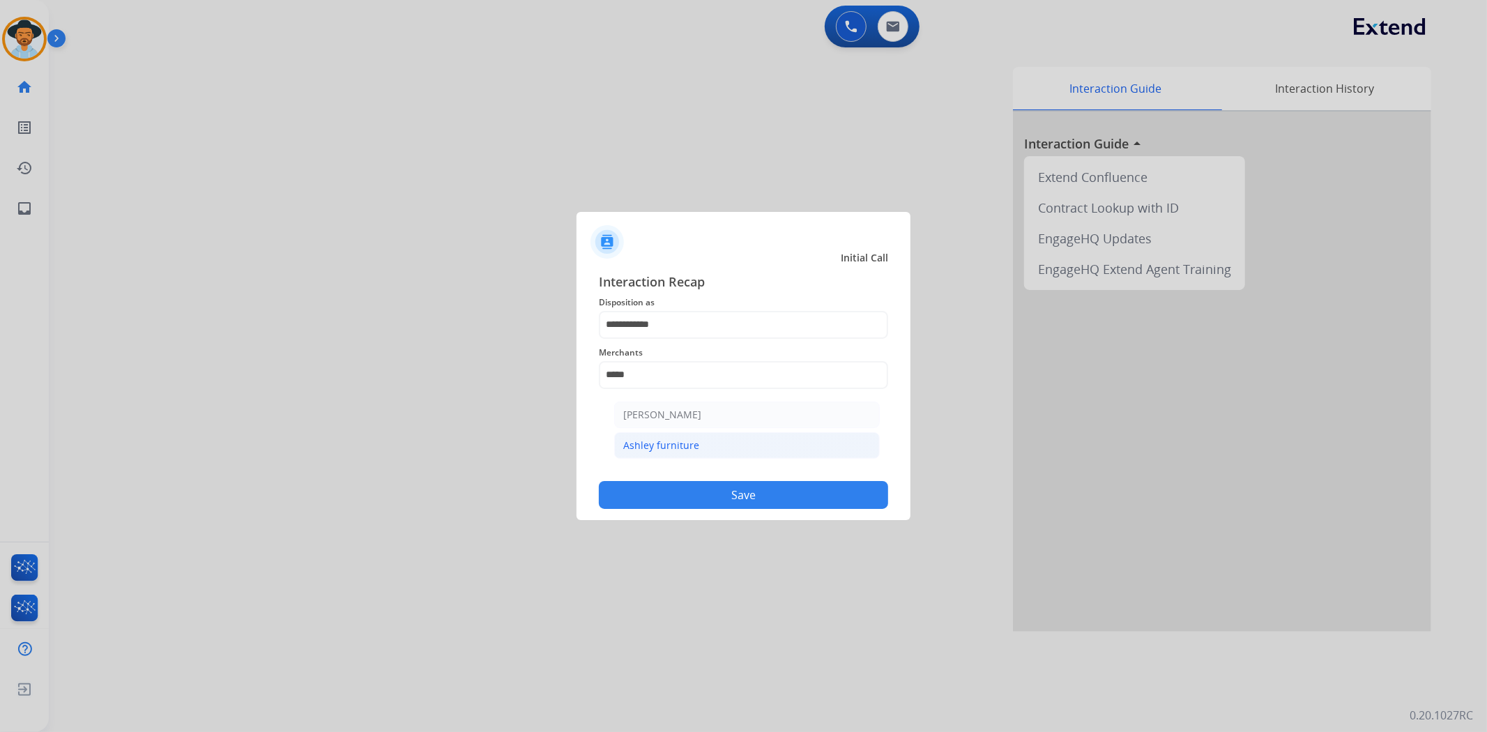
click at [652, 451] on div "Ashley furniture" at bounding box center [661, 446] width 76 height 14
type input "**********"
click at [685, 492] on button "Save" at bounding box center [743, 495] width 289 height 28
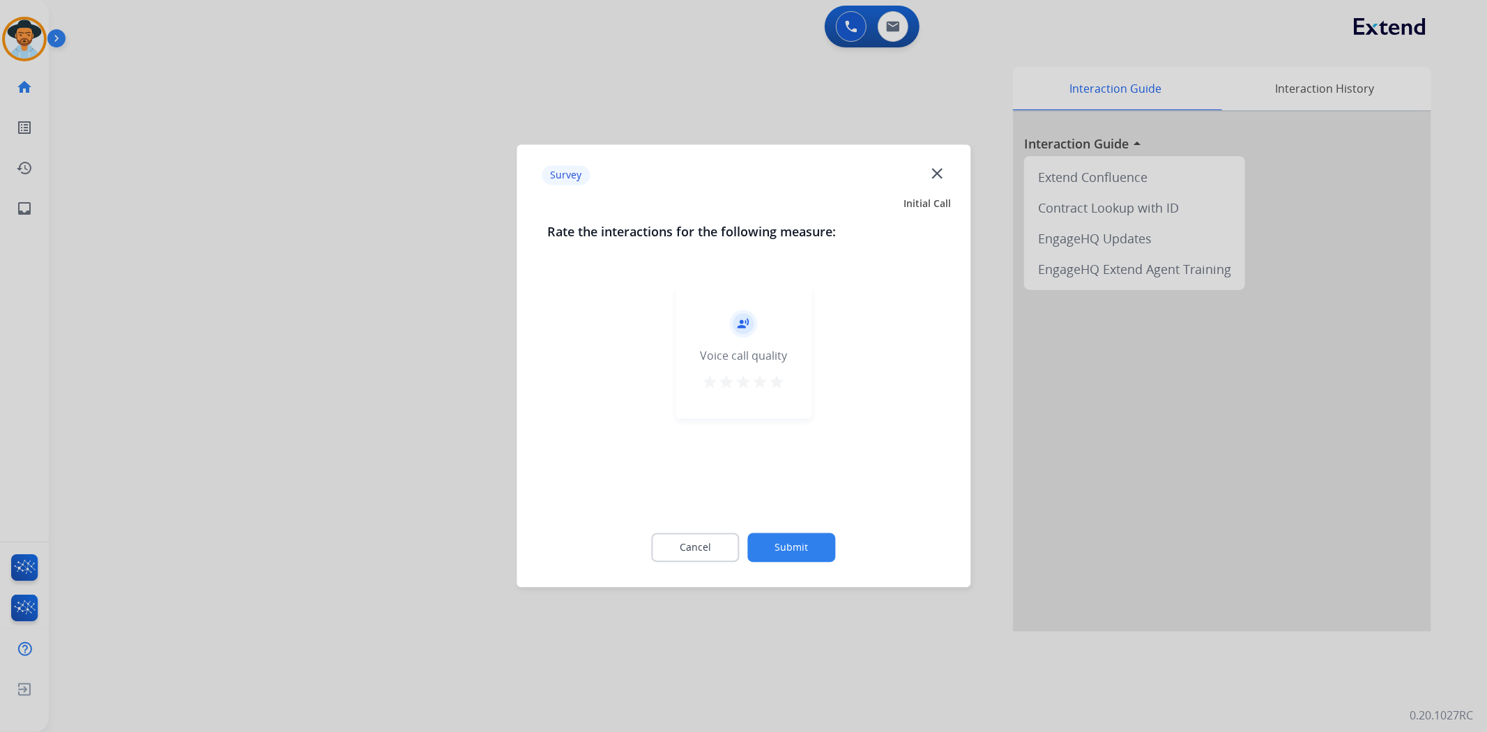
click at [777, 381] on mat-icon "star" at bounding box center [777, 382] width 17 height 17
click at [782, 540] on button "Submit" at bounding box center [792, 547] width 88 height 29
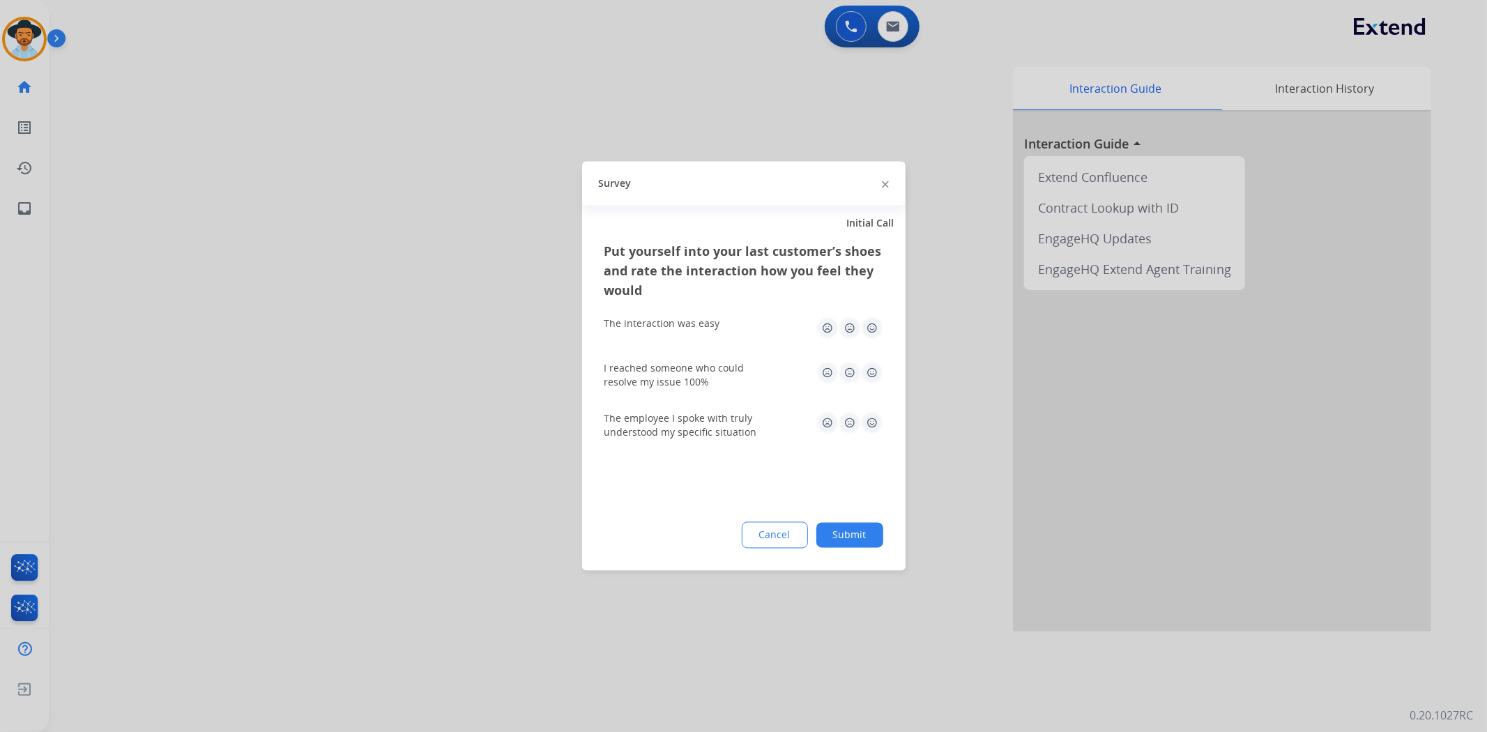
click at [847, 538] on button "Submit" at bounding box center [849, 535] width 67 height 25
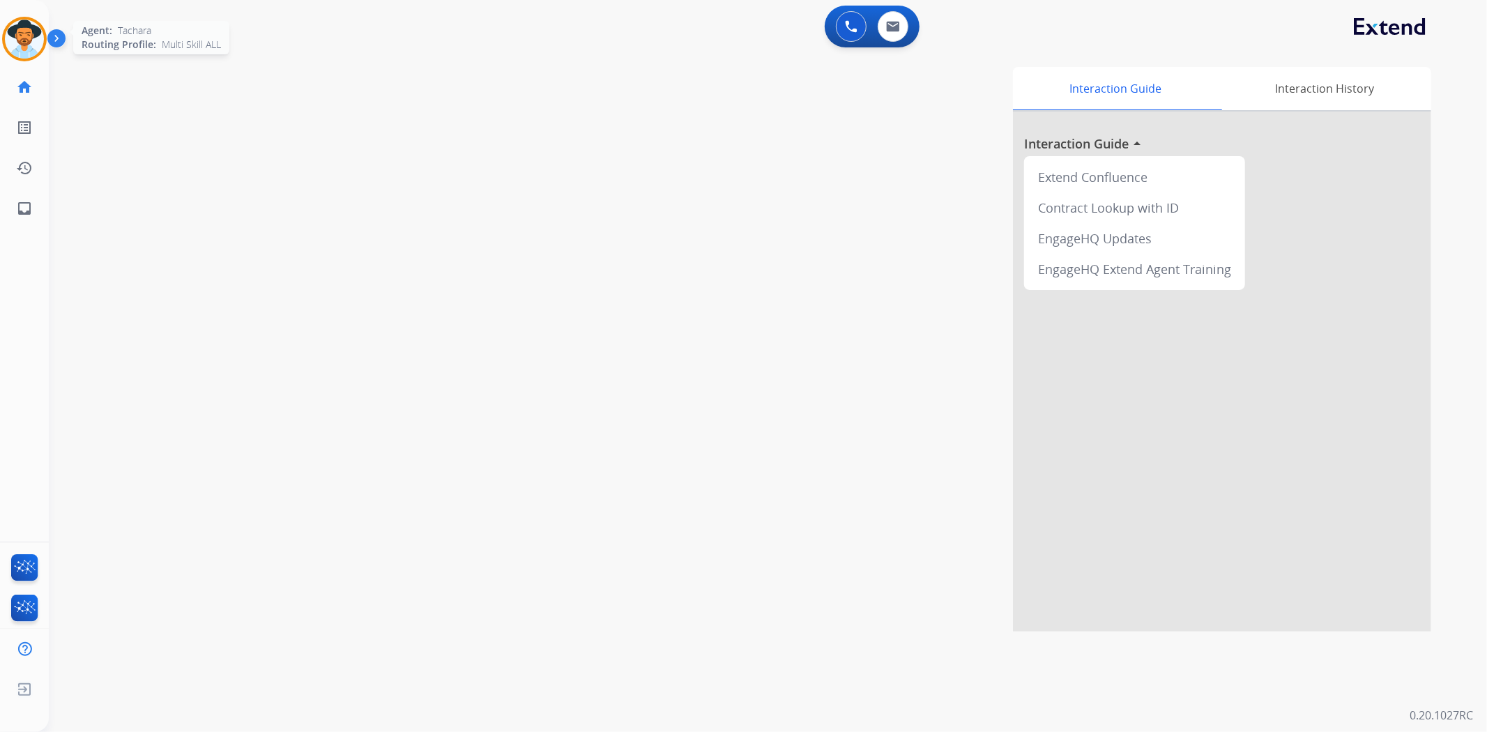
click at [28, 32] on img at bounding box center [24, 39] width 39 height 39
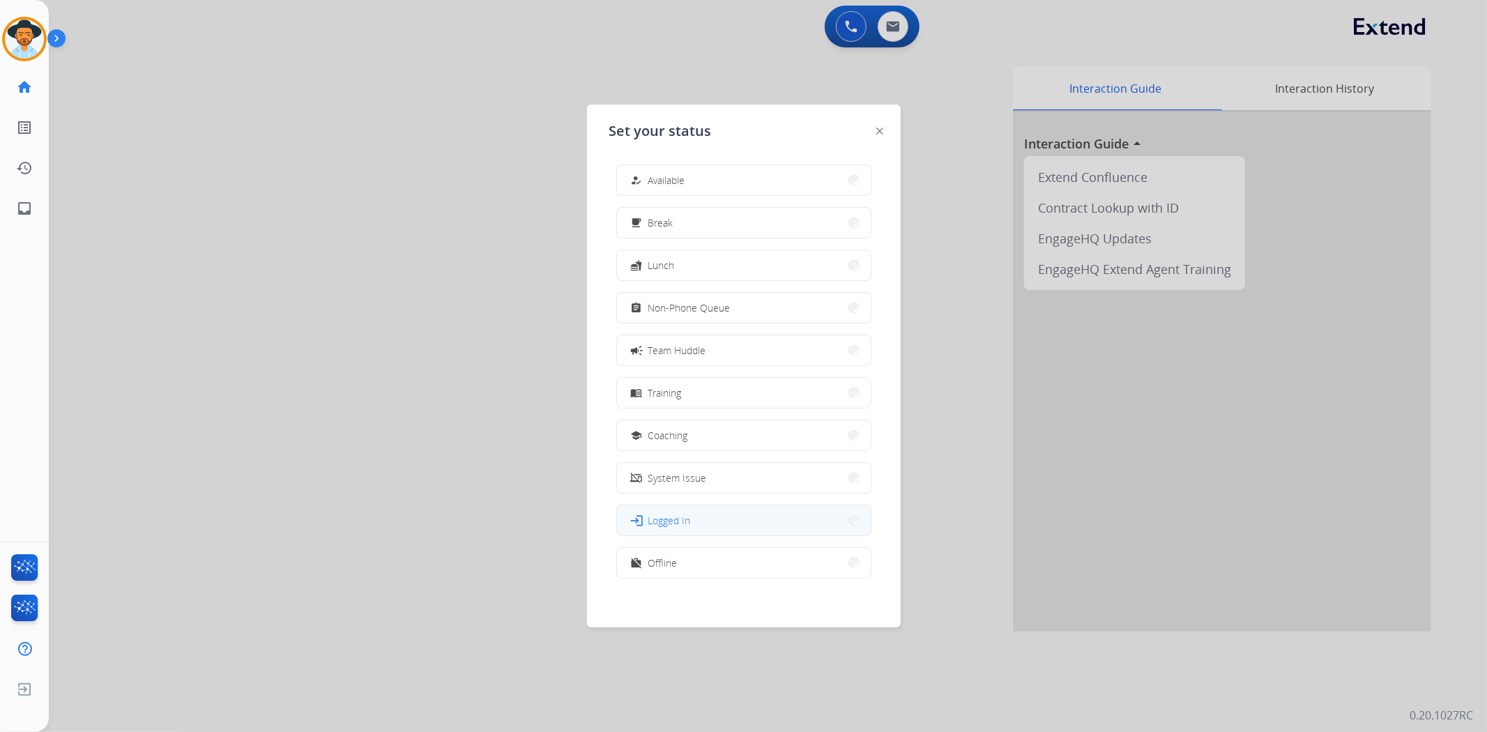
scroll to position [3, 0]
click at [715, 561] on button "work_off Offline" at bounding box center [744, 560] width 254 height 30
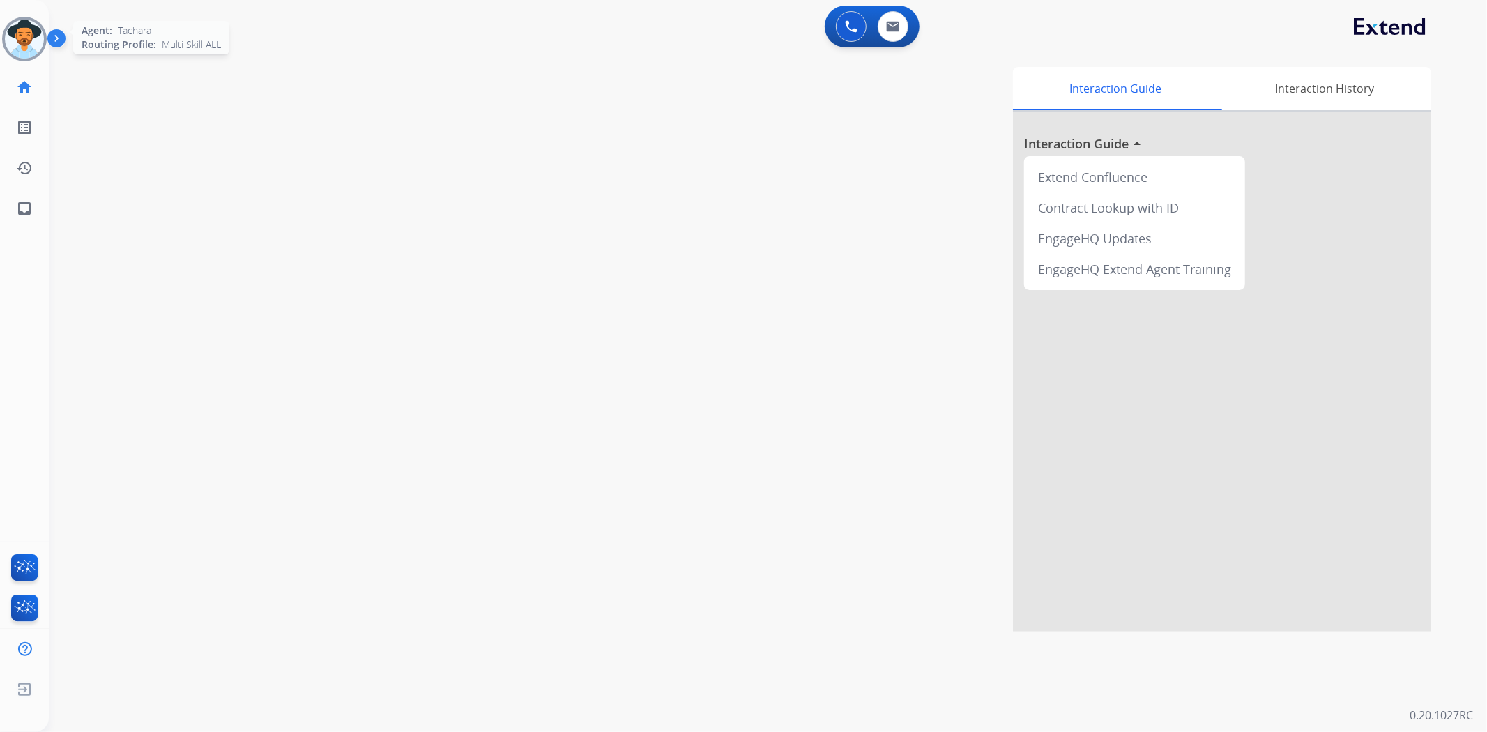
click at [36, 40] on img at bounding box center [24, 39] width 39 height 39
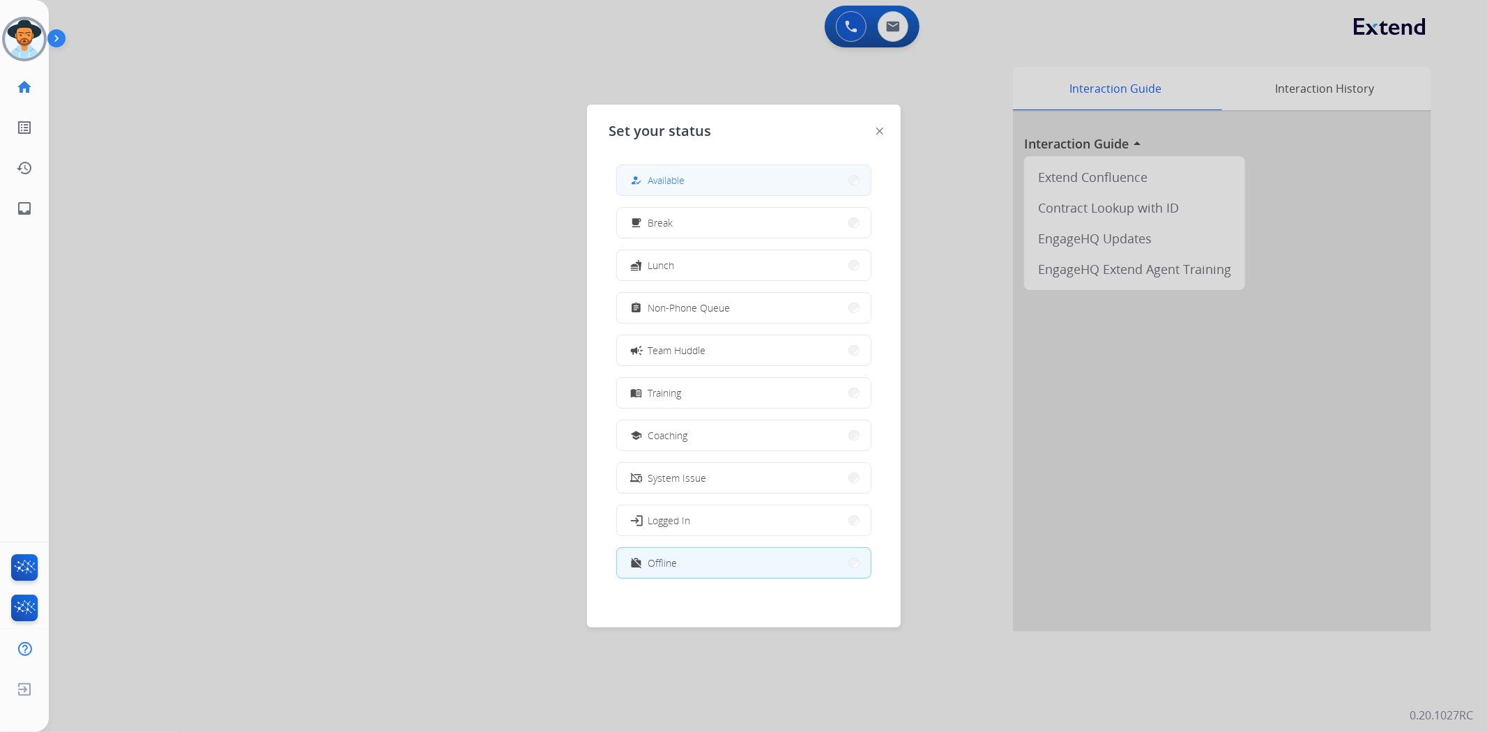
click at [674, 165] on div "how_to_reg Available" at bounding box center [743, 180] width 255 height 31
click at [678, 183] on span "Available" at bounding box center [666, 180] width 37 height 15
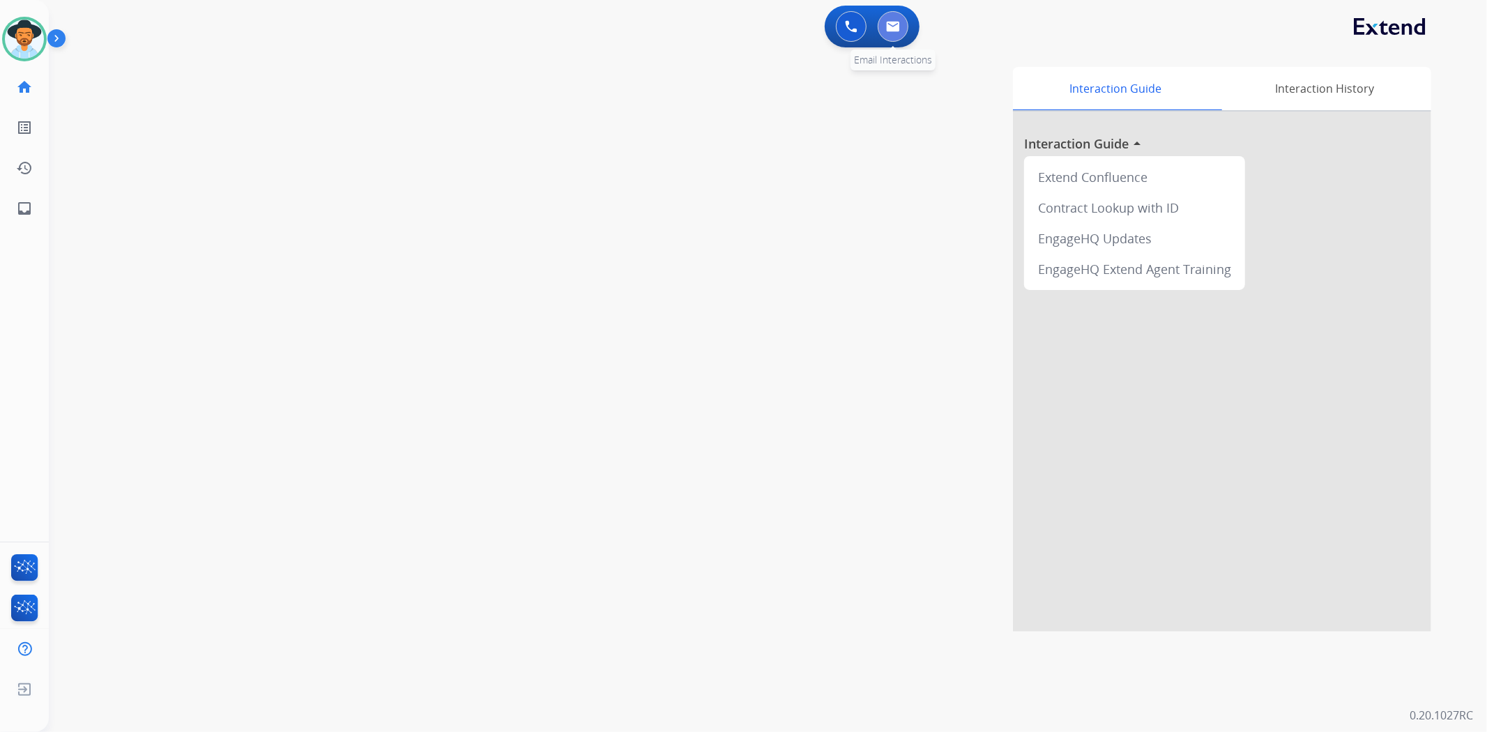
click at [904, 24] on button at bounding box center [893, 26] width 31 height 31
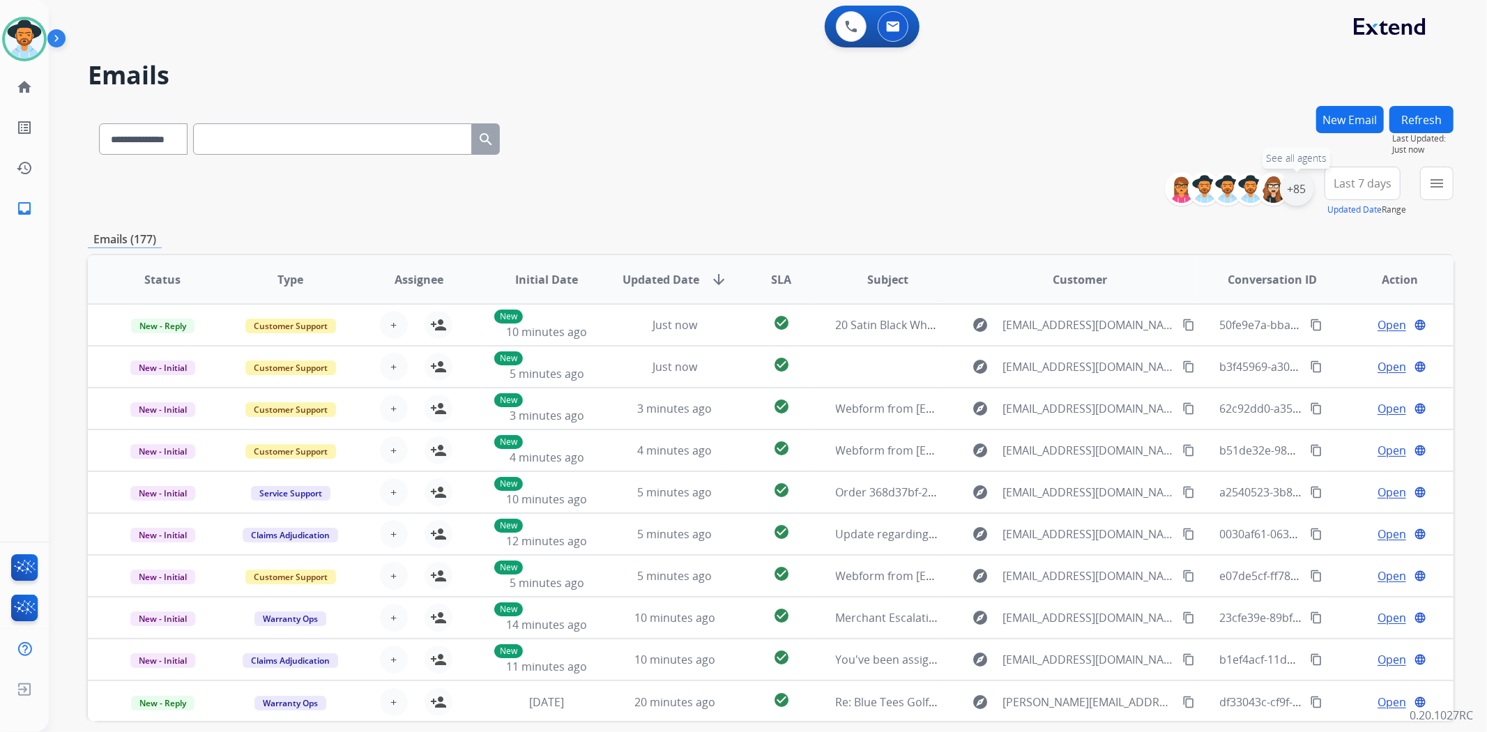
click at [1298, 192] on div "+85" at bounding box center [1296, 188] width 33 height 33
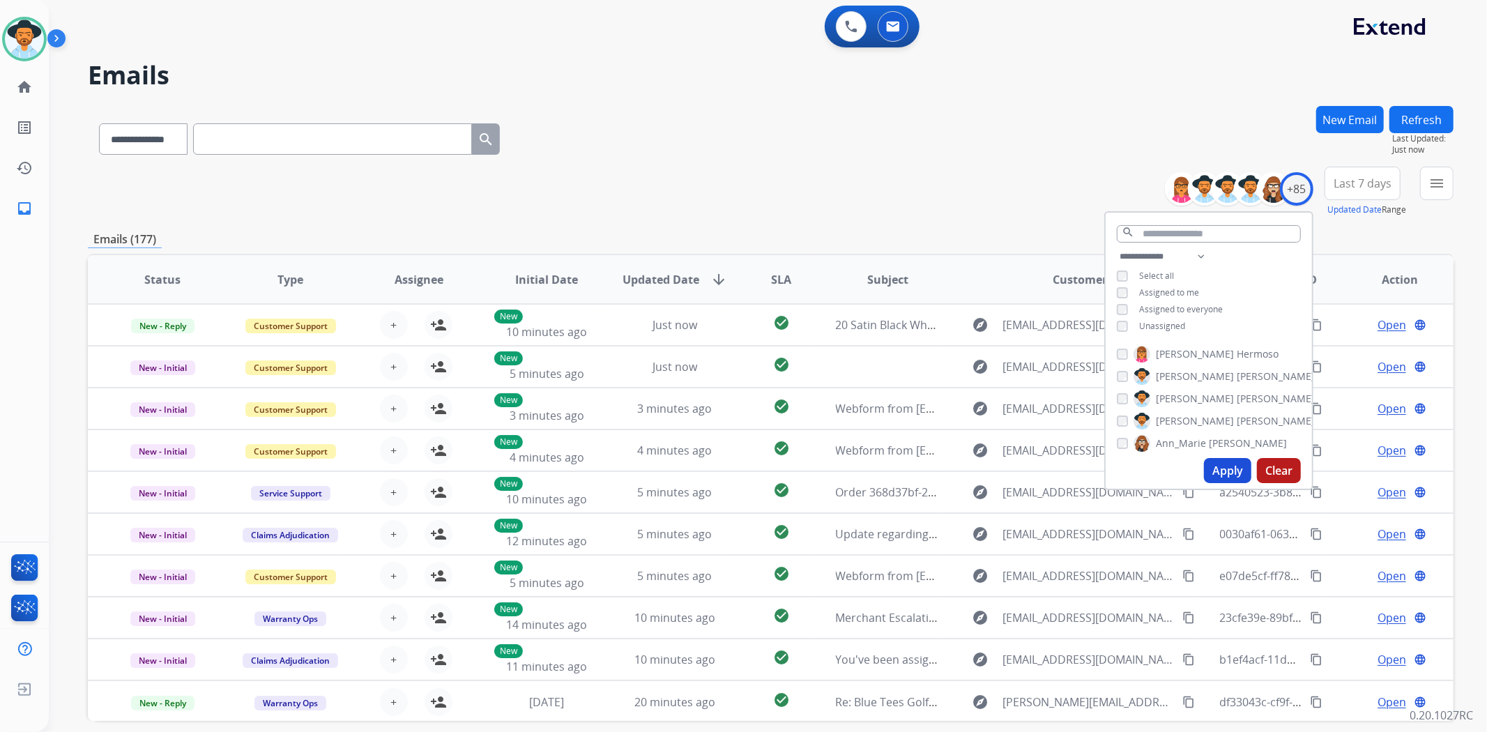
click at [1221, 464] on button "Apply" at bounding box center [1227, 470] width 47 height 25
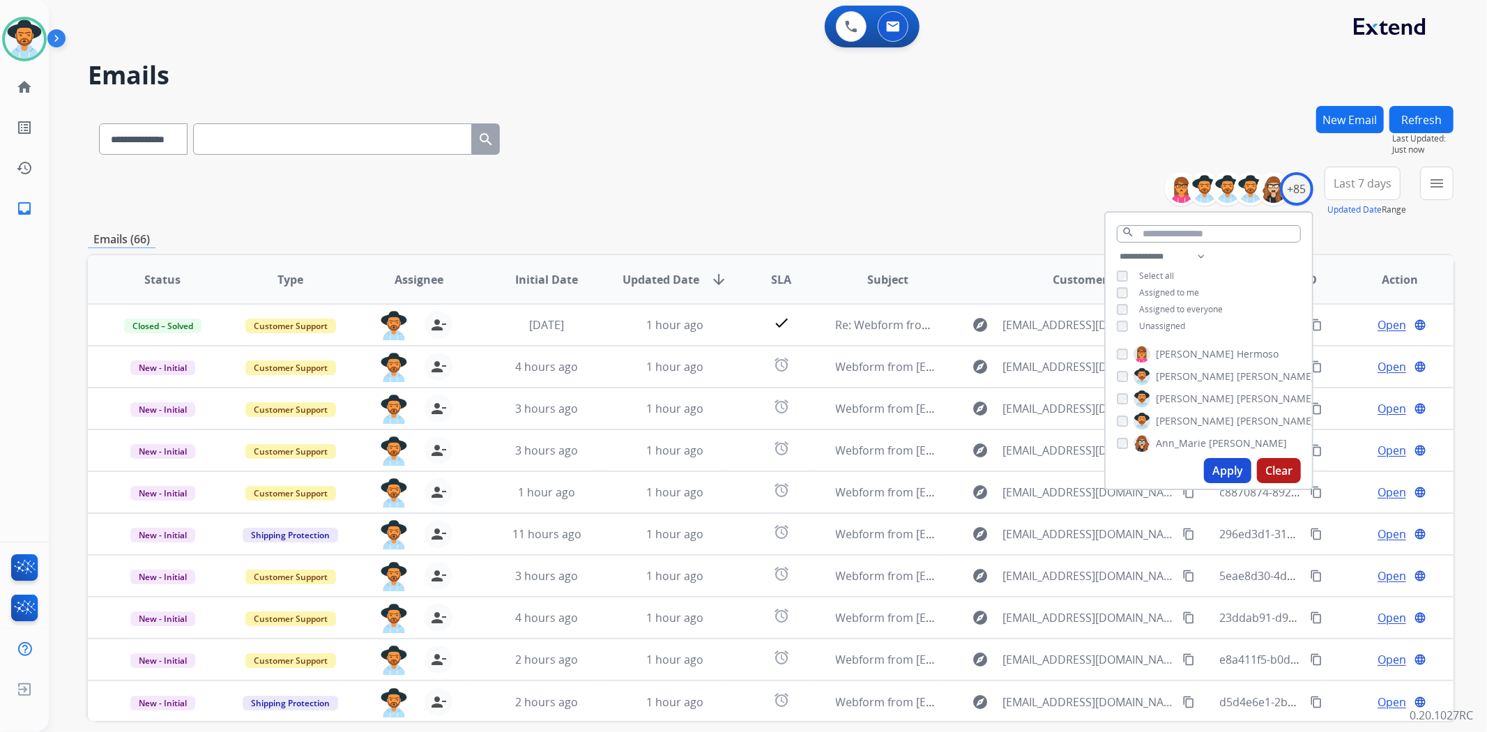
click at [1235, 468] on button "Apply" at bounding box center [1227, 470] width 47 height 25
click at [849, 161] on div "**********" at bounding box center [771, 136] width 1366 height 61
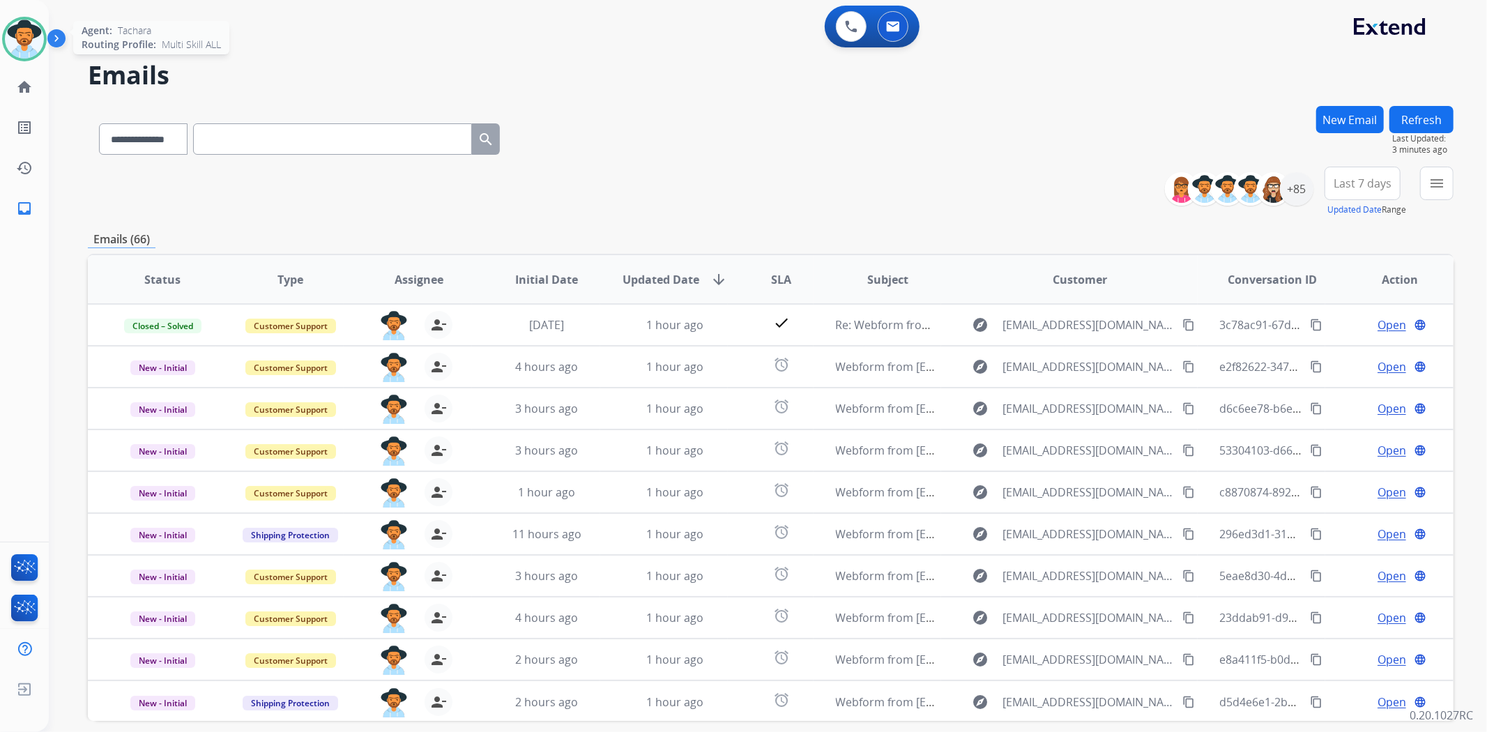
click at [18, 38] on img at bounding box center [24, 39] width 39 height 39
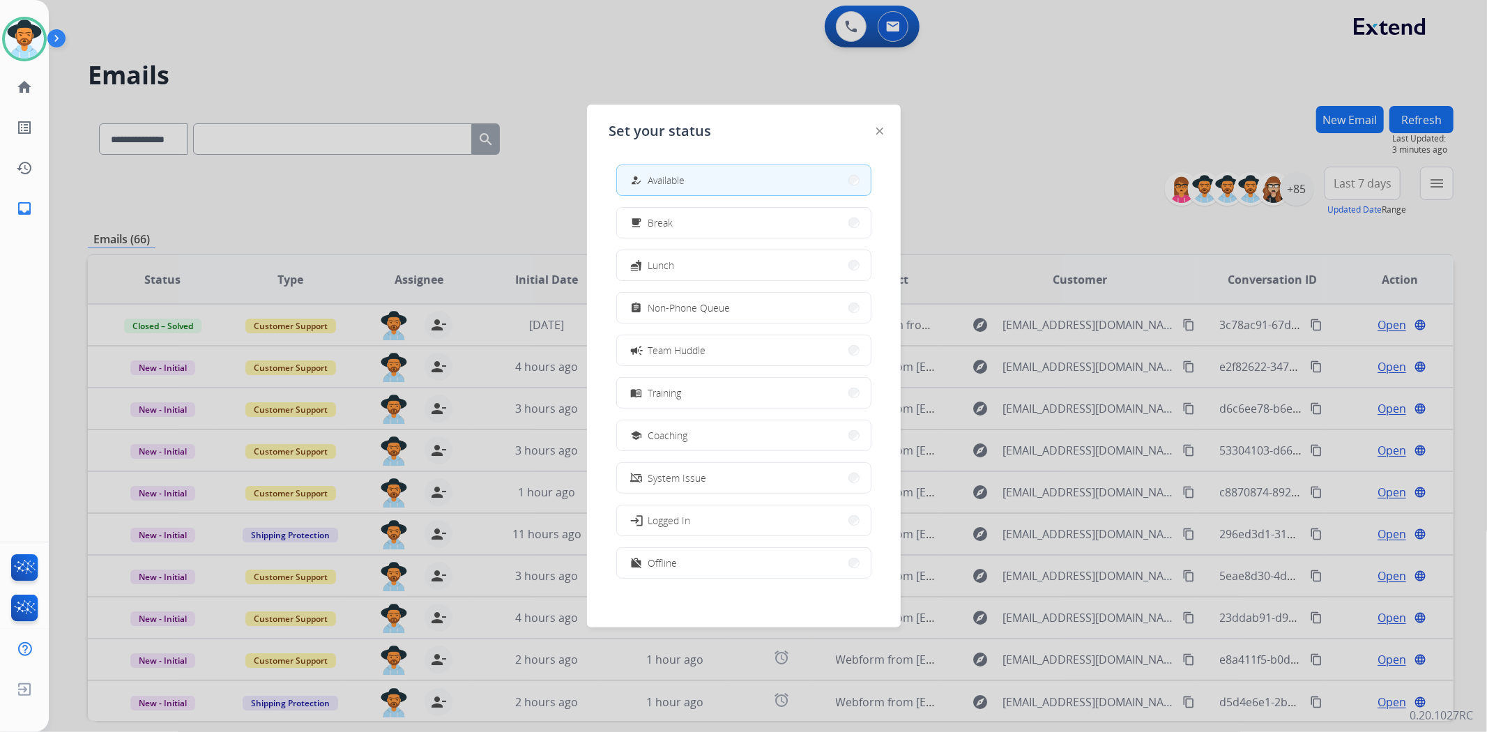
click at [575, 59] on div at bounding box center [743, 366] width 1487 height 732
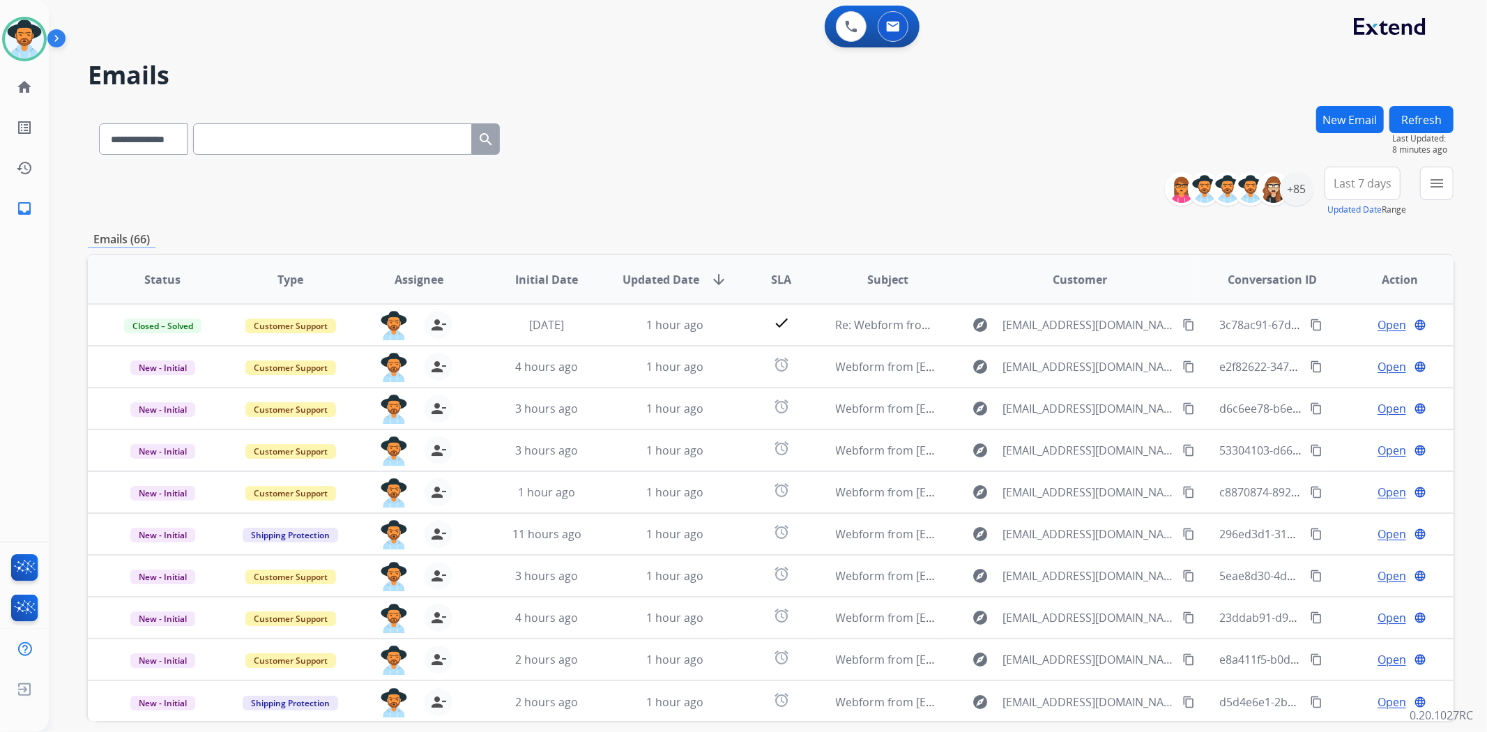
click at [50, 24] on div "0 Voice Interactions 0 Email Interactions" at bounding box center [751, 28] width 1405 height 45
click at [0, 56] on div "Tachara Available Edit Avatar Agent: [PERSON_NAME] Profile: Multi Skill ALL" at bounding box center [24, 39] width 49 height 45
click at [20, 43] on img at bounding box center [24, 39] width 39 height 39
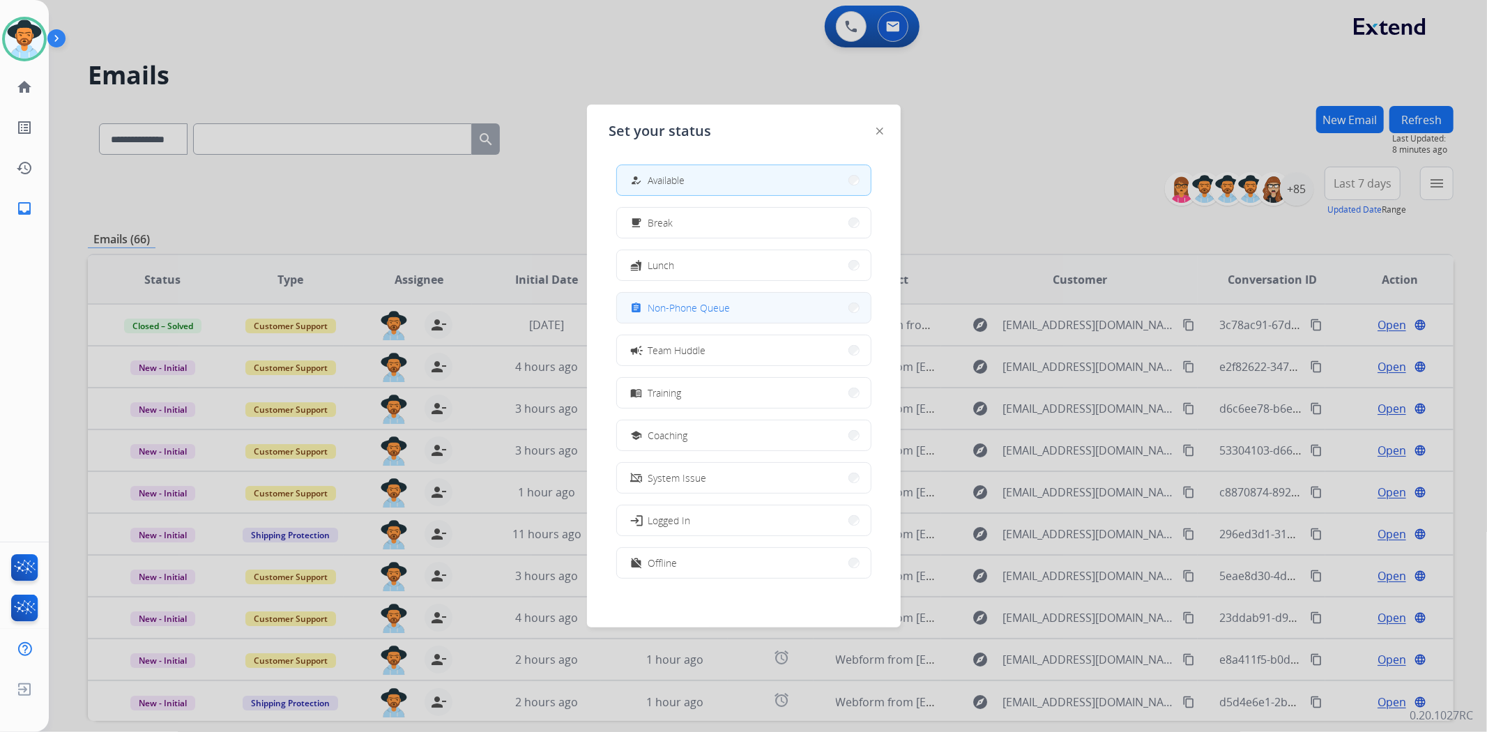
click at [738, 303] on button "assignment Non-Phone Queue" at bounding box center [744, 308] width 254 height 30
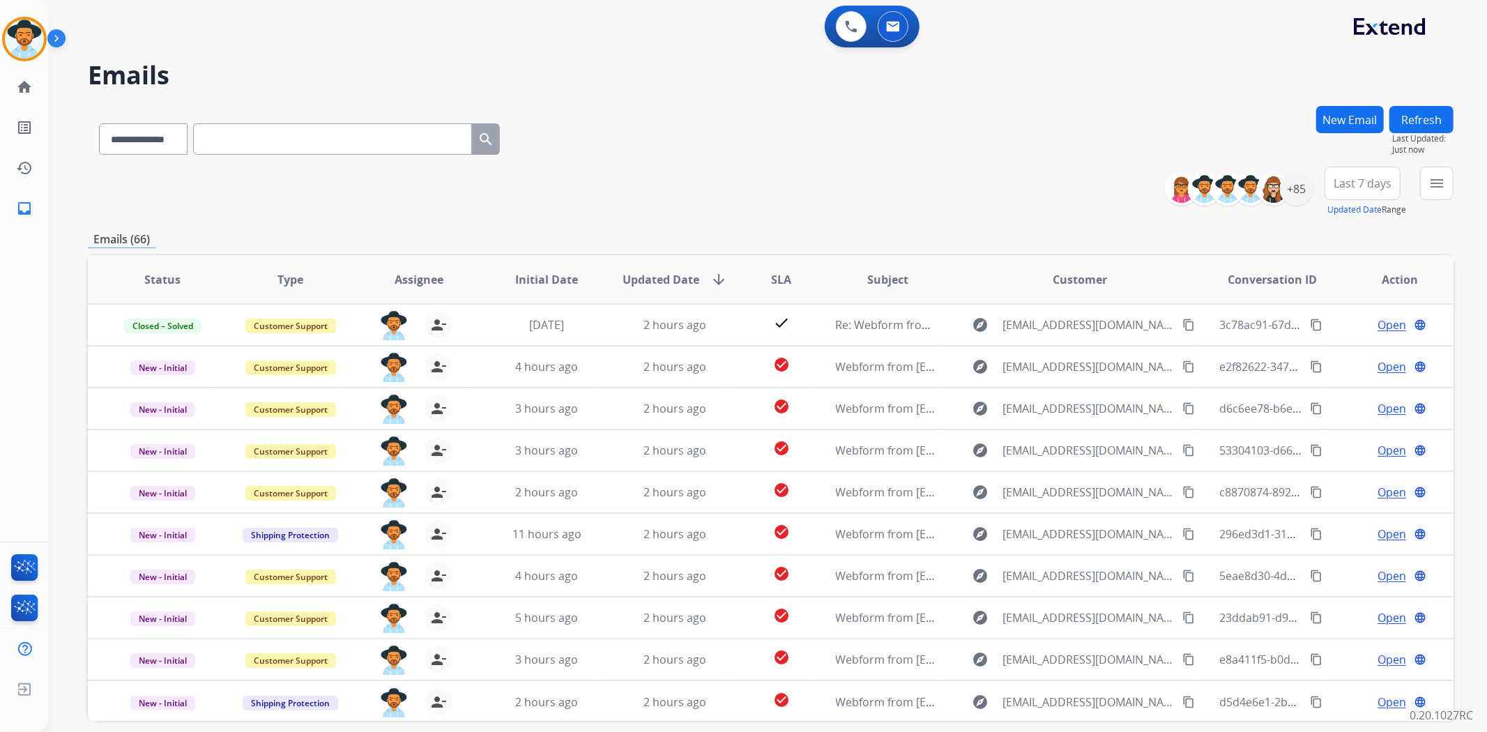
click at [0, 49] on div "Tachara Non-Phone Queue Edit Avatar Agent: [PERSON_NAME] Profile: Multi Skill A…" at bounding box center [24, 39] width 49 height 45
click at [15, 36] on img at bounding box center [24, 39] width 39 height 39
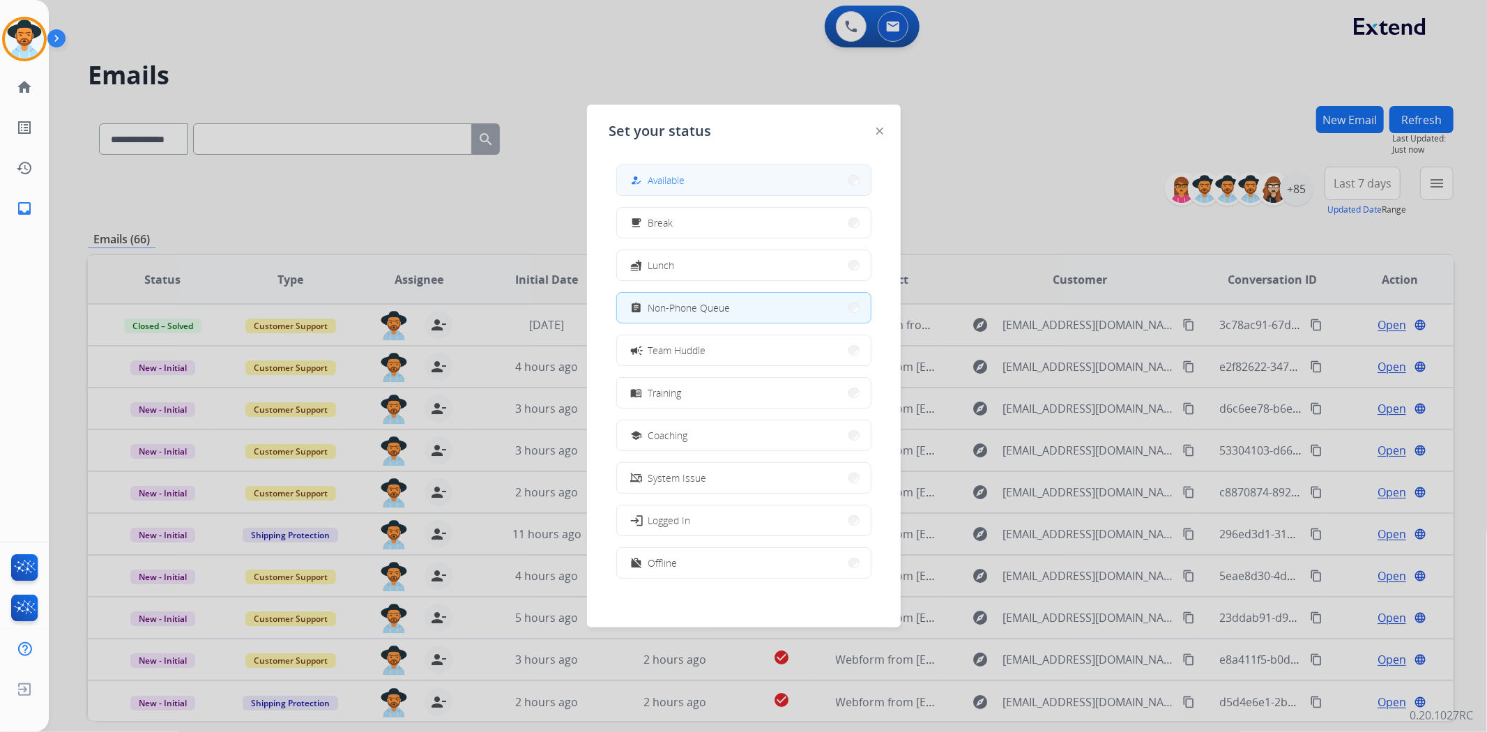
click at [676, 176] on span "Available" at bounding box center [666, 180] width 37 height 15
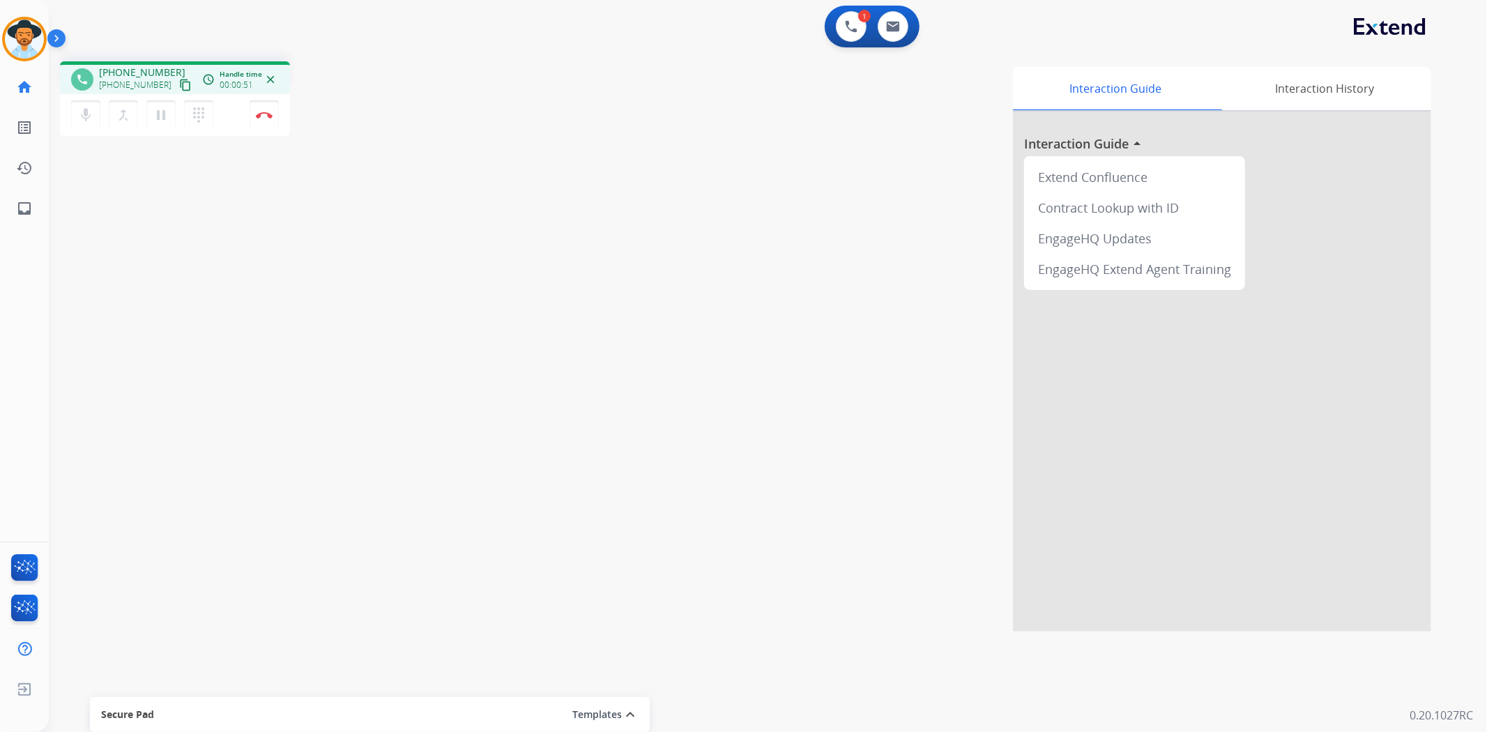
click at [179, 87] on mat-icon "content_copy" at bounding box center [185, 85] width 13 height 13
click at [264, 123] on button "Disconnect" at bounding box center [264, 114] width 29 height 29
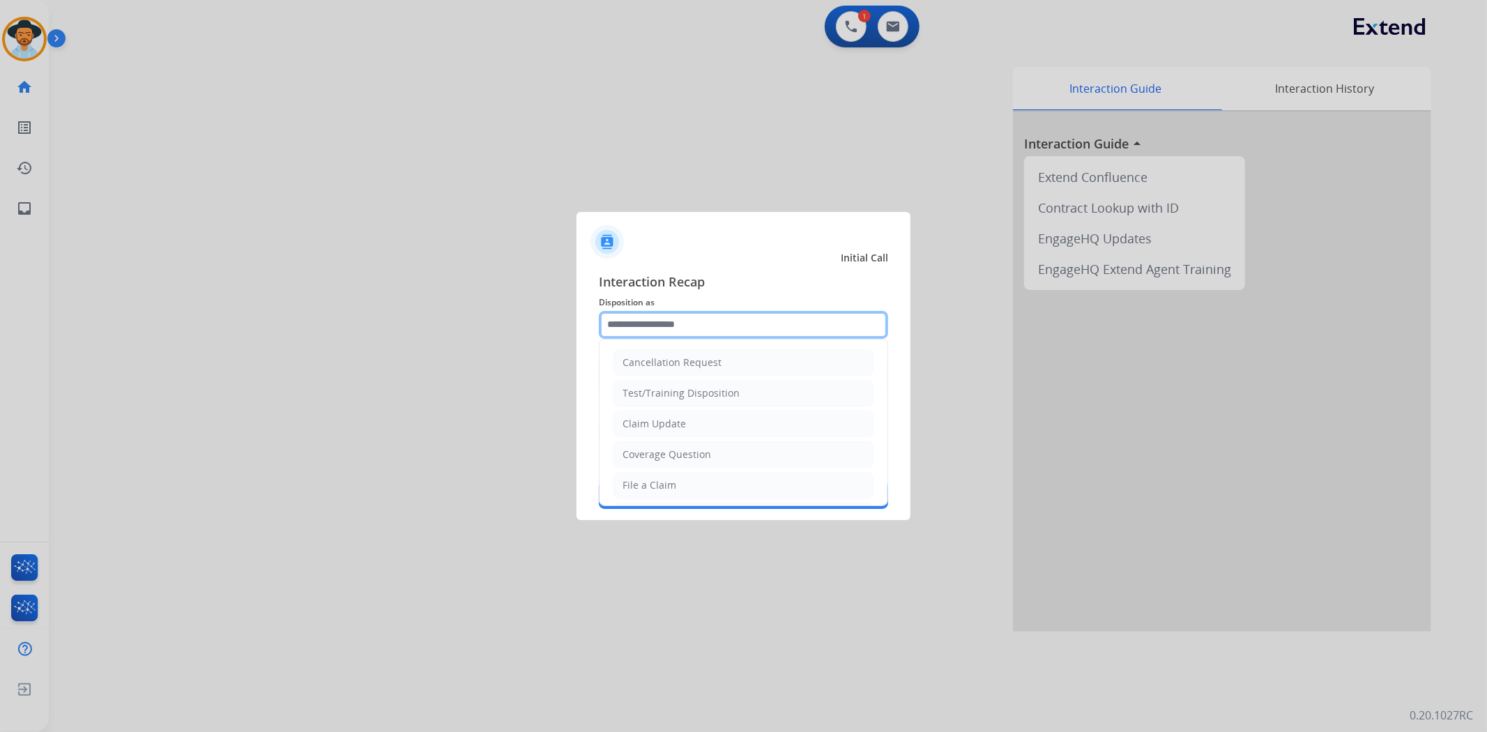
click at [642, 325] on input "text" at bounding box center [743, 325] width 289 height 28
type input "****"
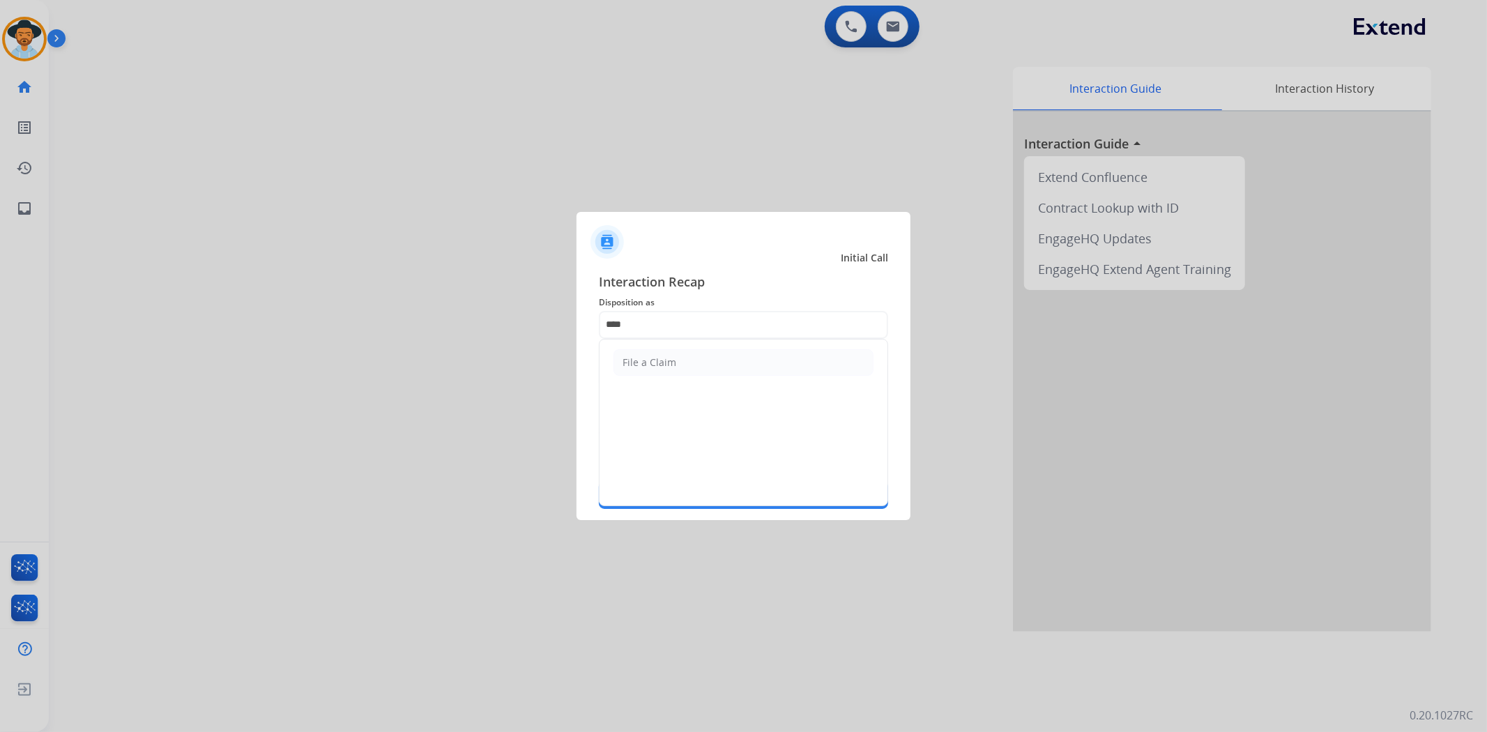
click at [688, 375] on ul "File a Claim" at bounding box center [744, 363] width 288 height 46
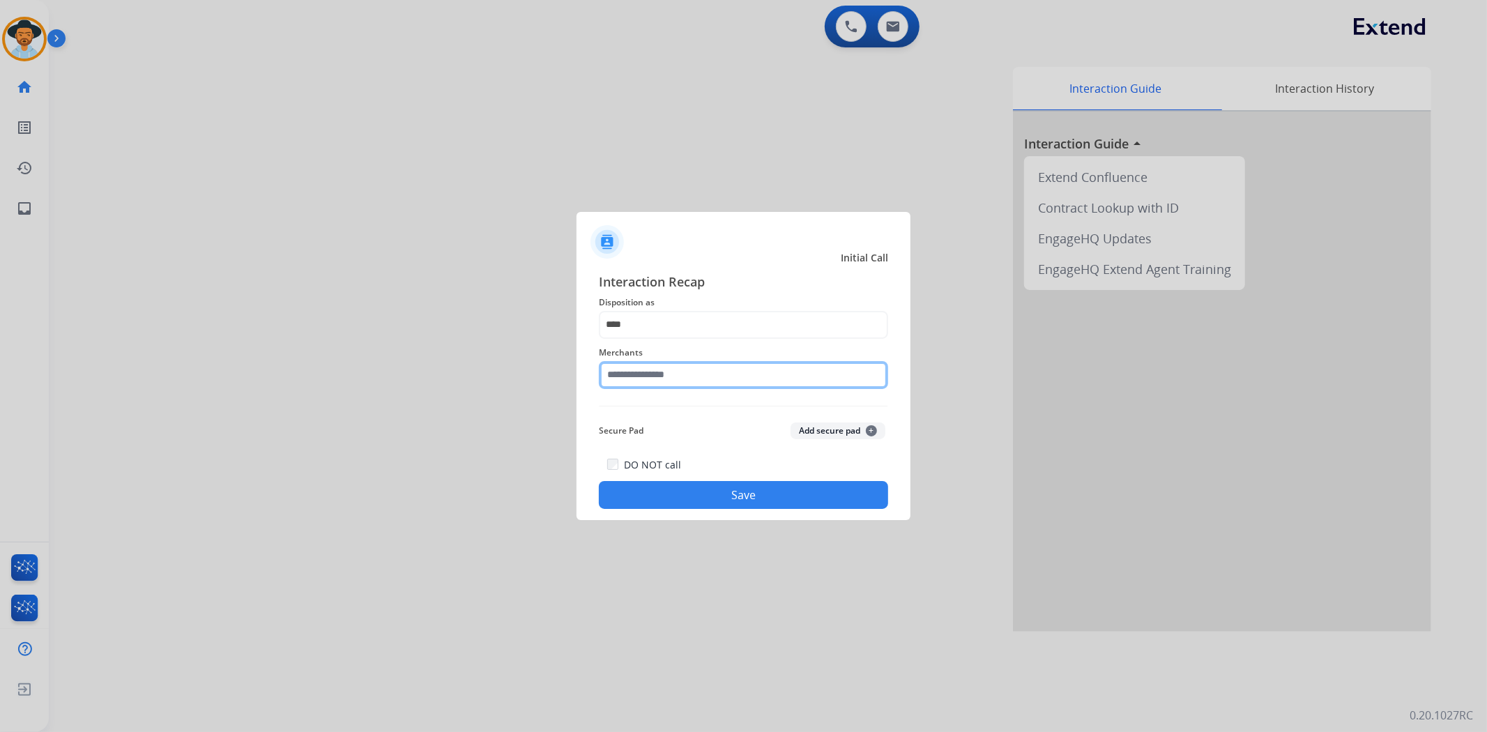
click at [674, 372] on input "text" at bounding box center [743, 375] width 289 height 28
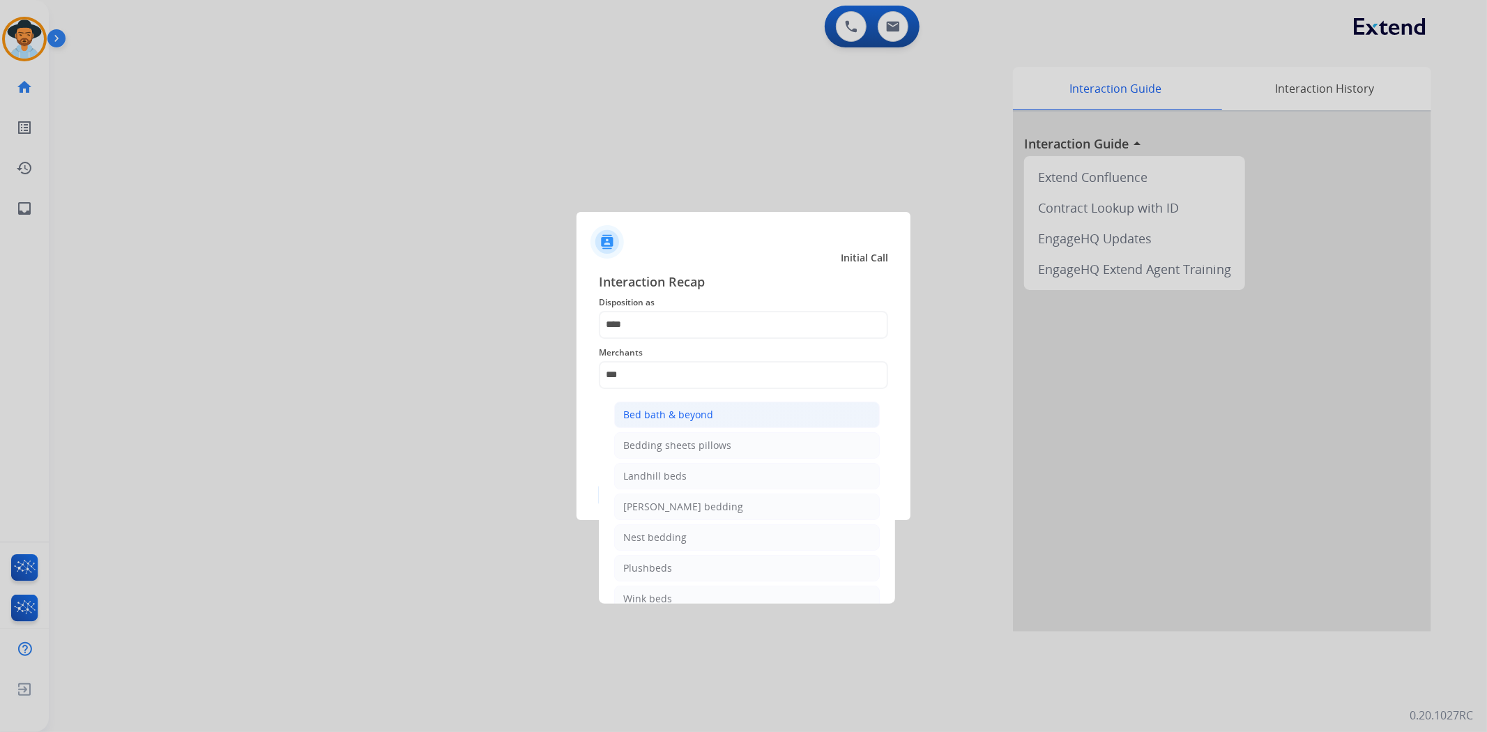
click at [709, 423] on li "Bed bath & beyond" at bounding box center [747, 415] width 266 height 26
type input "**********"
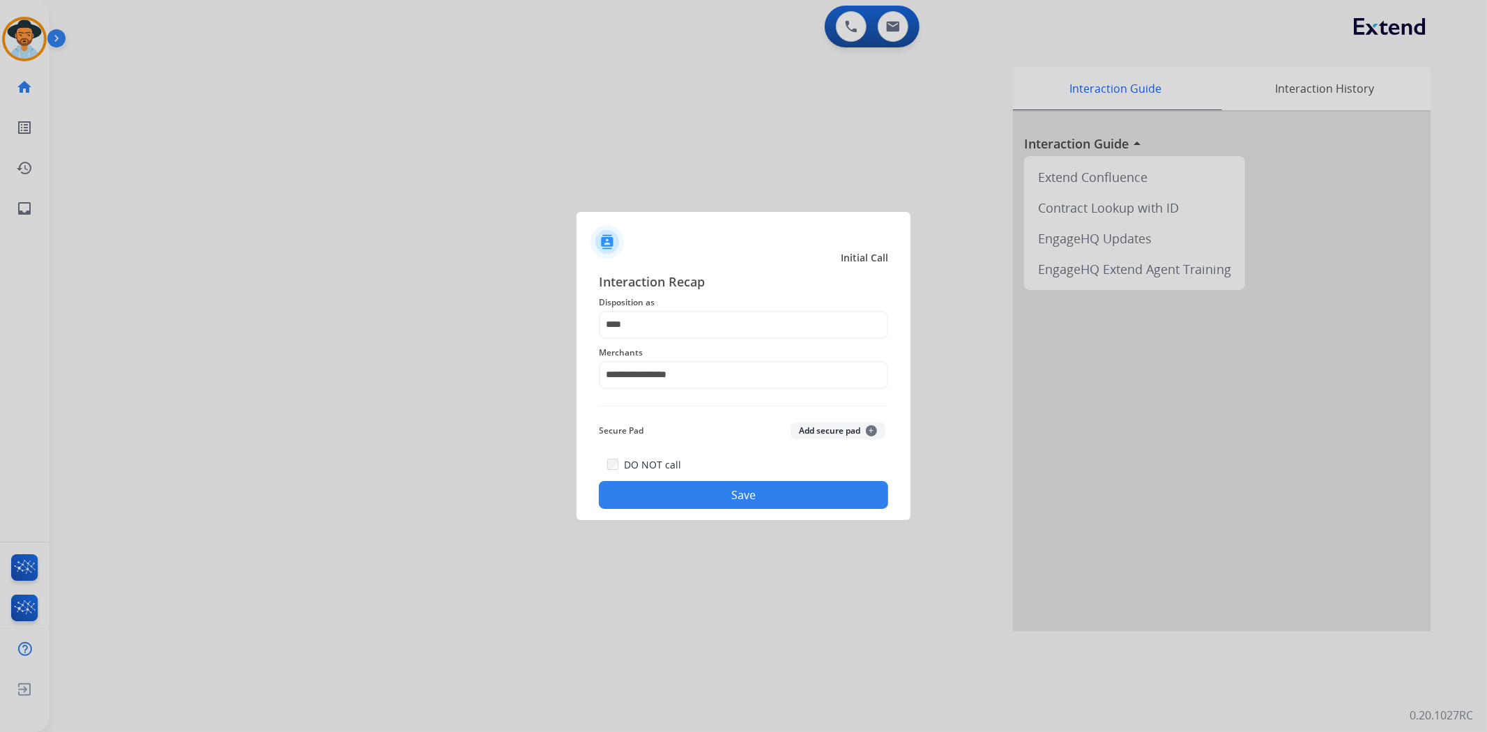
click at [731, 494] on button "Save" at bounding box center [743, 495] width 289 height 28
click at [680, 453] on div "**********" at bounding box center [743, 391] width 289 height 238
click at [651, 326] on input "****" at bounding box center [743, 325] width 289 height 28
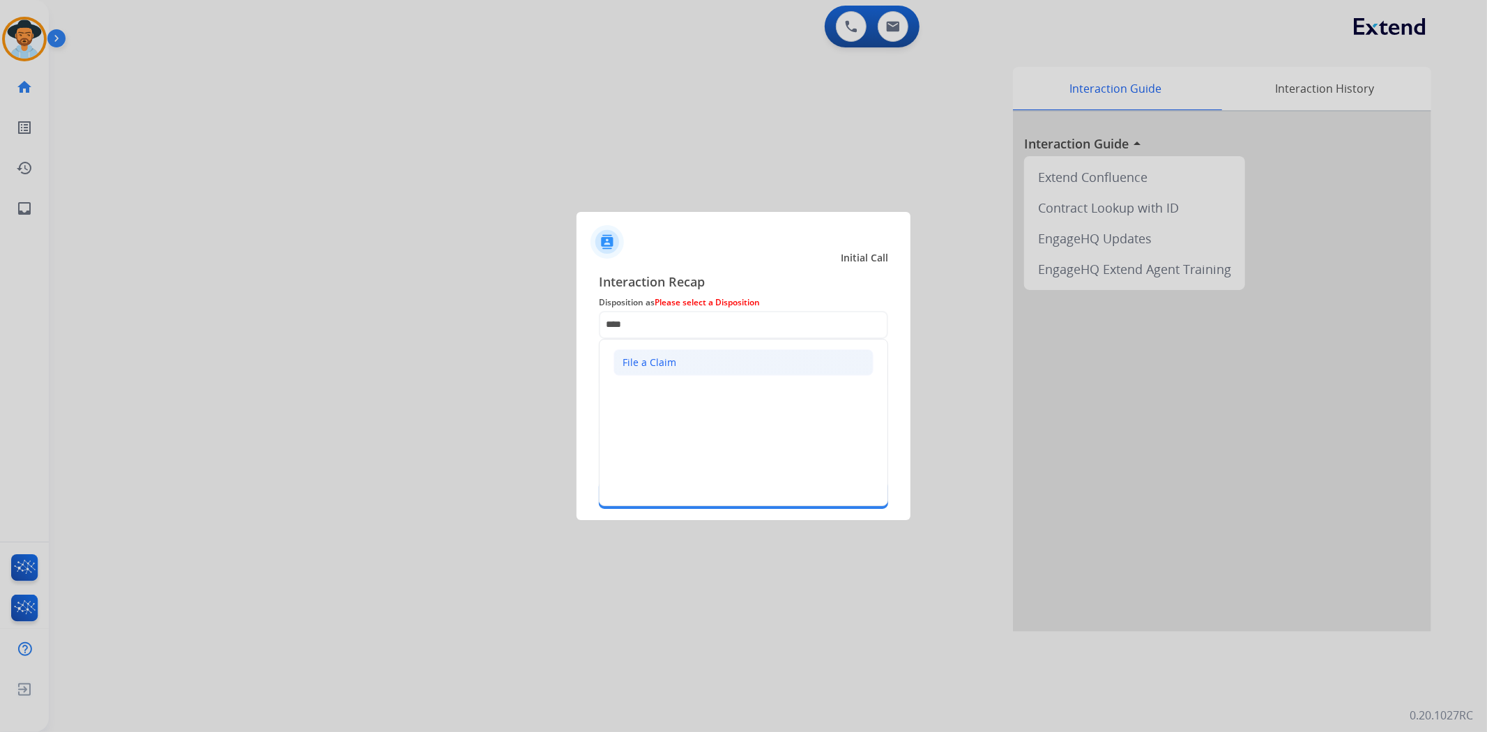
click at [660, 357] on div "File a Claim" at bounding box center [650, 363] width 54 height 14
type input "**********"
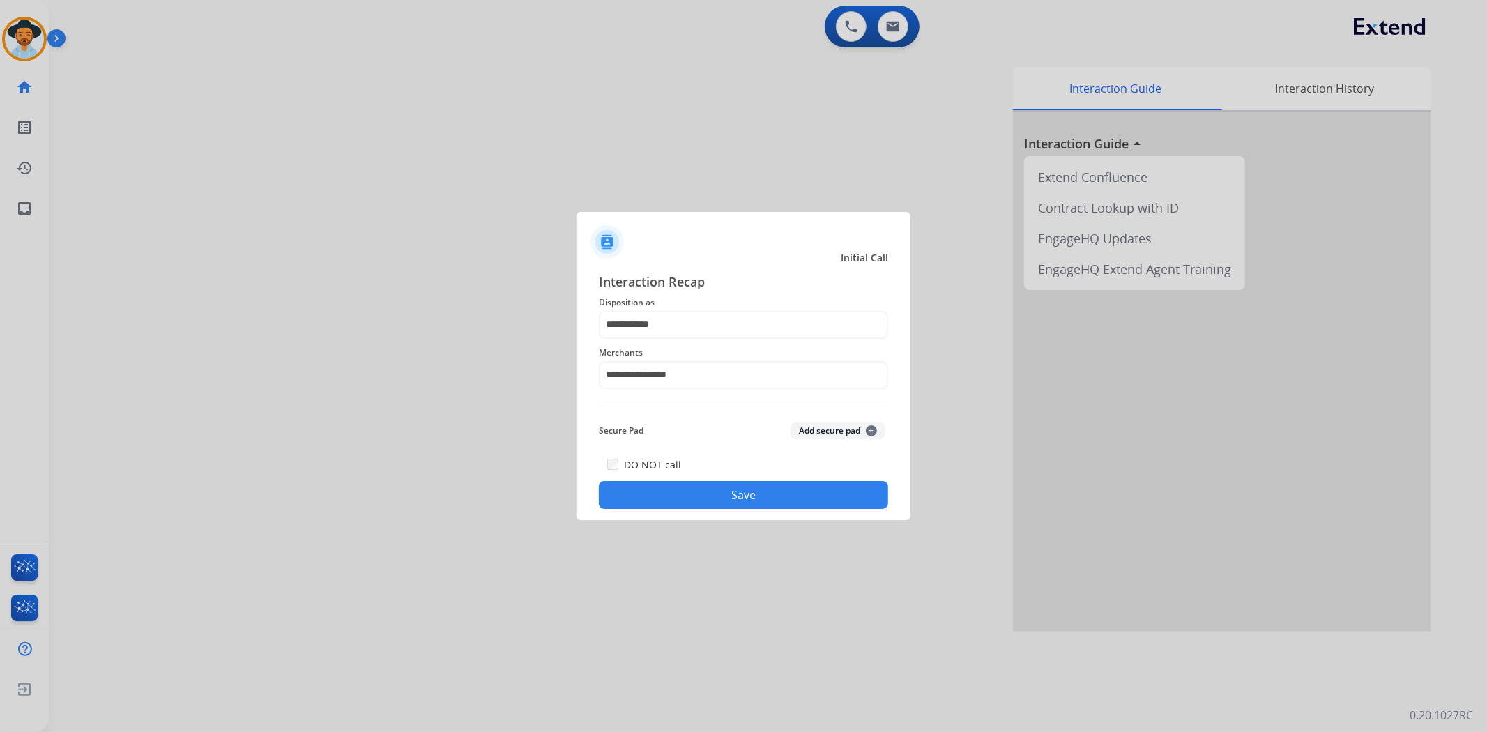
click at [702, 496] on button "Save" at bounding box center [743, 495] width 289 height 28
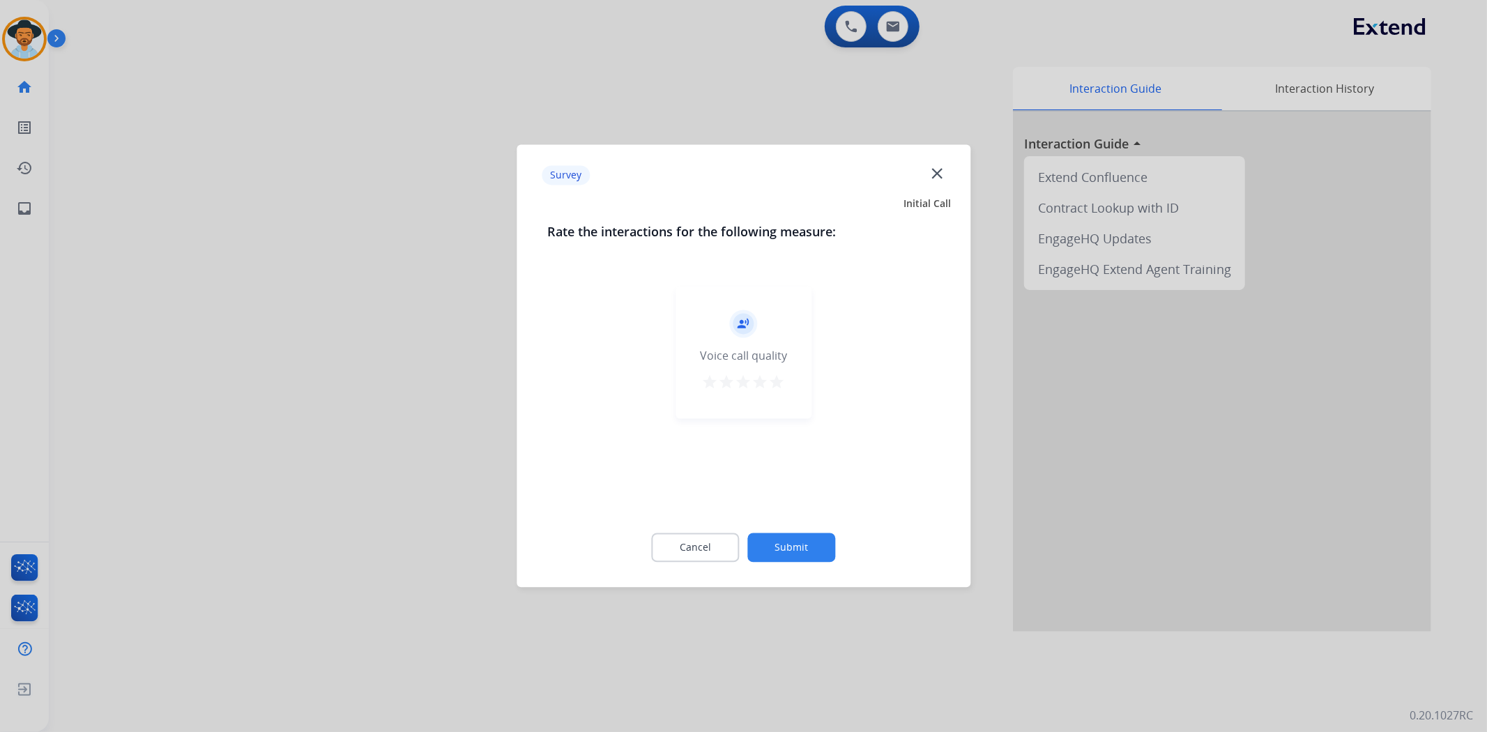
click at [779, 386] on mat-icon "star" at bounding box center [777, 382] width 17 height 17
click at [784, 533] on button "Submit" at bounding box center [792, 547] width 88 height 29
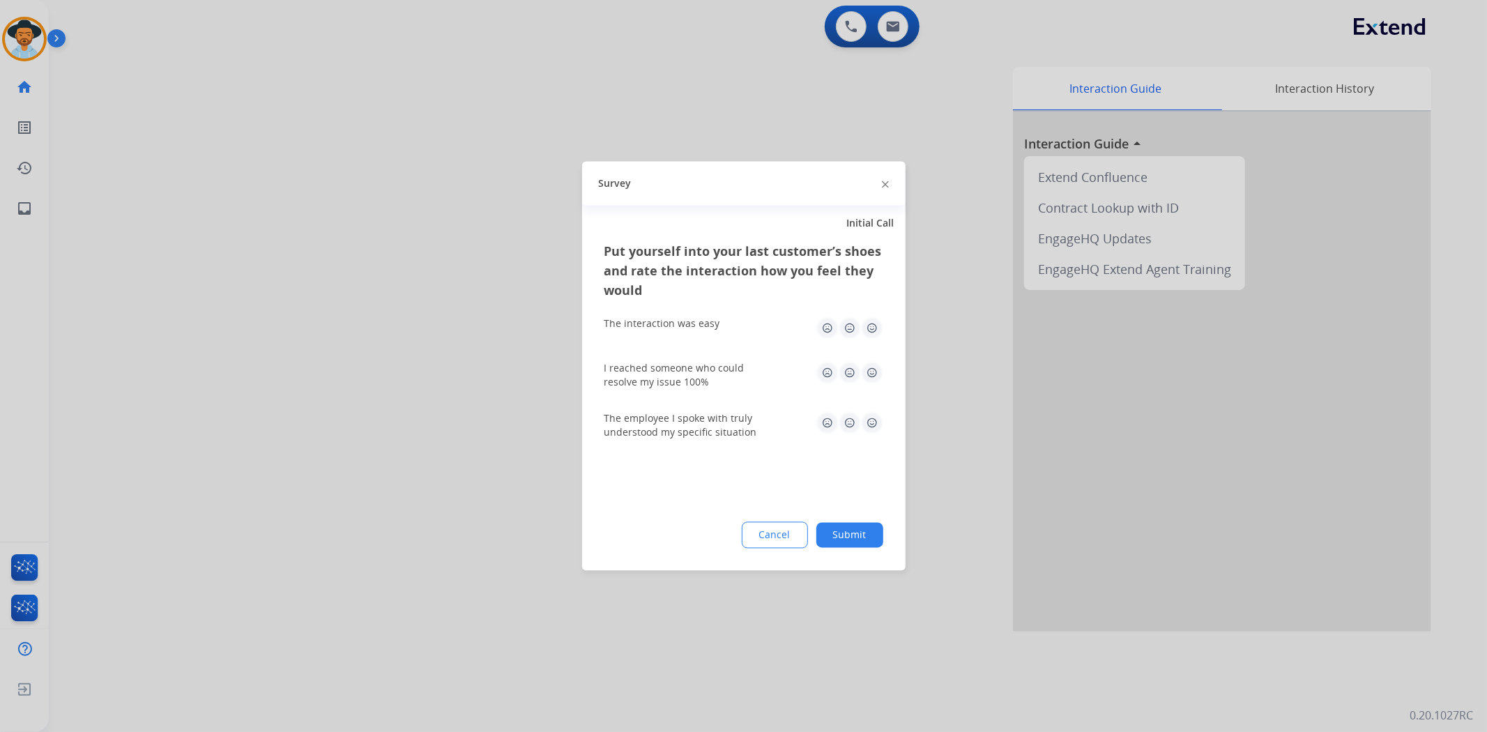
click at [837, 540] on button "Submit" at bounding box center [849, 535] width 67 height 25
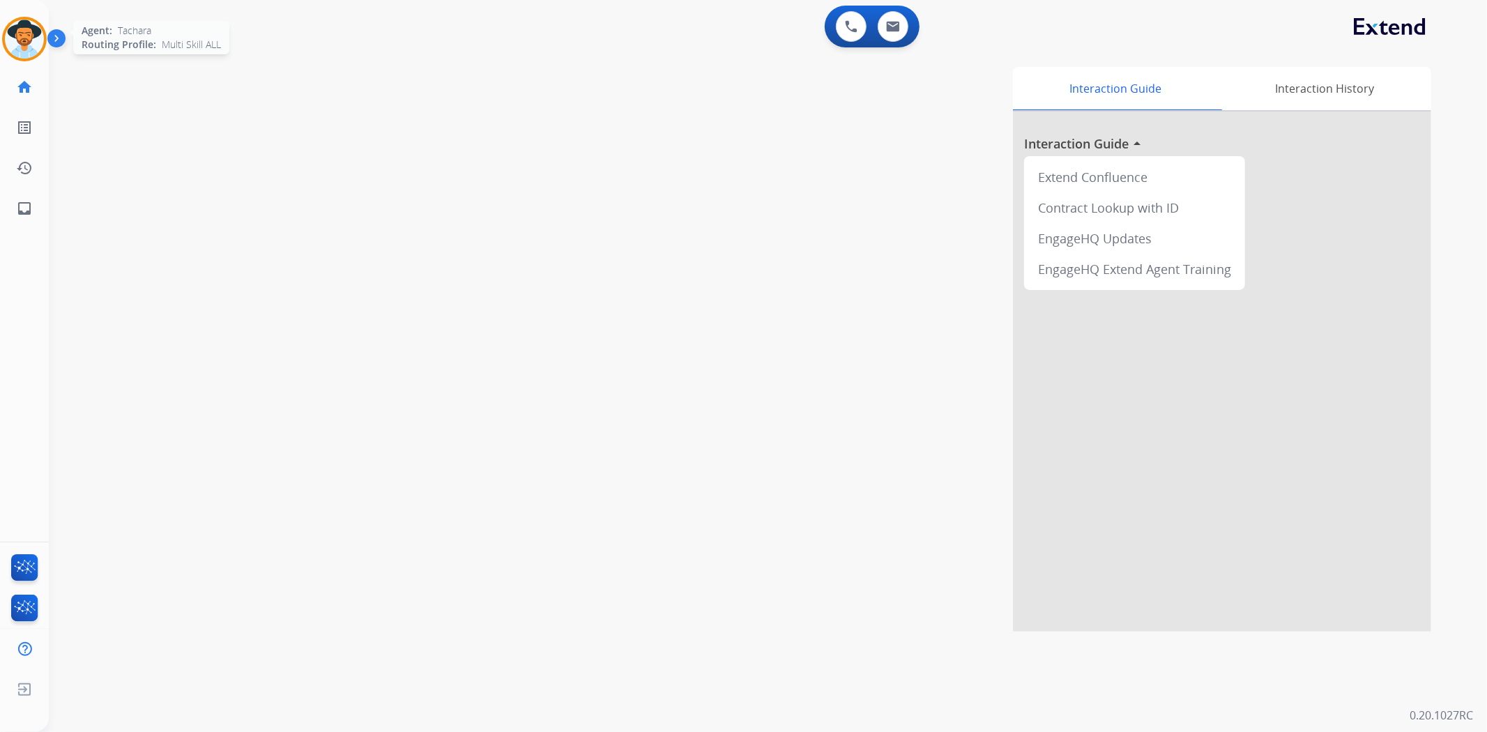
click at [15, 31] on img at bounding box center [24, 39] width 39 height 39
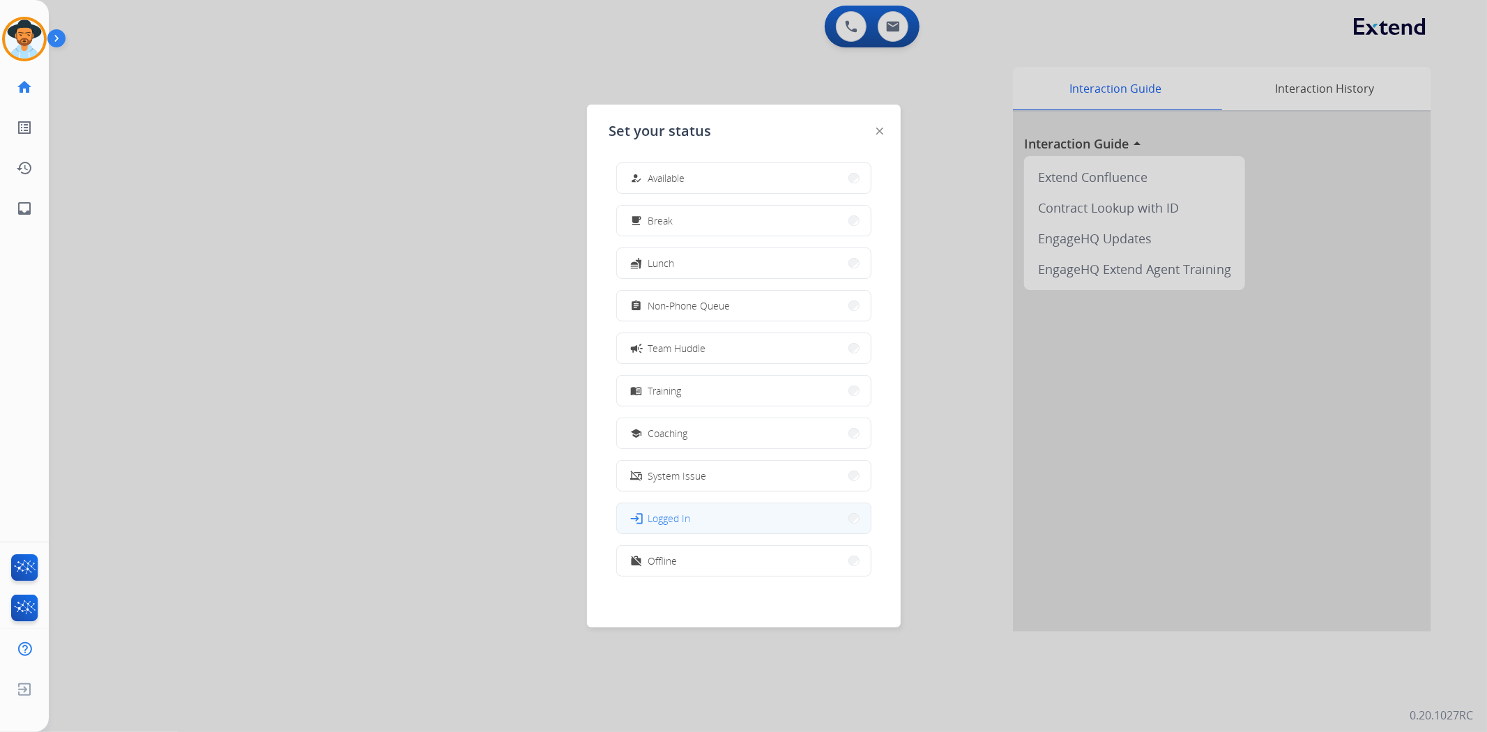
scroll to position [3, 0]
click at [682, 556] on button "work_off Offline" at bounding box center [744, 560] width 254 height 30
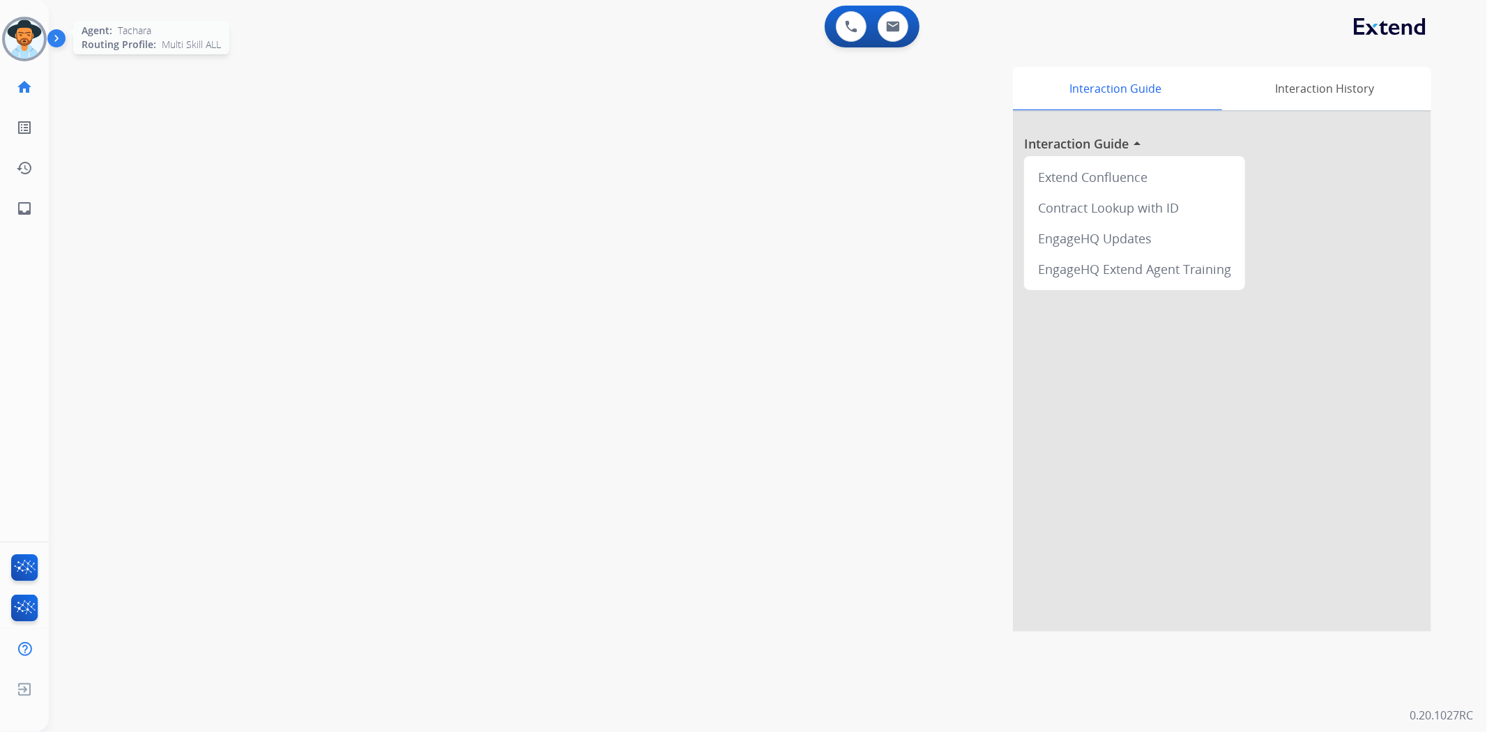
click at [43, 22] on div "Agent: [PERSON_NAME] Profile: Multi Skill ALL" at bounding box center [24, 39] width 45 height 45
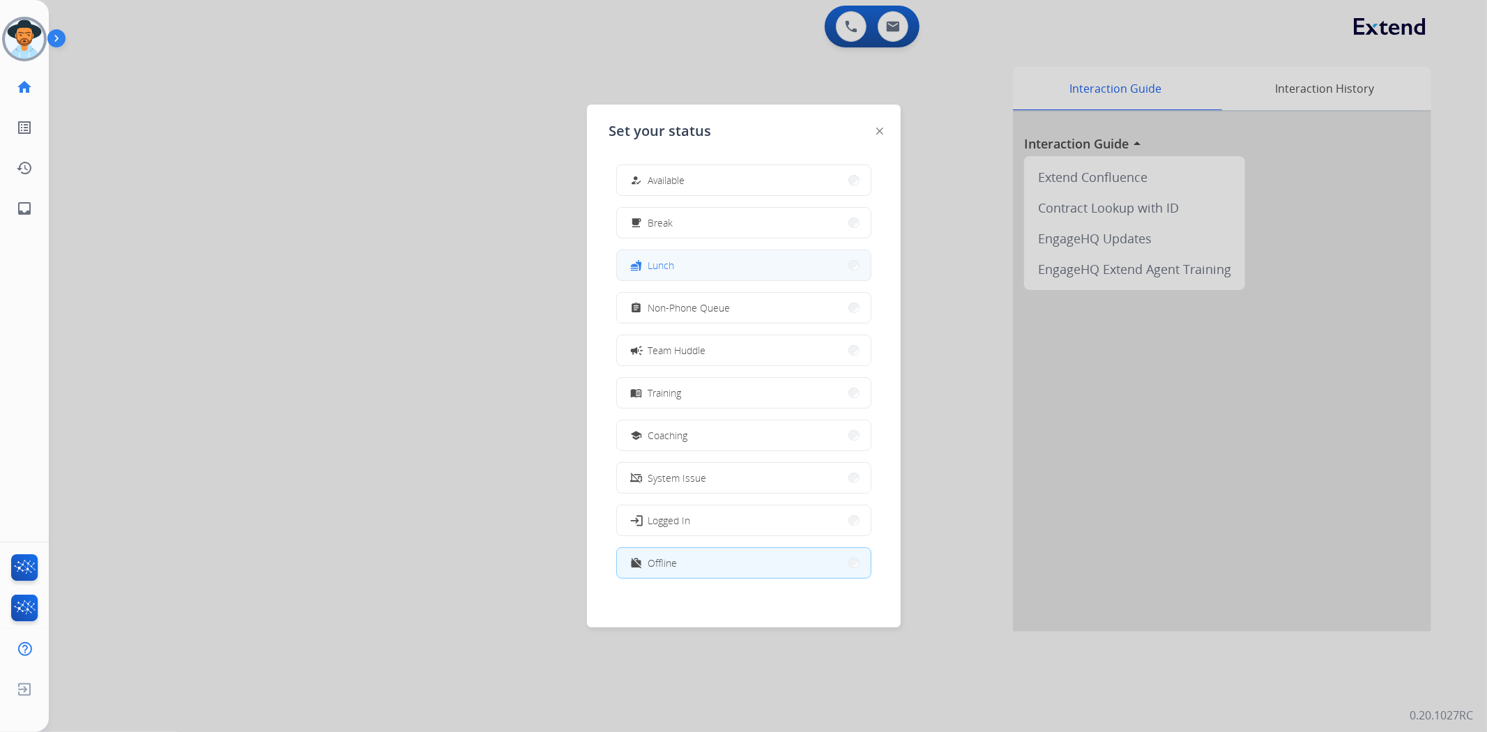
click at [722, 267] on button "fastfood Lunch" at bounding box center [744, 265] width 254 height 30
